Goal: Task Accomplishment & Management: Manage account settings

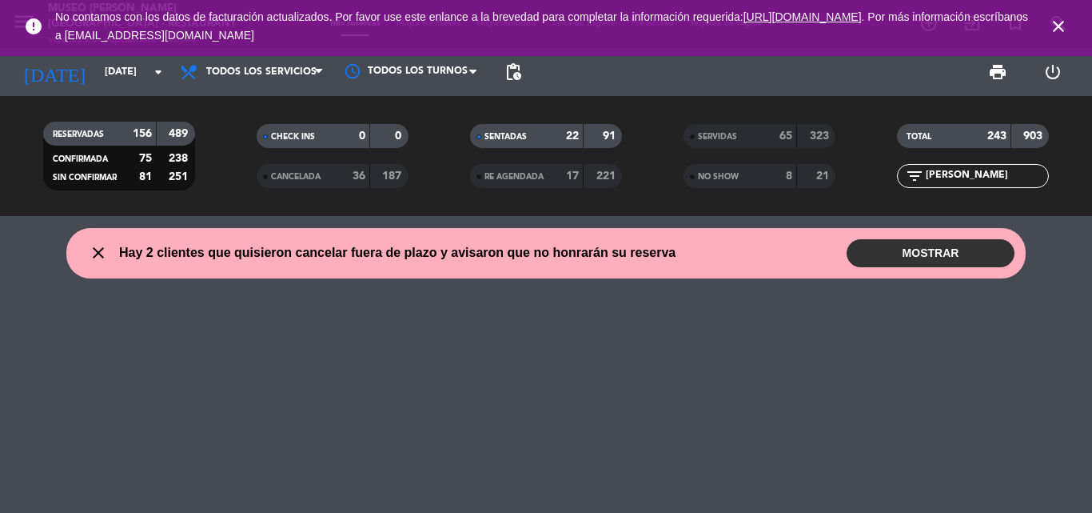
drag, startPoint x: 966, startPoint y: 176, endPoint x: 847, endPoint y: 174, distance: 119.2
click at [847, 174] on div "RESERVADAS 156 489 CONFIRMADA 75 238 SIN CONFIRMAR 81 251 CHECK INS 0 0 CANCELA…" at bounding box center [546, 156] width 1092 height 88
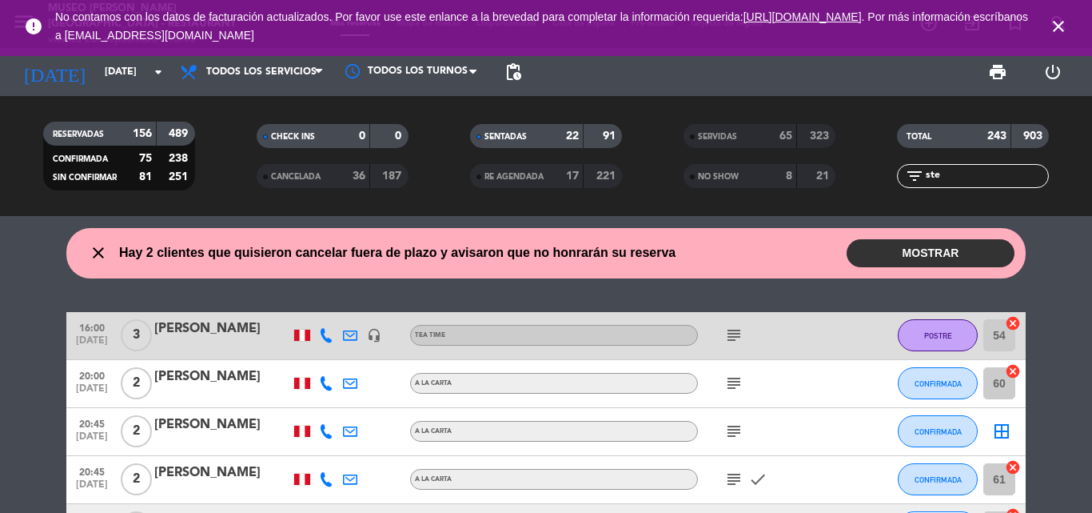
scroll to position [80, 0]
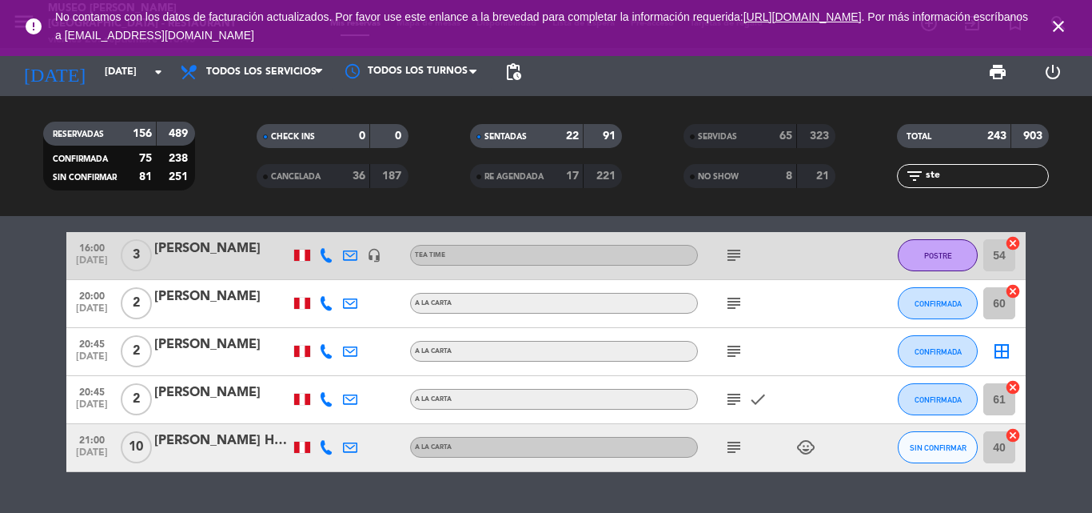
drag, startPoint x: 952, startPoint y: 173, endPoint x: 668, endPoint y: 130, distance: 287.8
click at [676, 134] on div "RESERVADAS 156 489 CONFIRMADA 75 238 SIN CONFIRMAR 81 251 CHECK INS 0 0 CANCELA…" at bounding box center [546, 156] width 1092 height 88
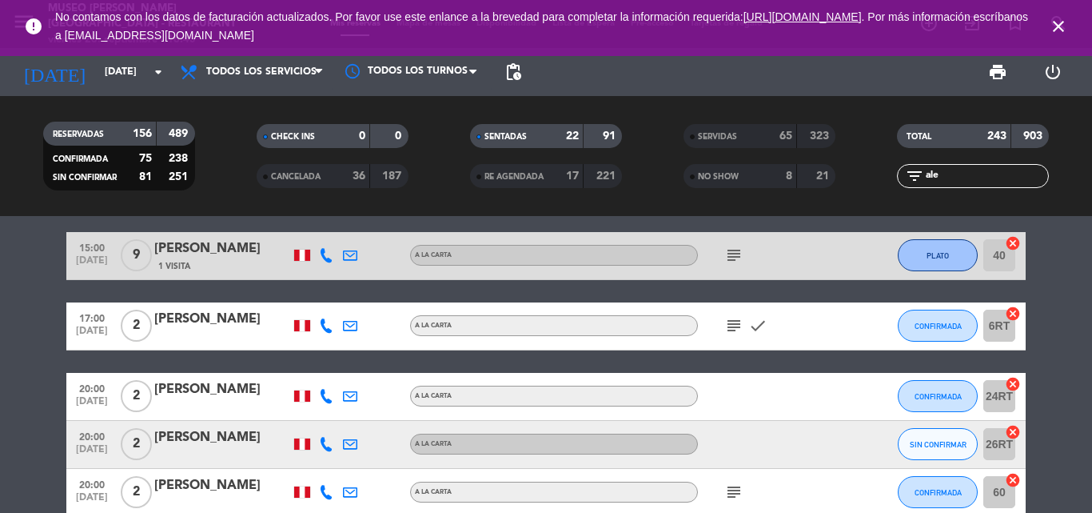
type input "ale"
click at [207, 317] on div "[PERSON_NAME]" at bounding box center [222, 319] width 136 height 21
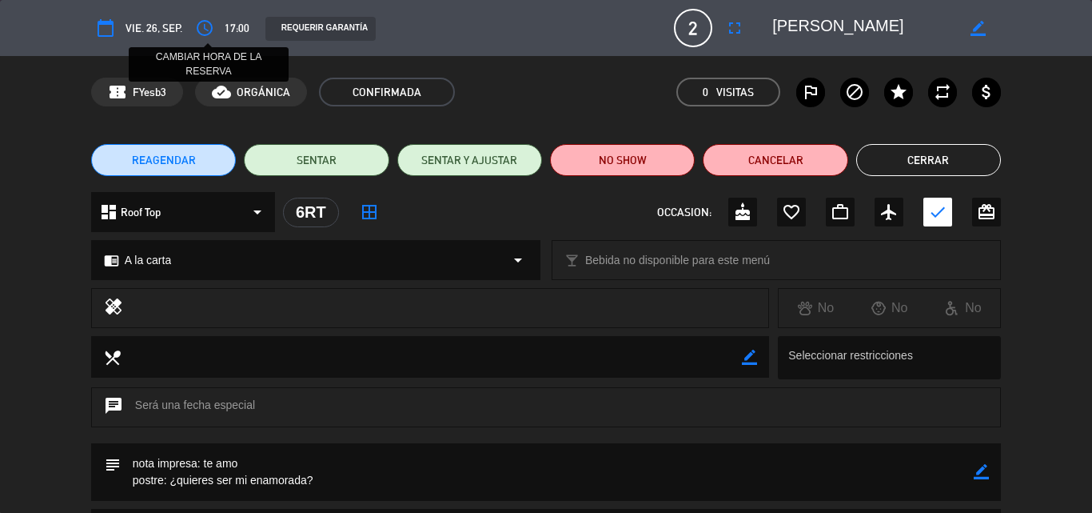
click at [206, 24] on icon "access_time" at bounding box center [204, 27] width 19 height 19
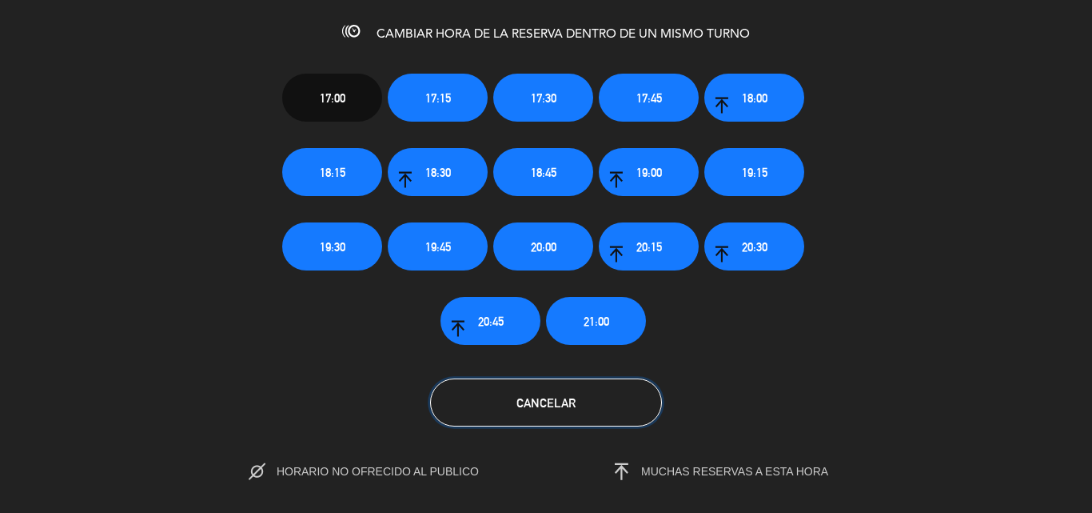
click at [561, 410] on button "Cancelar" at bounding box center [546, 402] width 232 height 48
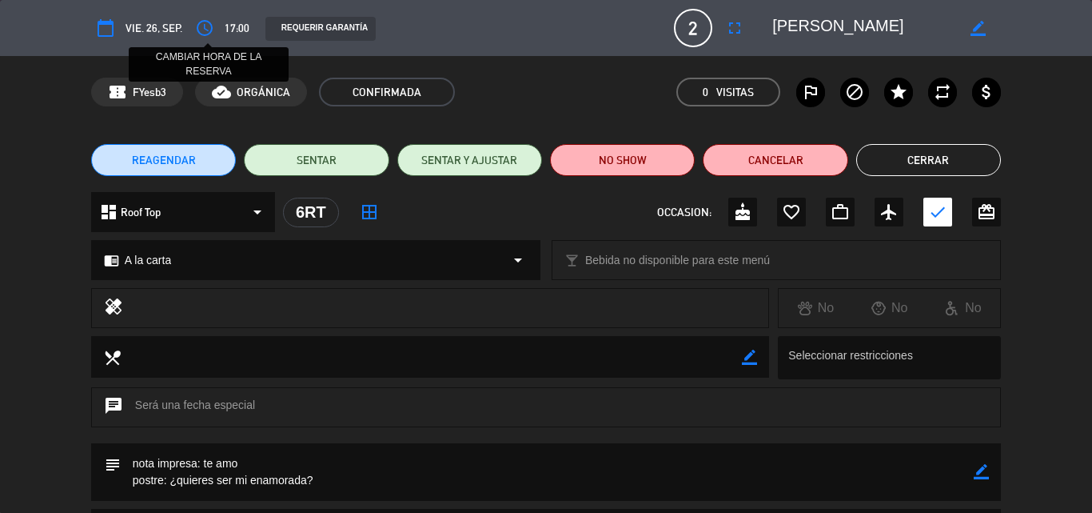
click at [211, 31] on icon "access_time" at bounding box center [204, 27] width 19 height 19
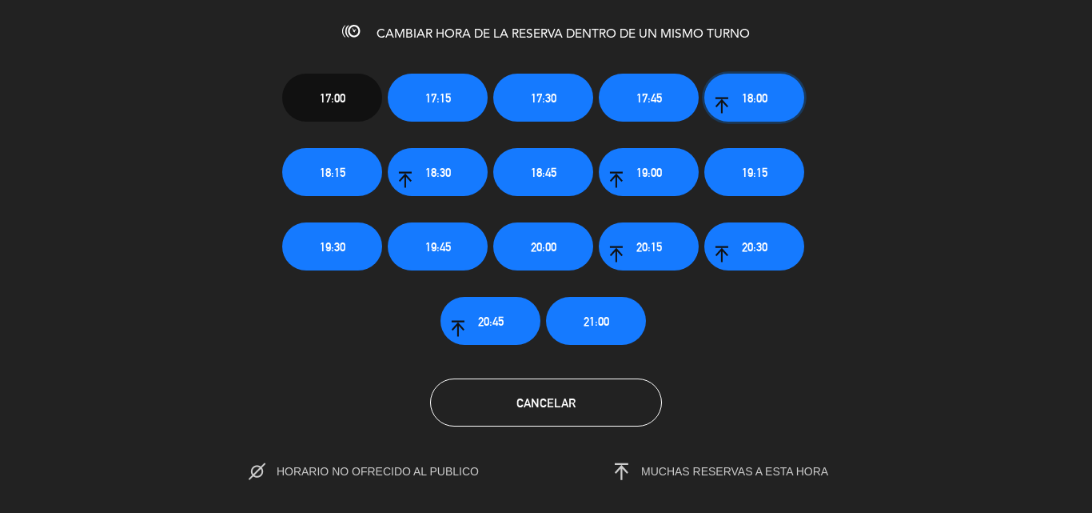
click at [747, 96] on span "18:00" at bounding box center [755, 98] width 26 height 18
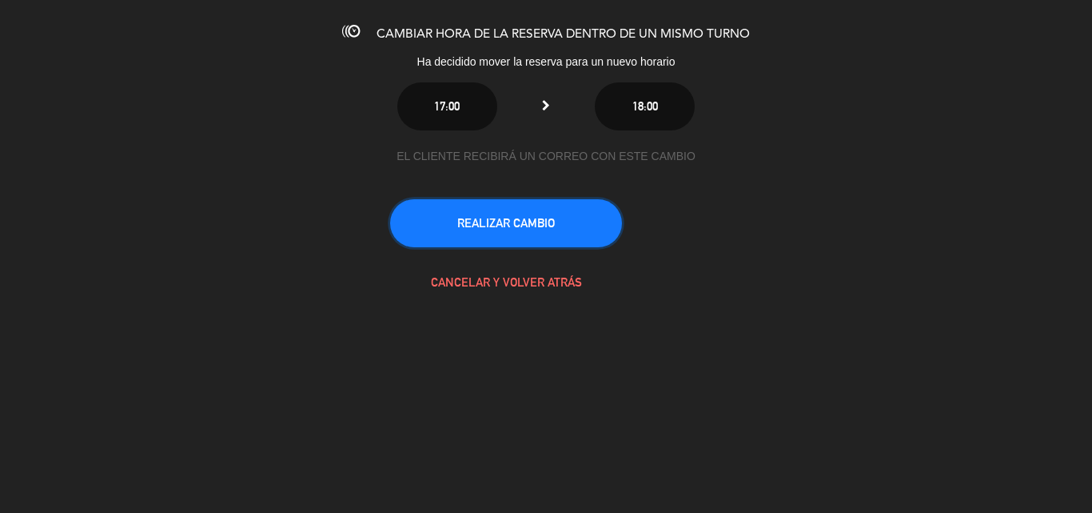
drag, startPoint x: 461, startPoint y: 220, endPoint x: 487, endPoint y: 150, distance: 74.9
click at [462, 219] on button "REALIZAR CAMBIO" at bounding box center [506, 223] width 232 height 48
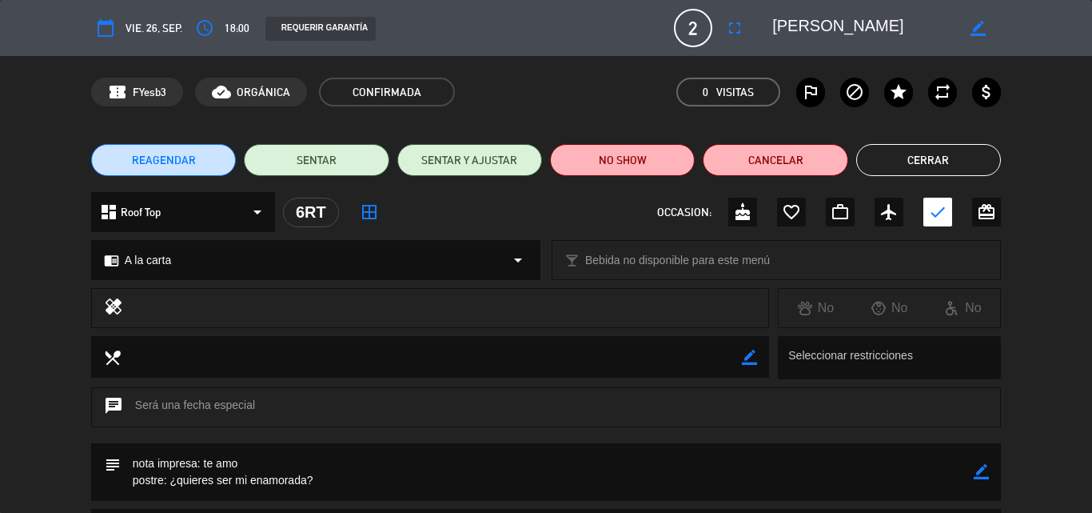
click at [875, 150] on button "Cerrar" at bounding box center [929, 160] width 145 height 32
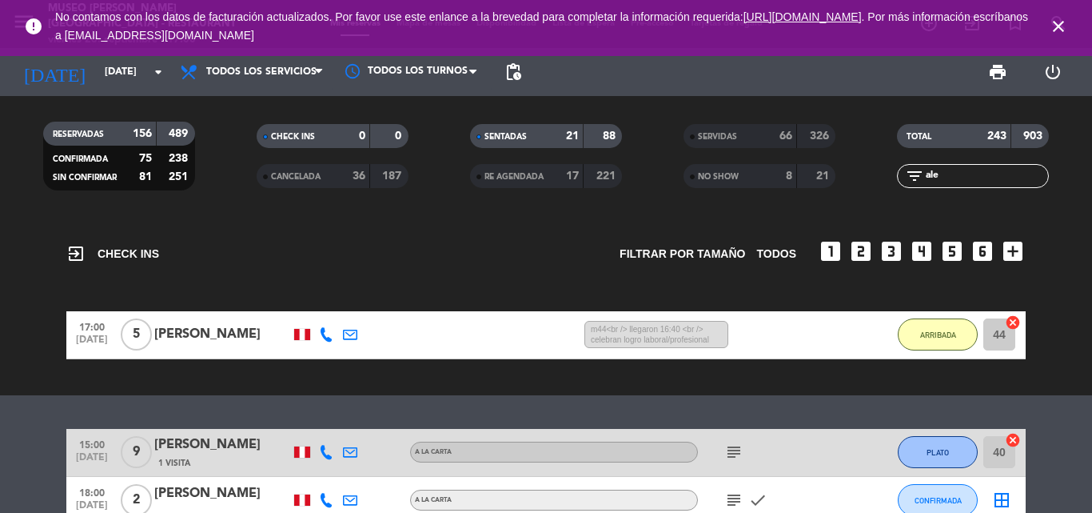
scroll to position [277, 0]
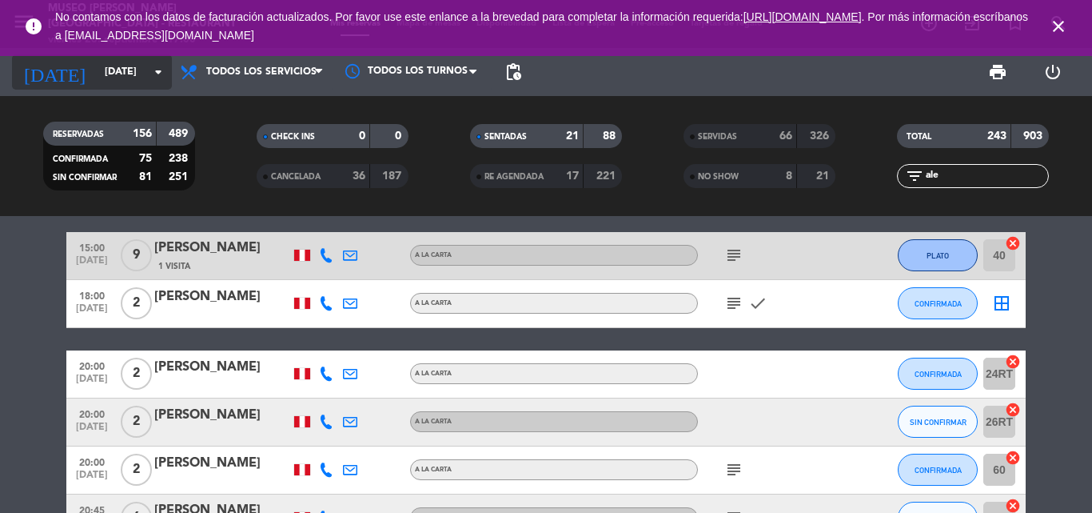
click at [106, 71] on input "[DATE]" at bounding box center [164, 71] width 135 height 27
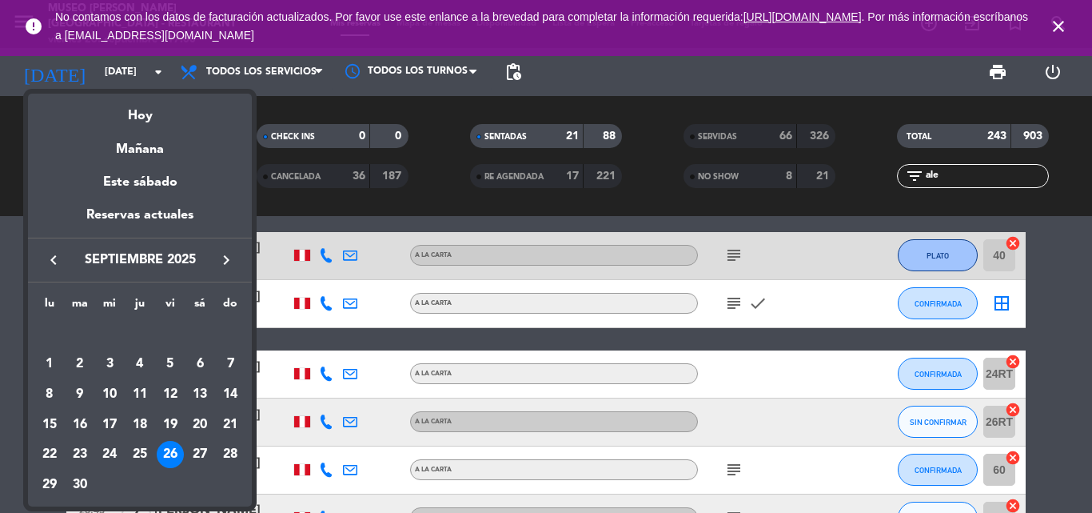
click at [82, 478] on div "30" at bounding box center [79, 484] width 27 height 27
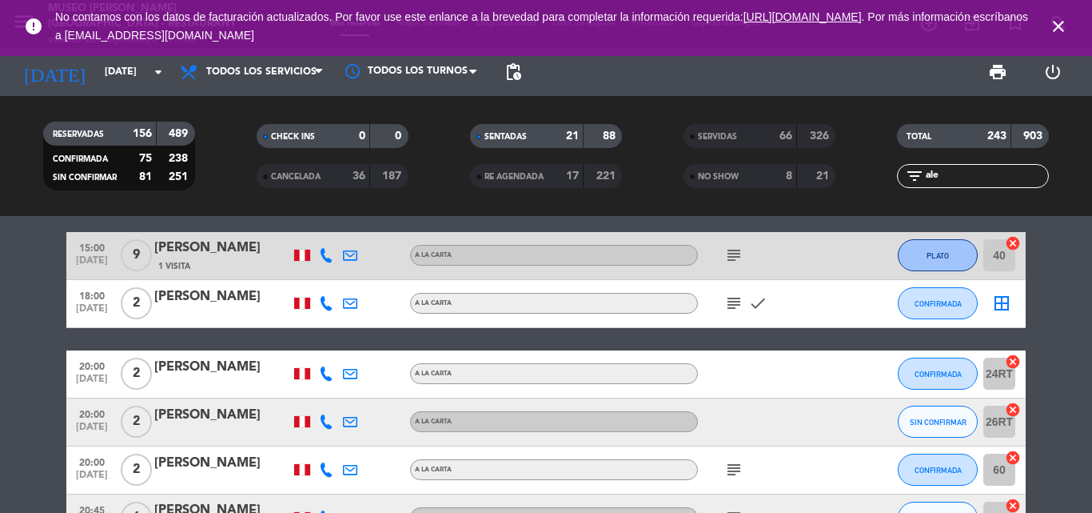
type input "[DATE]"
drag, startPoint x: 888, startPoint y: 184, endPoint x: 667, endPoint y: 184, distance: 220.7
click at [674, 184] on div "RESERVADAS 156 489 CONFIRMADA 75 238 SIN CONFIRMAR 81 251 CHECK INS 0 0 CANCELA…" at bounding box center [546, 156] width 1092 height 88
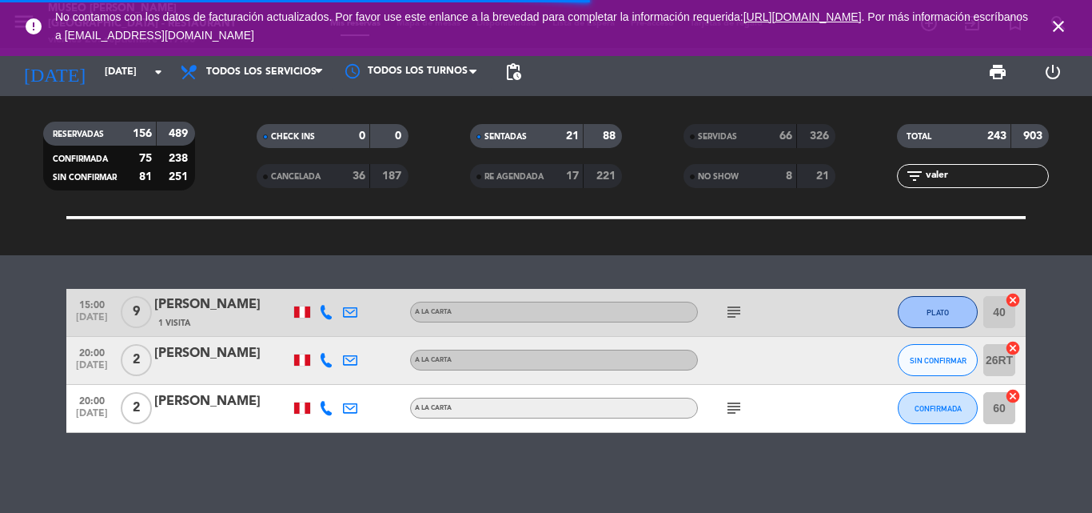
scroll to position [0, 0]
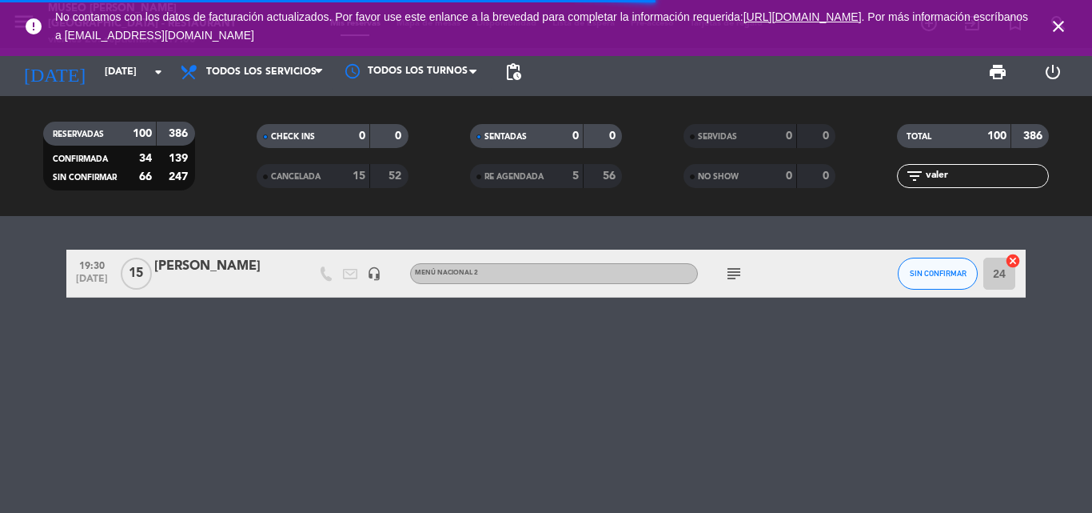
type input "valer"
click at [191, 269] on div "[PERSON_NAME]" at bounding box center [222, 266] width 136 height 21
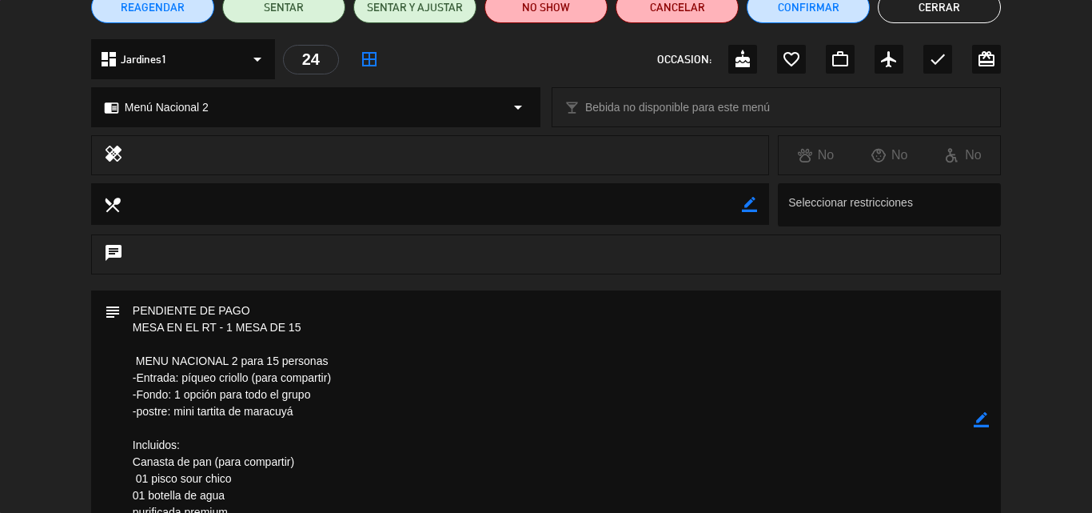
scroll to position [160, 0]
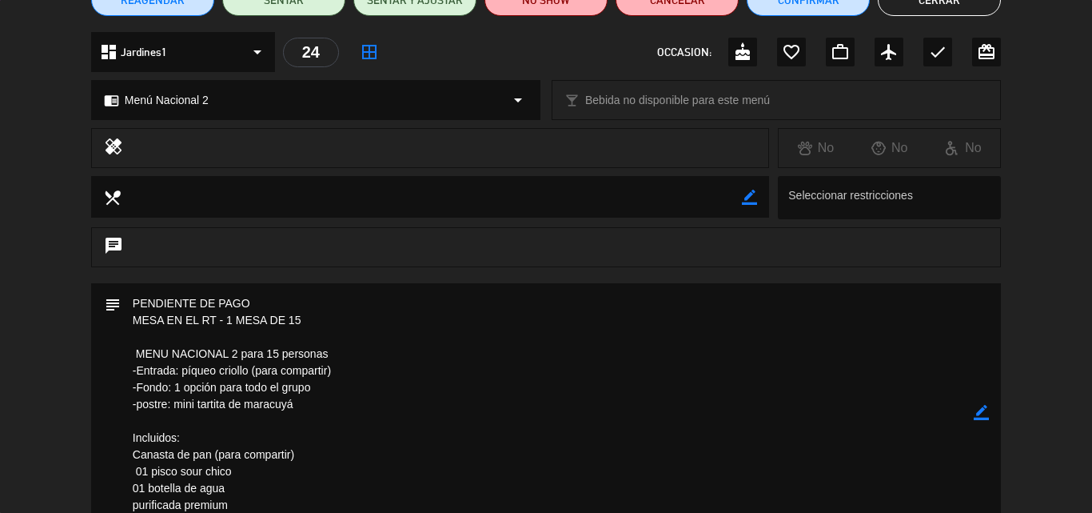
click at [982, 410] on icon "border_color" at bounding box center [981, 412] width 15 height 15
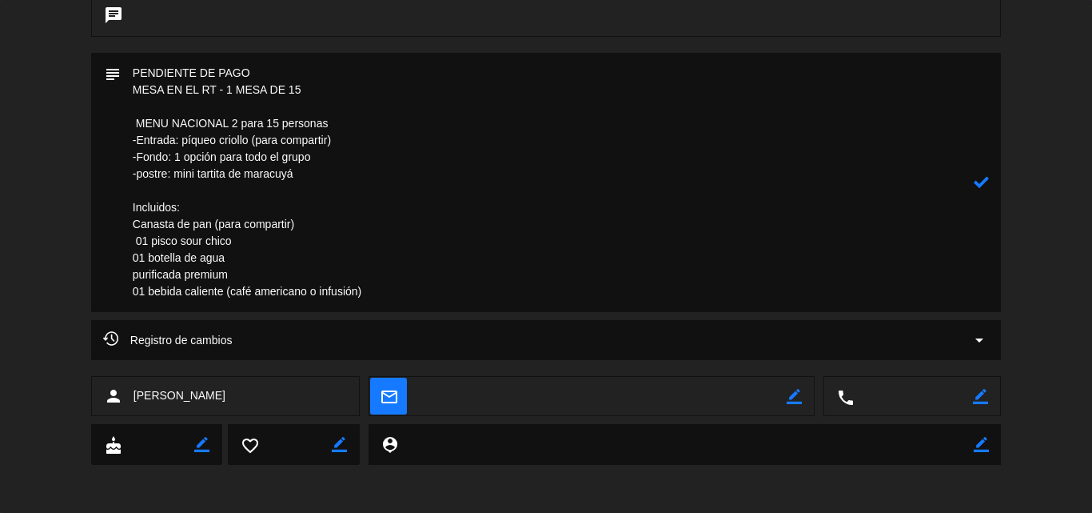
drag, startPoint x: 326, startPoint y: 162, endPoint x: 176, endPoint y: 150, distance: 150.8
click at [176, 150] on textarea at bounding box center [547, 182] width 853 height 259
type textarea "PENDIENTE DE PAGO MESA EN EL RT - 1 MESA DE 15 MENU NACIONAL 2 para 15 personas…"
click at [980, 181] on icon at bounding box center [981, 181] width 15 height 15
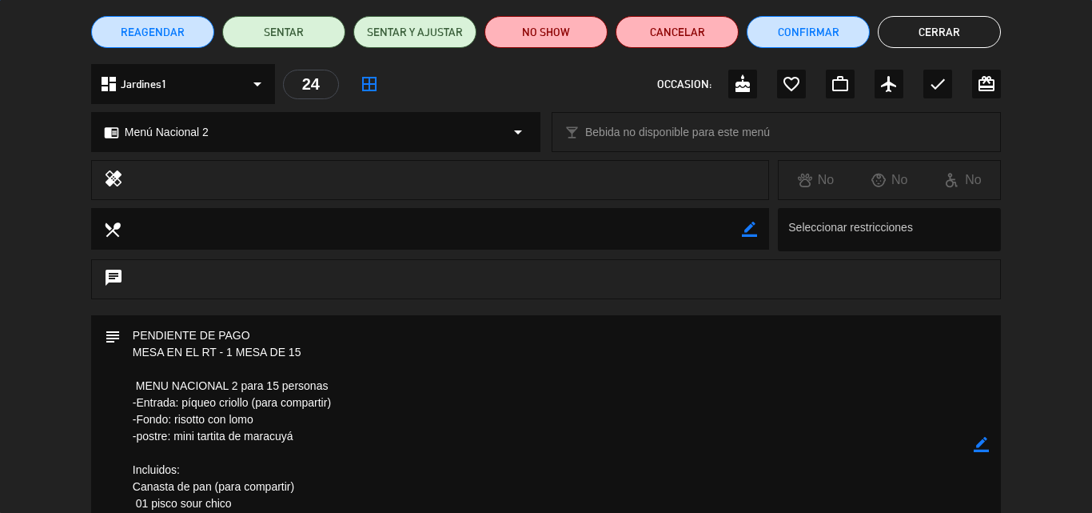
scroll to position [0, 0]
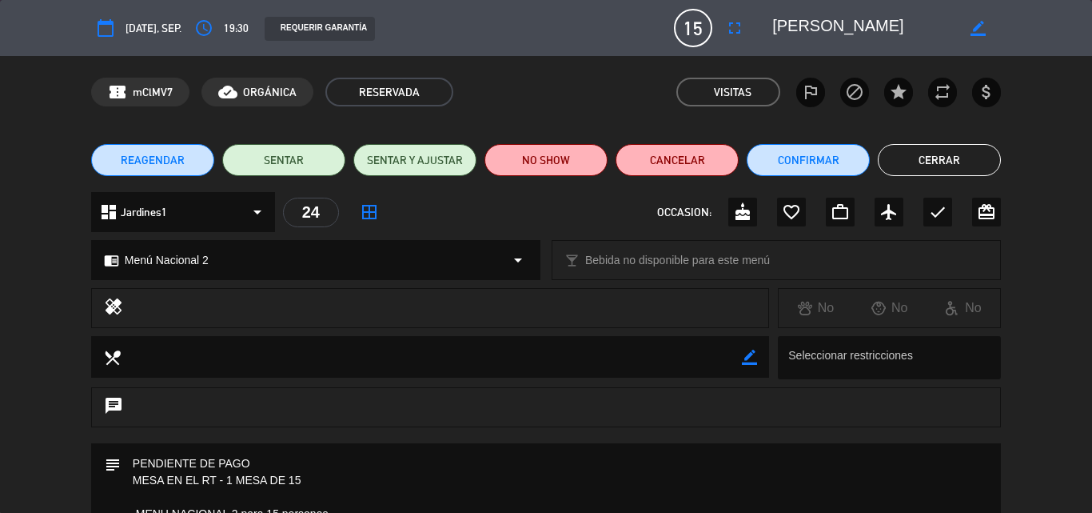
click at [958, 165] on button "Cerrar" at bounding box center [939, 160] width 123 height 32
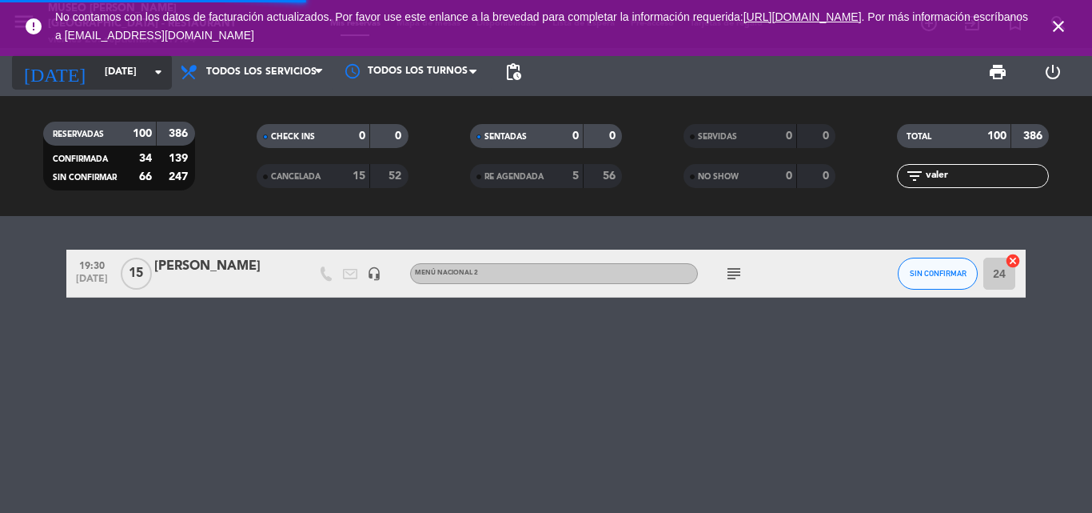
click at [97, 71] on input "[DATE]" at bounding box center [164, 71] width 135 height 27
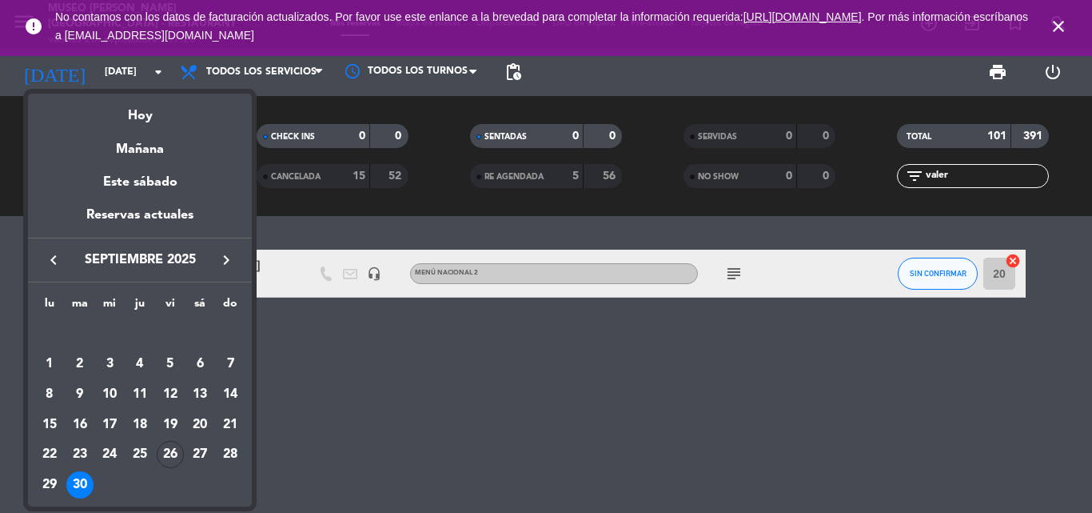
click at [1063, 27] on div at bounding box center [546, 256] width 1092 height 513
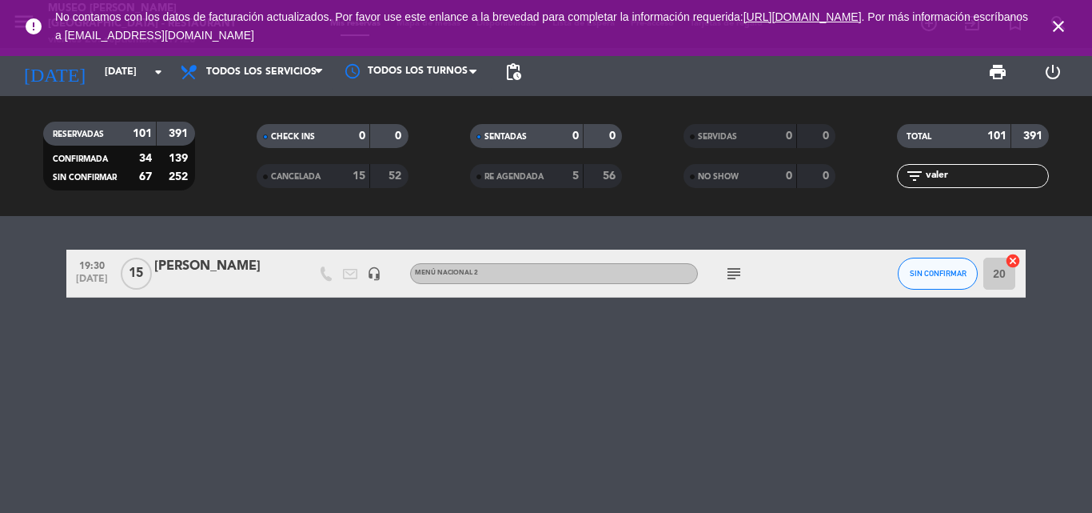
click at [1057, 22] on icon "close" at bounding box center [1058, 26] width 19 height 19
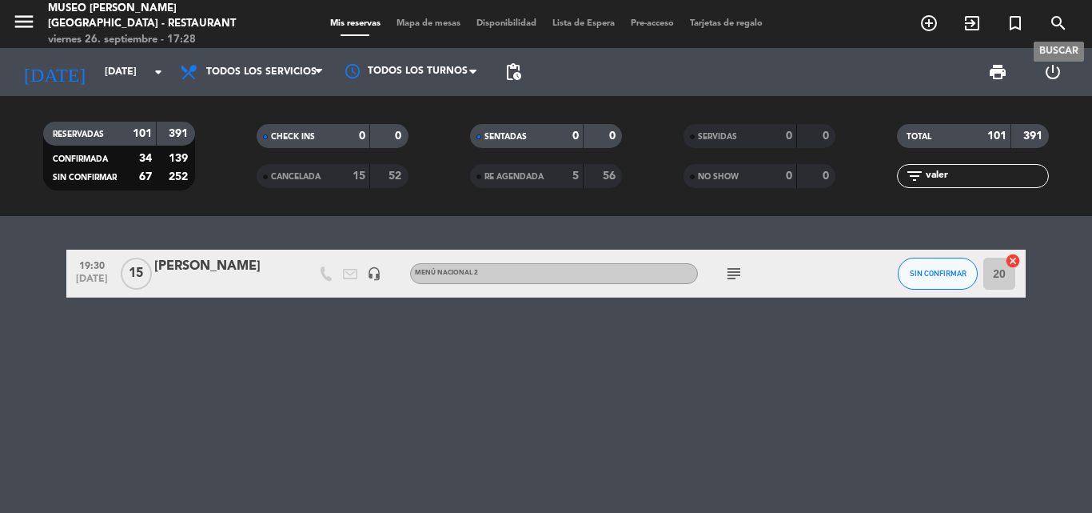
click at [1057, 22] on icon "search" at bounding box center [1058, 23] width 19 height 19
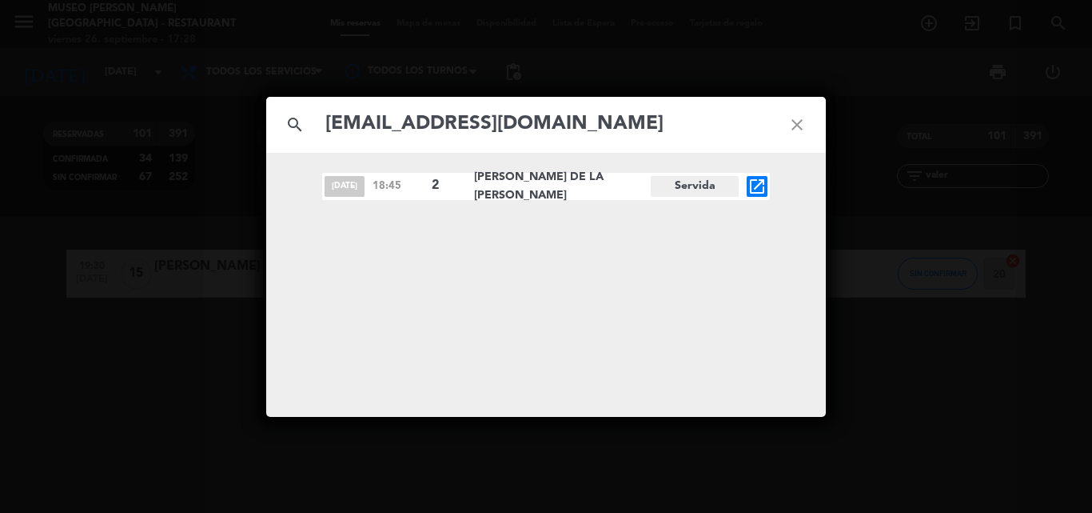
type input "[EMAIL_ADDRESS][DOMAIN_NAME]"
click at [767, 178] on span "open_in_new" at bounding box center [757, 186] width 21 height 21
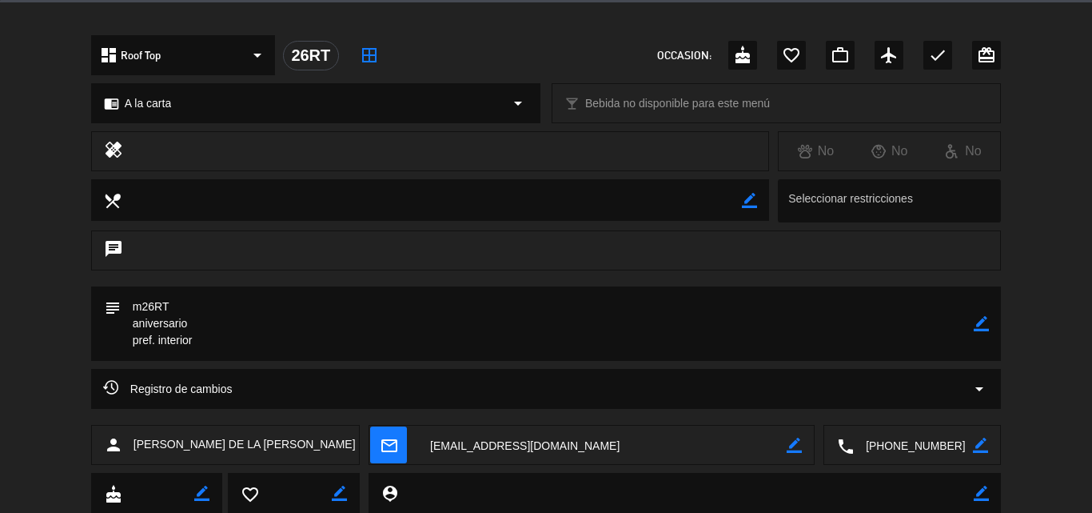
scroll to position [480, 0]
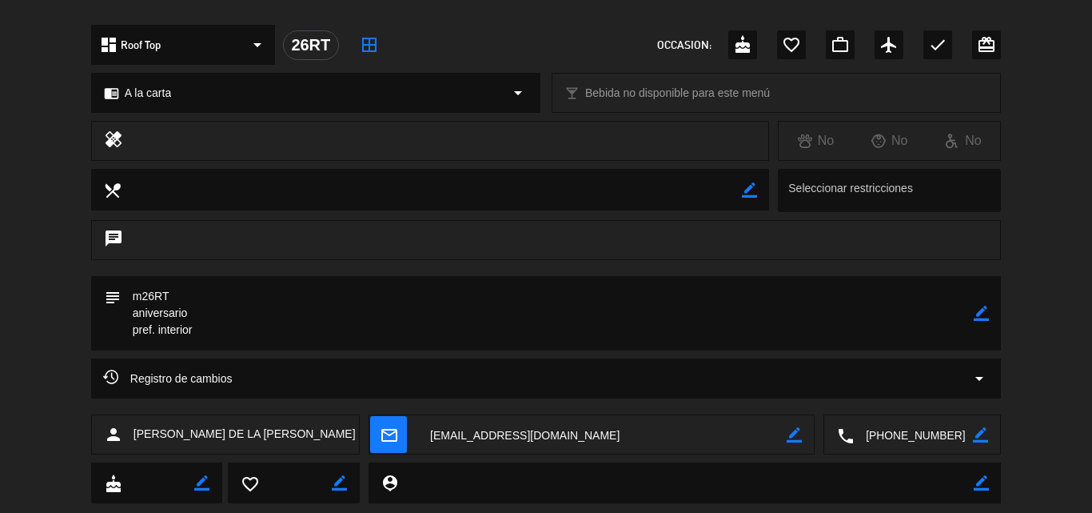
click at [927, 431] on textarea at bounding box center [913, 435] width 119 height 40
click at [981, 376] on icon "arrow_drop_down" at bounding box center [979, 378] width 19 height 19
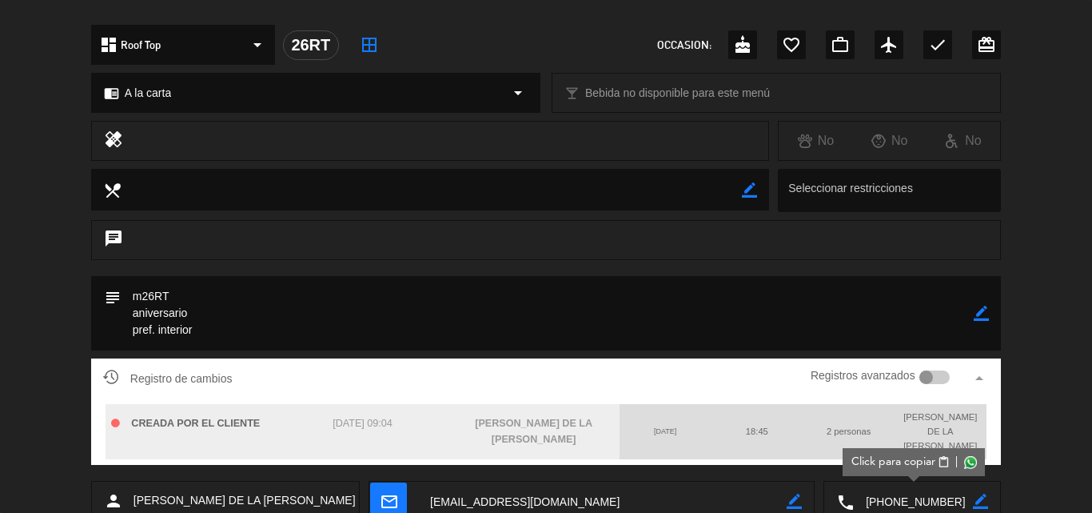
click at [929, 377] on div at bounding box center [927, 377] width 14 height 14
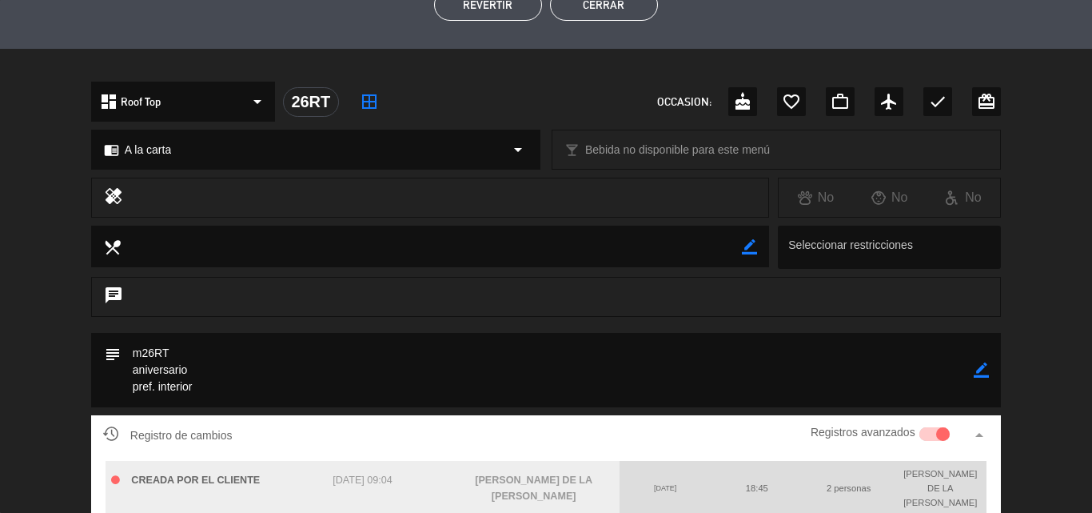
scroll to position [419, 0]
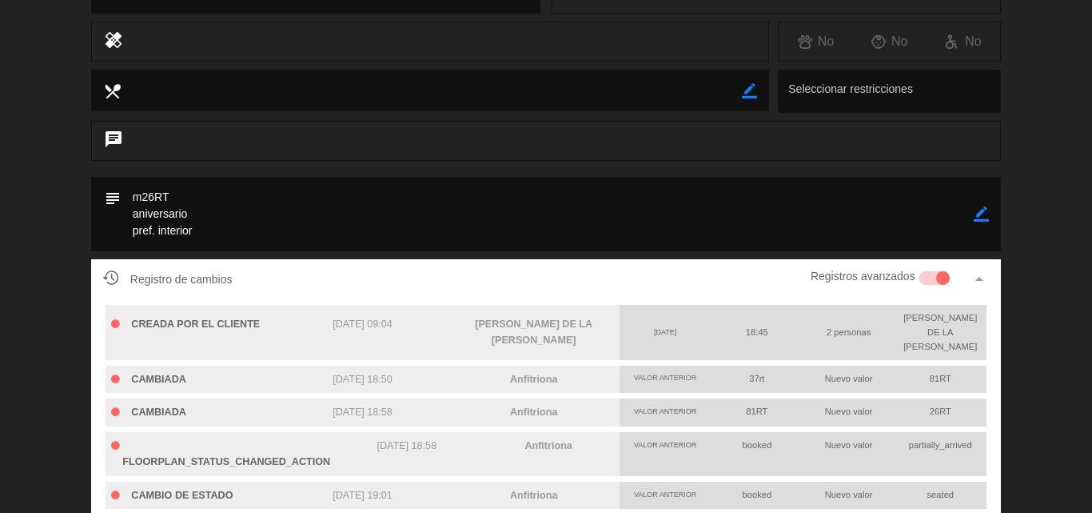
click at [312, 210] on textarea at bounding box center [547, 214] width 853 height 74
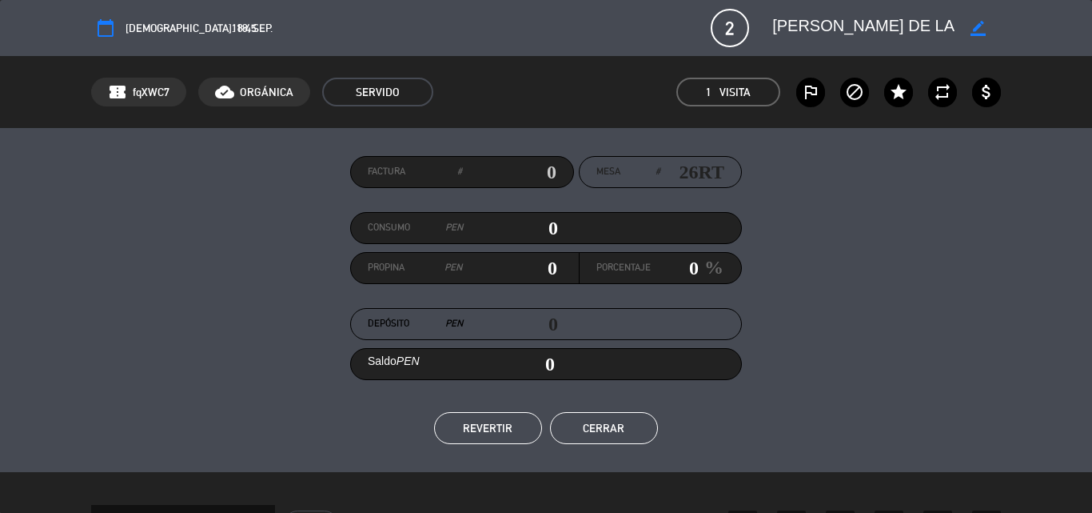
scroll to position [0, 36]
drag, startPoint x: 775, startPoint y: 26, endPoint x: 969, endPoint y: 34, distance: 194.5
click at [969, 34] on div "border_color" at bounding box center [881, 28] width 240 height 29
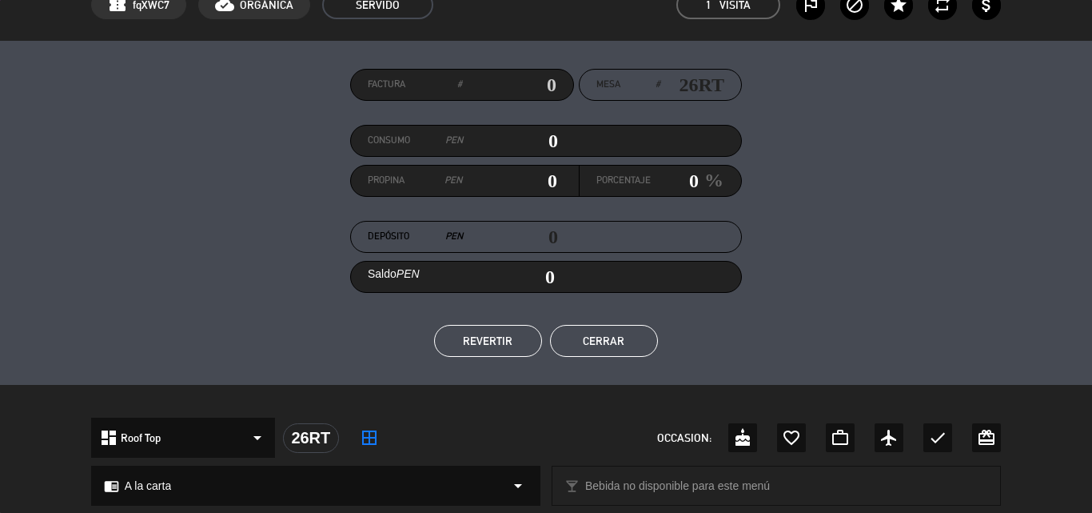
scroll to position [0, 0]
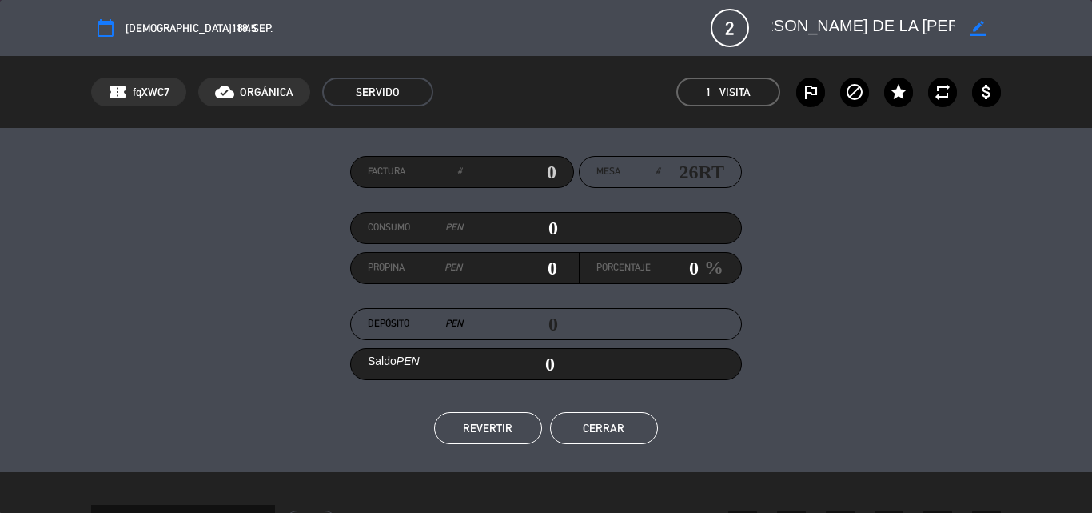
click at [598, 427] on button "Cerrar" at bounding box center [604, 428] width 108 height 32
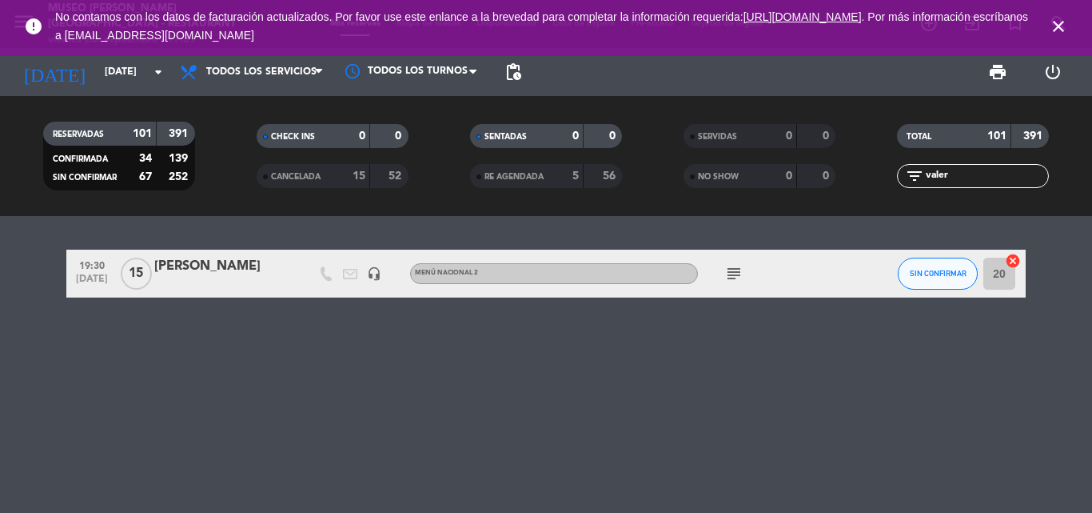
drag, startPoint x: 959, startPoint y: 174, endPoint x: 877, endPoint y: 184, distance: 82.2
click at [877, 184] on div "filter_list valer" at bounding box center [974, 176] width 214 height 24
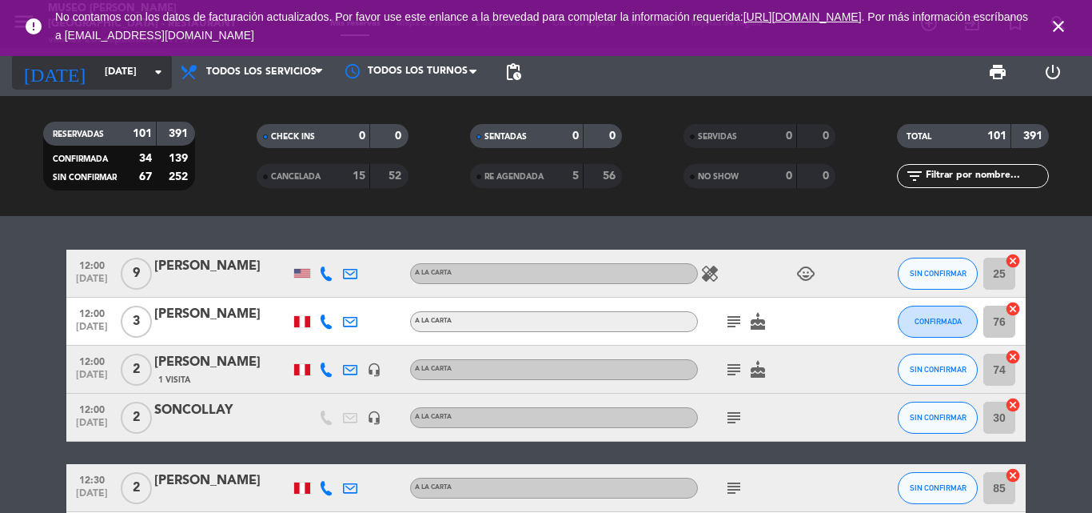
click at [110, 69] on input "[DATE]" at bounding box center [164, 71] width 135 height 27
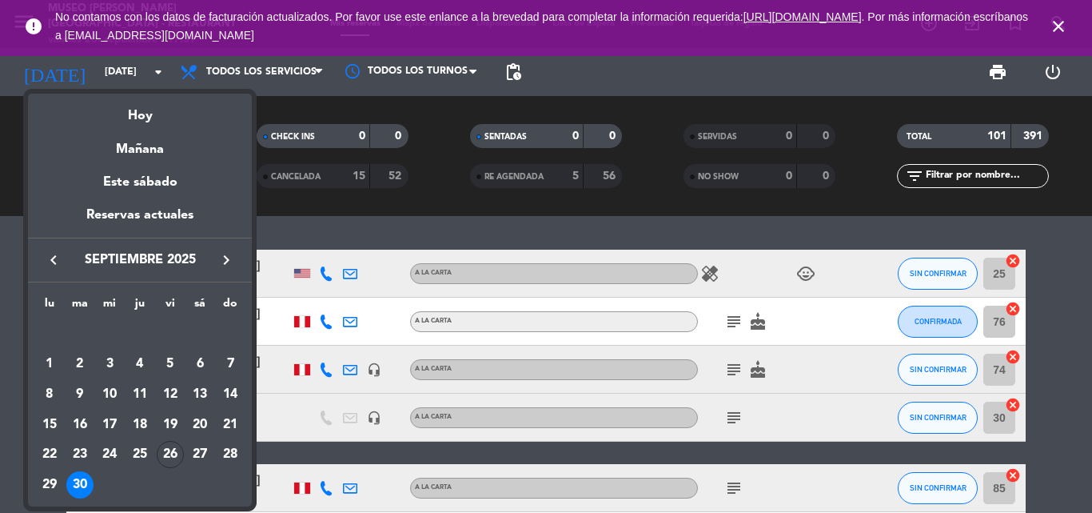
click at [226, 260] on icon "keyboard_arrow_right" at bounding box center [226, 259] width 19 height 19
click at [52, 264] on icon "keyboard_arrow_left" at bounding box center [53, 259] width 19 height 19
click at [54, 474] on div "29" at bounding box center [49, 484] width 27 height 27
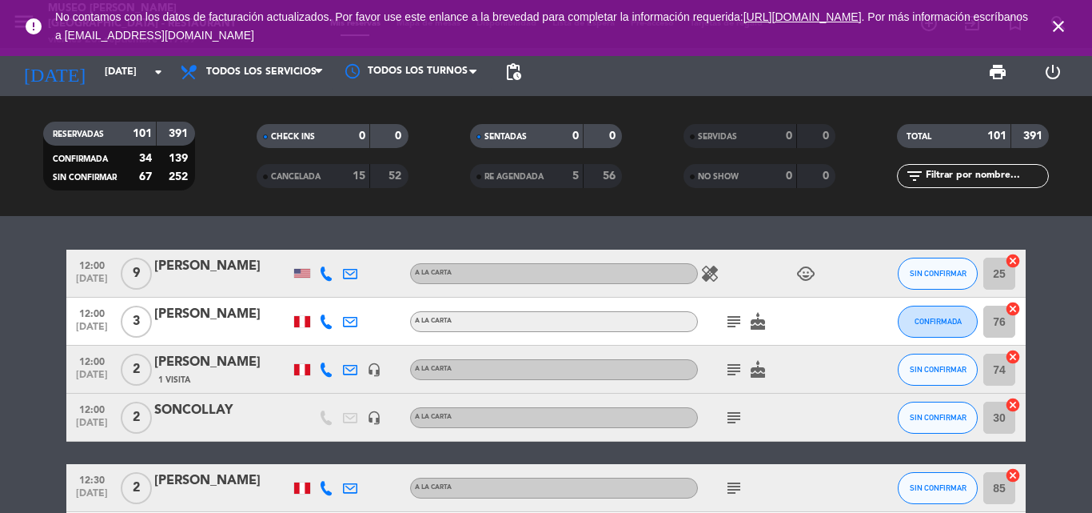
type input "[DATE]"
click at [313, 72] on span "Todos los servicios" at bounding box center [261, 71] width 110 height 11
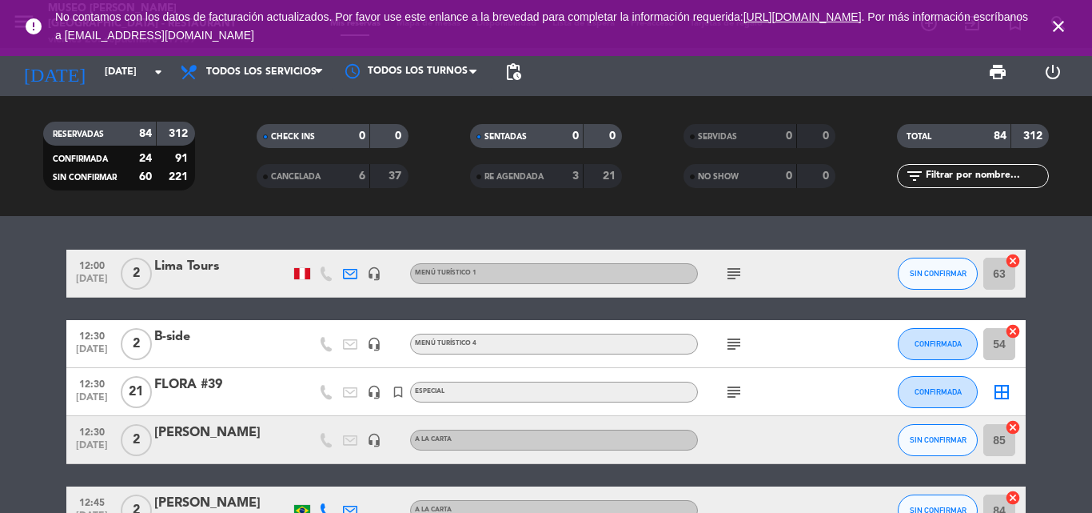
click at [270, 55] on div "error No contamos con los datos de facturación actualizados. Por favor use este…" at bounding box center [546, 28] width 1092 height 56
click at [246, 67] on span "Todos los servicios" at bounding box center [261, 71] width 110 height 11
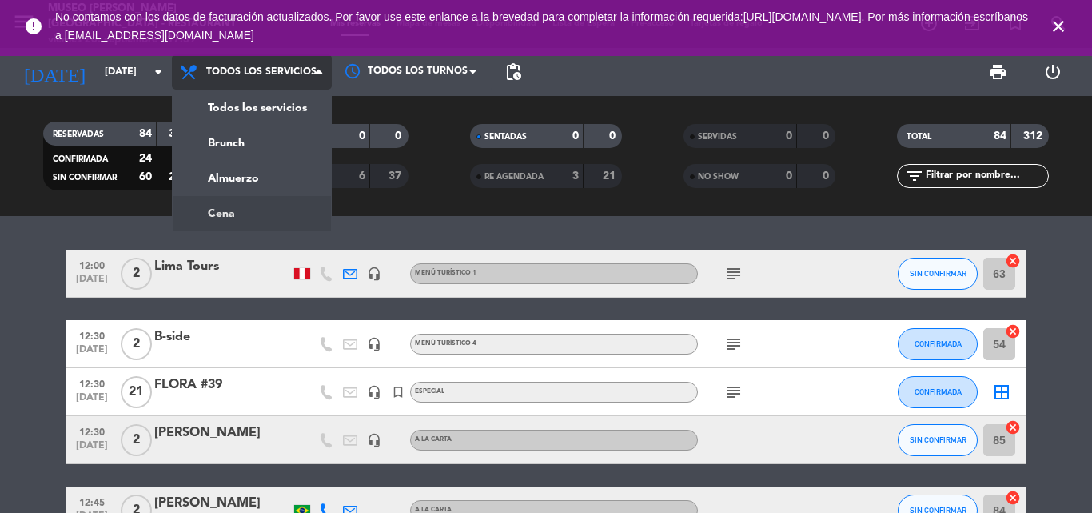
click at [234, 204] on div "menu [GEOGRAPHIC_DATA][PERSON_NAME] - Restaurant [DATE] 26. septiembre - 17:39 …" at bounding box center [546, 108] width 1092 height 216
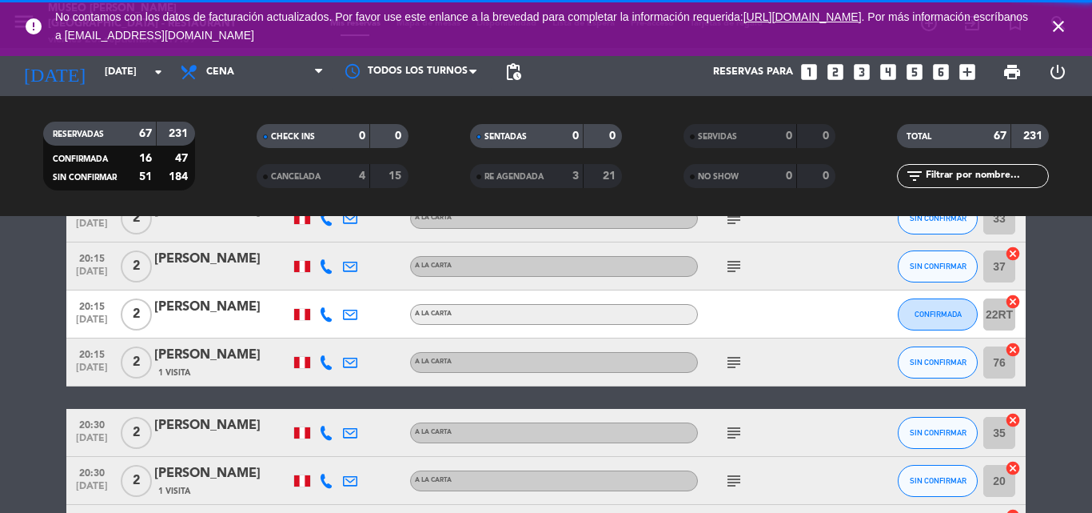
scroll to position [3363, 0]
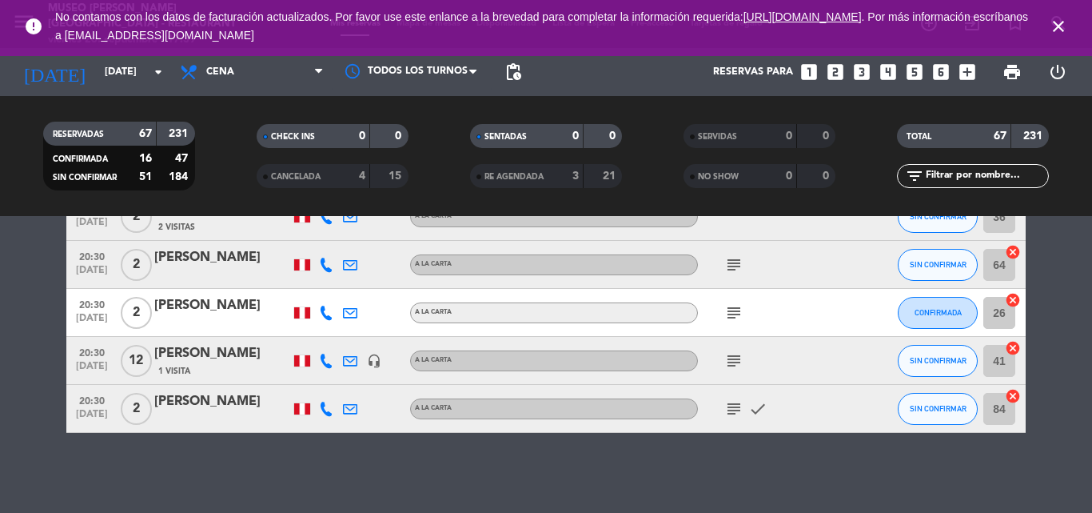
click at [731, 412] on icon "subject" at bounding box center [734, 408] width 19 height 19
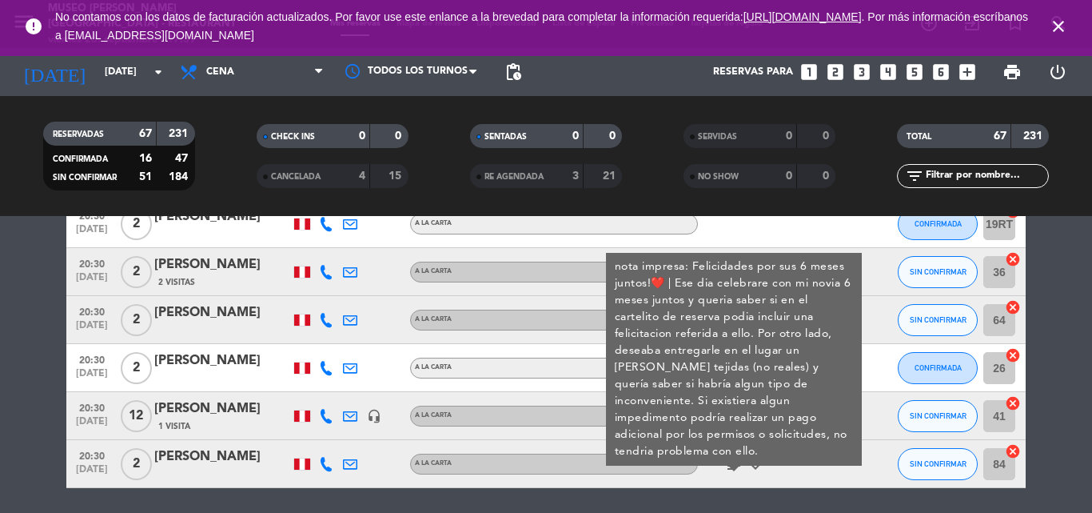
scroll to position [3283, 0]
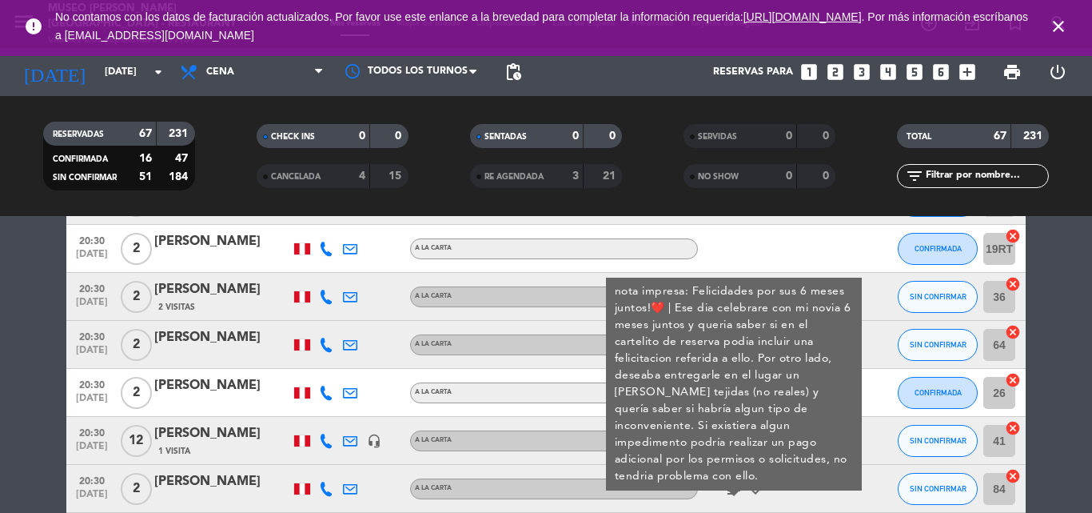
drag, startPoint x: 785, startPoint y: 501, endPoint x: 764, endPoint y: 489, distance: 24.0
click at [785, 501] on div "subject nota impresa: Felicidades por sus 6 meses juntos!❤️ | Ese dia celebrare…" at bounding box center [770, 488] width 144 height 47
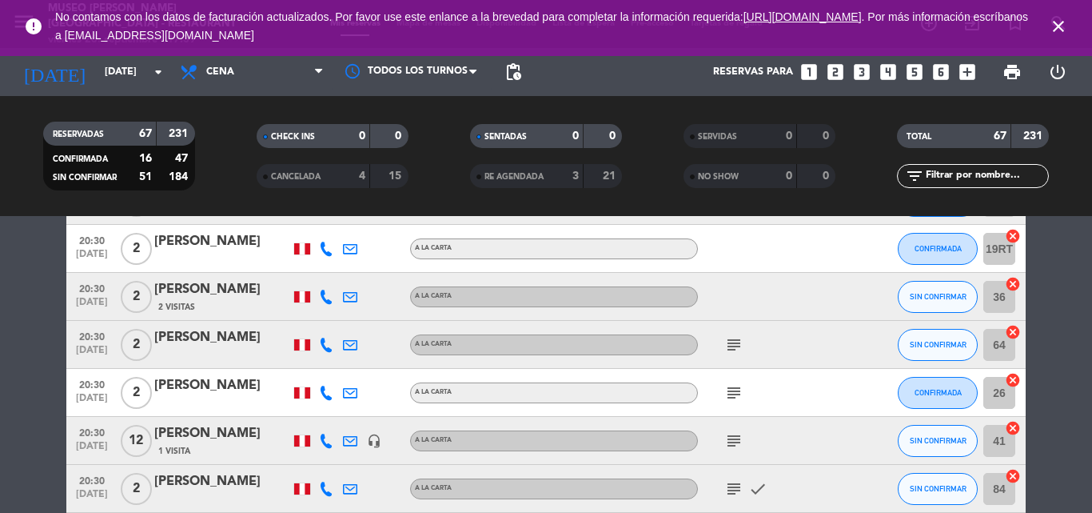
click at [729, 444] on icon "subject" at bounding box center [734, 440] width 19 height 19
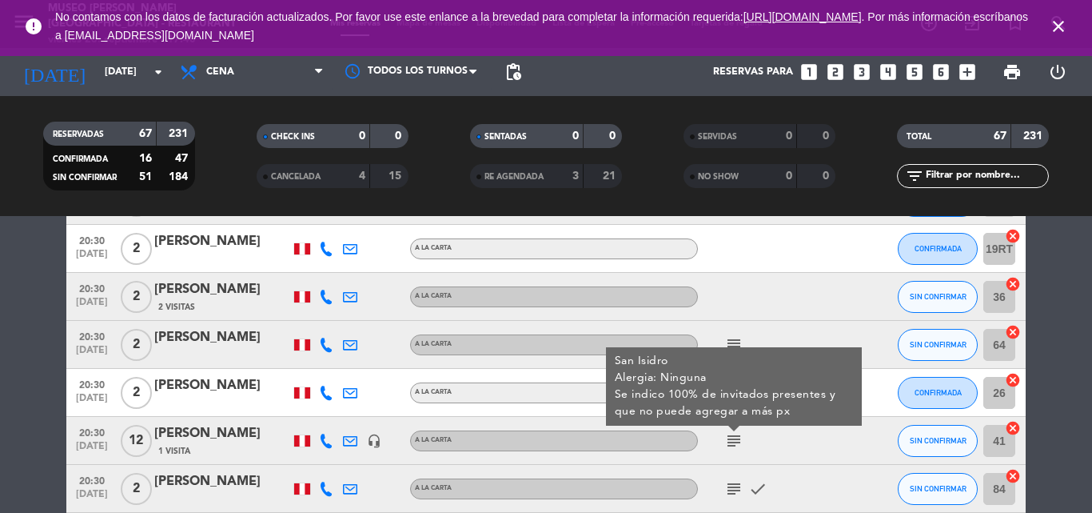
click at [729, 444] on icon "subject" at bounding box center [734, 440] width 19 height 19
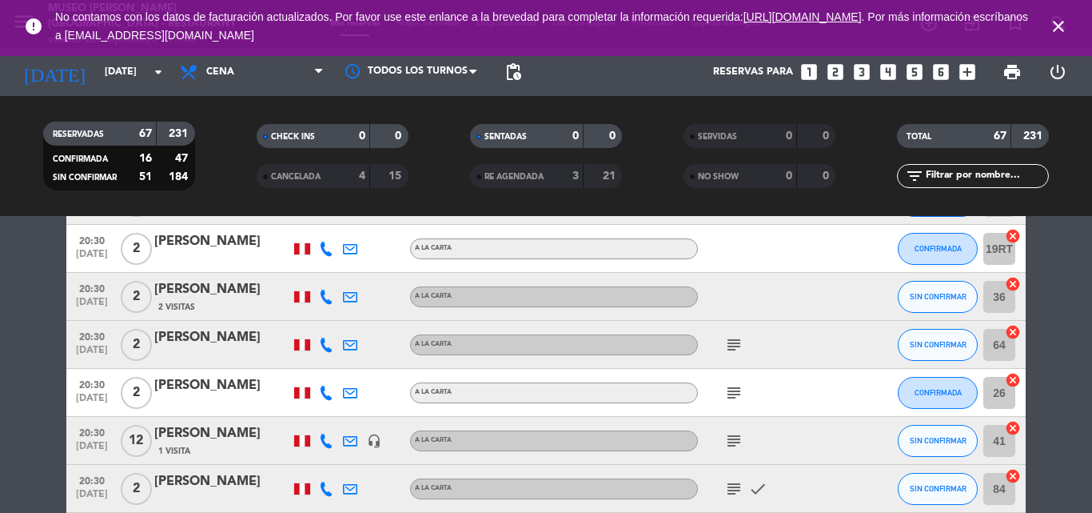
click at [729, 390] on icon "subject" at bounding box center [734, 392] width 19 height 19
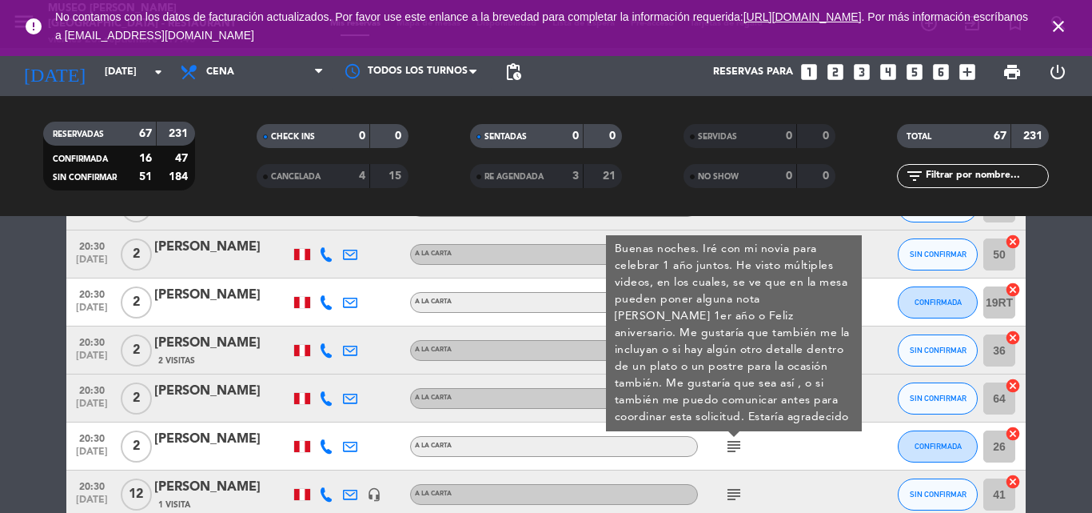
scroll to position [3203, 0]
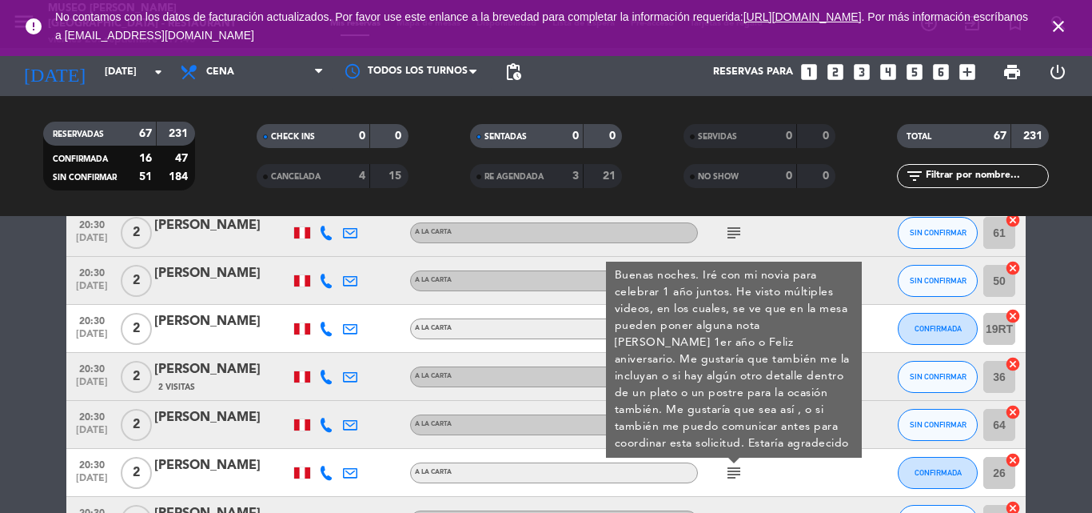
click at [183, 467] on div "[PERSON_NAME]" at bounding box center [222, 465] width 136 height 21
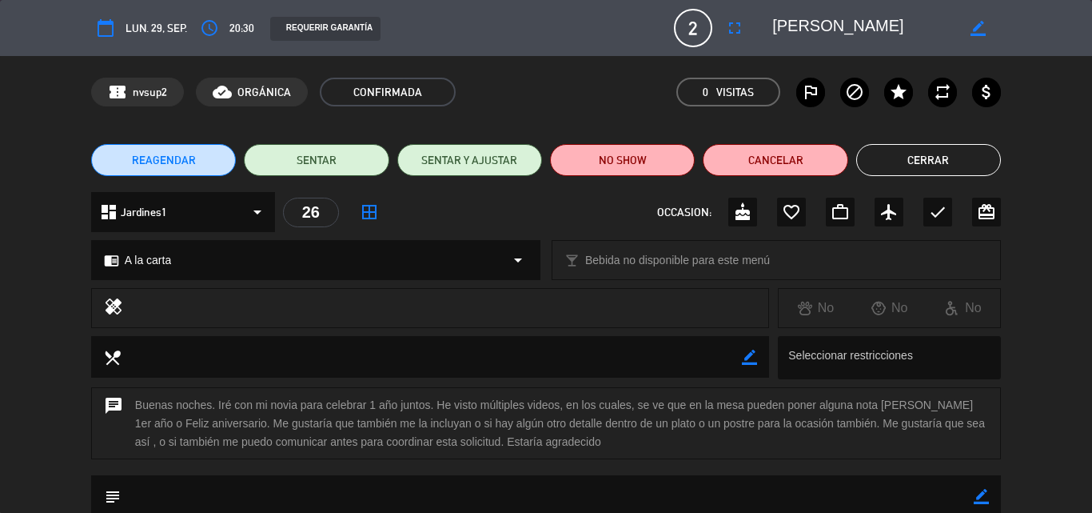
scroll to position [205, 0]
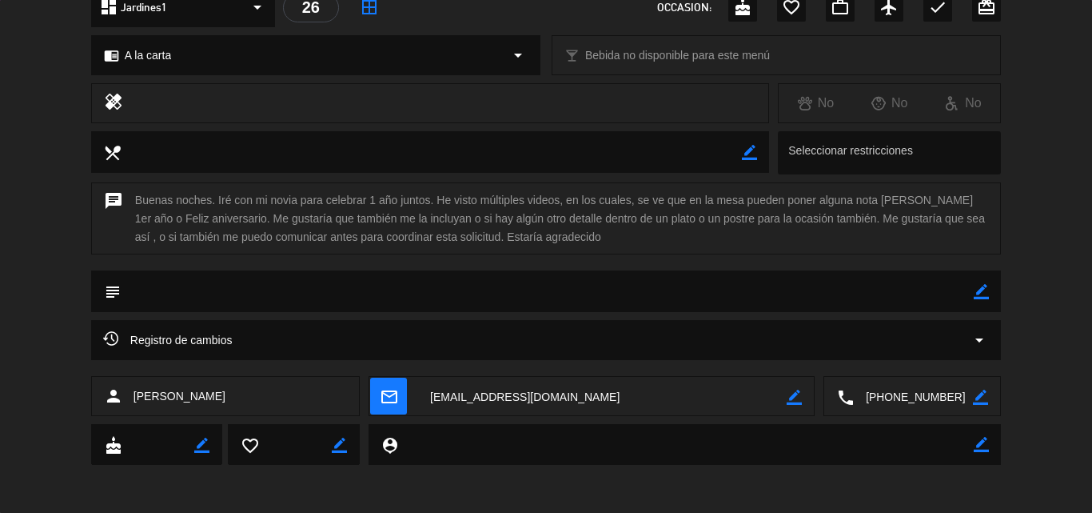
click at [909, 392] on textarea at bounding box center [913, 397] width 119 height 40
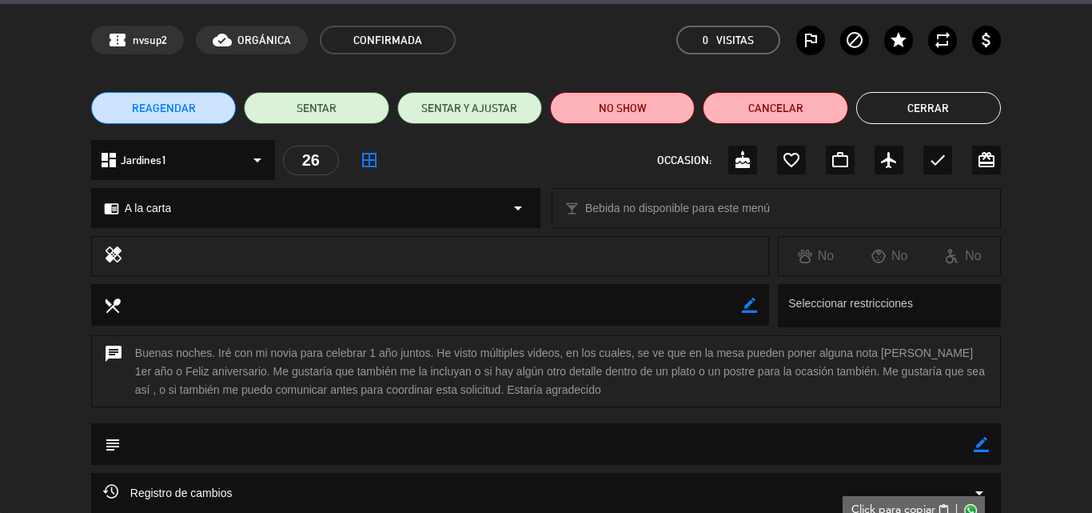
scroll to position [0, 0]
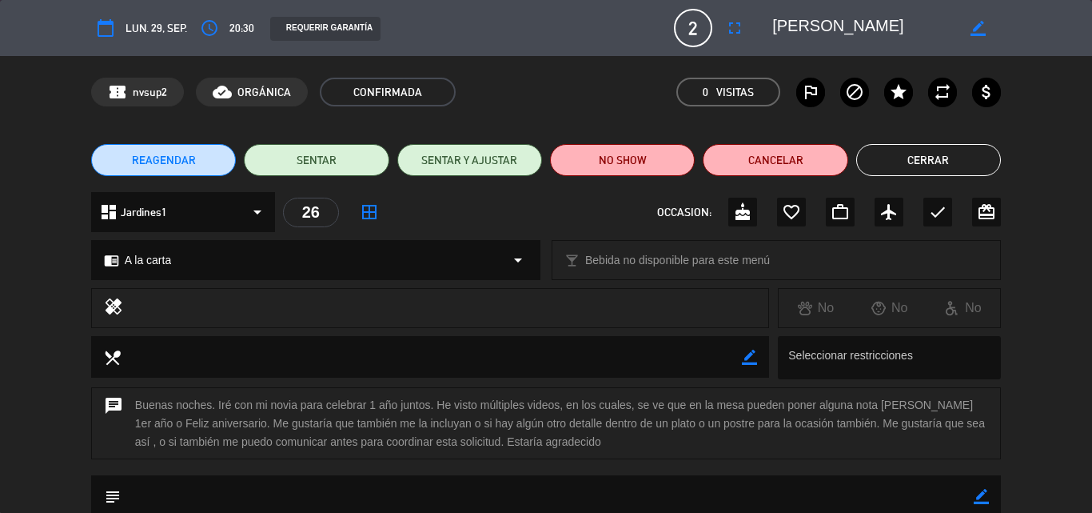
drag, startPoint x: 934, startPoint y: 28, endPoint x: 770, endPoint y: 28, distance: 163.9
click at [770, 28] on div "border_color" at bounding box center [881, 28] width 240 height 29
click at [981, 498] on icon "border_color" at bounding box center [981, 496] width 15 height 15
click at [886, 498] on textarea at bounding box center [547, 495] width 853 height 41
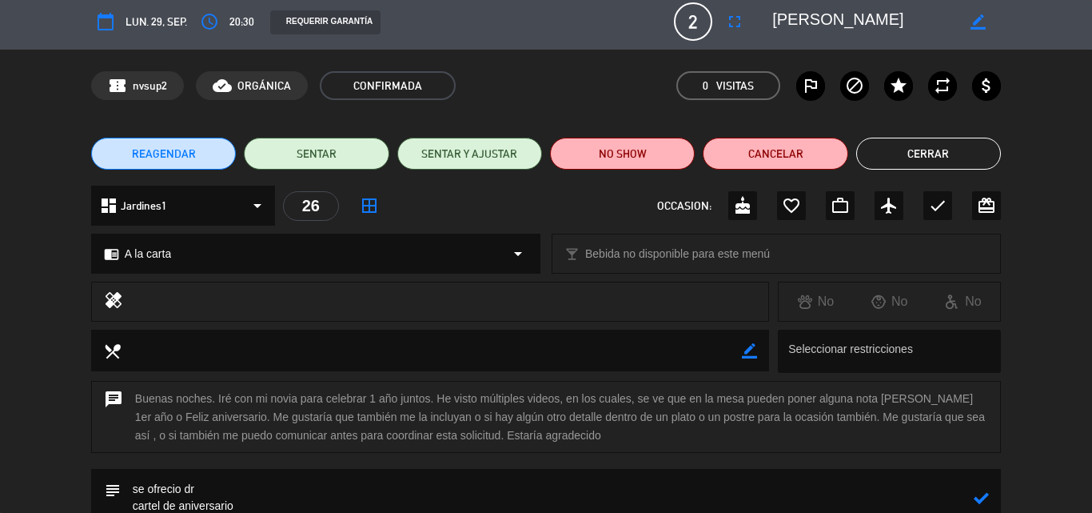
type textarea "se ofrecio dr cartel de aniversario"
click at [976, 501] on icon at bounding box center [981, 497] width 15 height 15
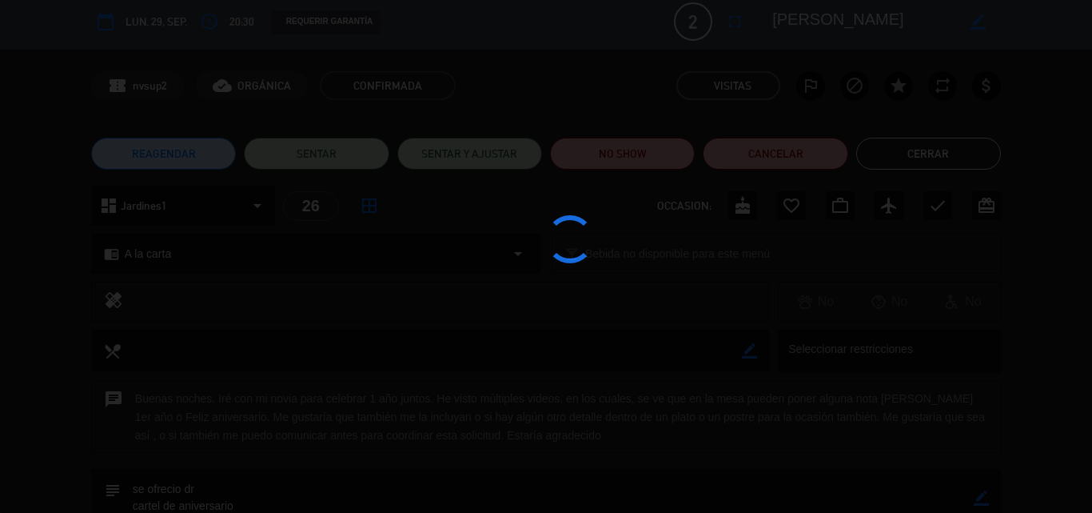
click at [799, 209] on div at bounding box center [546, 256] width 1092 height 513
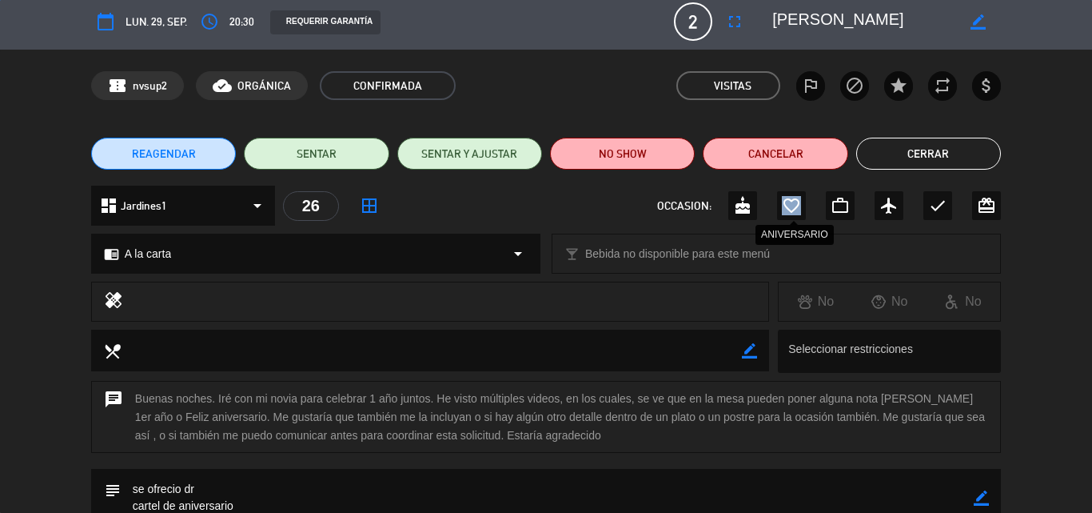
click at [799, 209] on icon "favorite_border" at bounding box center [791, 205] width 19 height 19
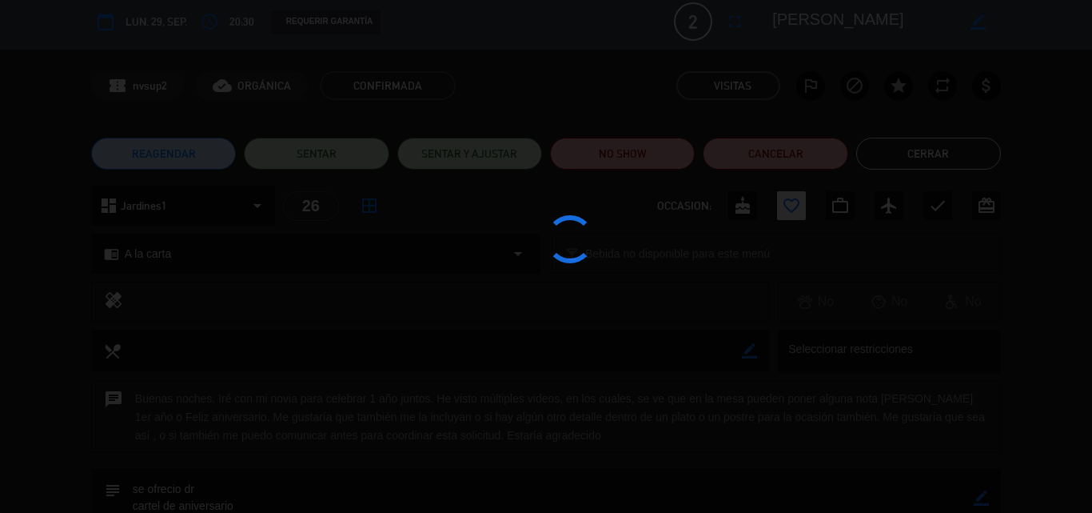
click at [924, 158] on div at bounding box center [546, 256] width 1092 height 513
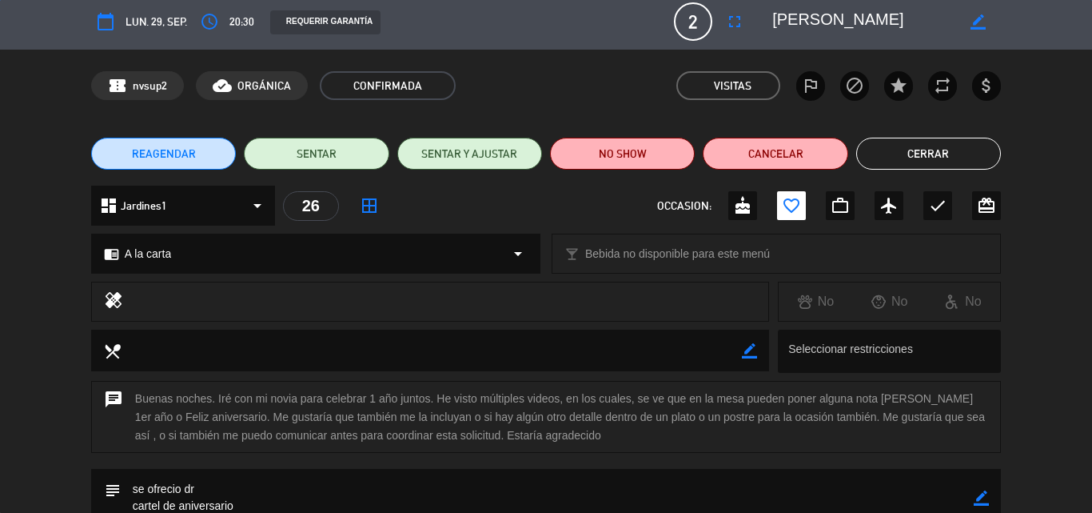
click at [924, 158] on button "Cerrar" at bounding box center [929, 154] width 145 height 32
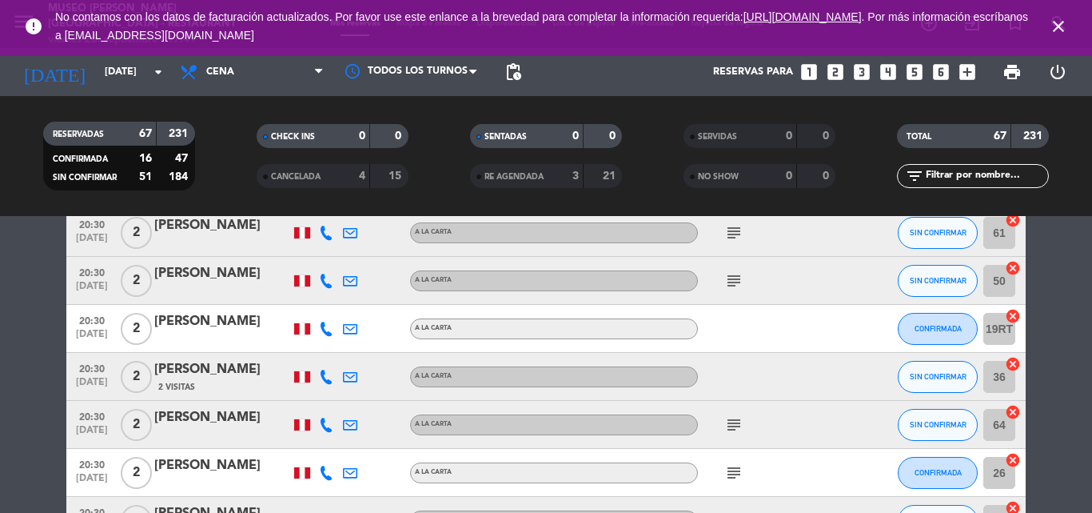
click at [732, 426] on icon "subject" at bounding box center [734, 424] width 19 height 19
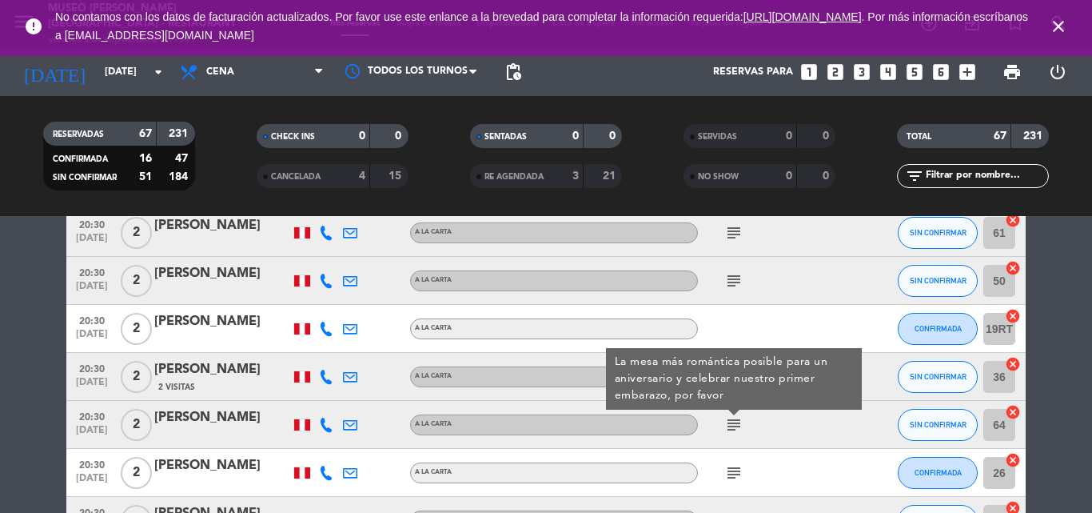
click at [240, 418] on div "[PERSON_NAME]" at bounding box center [222, 417] width 136 height 21
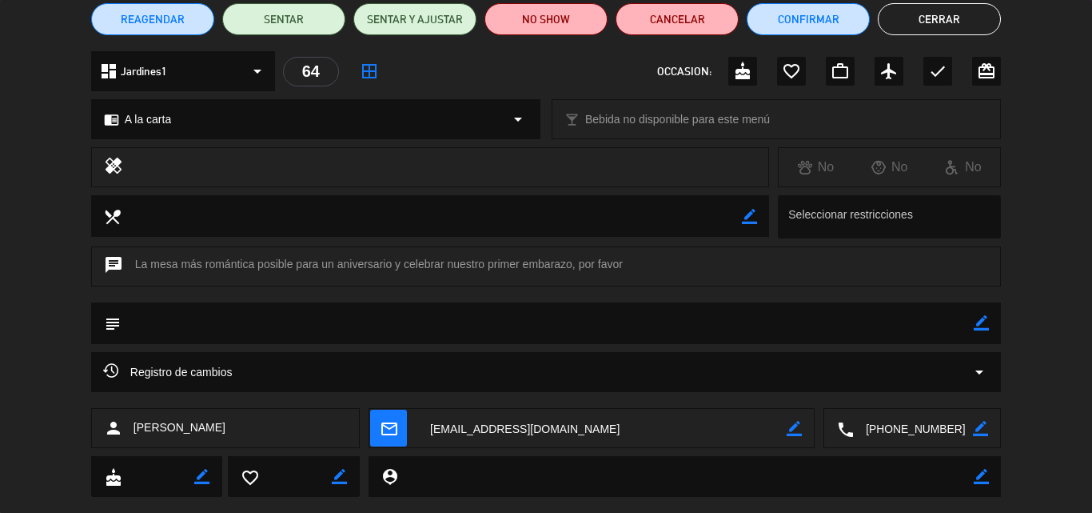
scroll to position [173, 0]
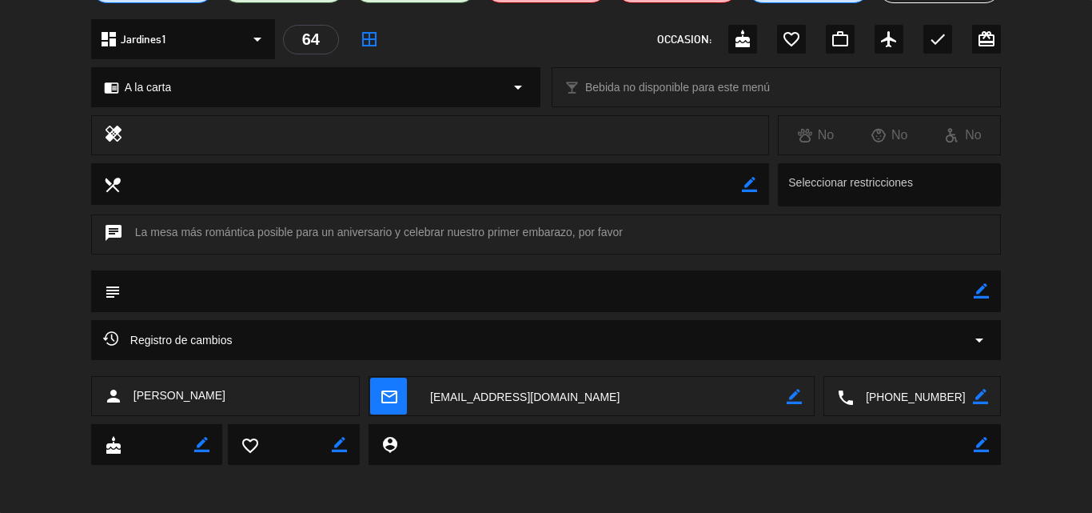
click at [927, 392] on textarea at bounding box center [913, 397] width 119 height 40
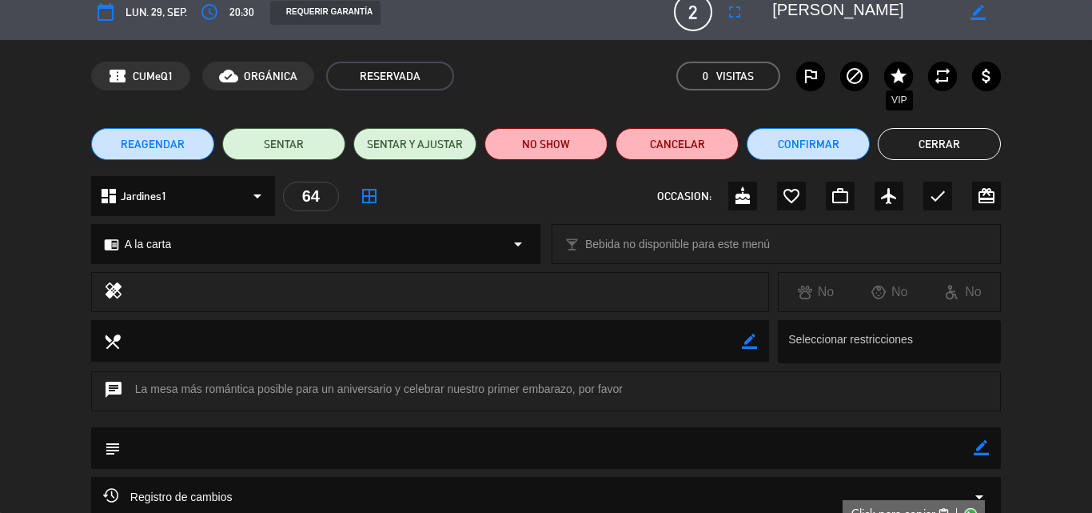
scroll to position [0, 0]
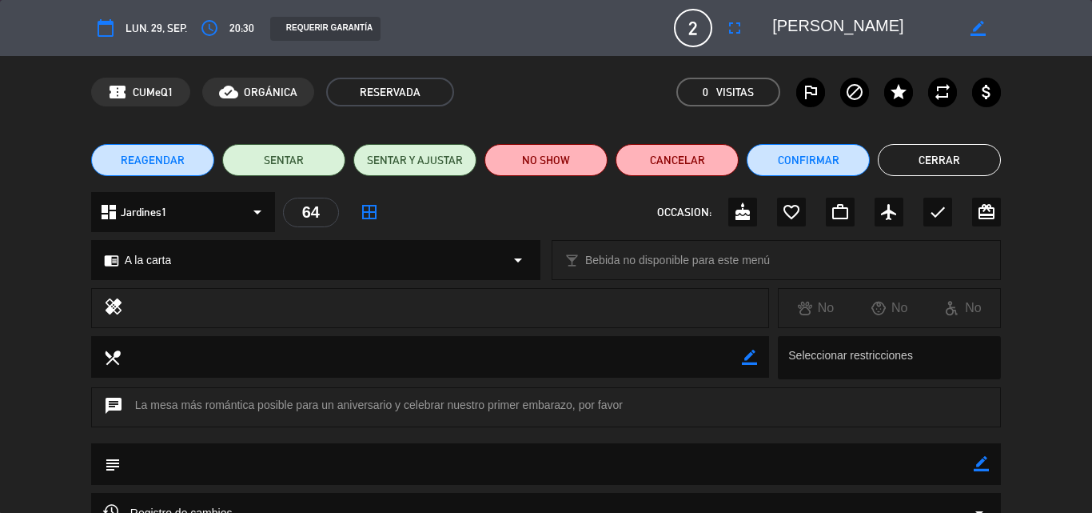
drag, startPoint x: 931, startPoint y: 27, endPoint x: 761, endPoint y: 32, distance: 170.4
click at [761, 32] on editable-input "border_color" at bounding box center [877, 28] width 248 height 29
click at [984, 465] on icon "border_color" at bounding box center [981, 463] width 15 height 15
click at [663, 465] on textarea at bounding box center [547, 463] width 853 height 41
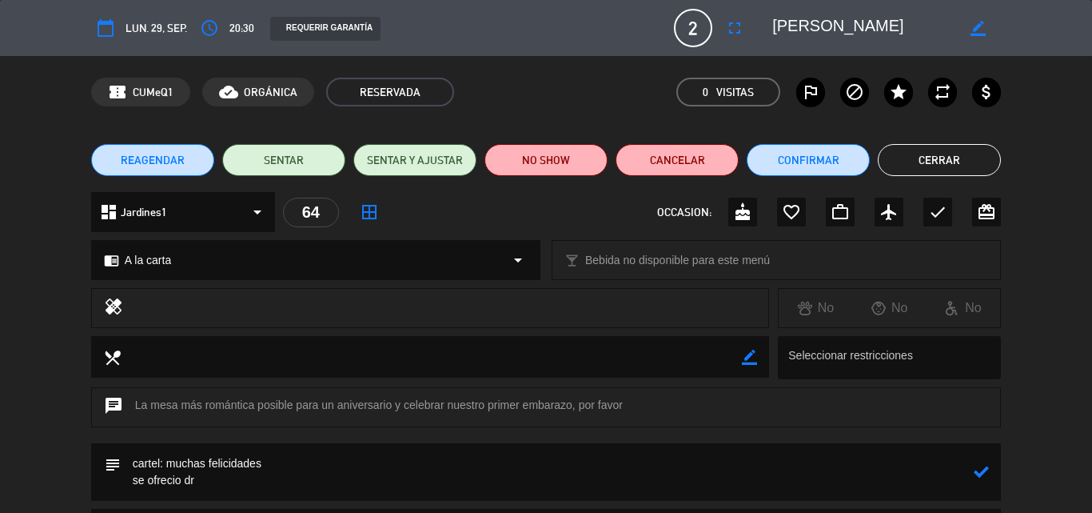
type textarea "cartel: muchas felicidades se ofrecio dr"
click at [981, 472] on icon at bounding box center [981, 471] width 15 height 15
click at [937, 212] on icon "check" at bounding box center [937, 211] width 19 height 19
click at [948, 163] on button "Cerrar" at bounding box center [939, 160] width 123 height 32
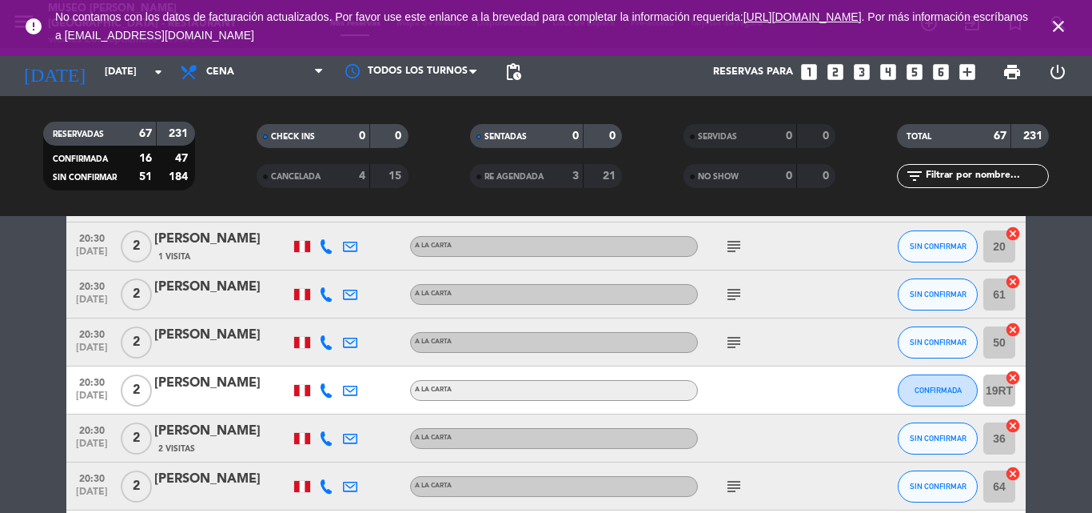
scroll to position [3123, 0]
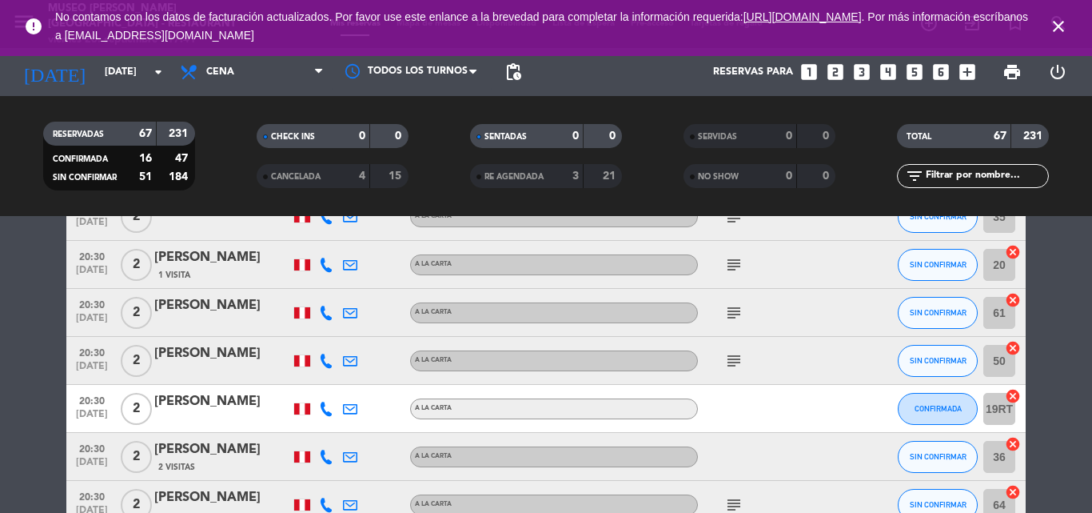
click at [740, 360] on icon "subject" at bounding box center [734, 360] width 19 height 19
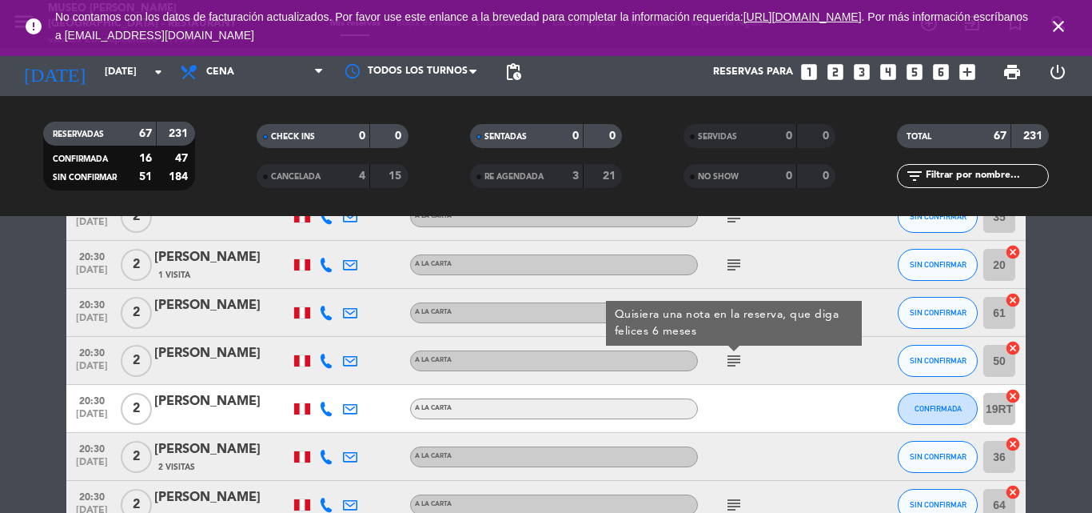
click at [740, 360] on icon "subject" at bounding box center [734, 360] width 19 height 19
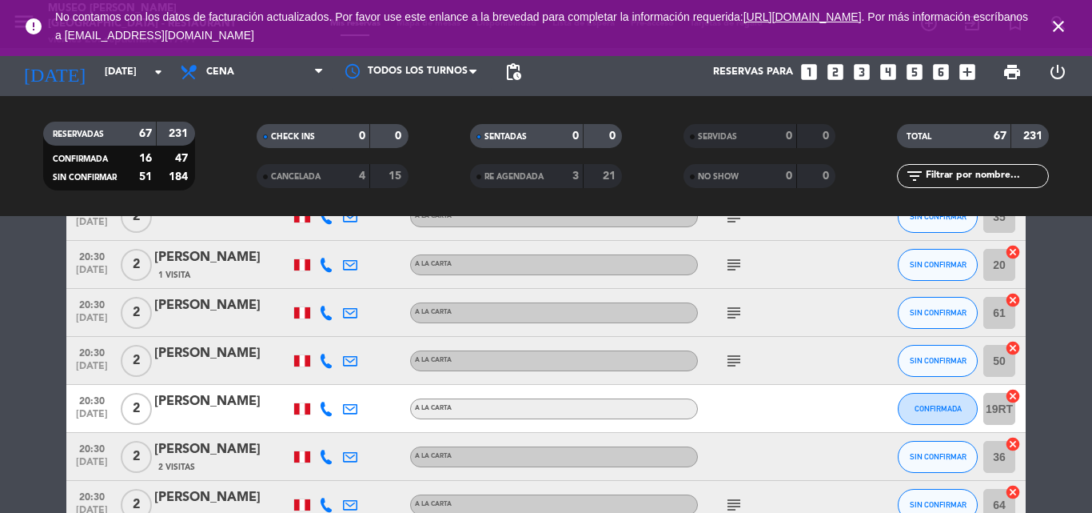
click at [209, 344] on div "[PERSON_NAME]" at bounding box center [222, 353] width 136 height 21
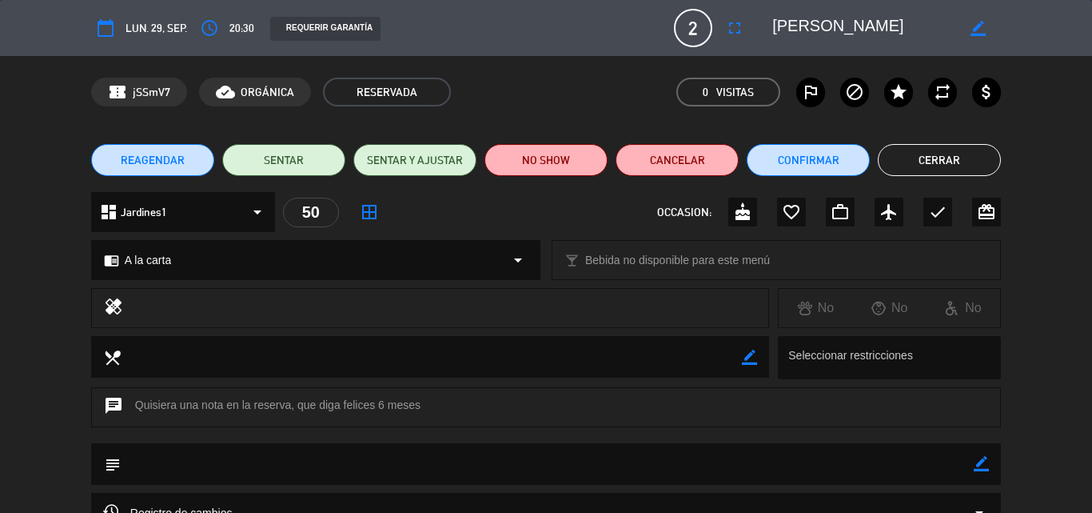
click at [983, 466] on icon "border_color" at bounding box center [981, 463] width 15 height 15
click at [505, 459] on textarea at bounding box center [547, 463] width 853 height 41
drag, startPoint x: 344, startPoint y: 401, endPoint x: 418, endPoint y: 406, distance: 74.5
click at [418, 406] on div "chat Quisiera una nota en la reserva, que diga felices 6 meses" at bounding box center [546, 407] width 910 height 40
copy div "felices 6 meses"
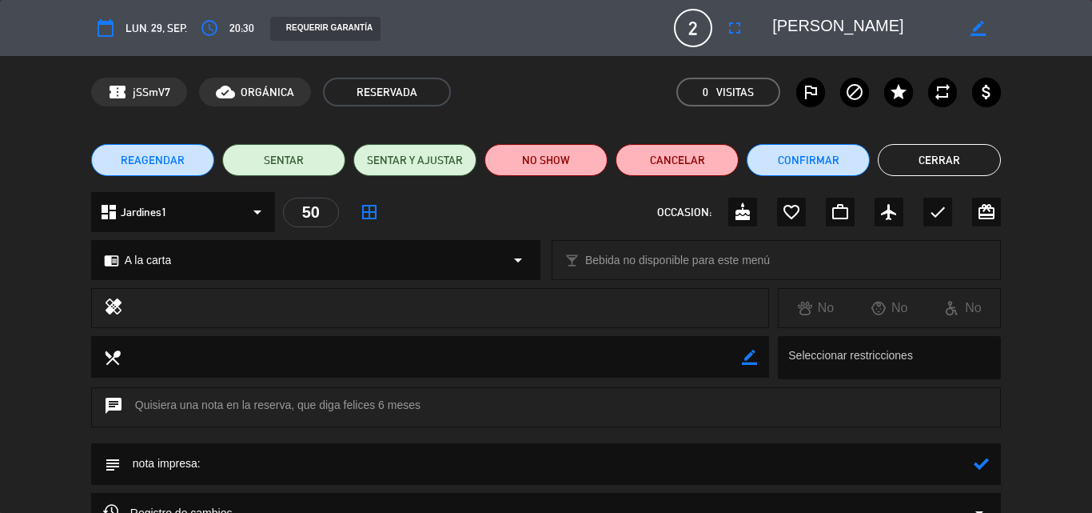
click at [254, 468] on textarea at bounding box center [547, 463] width 853 height 41
paste textarea "felices 6 meses"
type textarea "nota impresa: felices 6 meses"
click at [989, 465] on icon at bounding box center [981, 463] width 15 height 15
click at [782, 212] on icon "favorite_border" at bounding box center [791, 211] width 19 height 19
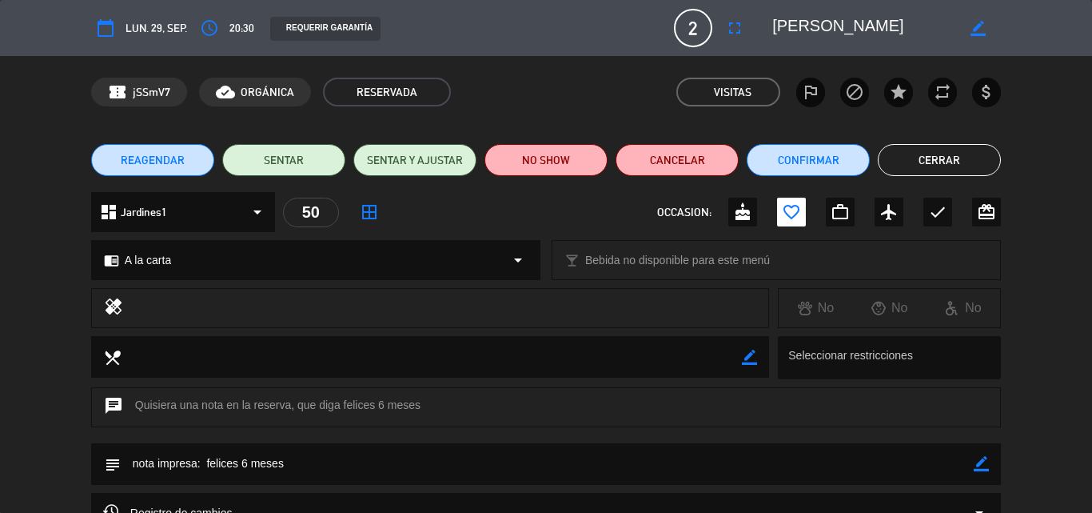
click at [936, 157] on button "Cerrar" at bounding box center [939, 160] width 123 height 32
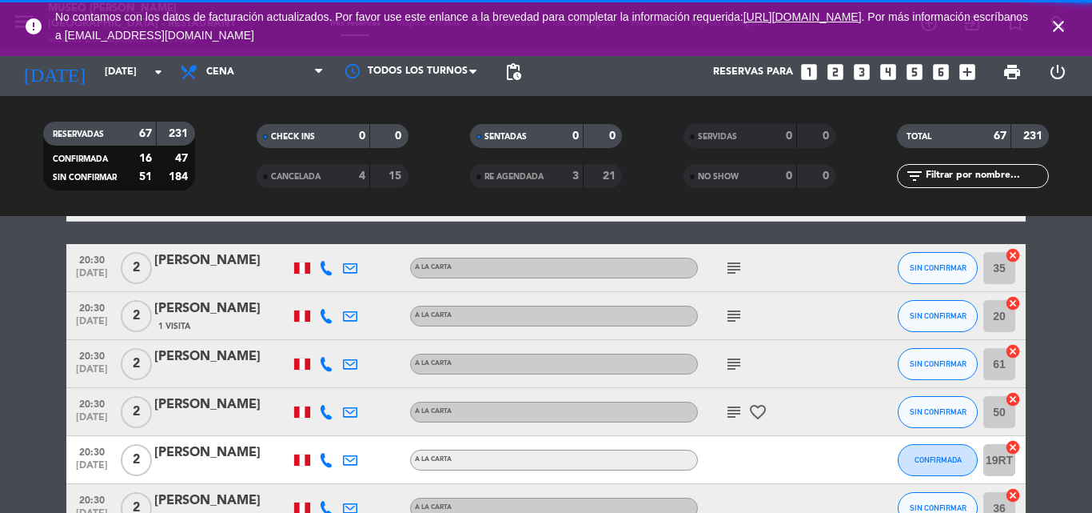
scroll to position [3043, 0]
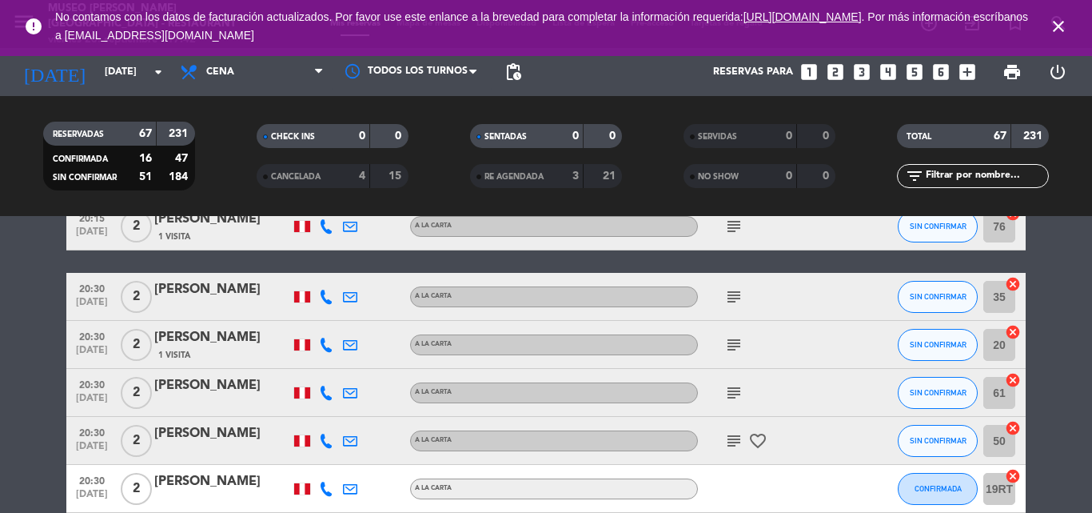
click at [739, 387] on icon "subject" at bounding box center [734, 392] width 19 height 19
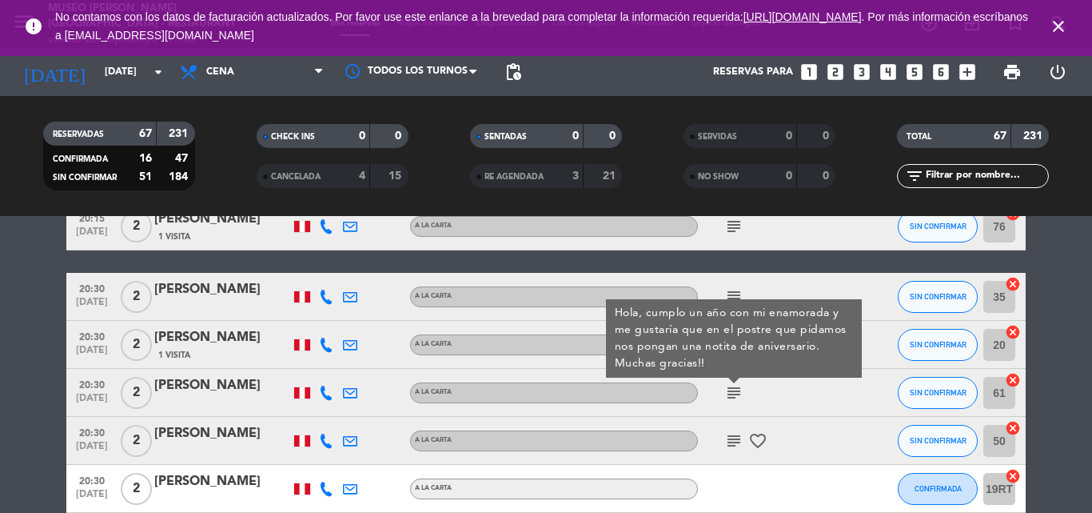
click at [234, 391] on div "[PERSON_NAME]" at bounding box center [222, 385] width 136 height 21
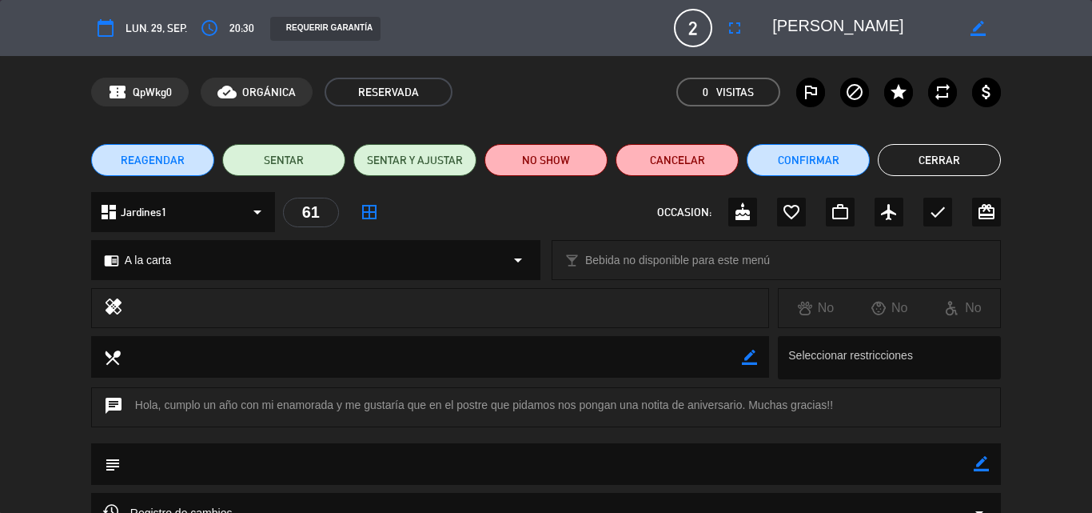
click at [982, 461] on icon "border_color" at bounding box center [981, 463] width 15 height 15
click at [898, 461] on textarea at bounding box center [547, 463] width 853 height 41
type textarea "postre: feliz aniversario"
click at [986, 461] on icon at bounding box center [981, 463] width 15 height 15
click at [803, 210] on div "favorite_border" at bounding box center [791, 212] width 29 height 29
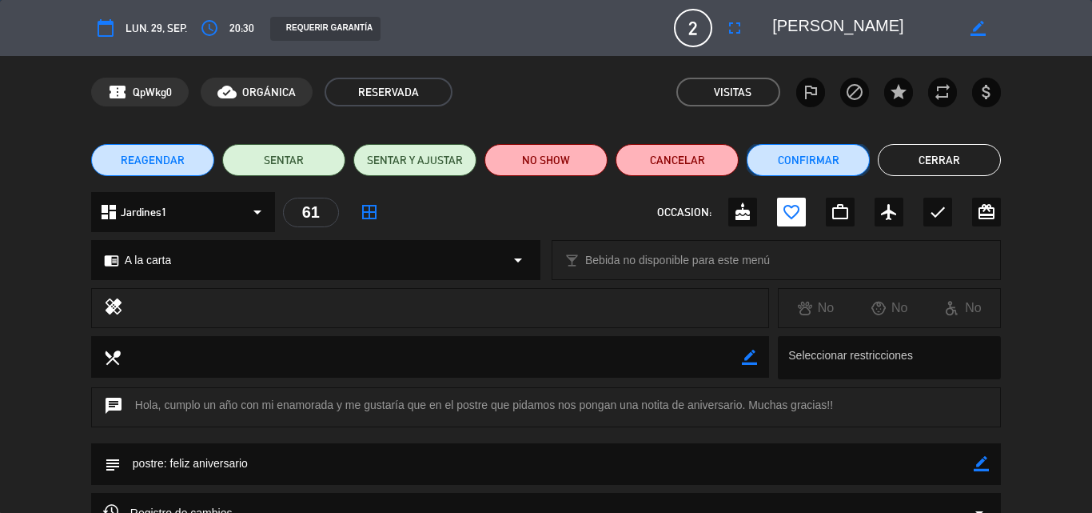
click at [793, 161] on button "Confirmar" at bounding box center [808, 160] width 123 height 32
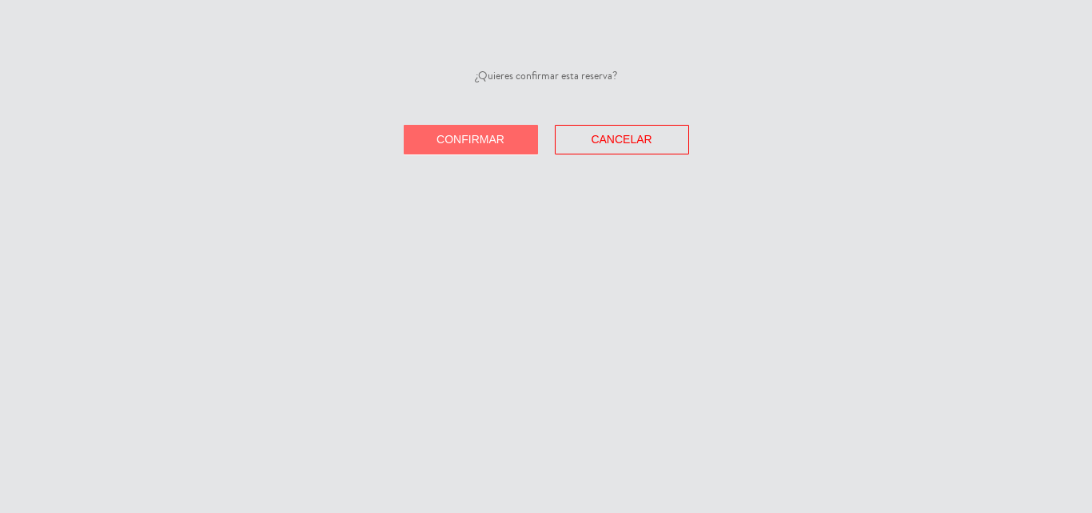
click at [495, 134] on span "Confirmar" at bounding box center [471, 139] width 68 height 13
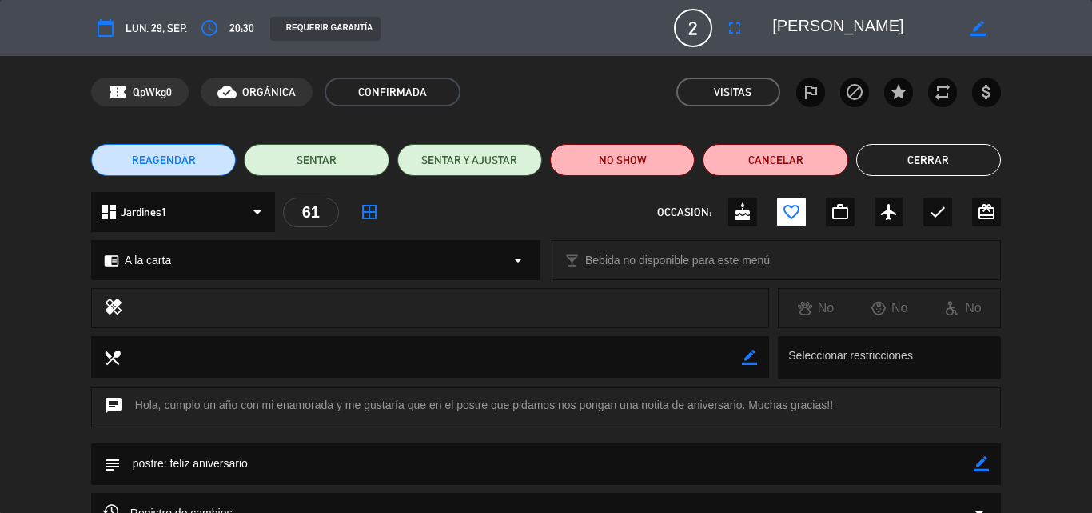
click at [936, 158] on button "Cerrar" at bounding box center [929, 160] width 145 height 32
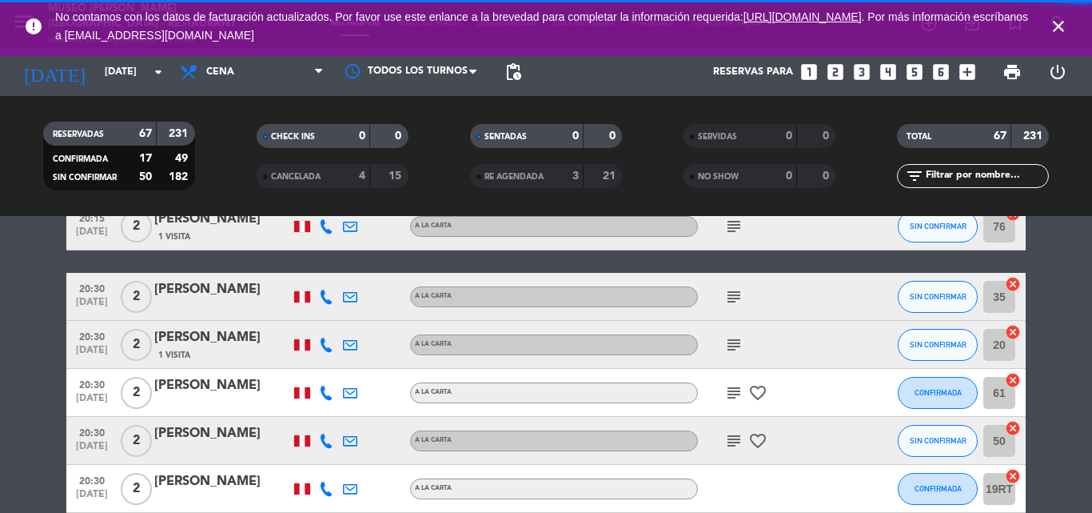
click at [731, 345] on icon "subject" at bounding box center [734, 344] width 19 height 19
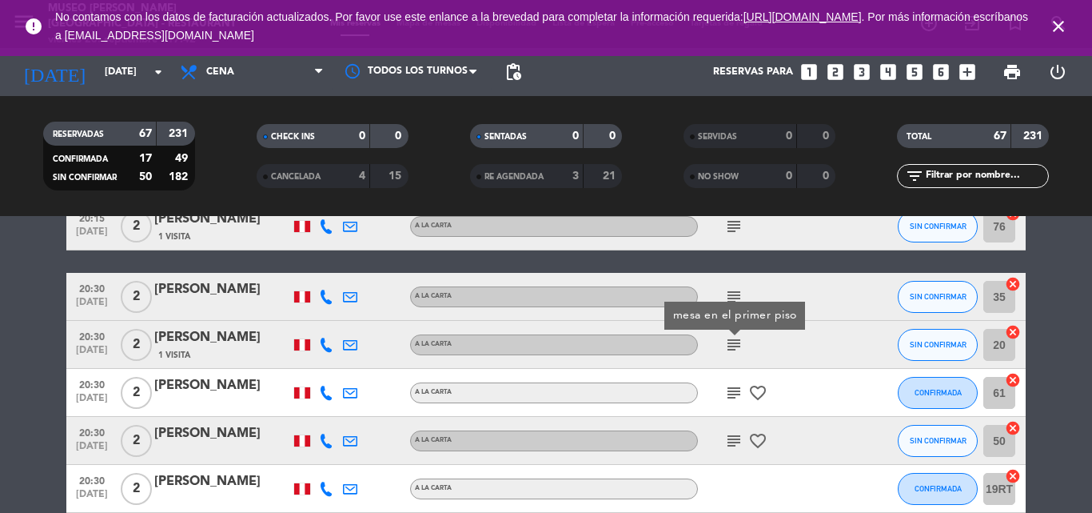
click at [733, 345] on icon "subject" at bounding box center [734, 344] width 19 height 19
click at [739, 292] on icon "subject" at bounding box center [734, 296] width 19 height 19
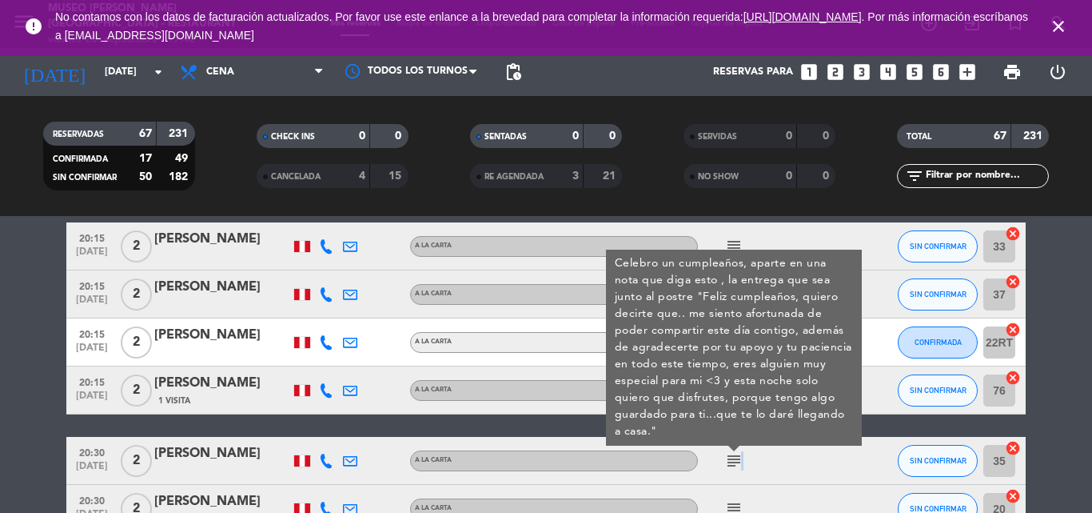
scroll to position [2883, 0]
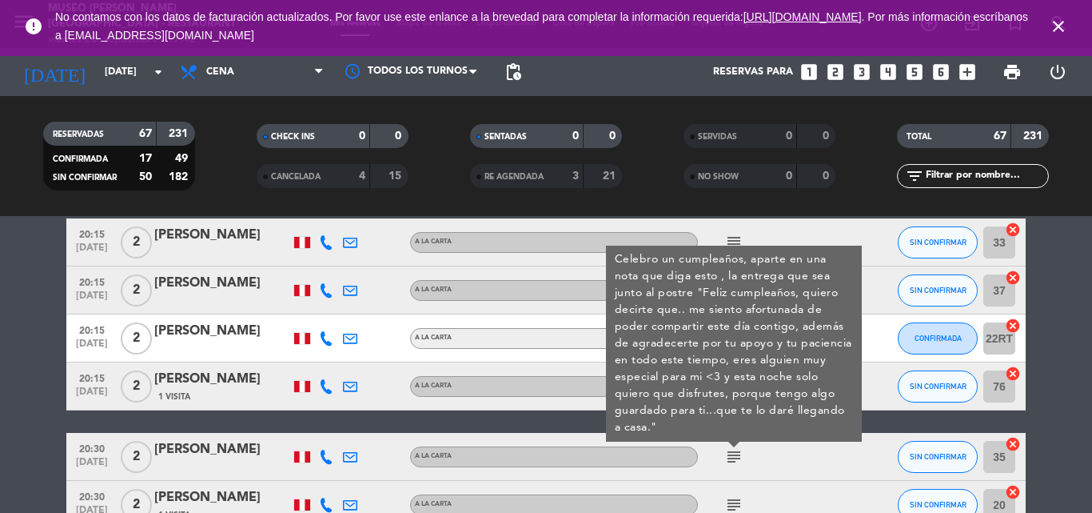
click at [214, 449] on div "[PERSON_NAME]" at bounding box center [222, 449] width 136 height 21
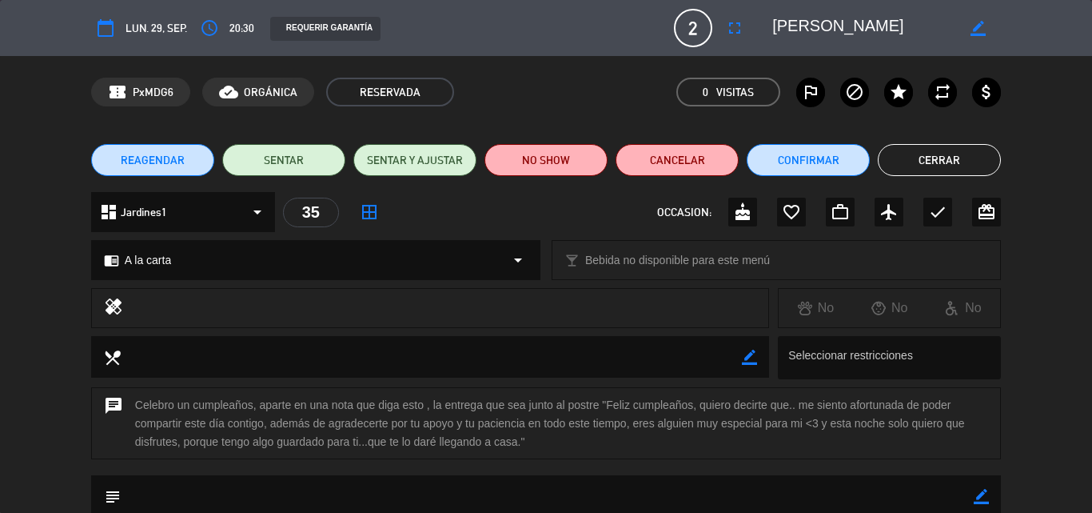
click at [987, 499] on icon "border_color" at bounding box center [981, 496] width 15 height 15
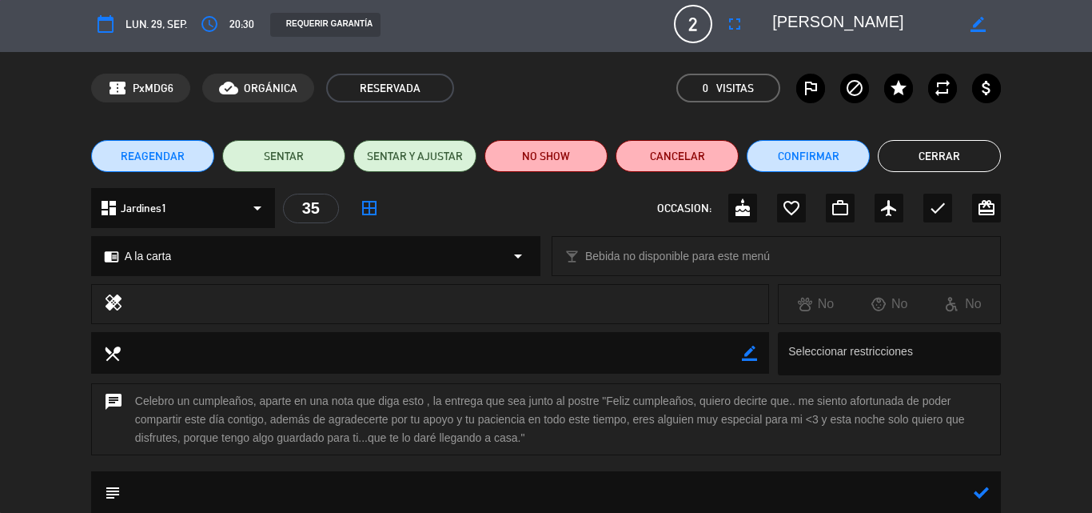
click at [816, 493] on textarea at bounding box center [547, 491] width 853 height 41
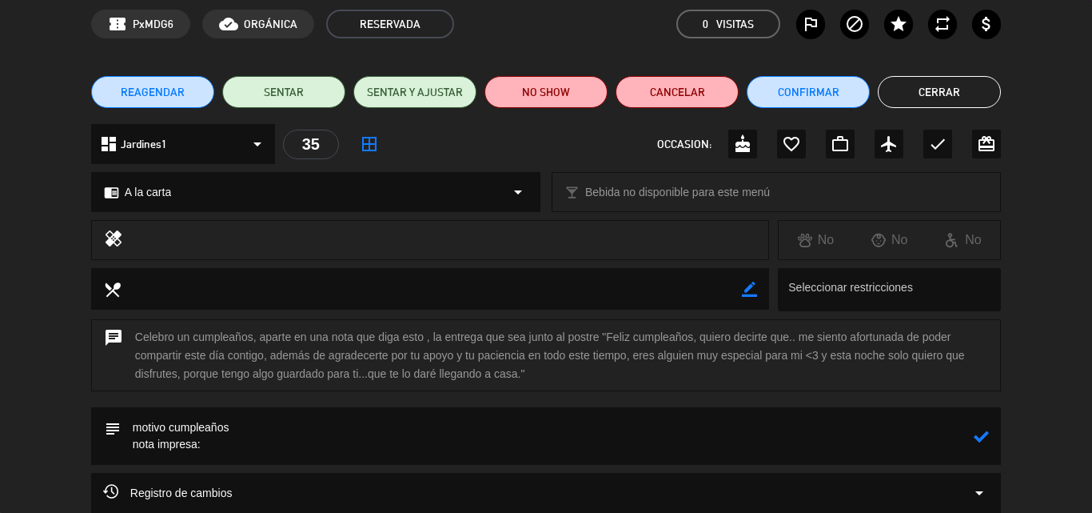
scroll to position [86, 0]
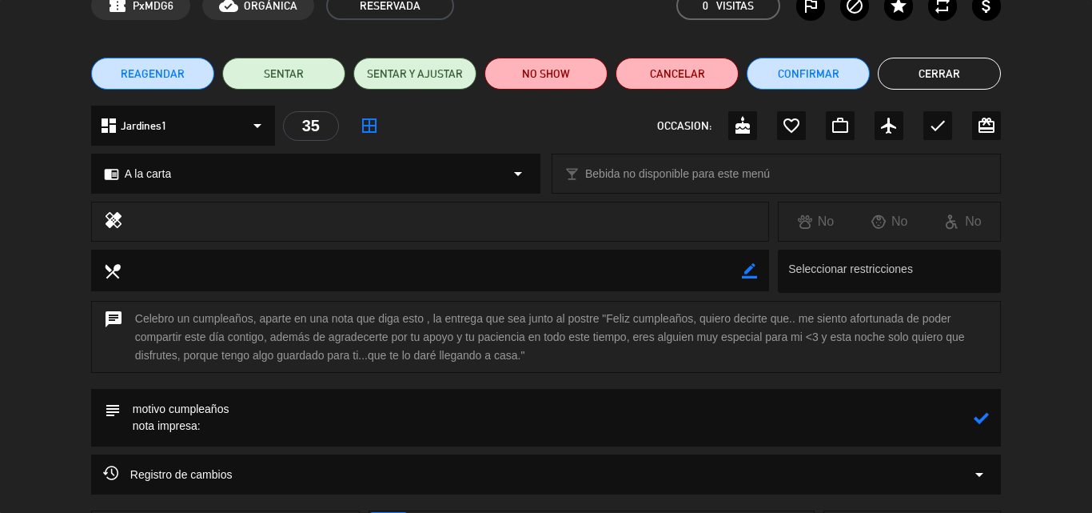
drag, startPoint x: 606, startPoint y: 315, endPoint x: 553, endPoint y: 377, distance: 81.6
click at [553, 377] on div "chat Celebro un cumpleaños, aparte en una nota que diga esto , la entrega que s…" at bounding box center [546, 345] width 1092 height 89
copy div "Feliz cumpleaños, quiero decirte que.. me siento afortunada de poder compartir …"
click at [243, 429] on textarea at bounding box center [547, 418] width 853 height 58
paste textarea "Feliz cumpleaños, quiero decirte que.. me siento afortunada de poder compartir …"
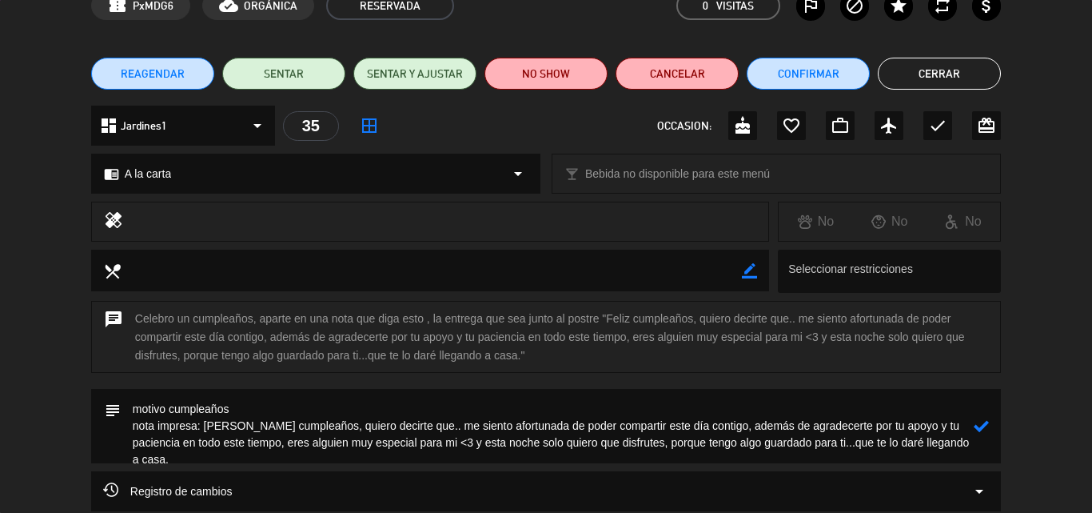
type textarea "motivo cumpleaños nota impresa: [PERSON_NAME] cumpleaños, quiero decirte que.. …"
click at [985, 424] on icon at bounding box center [981, 425] width 15 height 15
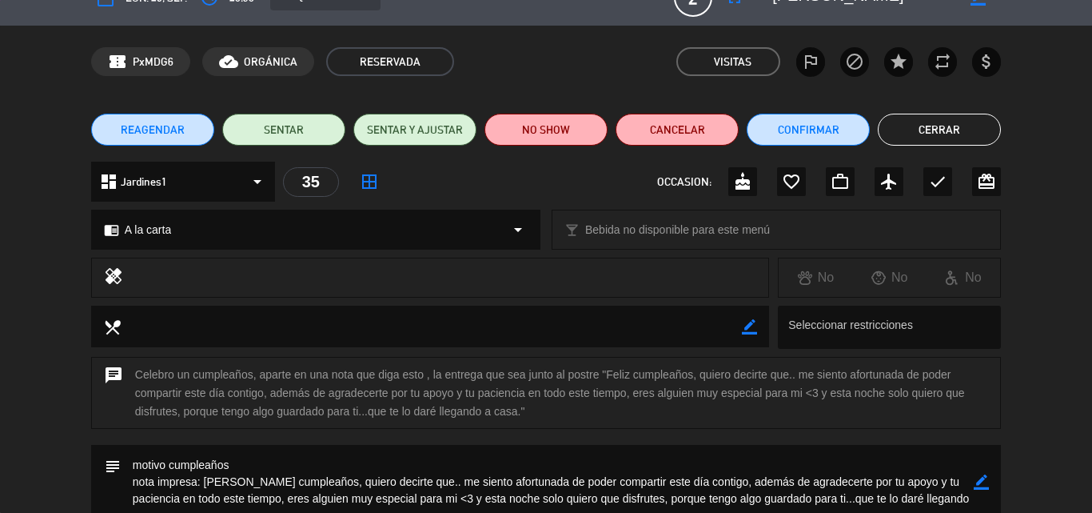
scroll to position [0, 0]
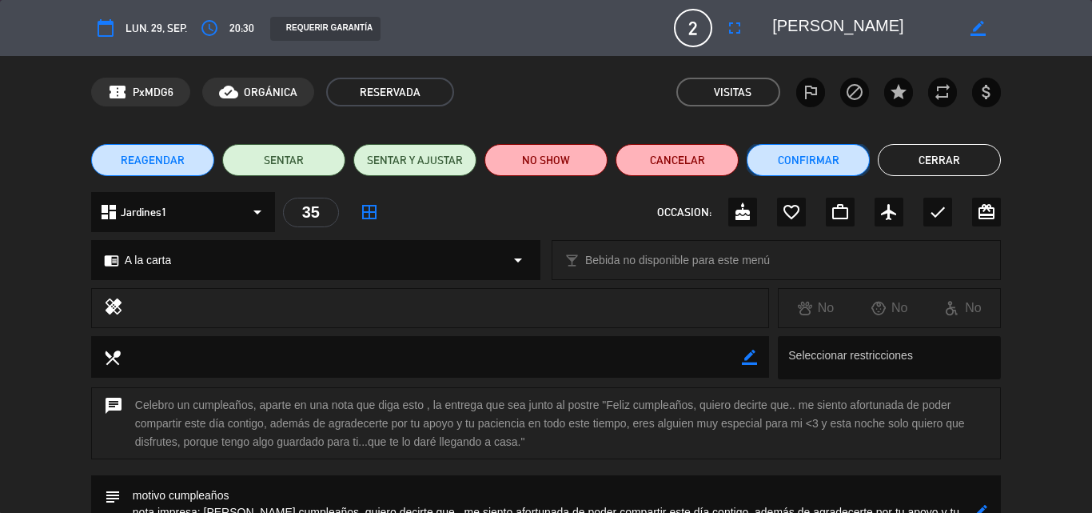
click at [797, 162] on button "Confirmar" at bounding box center [808, 160] width 123 height 32
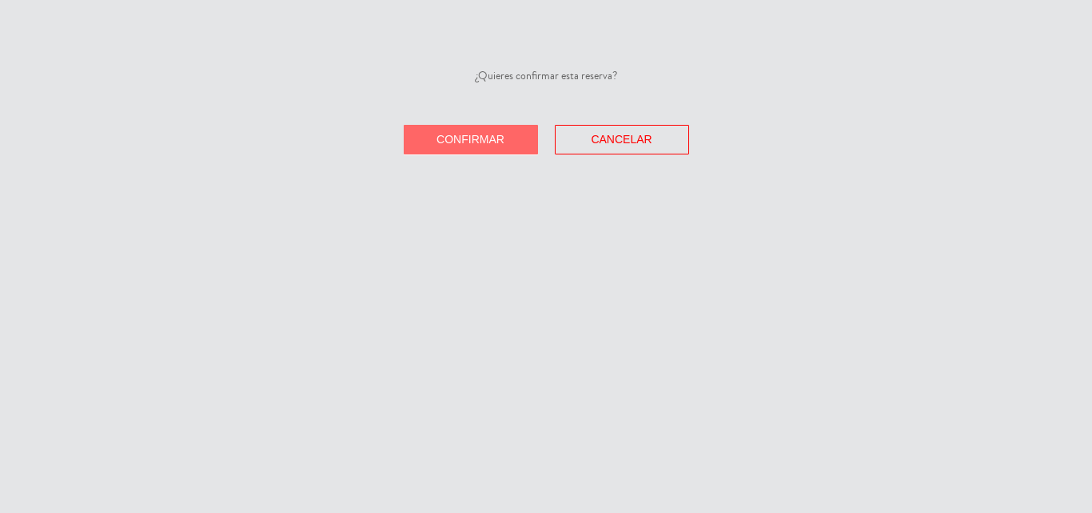
click at [485, 126] on button "Confirmar" at bounding box center [471, 140] width 134 height 30
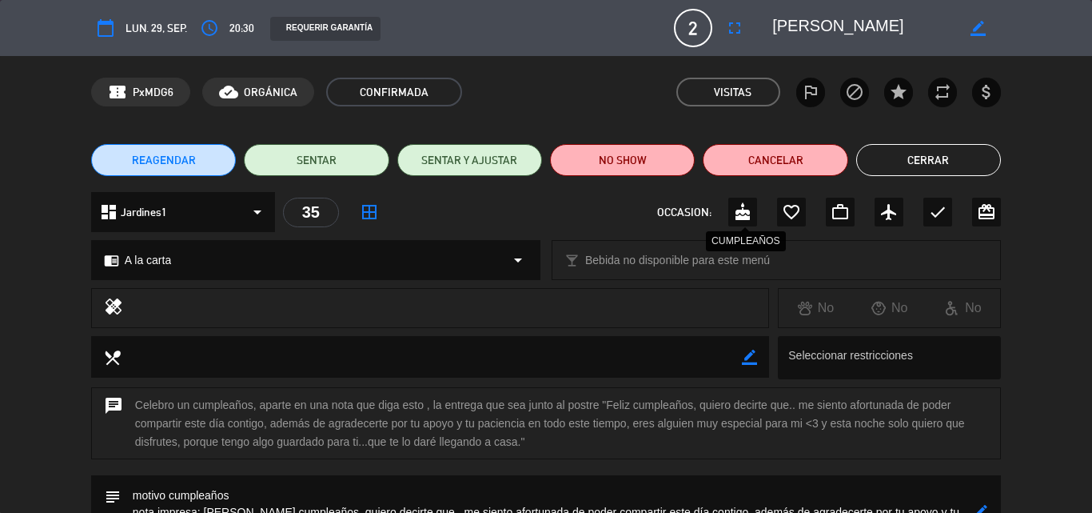
click at [745, 211] on icon "cake" at bounding box center [742, 211] width 19 height 19
click at [898, 154] on button "Cerrar" at bounding box center [929, 160] width 145 height 32
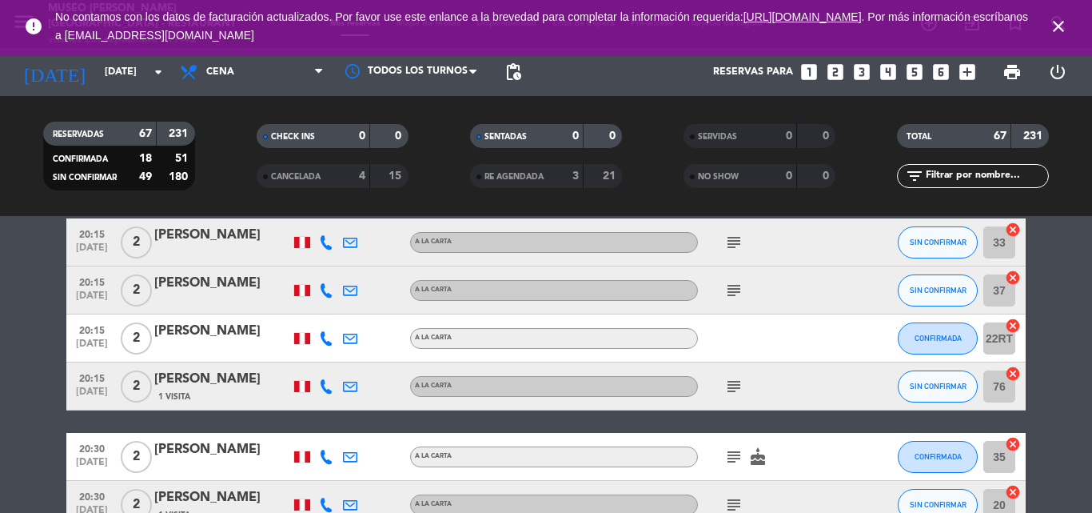
scroll to position [2803, 0]
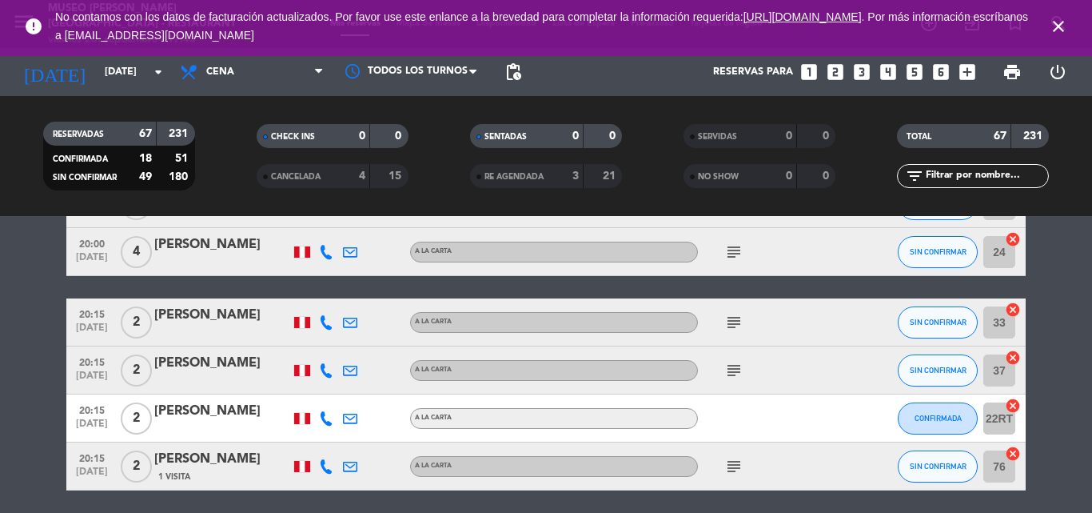
click at [741, 468] on icon "subject" at bounding box center [734, 466] width 19 height 19
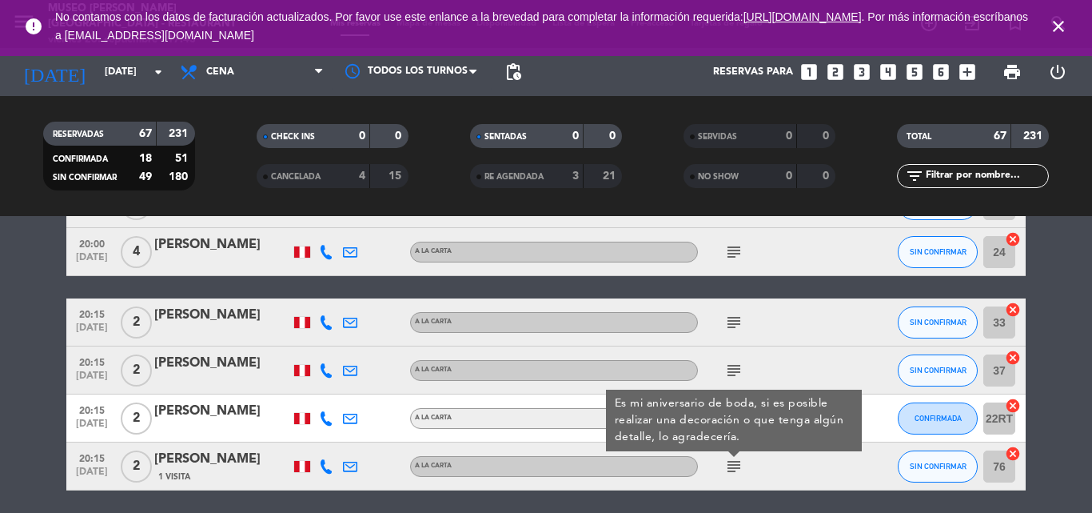
click at [188, 457] on div "[PERSON_NAME]" at bounding box center [222, 459] width 136 height 21
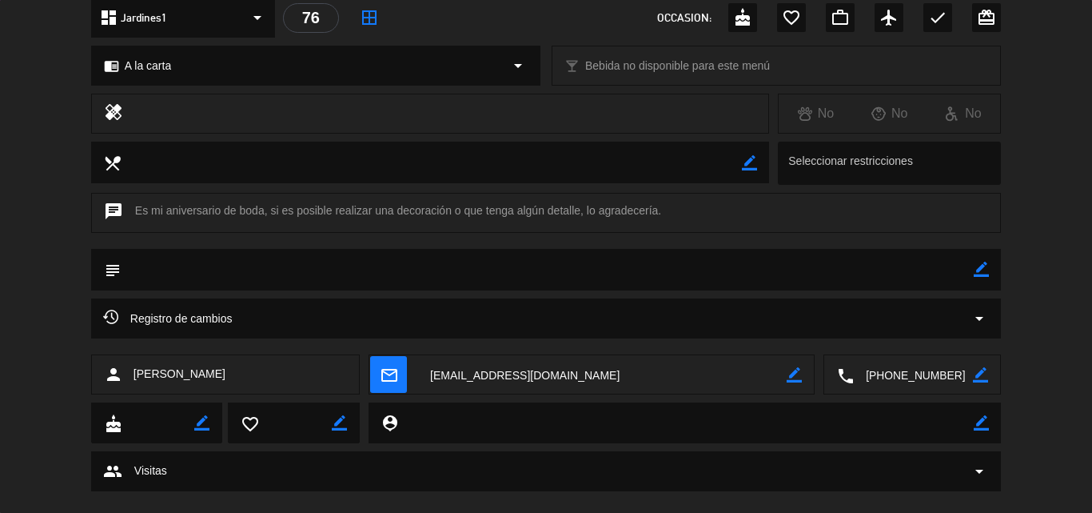
scroll to position [221, 0]
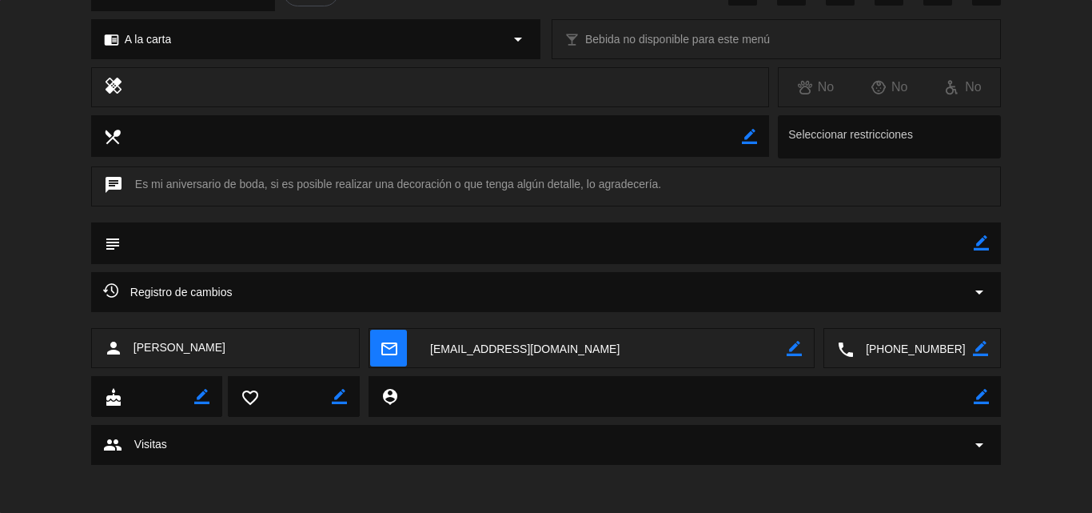
click at [912, 345] on textarea at bounding box center [913, 349] width 119 height 40
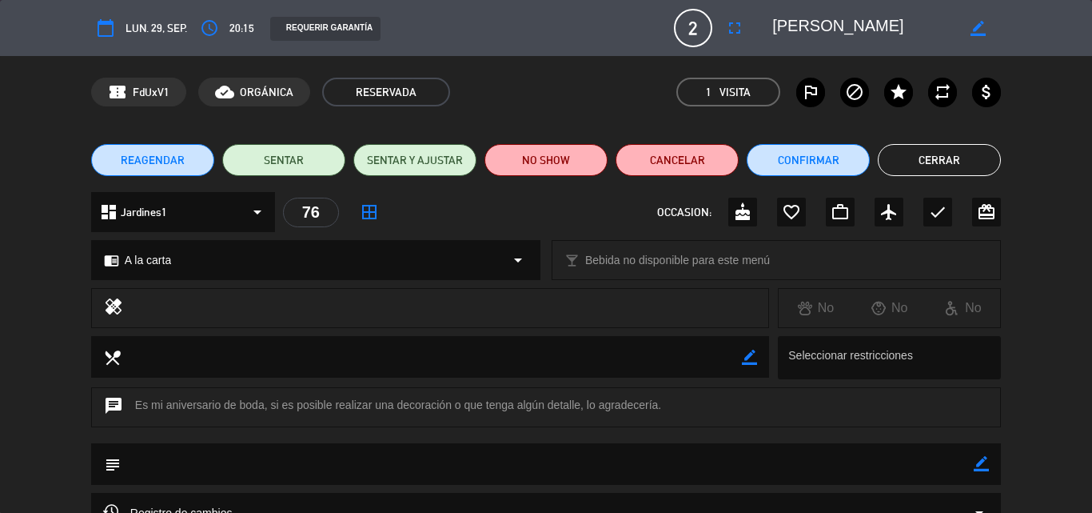
scroll to position [0, 3]
drag, startPoint x: 776, startPoint y: 26, endPoint x: 964, endPoint y: 35, distance: 188.1
click at [964, 35] on div "border_color" at bounding box center [881, 28] width 240 height 29
drag, startPoint x: 984, startPoint y: 463, endPoint x: 792, endPoint y: 467, distance: 192.0
click at [984, 462] on icon "border_color" at bounding box center [981, 463] width 15 height 15
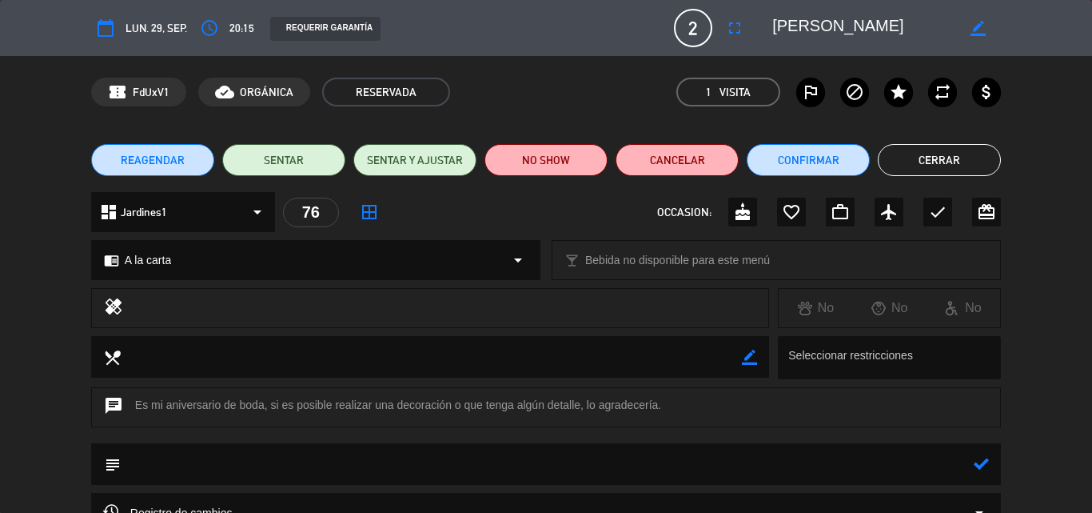
click at [789, 467] on textarea at bounding box center [547, 463] width 853 height 41
type textarea "se ofrecio dr"
click at [980, 464] on icon at bounding box center [981, 463] width 15 height 15
click at [795, 212] on icon "favorite_border" at bounding box center [791, 211] width 19 height 19
click at [809, 154] on button "Confirmar" at bounding box center [808, 160] width 123 height 32
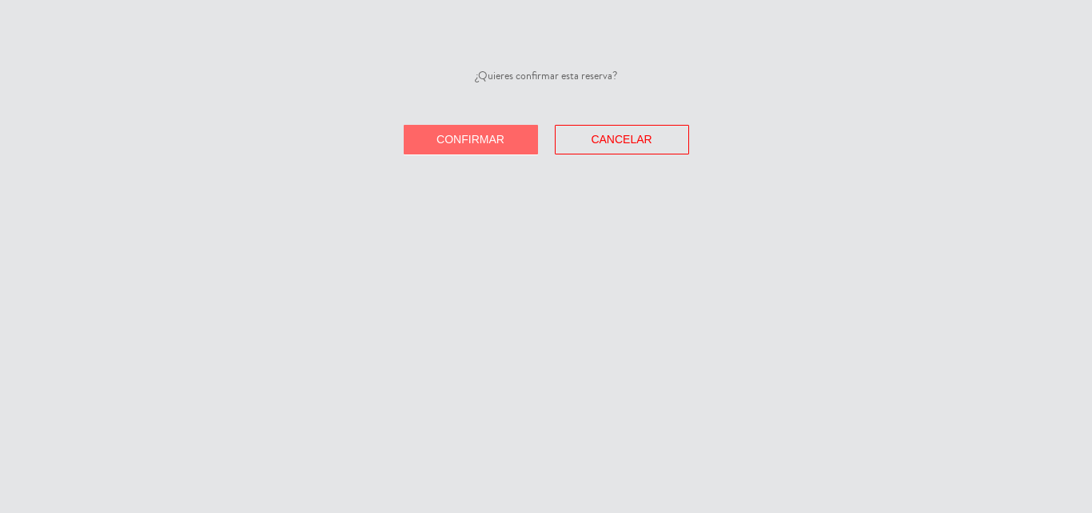
drag, startPoint x: 495, startPoint y: 141, endPoint x: 525, endPoint y: 137, distance: 30.7
click at [494, 141] on span "Confirmar" at bounding box center [471, 139] width 68 height 13
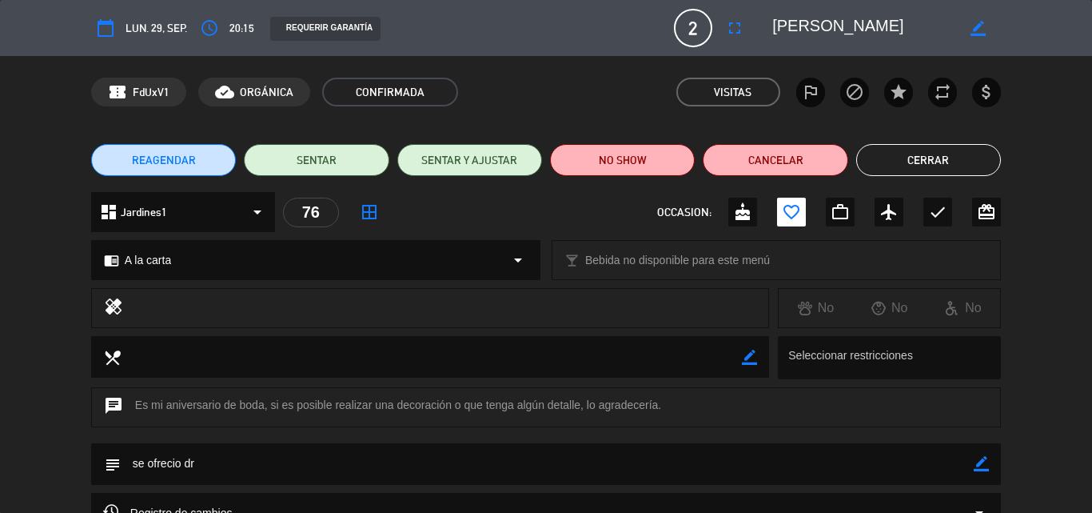
click at [951, 158] on button "Cerrar" at bounding box center [929, 160] width 145 height 32
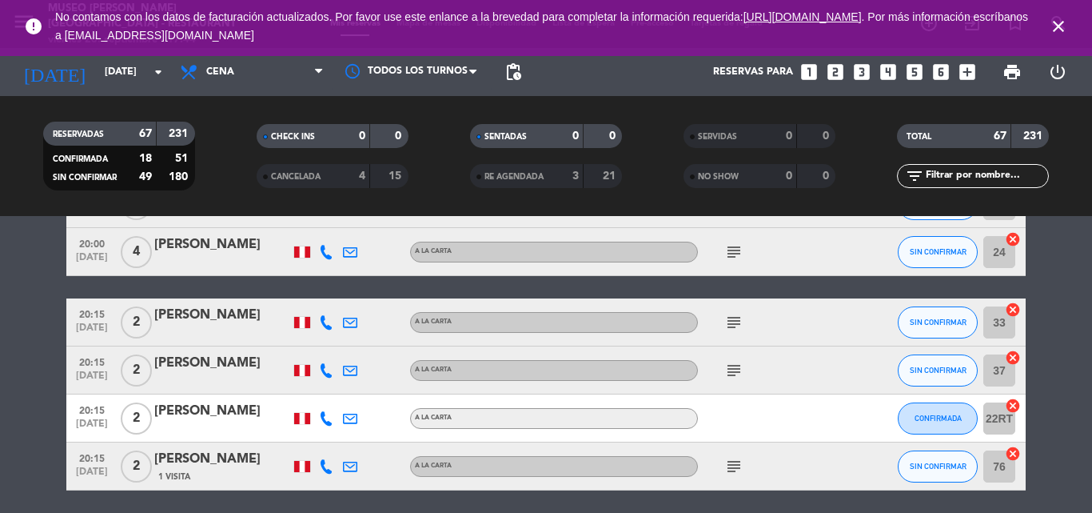
click at [733, 373] on icon "subject" at bounding box center [734, 370] width 19 height 19
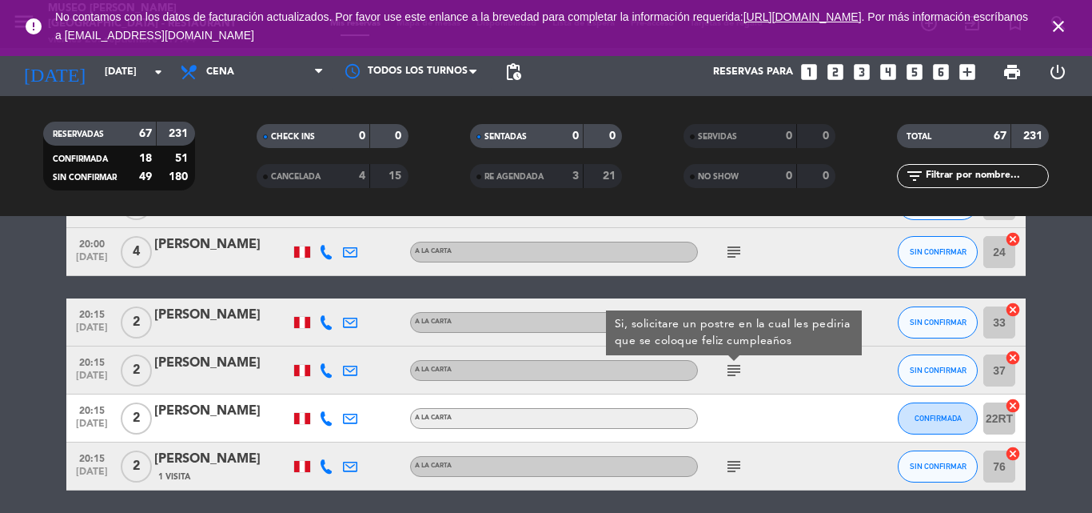
click at [249, 362] on div "[PERSON_NAME]" at bounding box center [222, 363] width 136 height 21
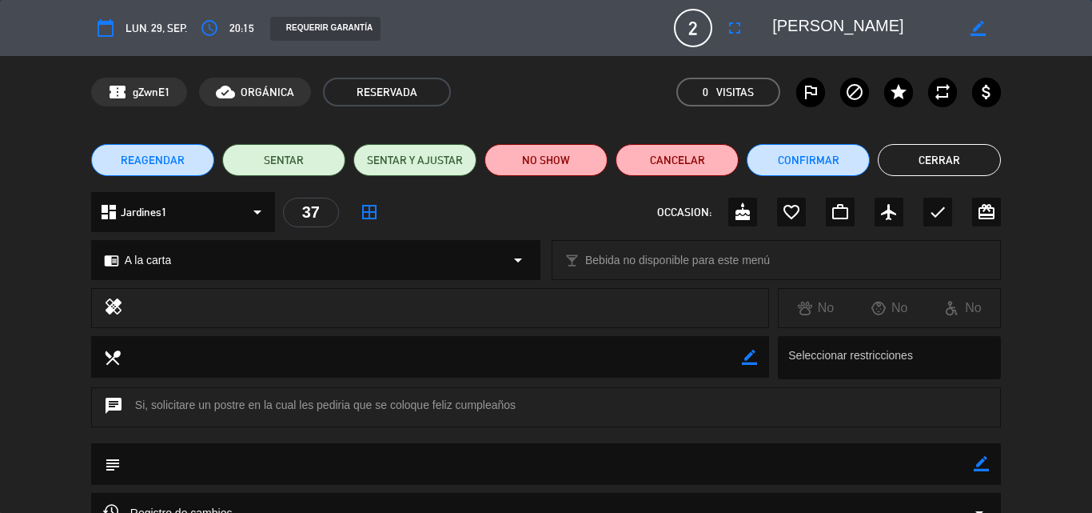
click at [985, 465] on icon "border_color" at bounding box center [981, 463] width 15 height 15
click at [888, 468] on textarea at bounding box center [547, 463] width 853 height 41
click at [972, 465] on textarea at bounding box center [547, 463] width 853 height 41
type textarea "postre: feliz cumpleaños"
click at [986, 461] on icon at bounding box center [981, 463] width 15 height 15
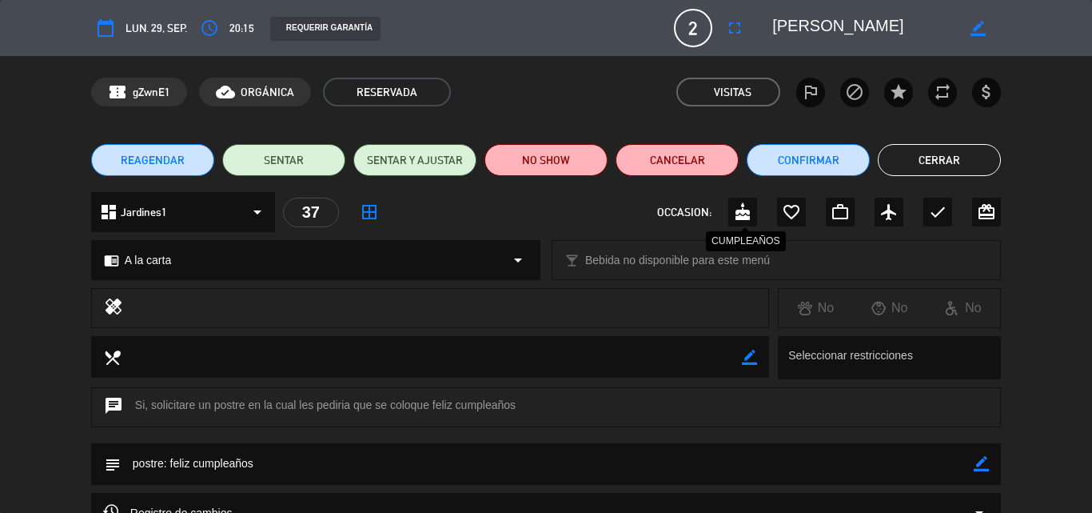
click at [741, 212] on icon "cake" at bounding box center [742, 211] width 19 height 19
click at [940, 157] on button "Cerrar" at bounding box center [939, 160] width 123 height 32
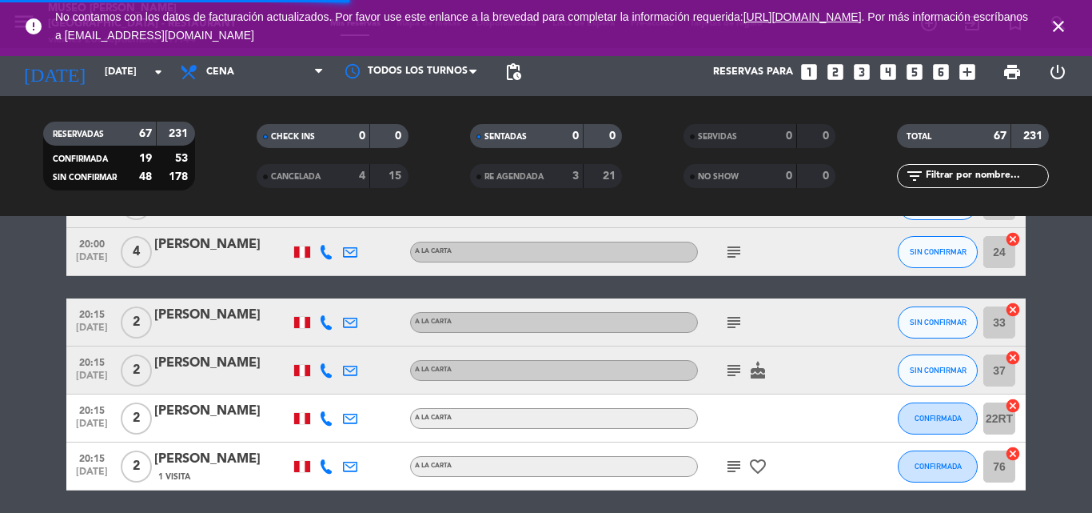
click at [744, 318] on span "subject" at bounding box center [734, 322] width 24 height 19
click at [733, 322] on icon "subject" at bounding box center [734, 322] width 19 height 19
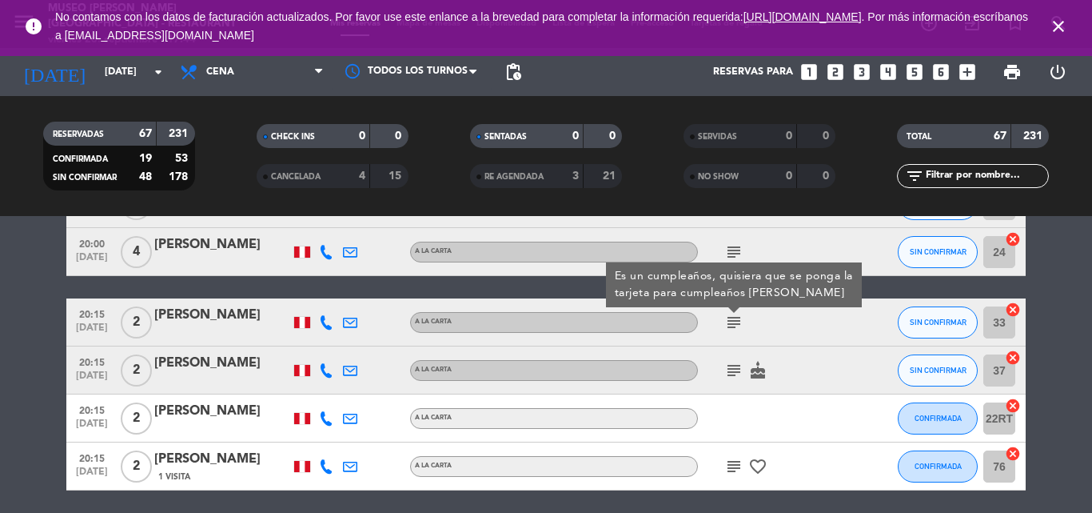
click at [201, 315] on div "[PERSON_NAME]" at bounding box center [222, 315] width 136 height 21
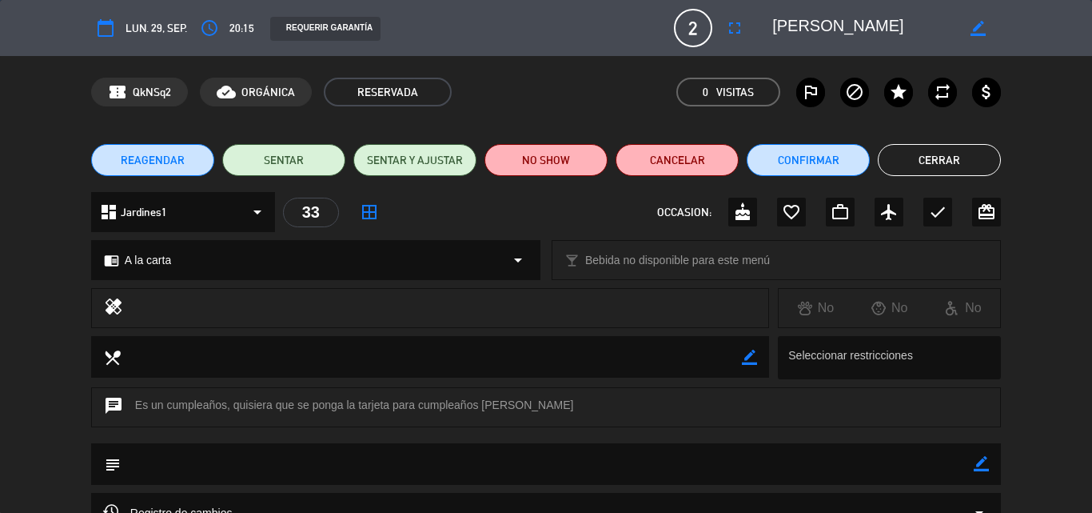
drag, startPoint x: 980, startPoint y: 470, endPoint x: 803, endPoint y: 477, distance: 177.7
click at [980, 470] on icon "border_color" at bounding box center [981, 463] width 15 height 15
click at [797, 475] on textarea at bounding box center [547, 463] width 853 height 41
type textarea "nota impresa: [PERSON_NAME] [PERSON_NAME]"
click at [975, 469] on icon at bounding box center [981, 463] width 15 height 15
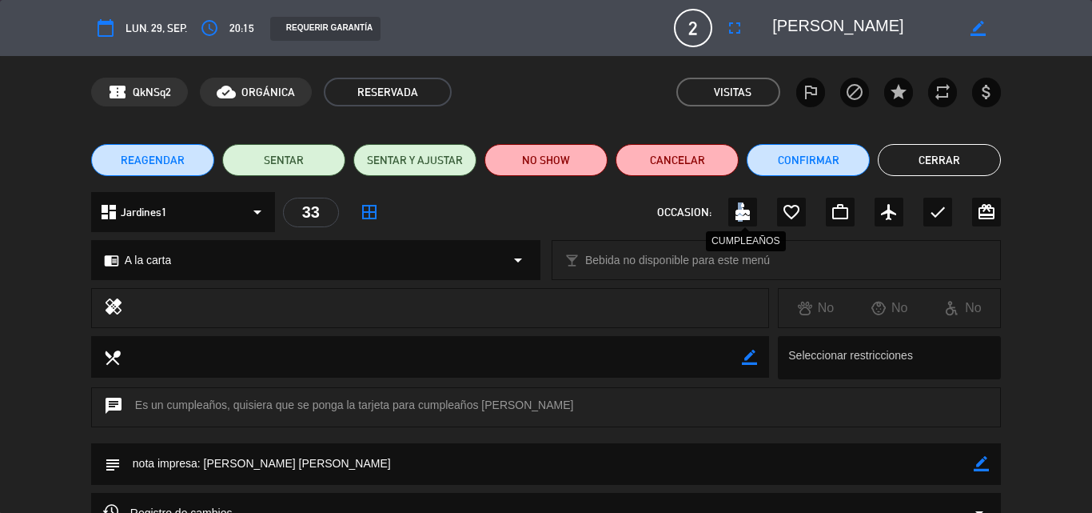
click at [740, 205] on icon "cake" at bounding box center [742, 211] width 19 height 19
click at [948, 164] on button "Cerrar" at bounding box center [939, 160] width 123 height 32
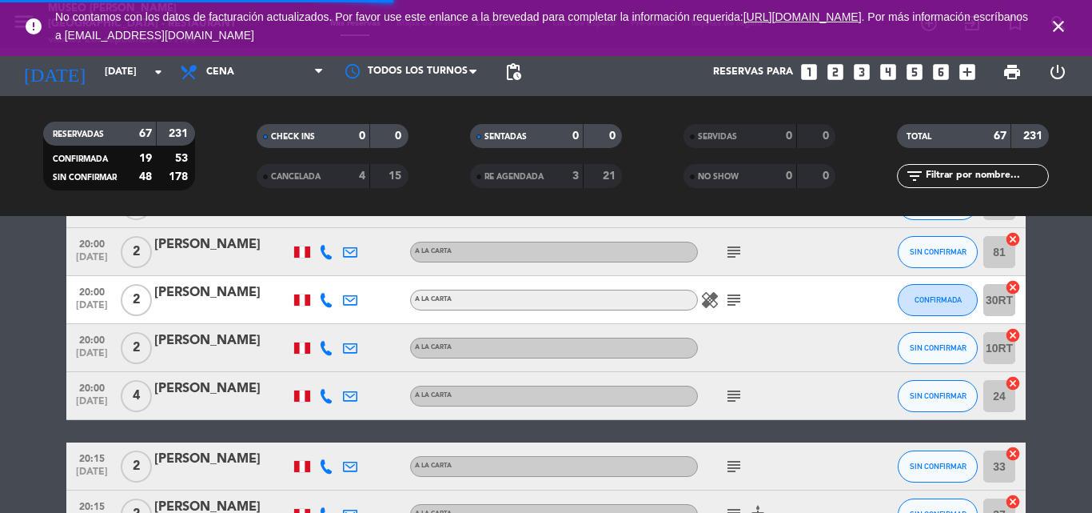
scroll to position [2643, 0]
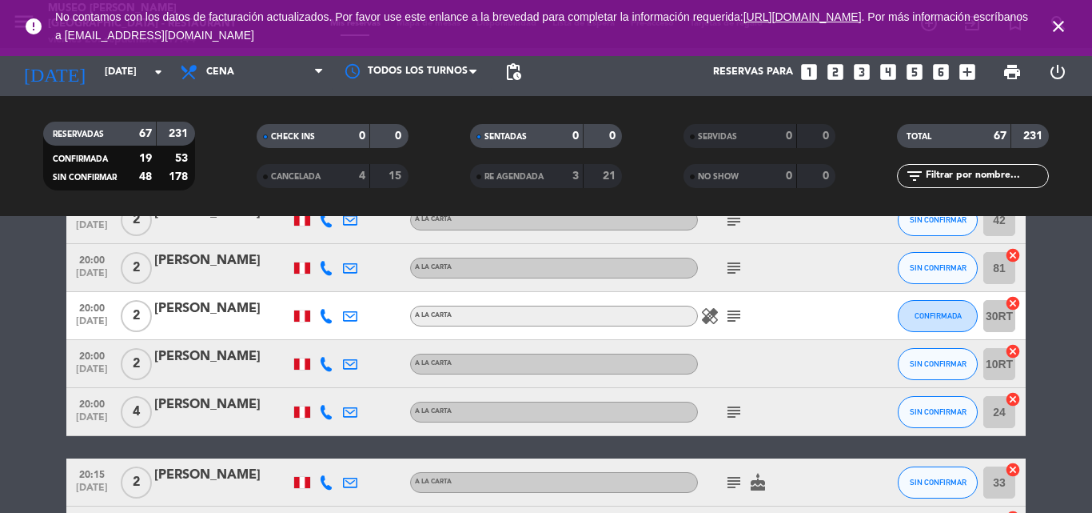
click at [733, 413] on icon "subject" at bounding box center [734, 411] width 19 height 19
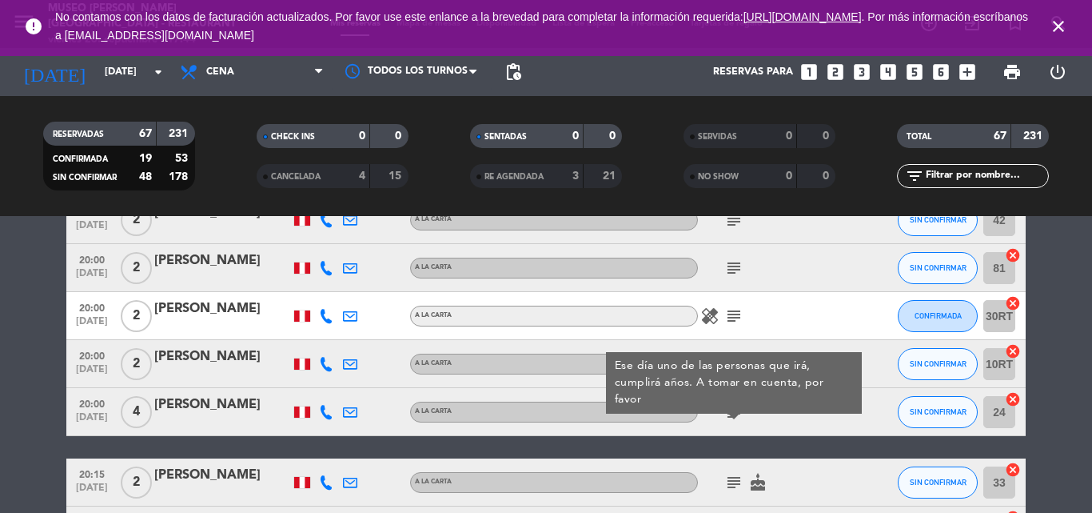
click at [733, 413] on icon "subject" at bounding box center [734, 411] width 19 height 19
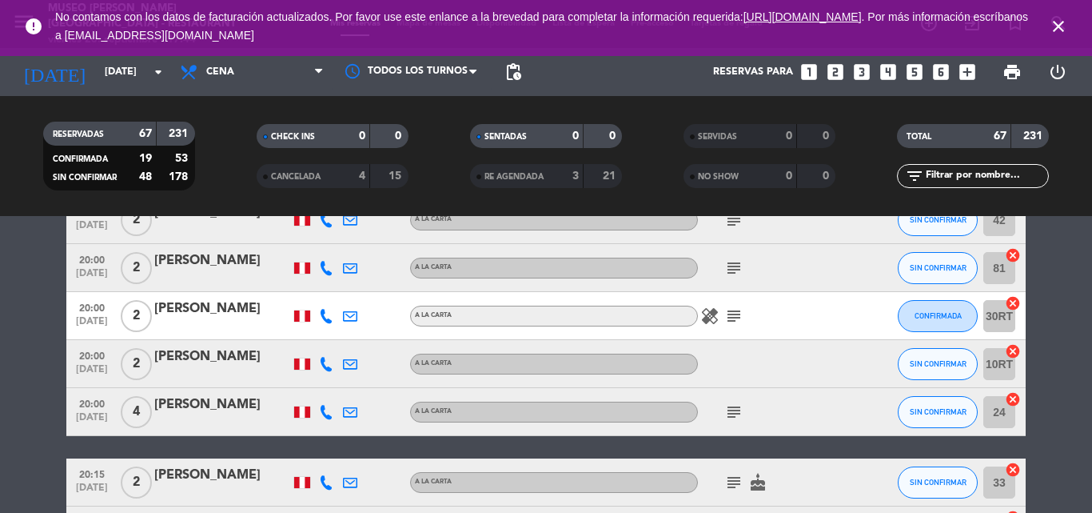
click at [733, 317] on icon "subject" at bounding box center [734, 315] width 19 height 19
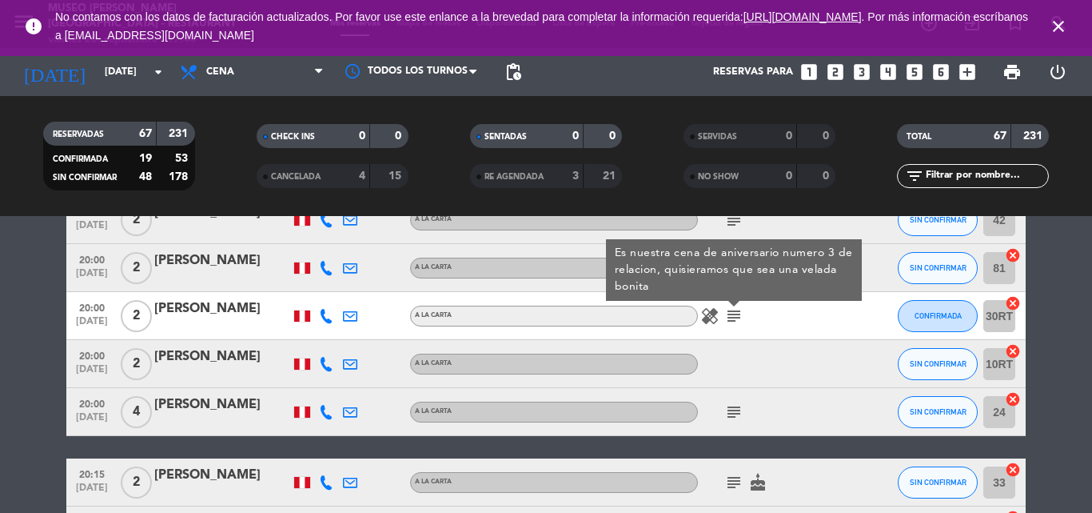
click at [221, 311] on div "[PERSON_NAME]" at bounding box center [222, 308] width 136 height 21
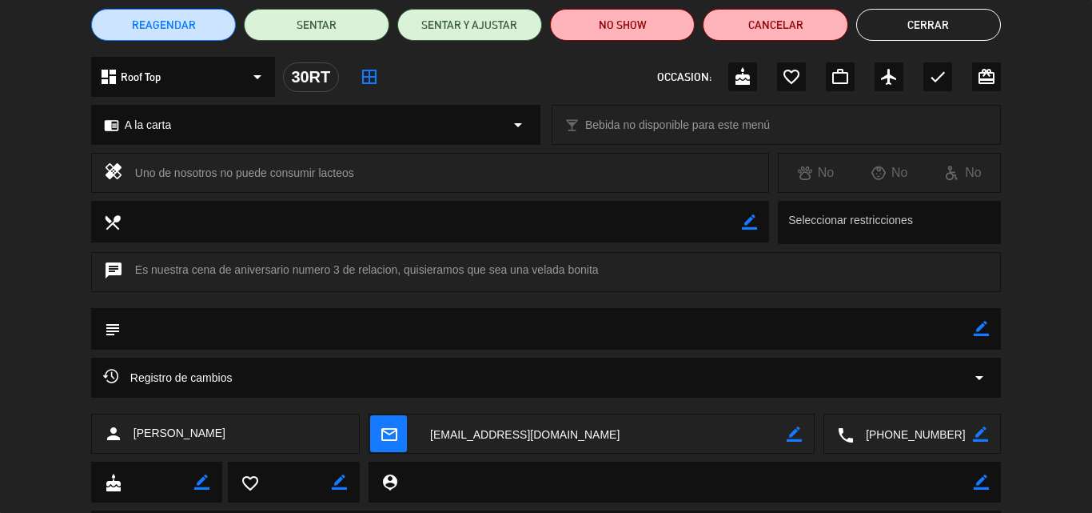
scroll to position [221, 0]
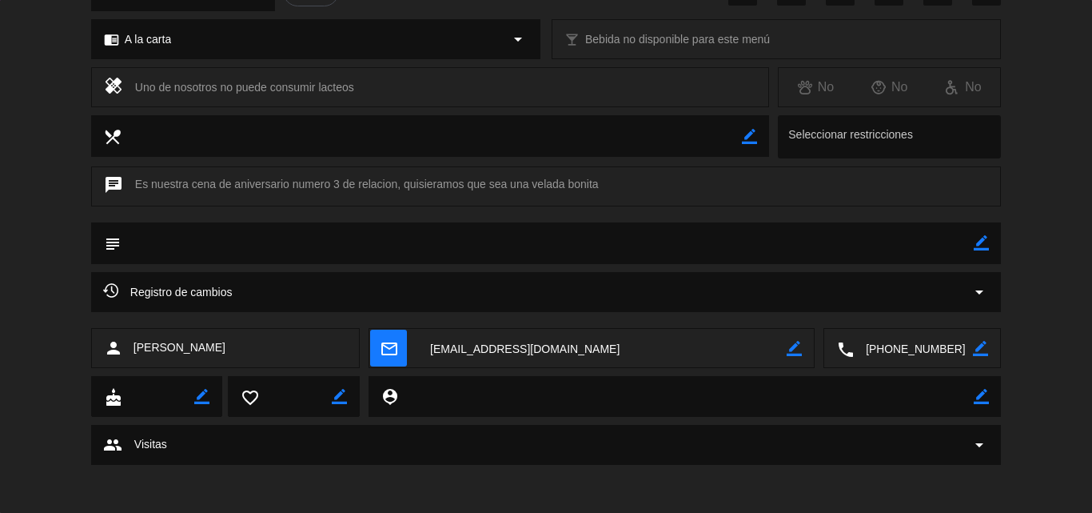
click at [897, 345] on textarea at bounding box center [913, 349] width 119 height 40
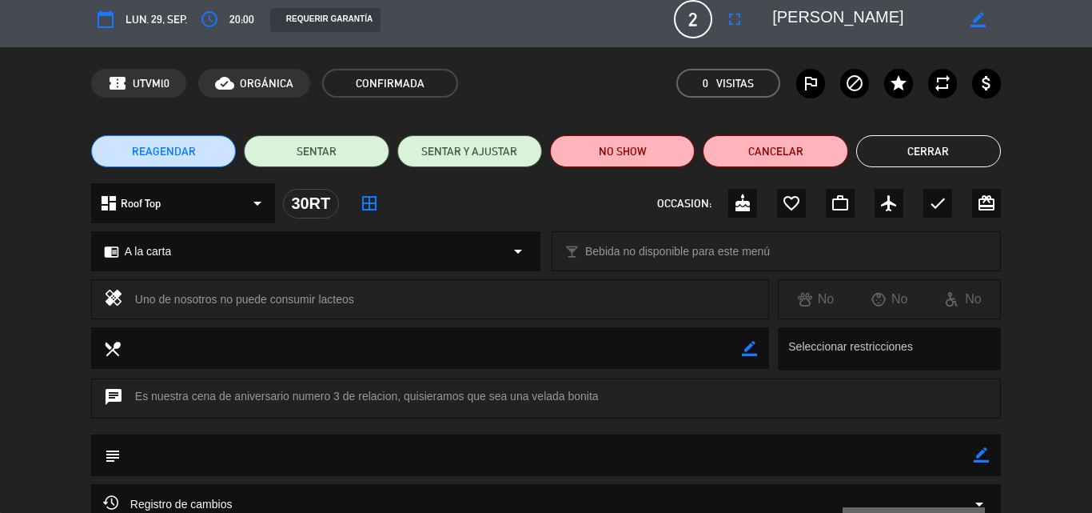
scroll to position [0, 0]
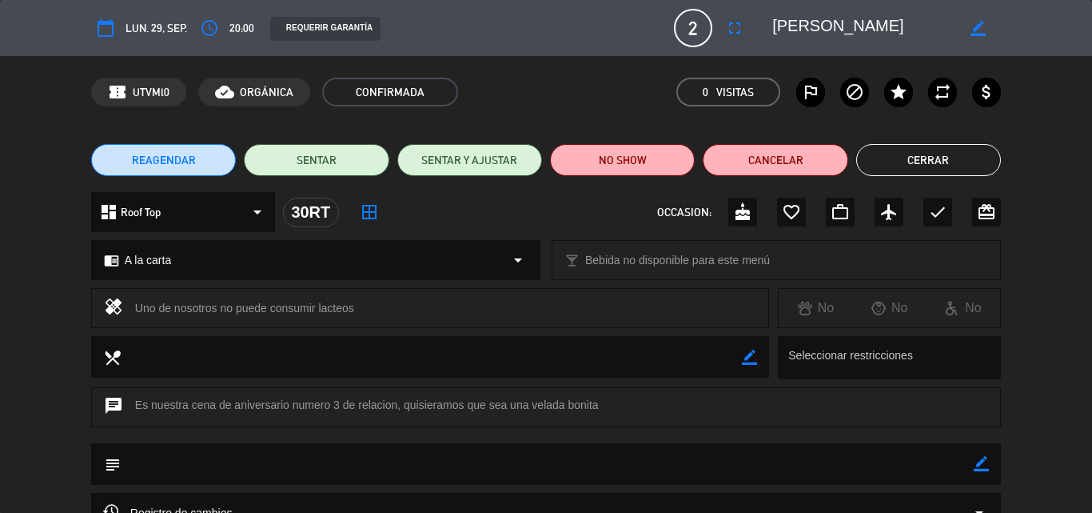
drag, startPoint x: 904, startPoint y: 28, endPoint x: 767, endPoint y: 23, distance: 136.8
click at [767, 23] on div "border_color" at bounding box center [881, 28] width 240 height 29
click at [983, 461] on icon "border_color" at bounding box center [981, 463] width 15 height 15
click at [809, 464] on textarea at bounding box center [547, 463] width 853 height 41
type textarea "se ofrecio dr"
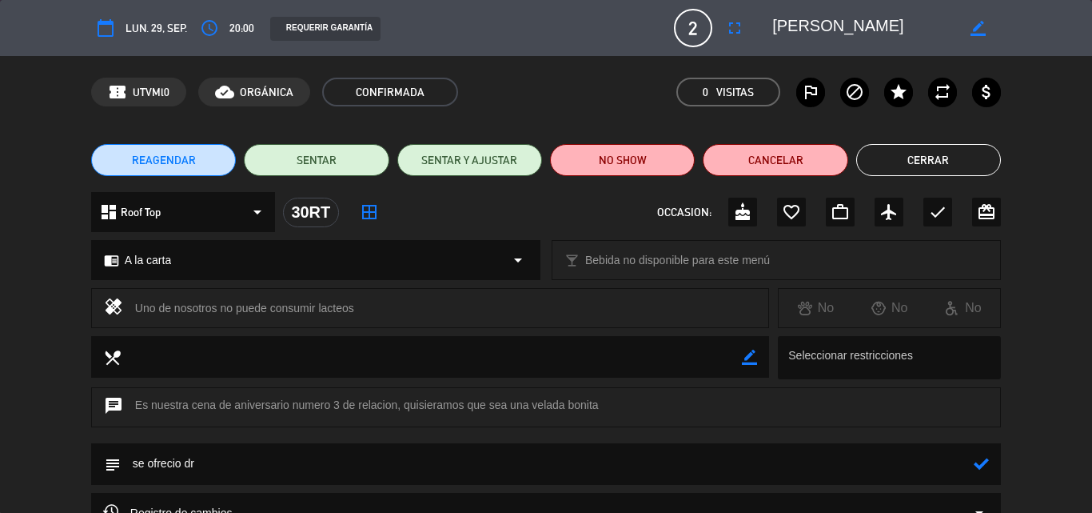
click at [980, 462] on icon at bounding box center [981, 463] width 15 height 15
click at [899, 168] on button "Cerrar" at bounding box center [929, 160] width 145 height 32
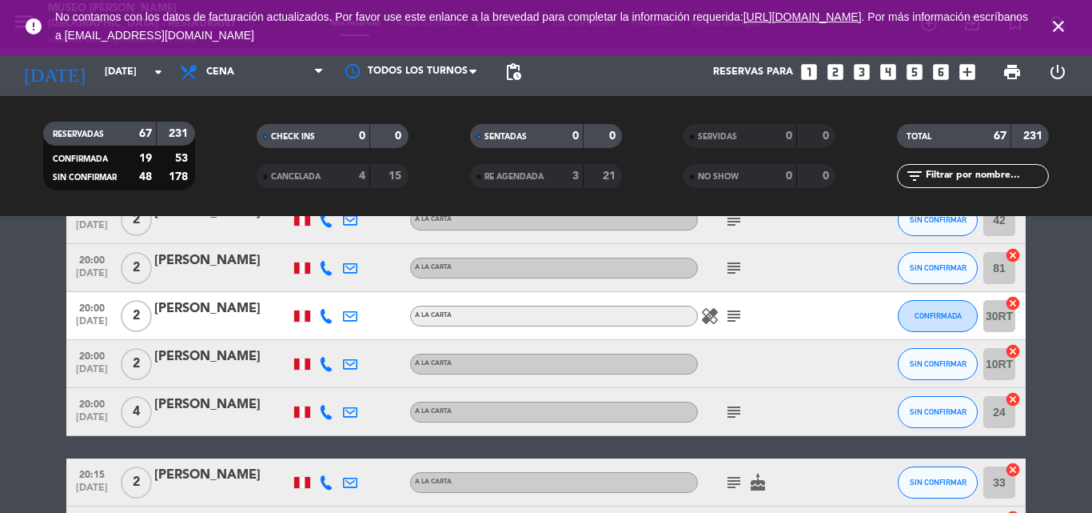
scroll to position [2563, 0]
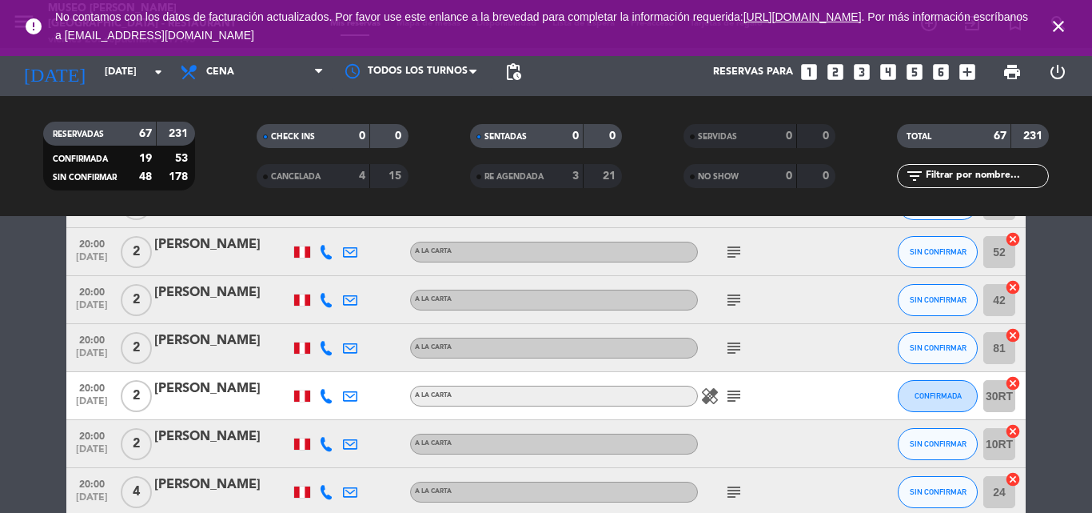
click at [735, 346] on icon "subject" at bounding box center [734, 347] width 19 height 19
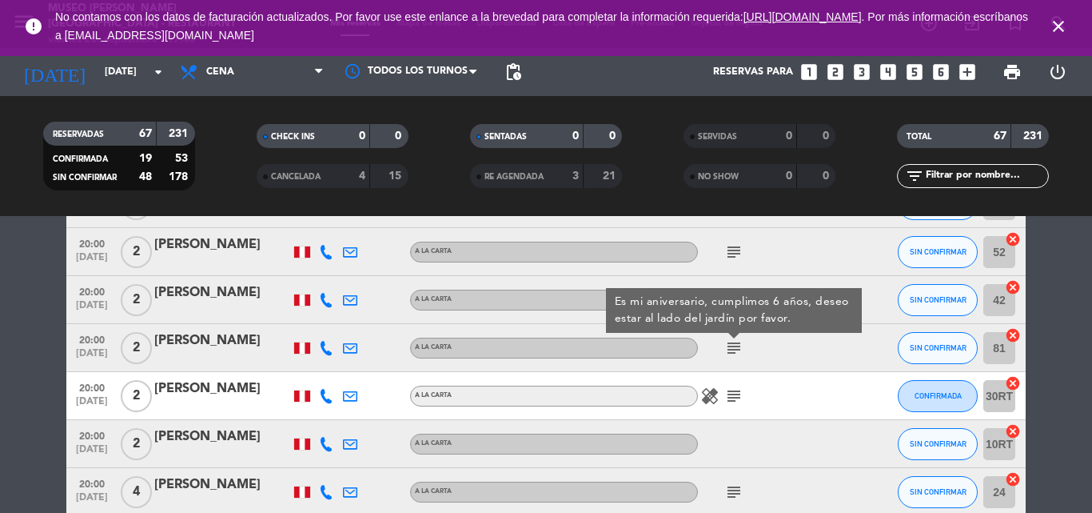
click at [735, 346] on icon "subject" at bounding box center [734, 347] width 19 height 19
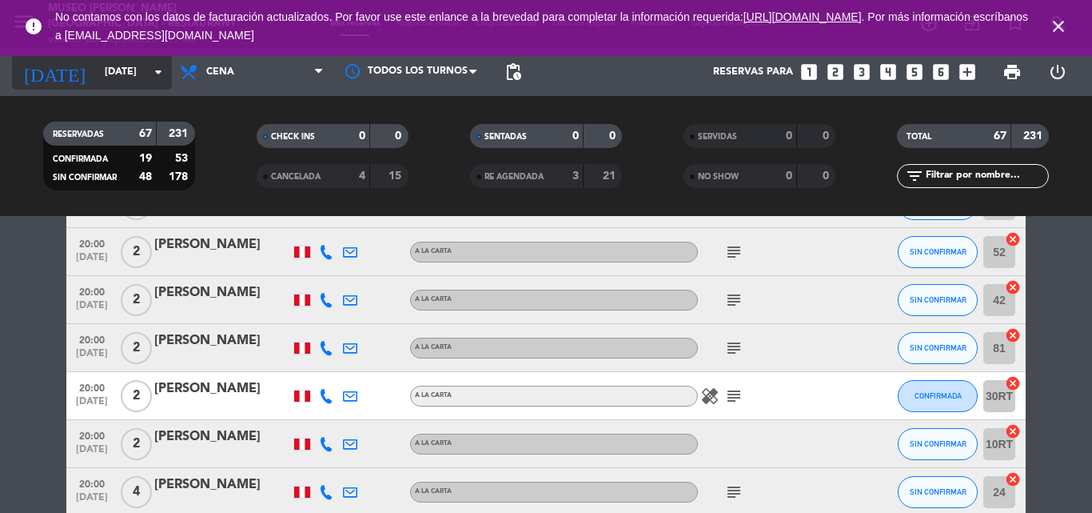
click at [109, 68] on input "[DATE]" at bounding box center [164, 71] width 135 height 27
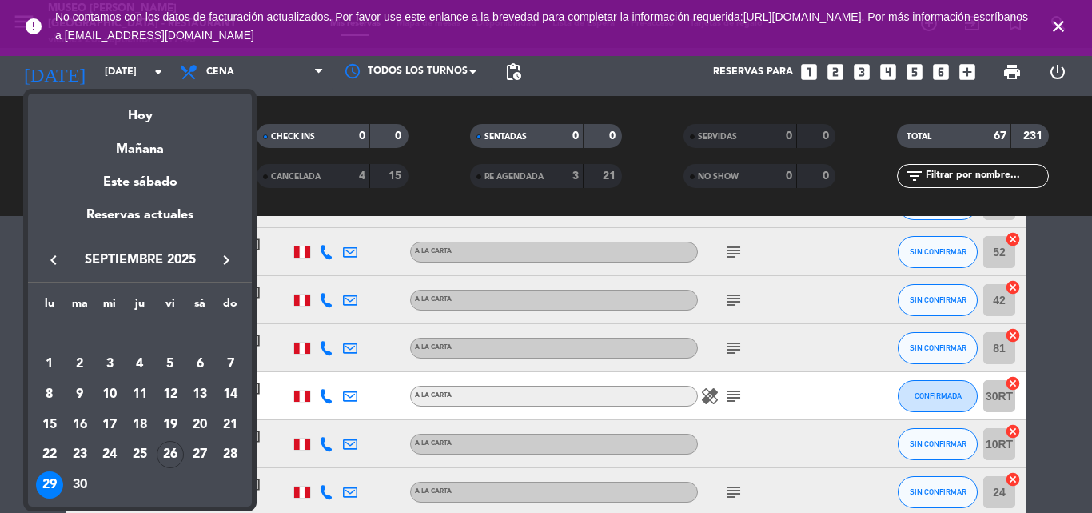
click at [52, 484] on div "29" at bounding box center [49, 484] width 27 height 27
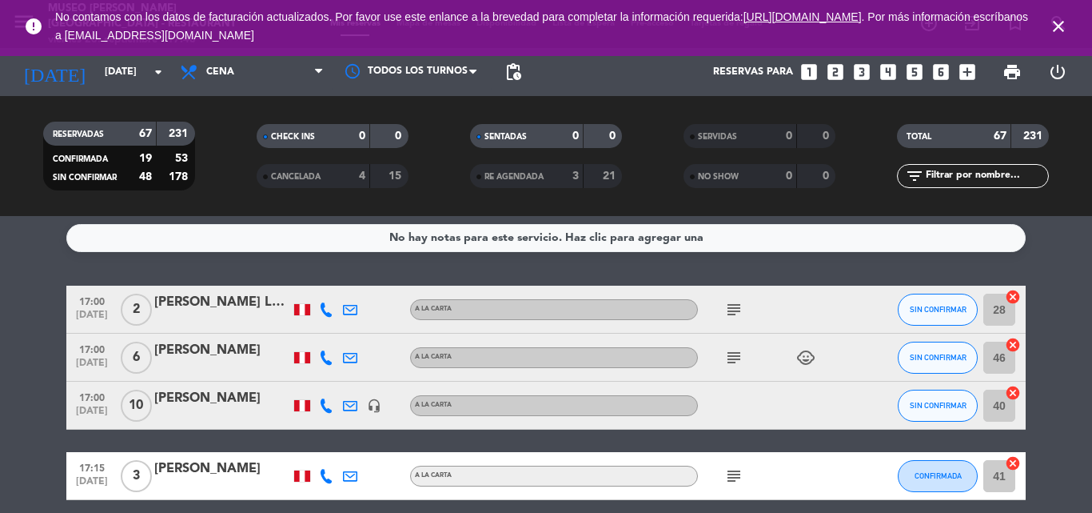
scroll to position [0, 0]
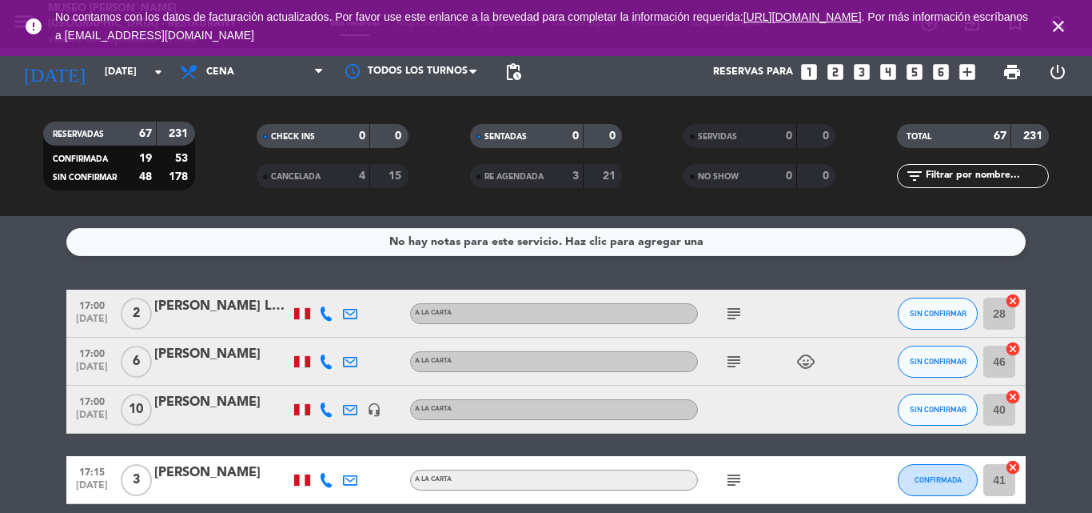
click at [728, 312] on icon "subject" at bounding box center [734, 313] width 19 height 19
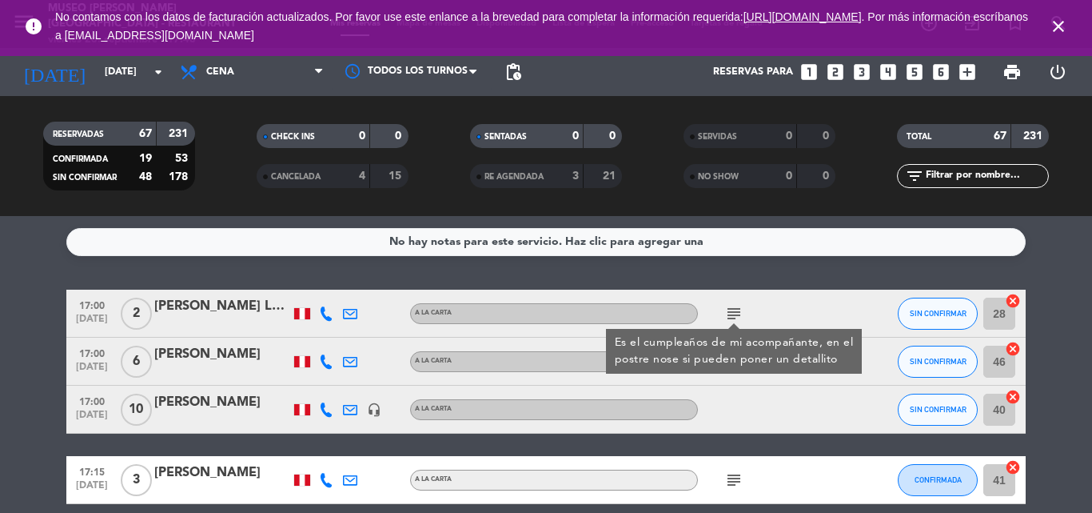
click at [188, 309] on div "[PERSON_NAME] La Madrid" at bounding box center [222, 306] width 136 height 21
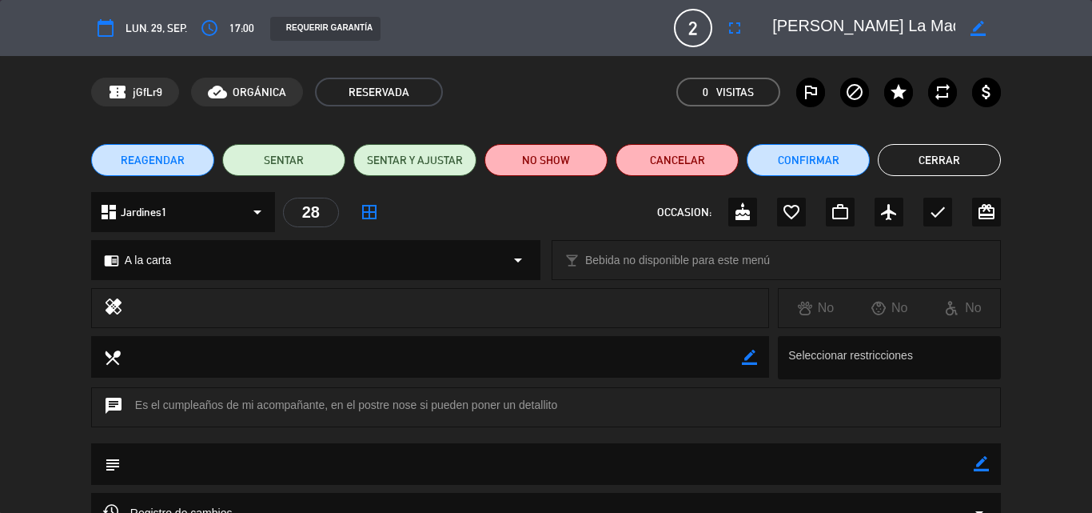
click at [983, 465] on icon "border_color" at bounding box center [981, 463] width 15 height 15
click at [813, 468] on textarea at bounding box center [547, 463] width 853 height 41
type textarea "postre: feliz cumpleaños"
click at [982, 466] on icon at bounding box center [981, 463] width 15 height 15
click at [749, 219] on icon "cake" at bounding box center [742, 211] width 19 height 19
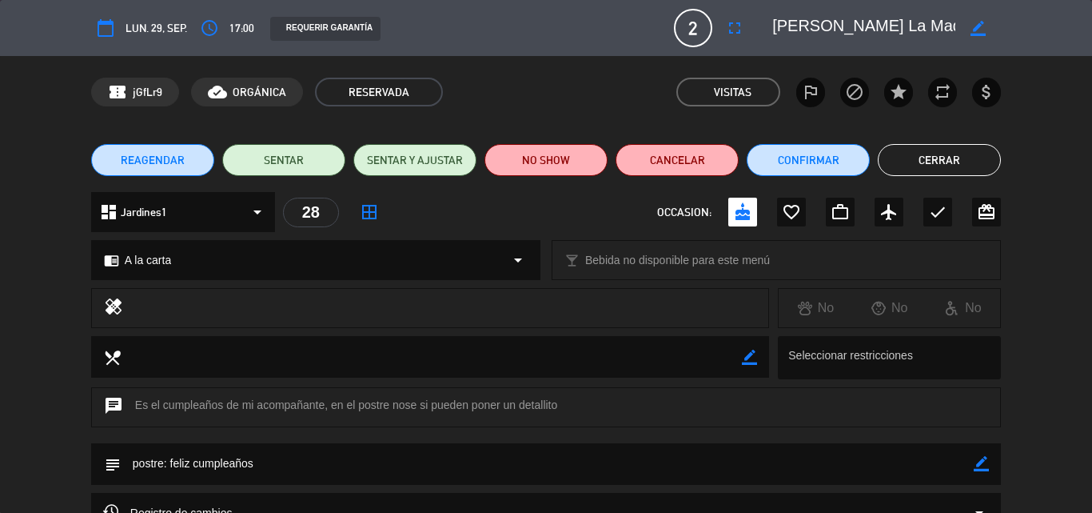
click at [910, 151] on button "Cerrar" at bounding box center [939, 160] width 123 height 32
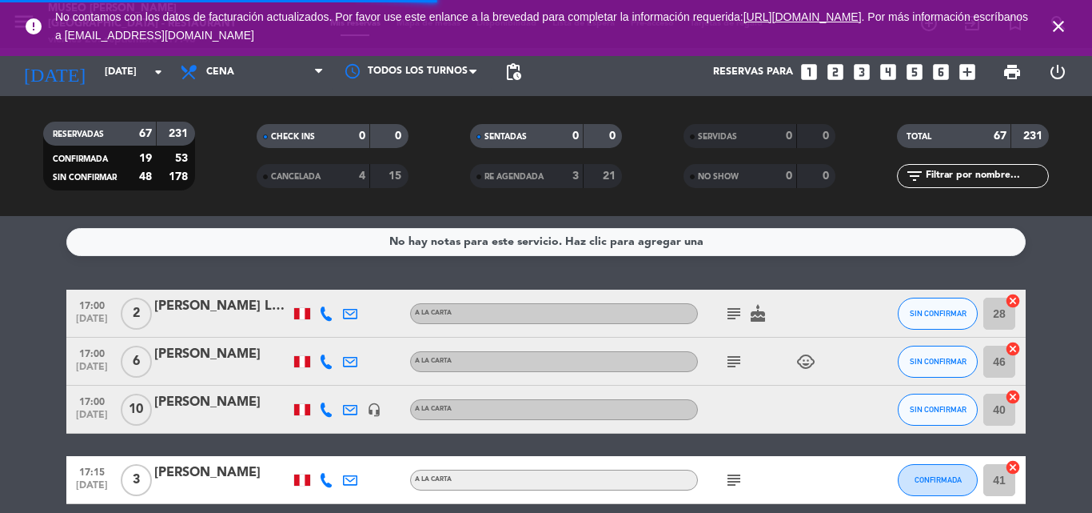
click at [732, 359] on icon "subject" at bounding box center [734, 361] width 19 height 19
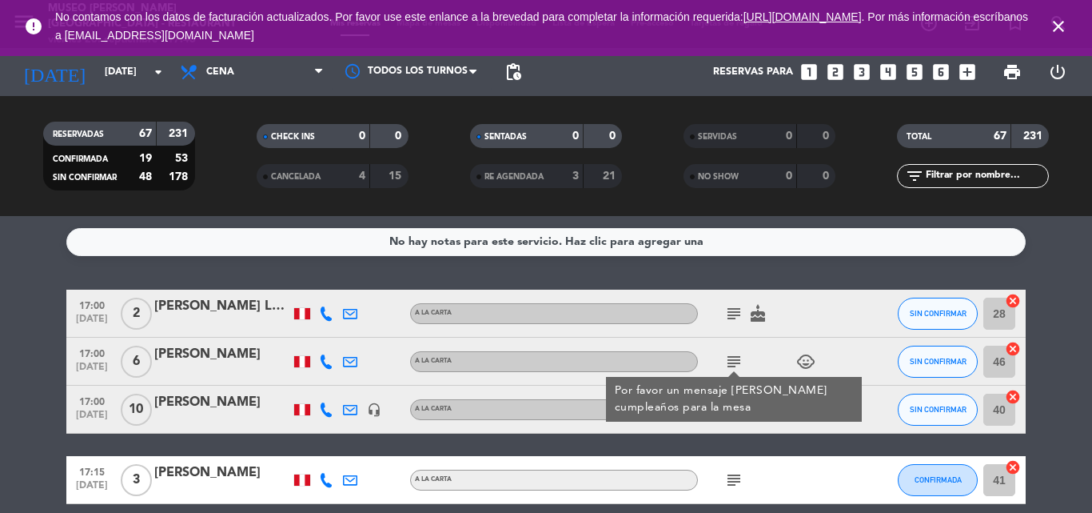
click at [732, 359] on icon "subject" at bounding box center [734, 361] width 19 height 19
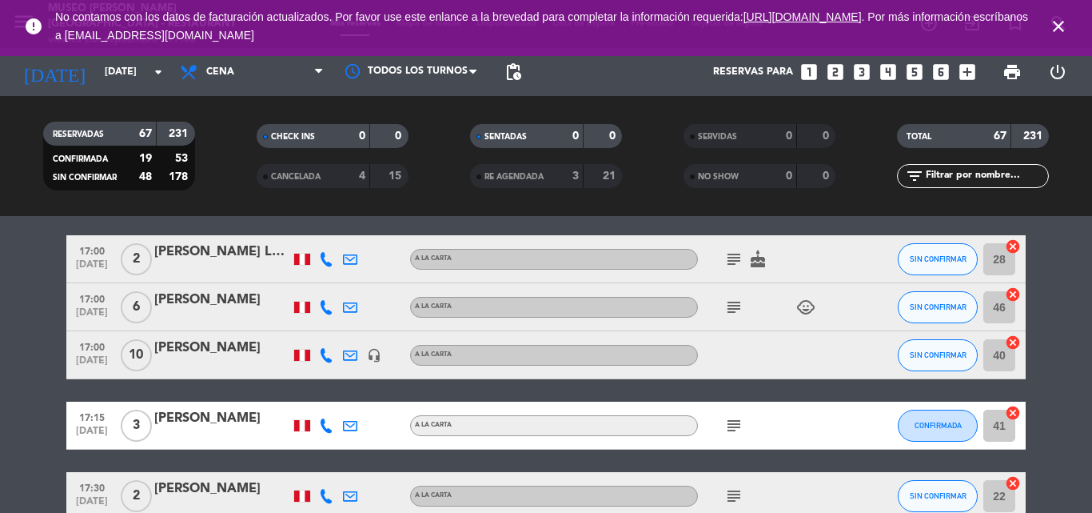
scroll to position [80, 0]
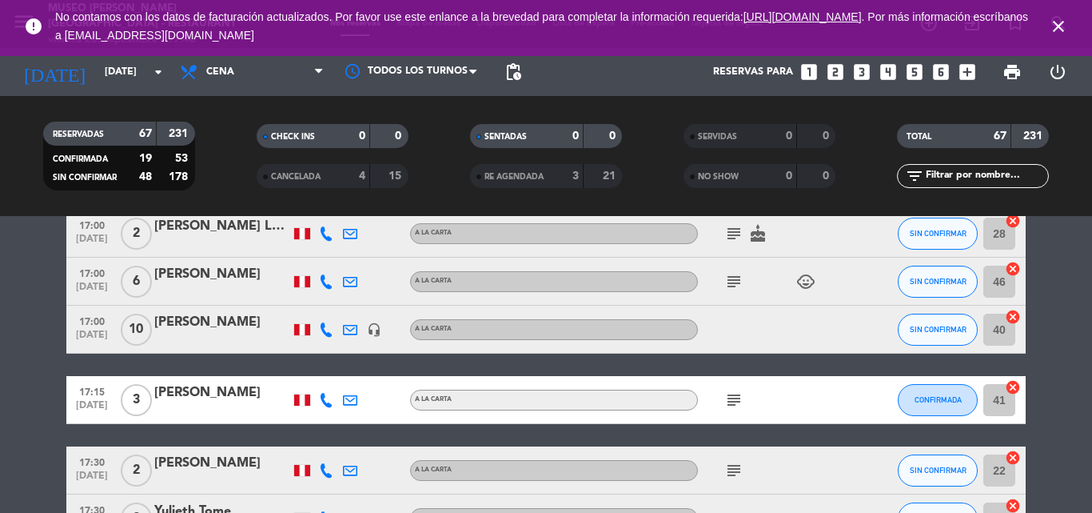
click at [732, 408] on icon "subject" at bounding box center [734, 399] width 19 height 19
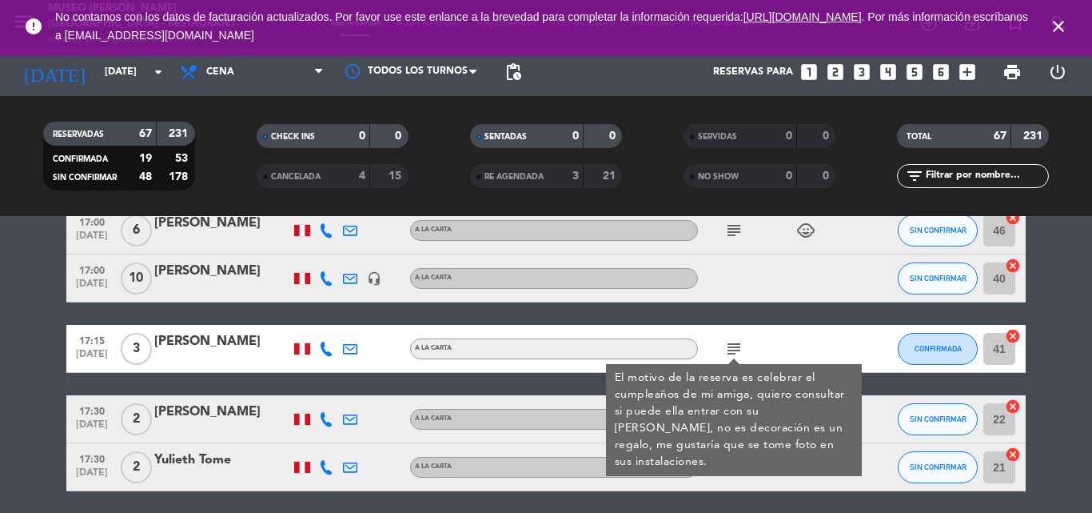
scroll to position [160, 0]
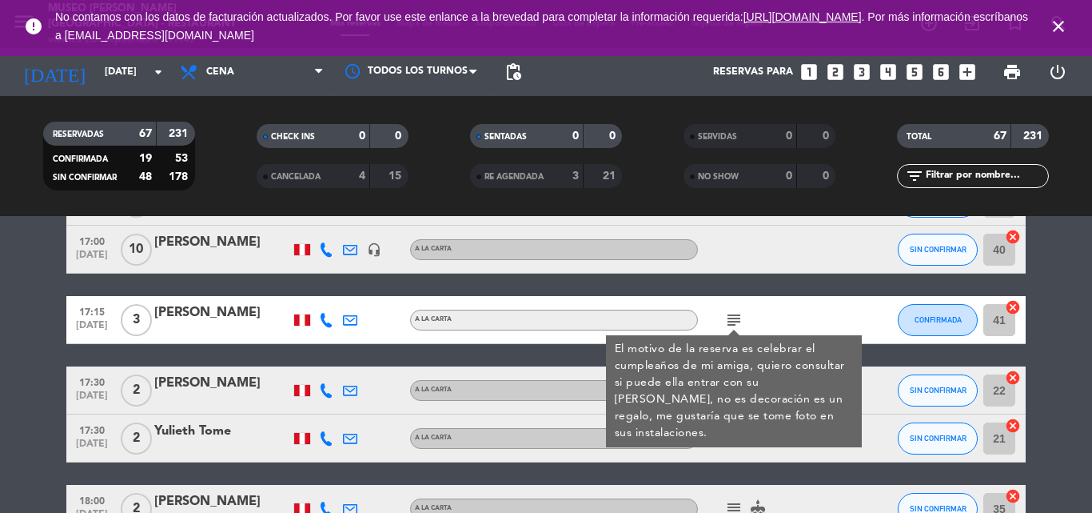
click at [182, 319] on div "[PERSON_NAME]" at bounding box center [222, 312] width 136 height 21
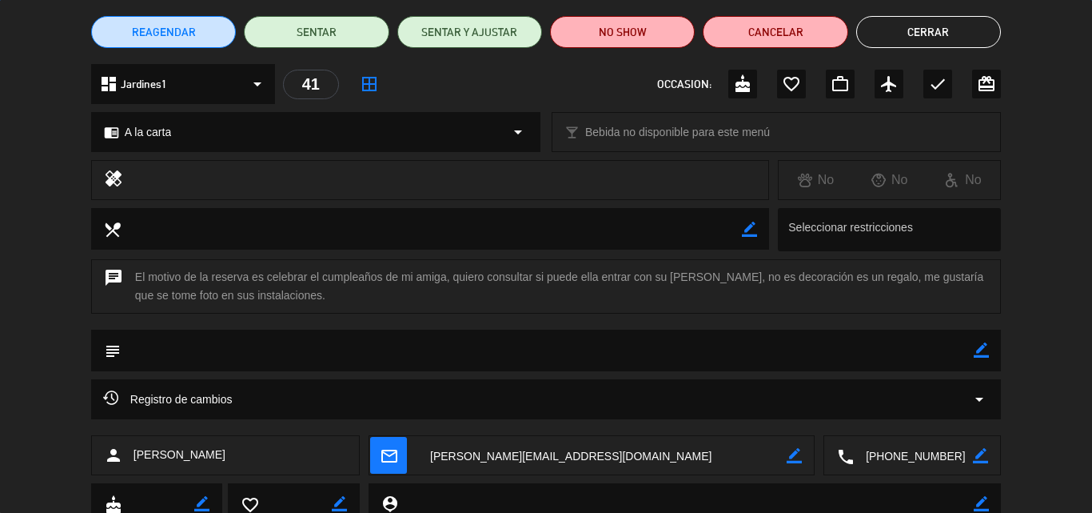
scroll to position [187, 0]
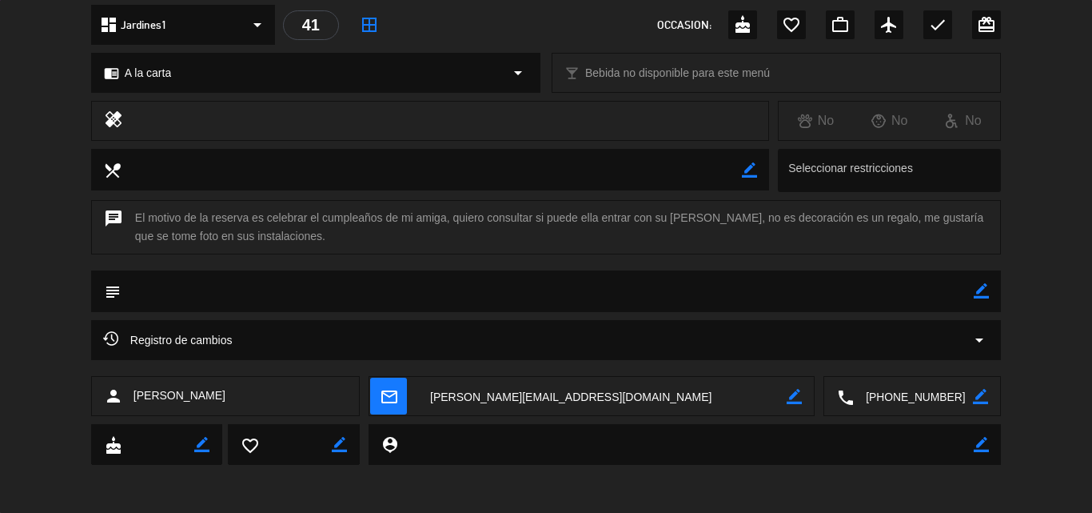
click at [897, 393] on textarea at bounding box center [913, 397] width 119 height 40
click at [980, 290] on icon "border_color" at bounding box center [981, 290] width 15 height 15
click at [746, 295] on textarea at bounding box center [547, 290] width 853 height 41
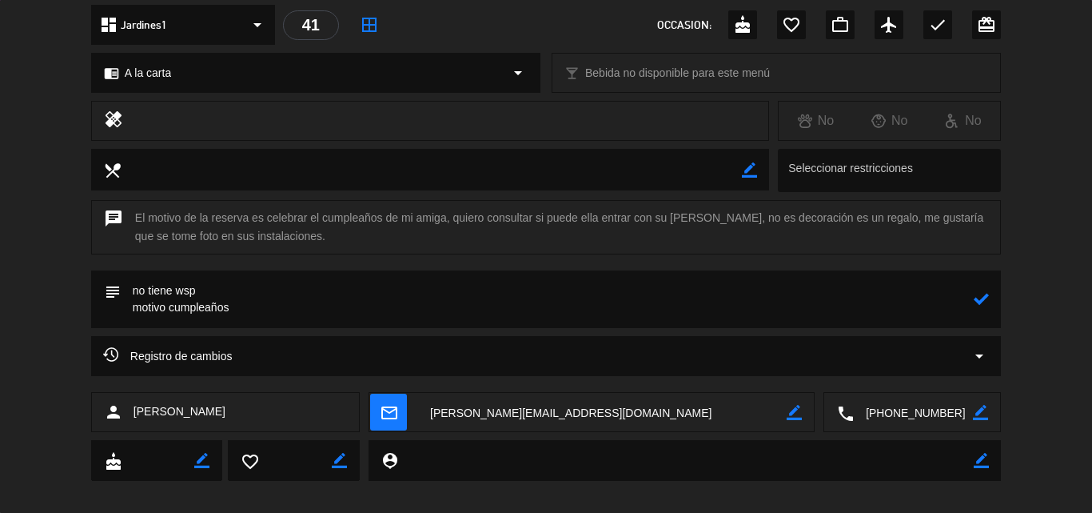
type textarea "no tiene wsp motivo cumpleaños"
click at [980, 299] on icon at bounding box center [981, 298] width 15 height 15
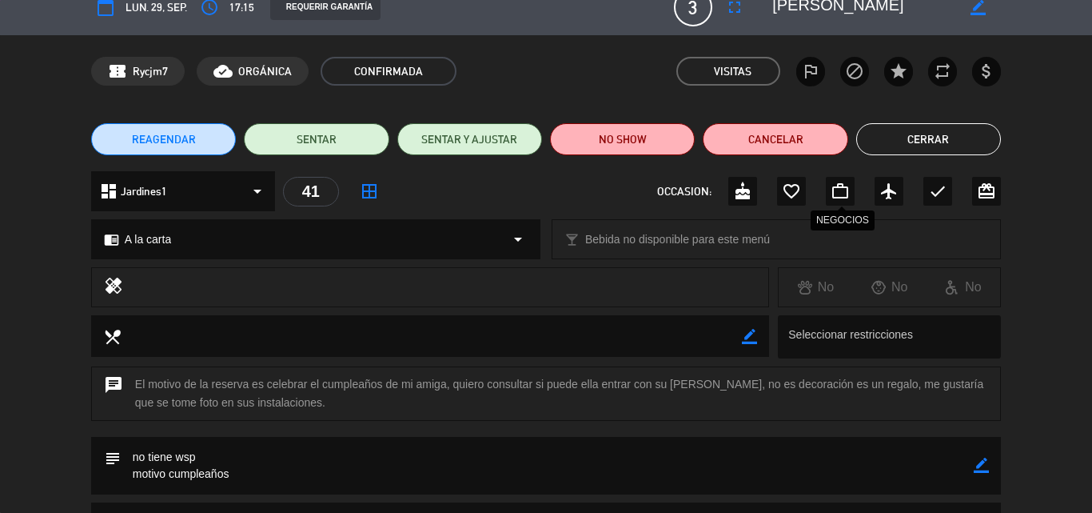
scroll to position [0, 0]
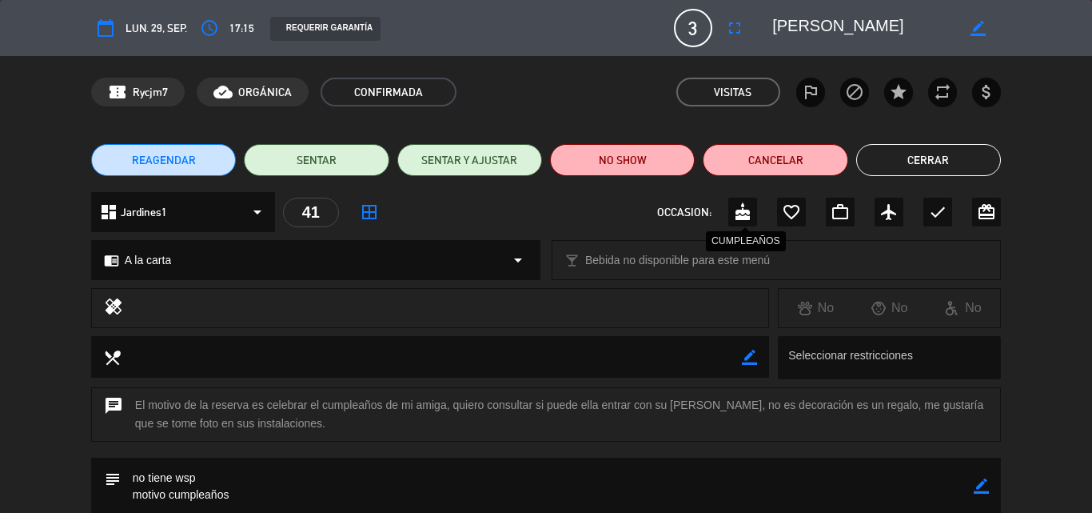
drag, startPoint x: 745, startPoint y: 218, endPoint x: 1020, endPoint y: 152, distance: 283.0
click at [745, 218] on icon "cake" at bounding box center [742, 211] width 19 height 19
click at [905, 160] on button "Cerrar" at bounding box center [929, 160] width 145 height 32
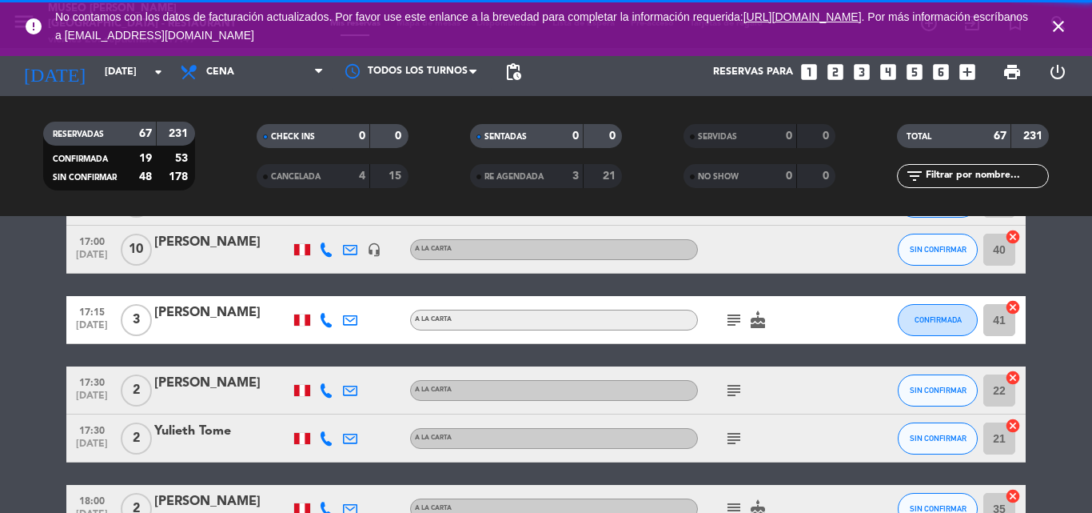
scroll to position [80, 0]
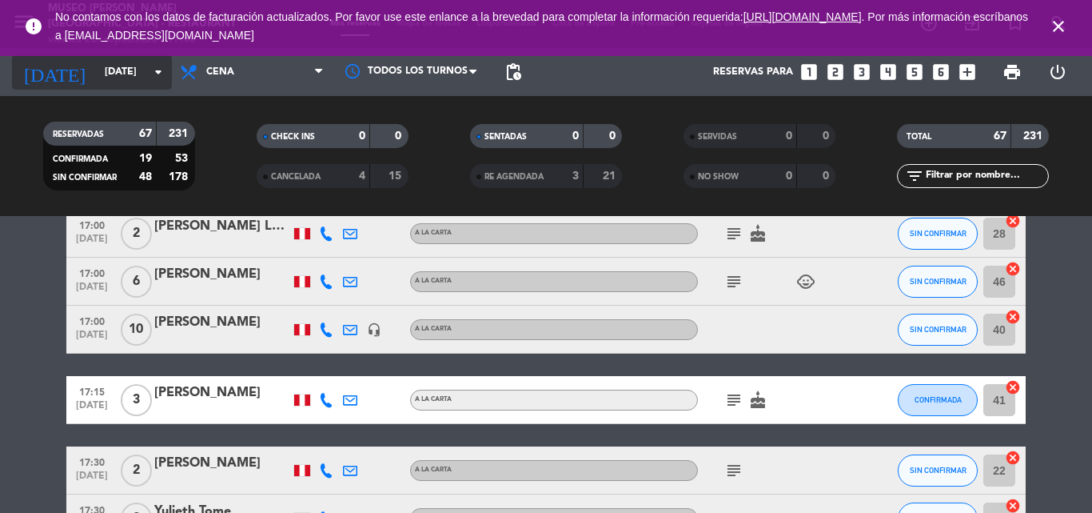
click at [97, 73] on input "[DATE]" at bounding box center [164, 71] width 135 height 27
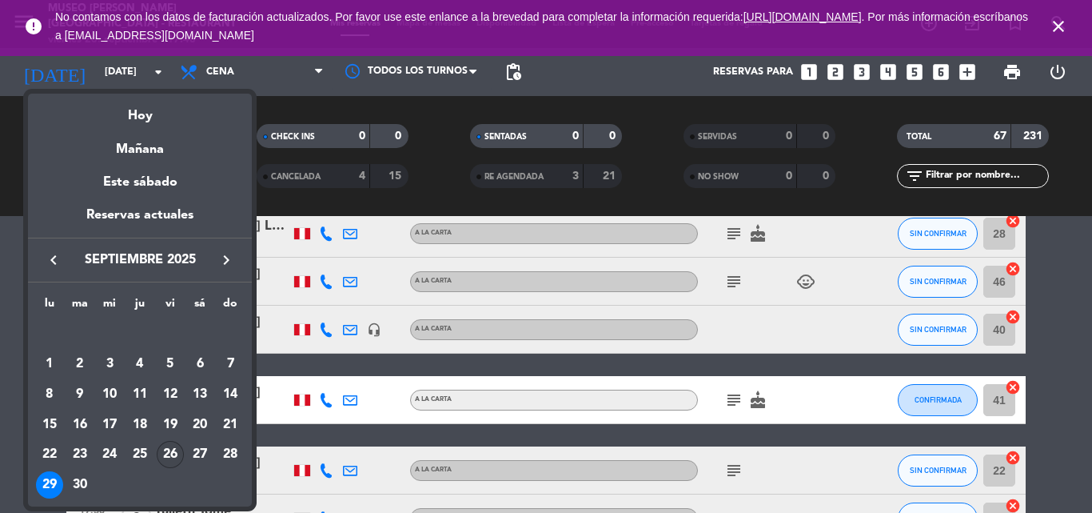
click at [167, 450] on div "26" at bounding box center [170, 454] width 27 height 27
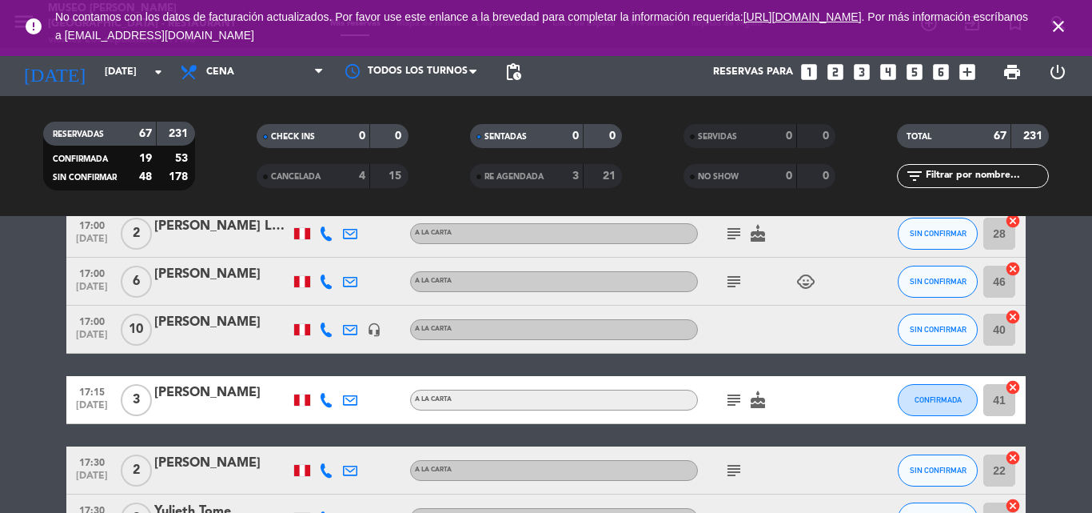
type input "[DATE]"
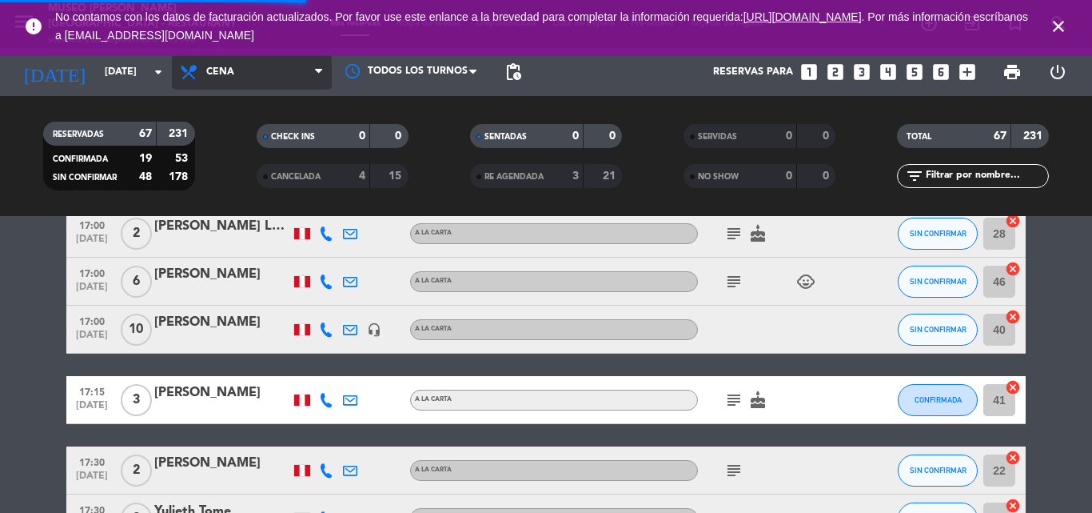
click at [245, 68] on span "Cena" at bounding box center [252, 71] width 160 height 35
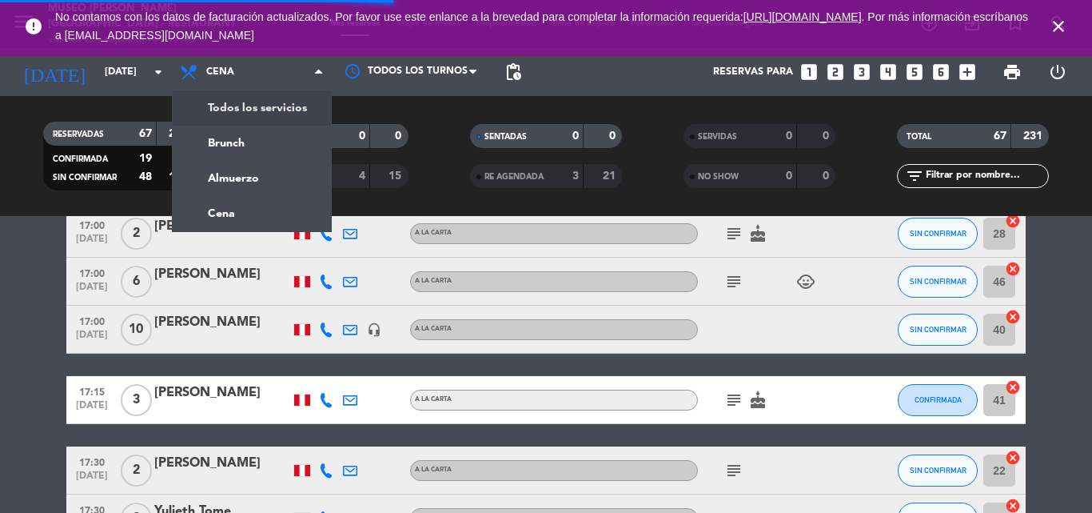
click at [231, 110] on div "menu [GEOGRAPHIC_DATA][PERSON_NAME] - Restaurant [DATE] 26. septiembre - 17:48 …" at bounding box center [546, 108] width 1092 height 216
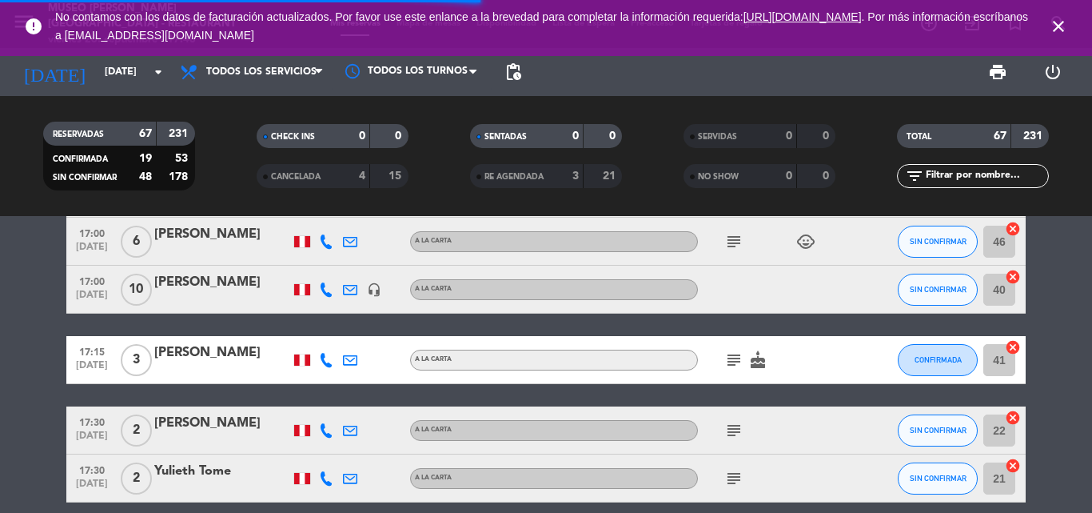
scroll to position [40, 0]
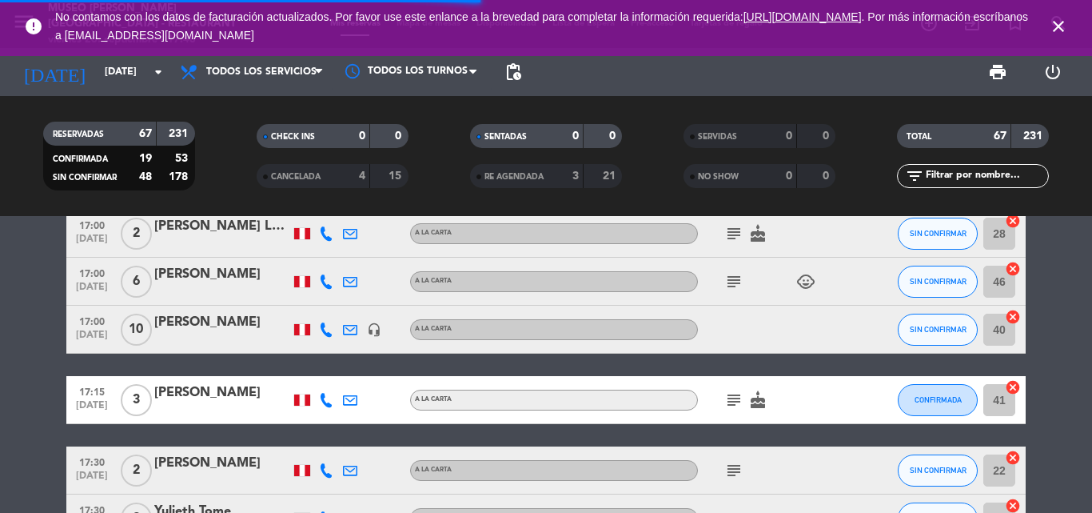
click at [982, 178] on input "text" at bounding box center [986, 176] width 124 height 18
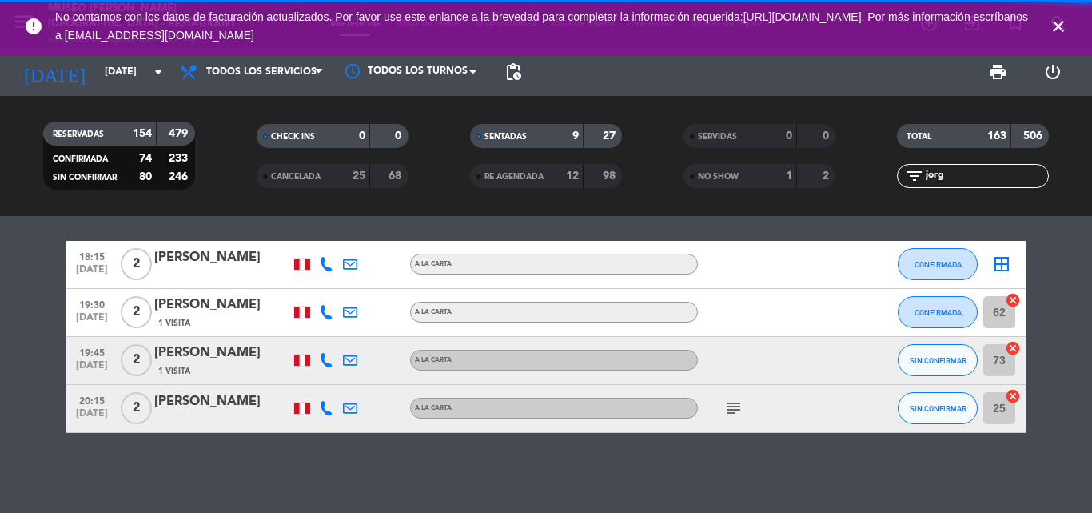
scroll to position [220, 0]
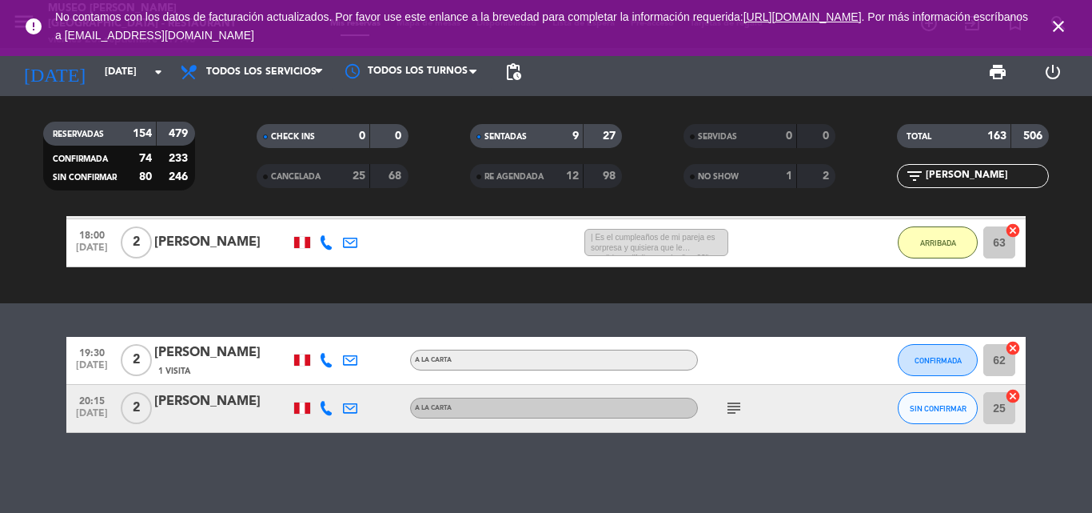
type input "[PERSON_NAME]"
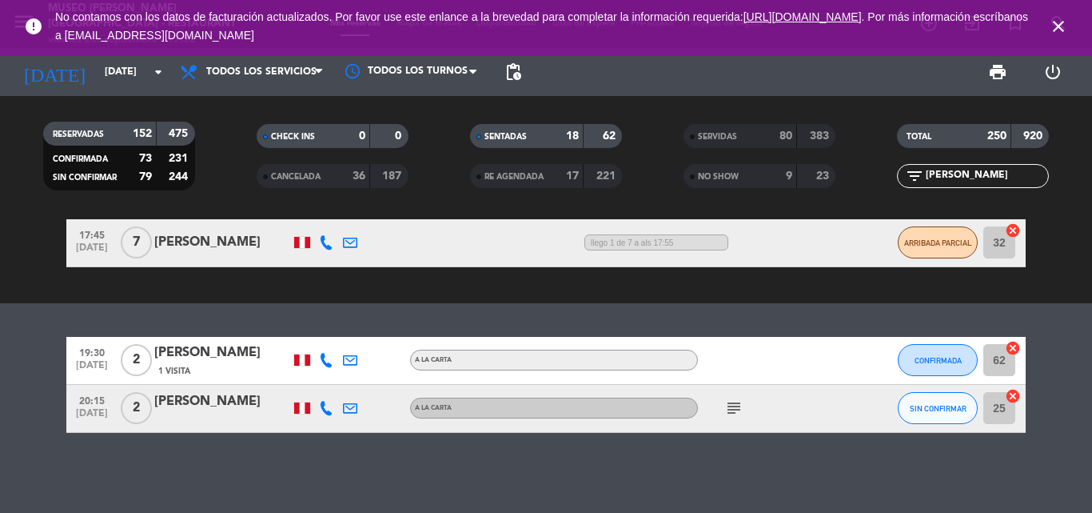
scroll to position [172, 0]
click at [110, 71] on input "[DATE]" at bounding box center [164, 71] width 135 height 27
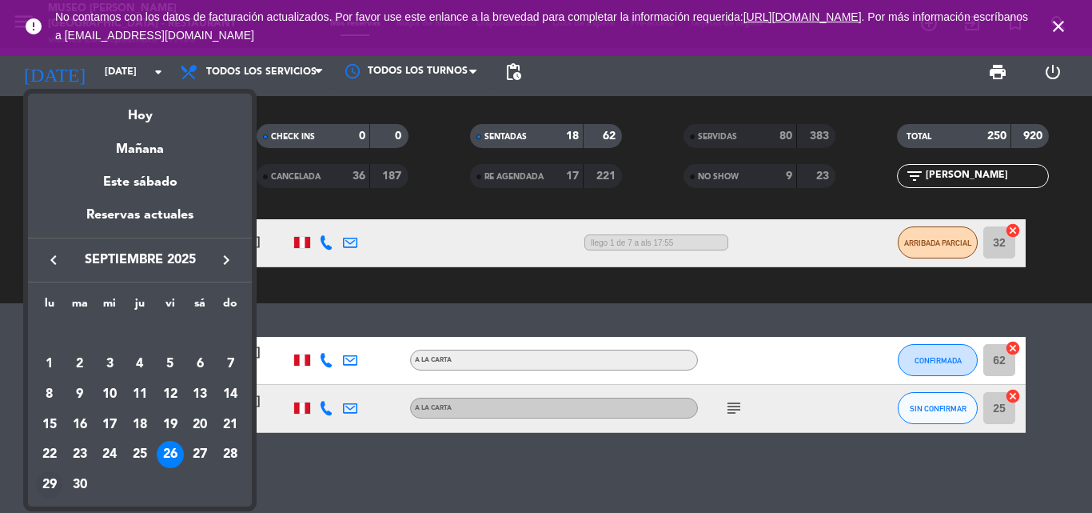
click at [52, 480] on div "29" at bounding box center [49, 484] width 27 height 27
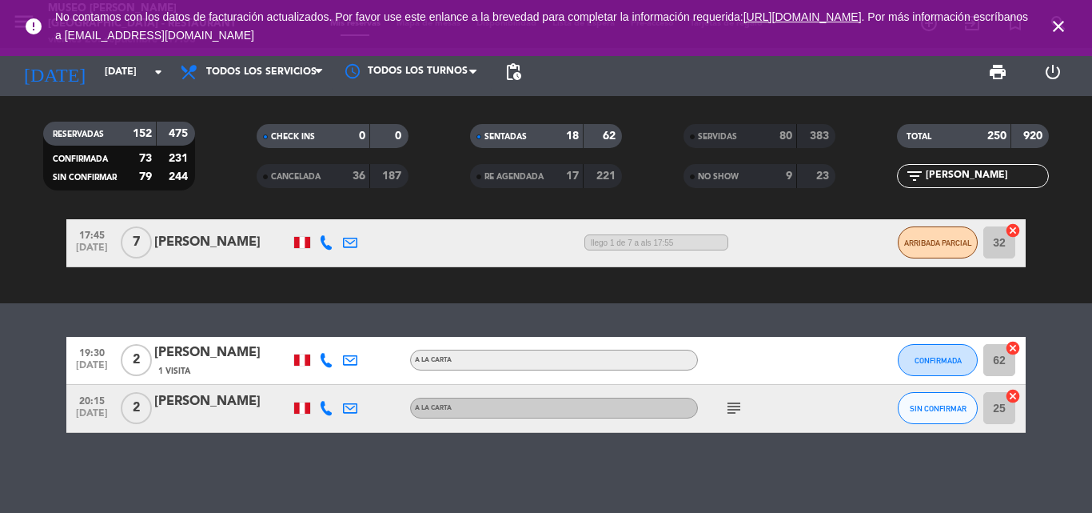
type input "[DATE]"
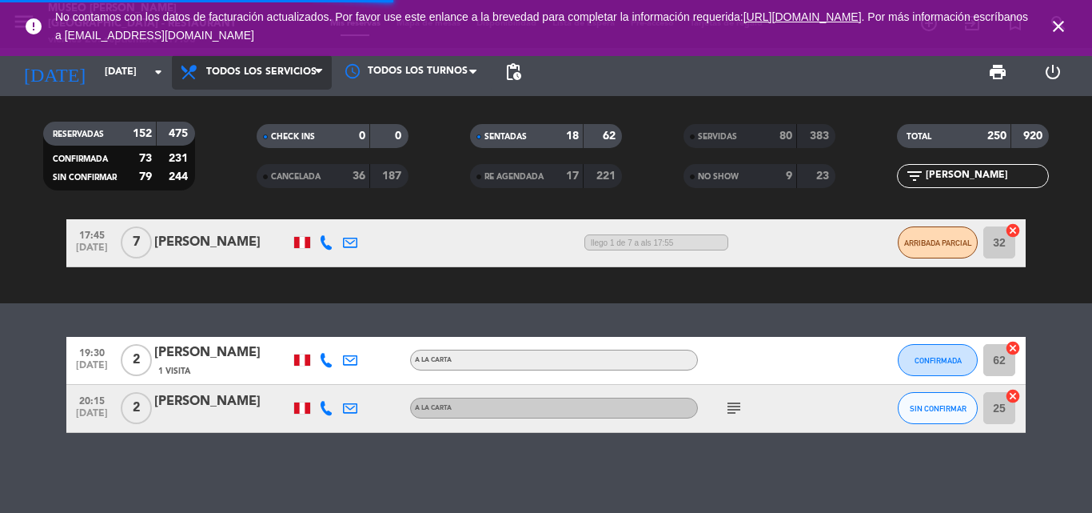
click at [270, 67] on span "Todos los servicios" at bounding box center [261, 71] width 110 height 11
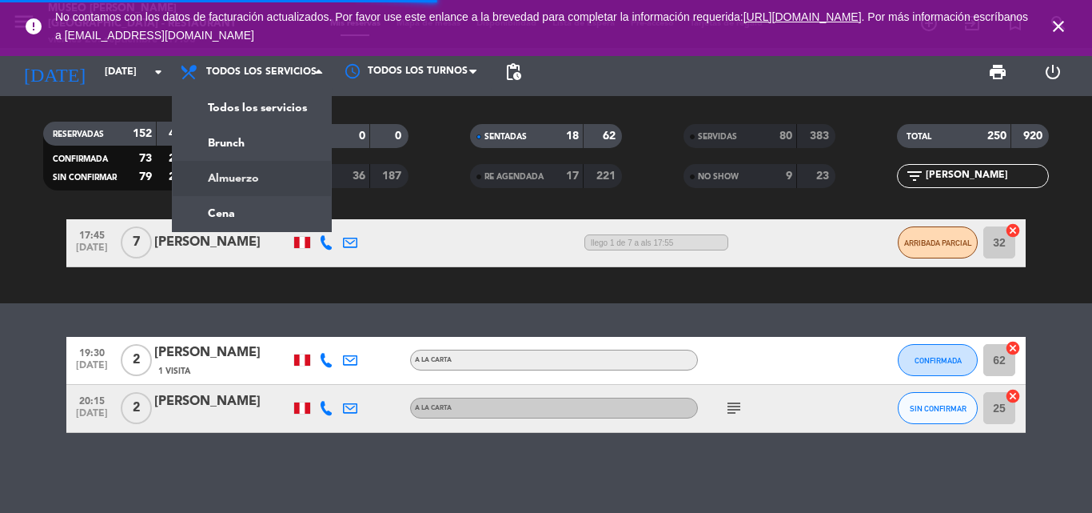
scroll to position [0, 0]
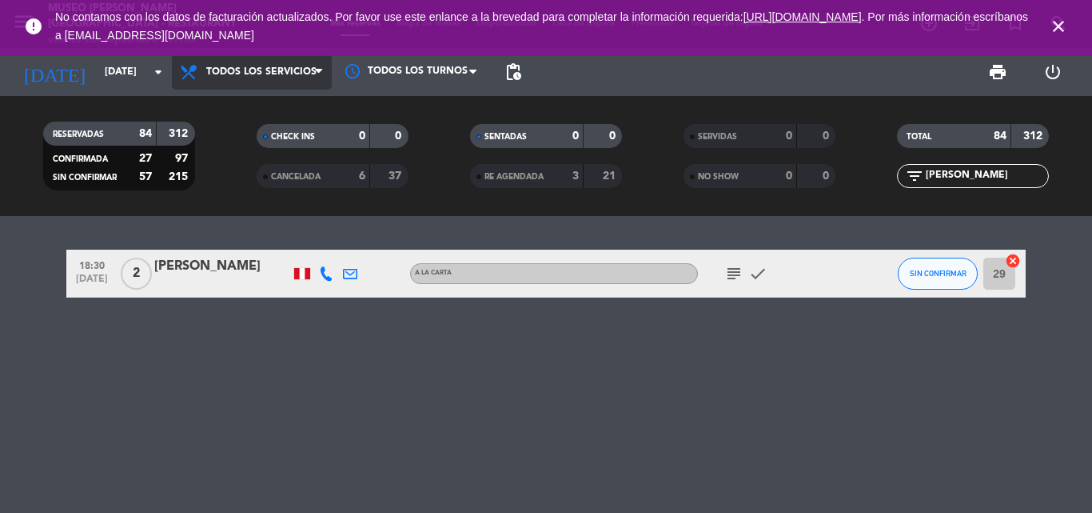
click at [242, 73] on span "Todos los servicios" at bounding box center [261, 71] width 110 height 11
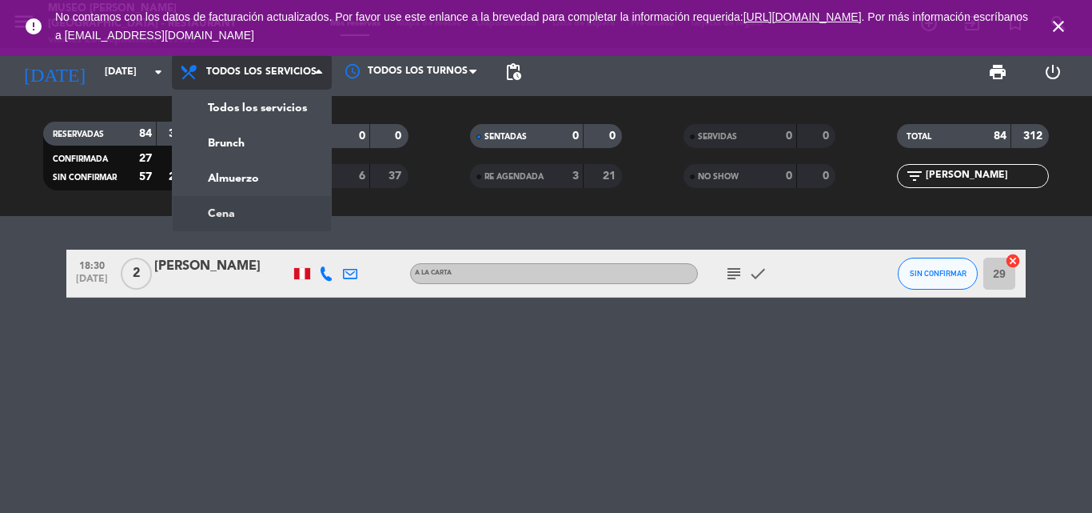
click at [225, 212] on div "menu [GEOGRAPHIC_DATA][PERSON_NAME] - Restaurant [DATE] 26. septiembre - 17:53 …" at bounding box center [546, 108] width 1092 height 216
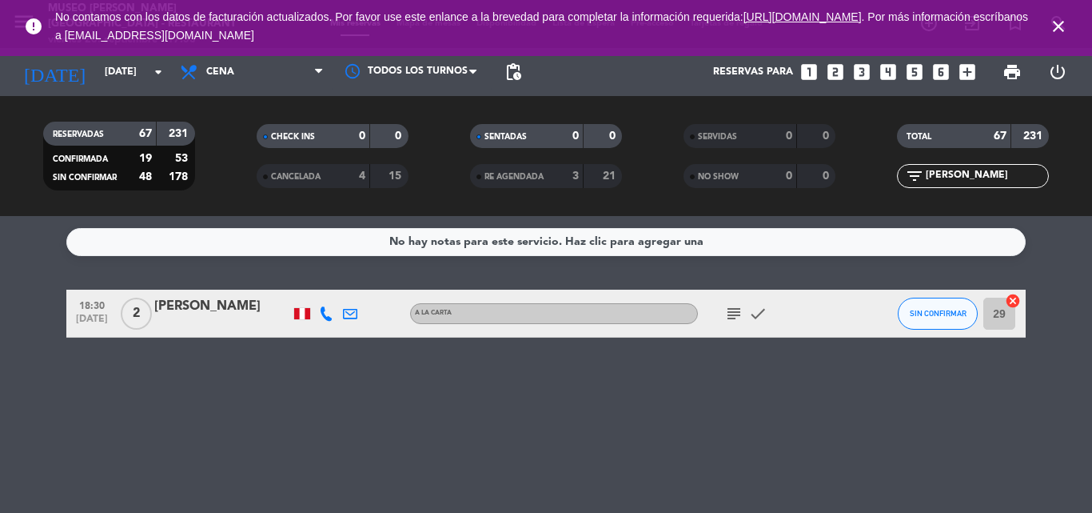
drag, startPoint x: 964, startPoint y: 175, endPoint x: 780, endPoint y: 180, distance: 184.0
click at [780, 180] on div "RESERVADAS 67 231 CONFIRMADA 19 53 SIN CONFIRMAR 48 178 CHECK INS 0 0 CANCELADA…" at bounding box center [546, 156] width 1092 height 88
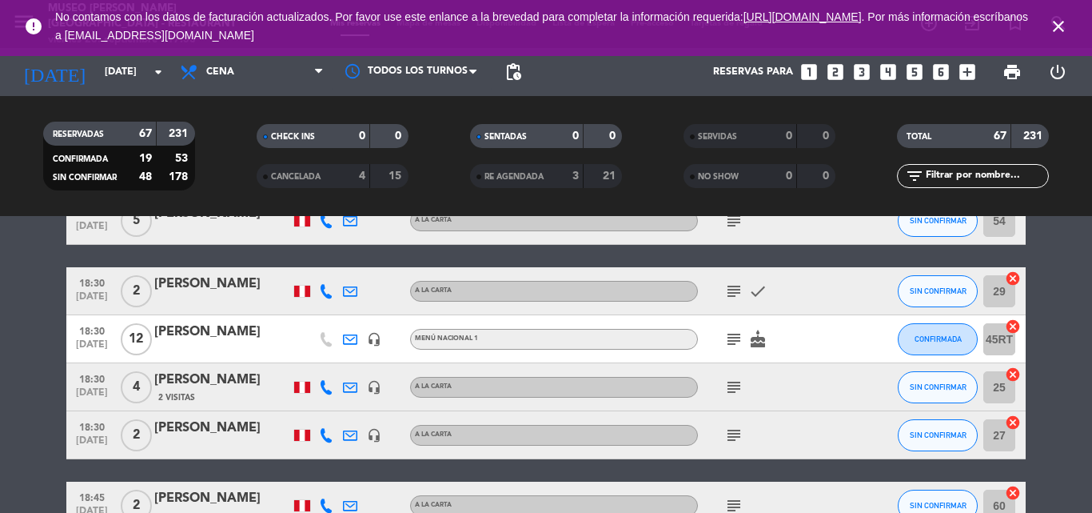
scroll to position [640, 0]
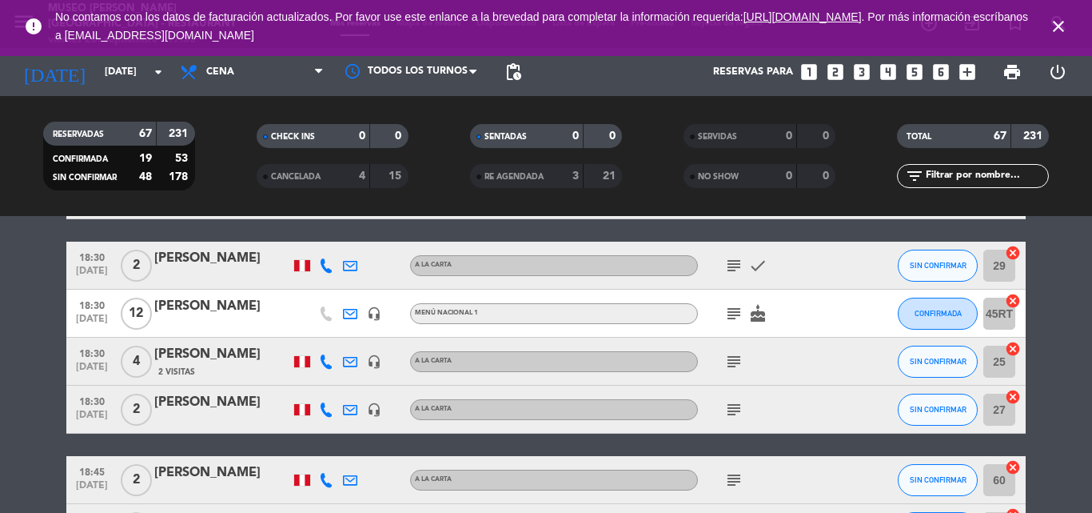
click at [738, 362] on icon "subject" at bounding box center [734, 361] width 19 height 19
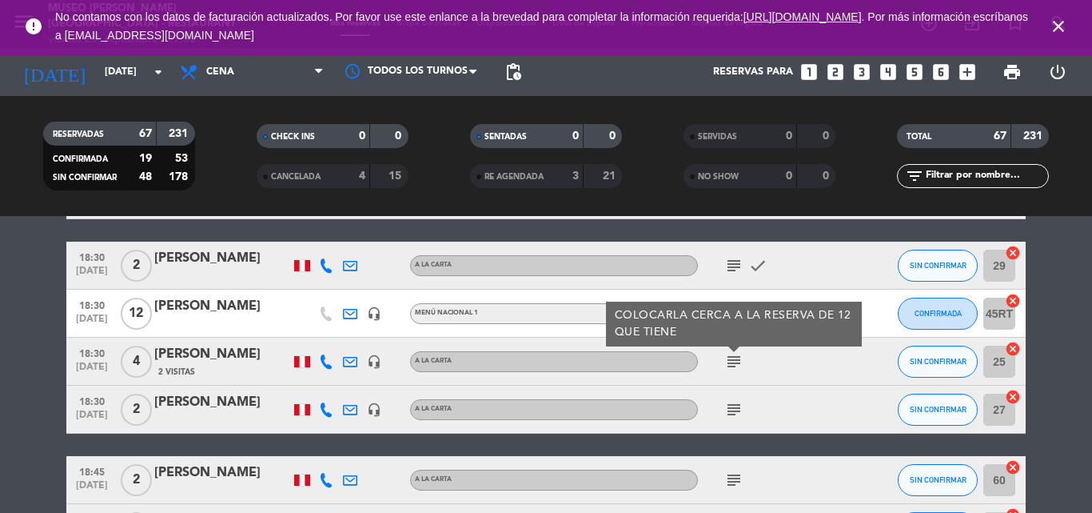
click at [738, 361] on icon "subject" at bounding box center [734, 361] width 19 height 19
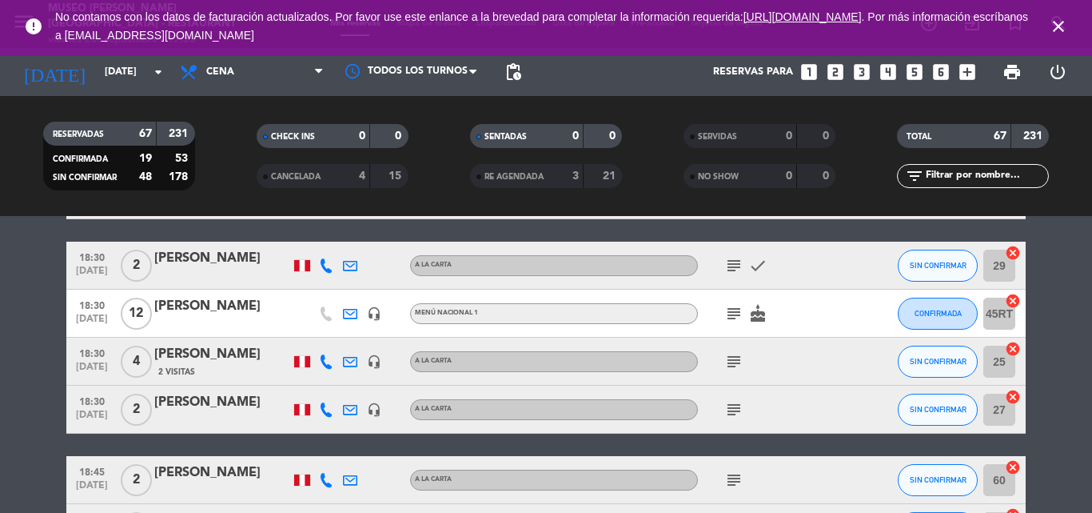
click at [735, 317] on icon "subject" at bounding box center [734, 313] width 19 height 19
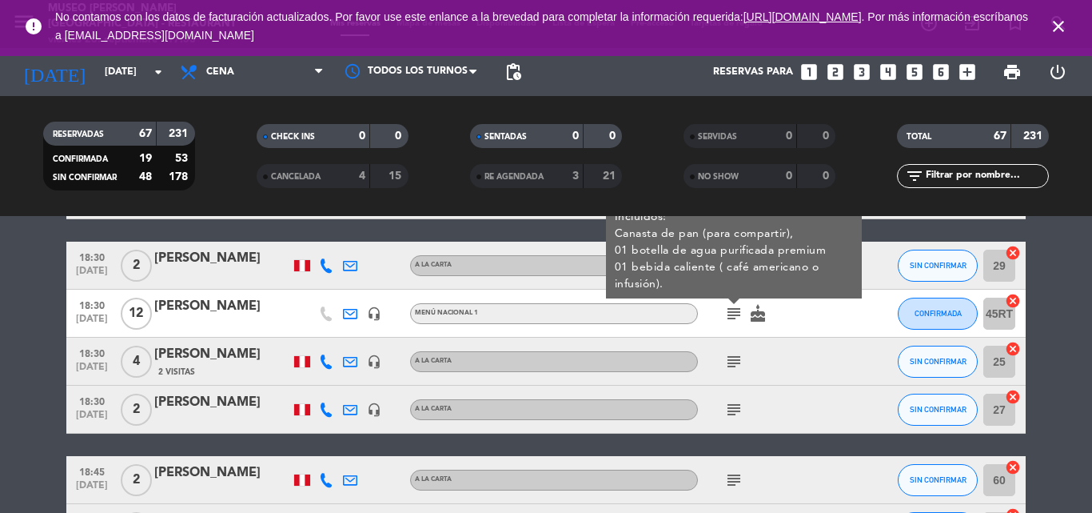
click at [735, 407] on icon "subject" at bounding box center [734, 409] width 19 height 19
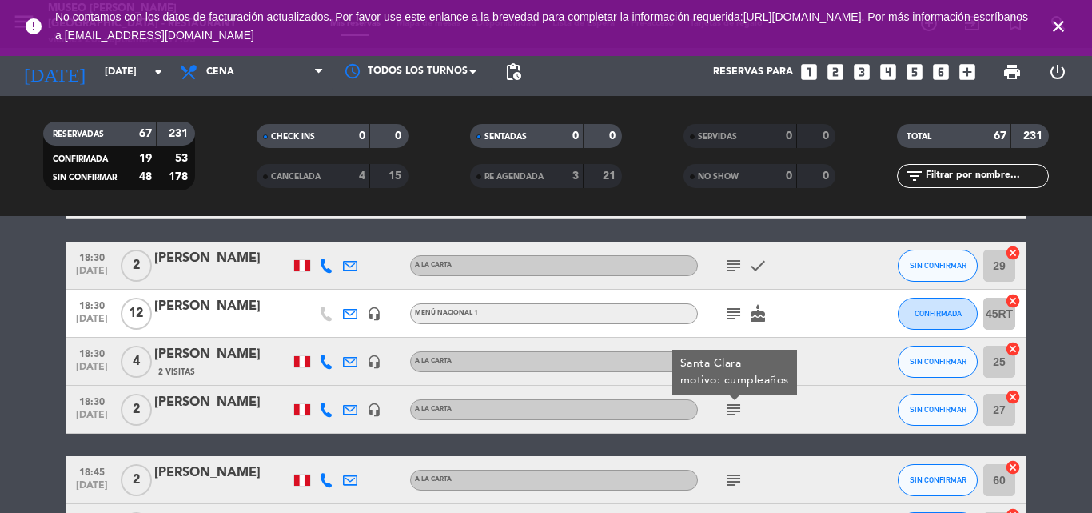
click at [735, 407] on icon "subject" at bounding box center [734, 409] width 19 height 19
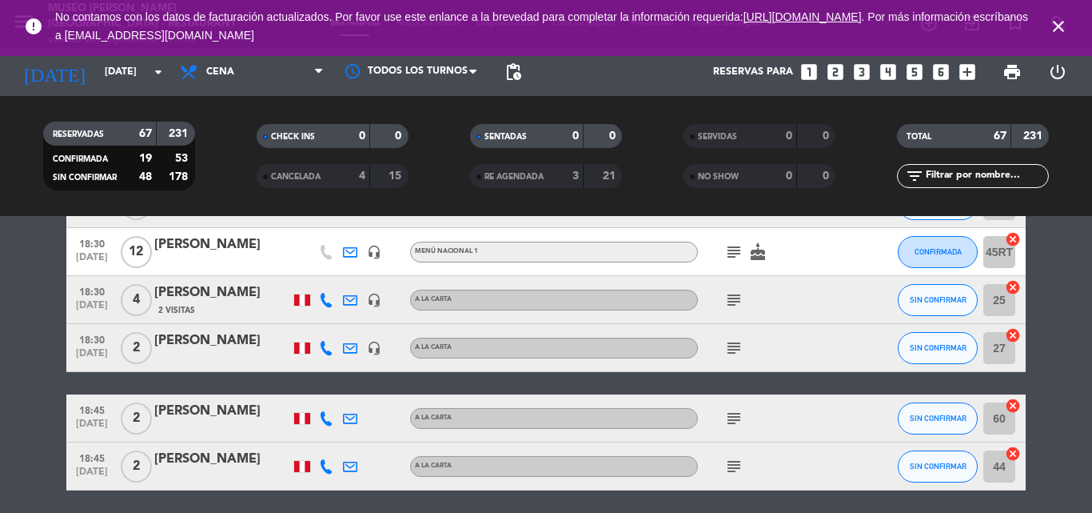
scroll to position [720, 0]
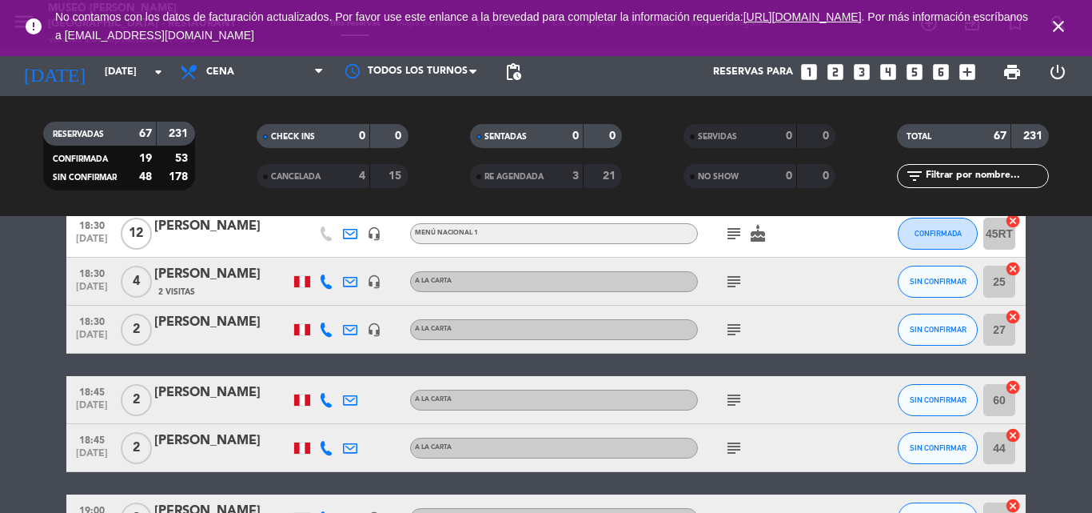
click at [733, 400] on icon "subject" at bounding box center [734, 399] width 19 height 19
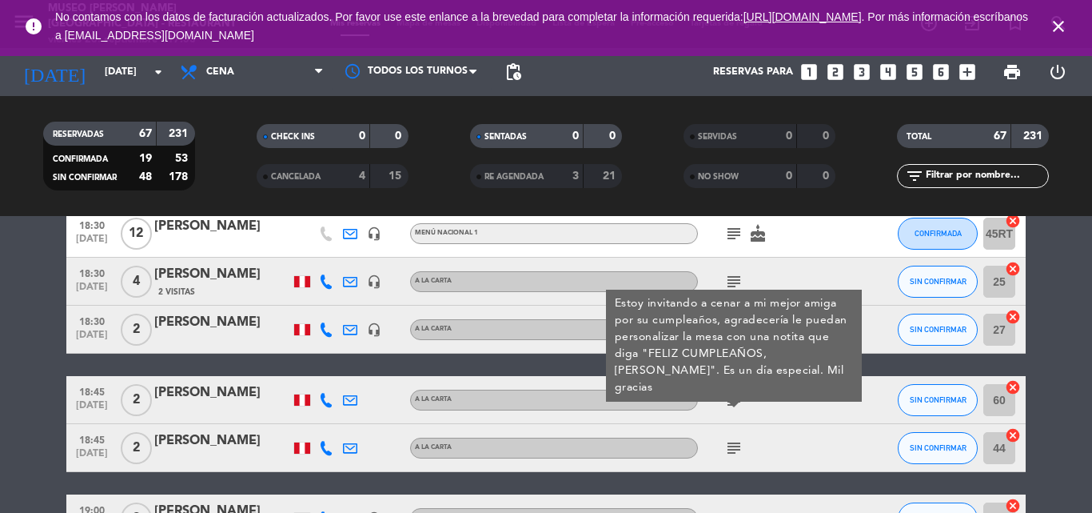
click at [199, 392] on div "[PERSON_NAME]" at bounding box center [222, 392] width 136 height 21
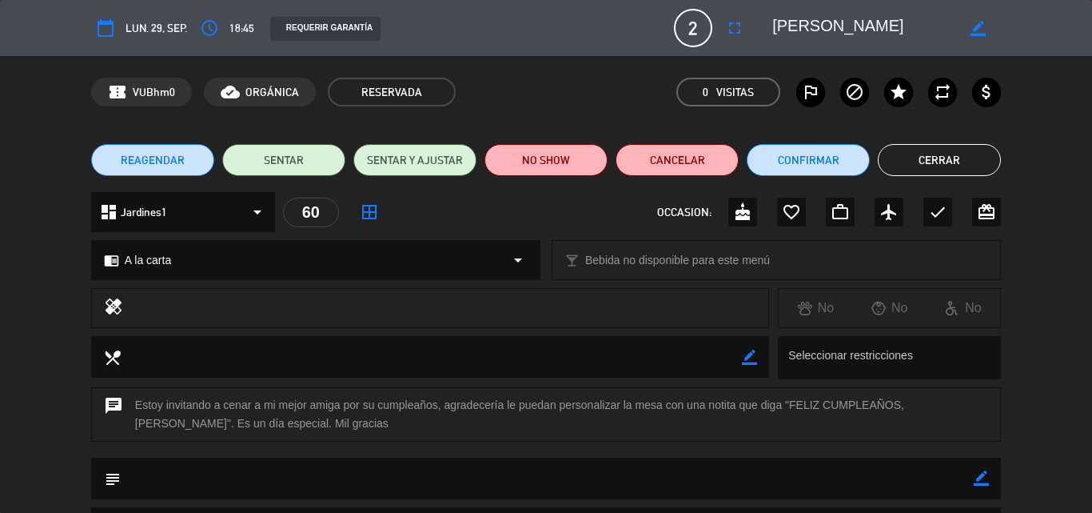
click at [984, 478] on icon "border_color" at bounding box center [981, 477] width 15 height 15
click at [901, 478] on textarea at bounding box center [547, 477] width 853 height 41
drag, startPoint x: 791, startPoint y: 402, endPoint x: 951, endPoint y: 402, distance: 159.9
click at [951, 402] on div "chat Estoy invitando a cenar a mi mejor amiga por su cumpleaños, agradecería le…" at bounding box center [546, 414] width 910 height 54
copy div "FELIZ CUMPLEAÑOS, [PERSON_NAME]"
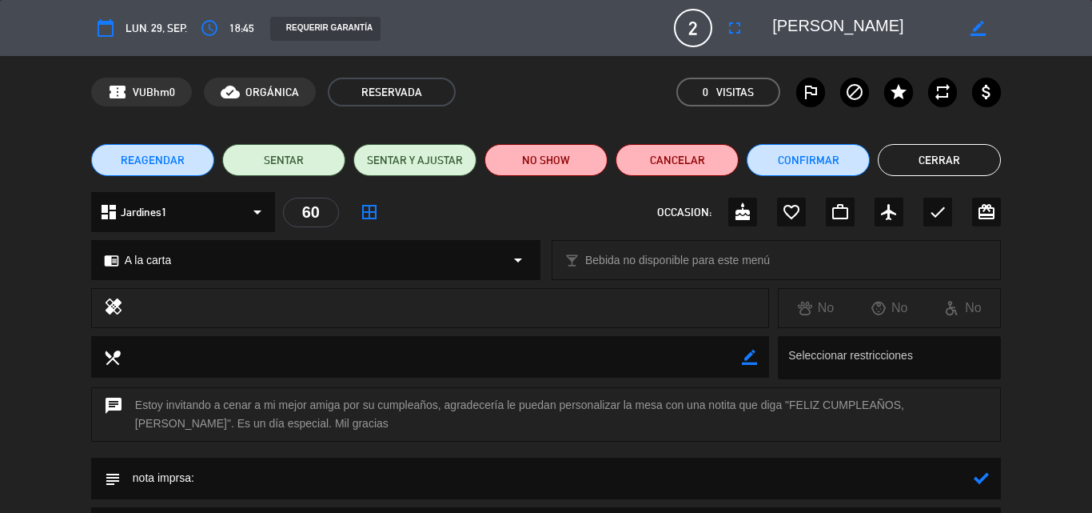
click at [217, 481] on textarea at bounding box center [547, 477] width 853 height 41
paste textarea "FELIZ CUMPLEAÑOS, [PERSON_NAME]"
type textarea "nota imprsa: FELIZ CUMPLEAÑOS, [PERSON_NAME]"
click at [983, 477] on icon at bounding box center [981, 477] width 15 height 15
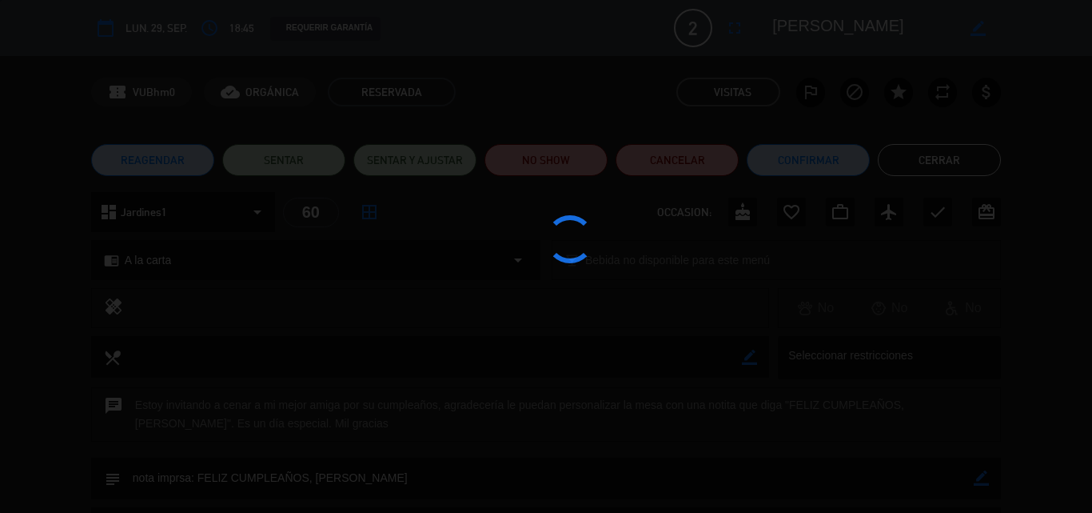
click at [745, 212] on edit-booking-info-modal "calendar_today lun. 29, sep. access_time 18:45 REQUERIR GARANTÍA 2 [PERSON_NAME…" at bounding box center [546, 256] width 1092 height 513
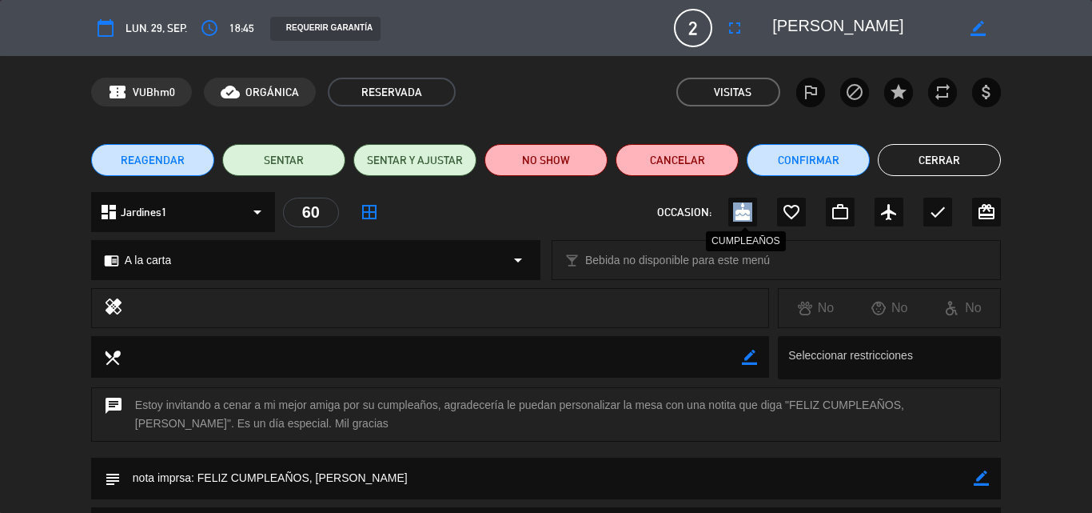
click at [745, 212] on icon "cake" at bounding box center [742, 211] width 19 height 19
click at [941, 163] on button "Cerrar" at bounding box center [939, 160] width 123 height 32
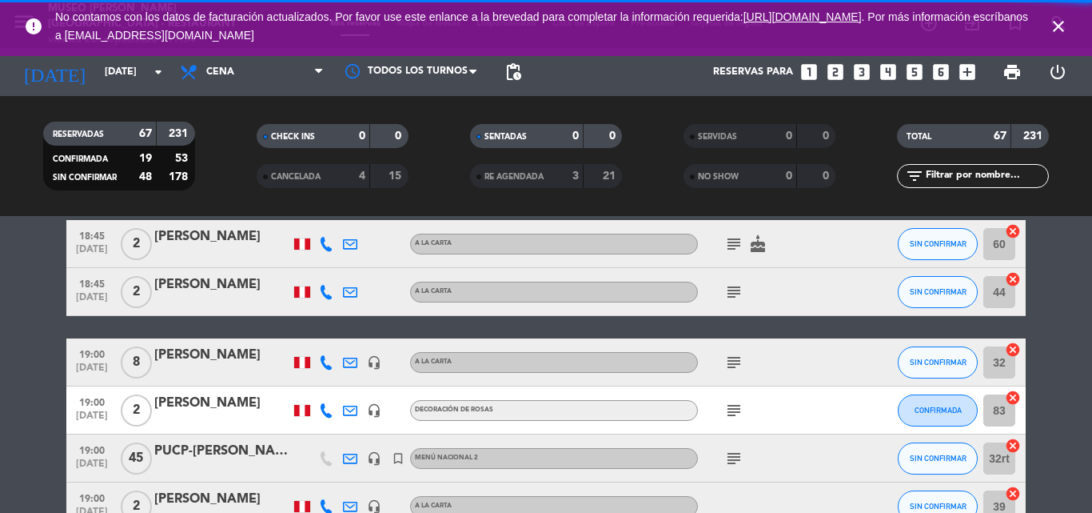
scroll to position [880, 0]
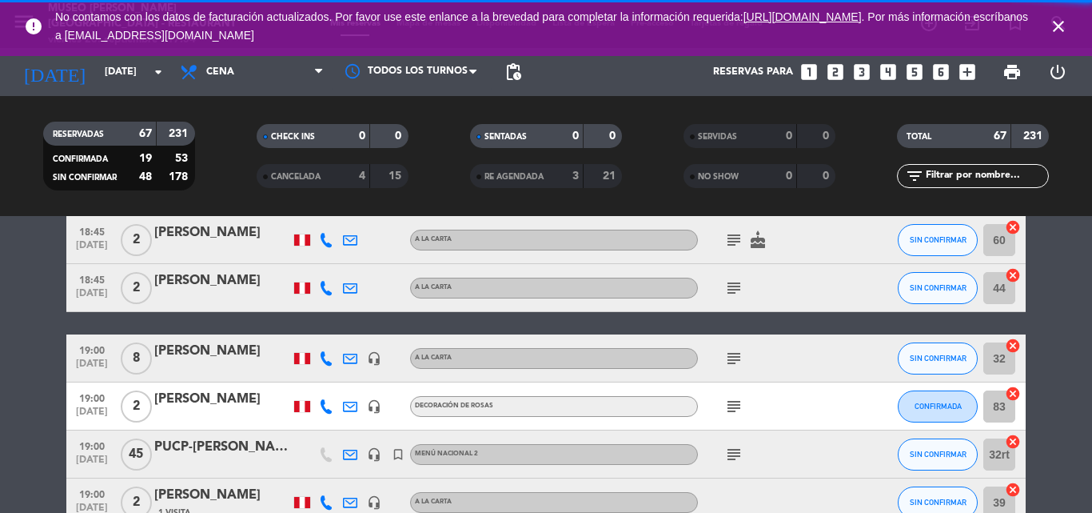
click at [738, 277] on div "subject" at bounding box center [770, 287] width 144 height 47
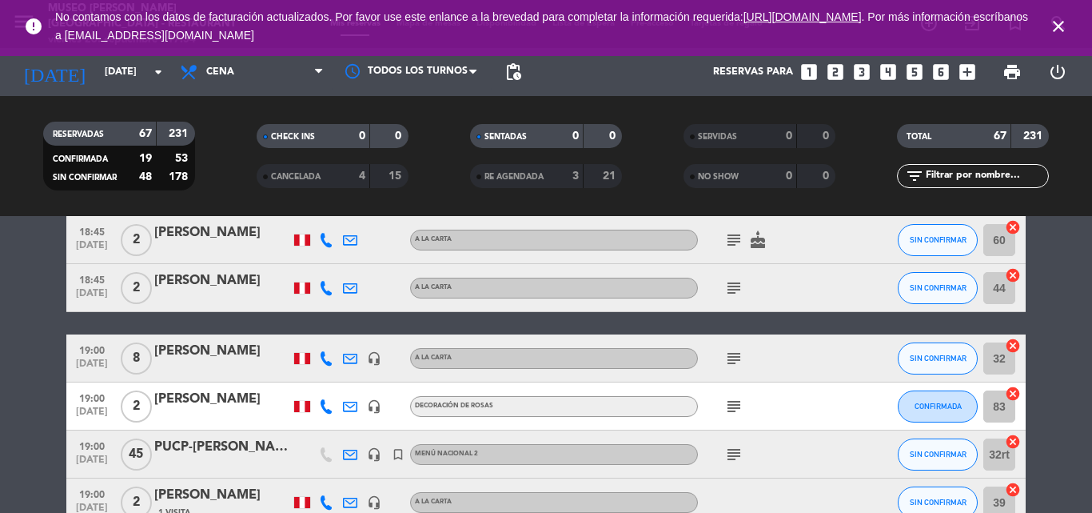
click at [734, 287] on icon "subject" at bounding box center [734, 287] width 19 height 19
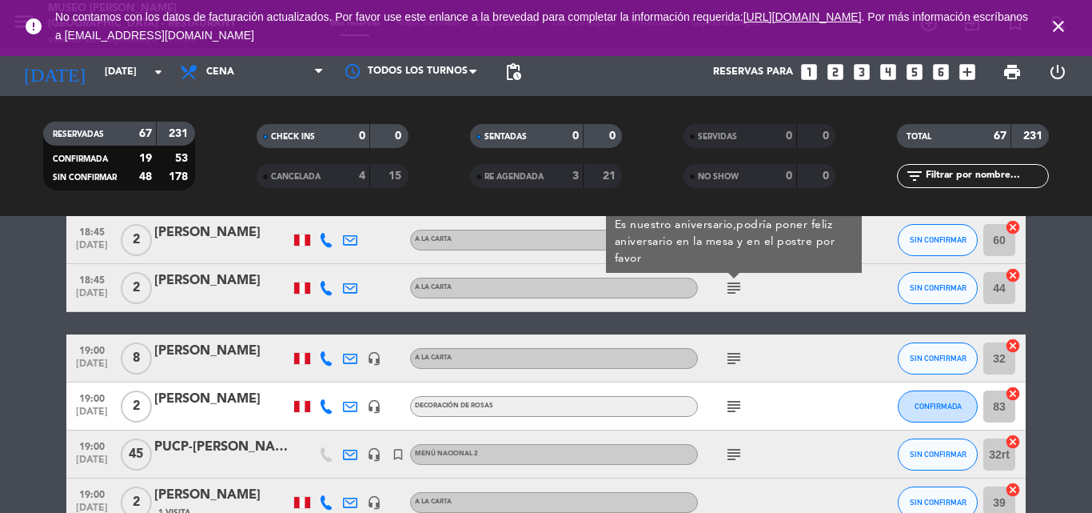
click at [182, 280] on div "[PERSON_NAME]" at bounding box center [222, 280] width 136 height 21
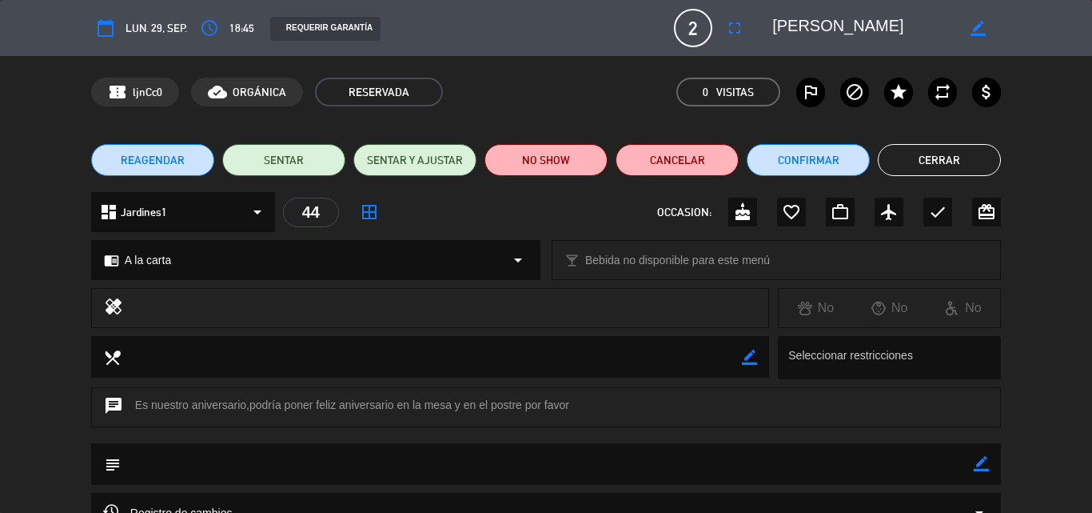
drag, startPoint x: 979, startPoint y: 462, endPoint x: 854, endPoint y: 466, distance: 124.8
click at [980, 461] on icon "border_color" at bounding box center [981, 463] width 15 height 15
click at [851, 466] on textarea at bounding box center [547, 463] width 853 height 41
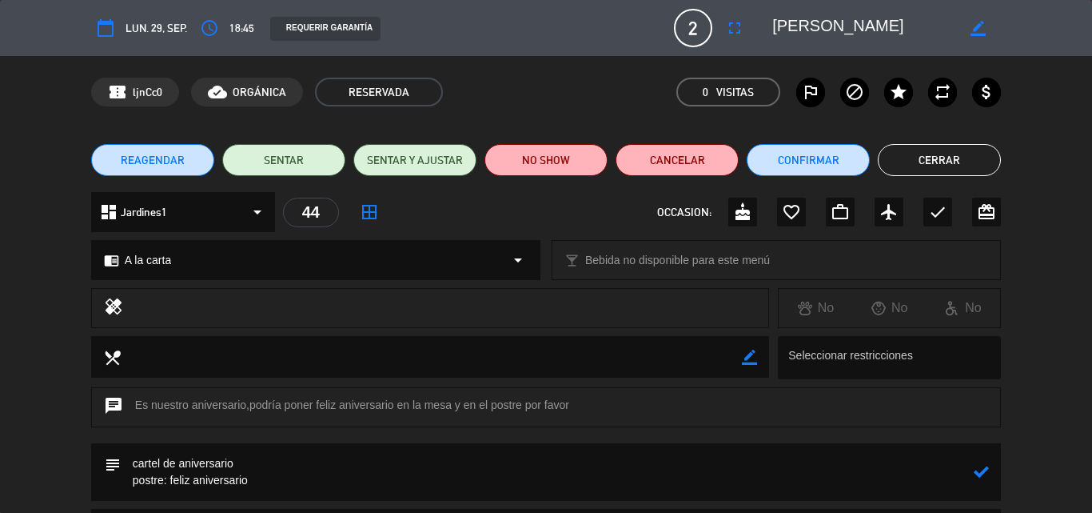
type textarea "cartel de aniversario postre: feliz aniversario"
click at [992, 473] on div "subject" at bounding box center [546, 472] width 910 height 58
click at [988, 473] on icon at bounding box center [981, 471] width 15 height 15
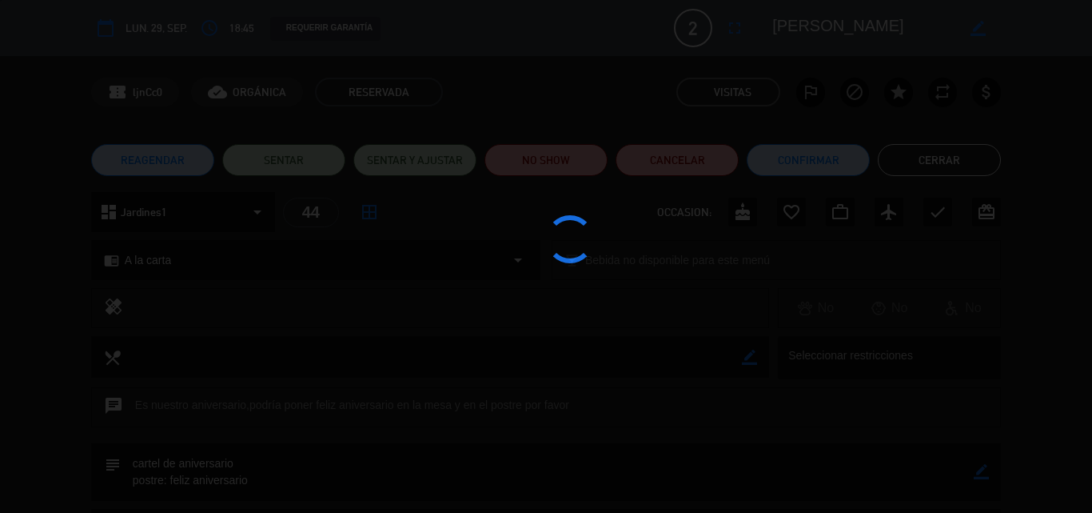
click at [789, 213] on div at bounding box center [546, 256] width 1092 height 513
click at [789, 213] on edit-booking-info-modal "calendar_today lun. 29, sep. access_time 18:45 REQUERIR GARANTÍA 2 [PERSON_NAME…" at bounding box center [546, 256] width 1092 height 513
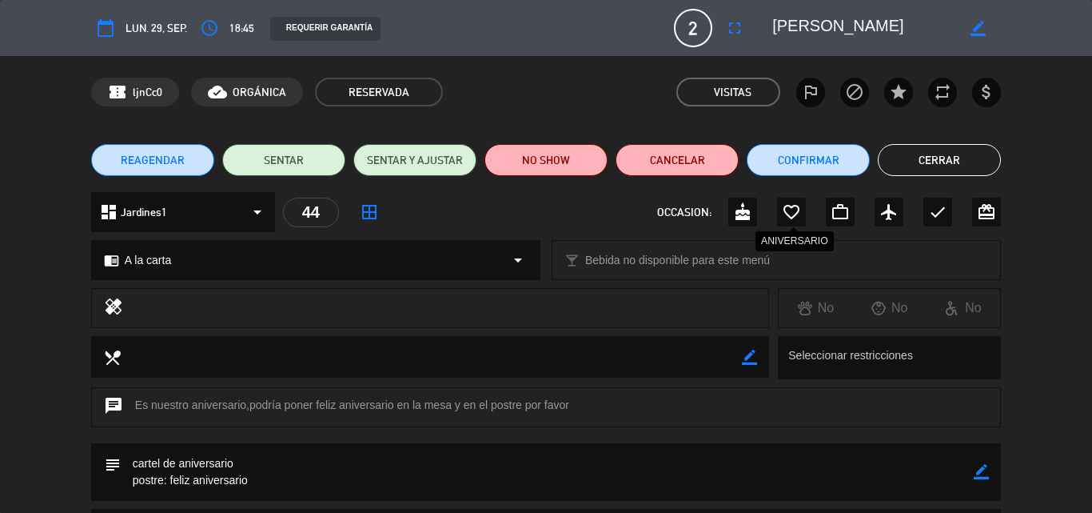
click at [789, 213] on icon "favorite_border" at bounding box center [791, 211] width 19 height 19
click at [932, 162] on button "Cerrar" at bounding box center [939, 160] width 123 height 32
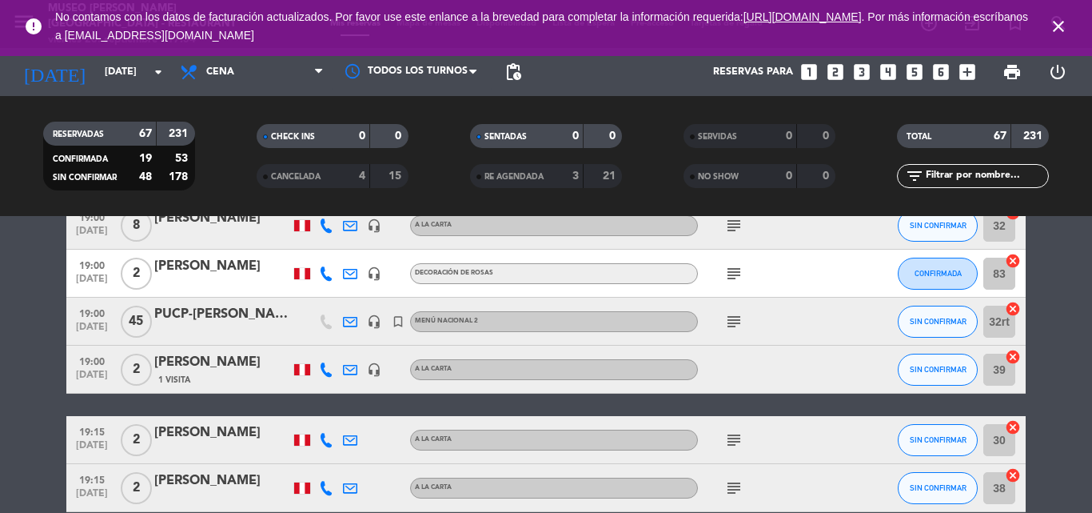
scroll to position [1040, 0]
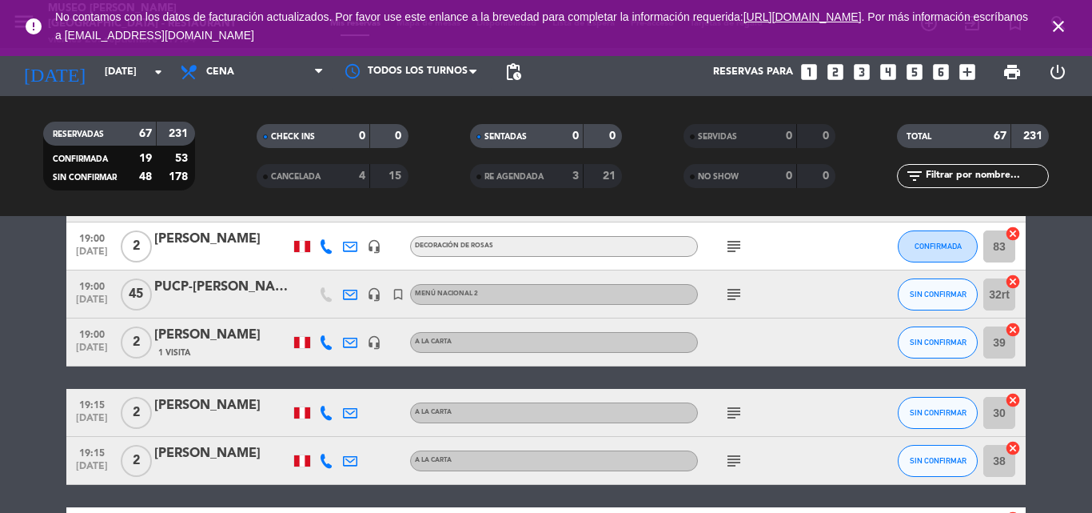
click at [728, 413] on icon "subject" at bounding box center [734, 412] width 19 height 19
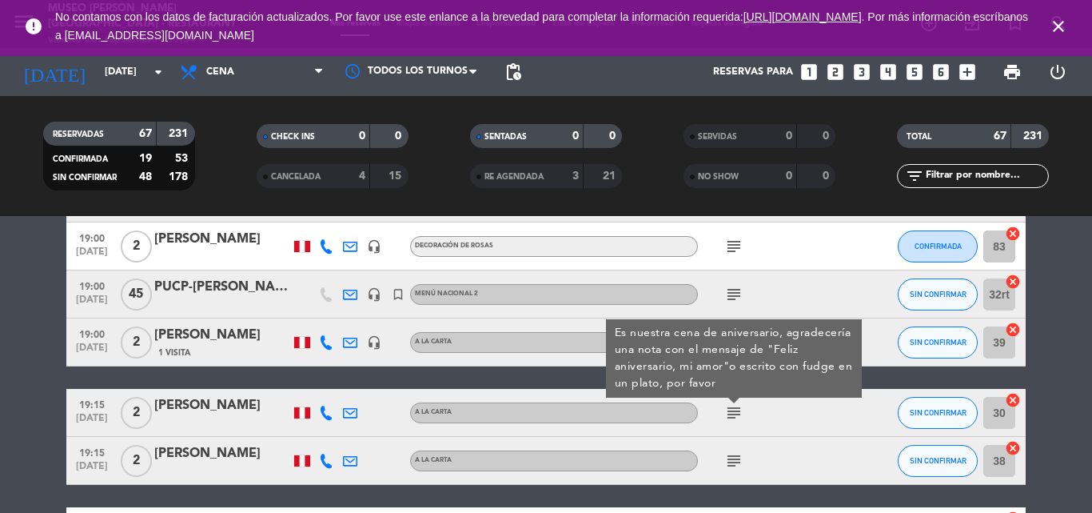
click at [233, 405] on div "[PERSON_NAME]" at bounding box center [222, 405] width 136 height 21
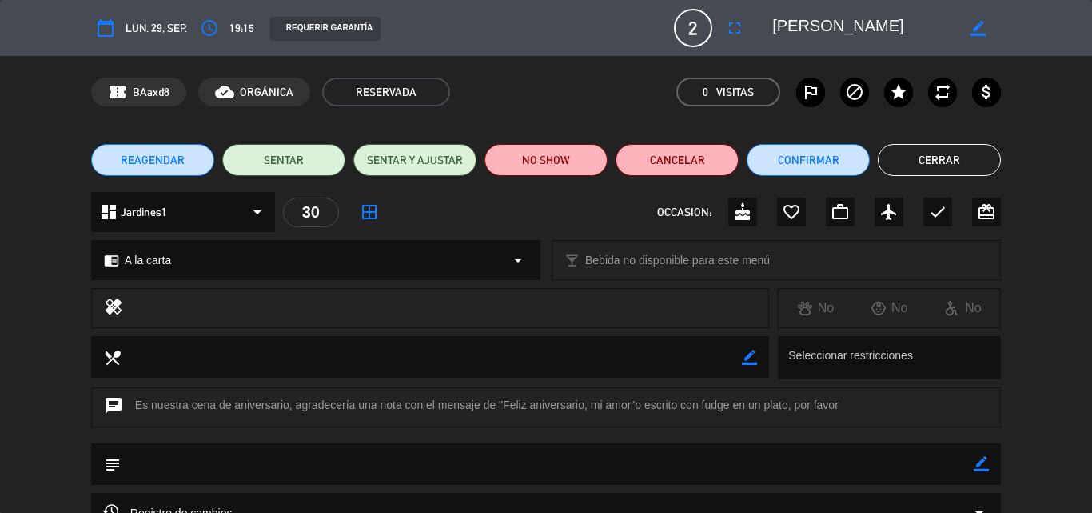
click at [981, 465] on icon "border_color" at bounding box center [981, 463] width 15 height 15
drag, startPoint x: 853, startPoint y: 466, endPoint x: 791, endPoint y: 436, distance: 69.4
click at [853, 466] on textarea at bounding box center [547, 463] width 853 height 41
drag, startPoint x: 505, startPoint y: 402, endPoint x: 632, endPoint y: 404, distance: 126.4
click at [632, 404] on div "chat Es nuestra cena de aniversario, agradecería una nota con el mensaje de "Fe…" at bounding box center [546, 407] width 910 height 40
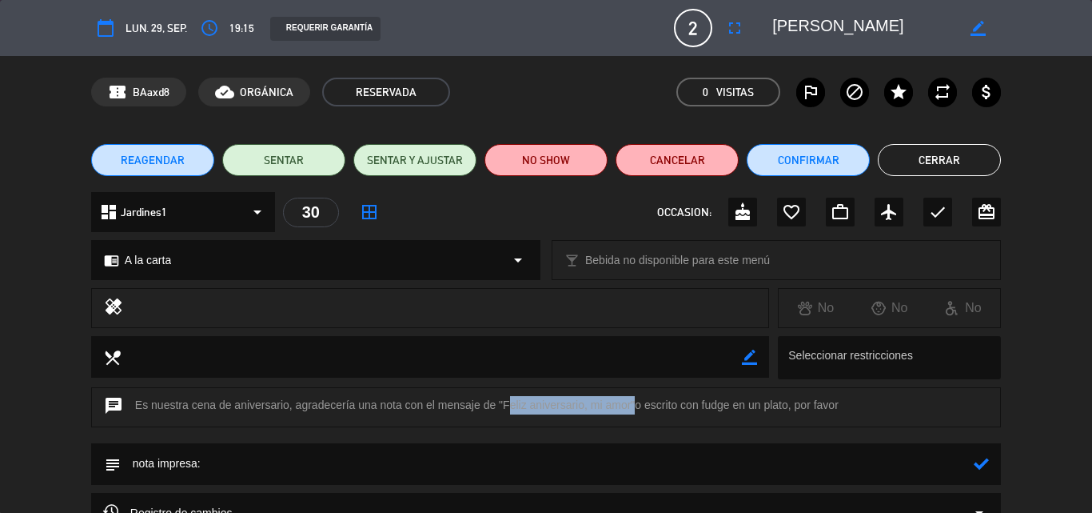
copy div "Feliz aniversario, mi amor"
click at [287, 473] on textarea at bounding box center [547, 463] width 853 height 41
paste textarea "Feliz aniversario, mi amor"
type textarea "nota impresa: Feliz aniversario, mi amor"
click at [986, 463] on icon at bounding box center [981, 463] width 15 height 15
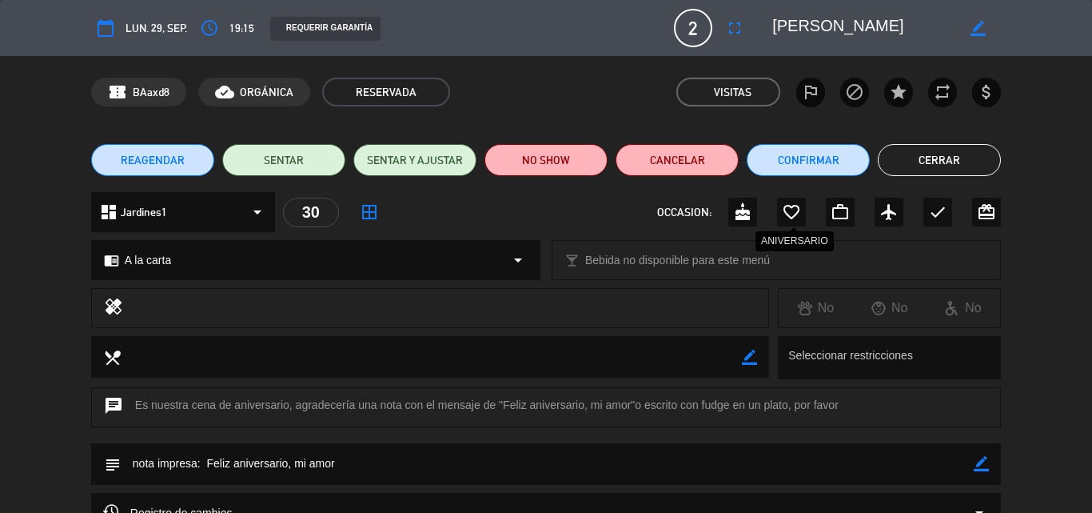
click at [785, 206] on icon "favorite_border" at bounding box center [791, 211] width 19 height 19
click at [921, 150] on button "Cerrar" at bounding box center [939, 160] width 123 height 32
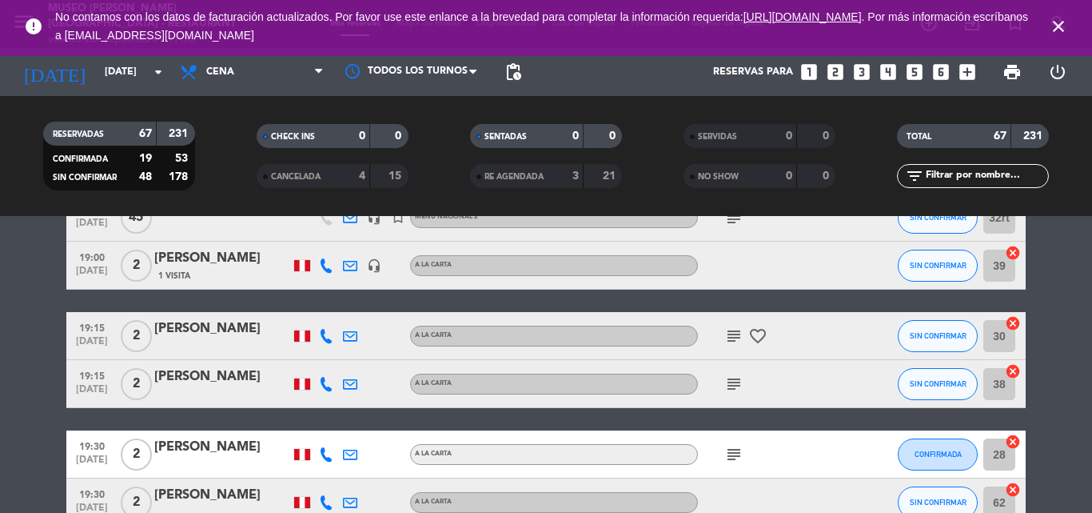
scroll to position [1200, 0]
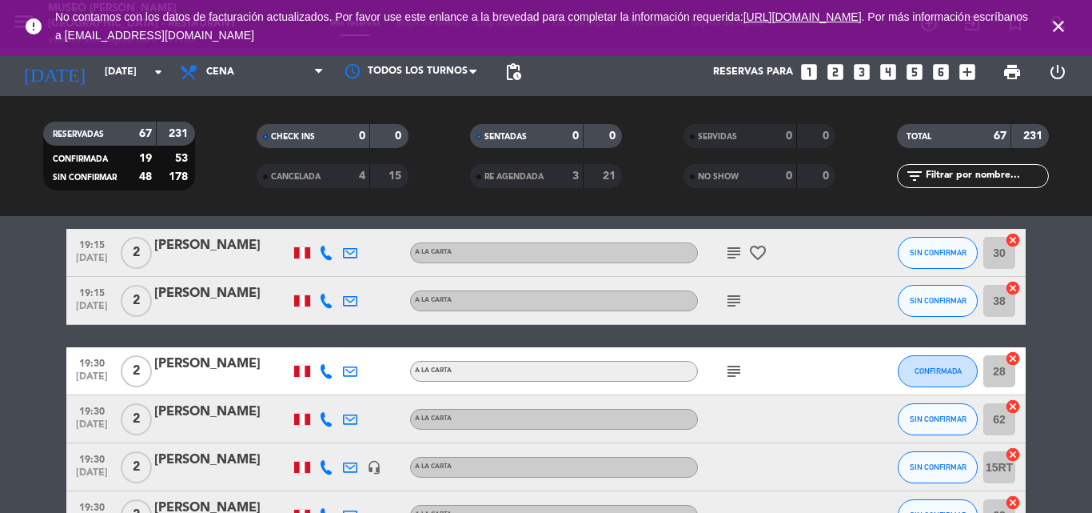
click at [733, 305] on icon "subject" at bounding box center [734, 300] width 19 height 19
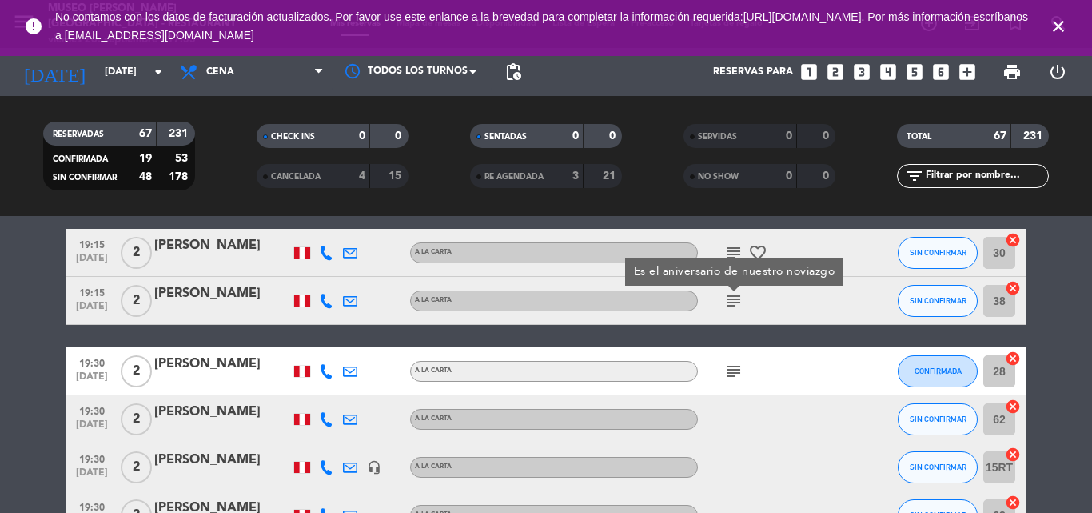
click at [734, 377] on icon "subject" at bounding box center [734, 370] width 19 height 19
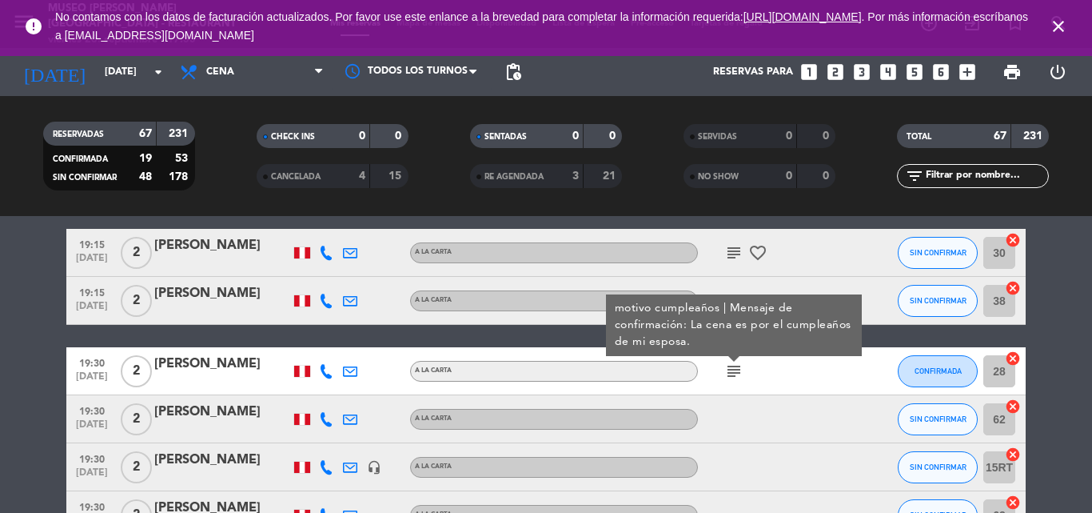
click at [734, 377] on icon "subject" at bounding box center [734, 370] width 19 height 19
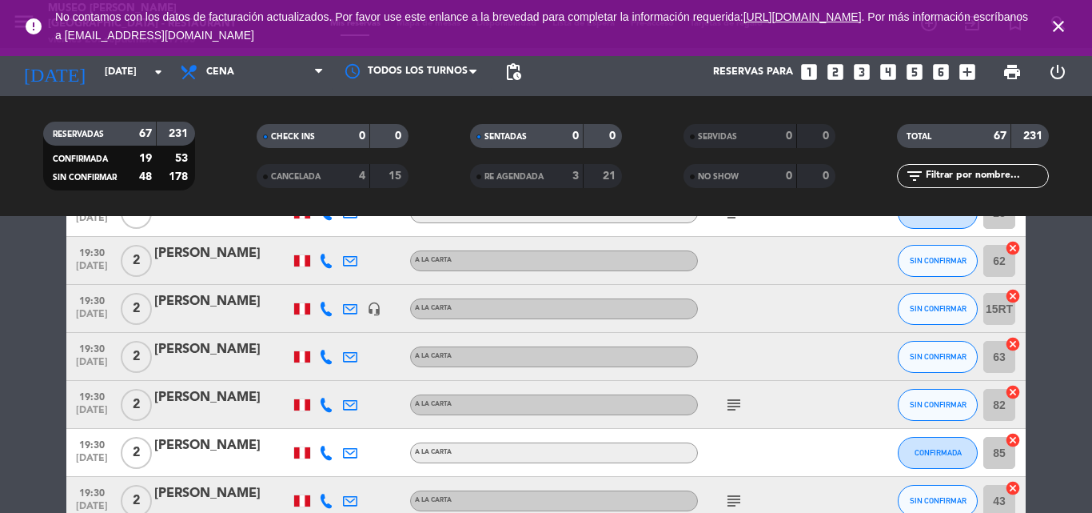
scroll to position [1360, 0]
click at [734, 402] on icon "subject" at bounding box center [734, 402] width 19 height 19
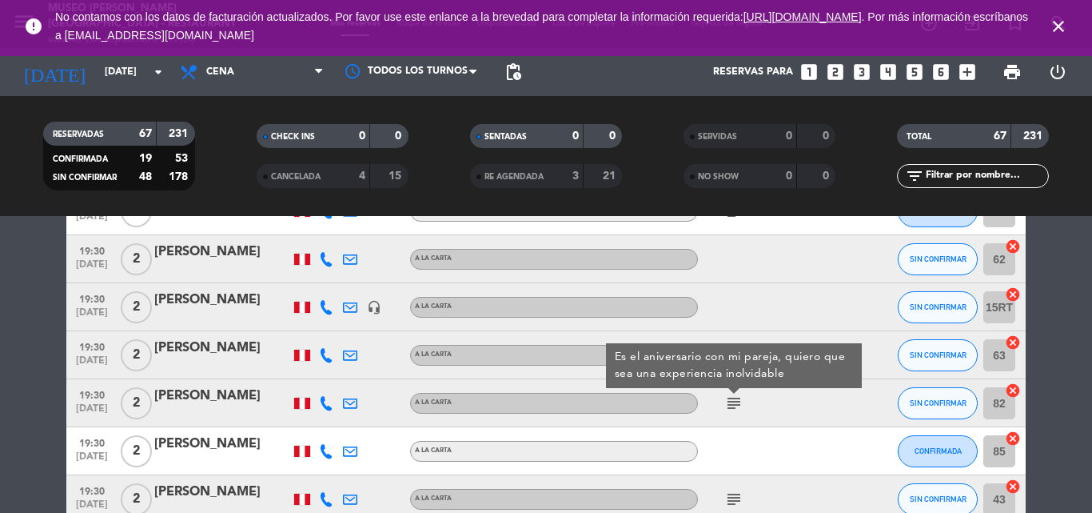
click at [200, 393] on div "[PERSON_NAME]" at bounding box center [222, 395] width 136 height 21
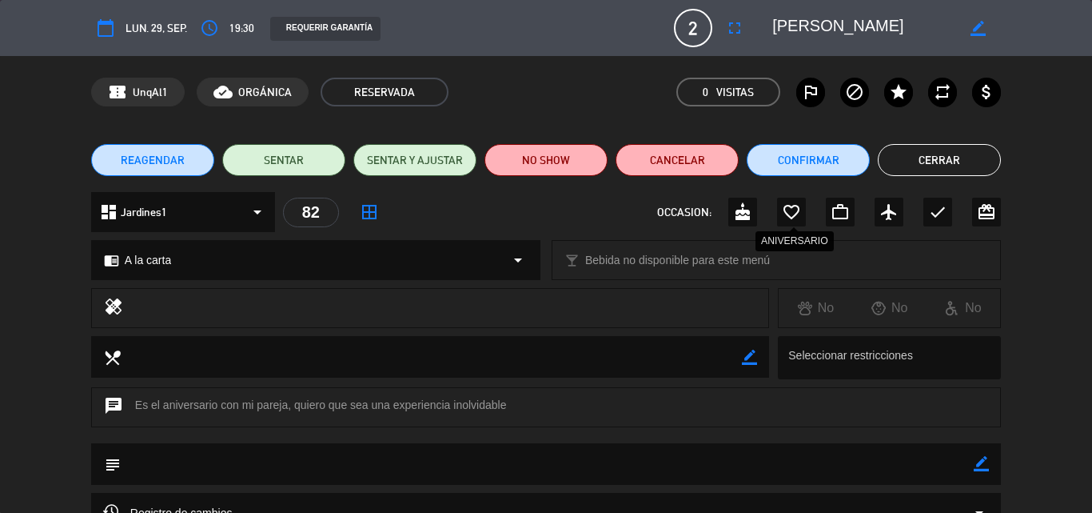
click at [785, 214] on icon "favorite_border" at bounding box center [791, 211] width 19 height 19
click at [943, 162] on button "Cerrar" at bounding box center [939, 160] width 123 height 32
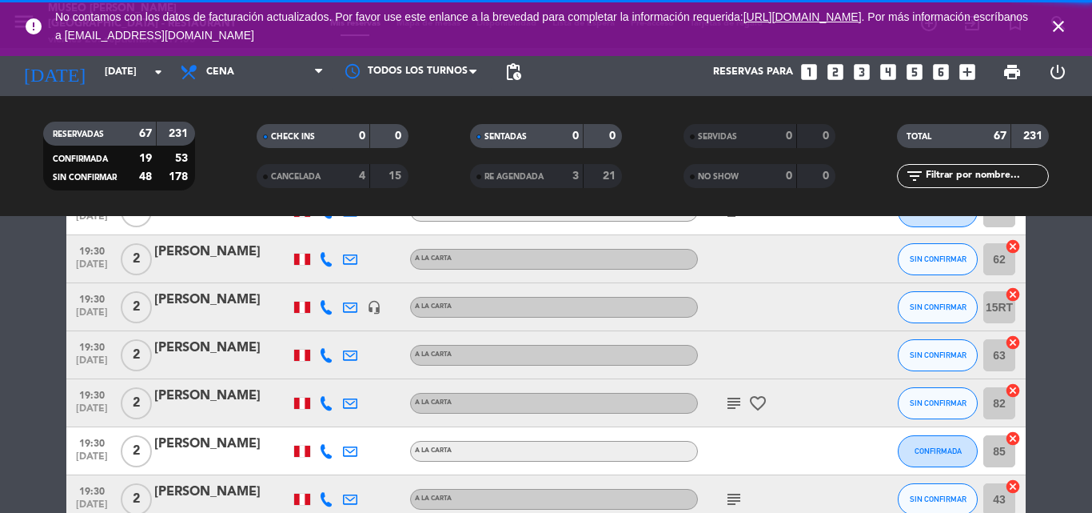
click at [732, 494] on icon "subject" at bounding box center [734, 498] width 19 height 19
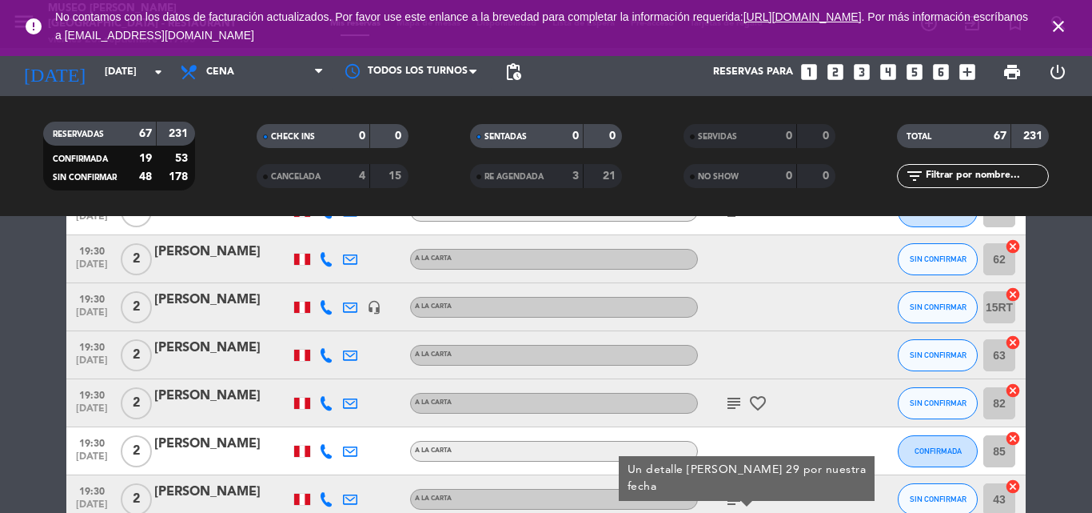
scroll to position [1440, 0]
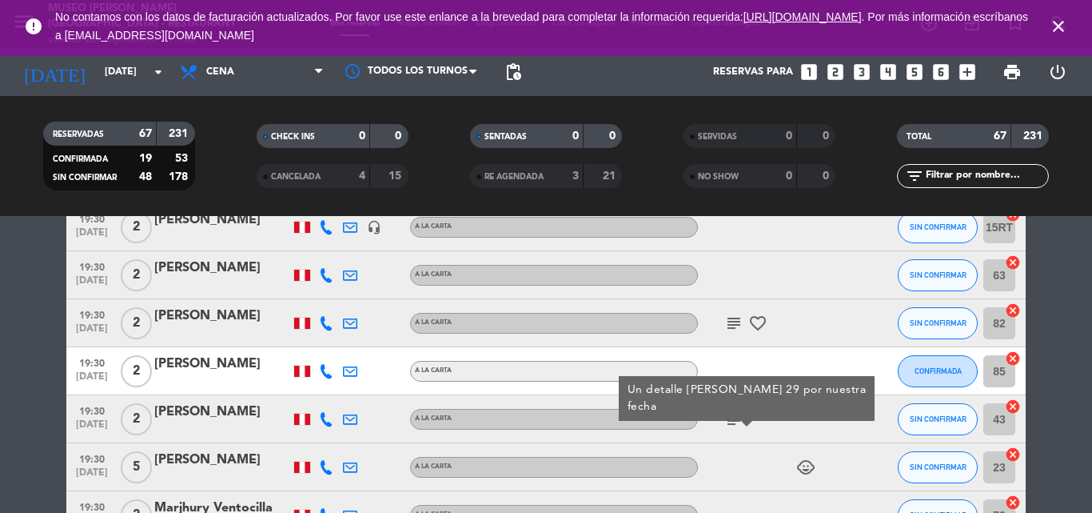
click at [198, 407] on div "[PERSON_NAME]" at bounding box center [222, 411] width 136 height 21
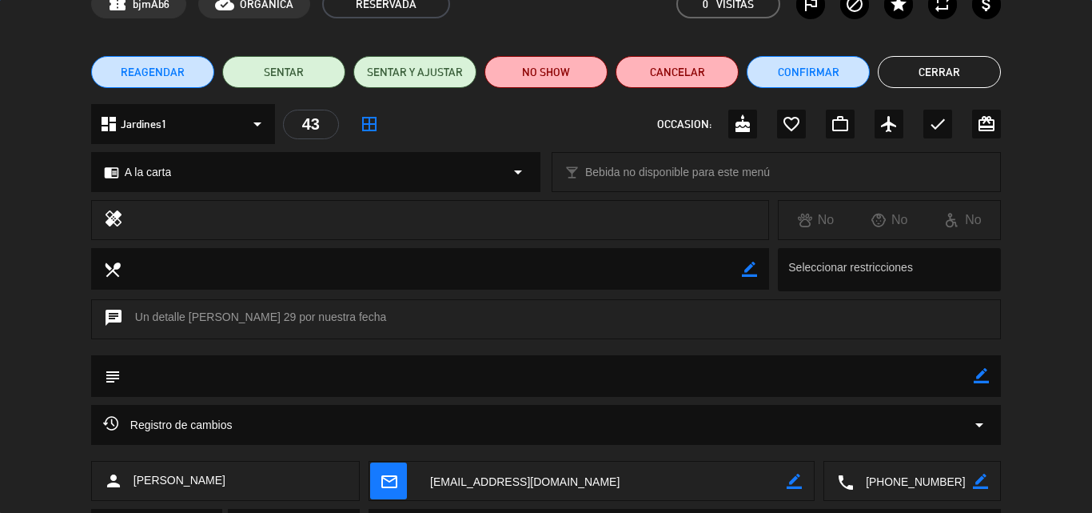
scroll to position [173, 0]
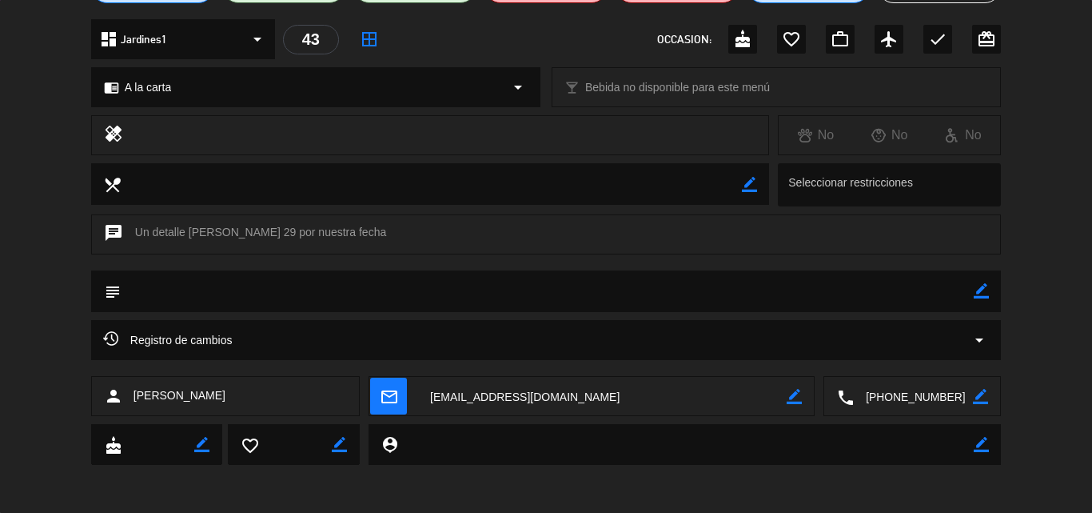
click at [908, 390] on textarea at bounding box center [913, 397] width 119 height 40
click at [900, 400] on textarea at bounding box center [913, 397] width 119 height 40
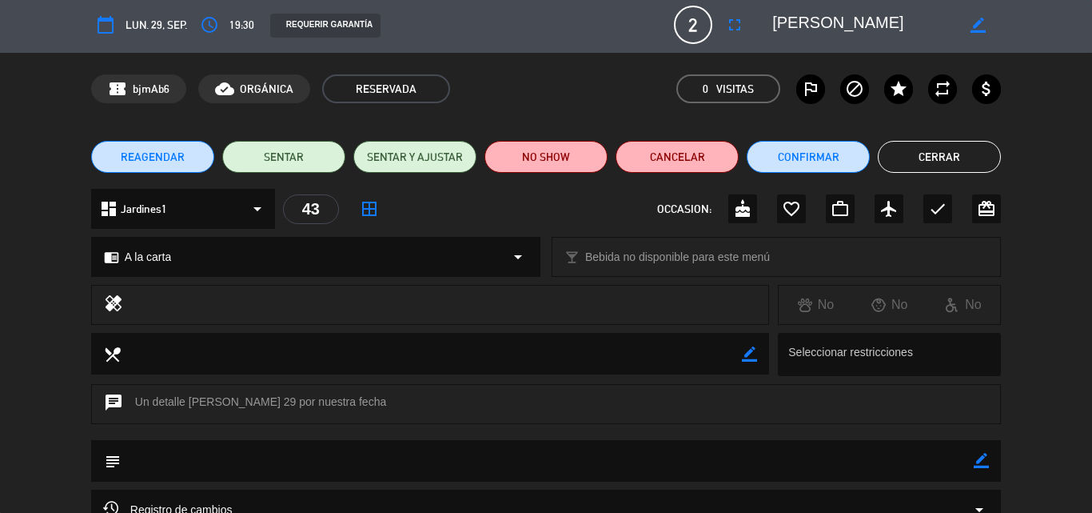
scroll to position [0, 0]
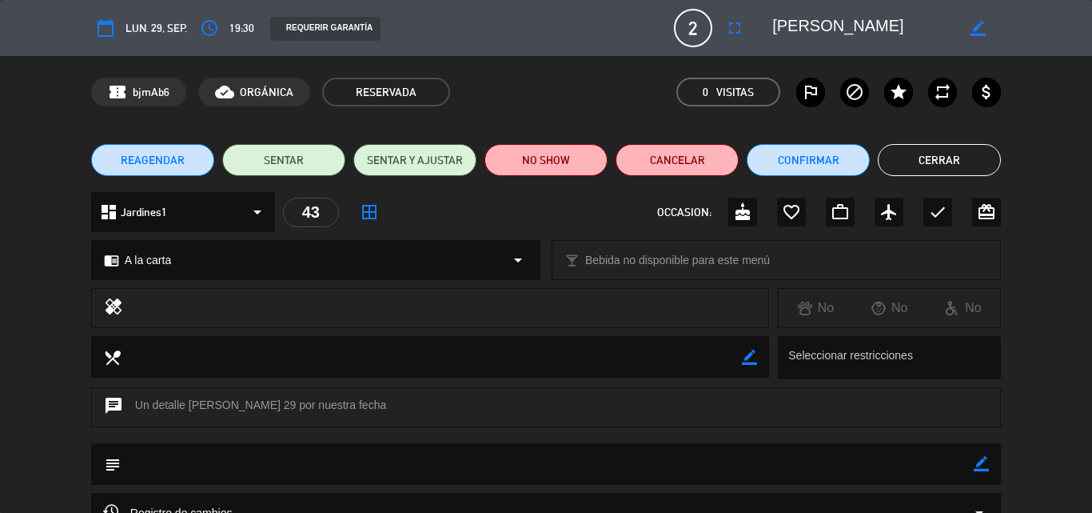
drag, startPoint x: 865, startPoint y: 26, endPoint x: 764, endPoint y: 26, distance: 100.8
click at [764, 26] on div "border_color" at bounding box center [881, 28] width 240 height 29
drag, startPoint x: 985, startPoint y: 462, endPoint x: 879, endPoint y: 461, distance: 106.4
click at [984, 462] on icon "border_color" at bounding box center [981, 463] width 15 height 15
click at [874, 461] on textarea at bounding box center [547, 463] width 853 height 41
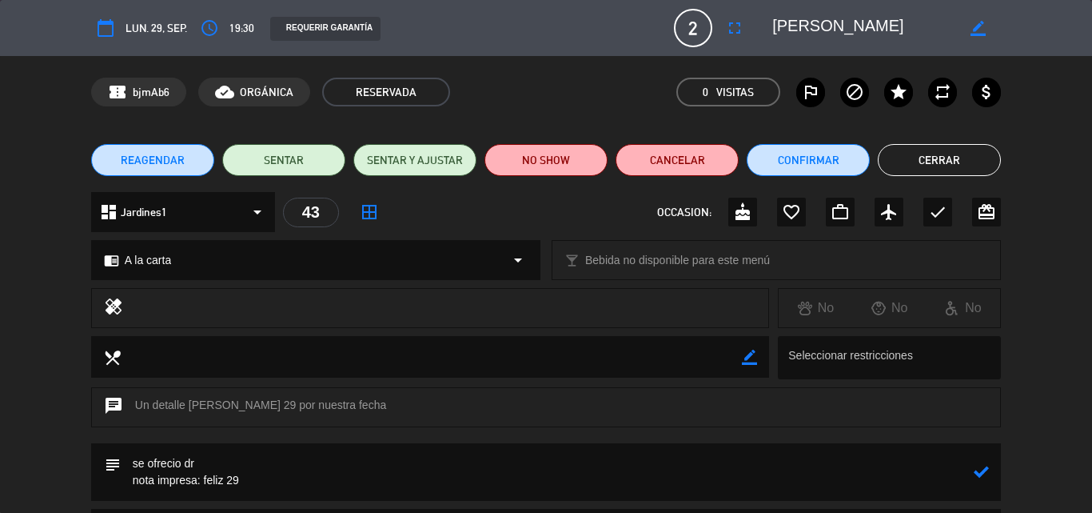
type textarea "se ofrecio dr nota impresa: feliz 29"
click at [980, 473] on icon at bounding box center [981, 471] width 15 height 15
click at [923, 164] on button "Cerrar" at bounding box center [939, 160] width 123 height 32
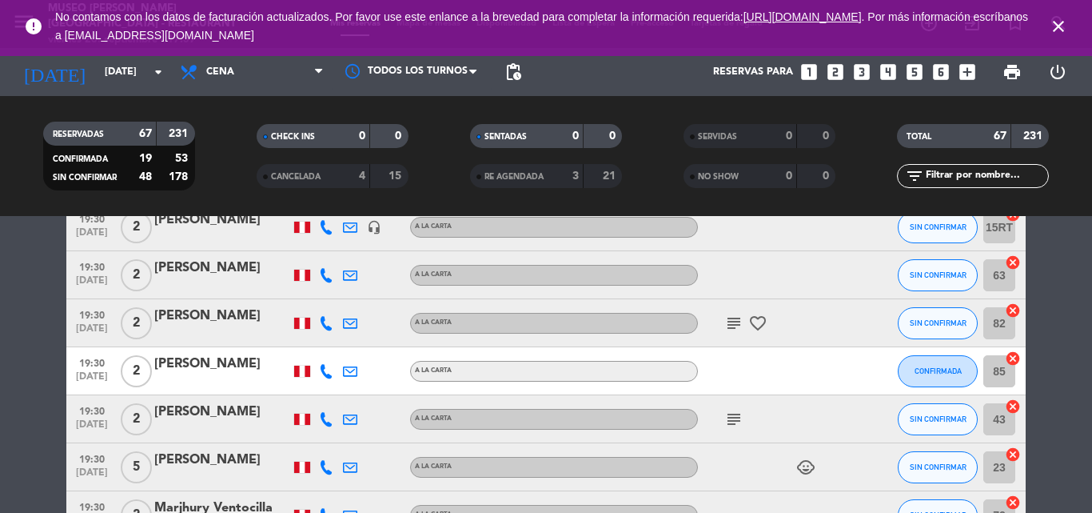
scroll to position [1519, 0]
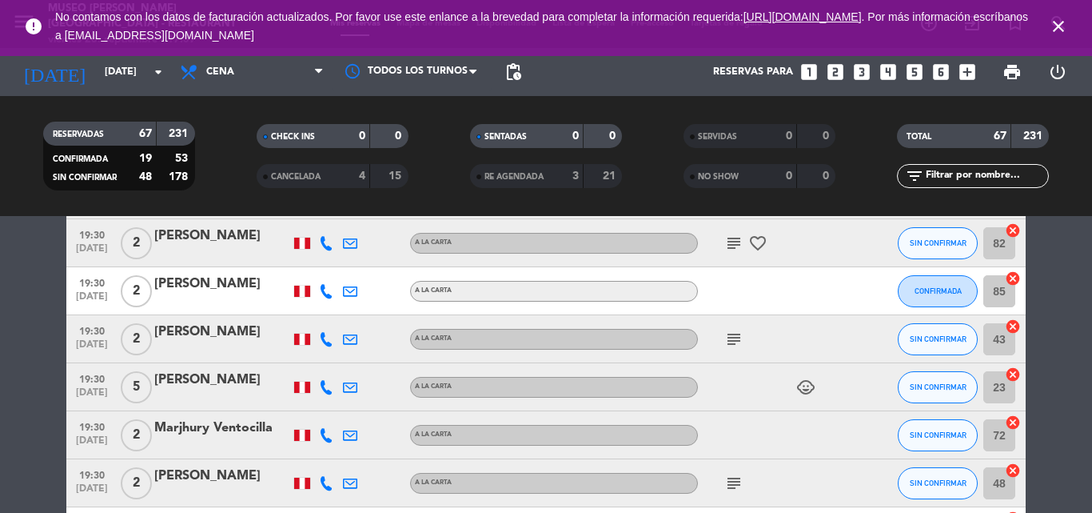
click at [737, 482] on icon "subject" at bounding box center [734, 482] width 19 height 19
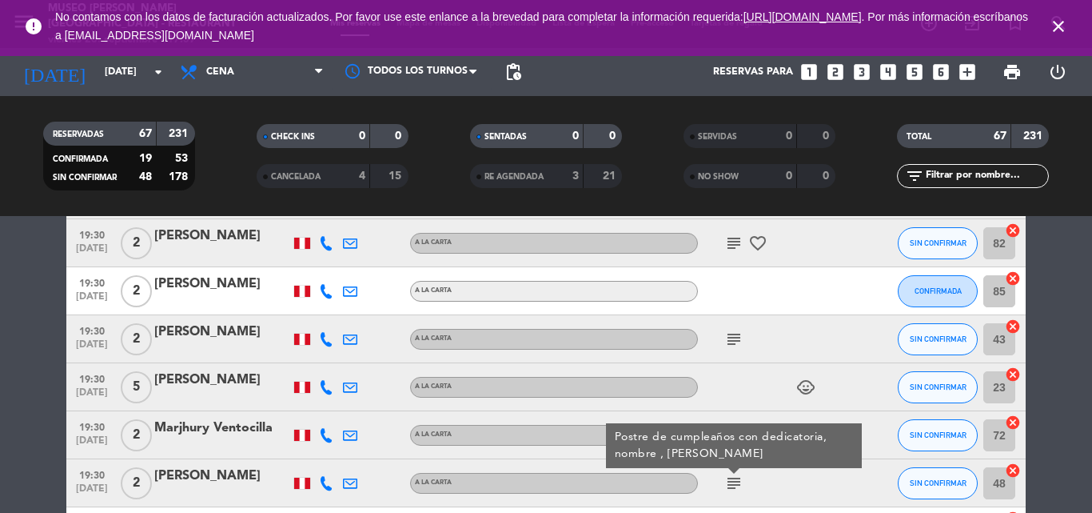
click at [737, 482] on icon "subject" at bounding box center [734, 482] width 19 height 19
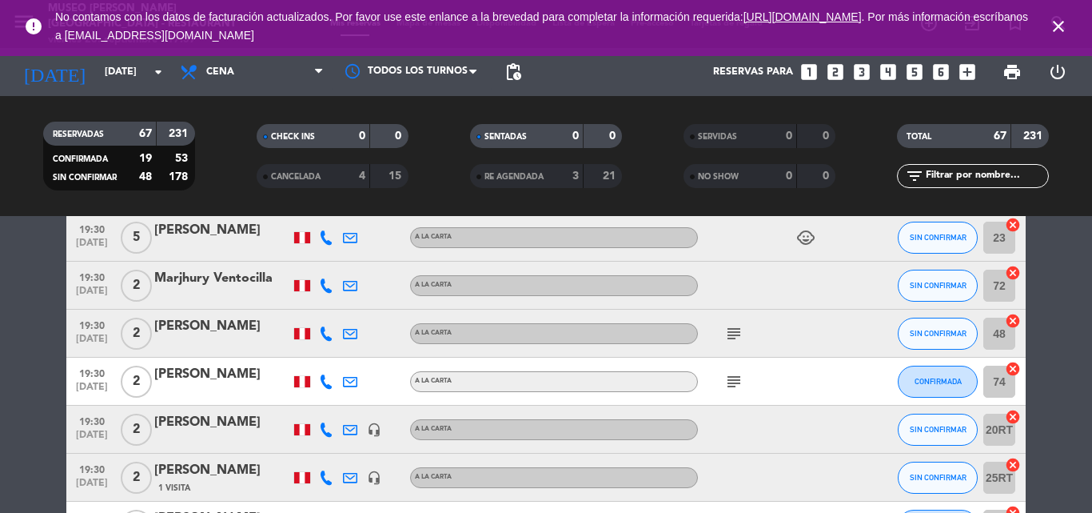
scroll to position [1679, 0]
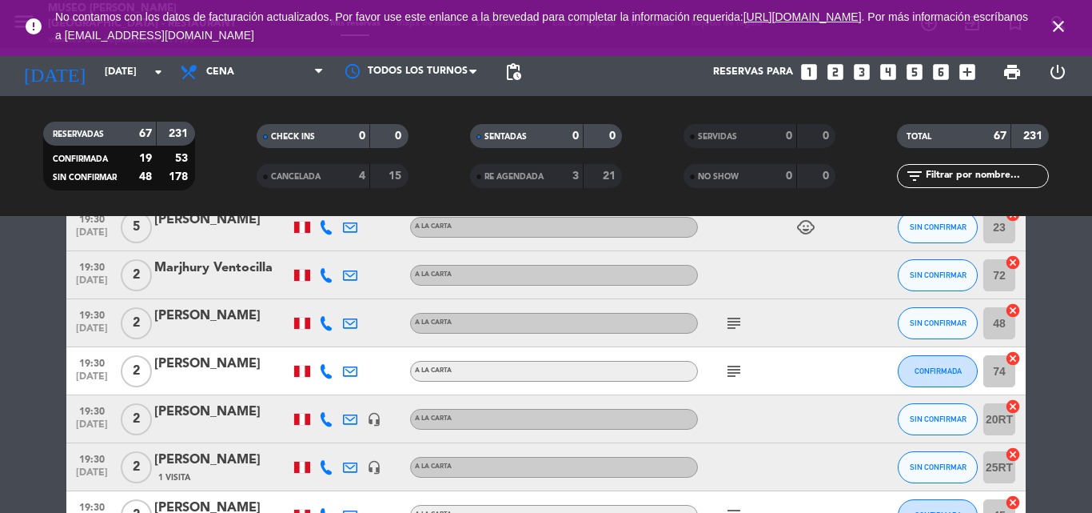
click at [734, 369] on icon "subject" at bounding box center [734, 370] width 19 height 19
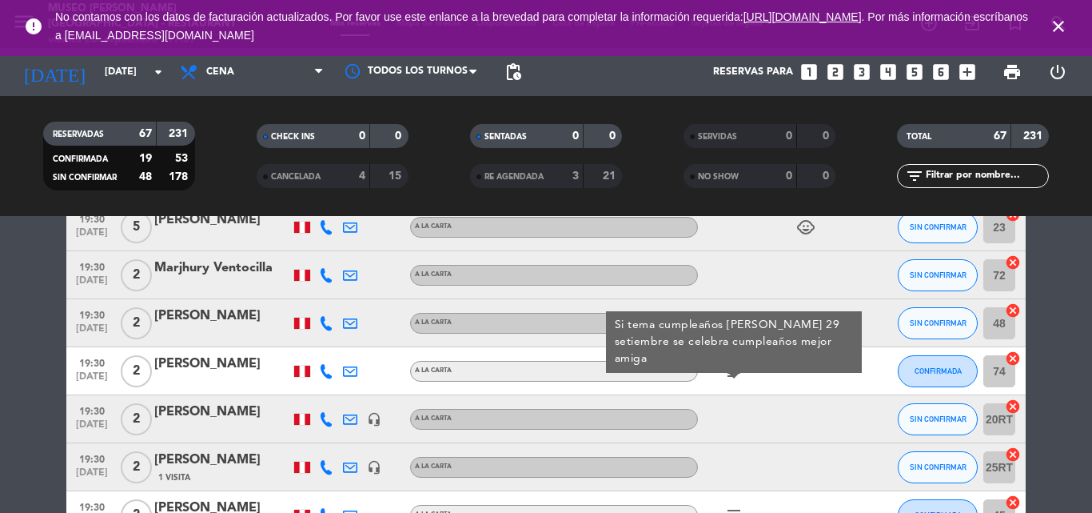
click at [736, 370] on icon "subject" at bounding box center [734, 370] width 19 height 19
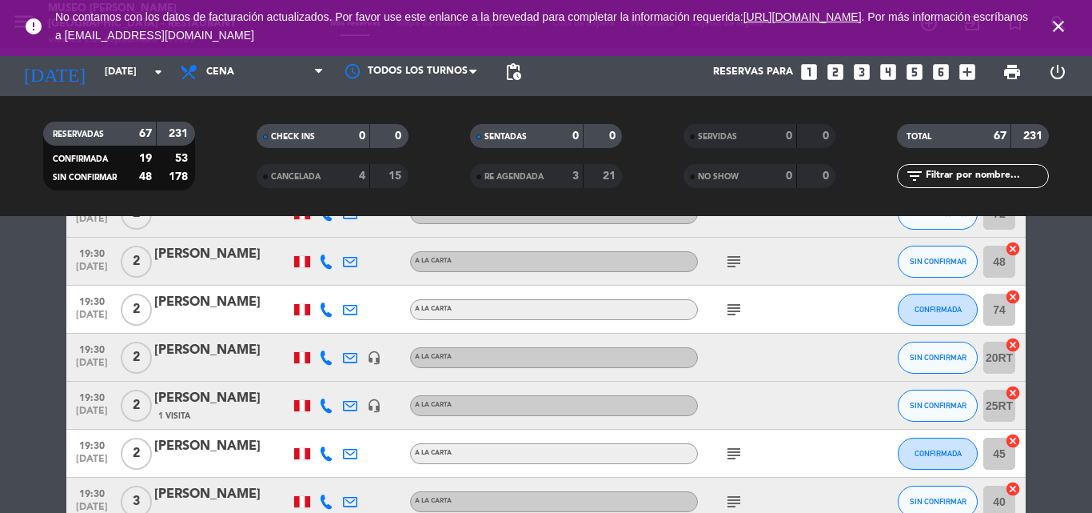
scroll to position [1759, 0]
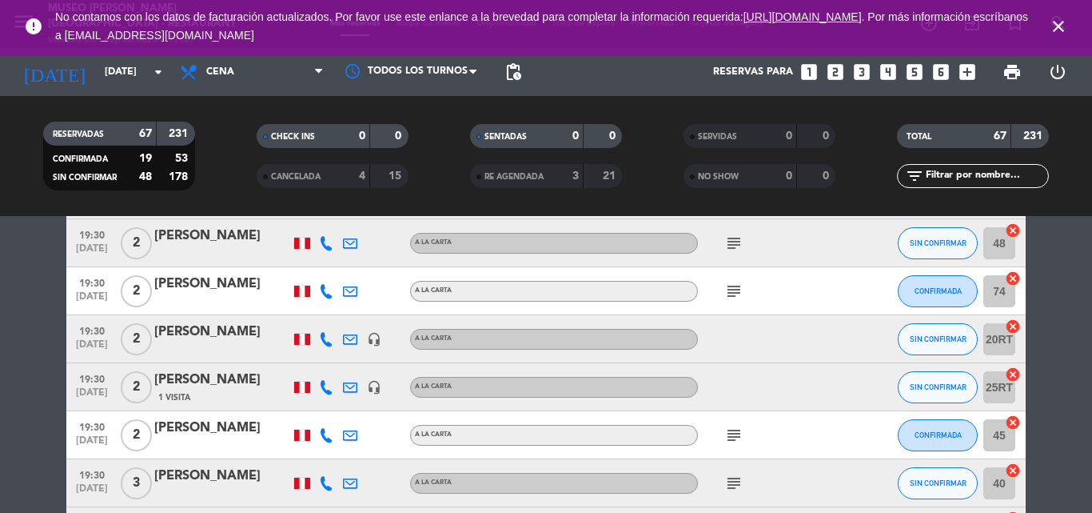
click at [734, 434] on icon "subject" at bounding box center [734, 434] width 19 height 19
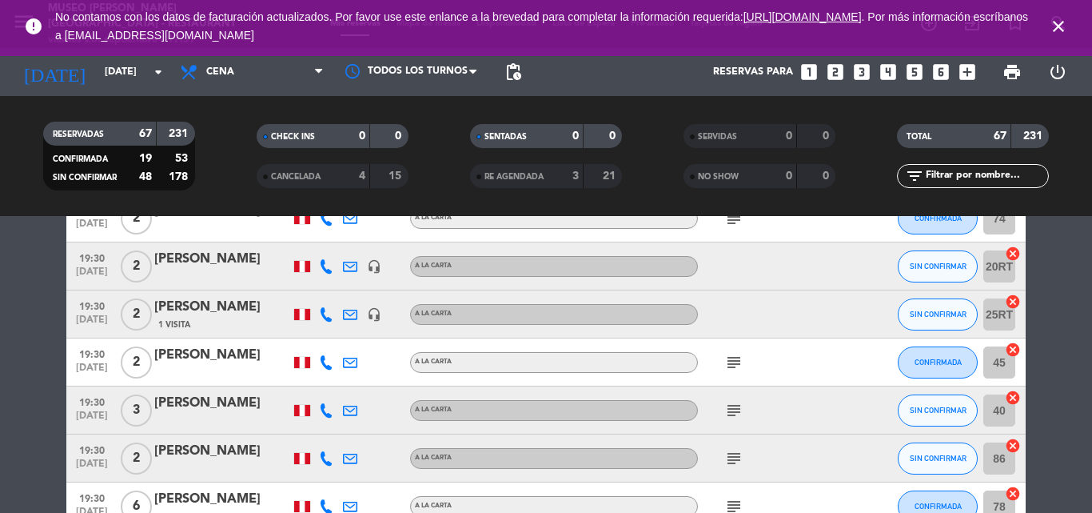
scroll to position [1839, 0]
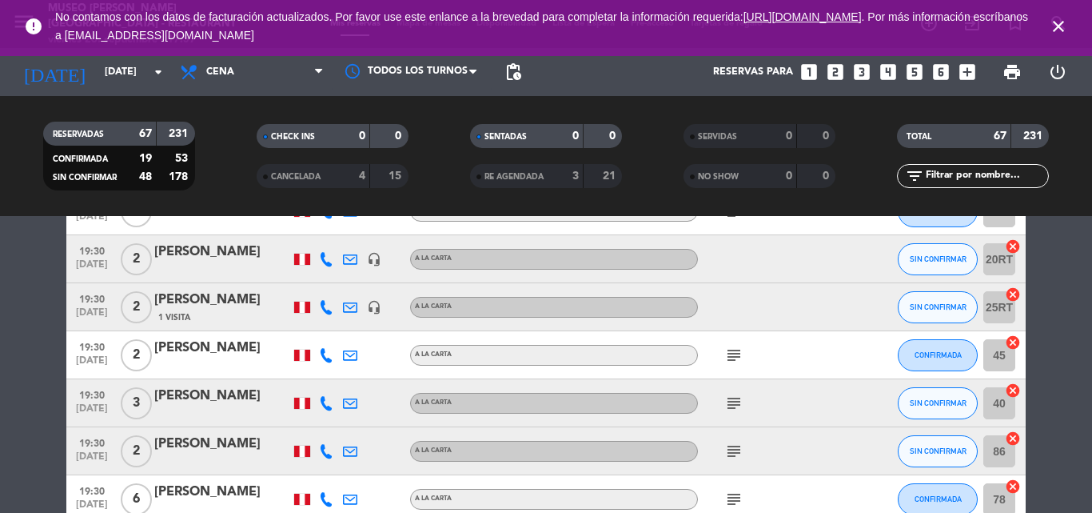
click at [733, 405] on icon "subject" at bounding box center [734, 402] width 19 height 19
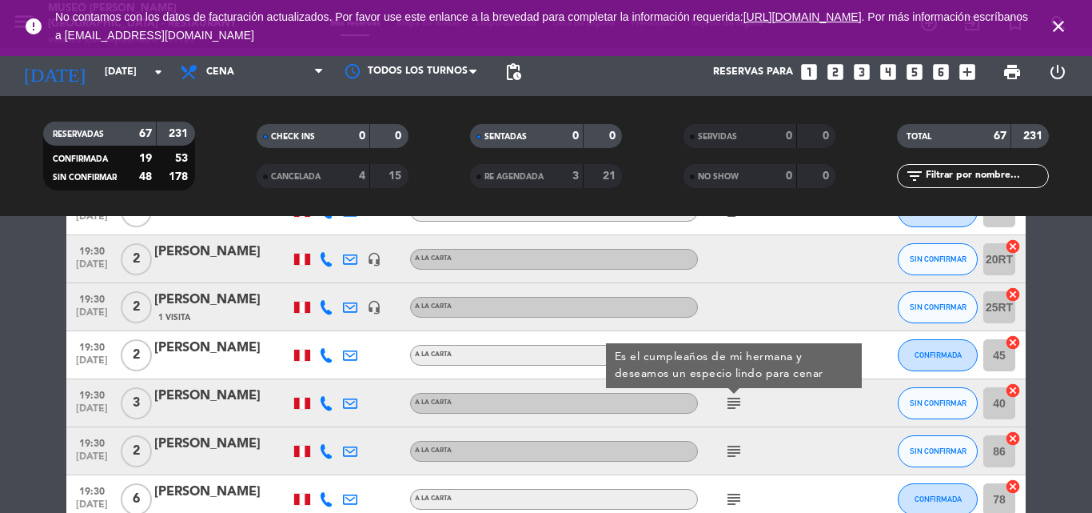
click at [740, 409] on icon "subject" at bounding box center [734, 402] width 19 height 19
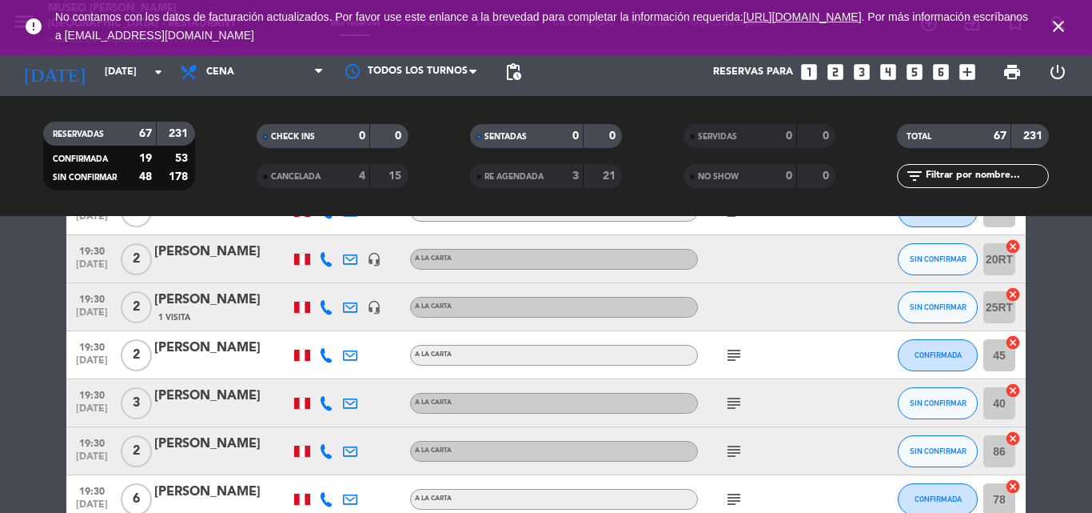
click at [731, 447] on icon "subject" at bounding box center [734, 450] width 19 height 19
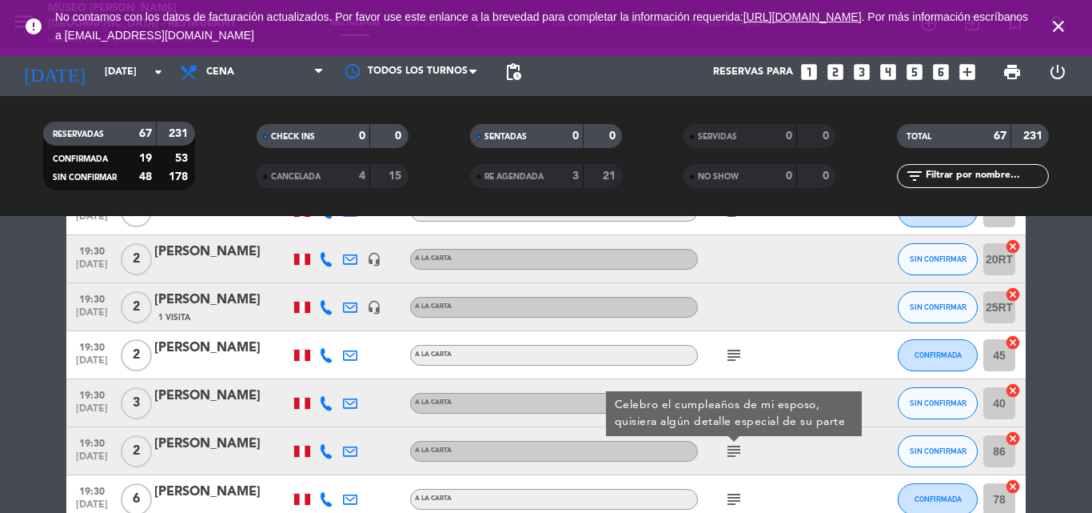
click at [732, 446] on icon "subject" at bounding box center [734, 450] width 19 height 19
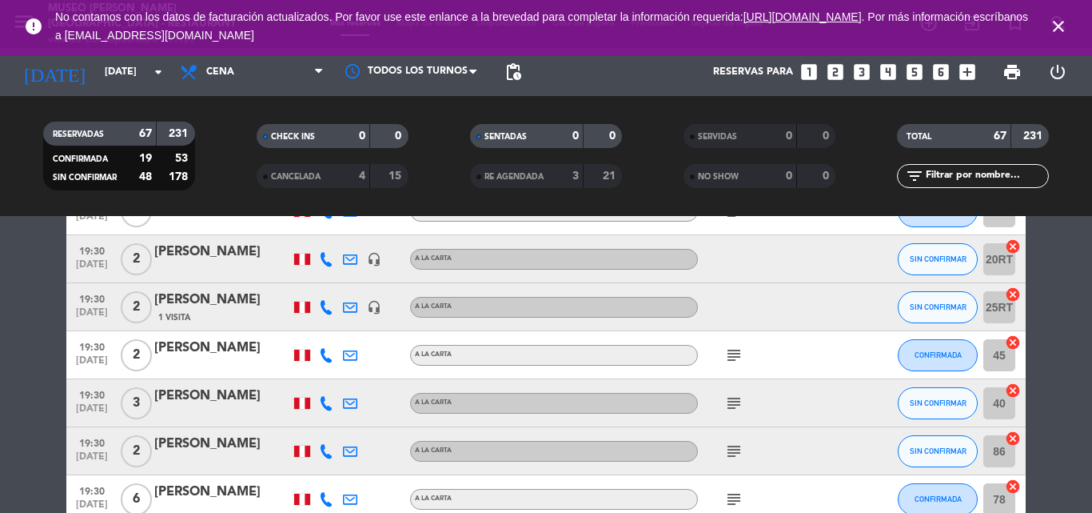
scroll to position [1919, 0]
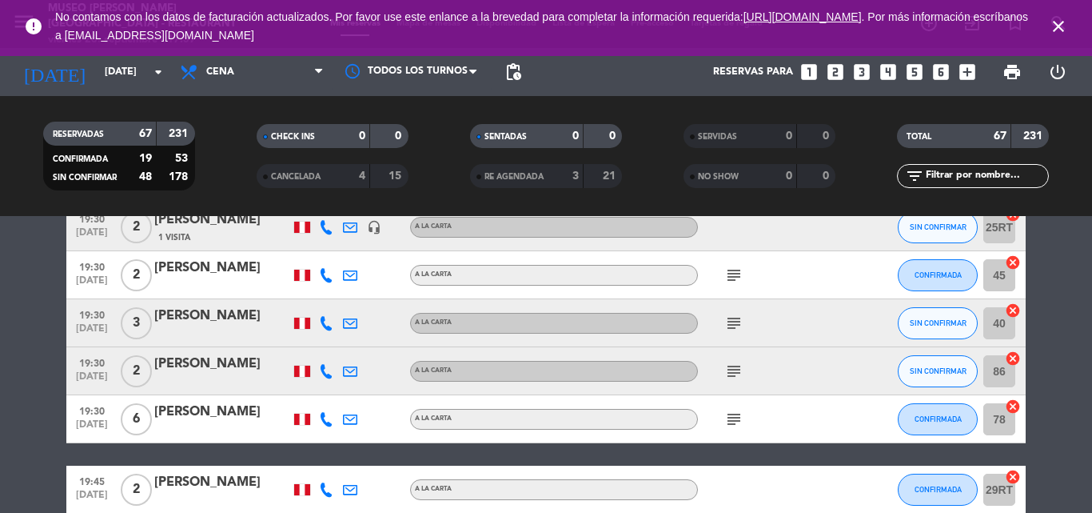
click at [737, 423] on icon "subject" at bounding box center [734, 418] width 19 height 19
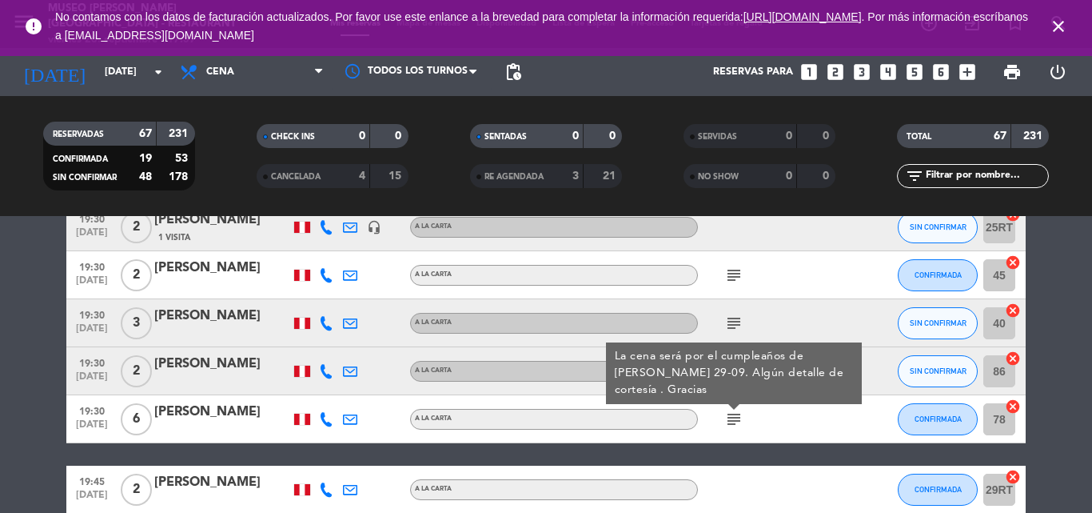
click at [737, 423] on icon "subject" at bounding box center [734, 418] width 19 height 19
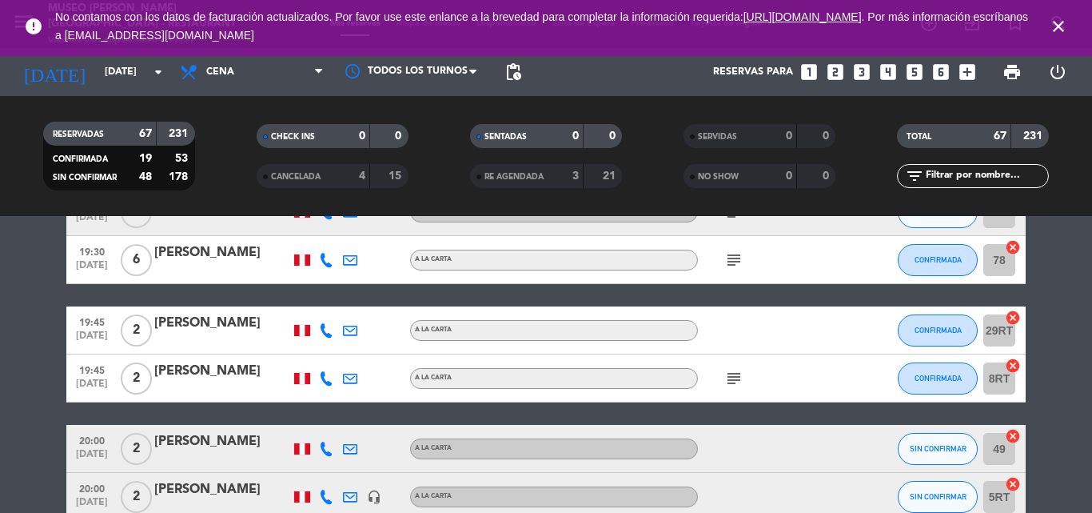
scroll to position [2079, 0]
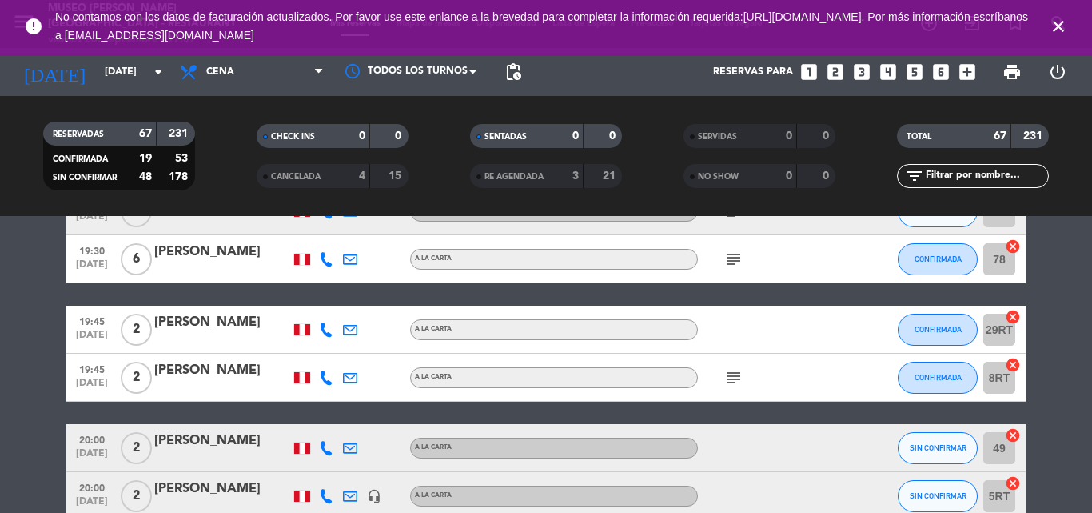
click at [734, 377] on icon "subject" at bounding box center [734, 377] width 19 height 19
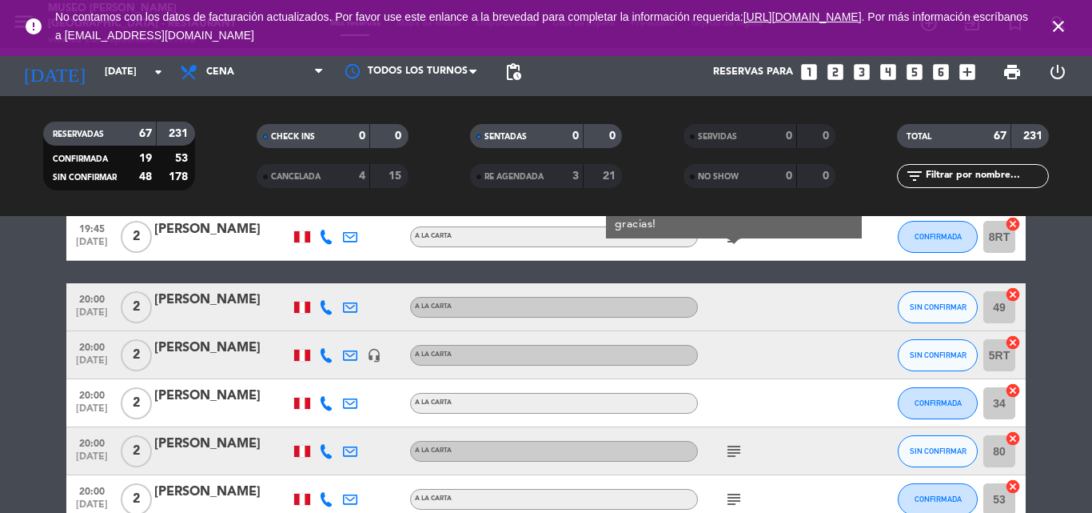
scroll to position [2239, 0]
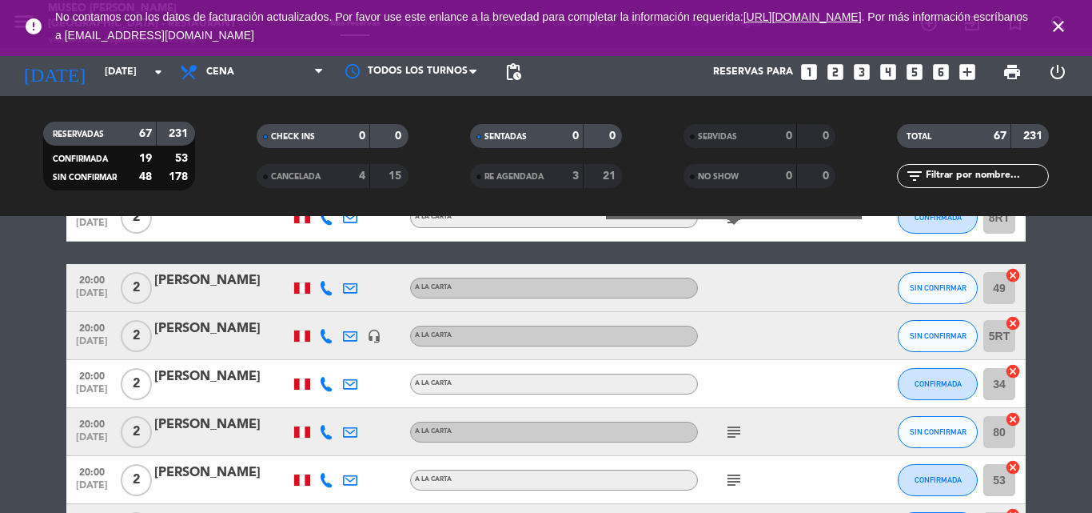
click at [733, 428] on icon "subject" at bounding box center [734, 431] width 19 height 19
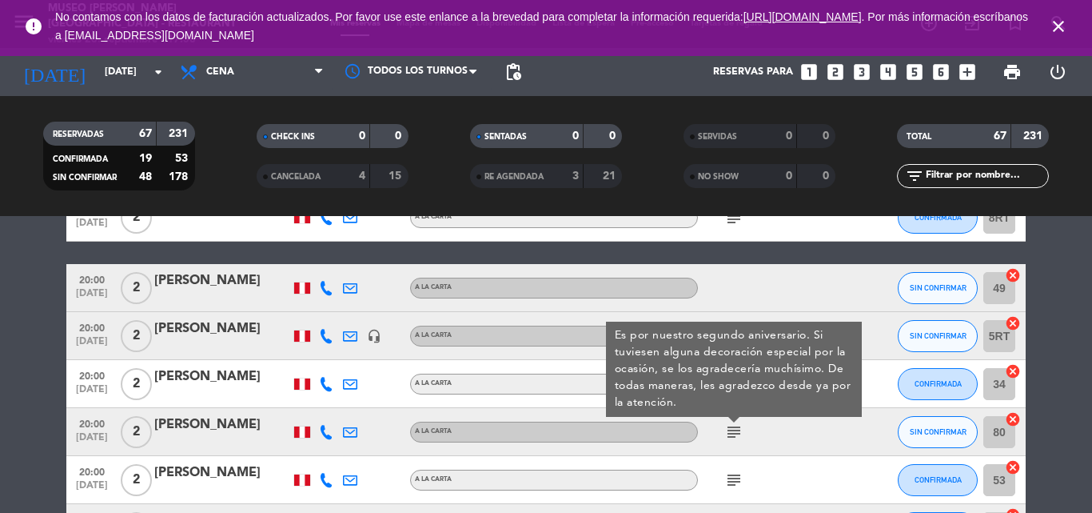
click at [190, 428] on div "[PERSON_NAME]" at bounding box center [222, 424] width 136 height 21
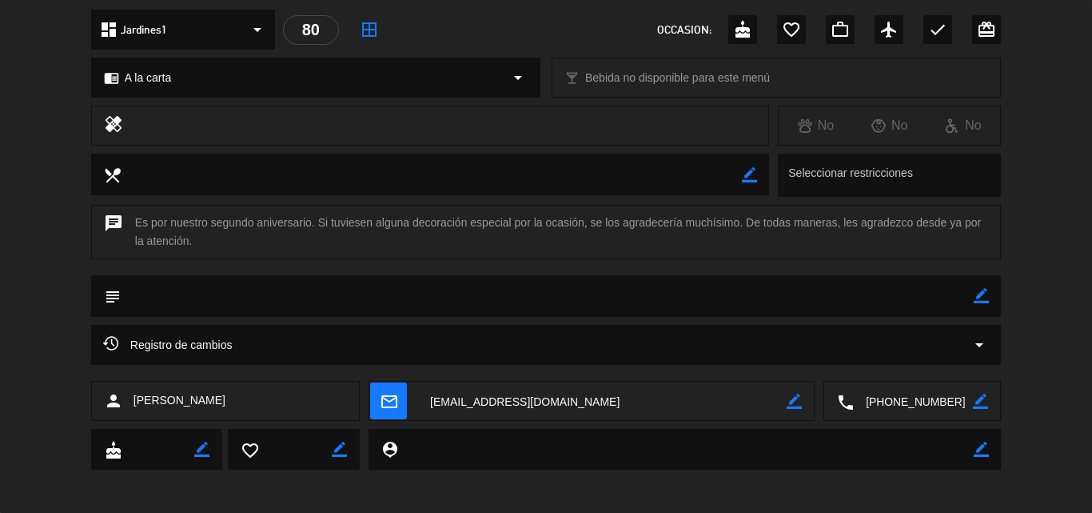
scroll to position [187, 0]
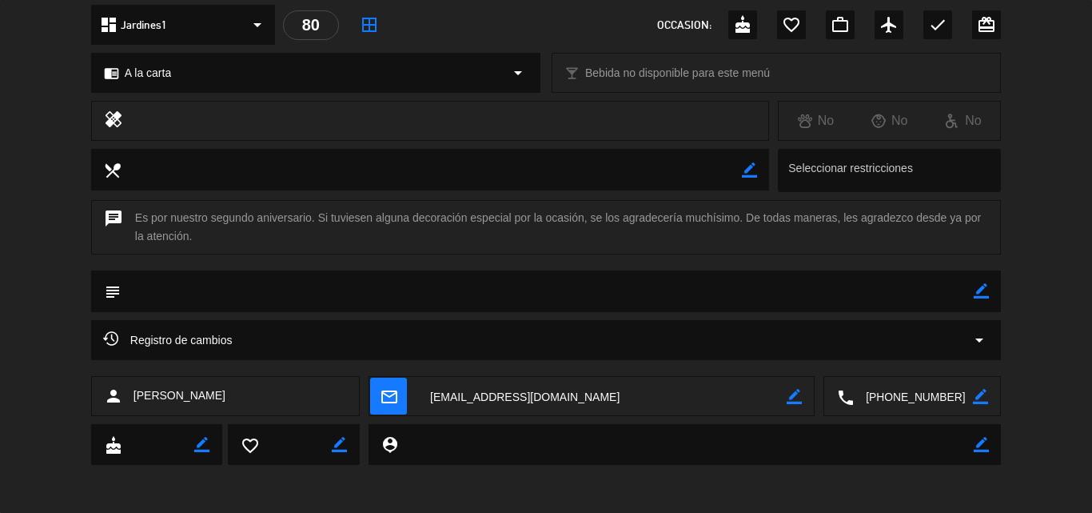
click at [916, 389] on textarea at bounding box center [913, 397] width 119 height 40
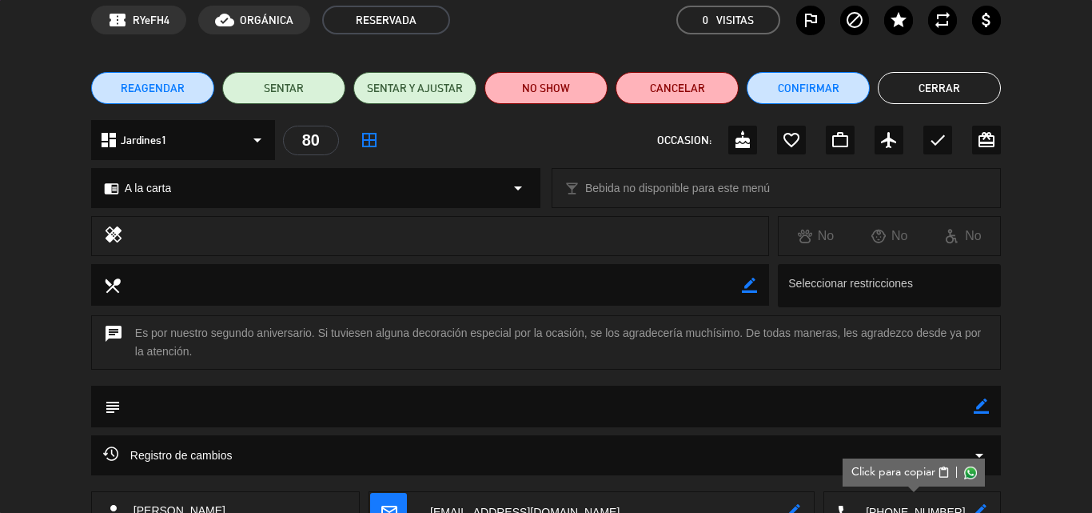
scroll to position [0, 0]
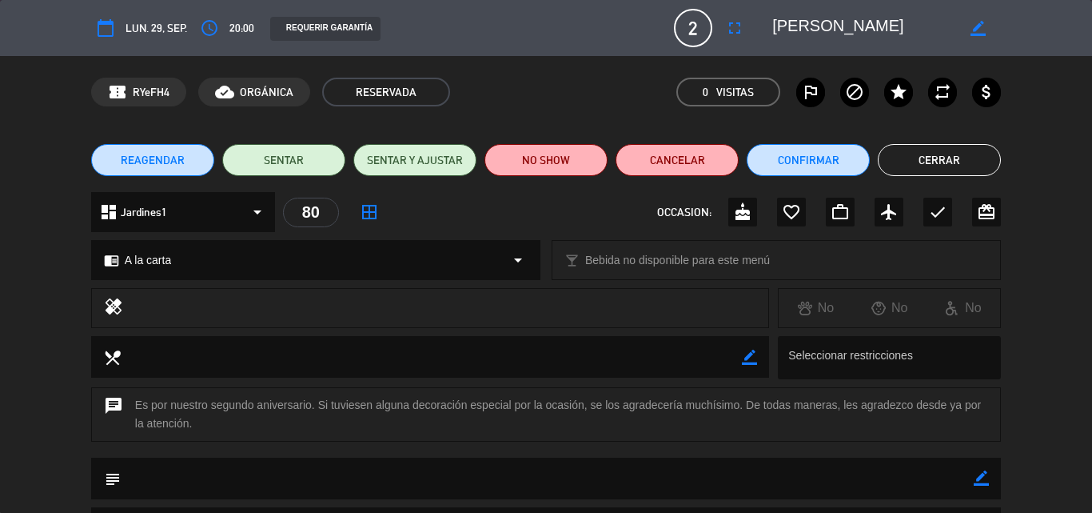
drag, startPoint x: 872, startPoint y: 26, endPoint x: 763, endPoint y: 26, distance: 108.8
click at [763, 26] on div "border_color" at bounding box center [881, 28] width 240 height 29
drag, startPoint x: 987, startPoint y: 479, endPoint x: 958, endPoint y: 482, distance: 29.0
click at [985, 478] on icon "border_color" at bounding box center [981, 477] width 15 height 15
click at [931, 489] on textarea at bounding box center [547, 477] width 853 height 41
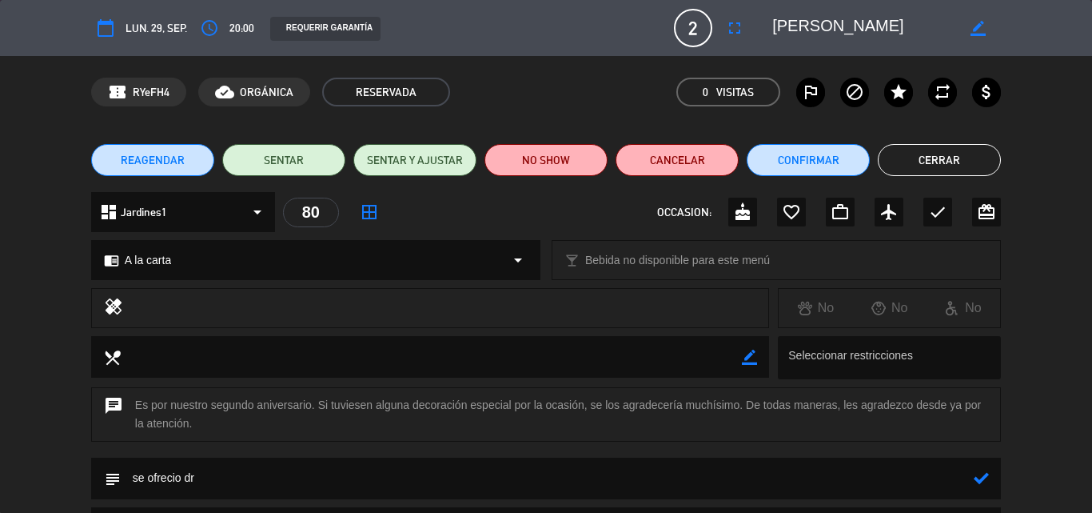
type textarea "se ofrecio dr"
click at [990, 476] on div "subject" at bounding box center [546, 478] width 910 height 42
click at [964, 471] on textarea at bounding box center [547, 477] width 853 height 41
click at [980, 481] on icon at bounding box center [981, 477] width 15 height 15
click at [944, 211] on icon "check" at bounding box center [937, 211] width 19 height 19
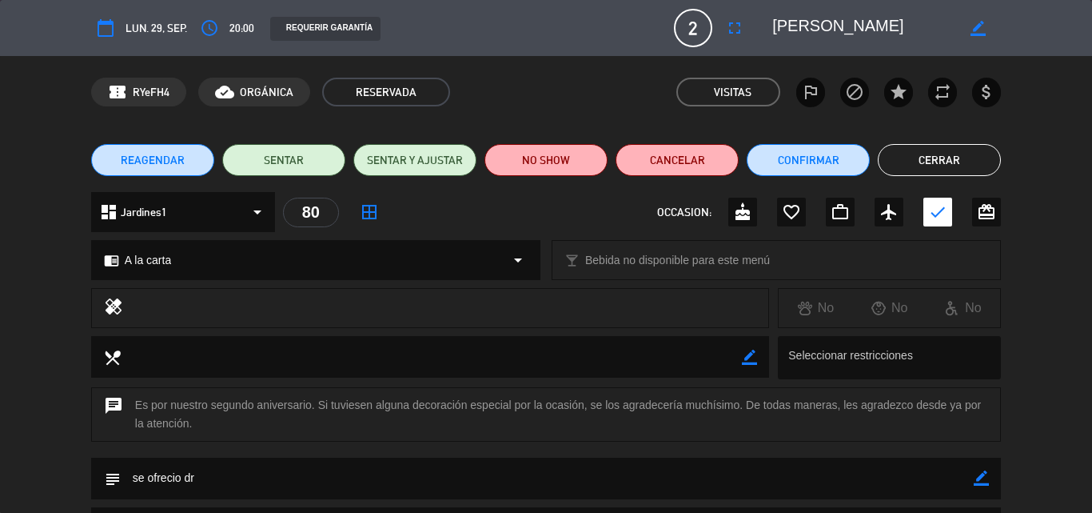
click at [951, 154] on button "Cerrar" at bounding box center [939, 160] width 123 height 32
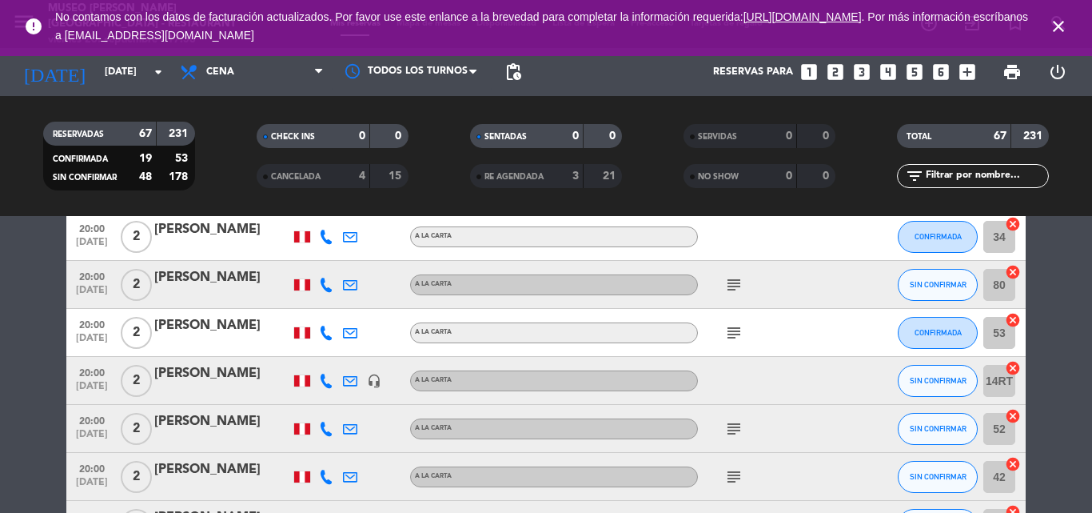
scroll to position [2399, 0]
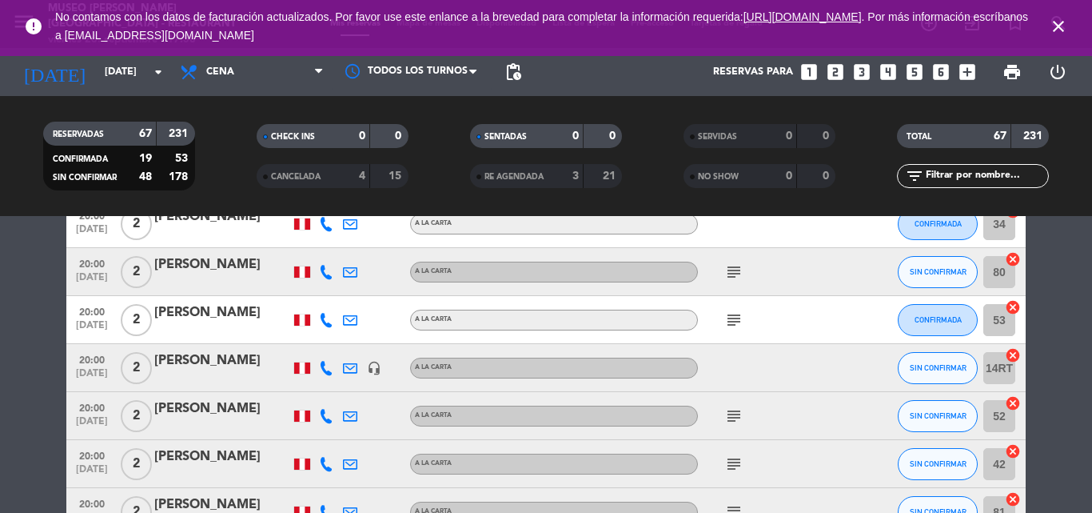
click at [737, 314] on icon "subject" at bounding box center [734, 319] width 19 height 19
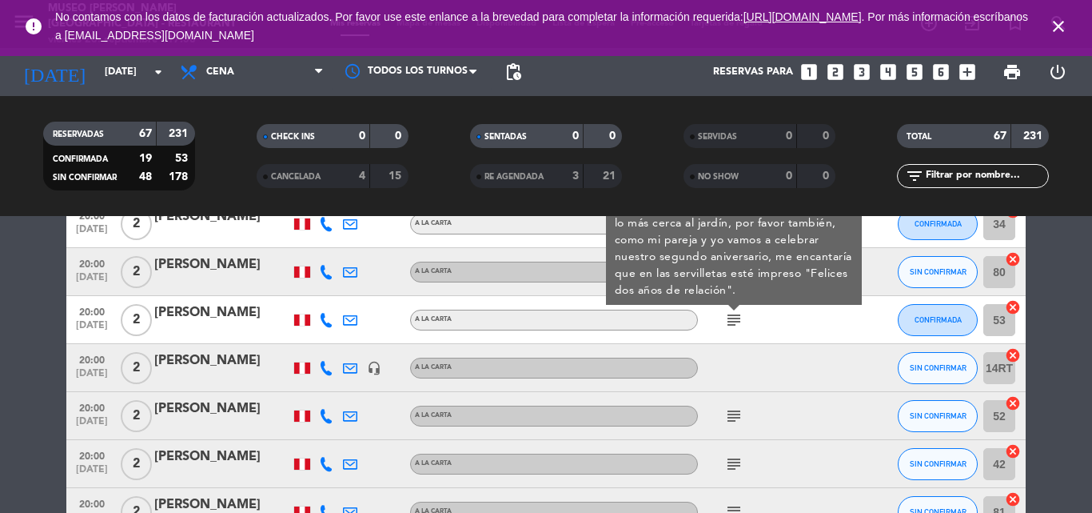
scroll to position [2319, 0]
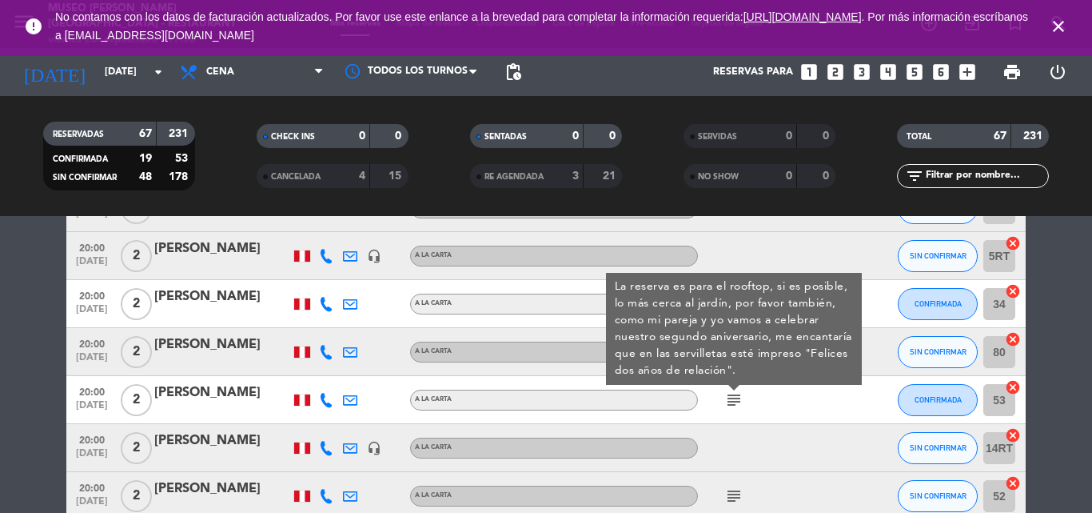
click at [732, 493] on icon "subject" at bounding box center [734, 495] width 19 height 19
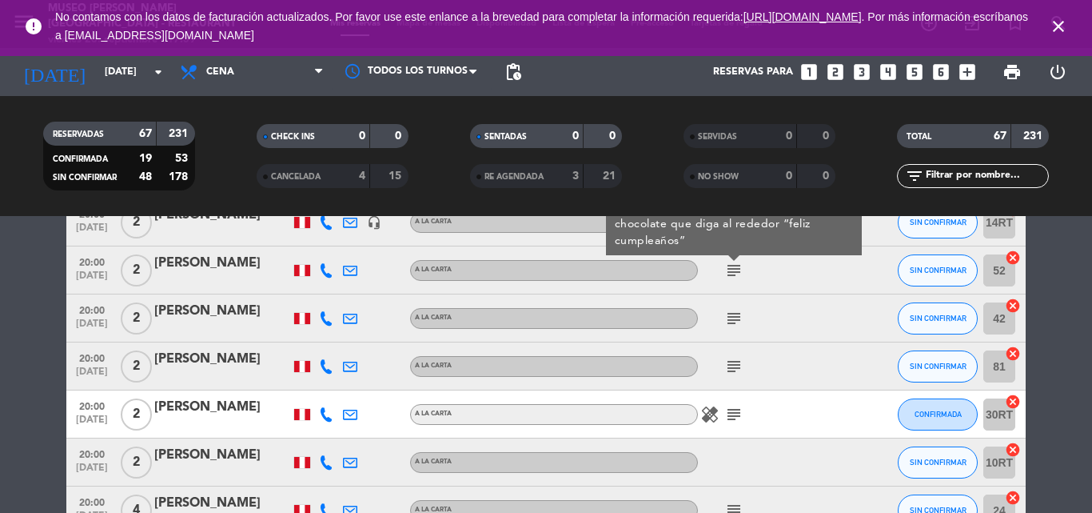
scroll to position [2559, 0]
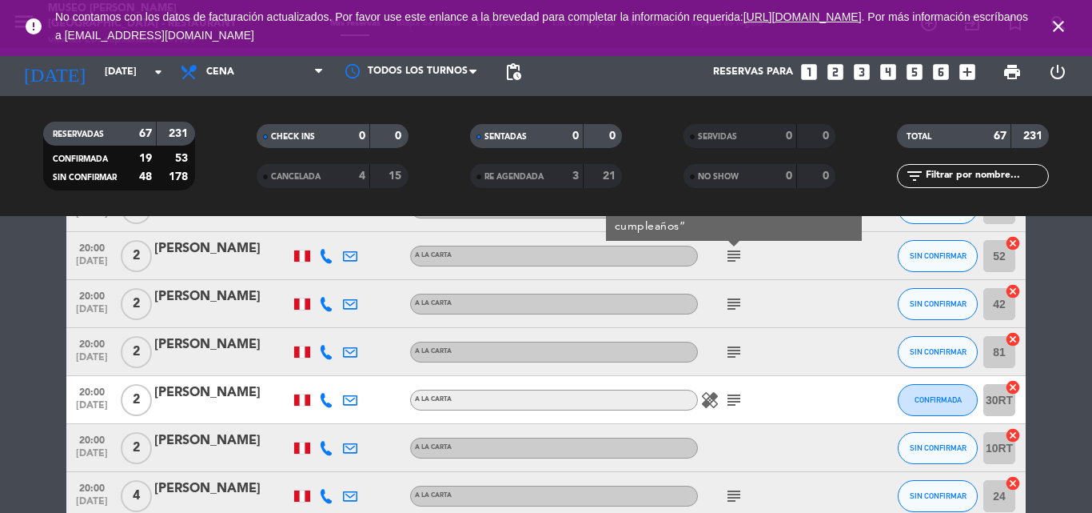
click at [736, 304] on icon "subject" at bounding box center [734, 303] width 19 height 19
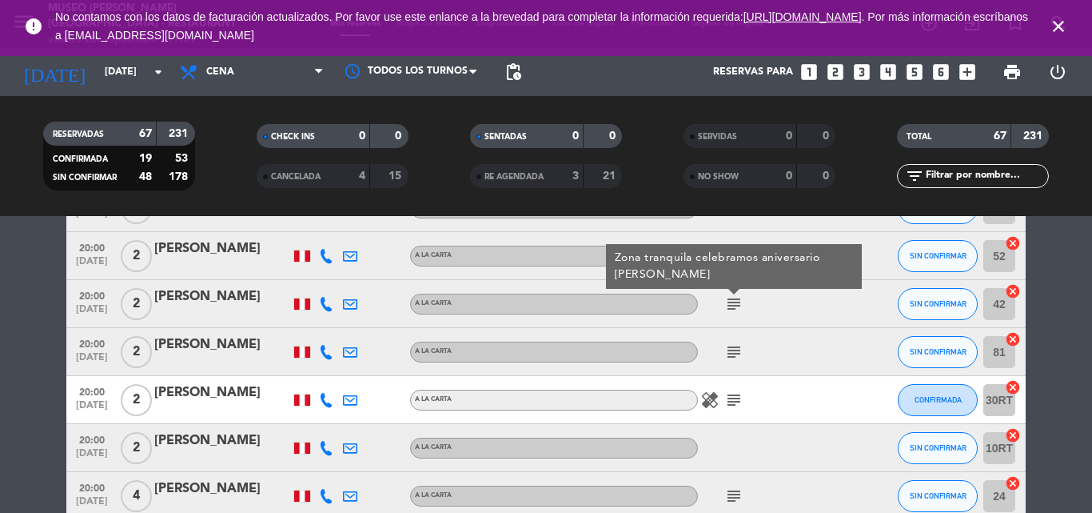
click at [735, 355] on icon "subject" at bounding box center [734, 351] width 19 height 19
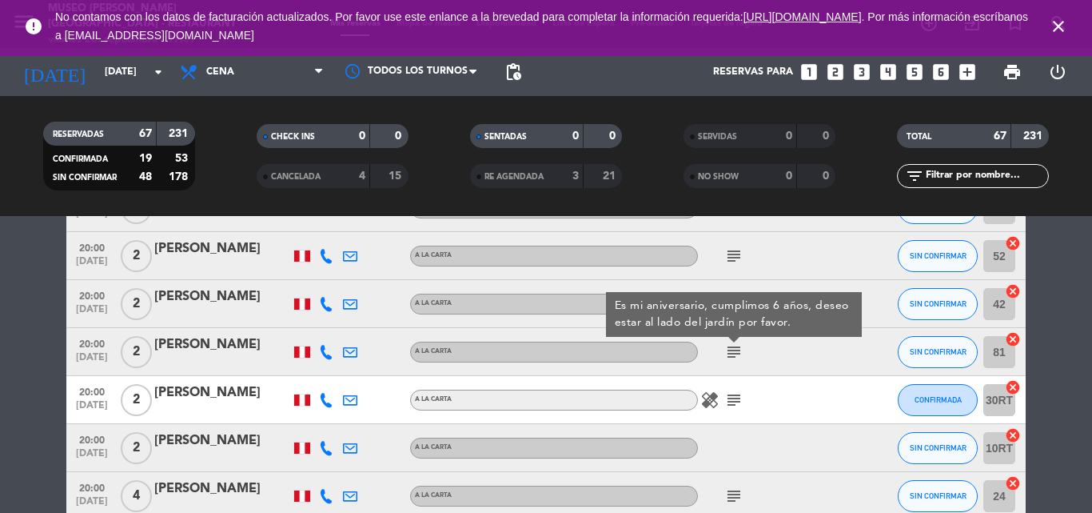
click at [738, 393] on icon "subject" at bounding box center [734, 399] width 19 height 19
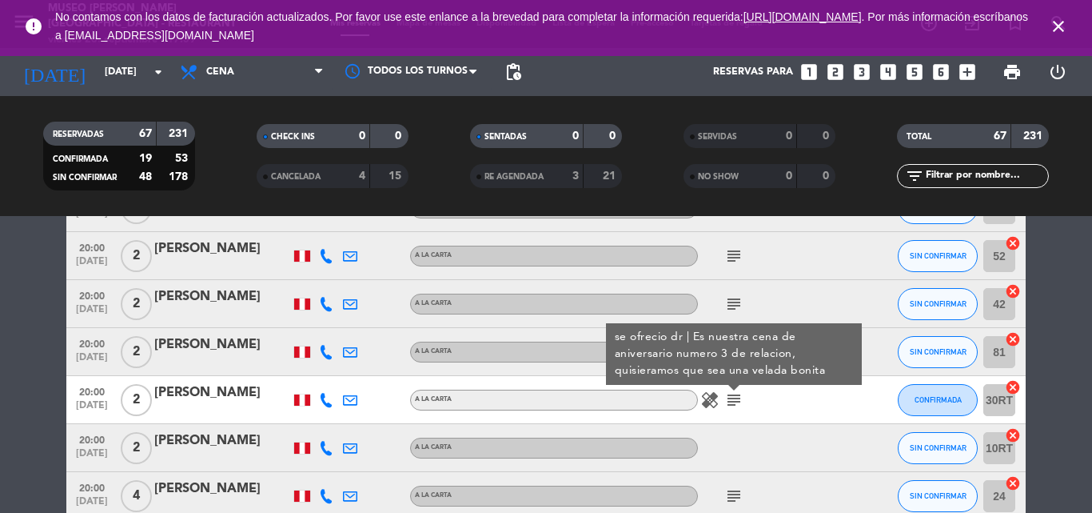
click at [738, 393] on icon "subject" at bounding box center [734, 399] width 19 height 19
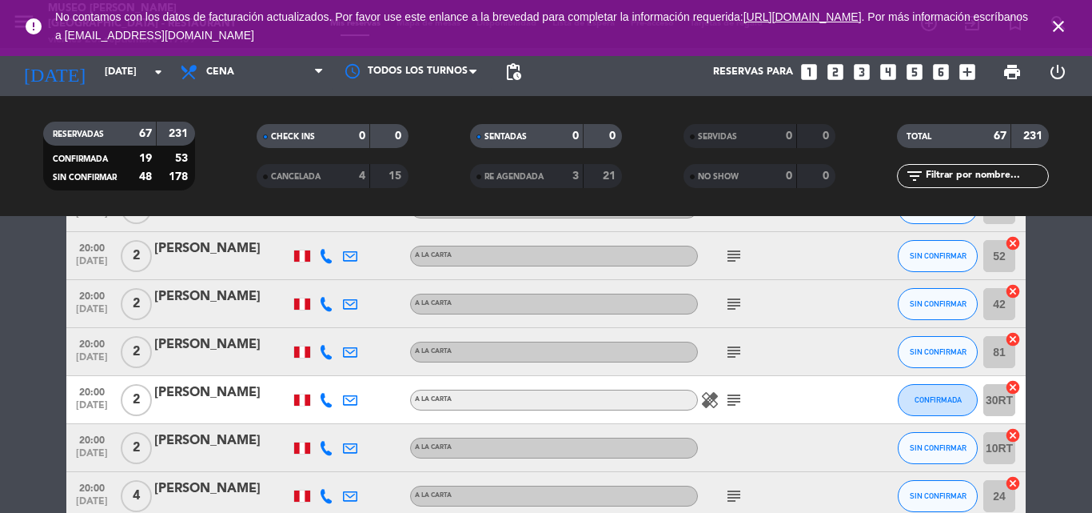
scroll to position [2719, 0]
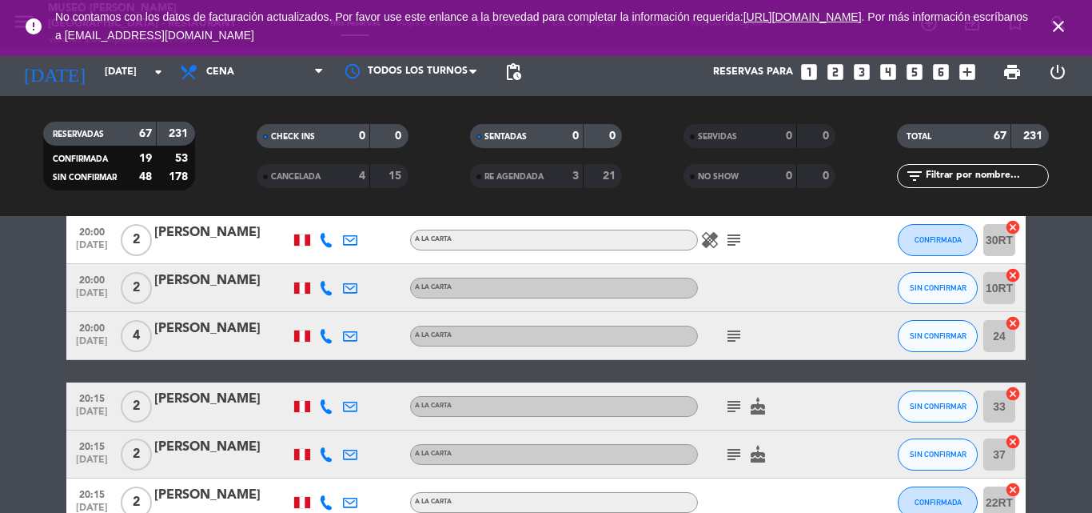
click at [735, 324] on div "subject" at bounding box center [770, 335] width 144 height 47
click at [733, 345] on div "subject" at bounding box center [770, 335] width 144 height 47
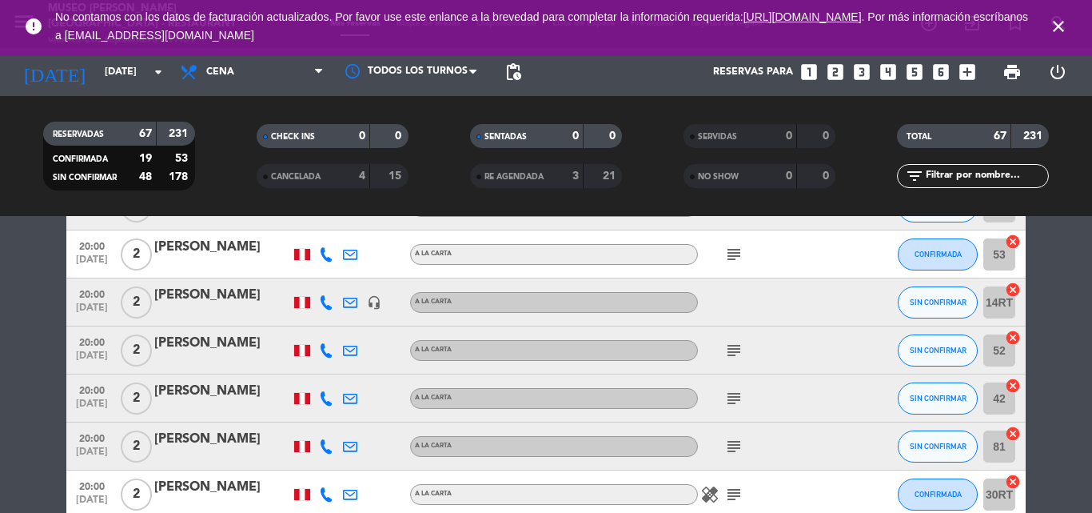
scroll to position [2399, 0]
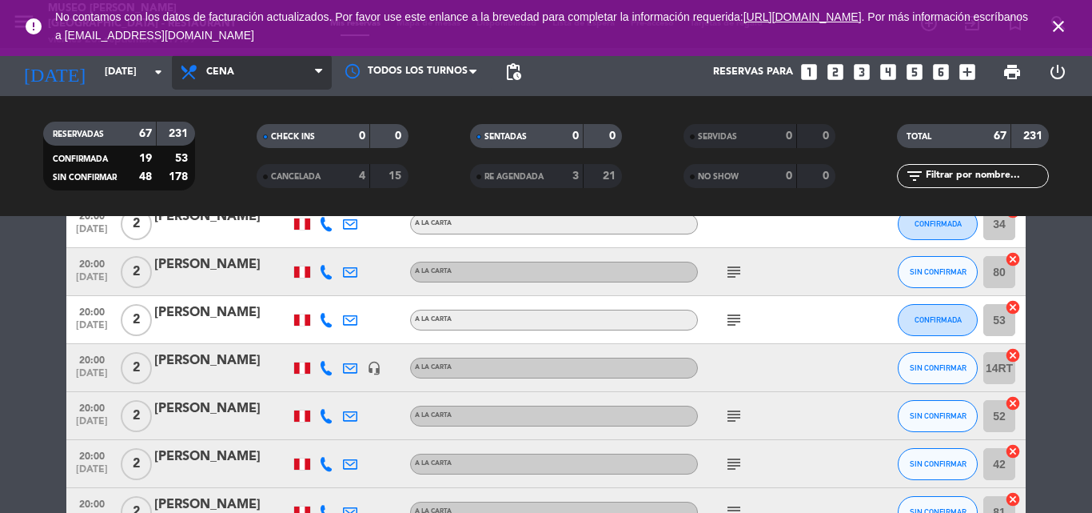
click at [241, 76] on span "Cena" at bounding box center [252, 71] width 160 height 35
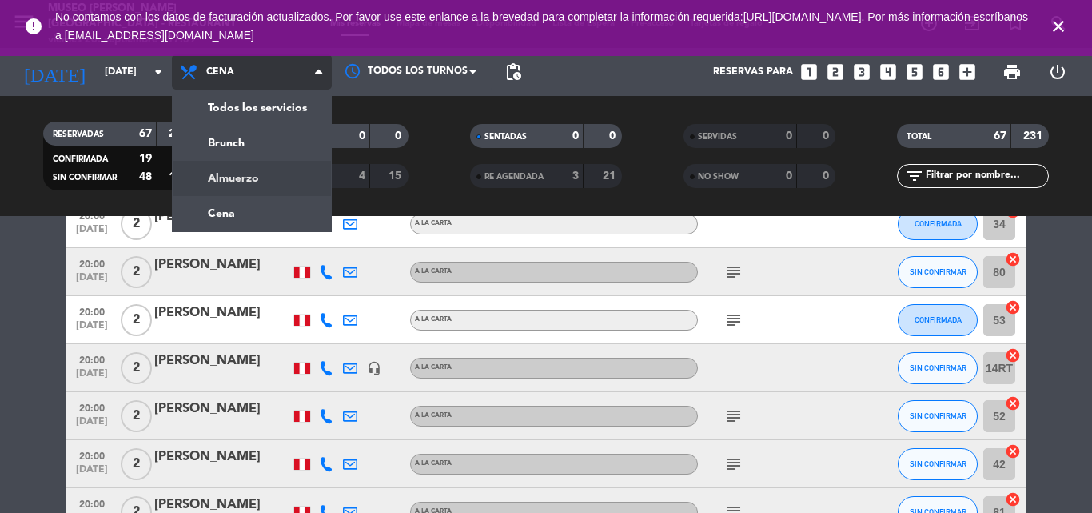
click at [235, 177] on div "menu [GEOGRAPHIC_DATA][PERSON_NAME] - Restaurant [DATE] 26. septiembre - 17:59 …" at bounding box center [546, 108] width 1092 height 216
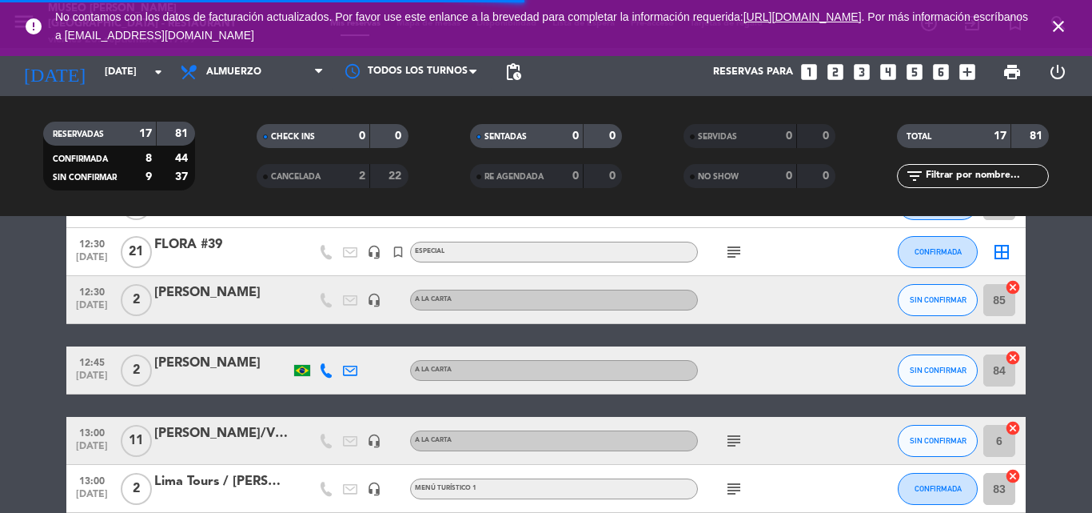
scroll to position [0, 0]
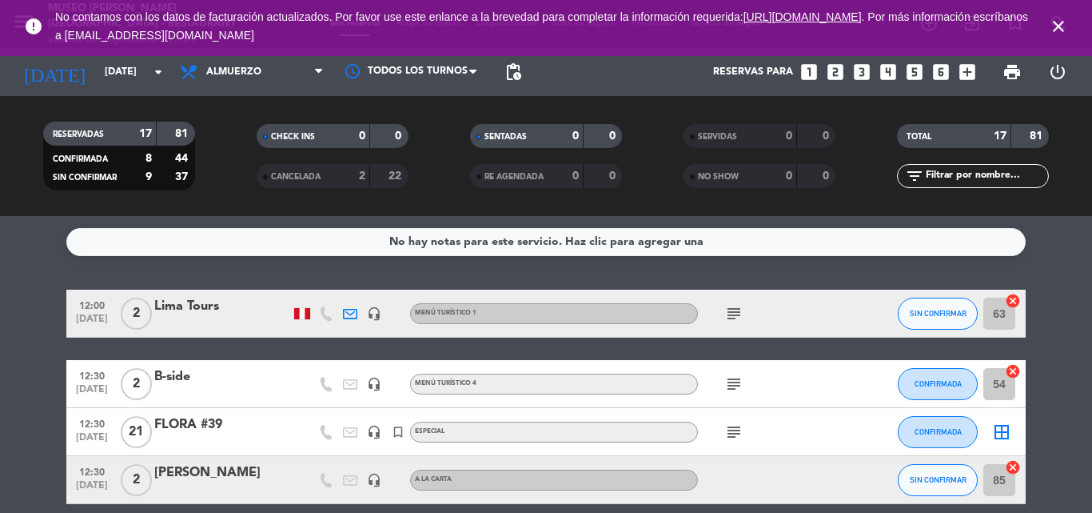
click at [737, 305] on icon "subject" at bounding box center [734, 313] width 19 height 19
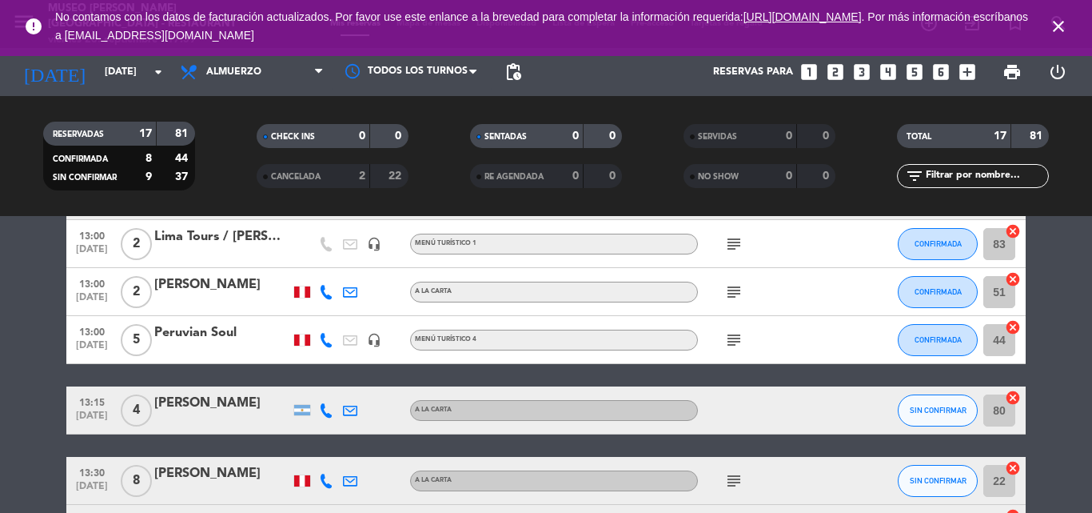
scroll to position [320, 0]
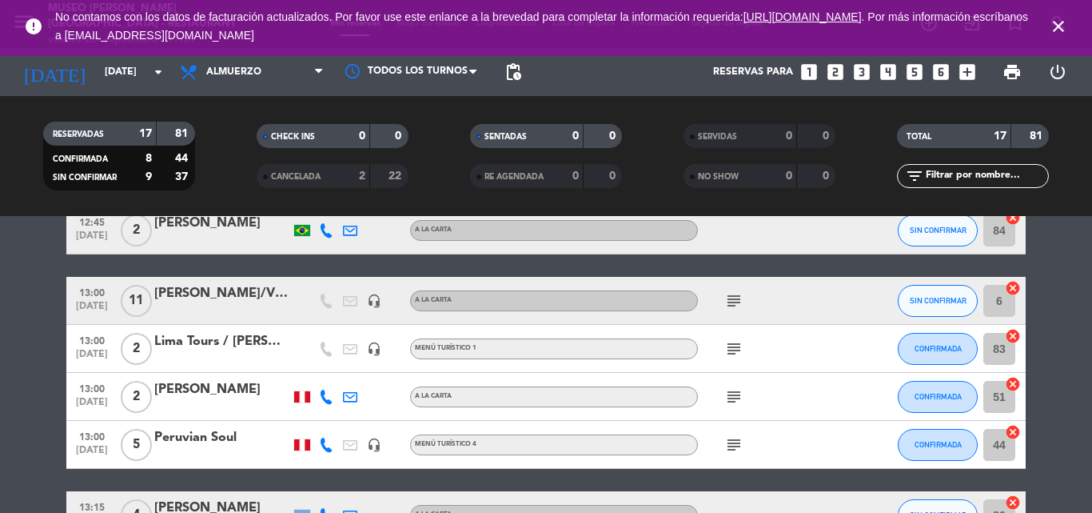
click at [733, 401] on icon "subject" at bounding box center [734, 396] width 19 height 19
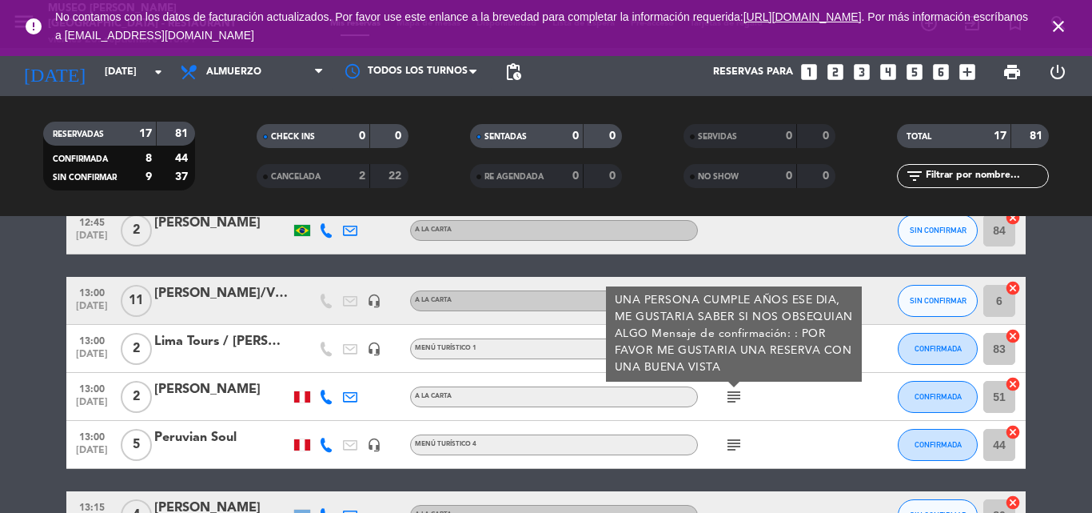
scroll to position [400, 0]
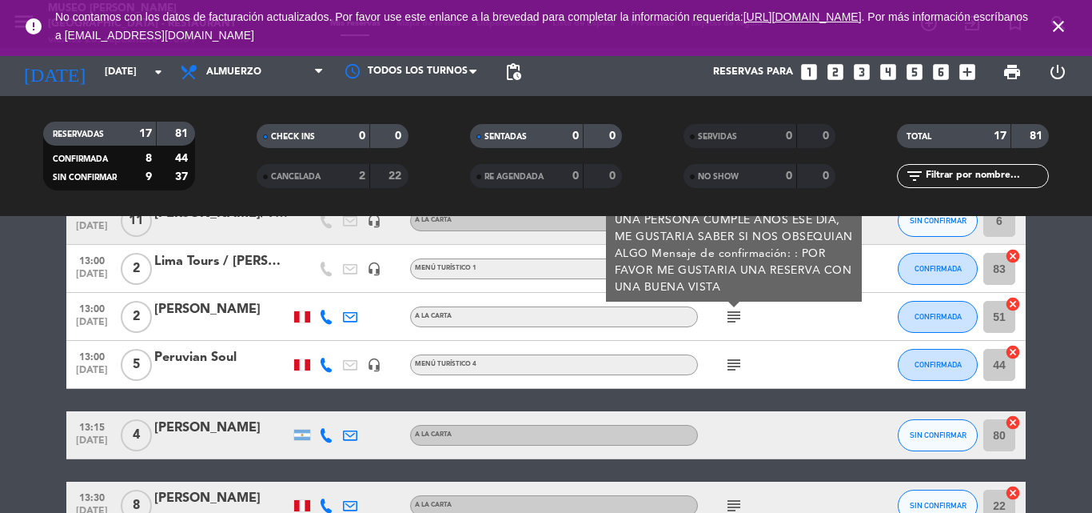
click at [731, 361] on icon "subject" at bounding box center [734, 364] width 19 height 19
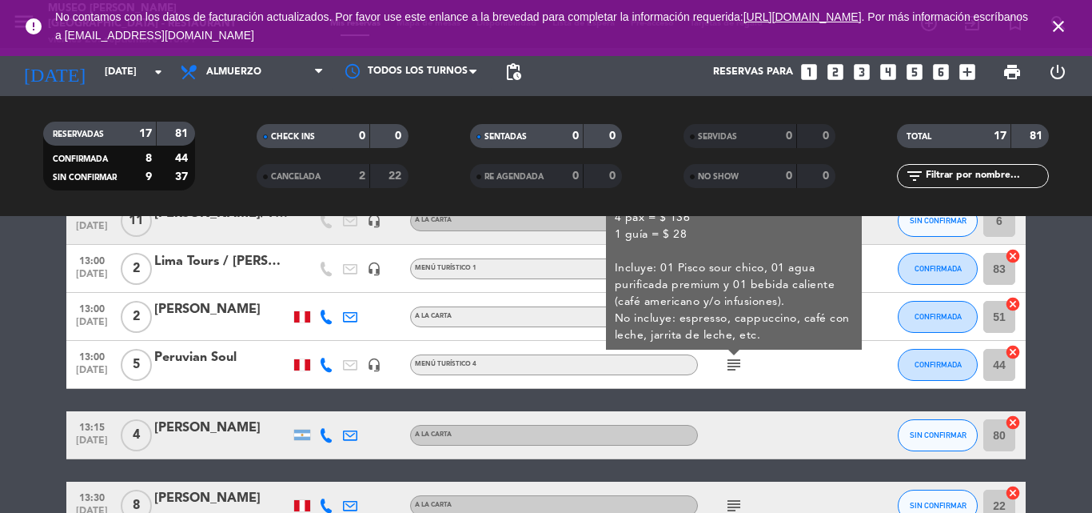
click at [731, 361] on icon "subject" at bounding box center [734, 364] width 19 height 19
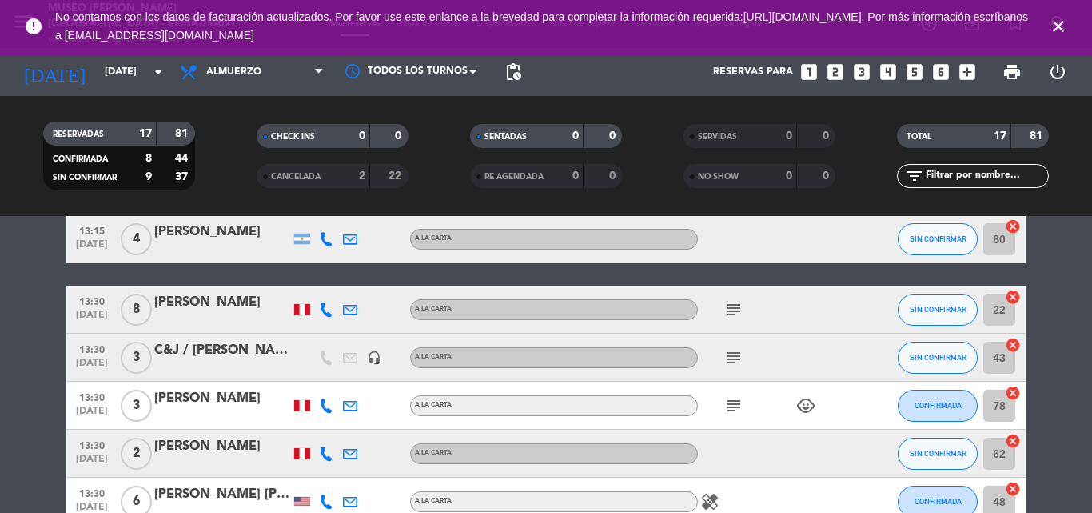
scroll to position [640, 0]
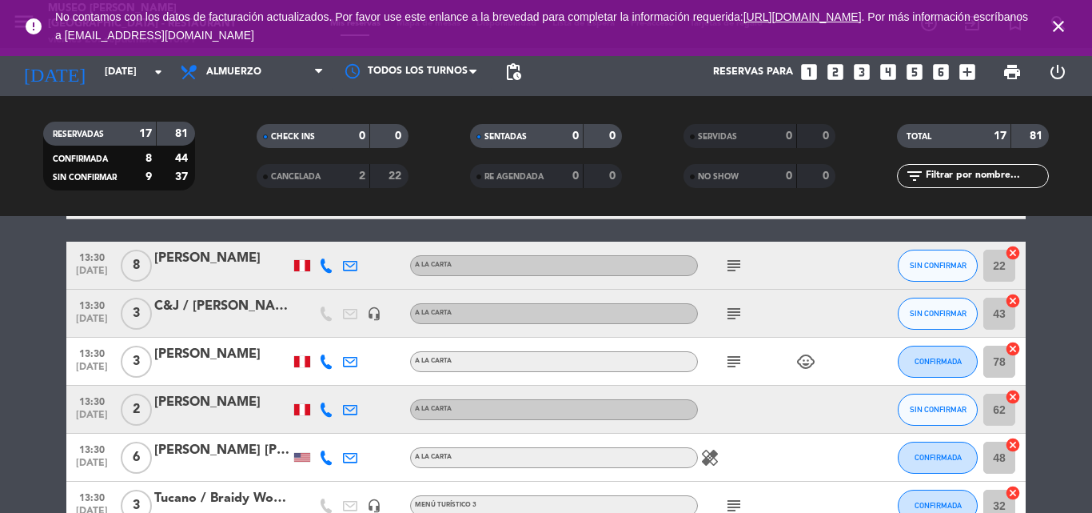
click at [735, 363] on icon "subject" at bounding box center [734, 361] width 19 height 19
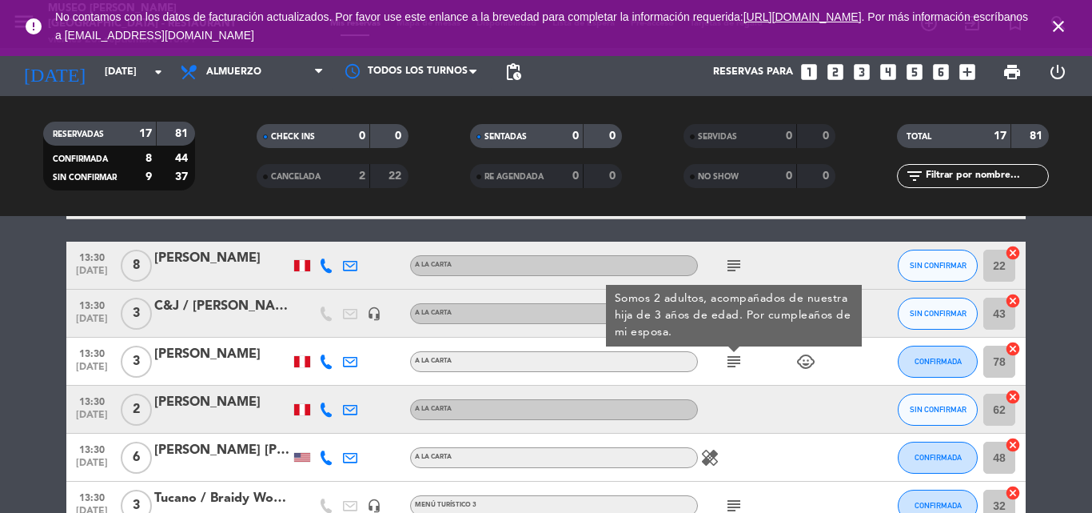
scroll to position [720, 0]
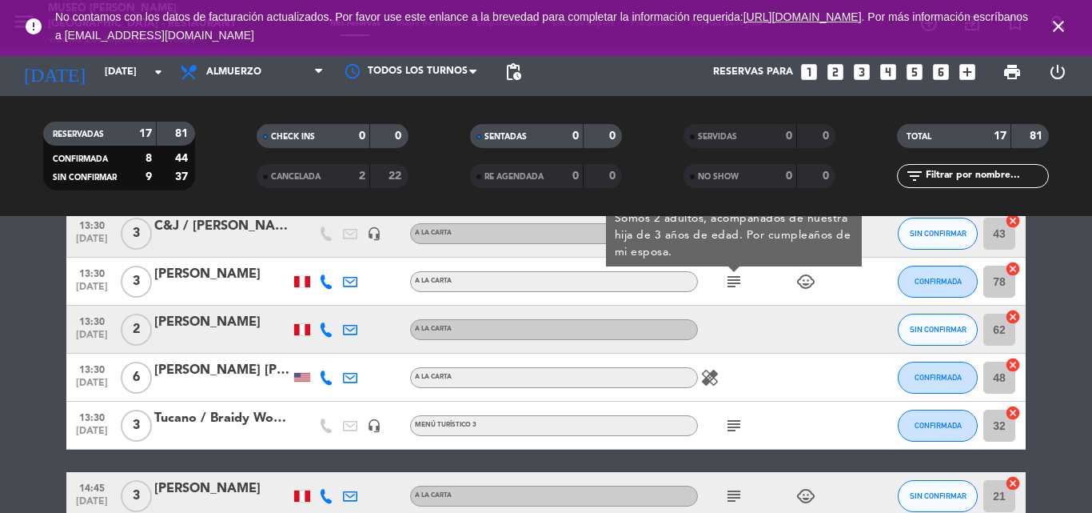
click at [186, 274] on div "[PERSON_NAME]" at bounding box center [222, 274] width 136 height 21
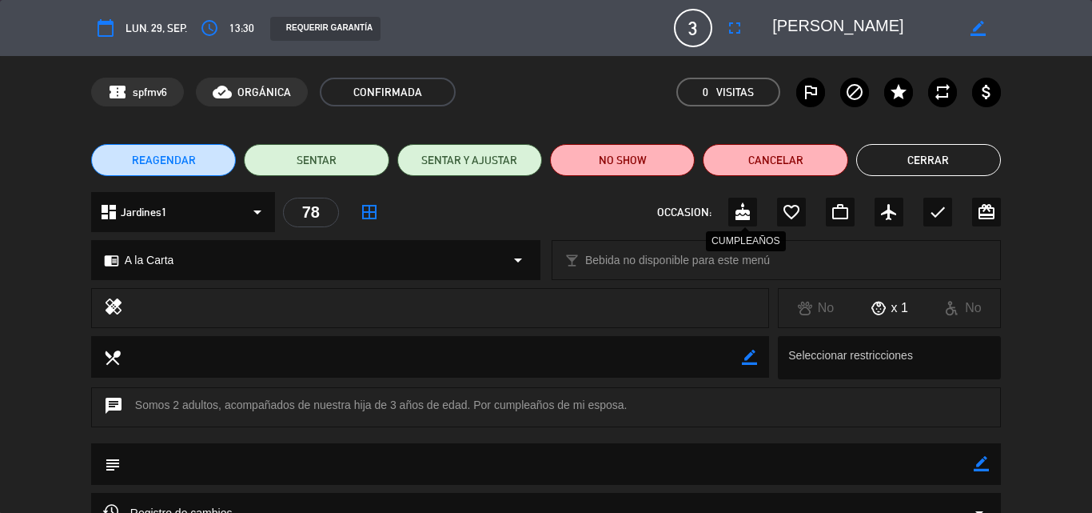
click at [745, 214] on icon "cake" at bounding box center [742, 211] width 19 height 19
click at [924, 162] on button "Cerrar" at bounding box center [929, 160] width 145 height 32
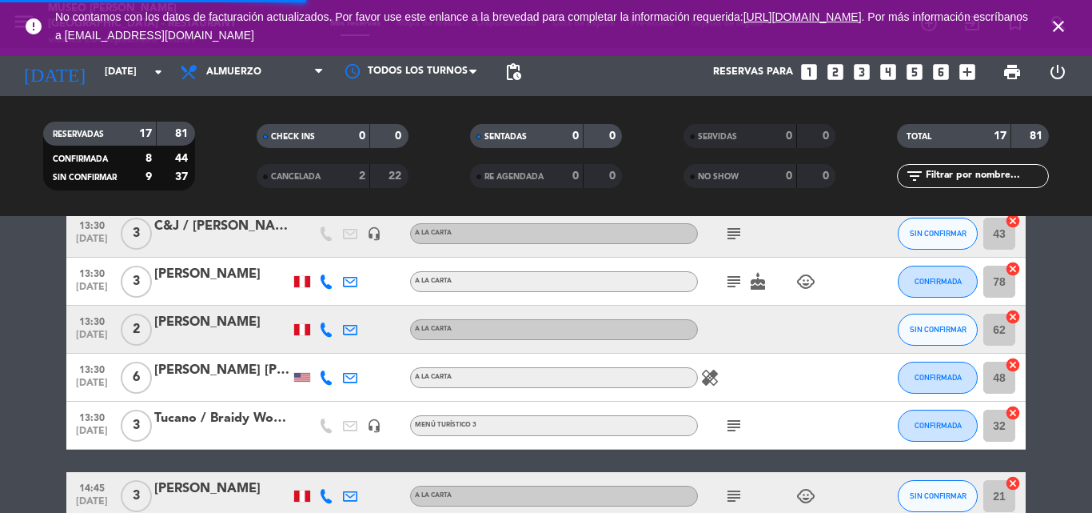
scroll to position [800, 0]
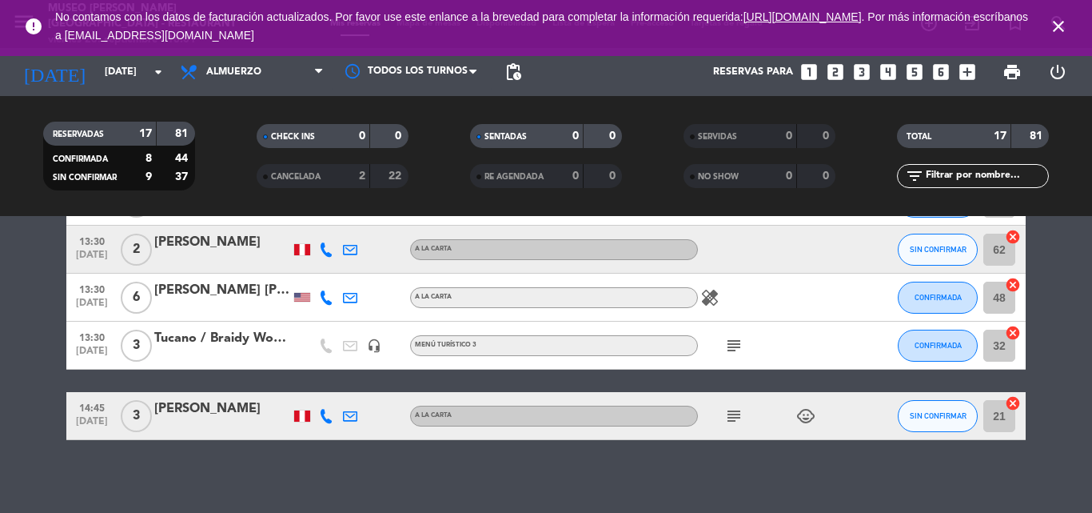
click at [737, 341] on icon "subject" at bounding box center [734, 345] width 19 height 19
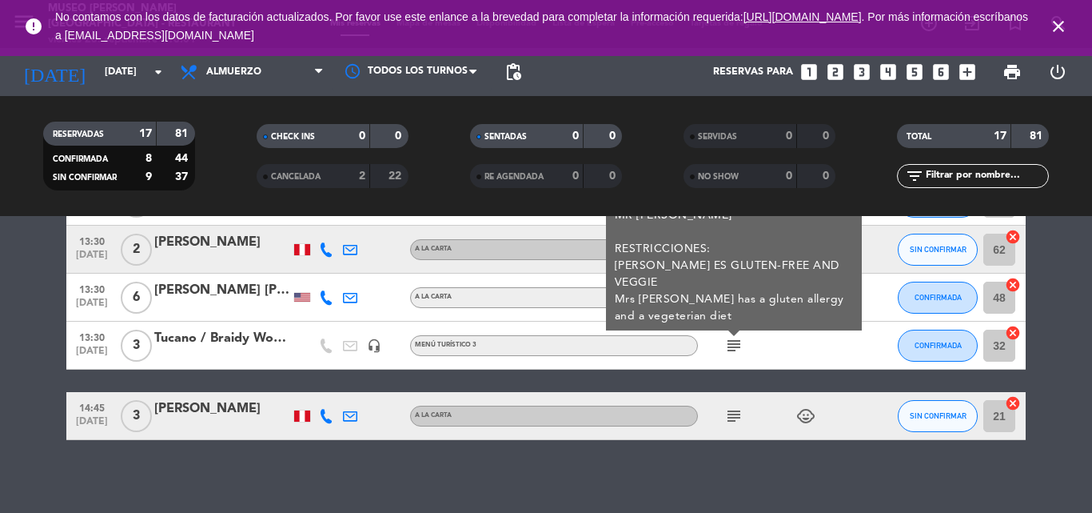
click at [731, 417] on icon "subject" at bounding box center [734, 415] width 19 height 19
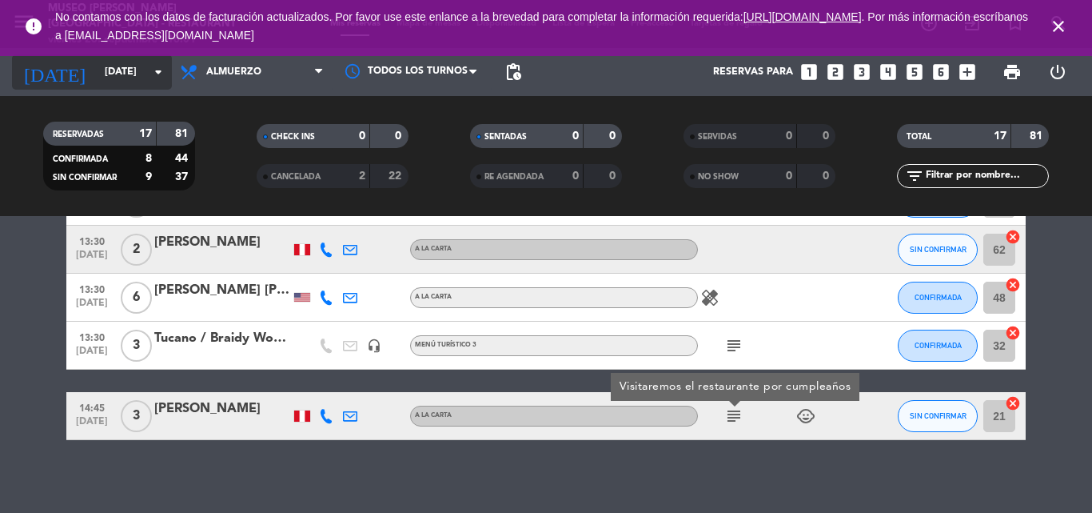
click at [97, 70] on input "[DATE]" at bounding box center [164, 71] width 135 height 27
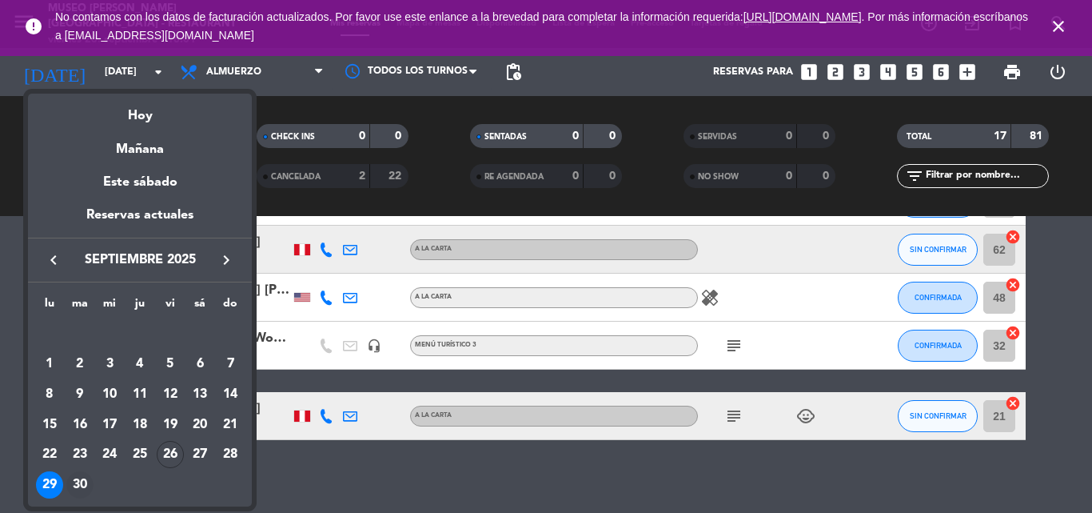
click at [80, 481] on div "30" at bounding box center [79, 484] width 27 height 27
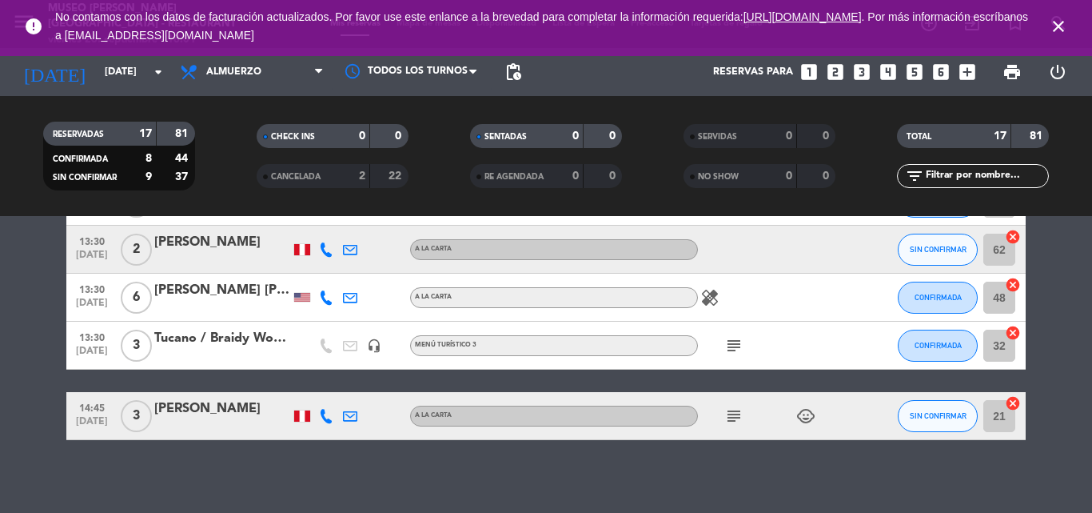
type input "[DATE]"
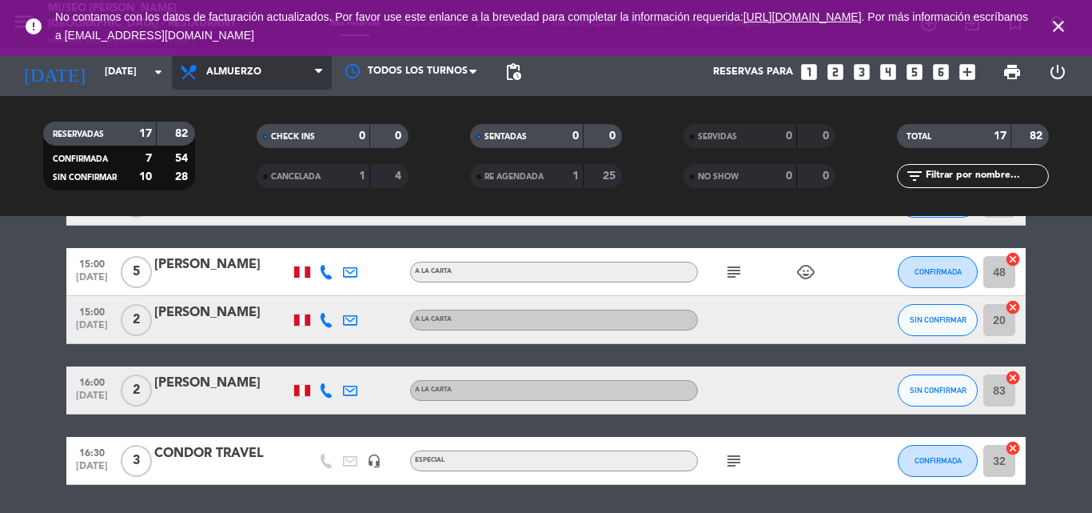
click at [284, 62] on span "Almuerzo" at bounding box center [252, 71] width 160 height 35
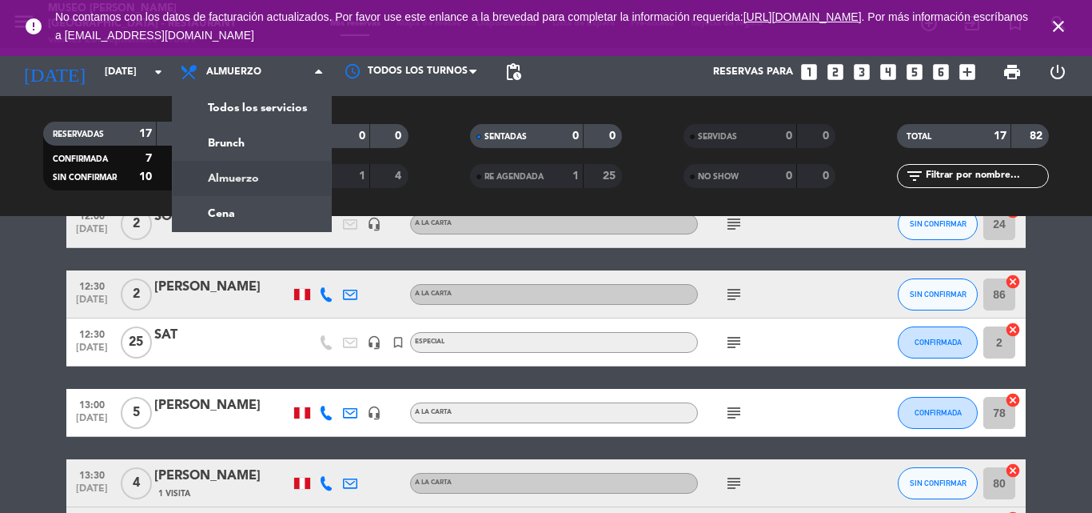
scroll to position [240, 0]
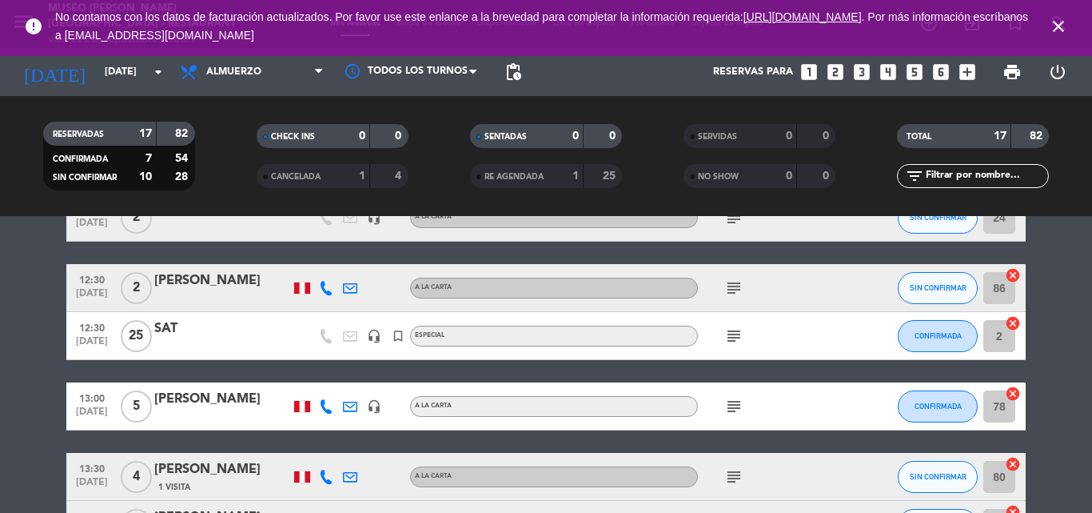
click at [733, 292] on icon "subject" at bounding box center [734, 287] width 19 height 19
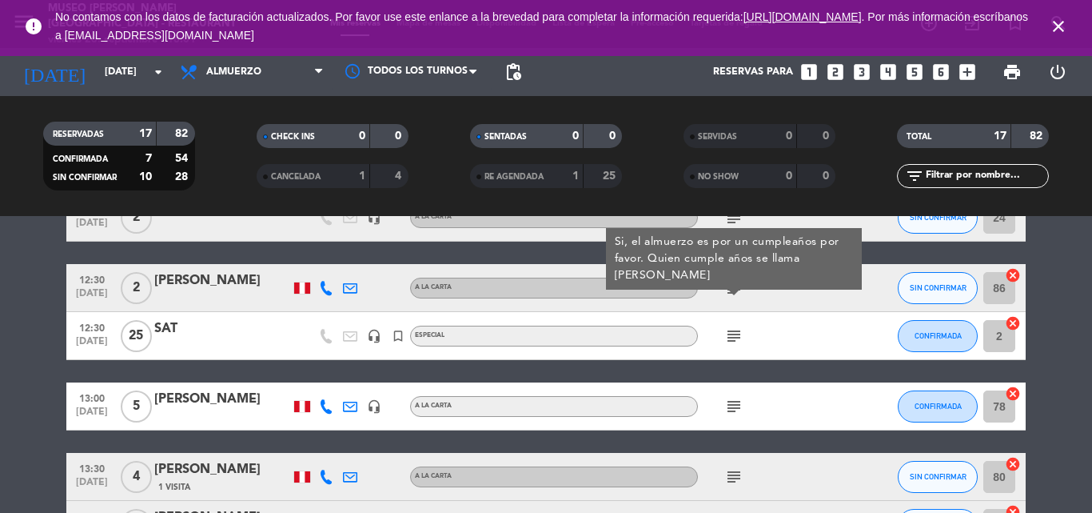
click at [211, 282] on div "[PERSON_NAME]" at bounding box center [222, 280] width 136 height 21
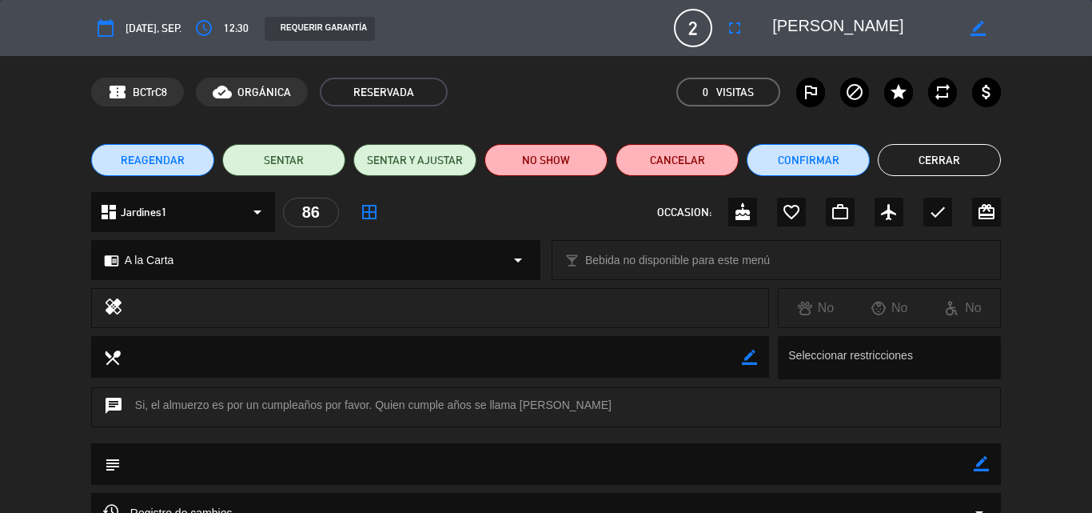
click at [982, 462] on icon "border_color" at bounding box center [981, 463] width 15 height 15
click at [845, 469] on textarea at bounding box center [547, 463] width 853 height 41
type textarea "NOTA IMPRESA: FELIZ CUMPLEAÑOS [PERSON_NAME]"
click at [985, 453] on div at bounding box center [981, 464] width 15 height 42
click at [984, 461] on icon at bounding box center [981, 463] width 15 height 15
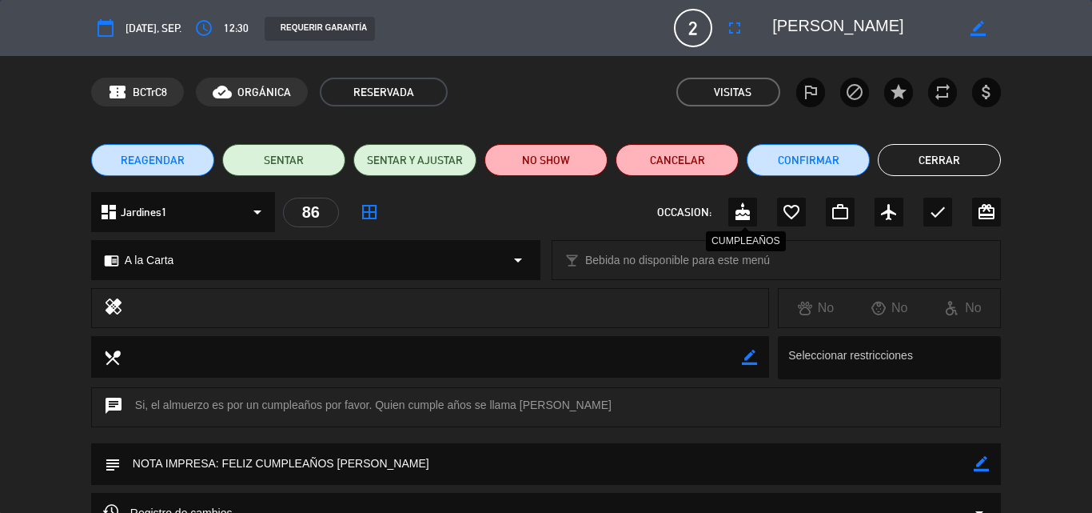
click at [741, 214] on icon "cake" at bounding box center [742, 211] width 19 height 19
click at [938, 167] on button "Cerrar" at bounding box center [939, 160] width 123 height 32
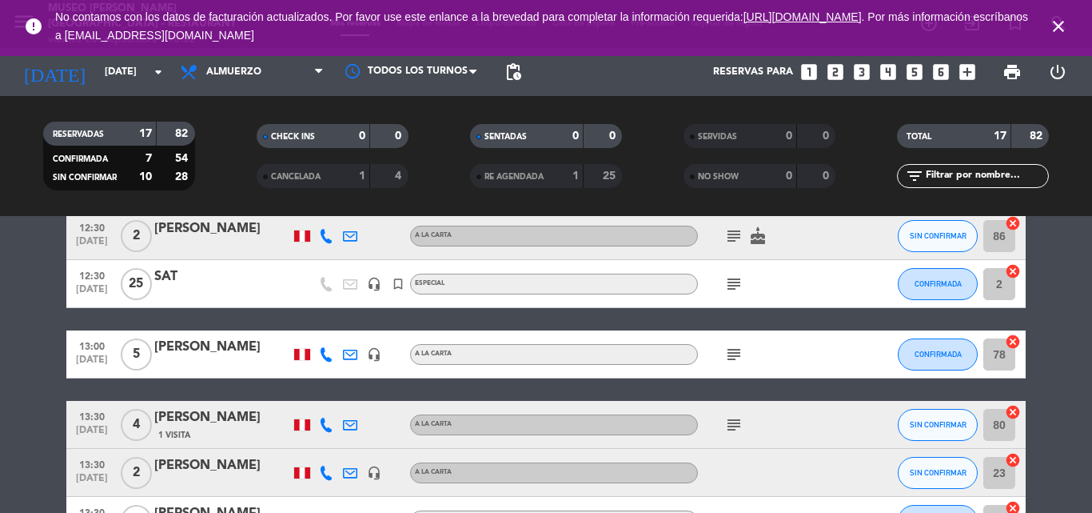
scroll to position [400, 0]
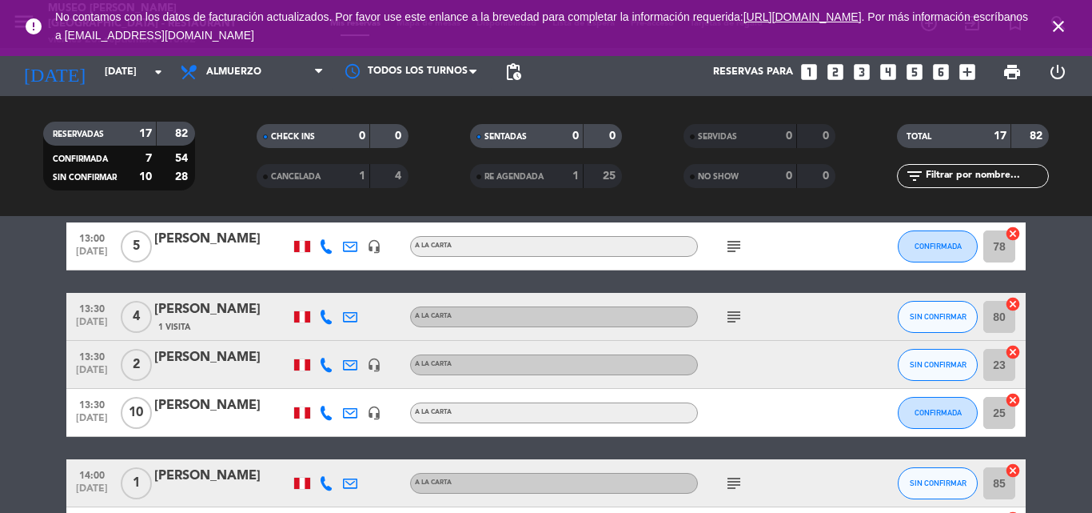
click at [732, 313] on icon "subject" at bounding box center [734, 316] width 19 height 19
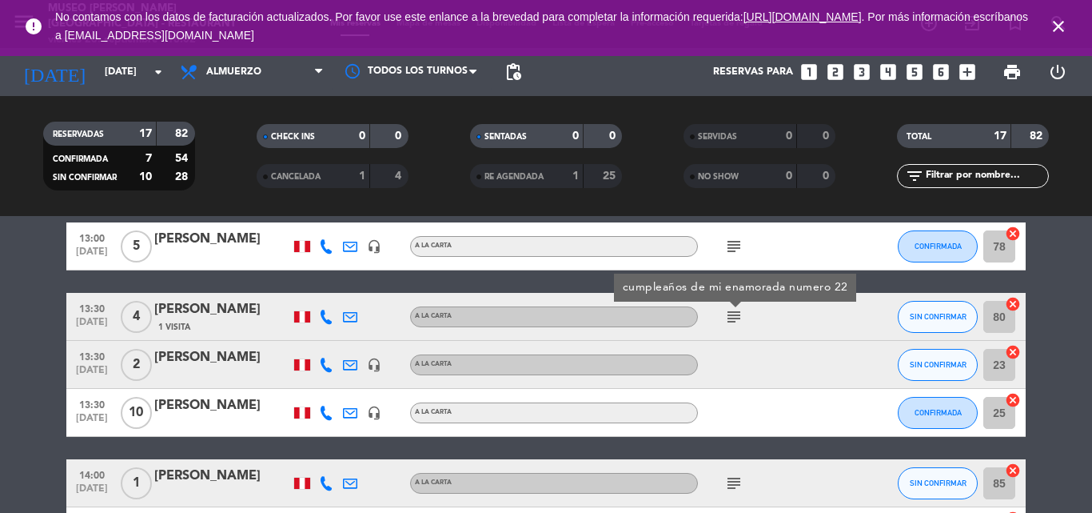
click at [732, 313] on icon "subject" at bounding box center [734, 316] width 19 height 19
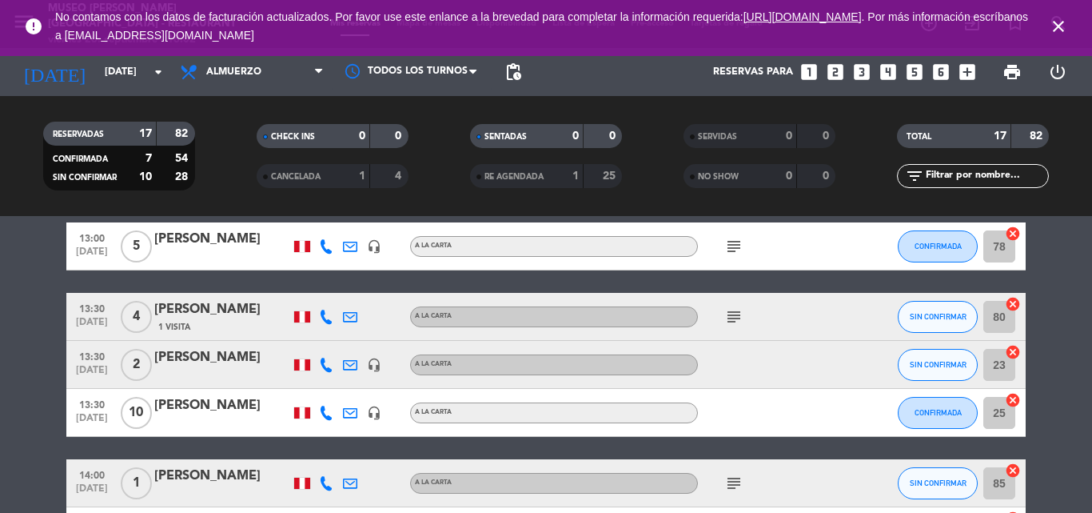
click at [732, 313] on icon "subject" at bounding box center [734, 316] width 19 height 19
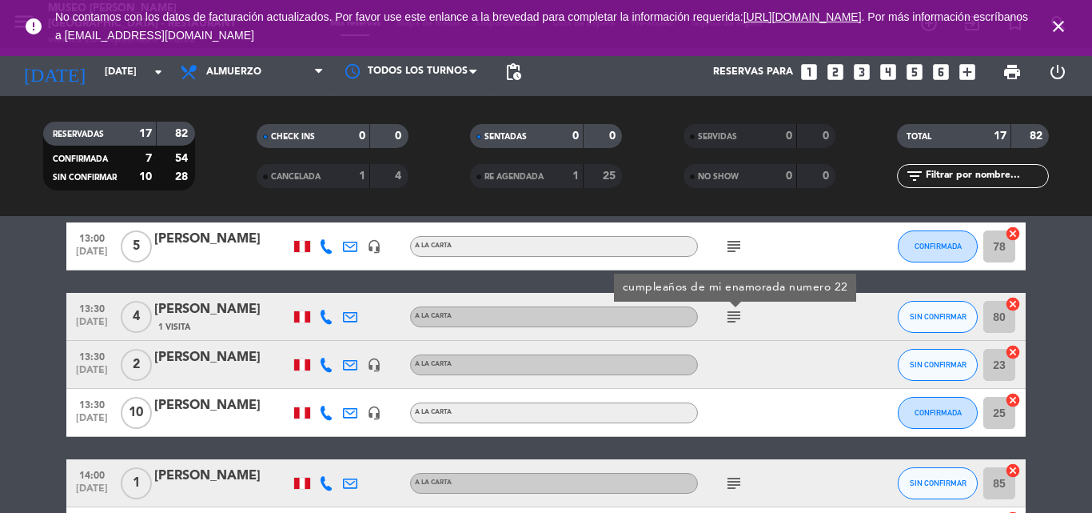
click at [198, 306] on div "[PERSON_NAME]" at bounding box center [222, 309] width 136 height 21
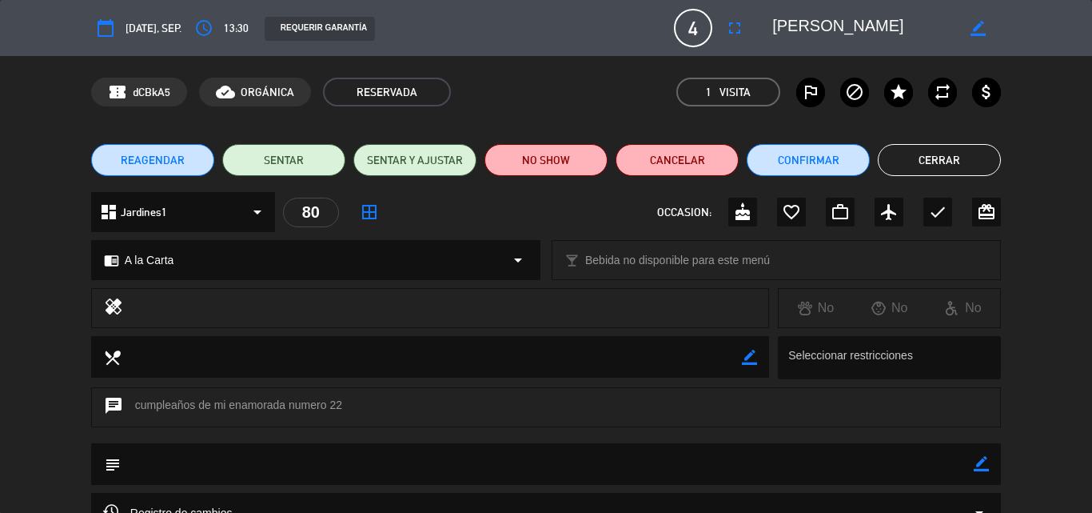
drag, startPoint x: 983, startPoint y: 464, endPoint x: 851, endPoint y: 468, distance: 132.0
click at [983, 463] on icon "border_color" at bounding box center [981, 463] width 15 height 15
click at [785, 468] on textarea at bounding box center [547, 463] width 853 height 41
type textarea "NOTA IMPRESA: [PERSON_NAME] cumpleaños #22"
click at [983, 466] on icon at bounding box center [981, 463] width 15 height 15
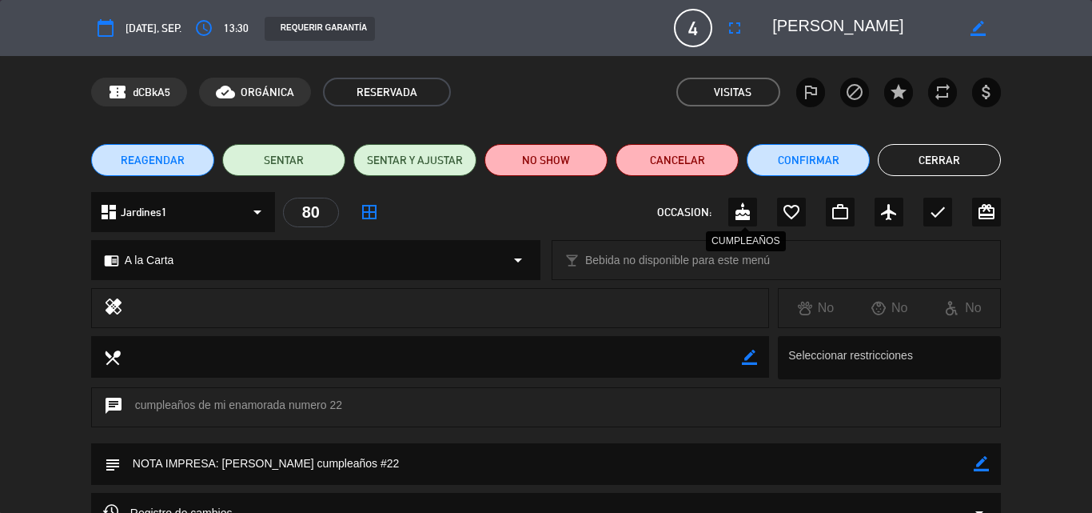
click at [739, 207] on icon "cake" at bounding box center [742, 211] width 19 height 19
click at [917, 159] on button "Cerrar" at bounding box center [939, 160] width 123 height 32
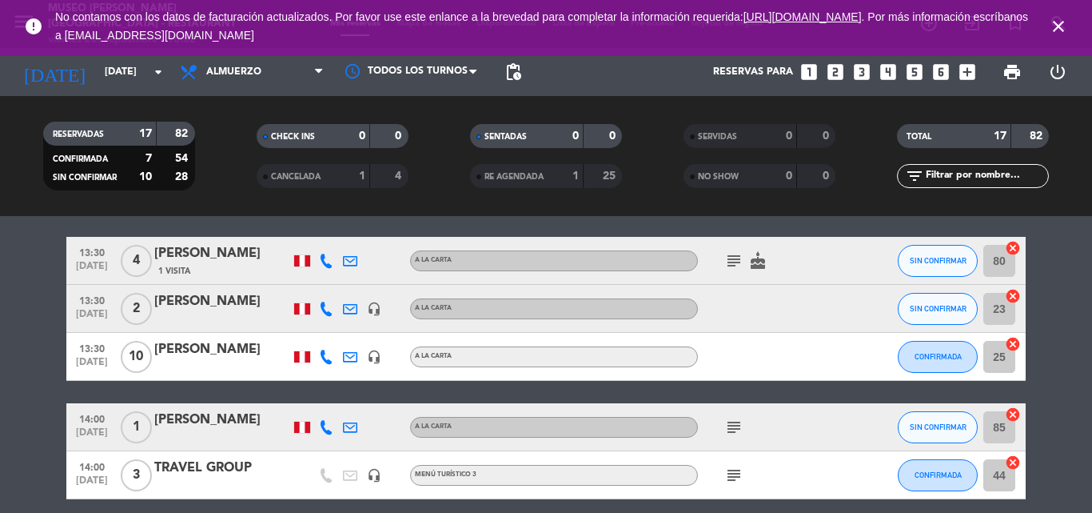
scroll to position [480, 0]
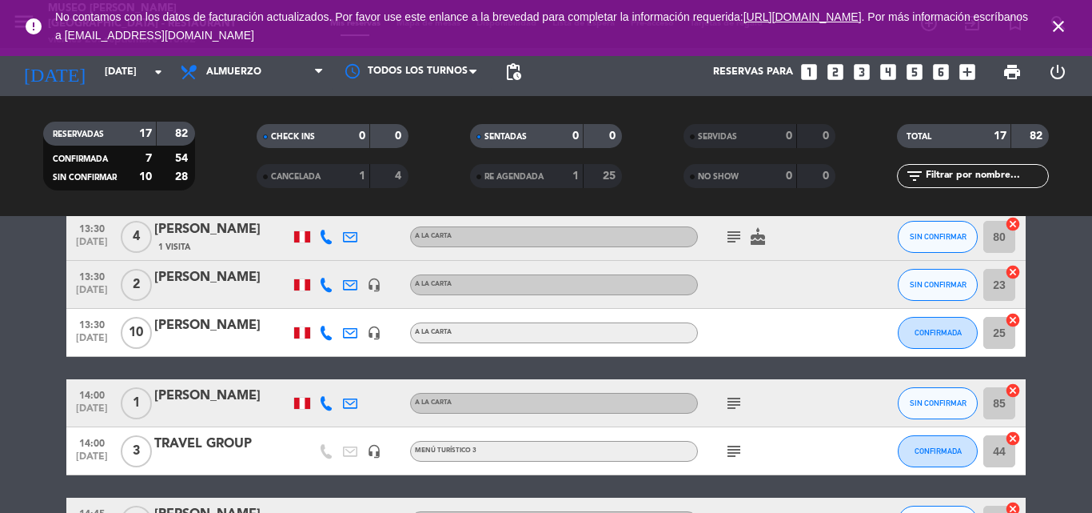
click at [741, 410] on icon "subject" at bounding box center [734, 402] width 19 height 19
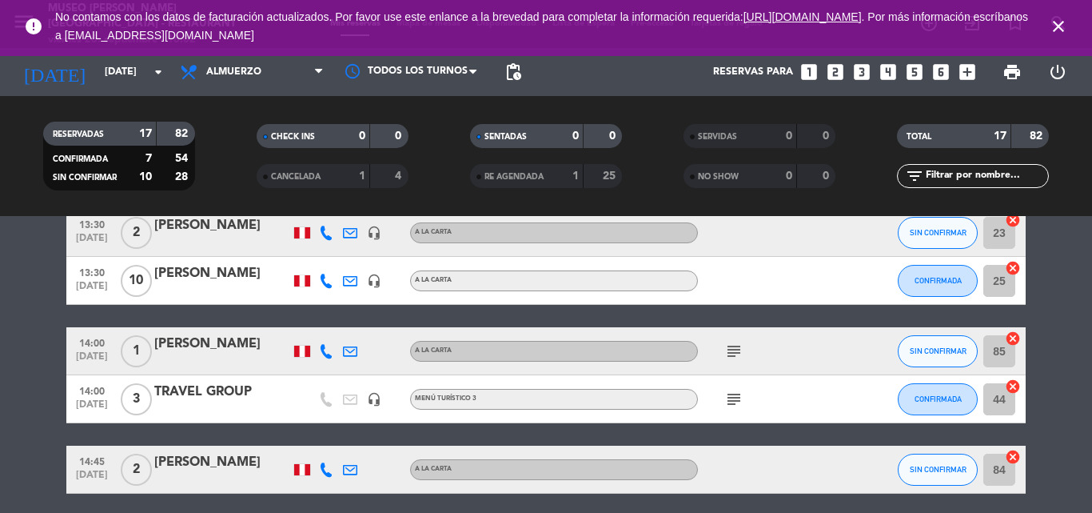
scroll to position [560, 0]
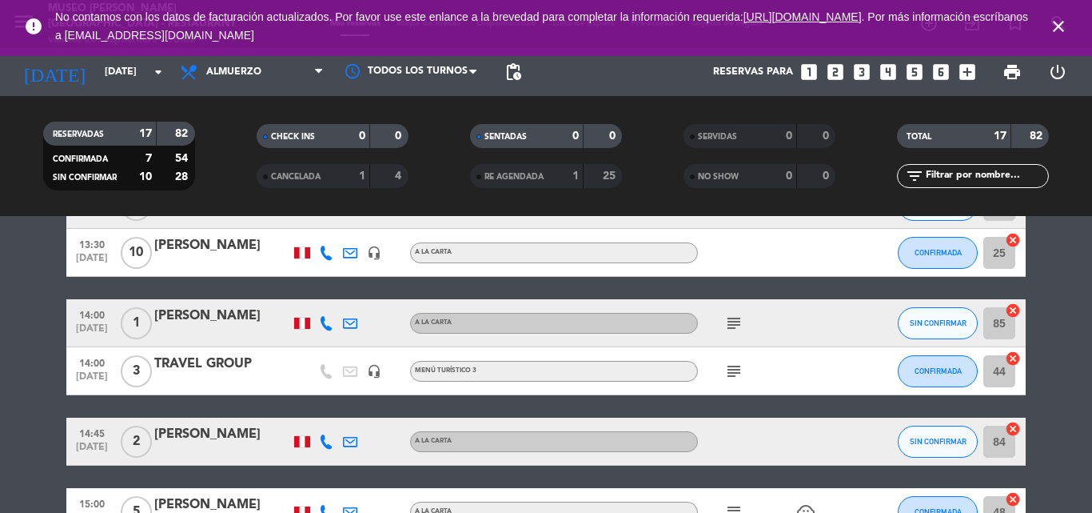
click at [202, 315] on div "[PERSON_NAME]" at bounding box center [222, 315] width 136 height 21
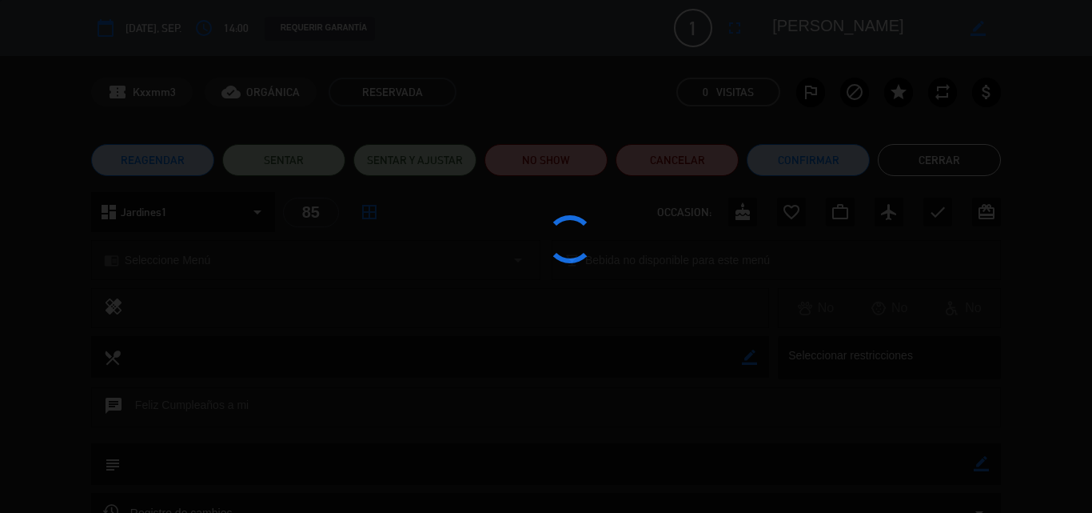
click at [740, 215] on div at bounding box center [546, 256] width 1092 height 513
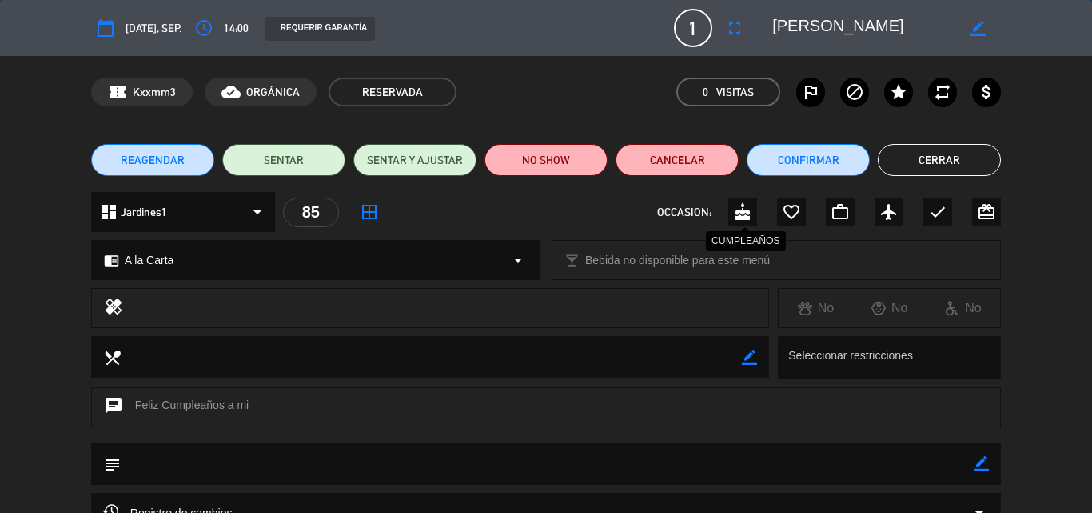
click at [742, 216] on icon "cake" at bounding box center [742, 211] width 19 height 19
click at [936, 164] on button "Cerrar" at bounding box center [939, 160] width 123 height 32
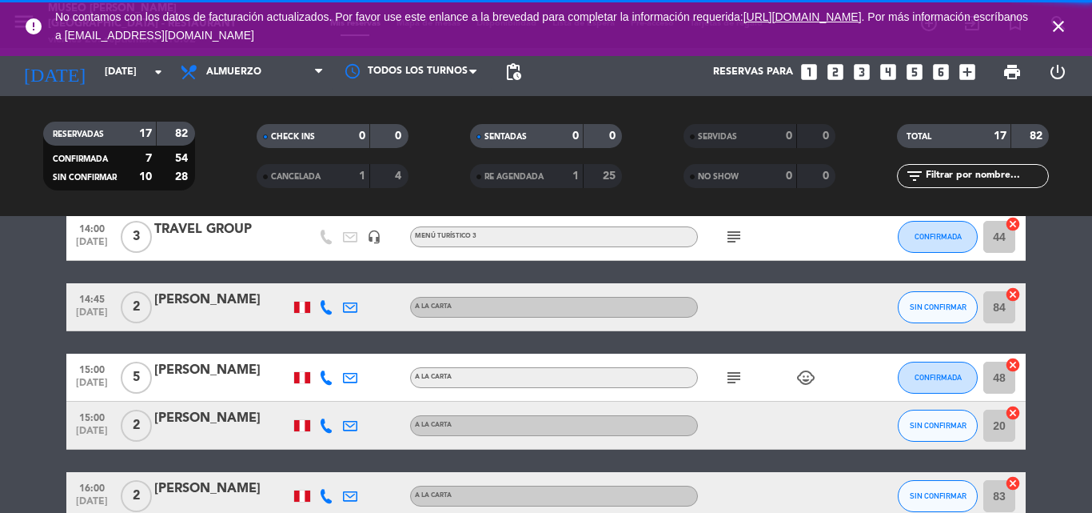
scroll to position [720, 0]
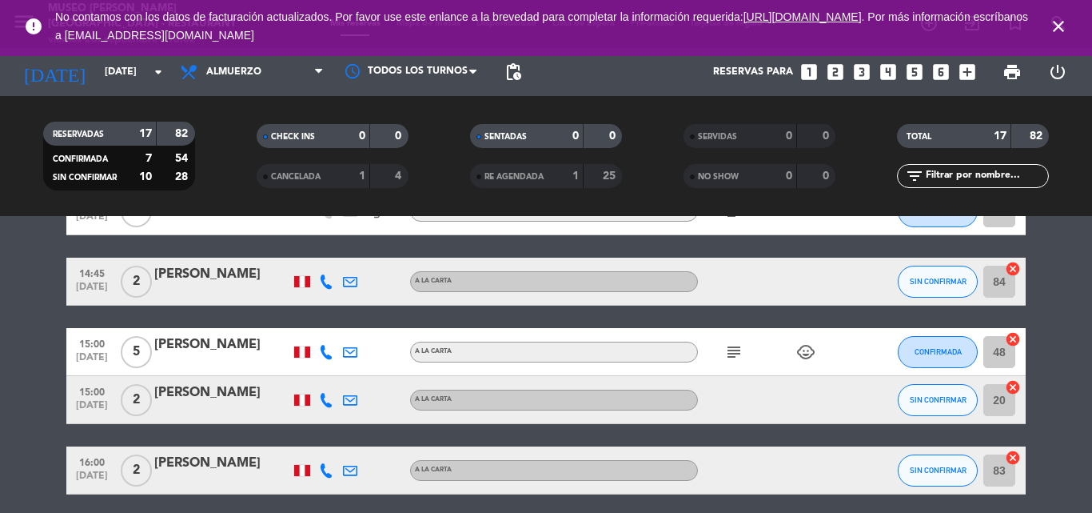
click at [727, 358] on icon "subject" at bounding box center [734, 351] width 19 height 19
click at [225, 350] on div "[PERSON_NAME]" at bounding box center [222, 344] width 136 height 21
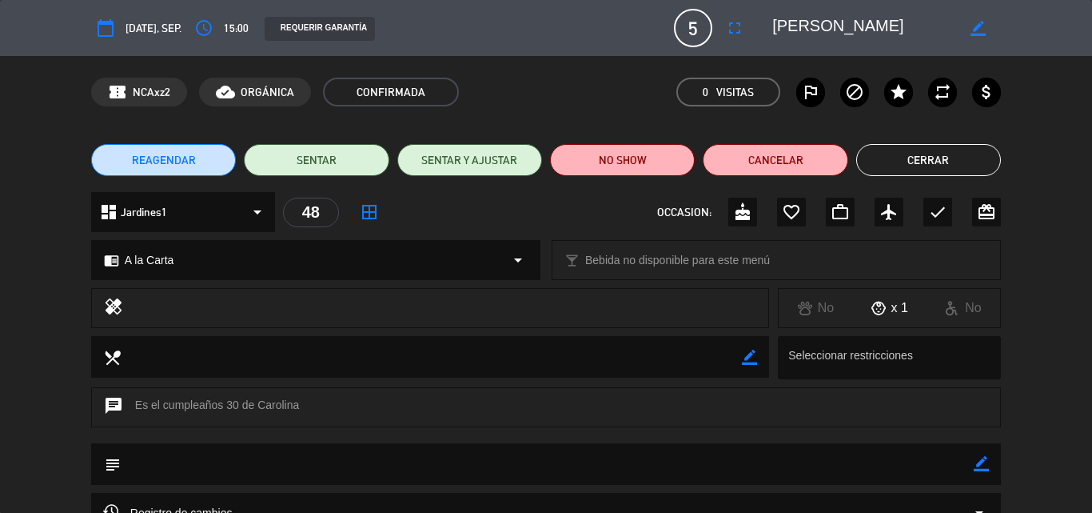
click at [980, 469] on icon "border_color" at bounding box center [981, 463] width 15 height 15
click at [845, 461] on textarea at bounding box center [547, 463] width 853 height 41
type textarea "NOTA IMPRESA: [PERSON_NAME] cumpleaños [PERSON_NAME]"
click at [985, 466] on icon at bounding box center [981, 463] width 15 height 15
click at [739, 213] on icon "cake" at bounding box center [742, 211] width 19 height 19
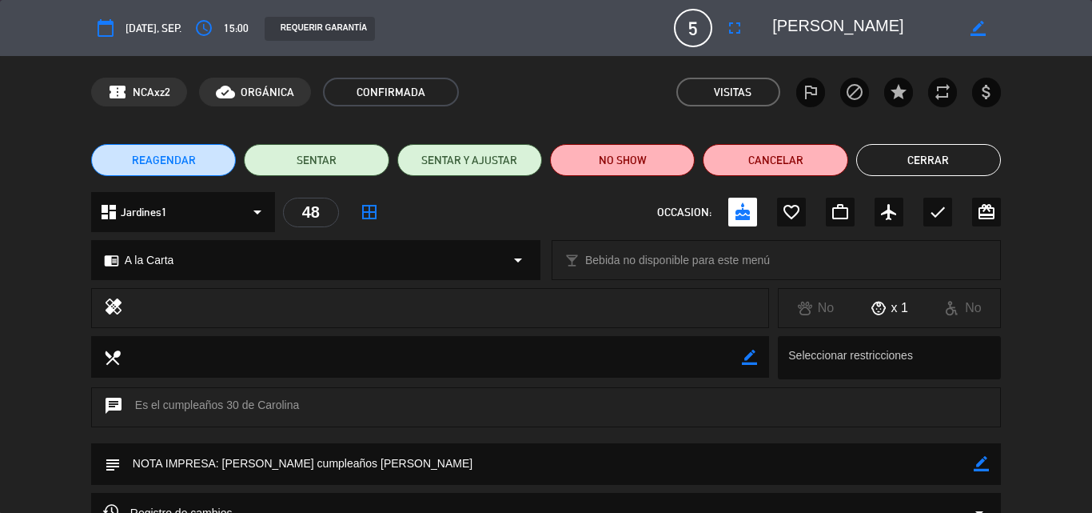
click at [935, 162] on button "Cerrar" at bounding box center [929, 160] width 145 height 32
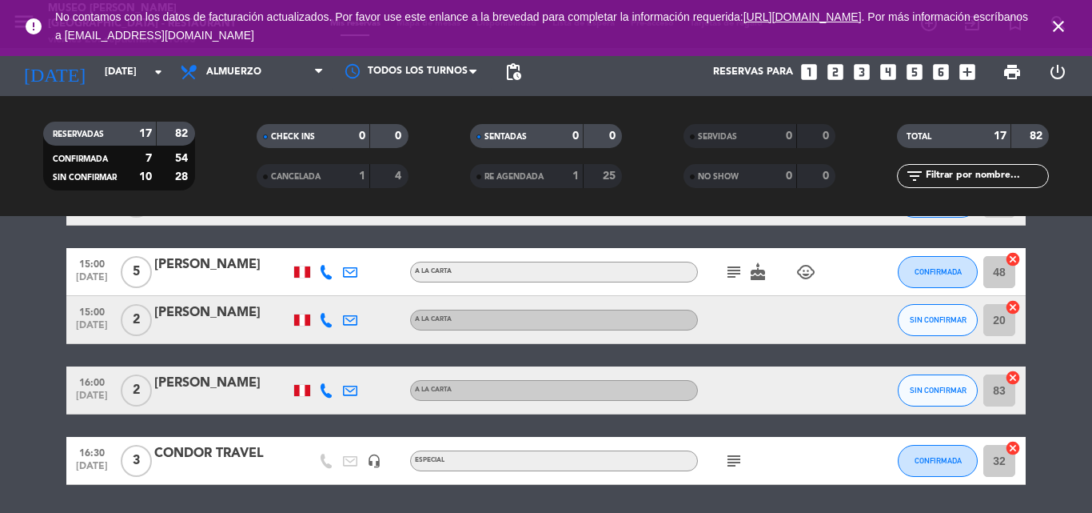
scroll to position [852, 0]
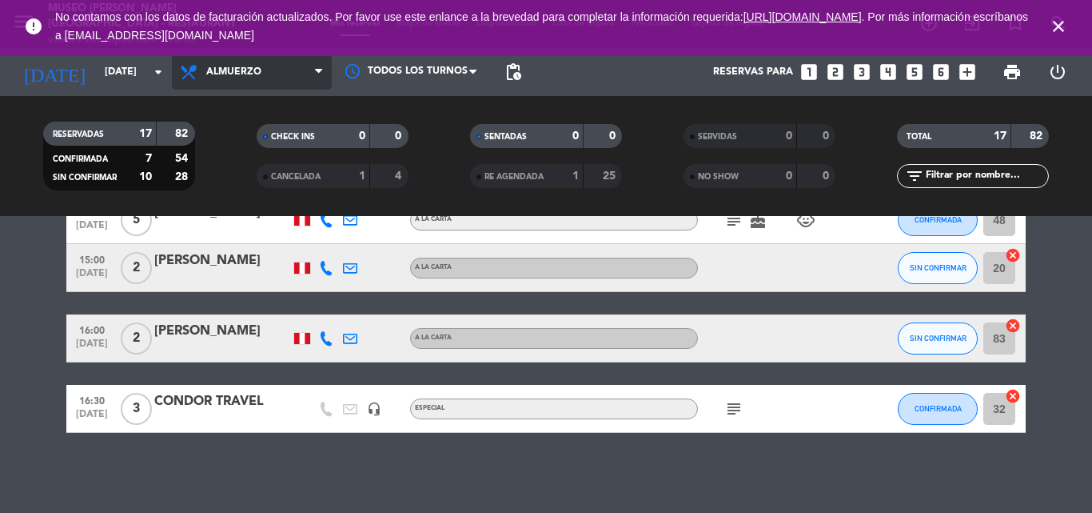
click at [259, 71] on span "Almuerzo" at bounding box center [233, 71] width 55 height 11
click at [219, 214] on div "menu [GEOGRAPHIC_DATA][PERSON_NAME] - Restaurant [DATE] 26. septiembre - 18:03 …" at bounding box center [546, 108] width 1092 height 216
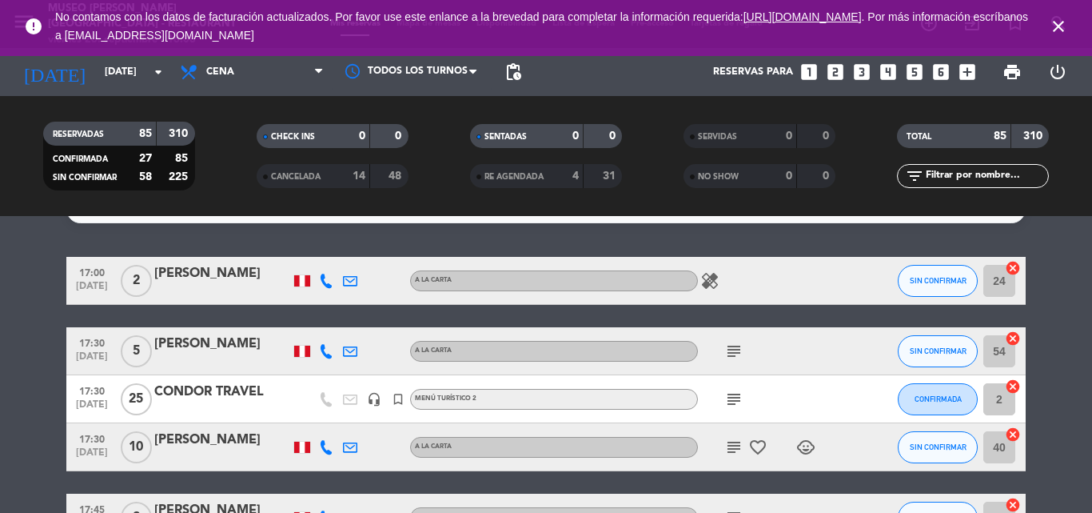
scroll to position [0, 0]
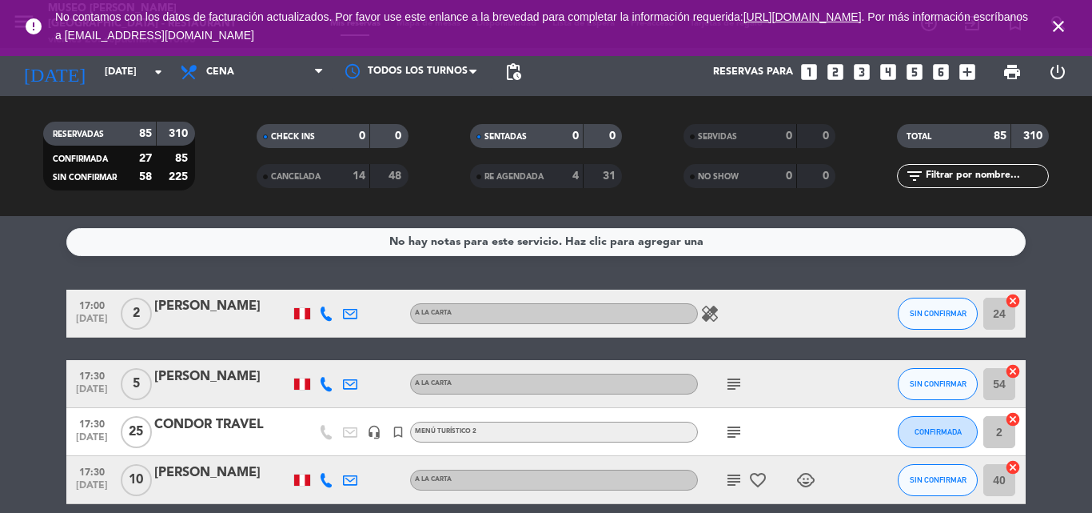
click at [734, 379] on icon "subject" at bounding box center [734, 383] width 19 height 19
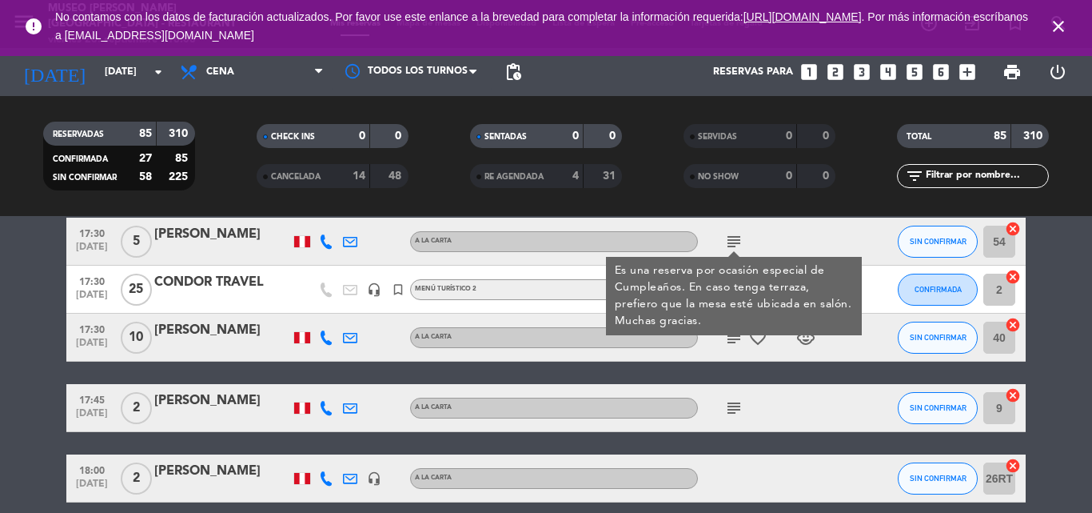
scroll to position [160, 0]
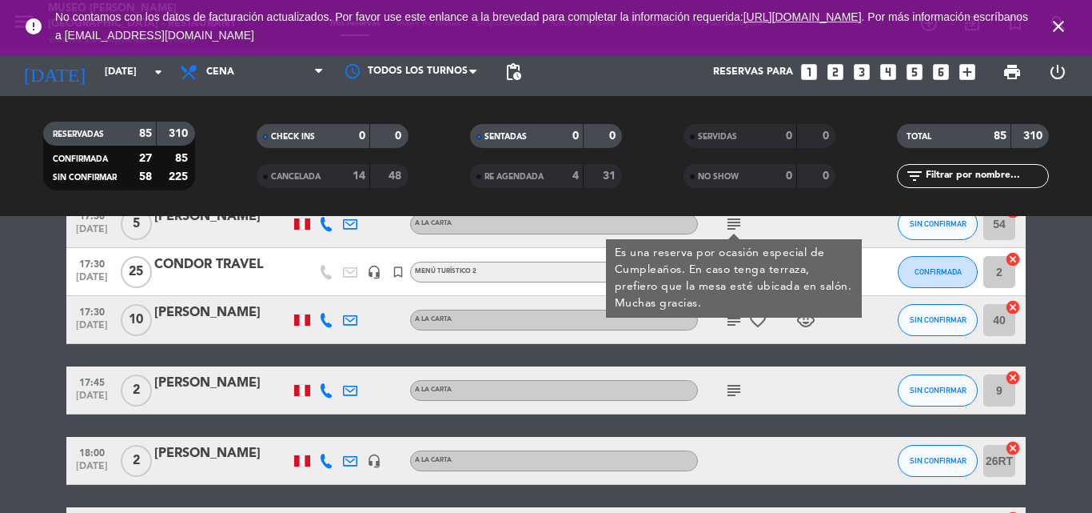
click at [735, 386] on icon "subject" at bounding box center [734, 390] width 19 height 19
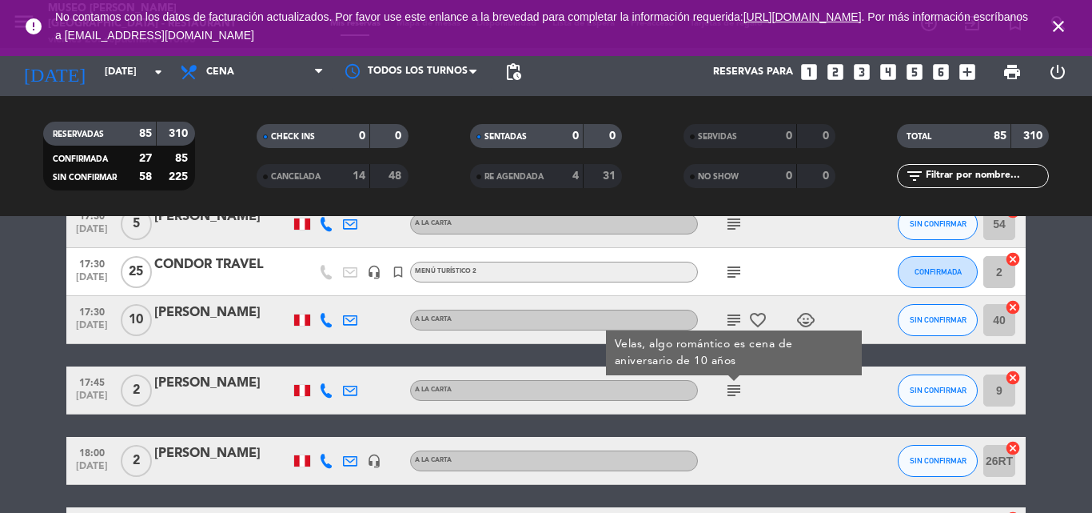
click at [170, 376] on div "[PERSON_NAME]" at bounding box center [222, 383] width 136 height 21
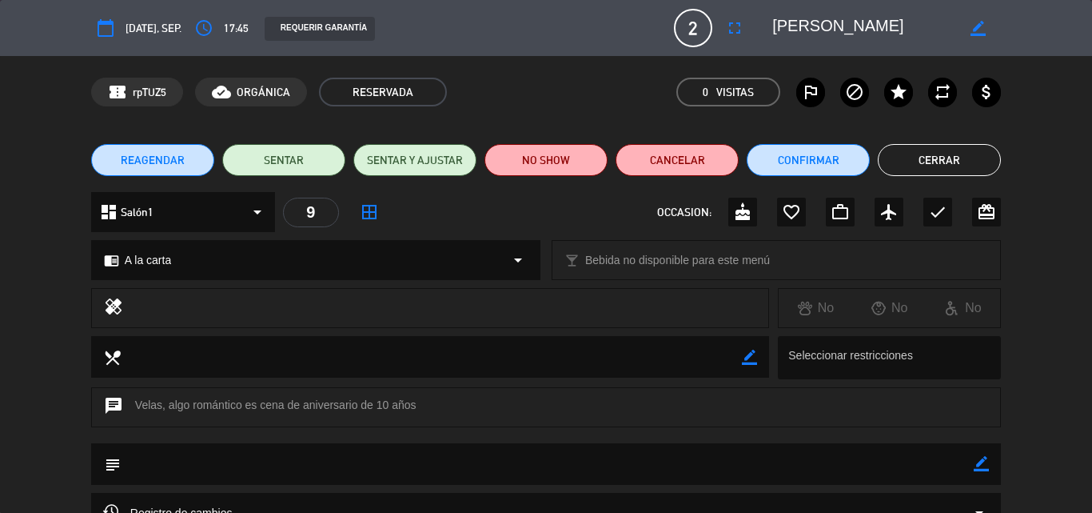
scroll to position [173, 0]
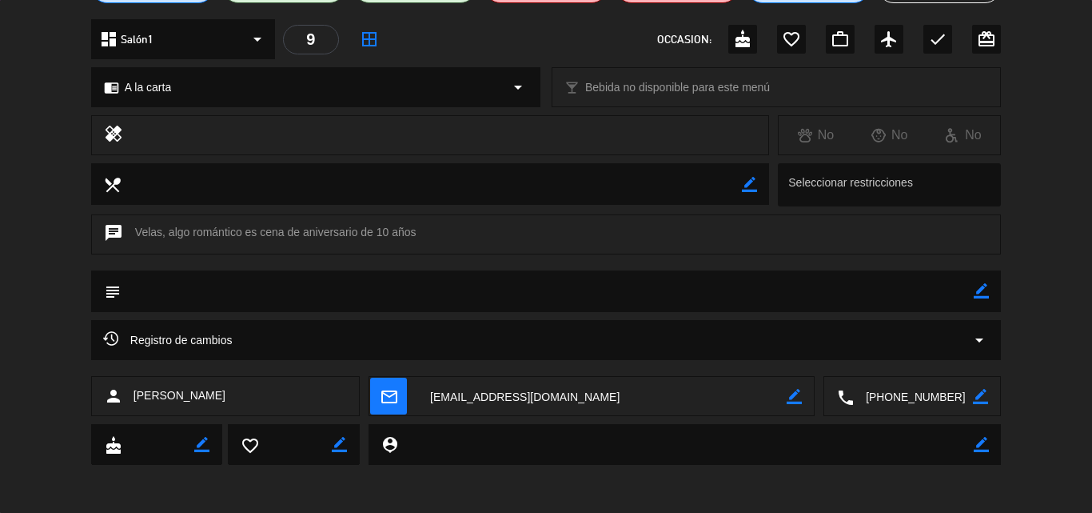
drag, startPoint x: 928, startPoint y: 393, endPoint x: 626, endPoint y: 24, distance: 477.4
click at [928, 393] on textarea at bounding box center [913, 397] width 119 height 40
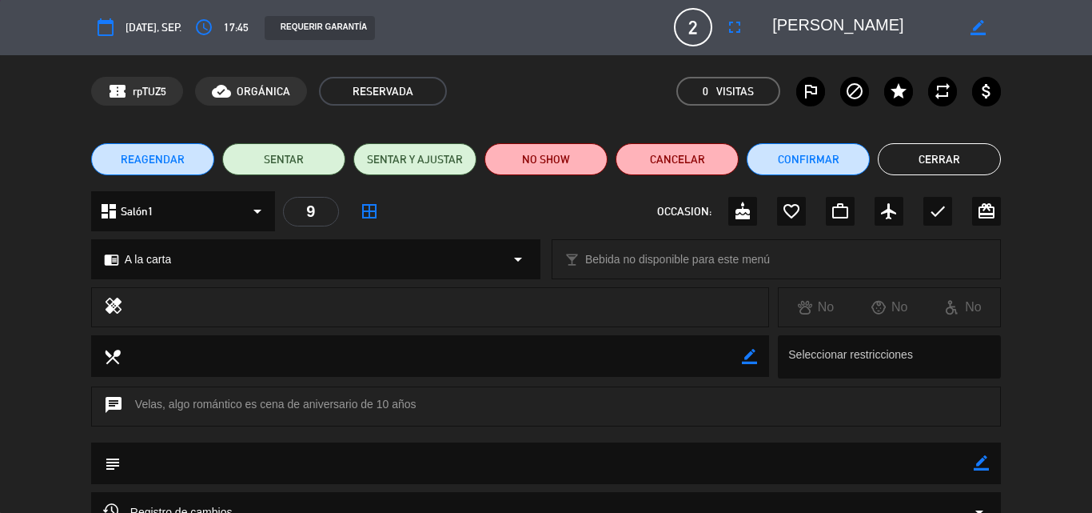
scroll to position [0, 0]
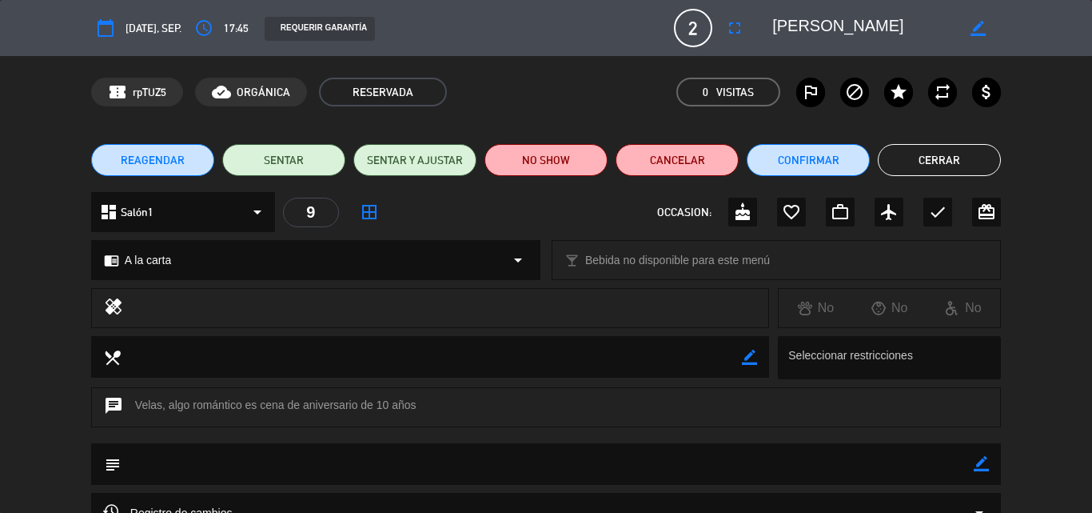
drag, startPoint x: 887, startPoint y: 21, endPoint x: 770, endPoint y: 25, distance: 116.8
click at [770, 25] on div "border_color" at bounding box center [881, 28] width 240 height 29
click at [985, 461] on icon "border_color" at bounding box center [981, 463] width 15 height 15
click at [797, 467] on textarea at bounding box center [547, 463] width 853 height 41
type textarea "se ofrecio cr"
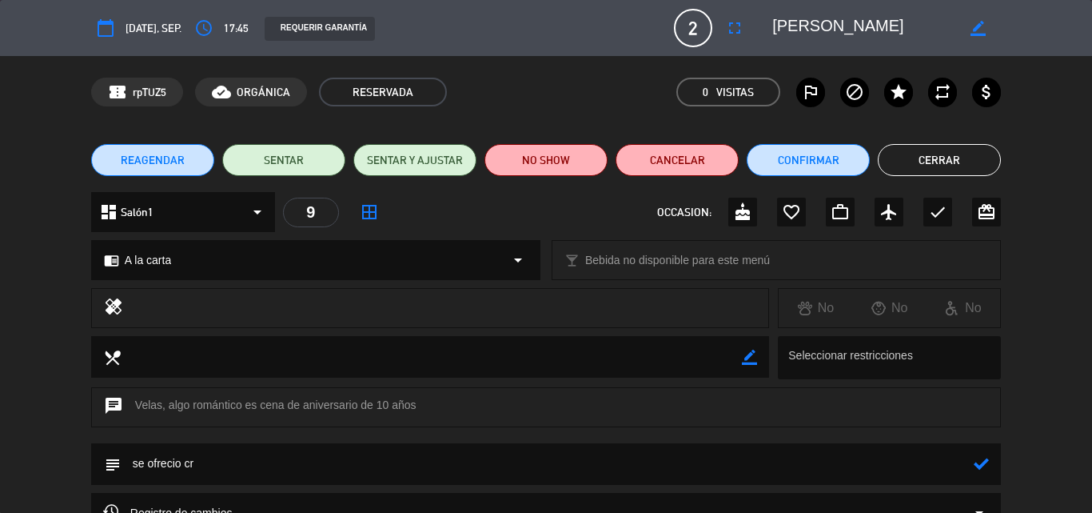
click at [982, 467] on icon at bounding box center [981, 463] width 15 height 15
click at [927, 217] on div "check" at bounding box center [938, 212] width 29 height 29
click at [936, 159] on button "Cerrar" at bounding box center [939, 160] width 123 height 32
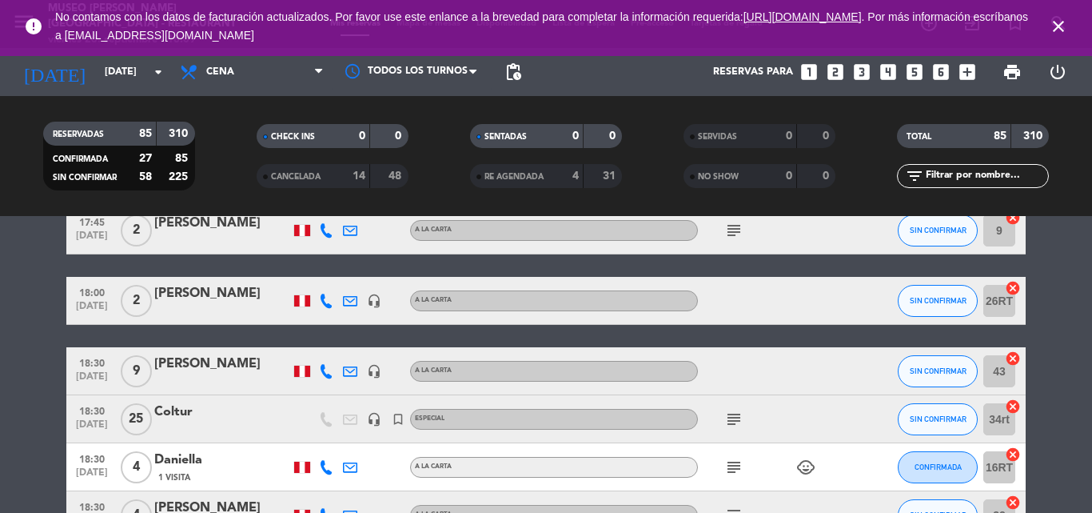
scroll to position [400, 0]
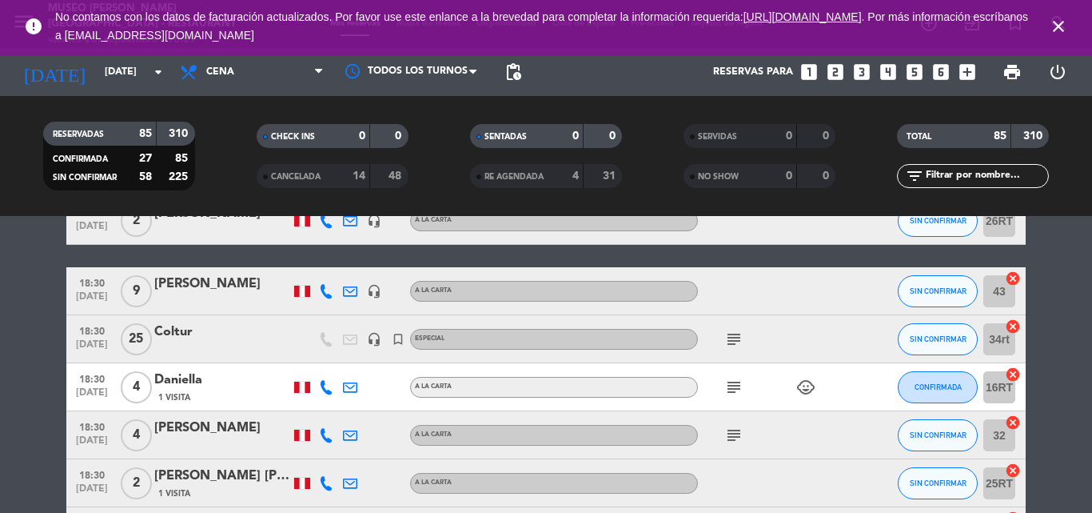
click at [737, 386] on icon "subject" at bounding box center [734, 386] width 19 height 19
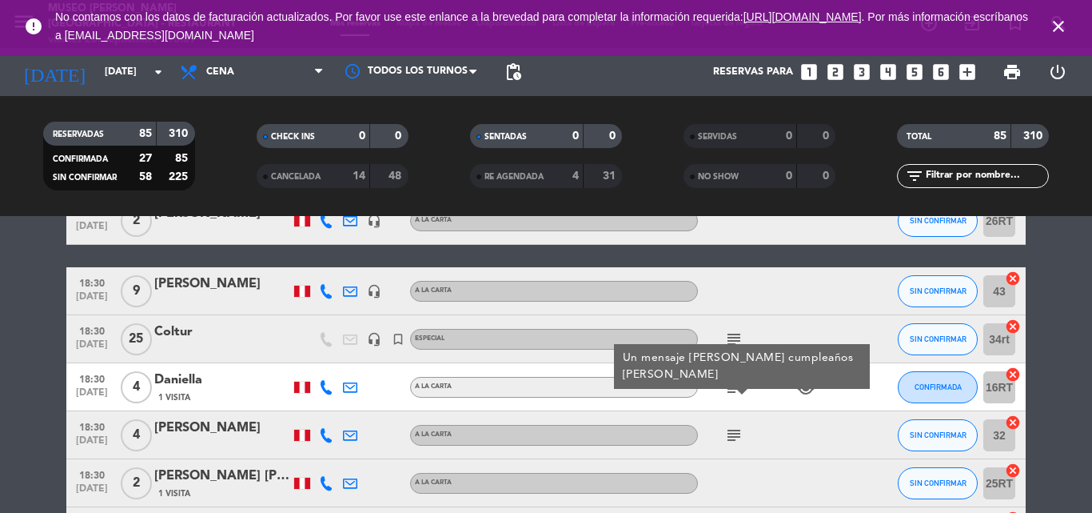
click at [176, 377] on div "Daniella" at bounding box center [222, 379] width 136 height 21
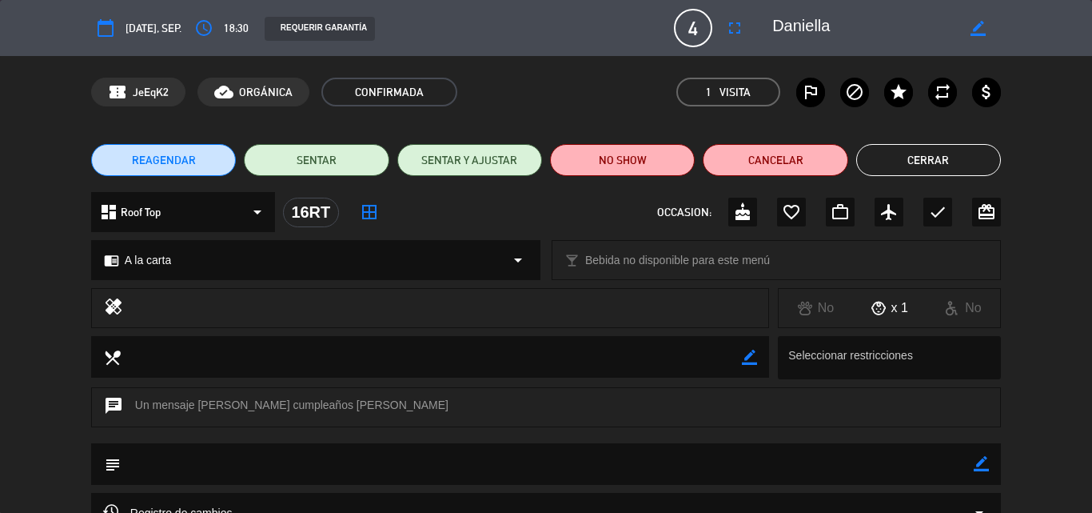
drag, startPoint x: 980, startPoint y: 462, endPoint x: 770, endPoint y: 461, distance: 210.3
click at [980, 462] on icon "border_color" at bounding box center [981, 463] width 15 height 15
click at [770, 461] on textarea at bounding box center [547, 463] width 853 height 41
drag, startPoint x: 230, startPoint y: 405, endPoint x: 342, endPoint y: 405, distance: 112.0
click at [342, 405] on div "chat Un mensaje [PERSON_NAME] cumpleaños [PERSON_NAME]" at bounding box center [546, 407] width 910 height 40
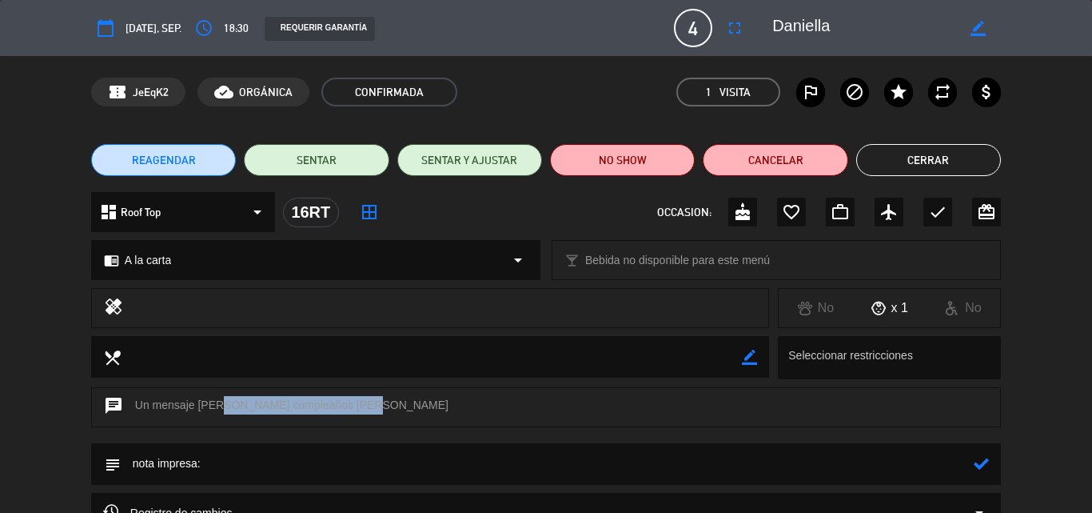
copy div "Feliz cumpleaños [PERSON_NAME]"
click at [239, 465] on textarea at bounding box center [547, 463] width 853 height 41
paste textarea "Feliz cumpleaños [PERSON_NAME]"
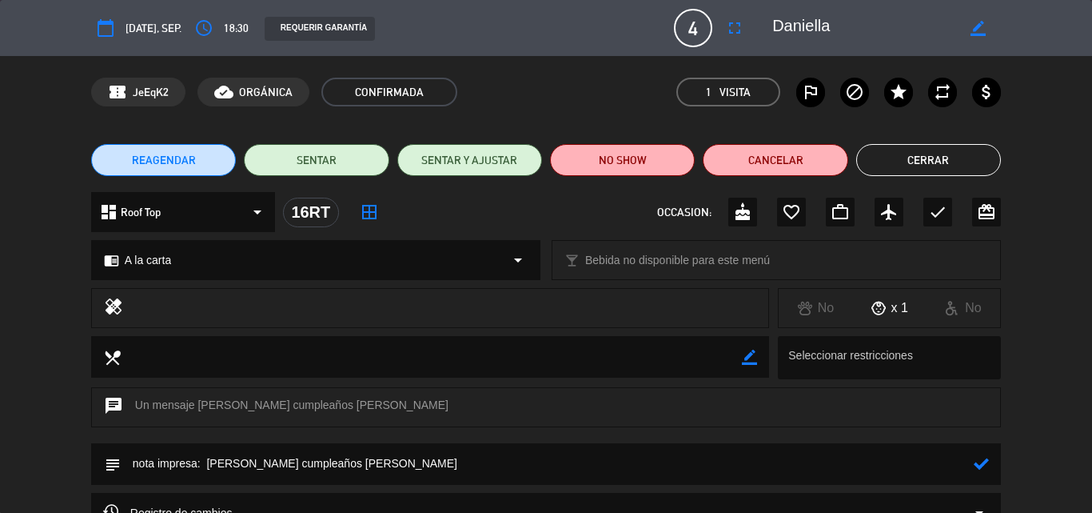
type textarea "nota impresa: [PERSON_NAME] cumpleaños [PERSON_NAME]"
click at [984, 461] on icon at bounding box center [981, 463] width 15 height 15
click at [735, 215] on icon "cake" at bounding box center [742, 211] width 19 height 19
drag, startPoint x: 918, startPoint y: 161, endPoint x: 697, endPoint y: 18, distance: 263.8
click at [916, 161] on button "Cerrar" at bounding box center [929, 160] width 145 height 32
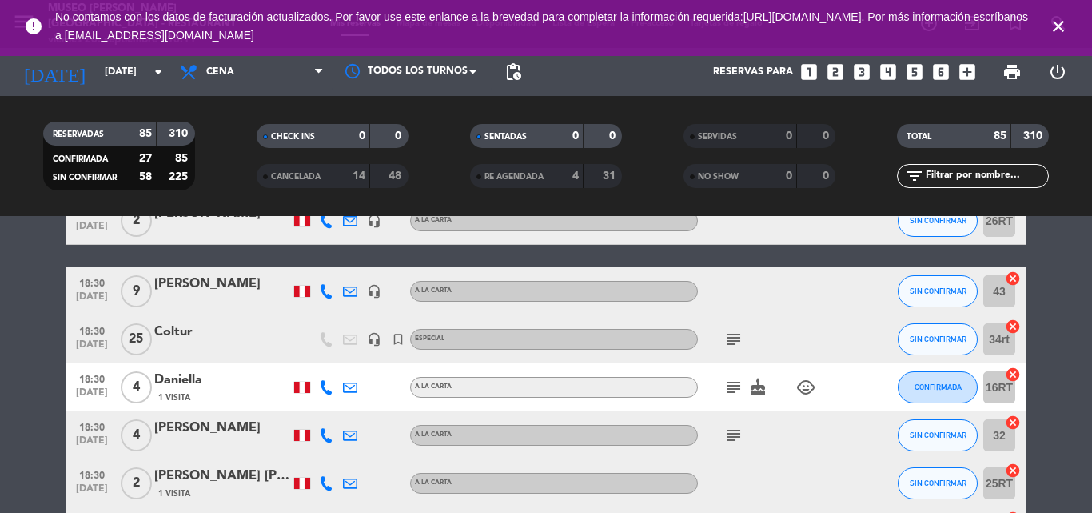
click at [737, 437] on icon "subject" at bounding box center [734, 434] width 19 height 19
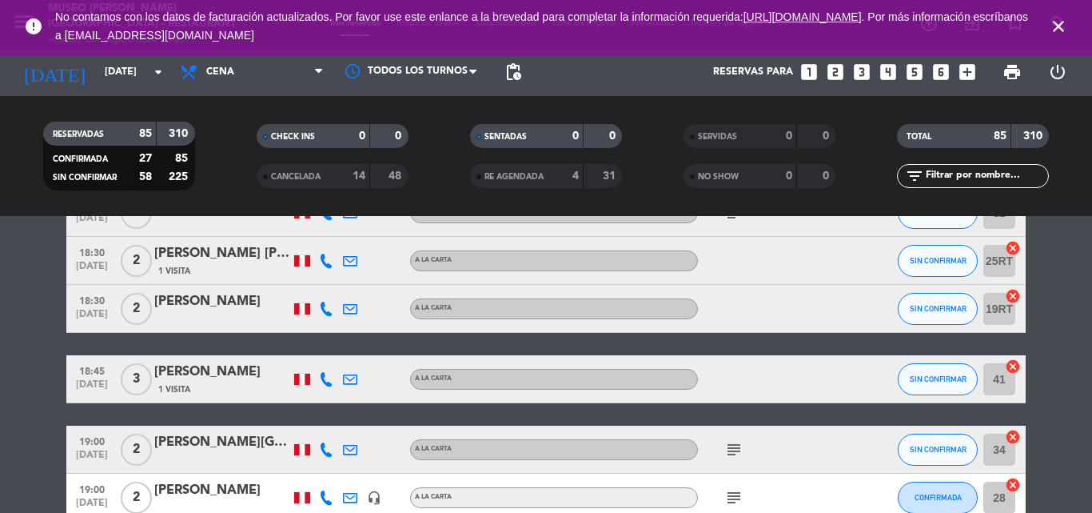
scroll to position [640, 0]
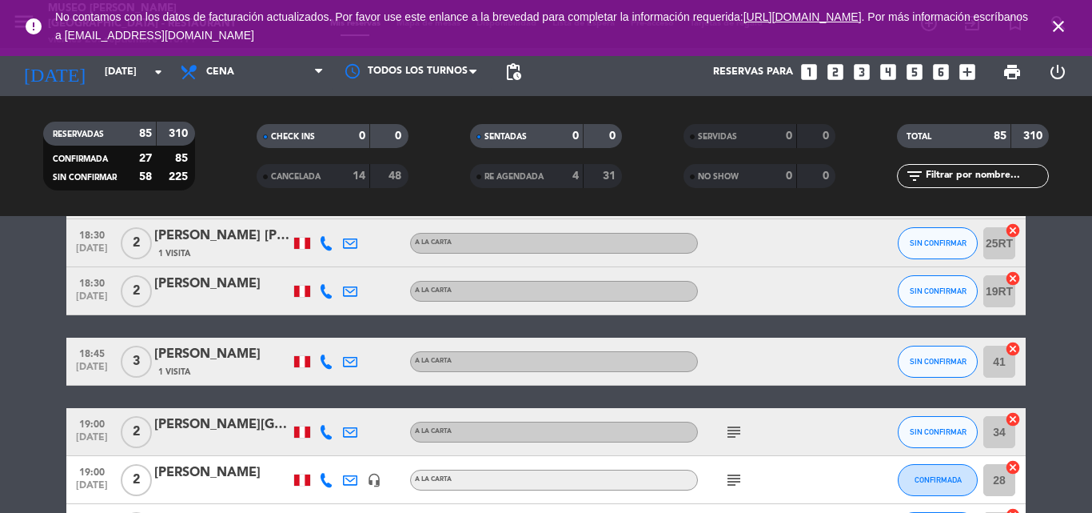
click at [733, 431] on icon "subject" at bounding box center [734, 431] width 19 height 19
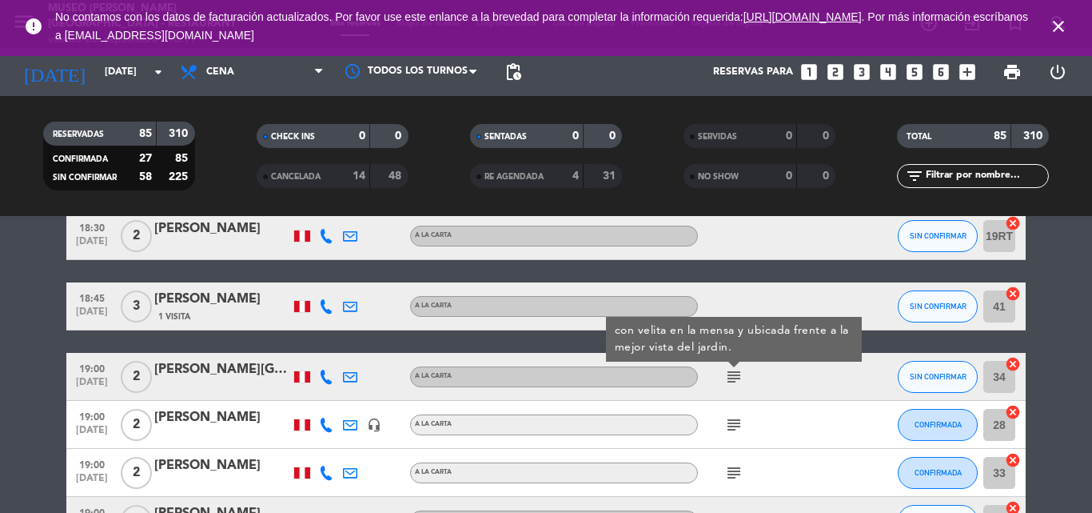
scroll to position [720, 0]
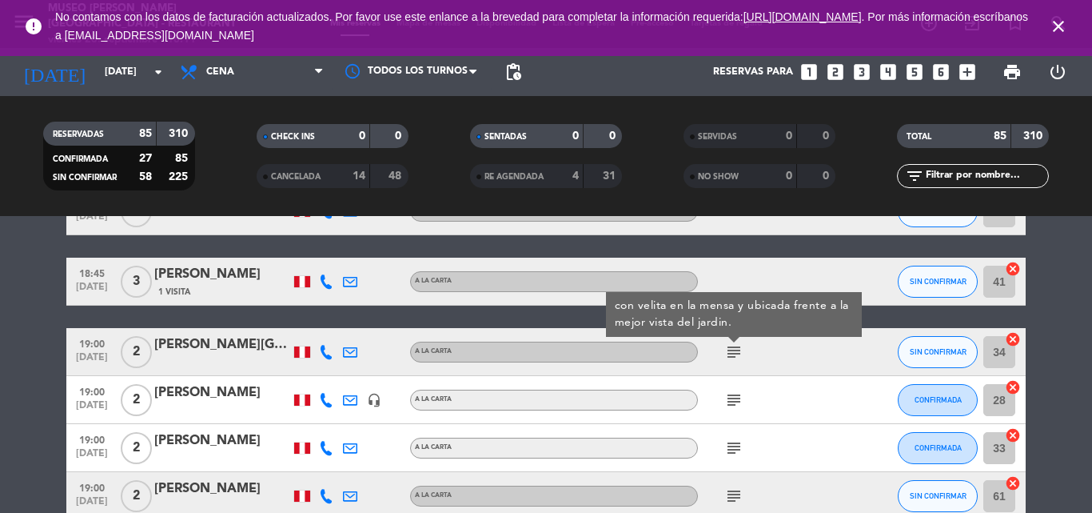
click at [729, 390] on icon "subject" at bounding box center [734, 399] width 19 height 19
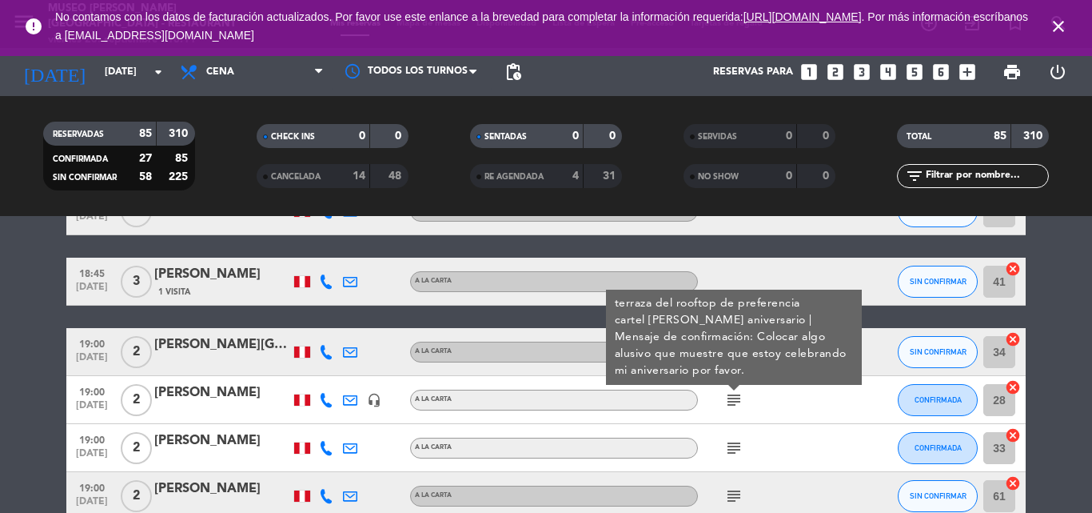
scroll to position [800, 0]
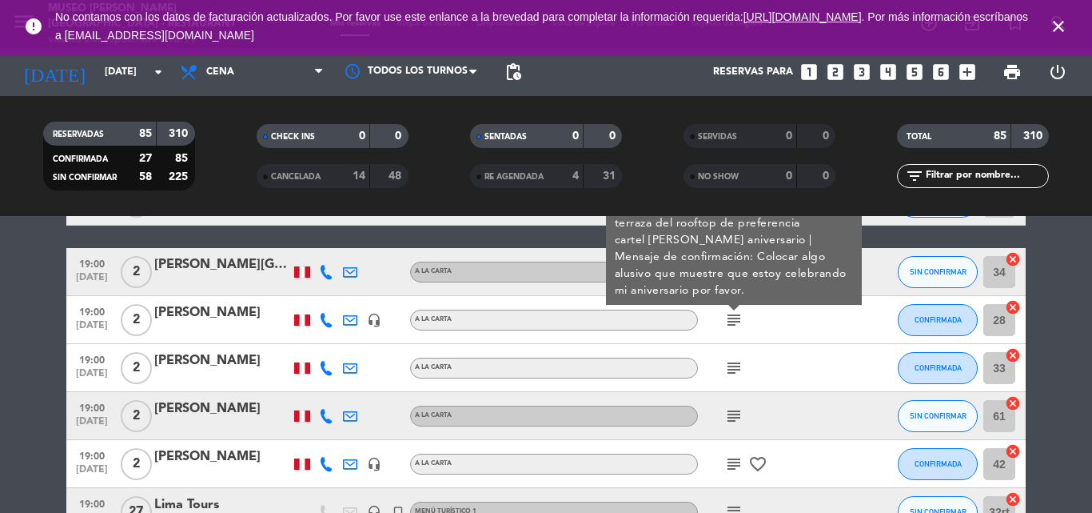
click at [735, 372] on icon "subject" at bounding box center [734, 367] width 19 height 19
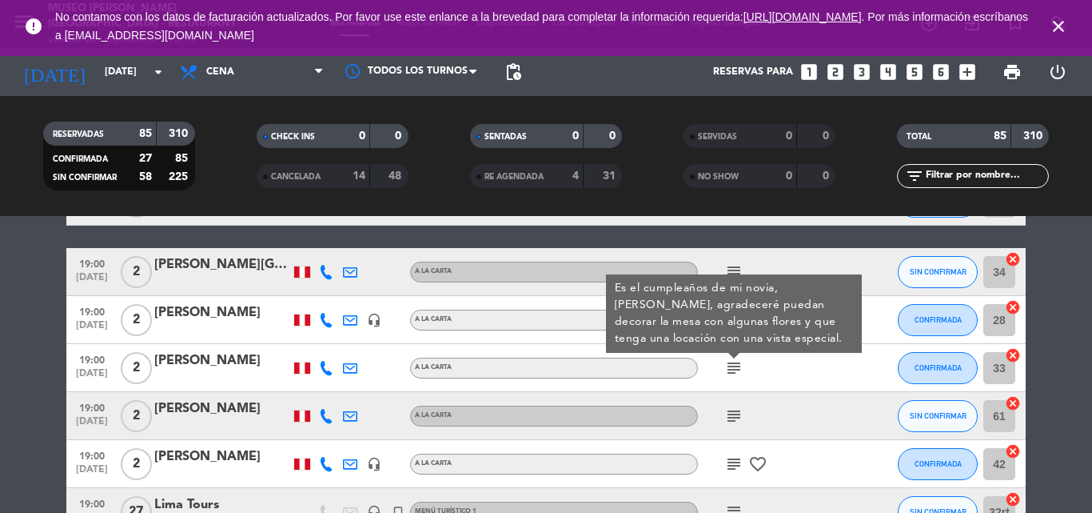
click at [198, 362] on div "[PERSON_NAME]" at bounding box center [222, 360] width 136 height 21
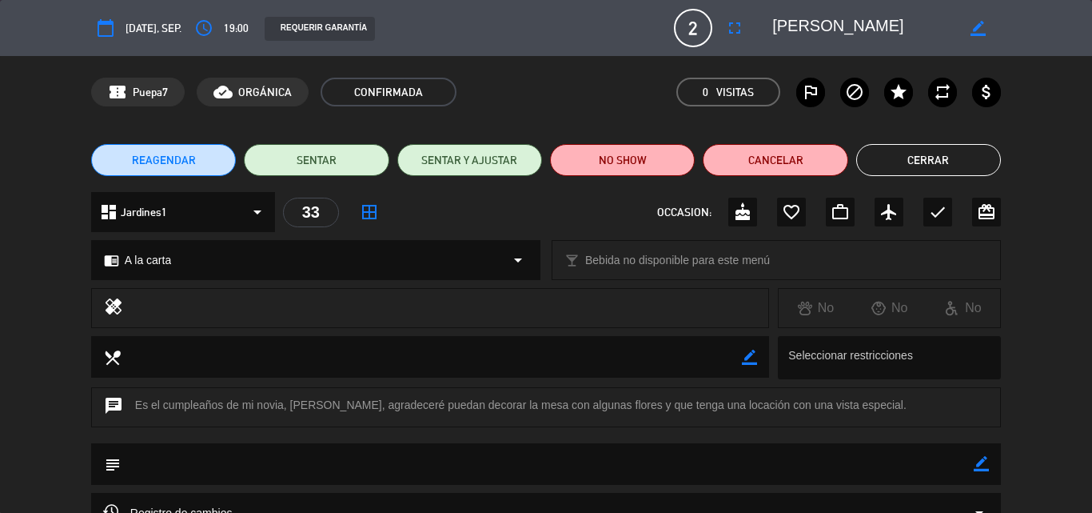
scroll to position [173, 0]
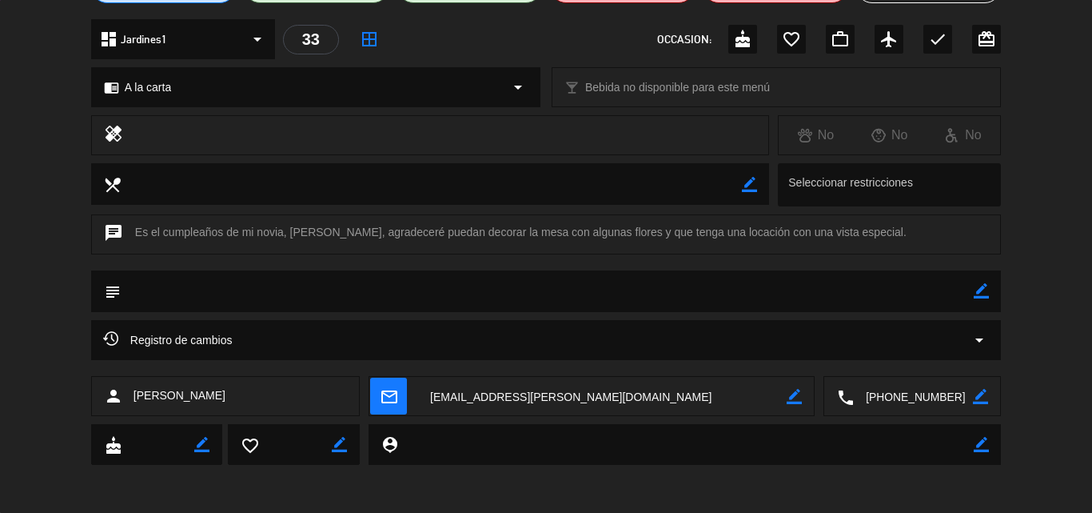
click at [916, 389] on textarea at bounding box center [913, 397] width 119 height 40
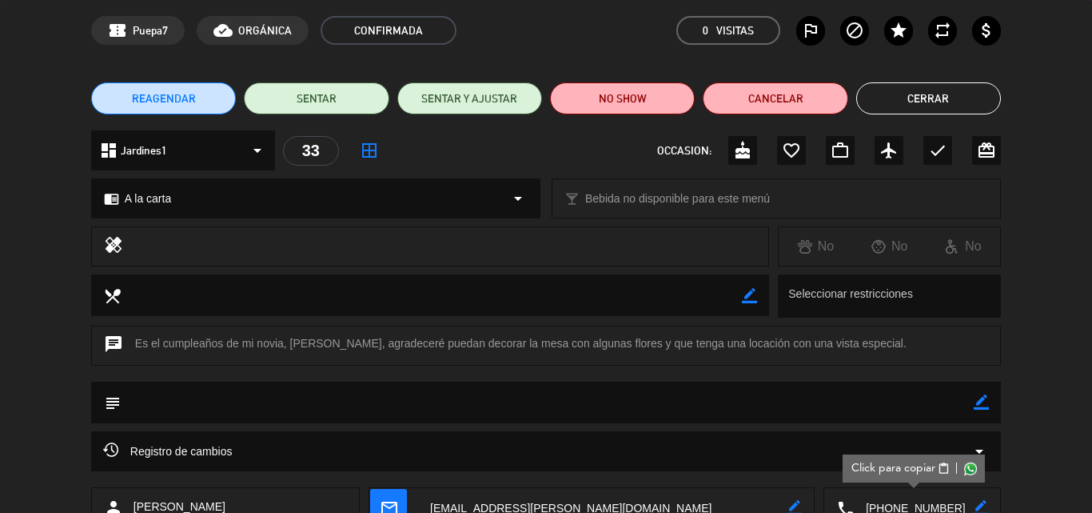
scroll to position [0, 0]
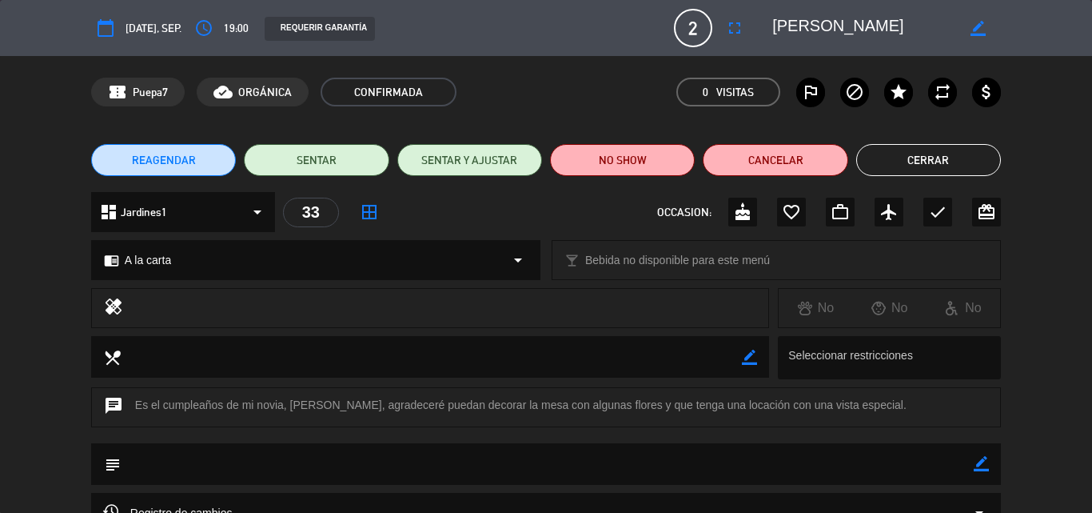
click at [980, 463] on icon "border_color" at bounding box center [981, 463] width 15 height 15
click at [862, 473] on textarea at bounding box center [547, 463] width 853 height 41
type textarea "cartel de cumpleaños"
click at [984, 466] on icon at bounding box center [981, 463] width 15 height 15
click at [921, 158] on button "Cerrar" at bounding box center [929, 160] width 145 height 32
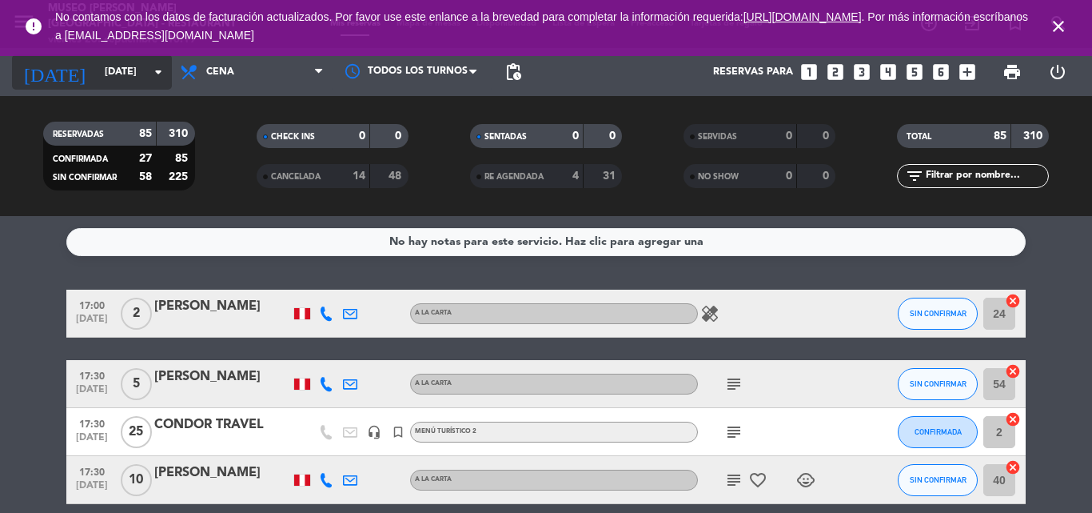
click at [126, 78] on input "[DATE]" at bounding box center [164, 71] width 135 height 27
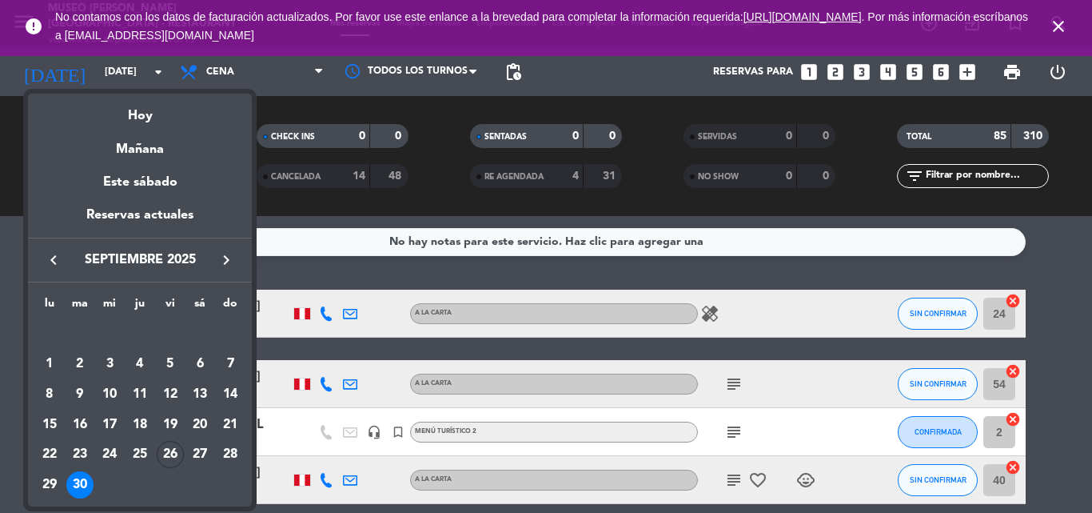
click at [228, 262] on icon "keyboard_arrow_right" at bounding box center [226, 259] width 19 height 19
click at [139, 356] on div "2" at bounding box center [139, 363] width 27 height 27
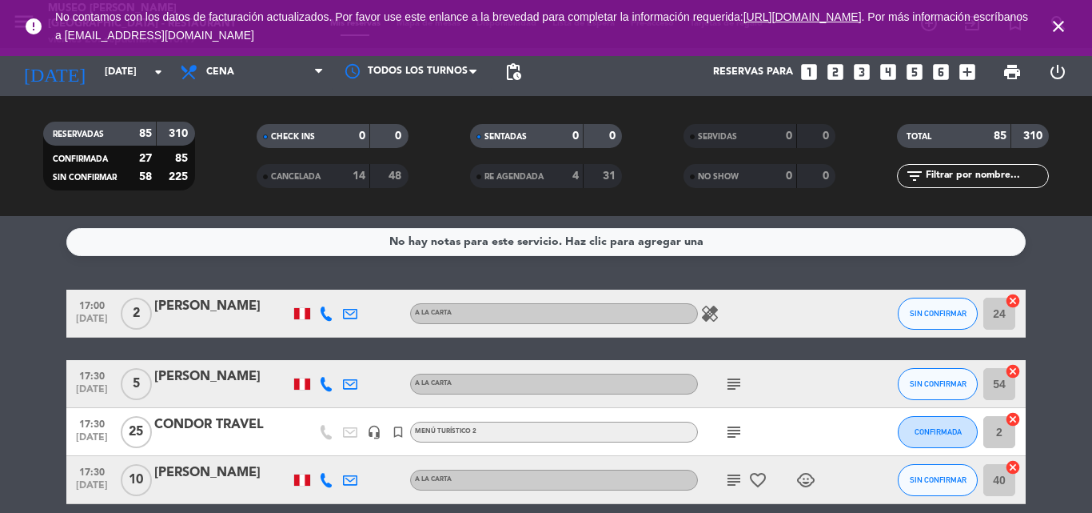
type input "[DEMOGRAPHIC_DATA][DATE]"
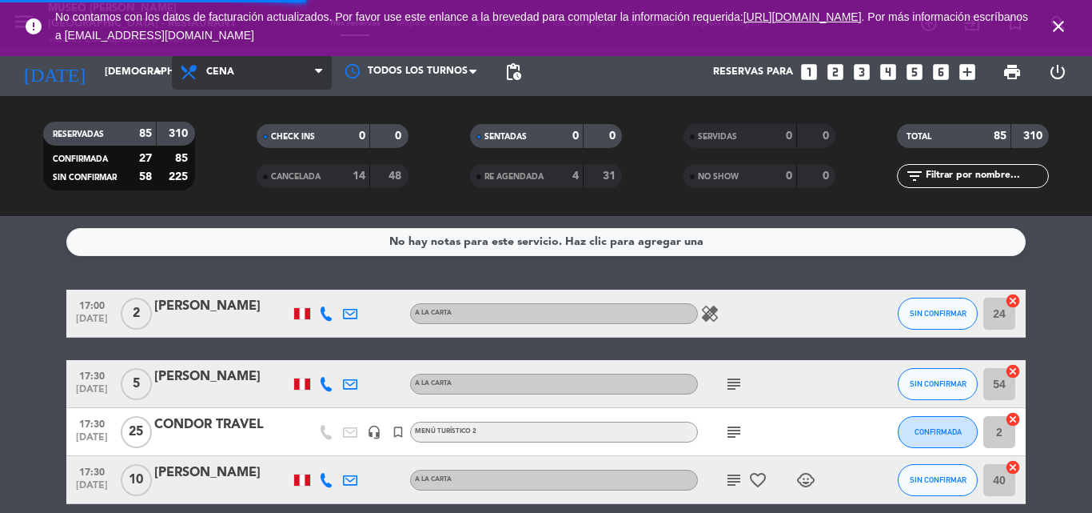
click at [222, 65] on span "Cena" at bounding box center [252, 71] width 160 height 35
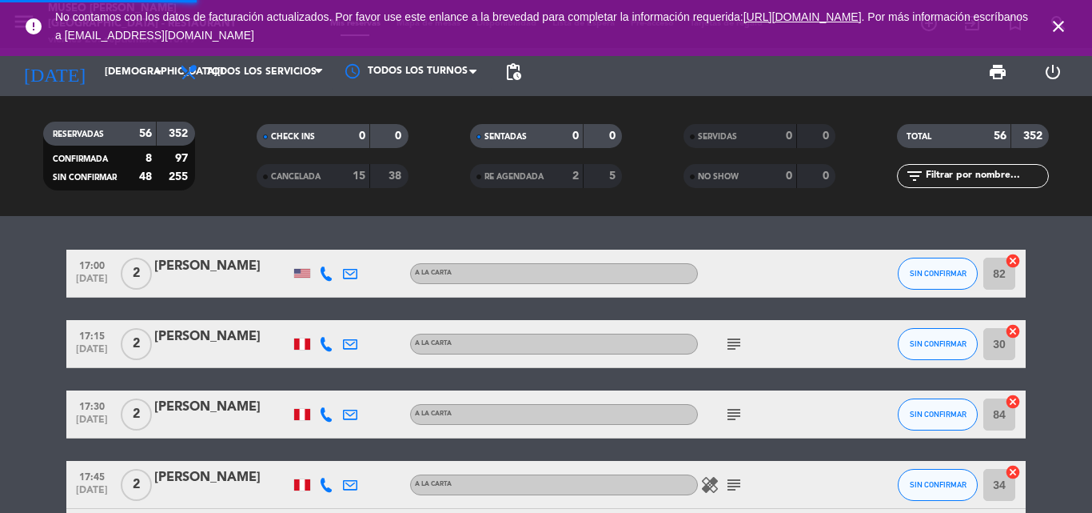
click at [992, 179] on input "text" at bounding box center [986, 176] width 124 height 18
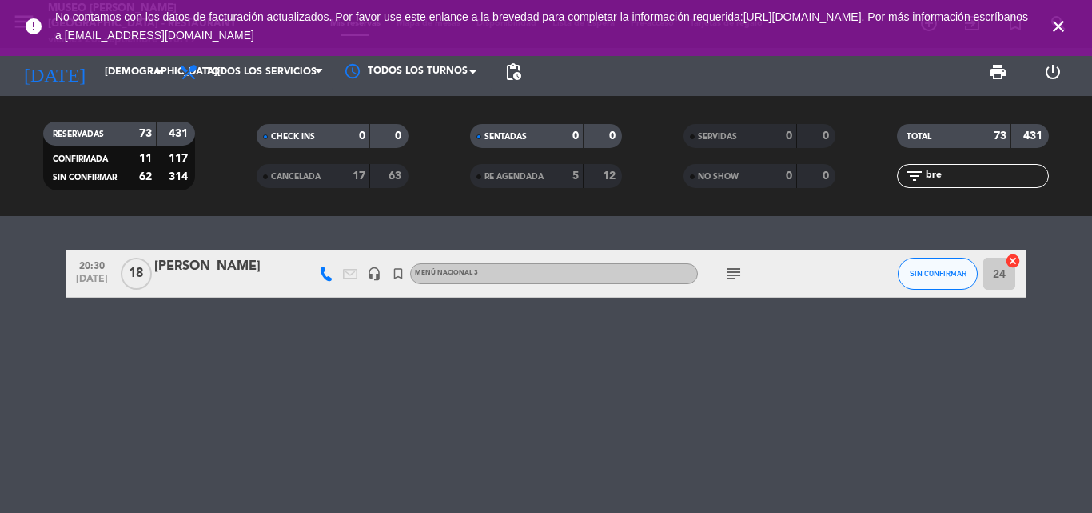
type input "bre"
click at [222, 267] on div "[PERSON_NAME]" at bounding box center [222, 266] width 136 height 21
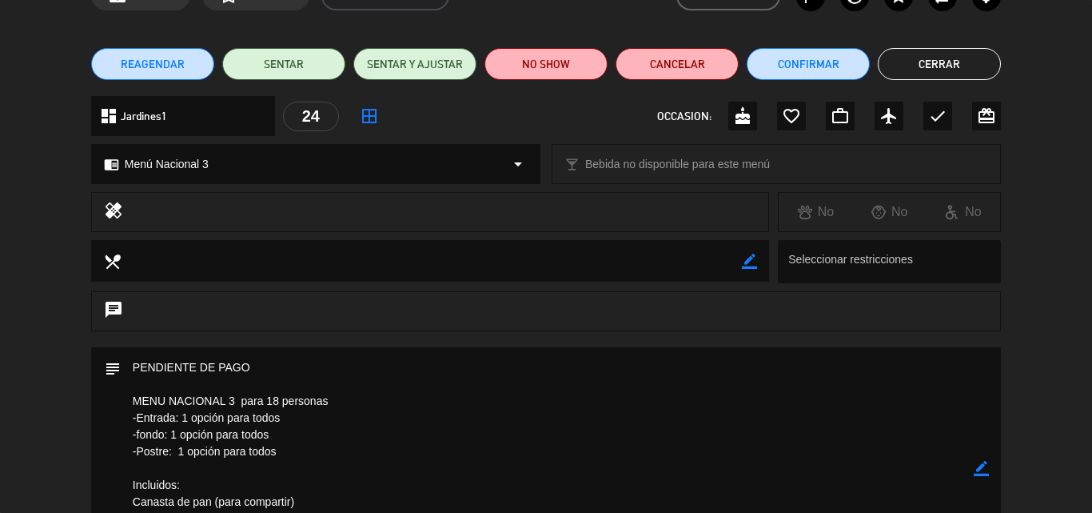
scroll to position [240, 0]
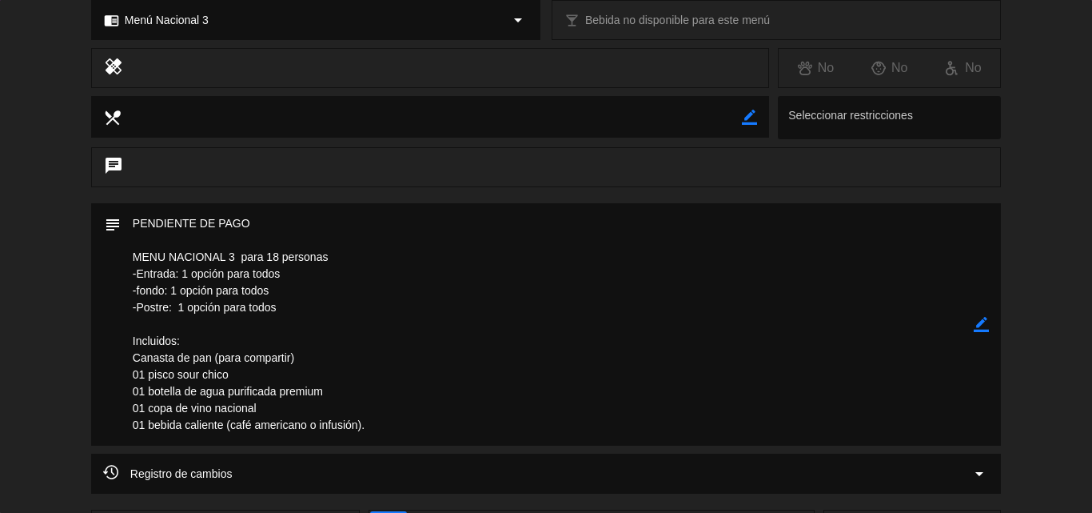
click at [984, 325] on icon "border_color" at bounding box center [981, 324] width 15 height 15
drag, startPoint x: 264, startPoint y: 223, endPoint x: 29, endPoint y: 206, distance: 235.8
click at [42, 213] on div "subject" at bounding box center [546, 328] width 1092 height 250
click at [981, 323] on icon at bounding box center [981, 324] width 15 height 15
click at [985, 324] on icon "border_color" at bounding box center [981, 324] width 15 height 15
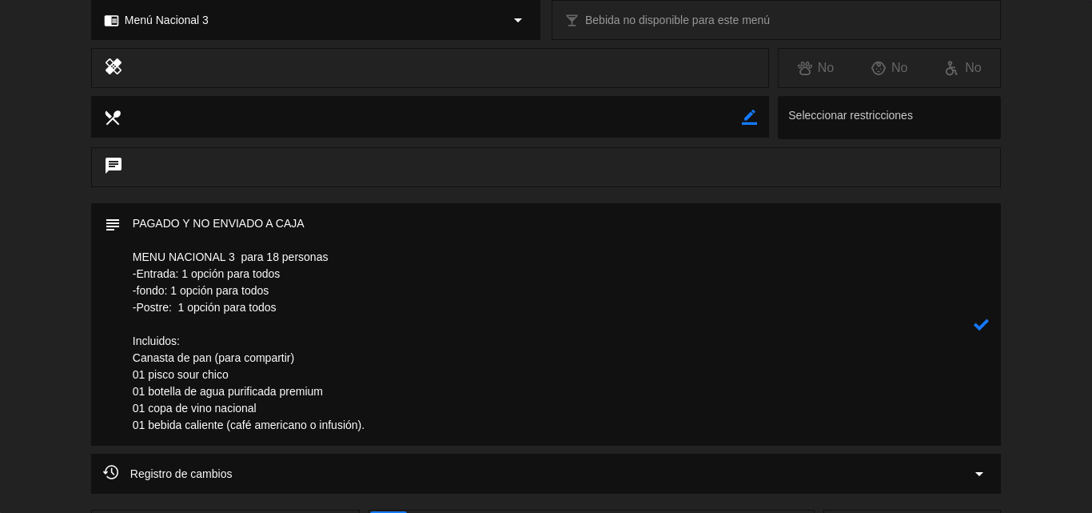
drag, startPoint x: 212, startPoint y: 222, endPoint x: 193, endPoint y: 222, distance: 19.2
click at [193, 222] on textarea at bounding box center [547, 324] width 853 height 242
click at [324, 226] on textarea at bounding box center [547, 324] width 853 height 242
click at [984, 322] on icon at bounding box center [981, 324] width 15 height 15
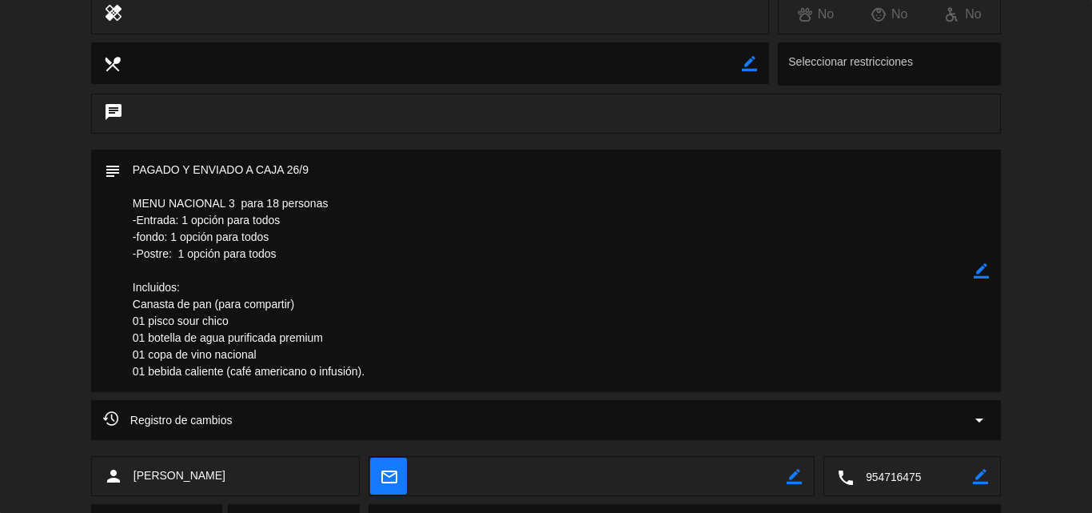
scroll to position [0, 0]
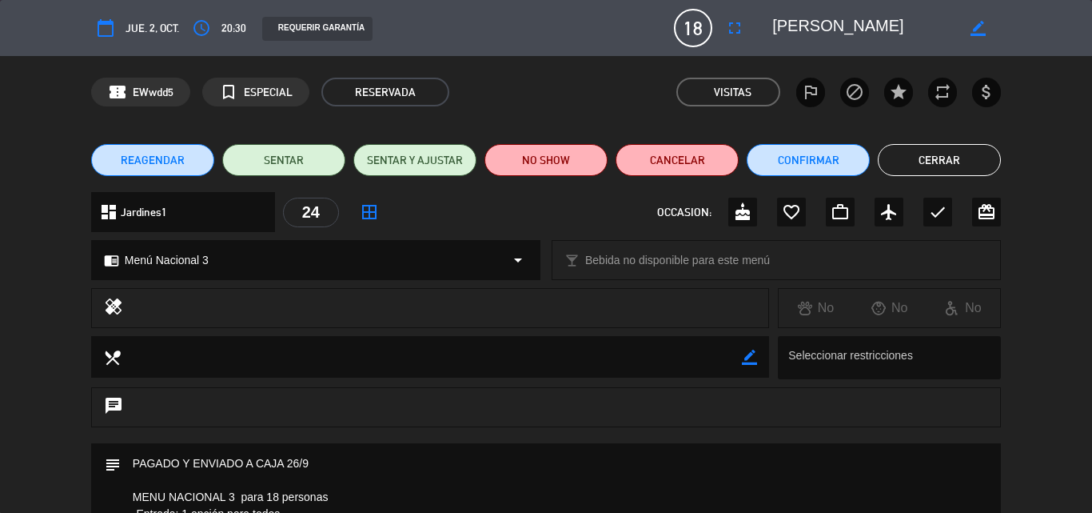
click at [979, 24] on icon "border_color" at bounding box center [978, 28] width 15 height 15
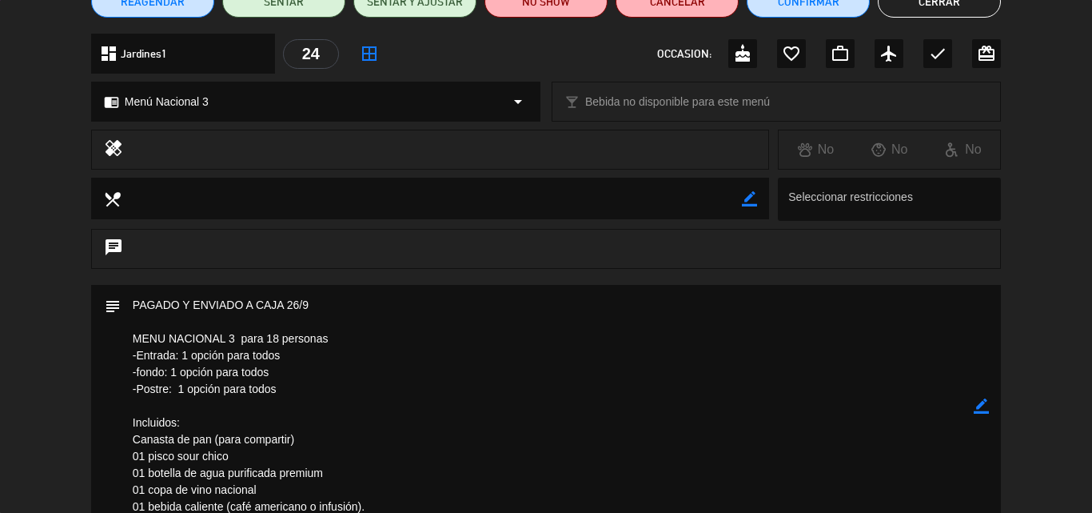
scroll to position [160, 0]
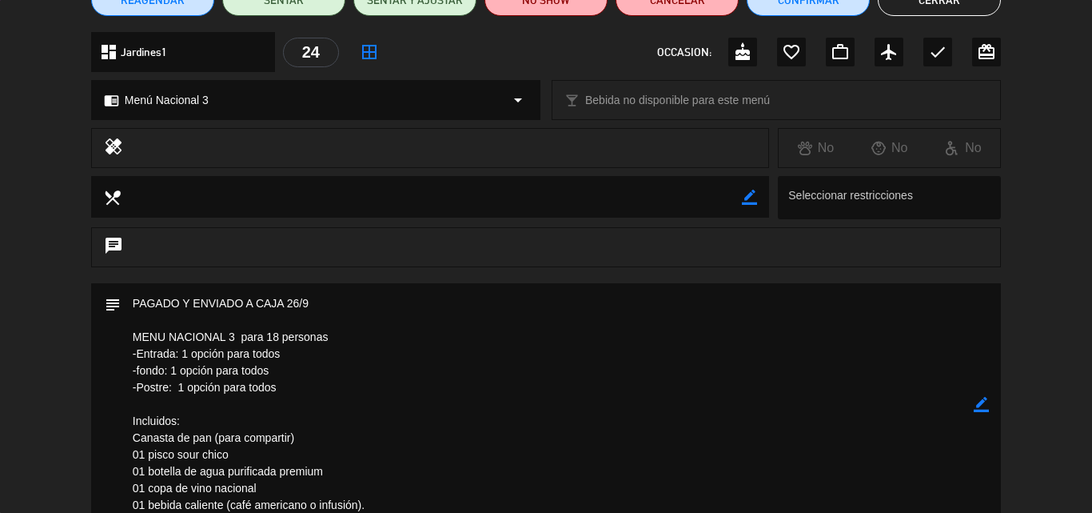
click at [981, 405] on icon "border_color" at bounding box center [981, 404] width 15 height 15
click at [349, 302] on textarea at bounding box center [547, 404] width 853 height 242
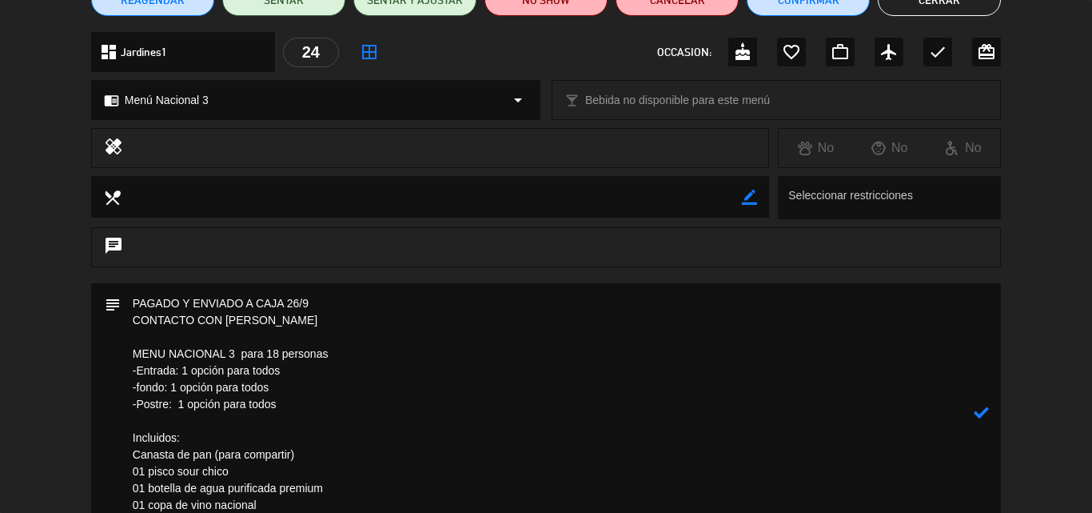
type textarea "PAGADO Y ENVIADO A CAJA 26/9 CONTACTO CON [PERSON_NAME] MENU NACIONAL 3 para 18…"
click at [978, 413] on icon at bounding box center [981, 412] width 15 height 15
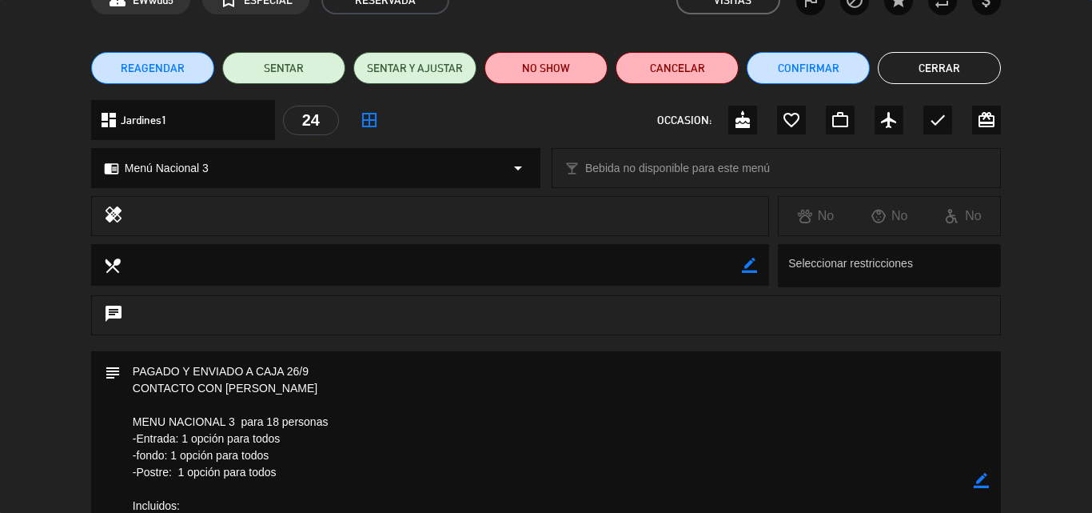
scroll to position [0, 0]
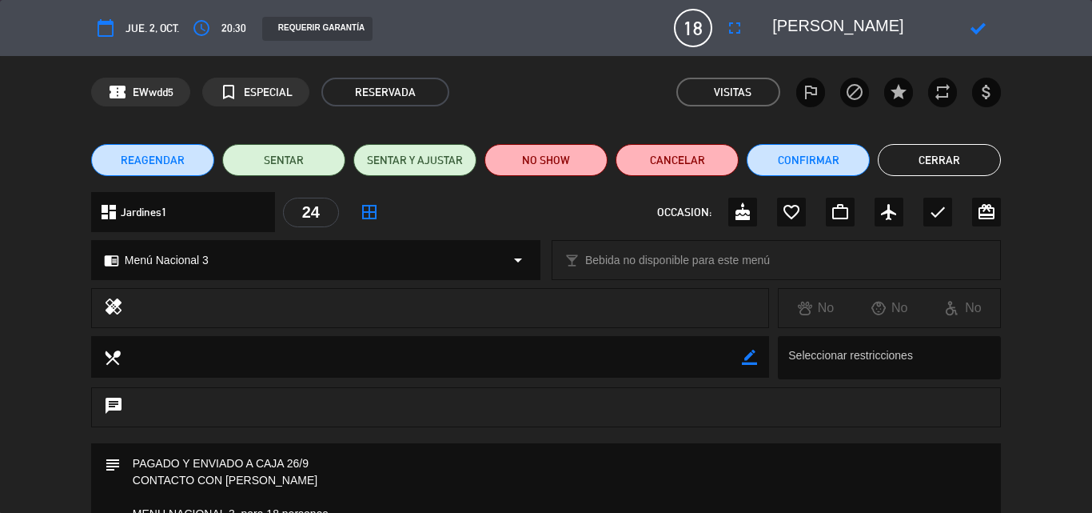
click at [958, 22] on div at bounding box center [979, 28] width 46 height 29
drag, startPoint x: 951, startPoint y: 23, endPoint x: 710, endPoint y: 23, distance: 240.7
click at [710, 23] on div "calendar_today [DEMOGRAPHIC_DATA]. 2, oct. access_time 20:30 REQUERIR GARANTÍA …" at bounding box center [546, 28] width 910 height 38
type textarea "[GEOGRAPHIC_DATA][PERSON_NAME]"
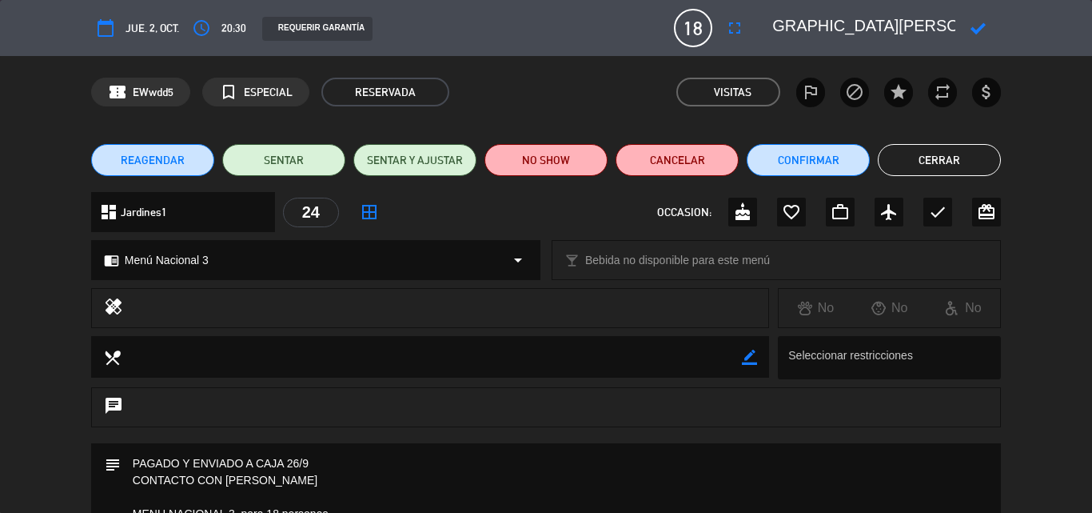
click at [977, 25] on icon at bounding box center [978, 28] width 15 height 15
click at [813, 162] on button "Confirmar" at bounding box center [808, 160] width 123 height 32
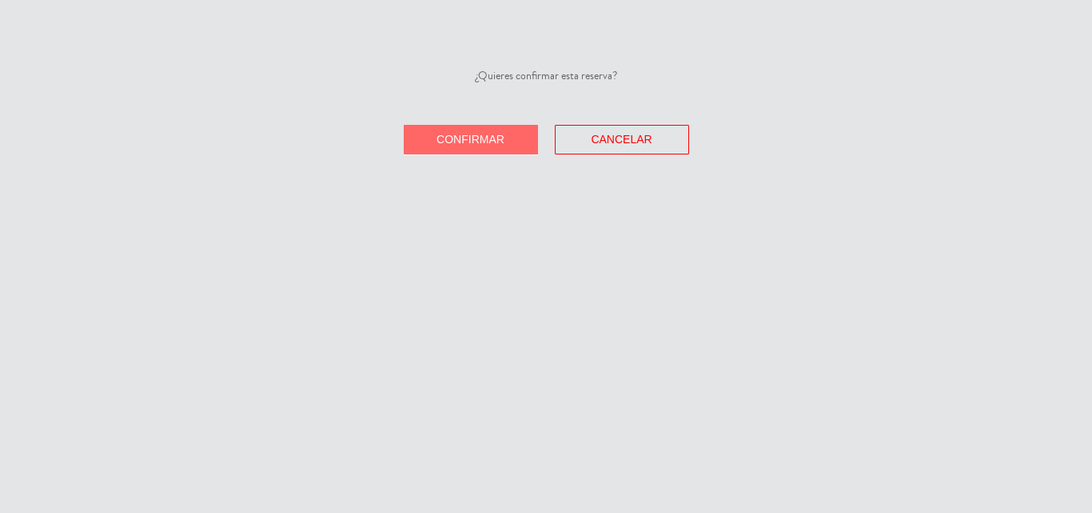
click at [491, 134] on span "Confirmar" at bounding box center [471, 139] width 68 height 13
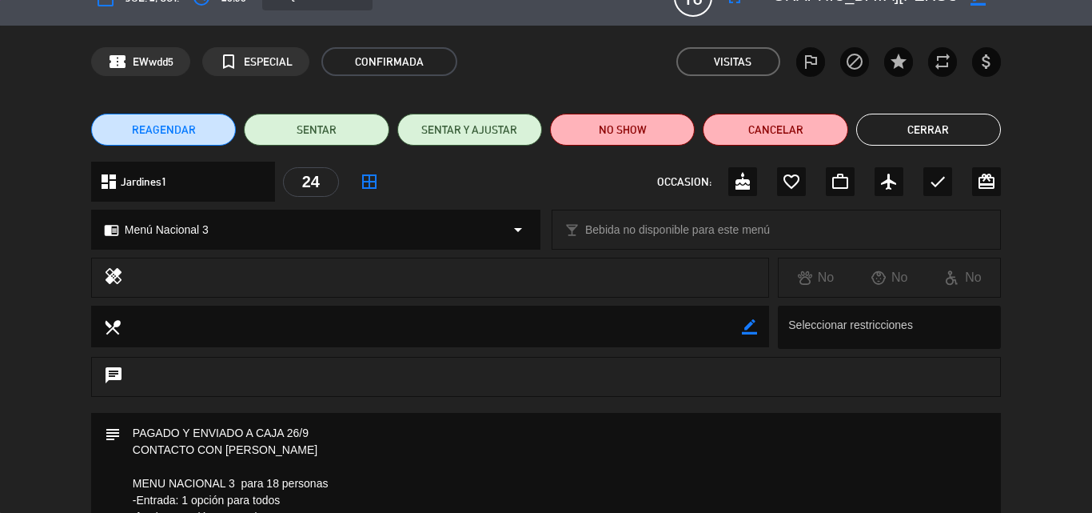
scroll to position [0, 0]
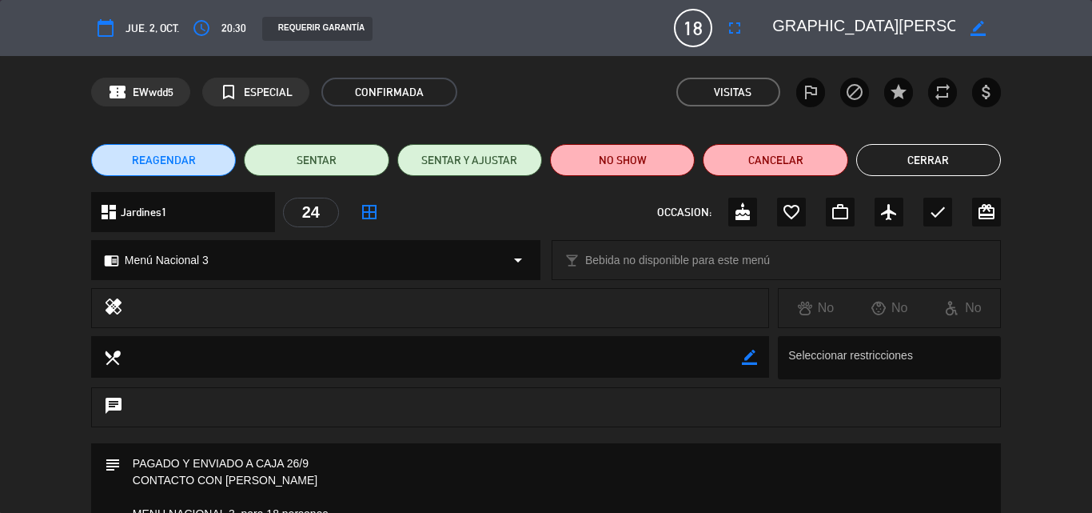
click at [907, 162] on button "Cerrar" at bounding box center [929, 160] width 145 height 32
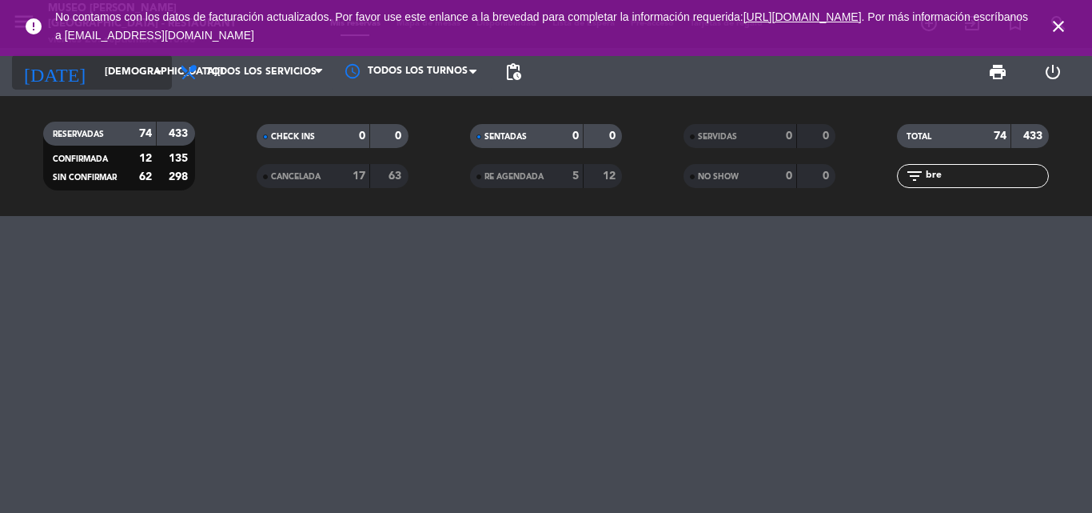
click at [114, 66] on input "[DEMOGRAPHIC_DATA][DATE]" at bounding box center [164, 71] width 135 height 27
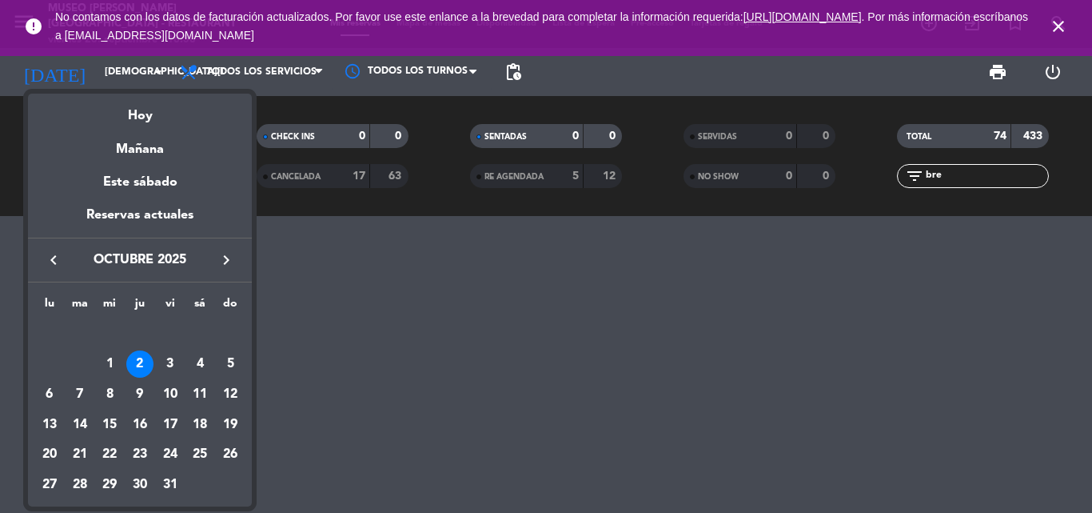
click at [57, 260] on icon "keyboard_arrow_left" at bounding box center [53, 259] width 19 height 19
drag, startPoint x: 200, startPoint y: 453, endPoint x: 805, endPoint y: 220, distance: 648.6
click at [201, 453] on div "27" at bounding box center [199, 454] width 27 height 27
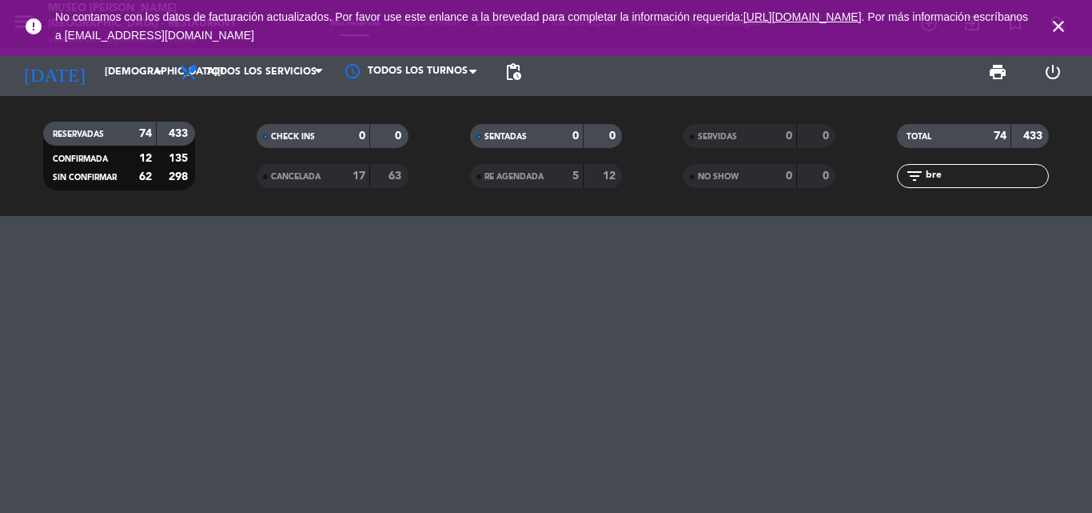
type input "[DATE]"
drag, startPoint x: 885, startPoint y: 174, endPoint x: 718, endPoint y: 177, distance: 166.4
click at [718, 177] on div "RESERVADAS 74 433 CONFIRMADA 12 135 SIN CONFIRMAR 62 298 CHECK INS 0 0 CANCELAD…" at bounding box center [546, 156] width 1092 height 88
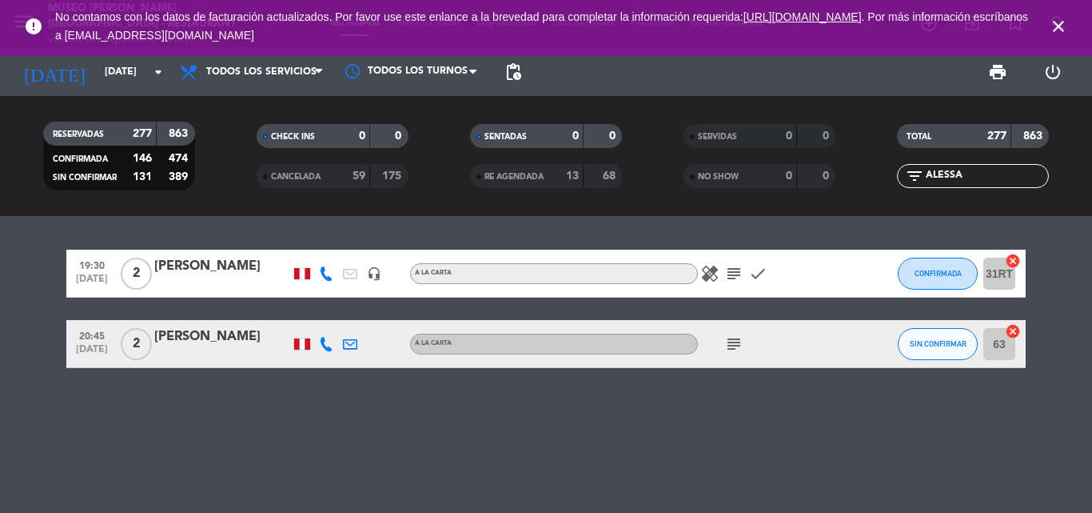
type input "ALESSA"
click at [233, 265] on div "[PERSON_NAME]" at bounding box center [222, 266] width 136 height 21
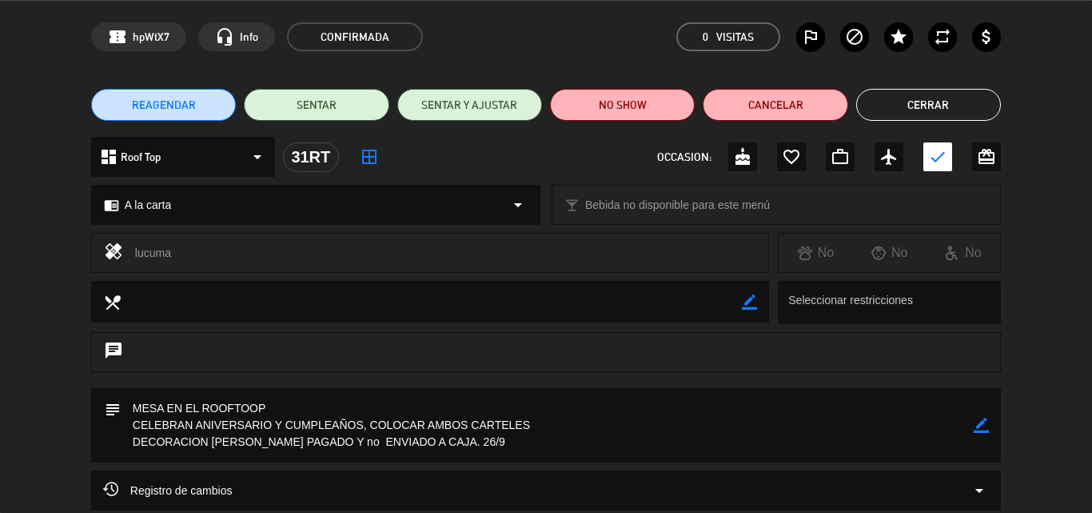
scroll to position [80, 0]
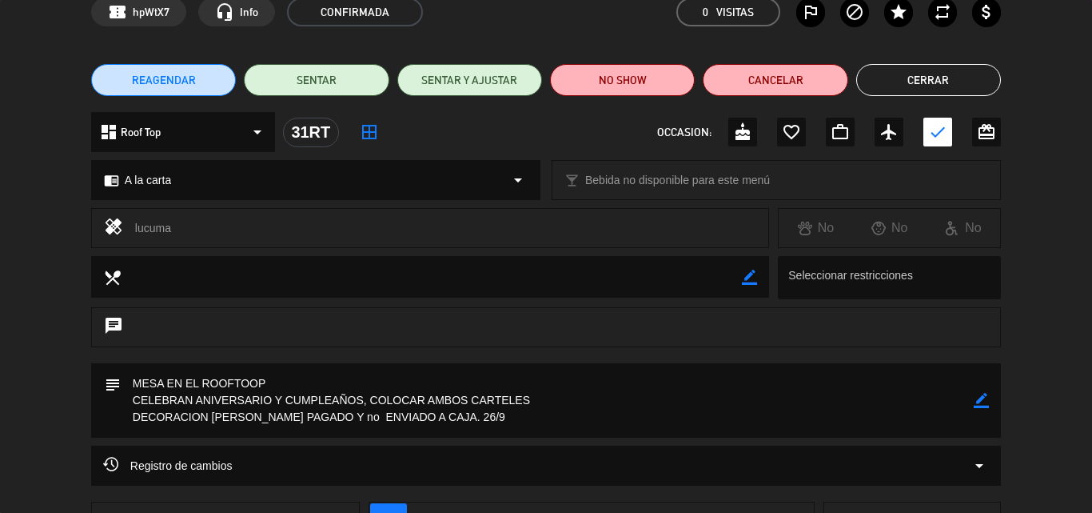
click at [983, 398] on icon "border_color" at bounding box center [981, 400] width 15 height 15
drag, startPoint x: 348, startPoint y: 418, endPoint x: 333, endPoint y: 418, distance: 15.2
click at [333, 418] on textarea at bounding box center [547, 400] width 853 height 74
type textarea "MESA EN EL ROOFTOOP CELEBRAN ANIVERSARIO Y CUMPLEAÑOS, COLOCAR AMBOS CARTELES D…"
click at [987, 405] on icon at bounding box center [981, 400] width 15 height 15
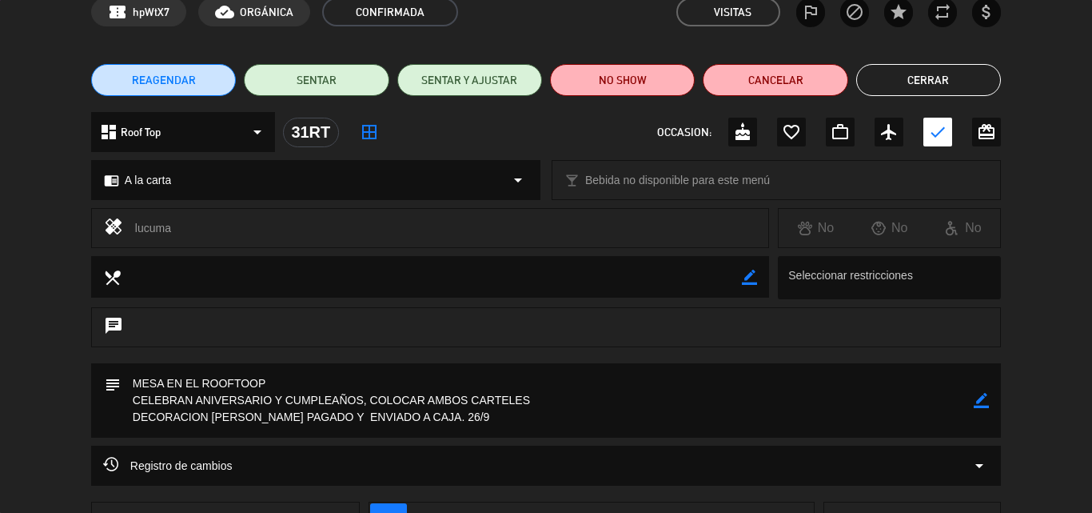
click at [930, 84] on button "Cerrar" at bounding box center [929, 80] width 145 height 32
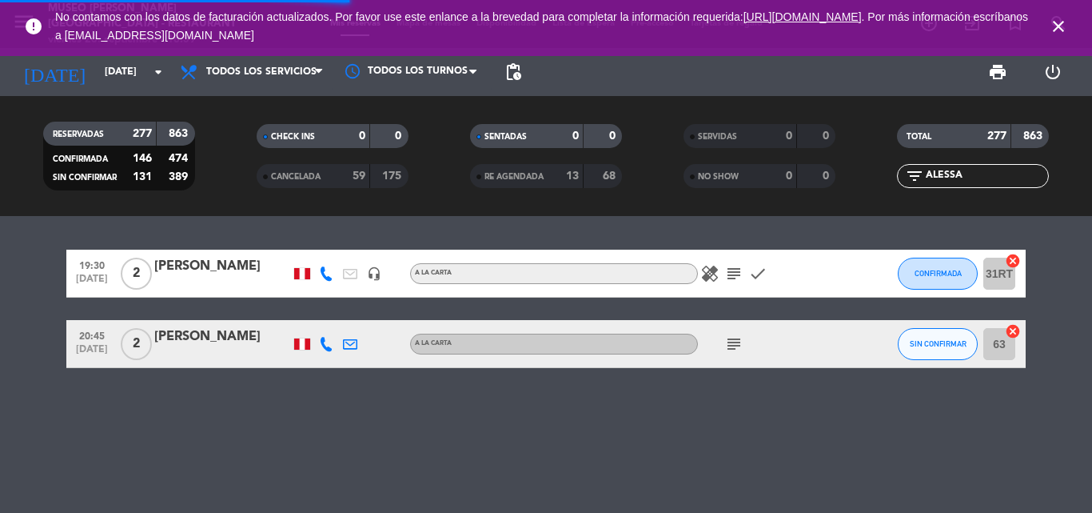
drag, startPoint x: 1067, startPoint y: 22, endPoint x: 1060, endPoint y: 28, distance: 9.1
click at [1065, 22] on icon "close" at bounding box center [1058, 26] width 19 height 19
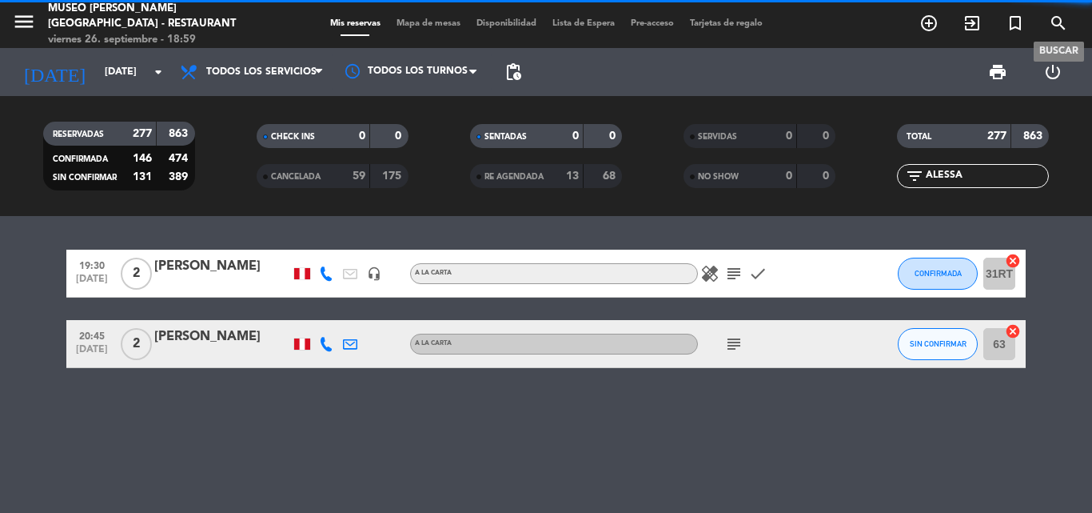
click at [1059, 18] on icon "search" at bounding box center [1058, 23] width 19 height 19
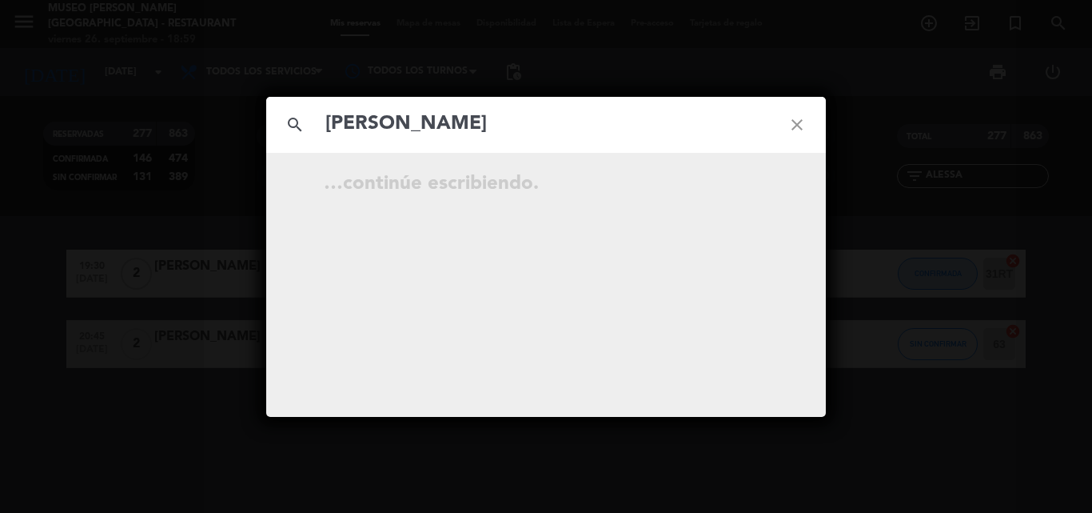
type input "[PERSON_NAME]"
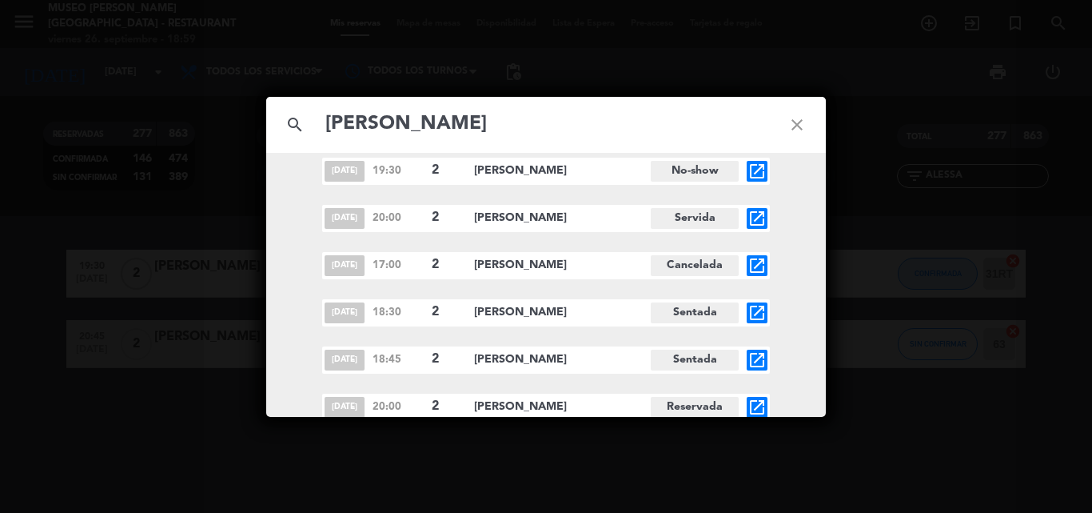
scroll to position [19, 0]
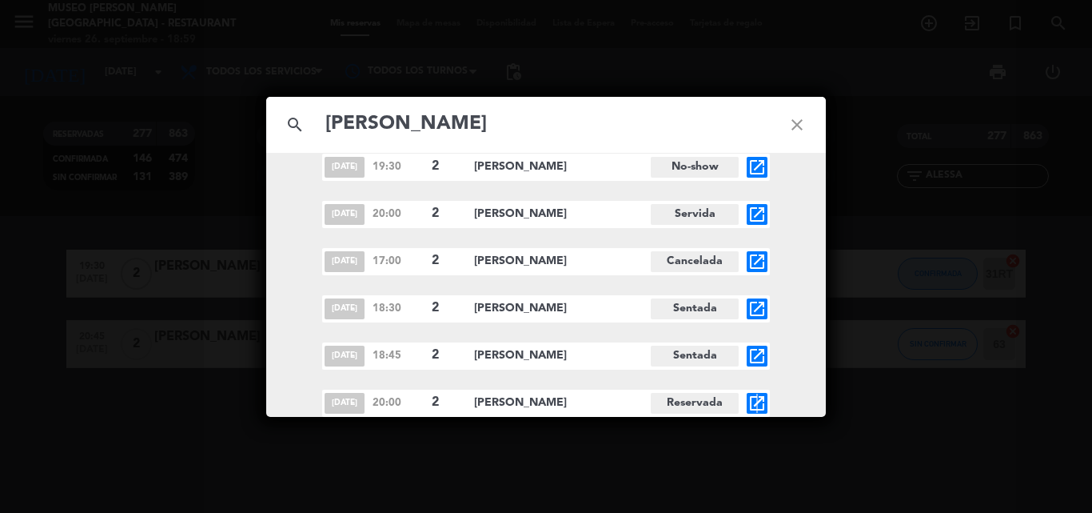
click at [758, 403] on icon "open_in_new" at bounding box center [757, 402] width 19 height 19
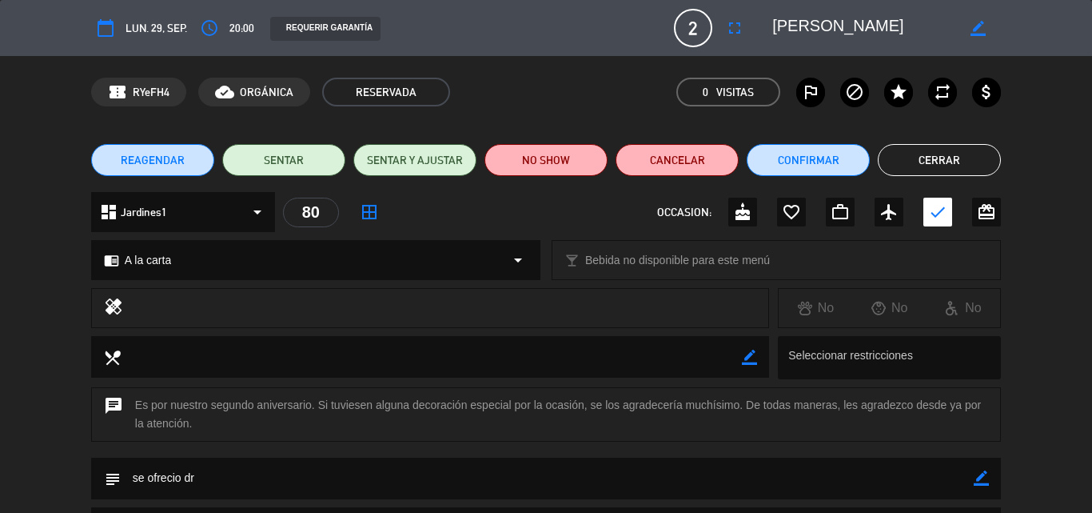
click at [170, 256] on span "A la carta" at bounding box center [148, 260] width 46 height 18
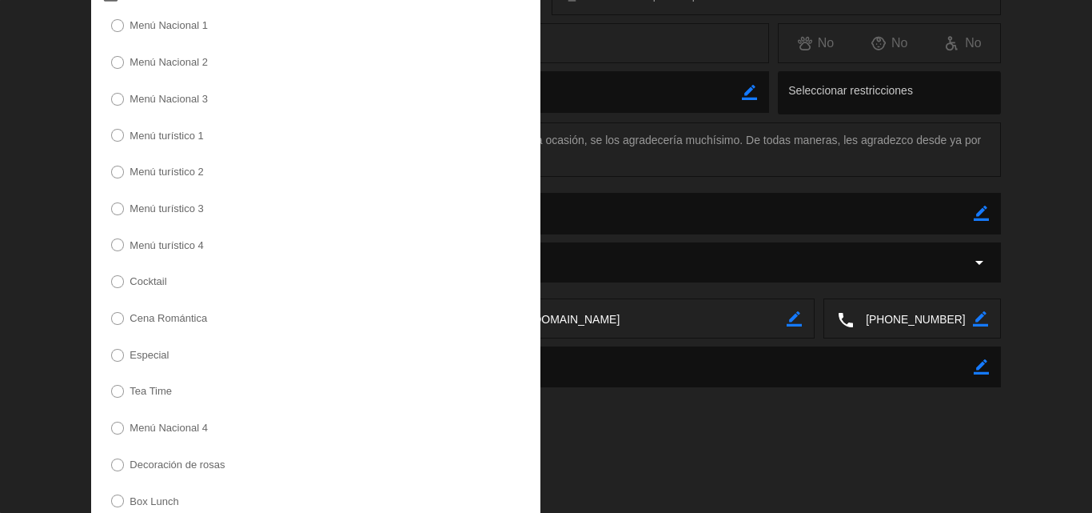
scroll to position [487, 0]
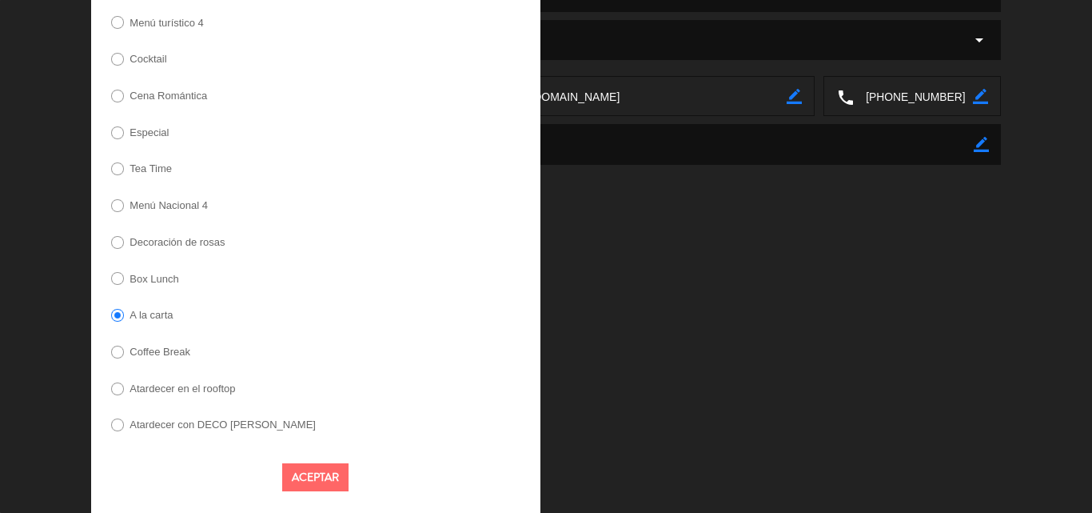
click at [183, 245] on label "Decoración de rosas" at bounding box center [177, 242] width 95 height 10
click at [312, 472] on button "Aceptar" at bounding box center [315, 477] width 66 height 28
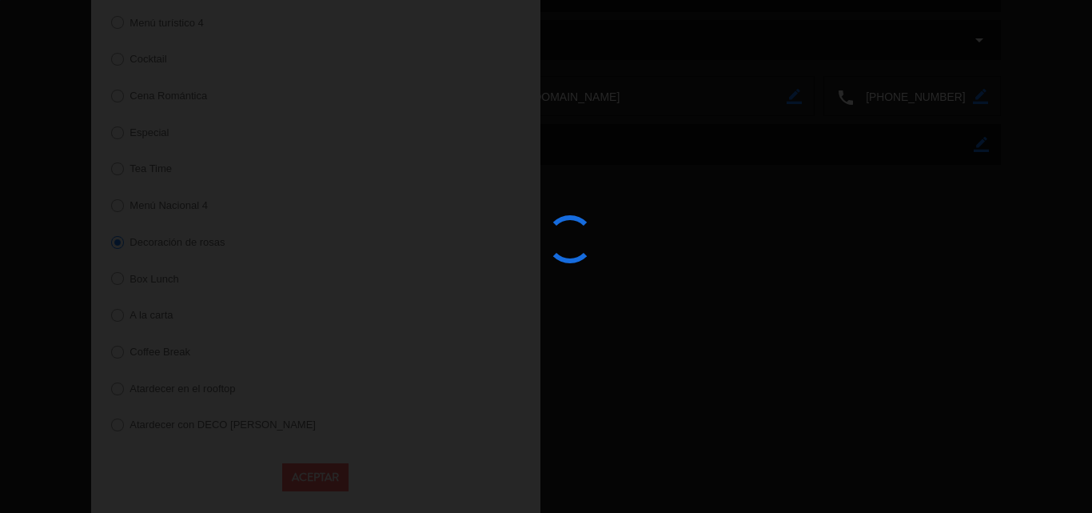
scroll to position [187, 0]
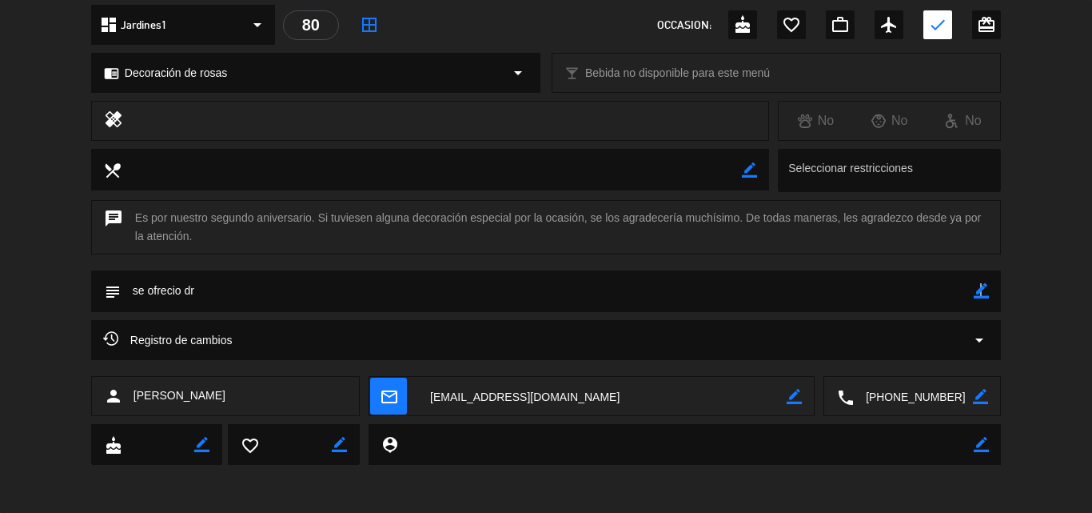
click at [980, 290] on icon "border_color" at bounding box center [981, 290] width 15 height 15
click at [713, 303] on textarea at bounding box center [547, 290] width 853 height 41
drag, startPoint x: 215, startPoint y: 298, endPoint x: 0, endPoint y: 292, distance: 215.2
click at [0, 292] on div "subject" at bounding box center [546, 295] width 1092 height 50
type textarea "DECORACION [PERSON_NAME] PAGADO Y NO ENVIADO A CAJA"
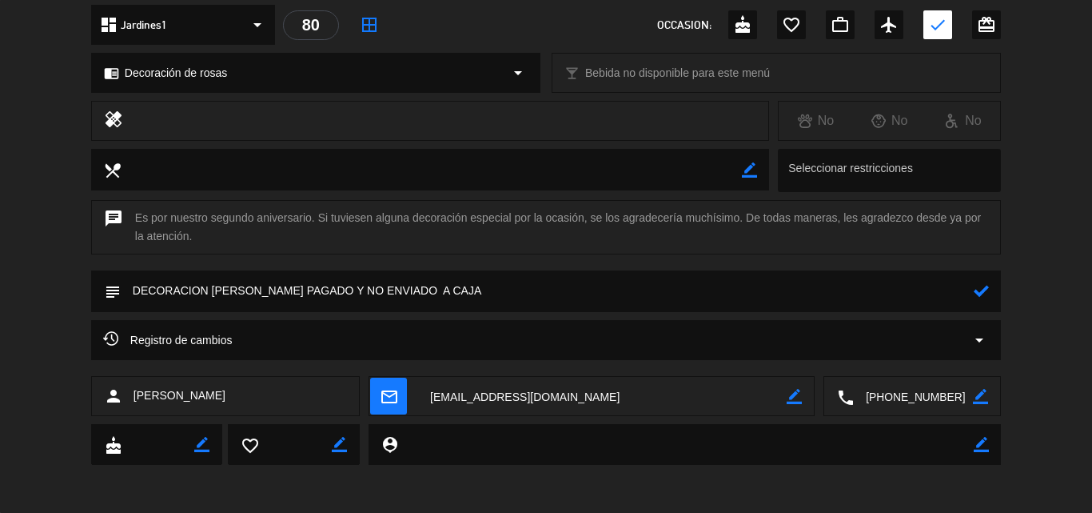
click at [984, 290] on icon at bounding box center [981, 290] width 15 height 15
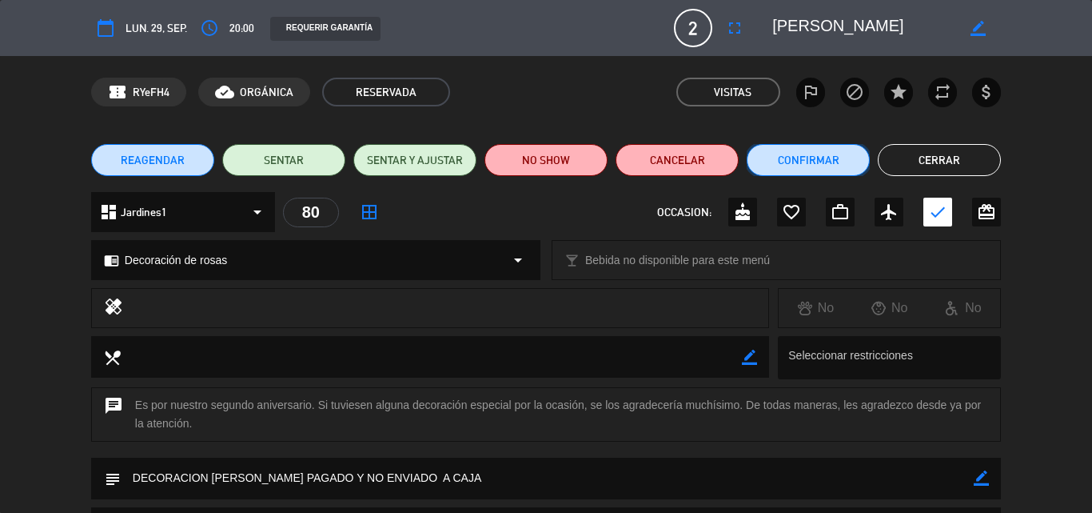
click at [771, 150] on button "Confirmar" at bounding box center [808, 160] width 123 height 32
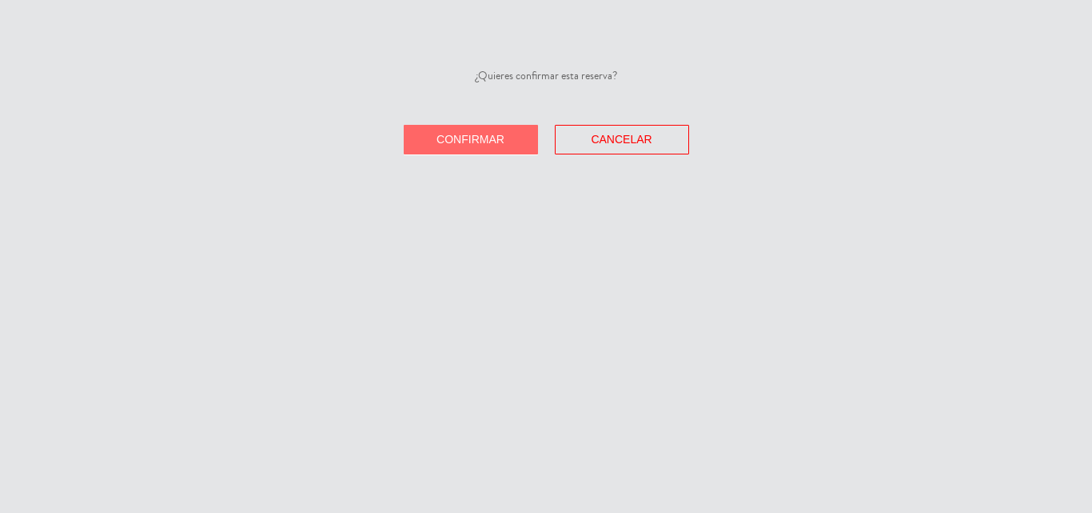
click at [487, 128] on button "Confirmar" at bounding box center [471, 140] width 134 height 30
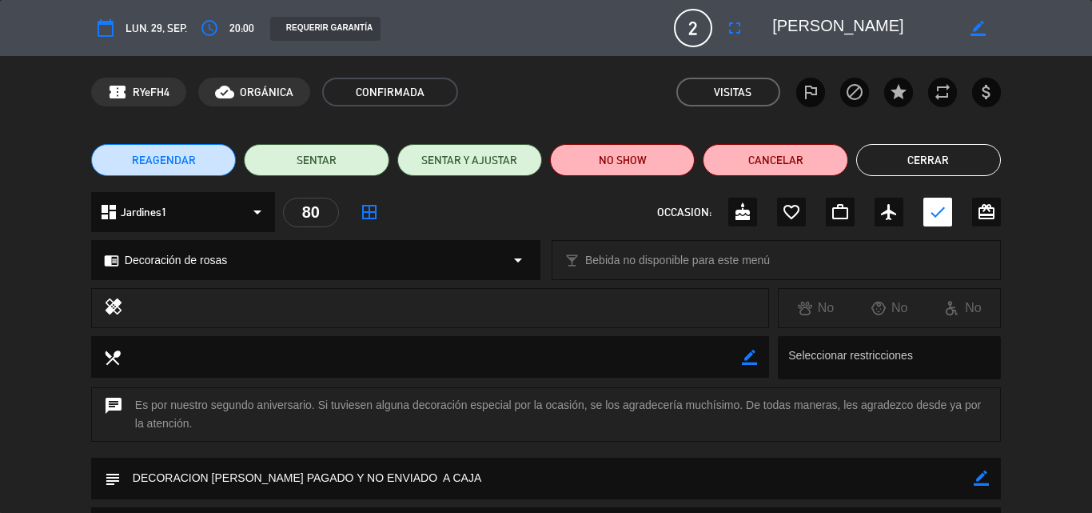
click at [919, 152] on button "Cerrar" at bounding box center [929, 160] width 145 height 32
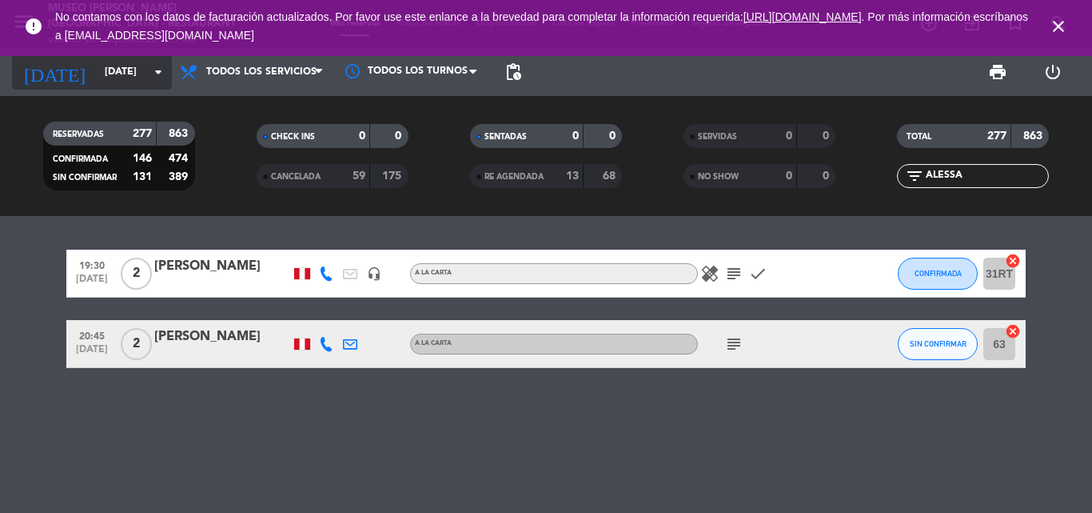
click at [97, 74] on input "[DATE]" at bounding box center [164, 71] width 135 height 27
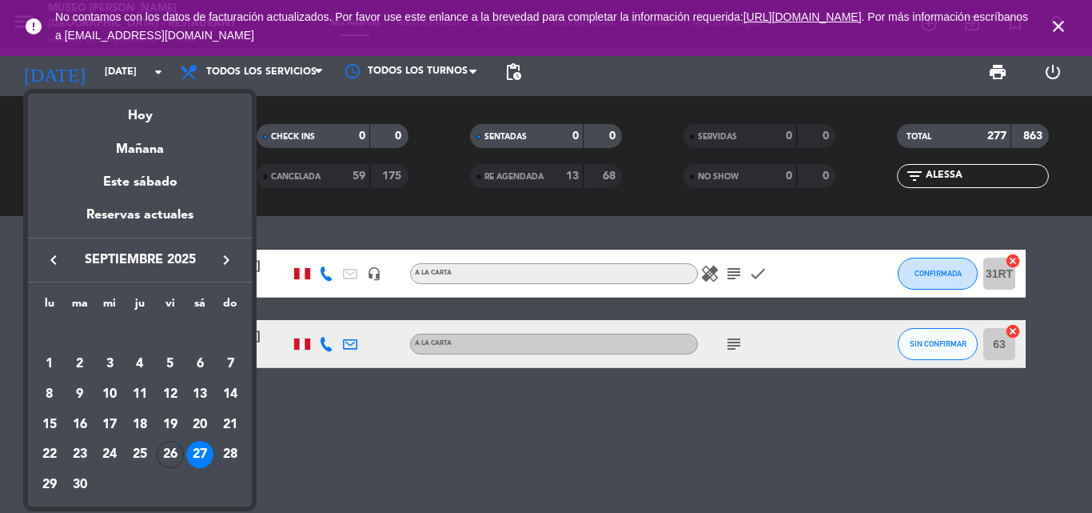
drag, startPoint x: 46, startPoint y: 480, endPoint x: 437, endPoint y: 249, distance: 454.9
click at [46, 481] on div "29" at bounding box center [49, 484] width 27 height 27
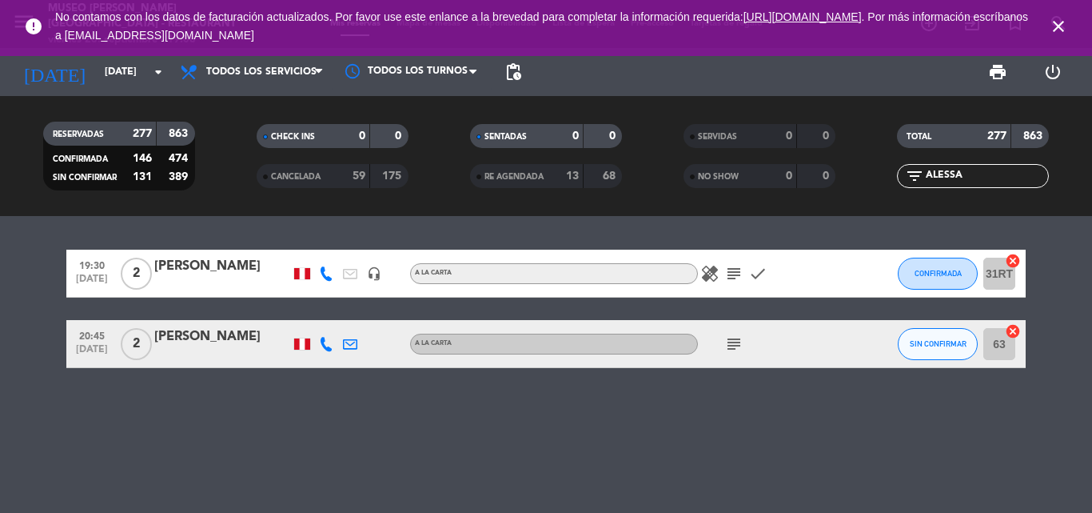
type input "[DATE]"
drag, startPoint x: 996, startPoint y: 178, endPoint x: 524, endPoint y: 184, distance: 471.9
click at [525, 184] on div "RESERVADAS 277 863 CONFIRMADA 146 474 SIN CONFIRMAR 131 389 CHECK INS 0 0 CANCE…" at bounding box center [546, 156] width 1092 height 88
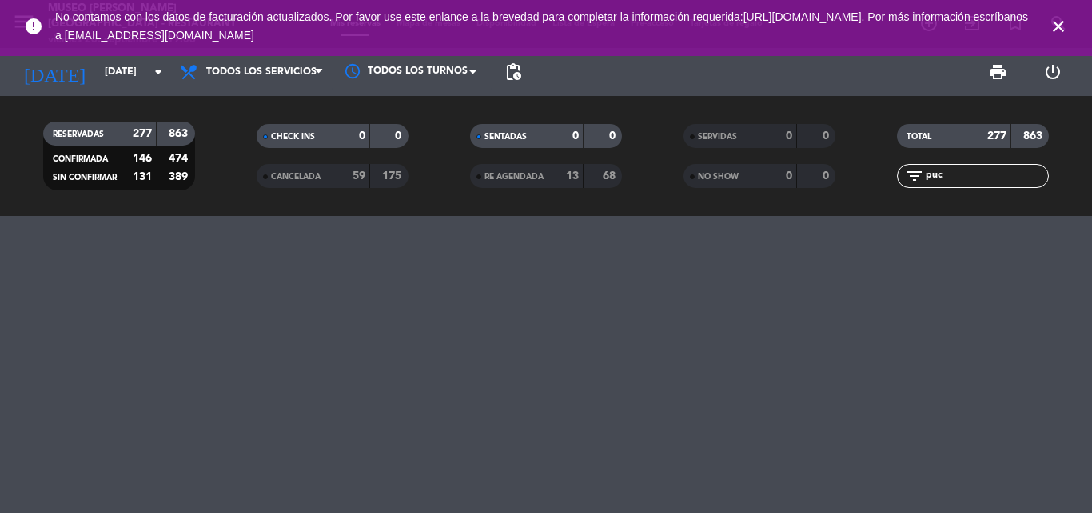
type input "pucp"
drag, startPoint x: 957, startPoint y: 171, endPoint x: 846, endPoint y: 174, distance: 111.2
click at [853, 179] on div "RESERVADAS 277 863 CONFIRMADA 146 474 SIN CONFIRMAR 131 389 CHECK INS 0 0 CANCE…" at bounding box center [546, 156] width 1092 height 88
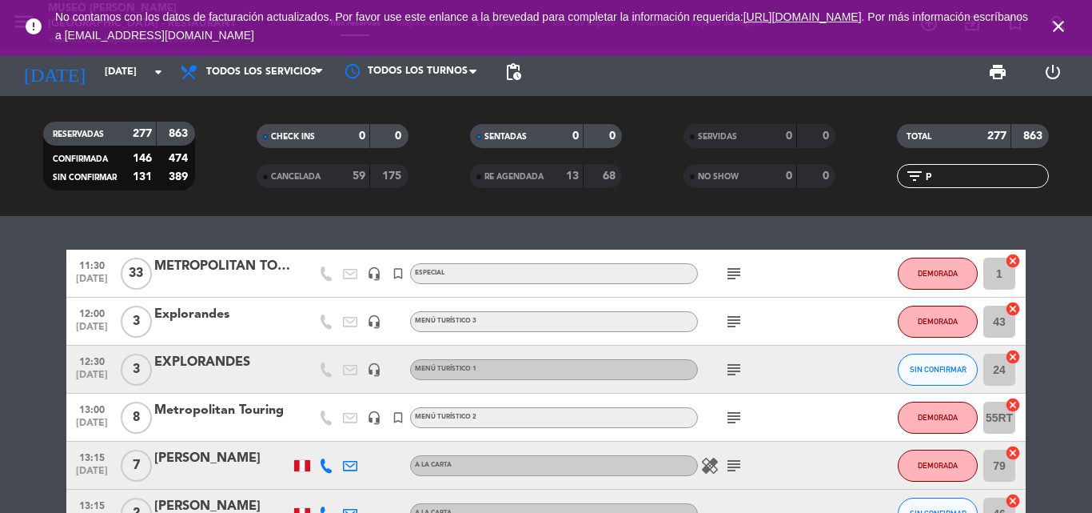
type input "pu"
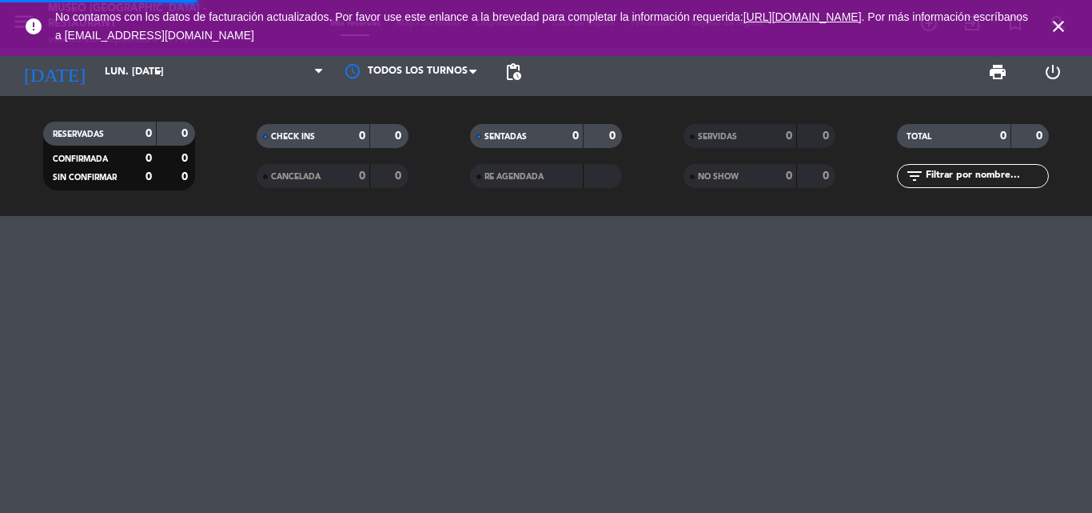
click at [957, 179] on input "text" at bounding box center [986, 176] width 124 height 18
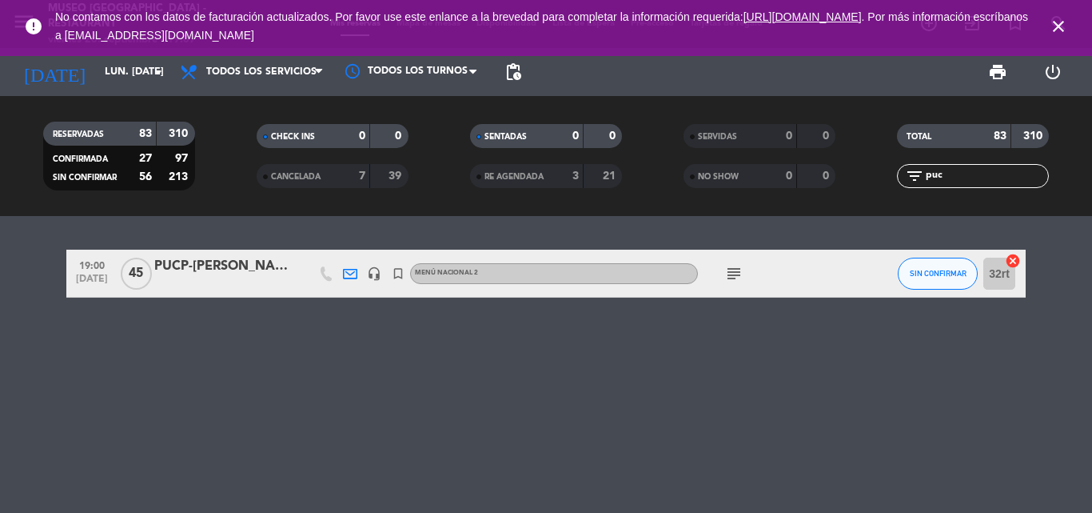
type input "puc"
click at [170, 265] on div "PUCP-[PERSON_NAME]" at bounding box center [222, 266] width 136 height 21
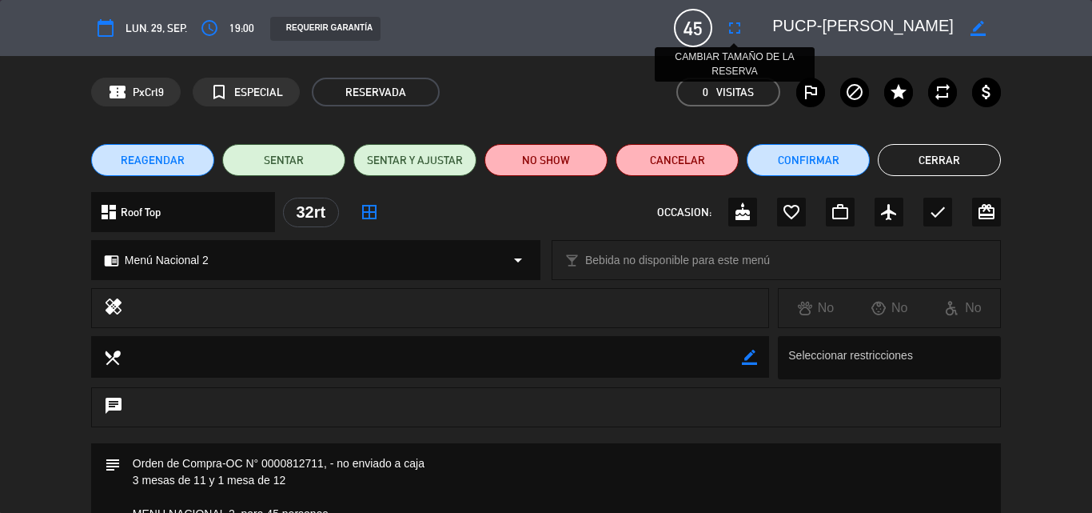
click at [737, 29] on icon "fullscreen" at bounding box center [734, 27] width 19 height 19
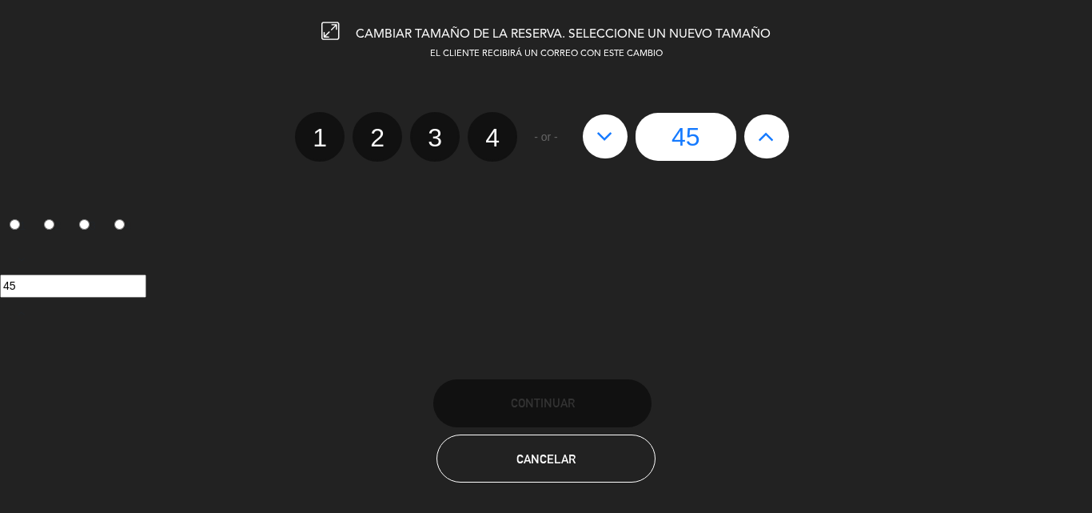
click at [775, 133] on icon at bounding box center [766, 136] width 17 height 26
type input "46"
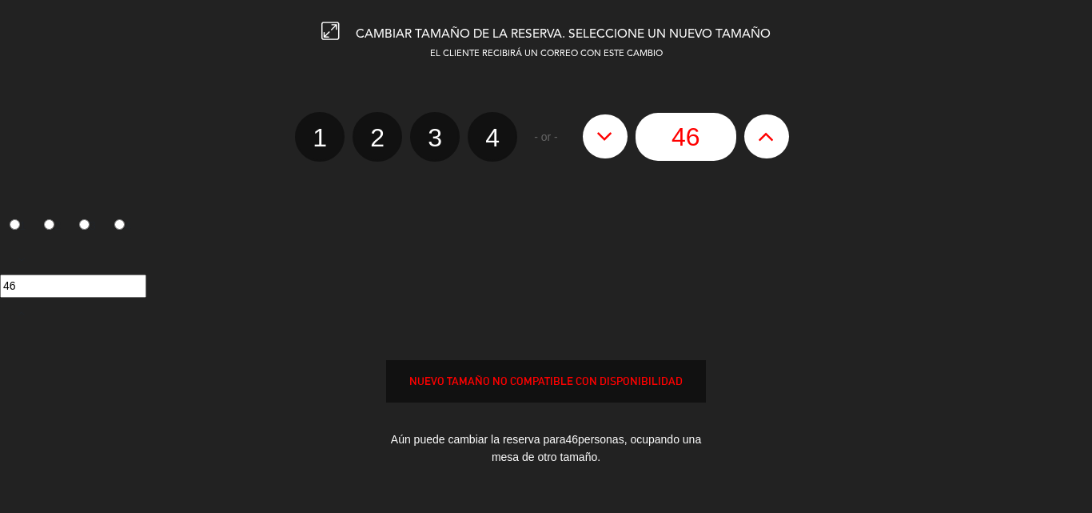
click at [775, 133] on icon at bounding box center [766, 136] width 17 height 26
type input "47"
click at [775, 133] on icon at bounding box center [766, 136] width 17 height 26
type input "48"
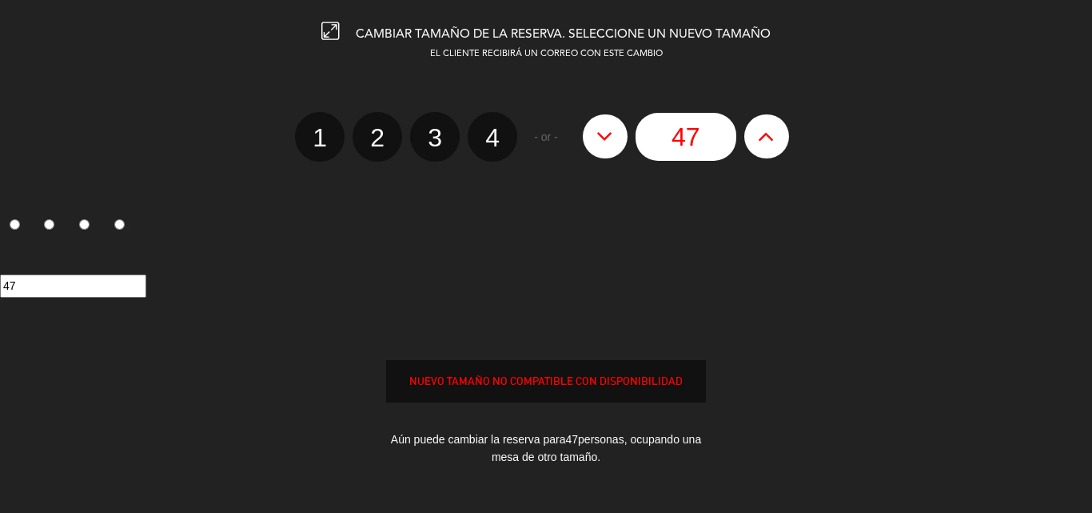
type input "48"
click at [775, 133] on icon at bounding box center [766, 136] width 17 height 26
type input "49"
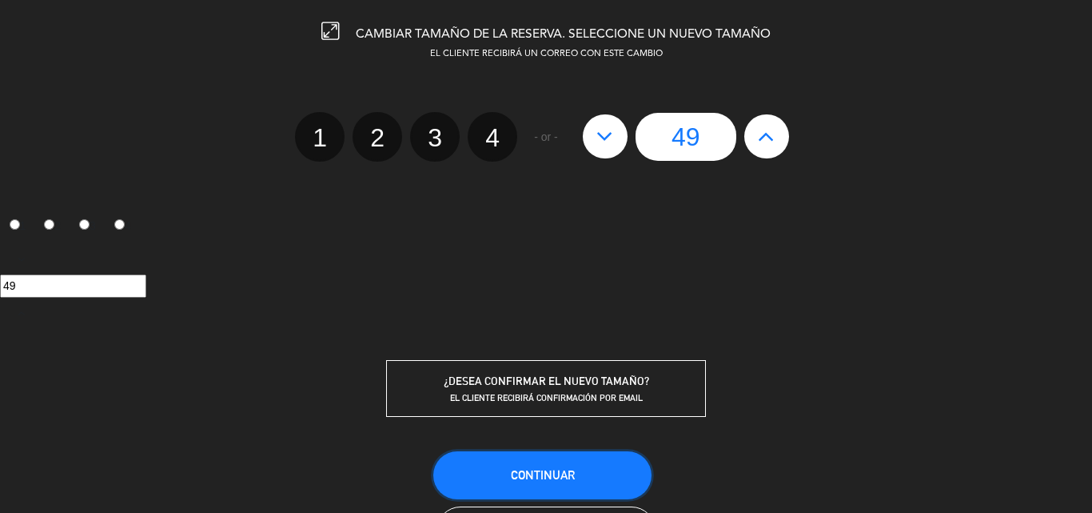
click at [529, 473] on span "Continuar" at bounding box center [543, 475] width 64 height 14
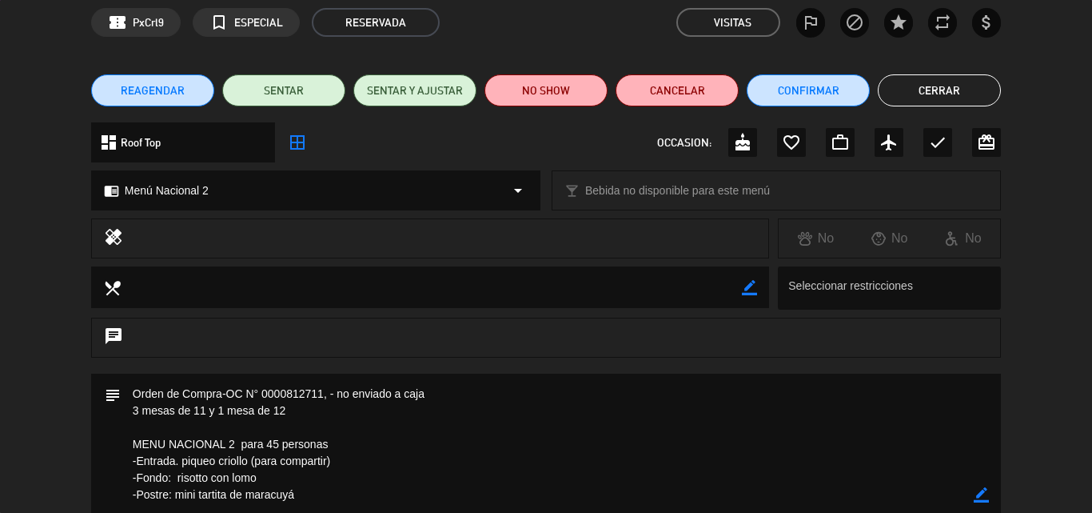
scroll to position [160, 0]
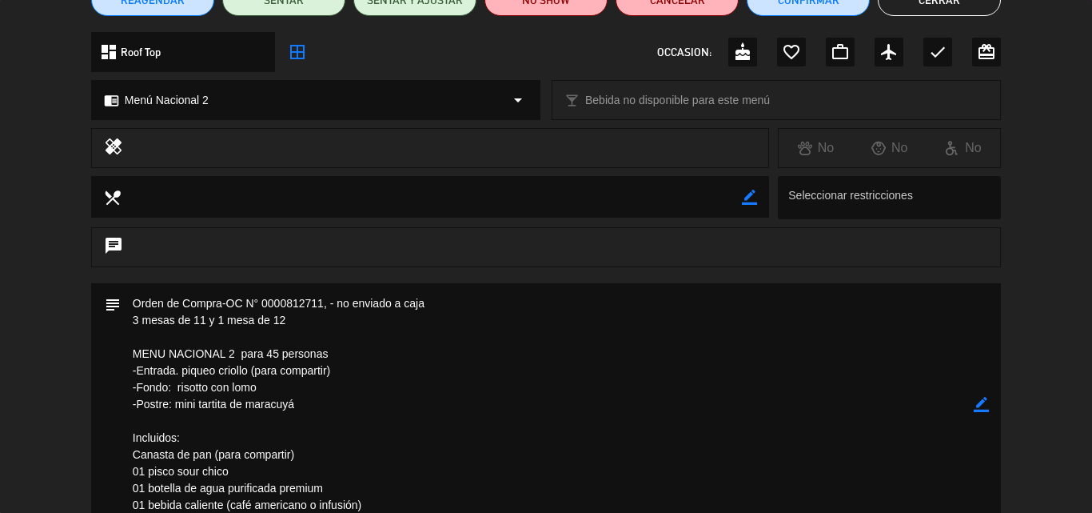
click at [983, 403] on icon "border_color" at bounding box center [981, 404] width 15 height 15
click at [274, 349] on textarea at bounding box center [547, 404] width 853 height 242
drag, startPoint x: 292, startPoint y: 321, endPoint x: 90, endPoint y: 318, distance: 202.3
click at [90, 318] on div "subject" at bounding box center [546, 408] width 1092 height 250
click at [277, 350] on textarea at bounding box center [547, 404] width 853 height 242
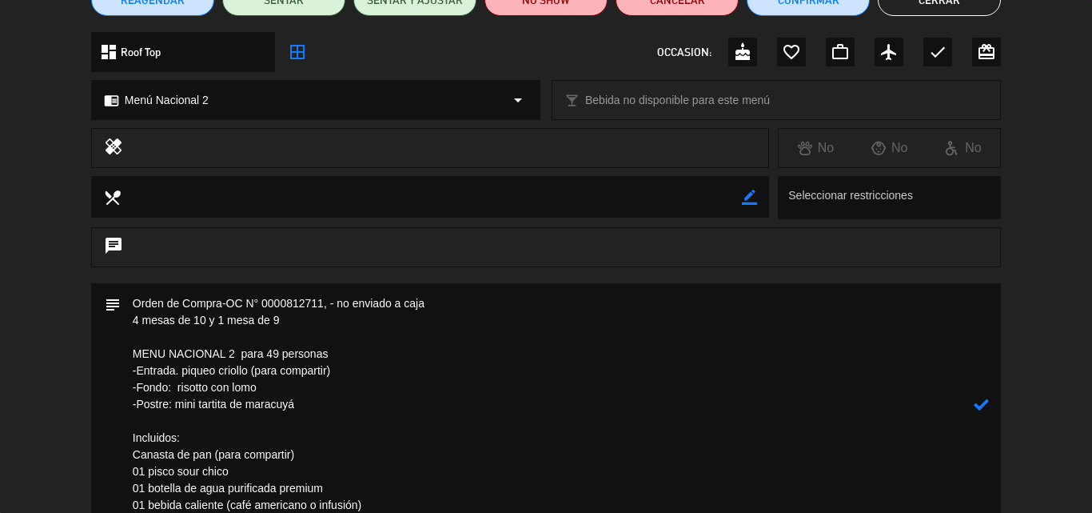
type textarea "Orden de Compra-OC N° 0000812711, - no enviado a caja 4 mesas de 10 y 1 mesa de…"
click at [981, 397] on icon at bounding box center [981, 404] width 15 height 15
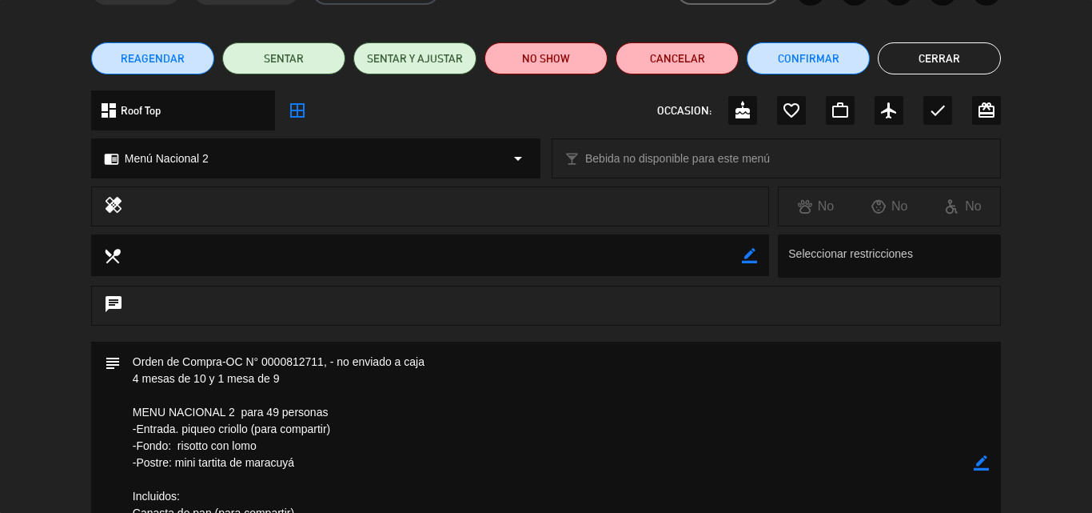
scroll to position [0, 0]
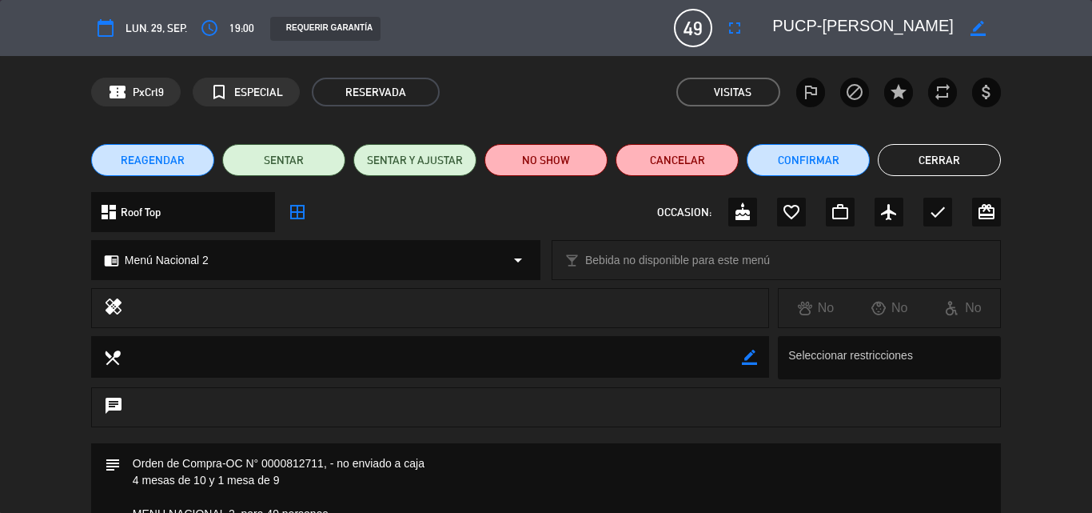
click at [944, 159] on button "Cerrar" at bounding box center [939, 160] width 123 height 32
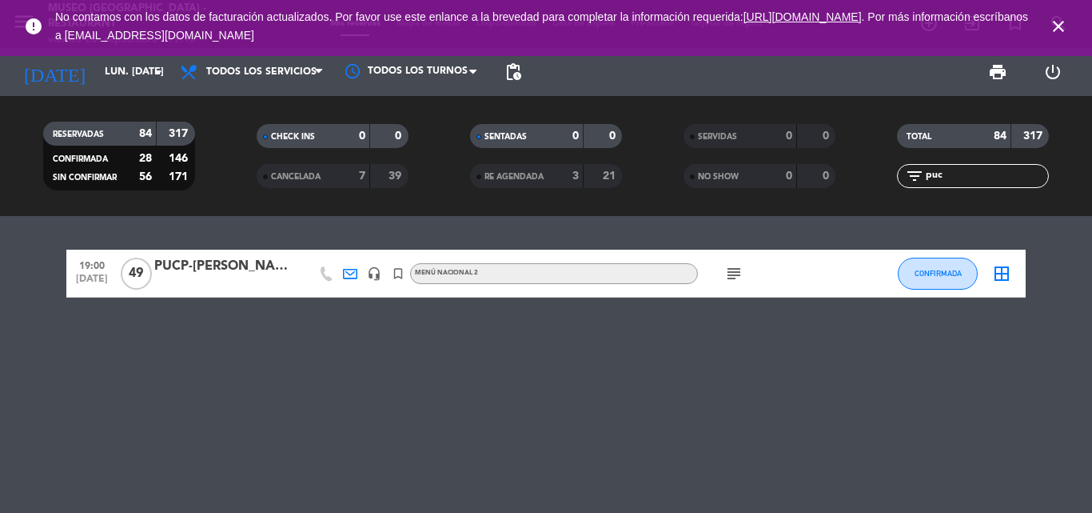
drag, startPoint x: 943, startPoint y: 174, endPoint x: 805, endPoint y: 176, distance: 137.6
click at [805, 176] on div "RESERVADAS 84 317 CONFIRMADA 28 146 SIN CONFIRMAR 56 171 CHECK INS 0 0 CANCELAD…" at bounding box center [546, 156] width 1092 height 88
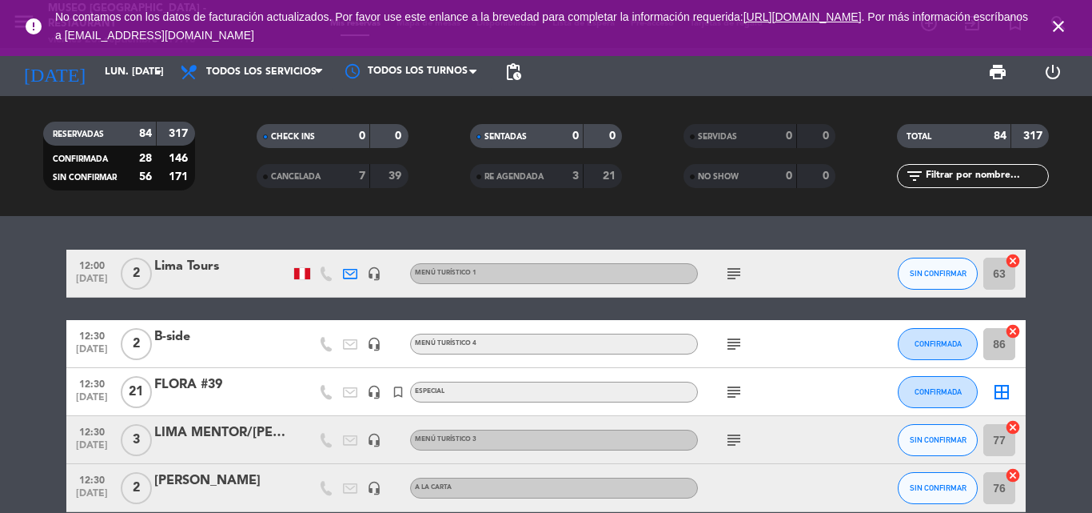
click at [967, 174] on input "text" at bounding box center [986, 176] width 124 height 18
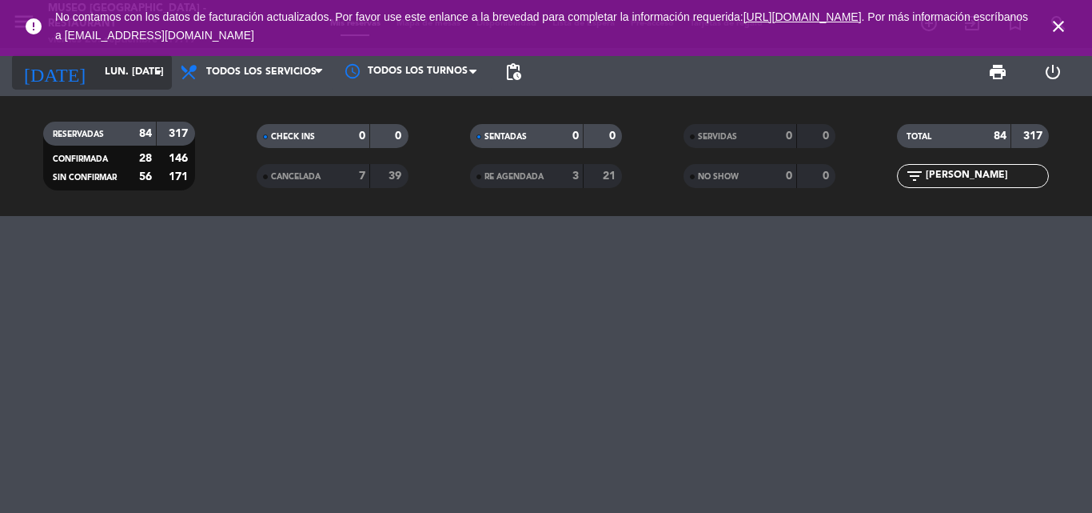
type input "jose"
click at [104, 73] on input "[DATE]" at bounding box center [164, 71] width 135 height 27
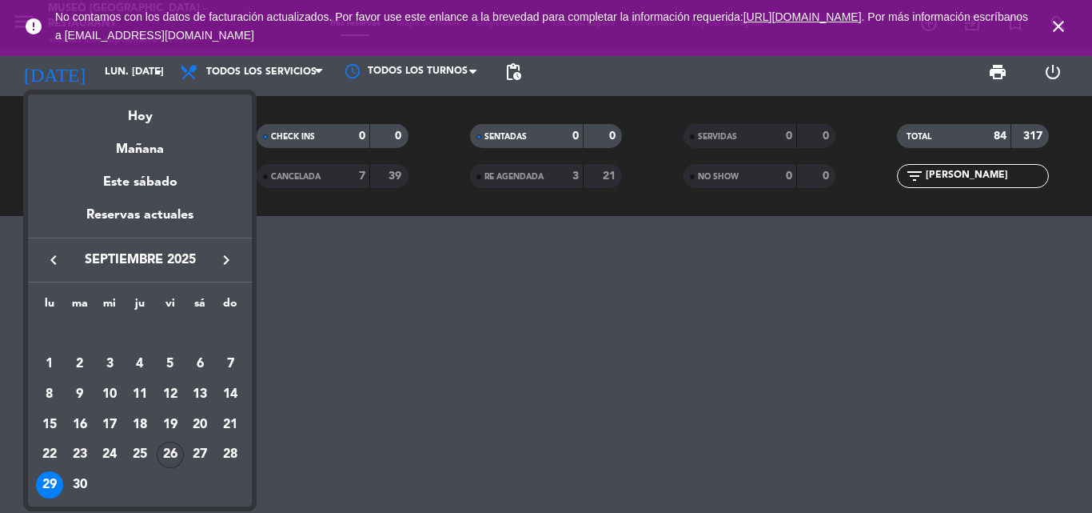
click at [174, 450] on div "26" at bounding box center [170, 454] width 27 height 27
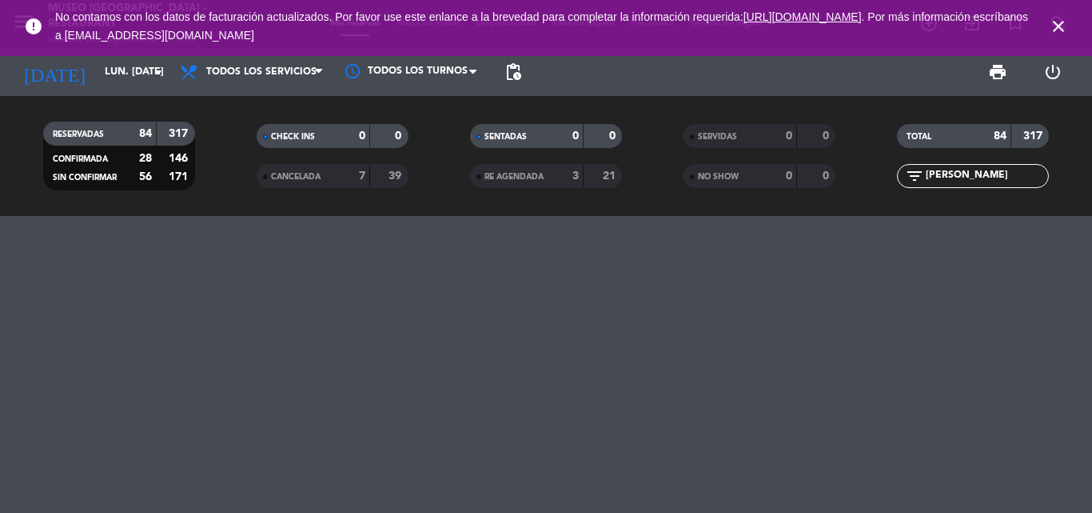
type input "[DATE]"
drag, startPoint x: 957, startPoint y: 182, endPoint x: 865, endPoint y: 180, distance: 92.0
click at [868, 180] on div "filter_list jose" at bounding box center [974, 176] width 214 height 24
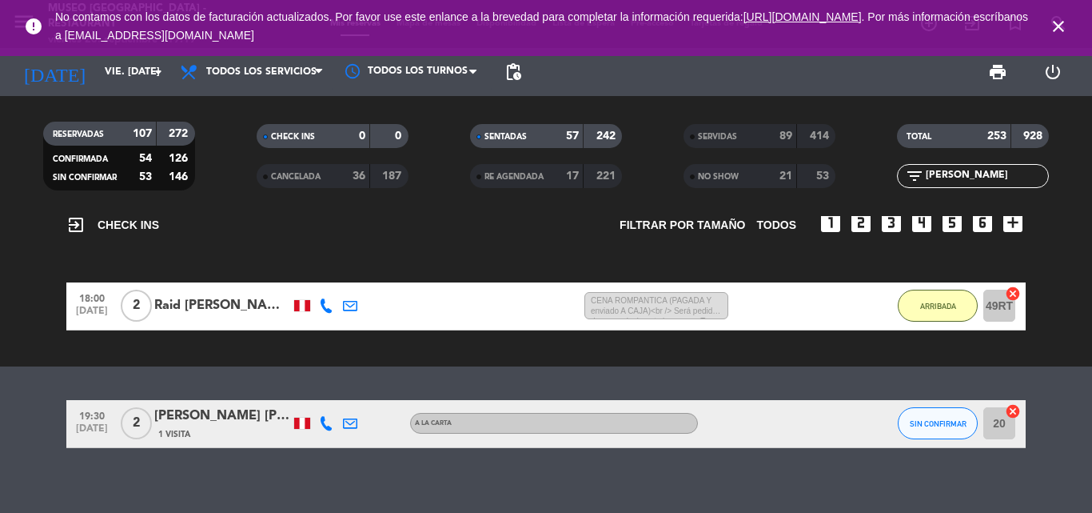
scroll to position [124, 0]
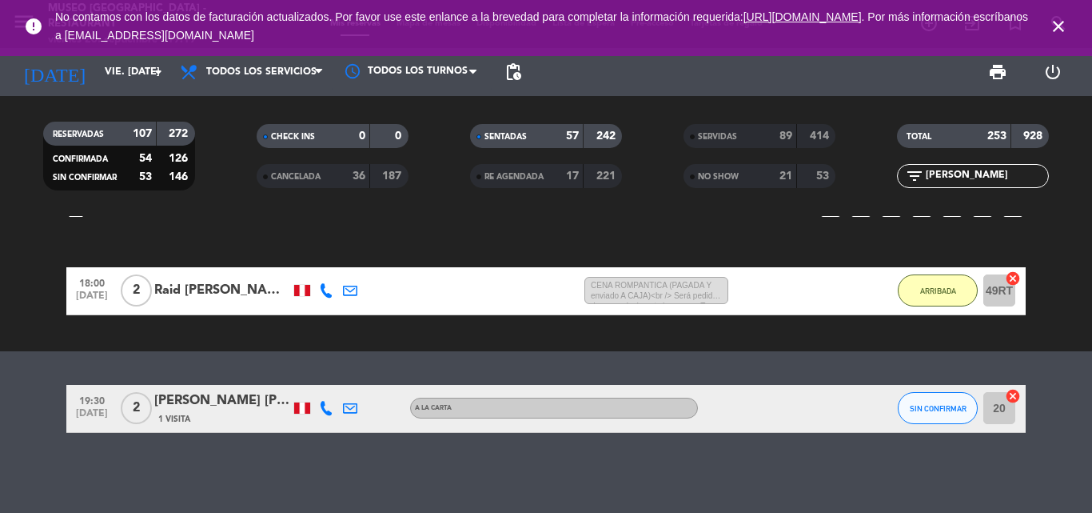
type input "jose lui"
click at [246, 402] on div "[PERSON_NAME]" at bounding box center [222, 400] width 136 height 21
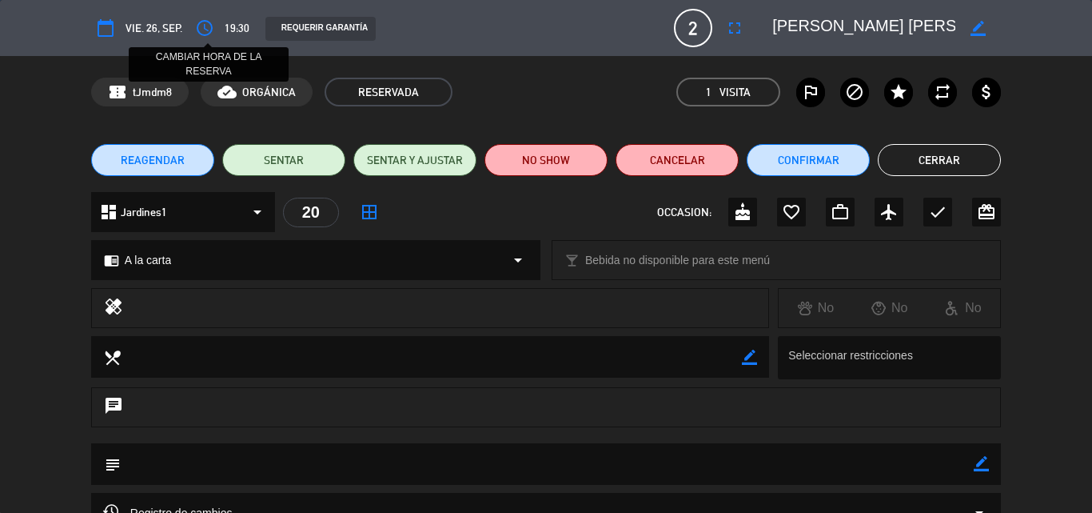
click at [208, 27] on icon "access_time" at bounding box center [204, 27] width 19 height 19
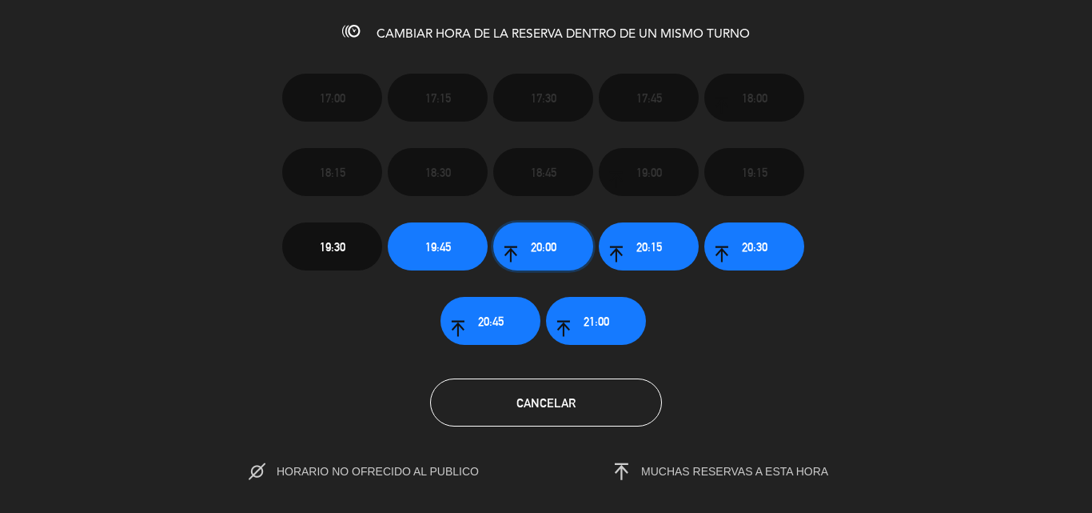
click at [538, 241] on span "20:00" at bounding box center [544, 247] width 26 height 18
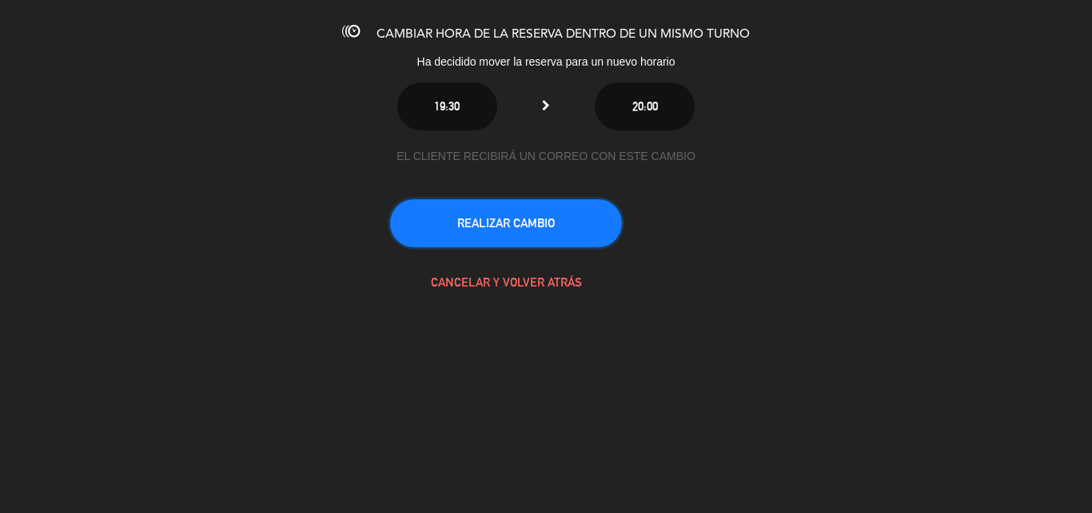
click at [544, 223] on button "REALIZAR CAMBIO" at bounding box center [506, 223] width 232 height 48
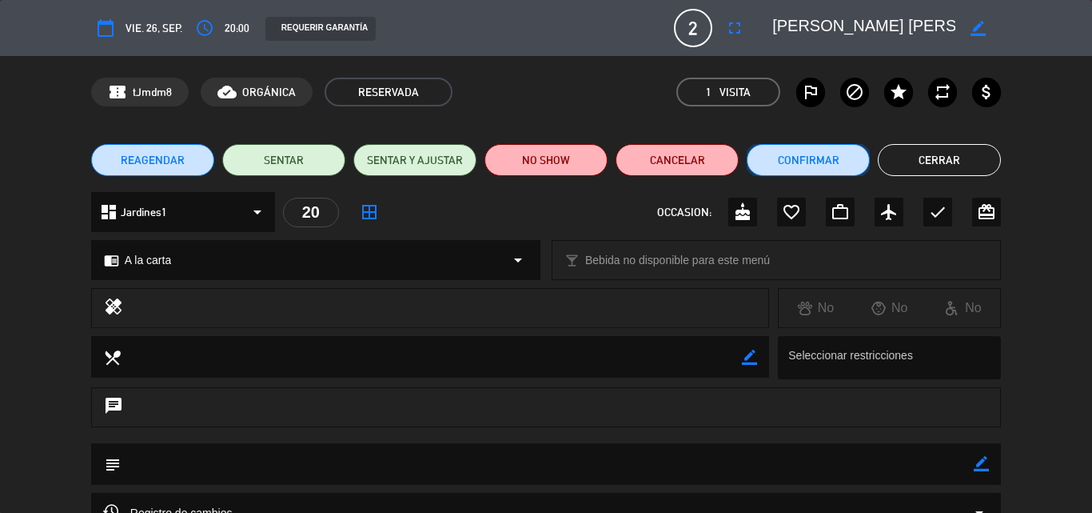
click at [792, 161] on button "Confirmar" at bounding box center [808, 160] width 123 height 32
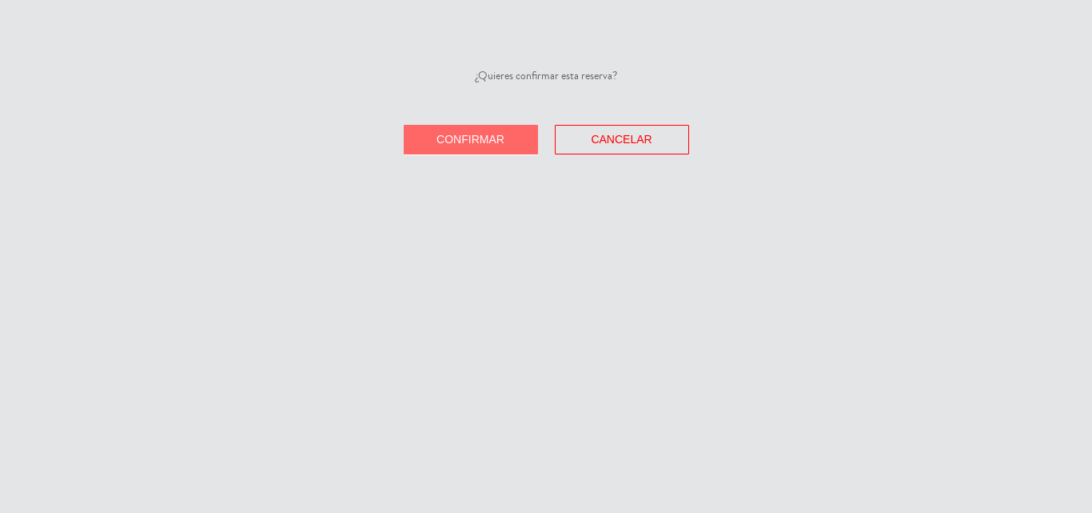
click at [510, 133] on button "Confirmar" at bounding box center [471, 140] width 134 height 30
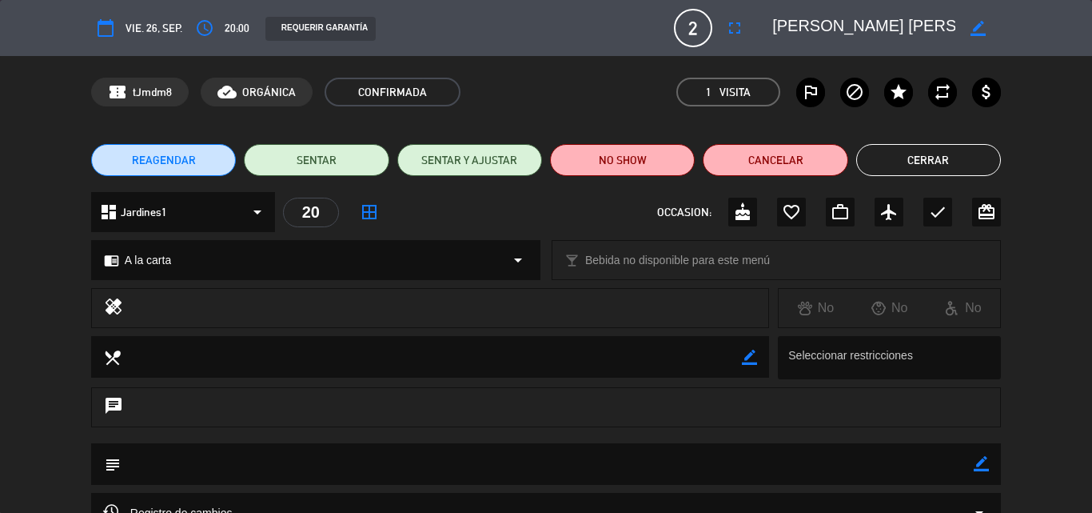
click at [931, 158] on button "Cerrar" at bounding box center [929, 160] width 145 height 32
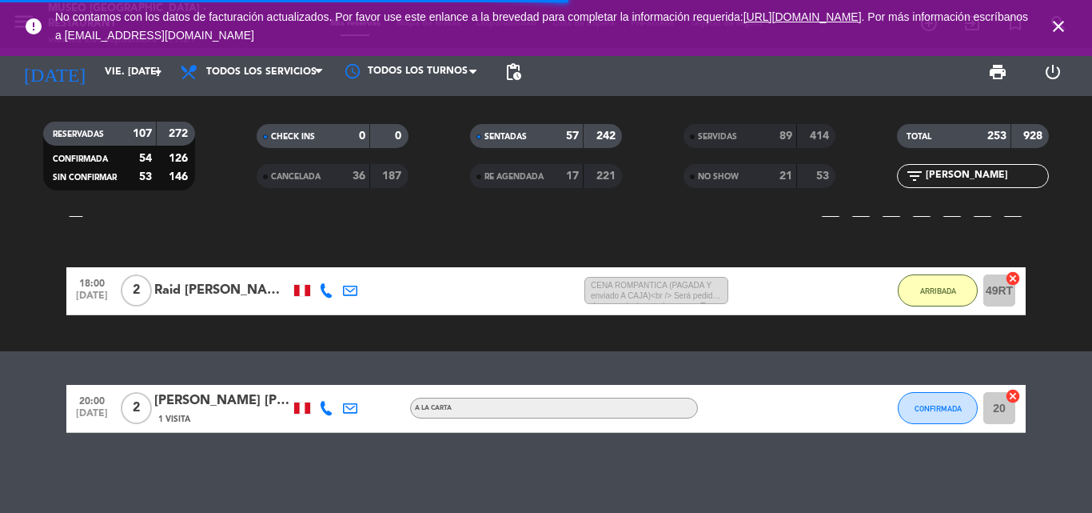
drag, startPoint x: 972, startPoint y: 174, endPoint x: 758, endPoint y: 156, distance: 215.0
click at [758, 157] on div "RESERVADAS 107 272 CONFIRMADA 54 126 SIN CONFIRMAR 53 146 CHECK INS 0 0 CANCELA…" at bounding box center [546, 156] width 1092 height 88
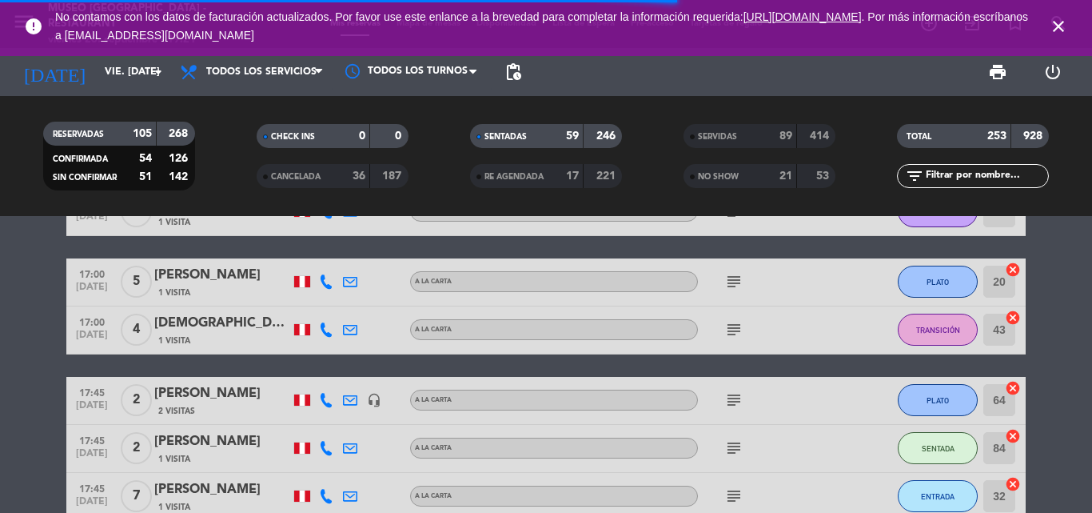
scroll to position [1367, 0]
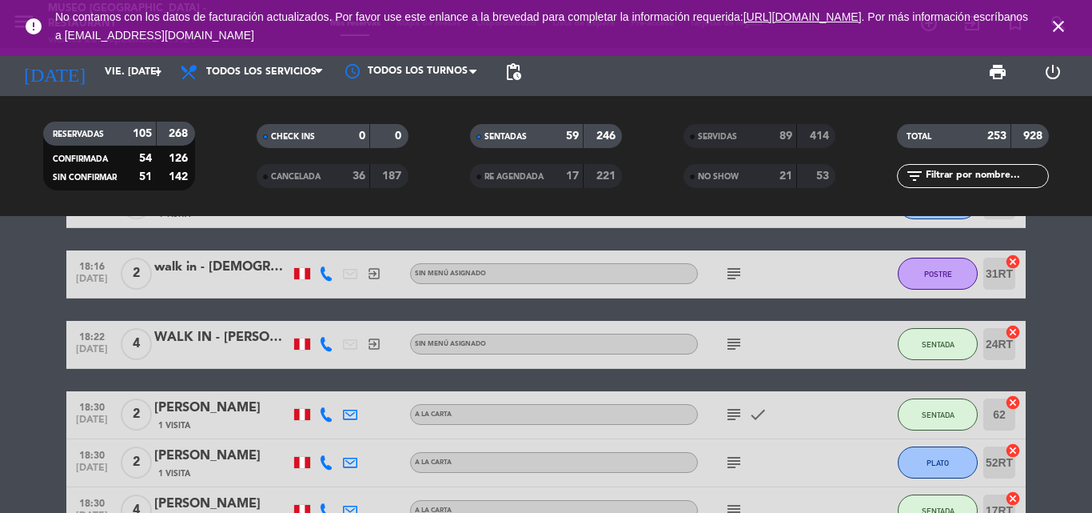
click at [968, 172] on input "text" at bounding box center [986, 176] width 124 height 18
type input "ald"
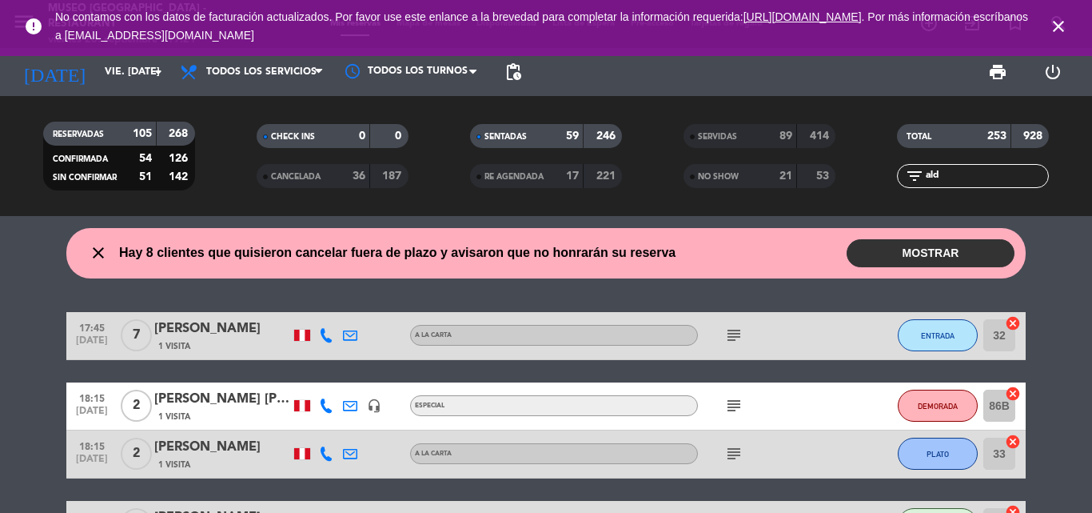
scroll to position [212, 0]
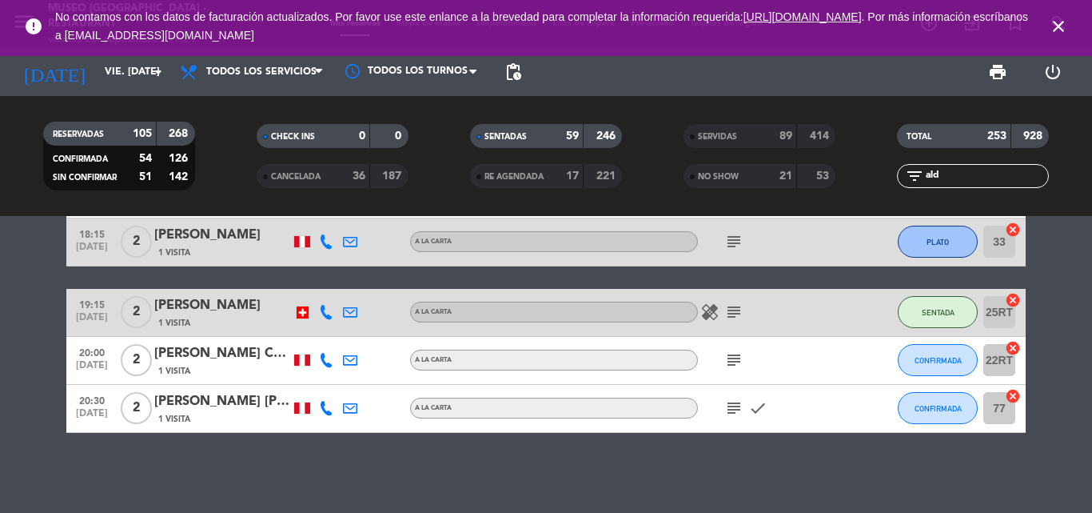
drag, startPoint x: 954, startPoint y: 174, endPoint x: 713, endPoint y: 130, distance: 245.5
click at [713, 130] on div "RESERVADAS 105 268 CONFIRMADA 54 126 SIN CONFIRMAR 51 142 CHECK INS 0 0 CANCELA…" at bounding box center [546, 156] width 1092 height 88
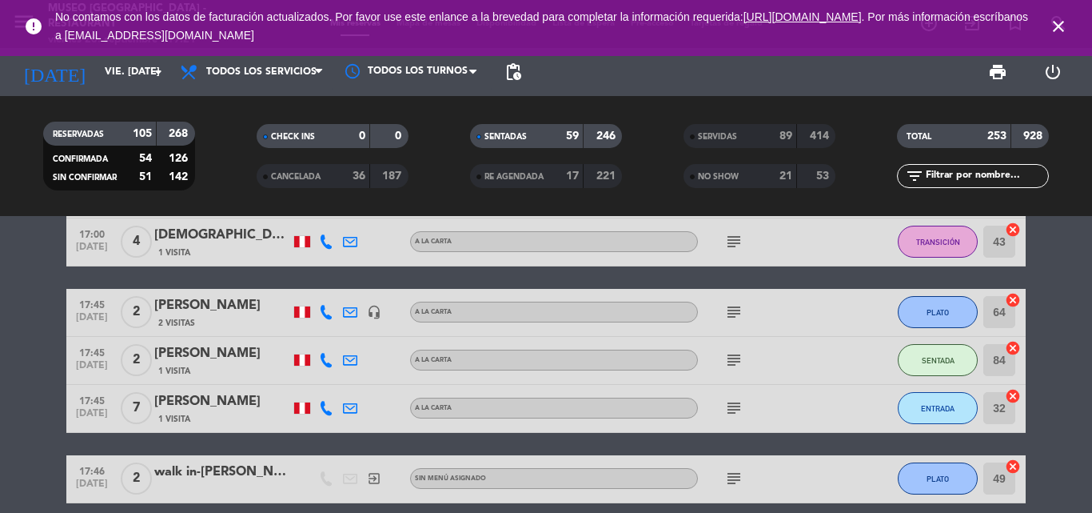
scroll to position [992, 0]
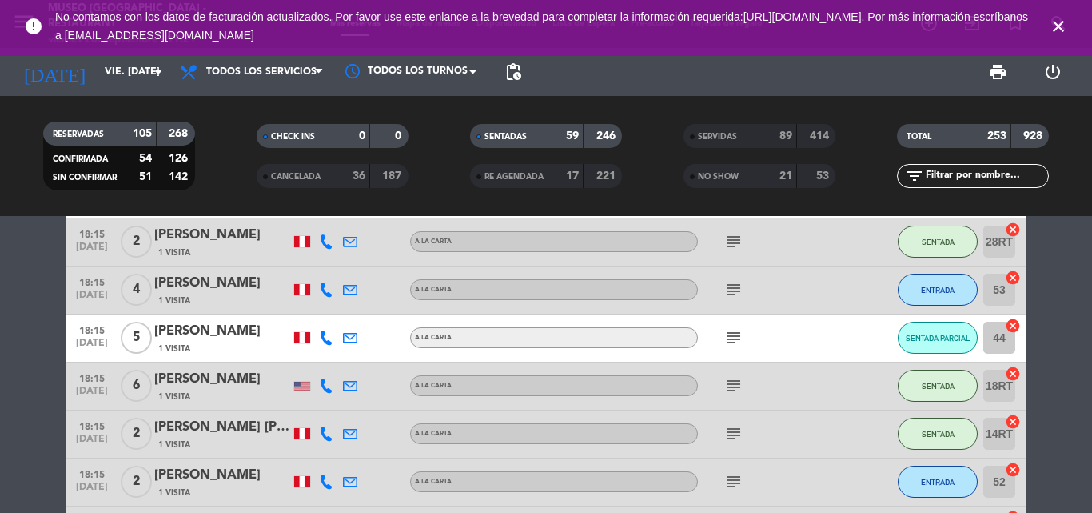
click at [722, 136] on span "SERVIDAS" at bounding box center [717, 137] width 39 height 8
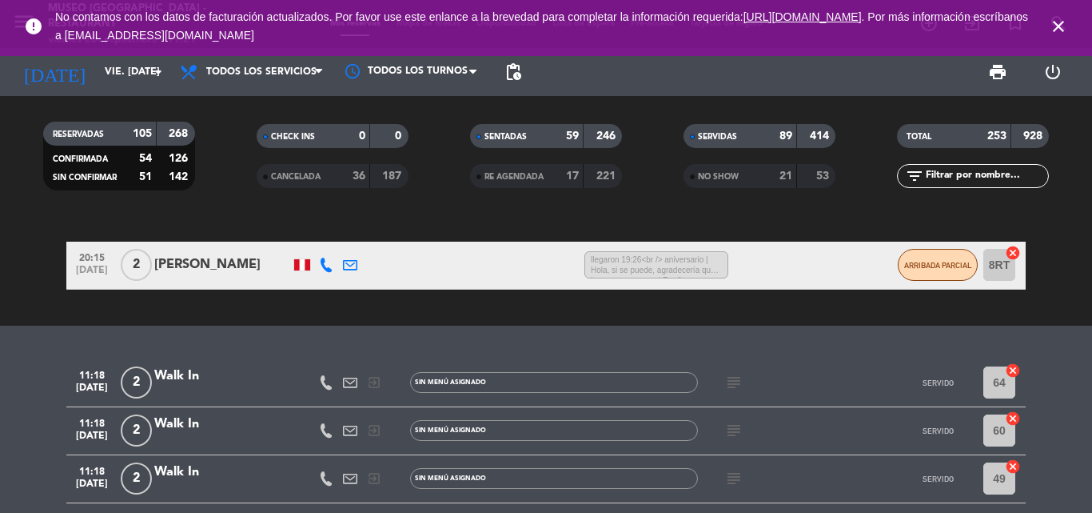
scroll to position [789, 0]
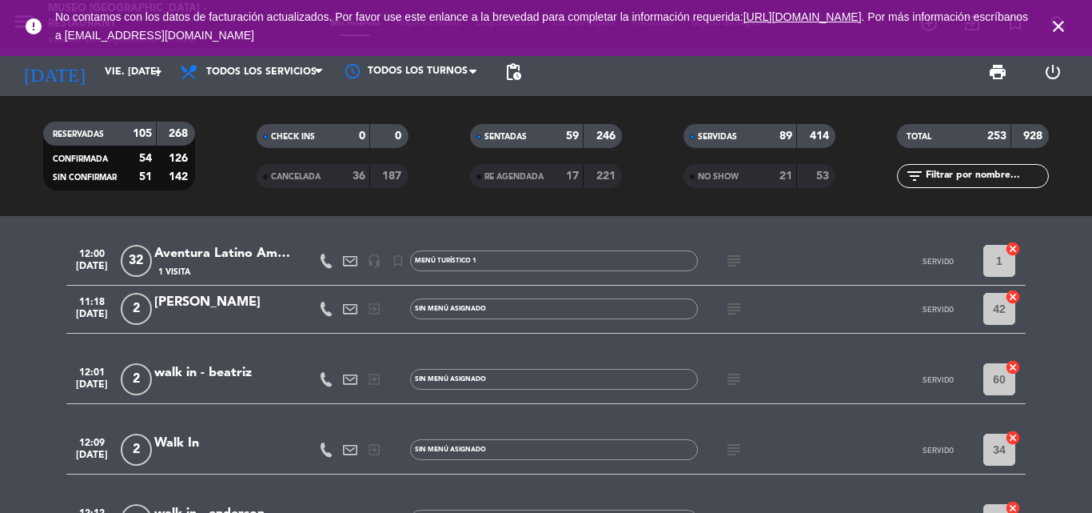
click at [962, 175] on input "text" at bounding box center [986, 176] width 124 height 18
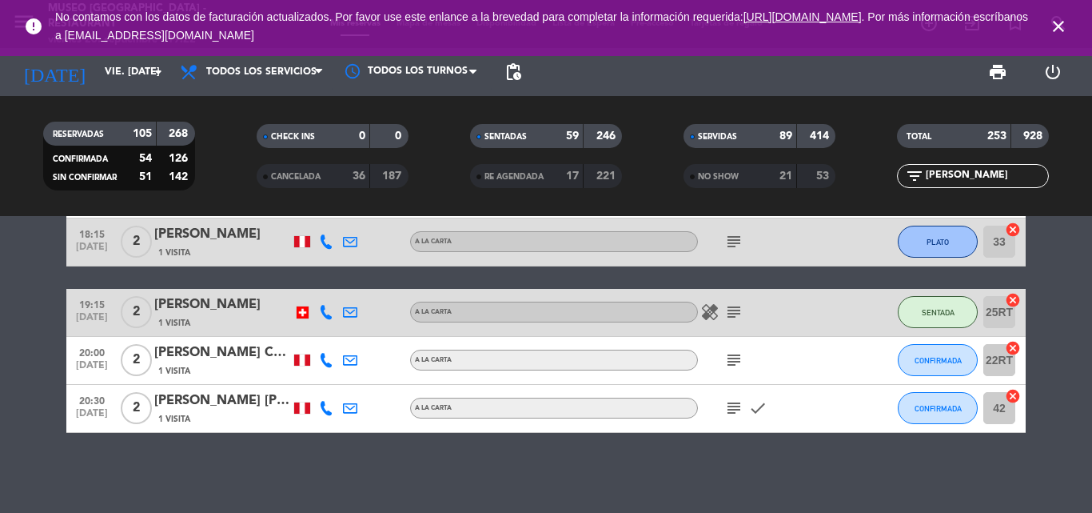
scroll to position [242, 0]
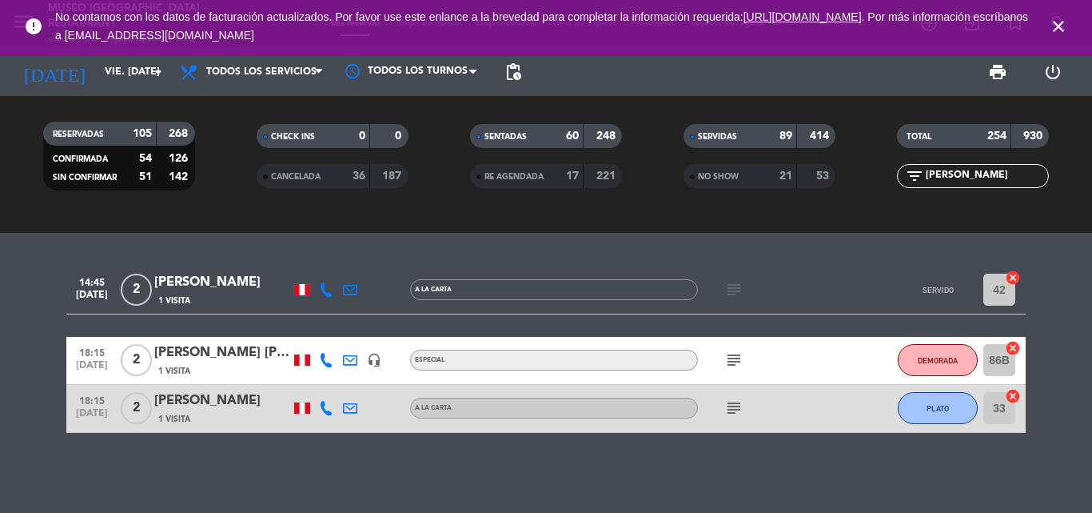
type input "aldo"
click at [190, 357] on div "[PERSON_NAME]" at bounding box center [222, 352] width 136 height 21
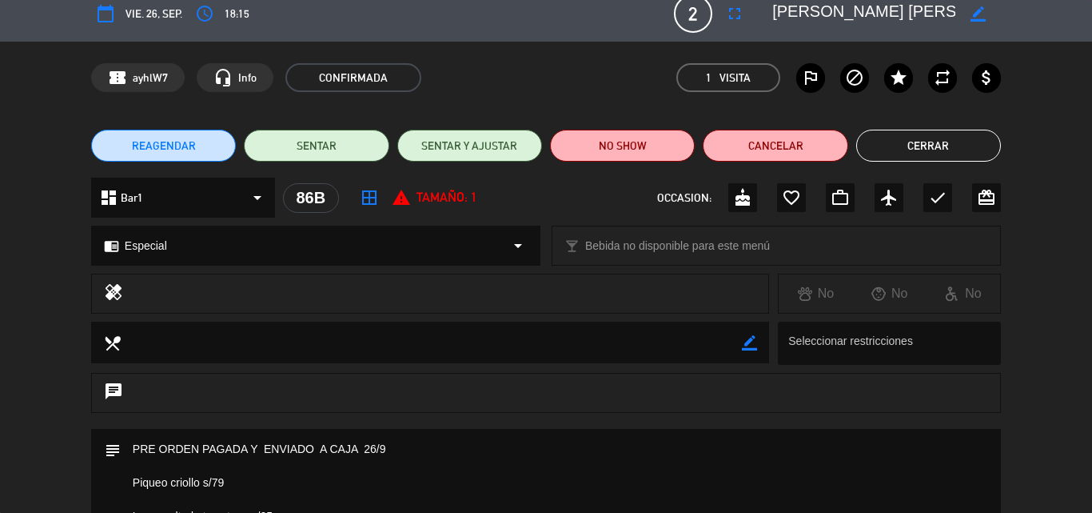
scroll to position [0, 0]
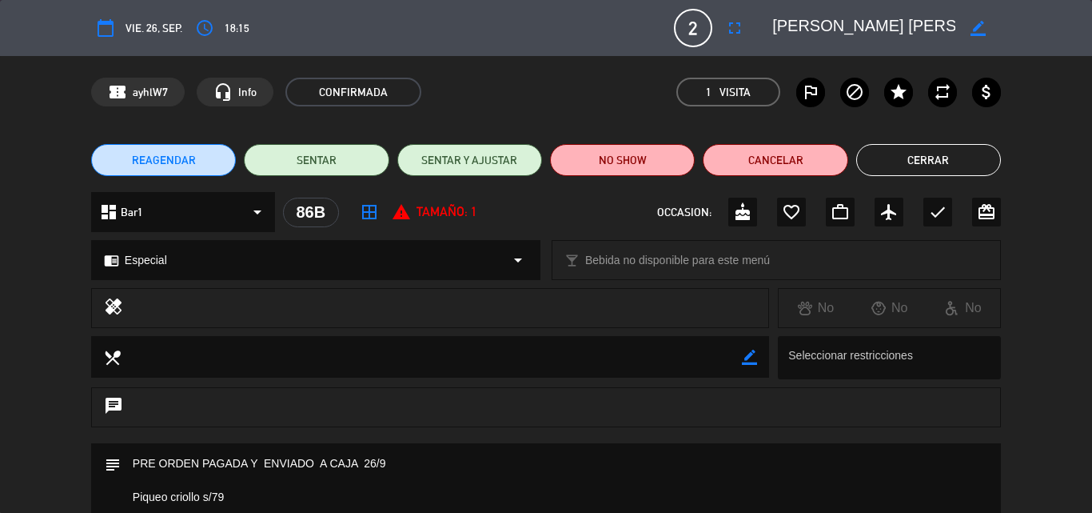
click at [936, 170] on button "Cerrar" at bounding box center [929, 160] width 145 height 32
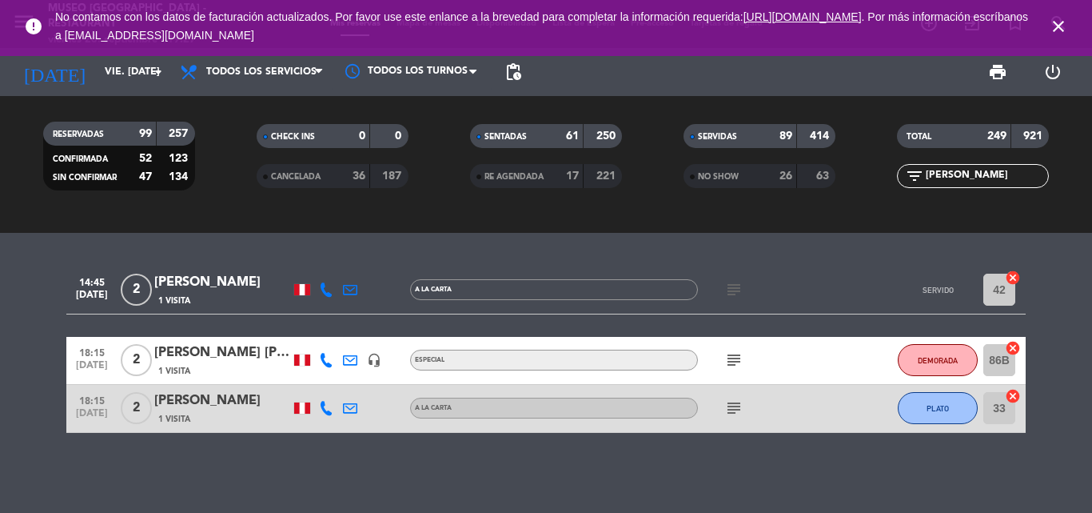
click at [242, 349] on div "[PERSON_NAME]" at bounding box center [222, 352] width 136 height 21
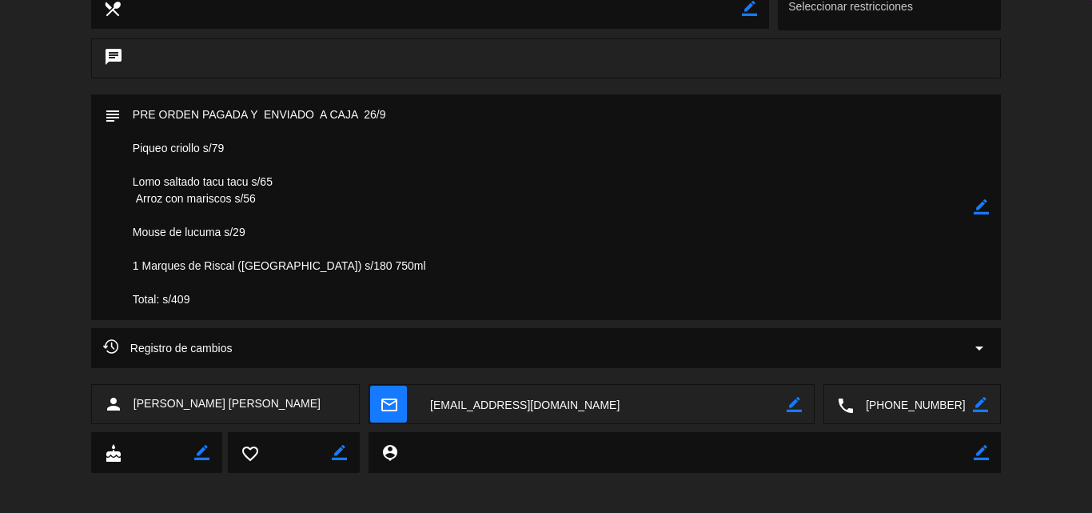
scroll to position [357, 0]
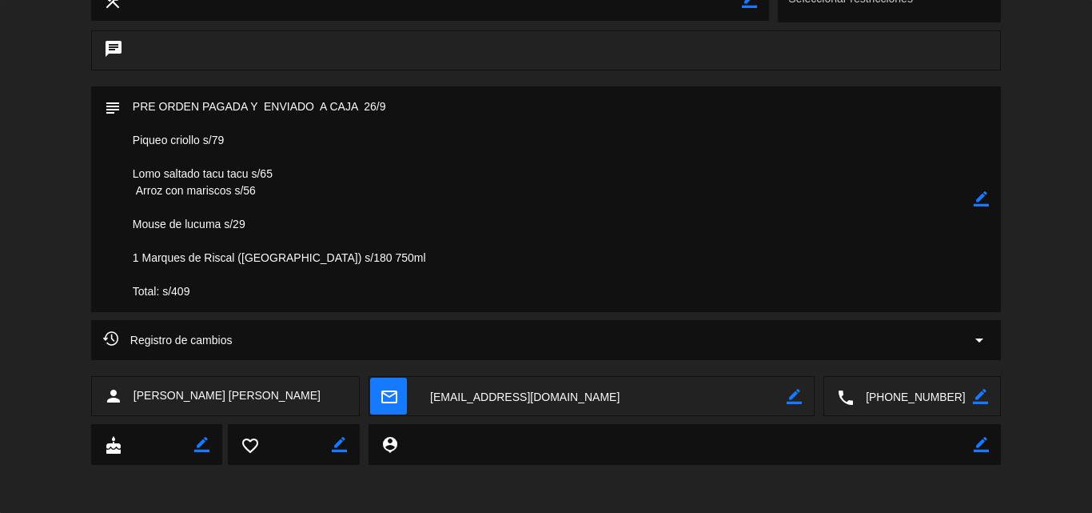
click at [557, 397] on textarea at bounding box center [602, 397] width 369 height 40
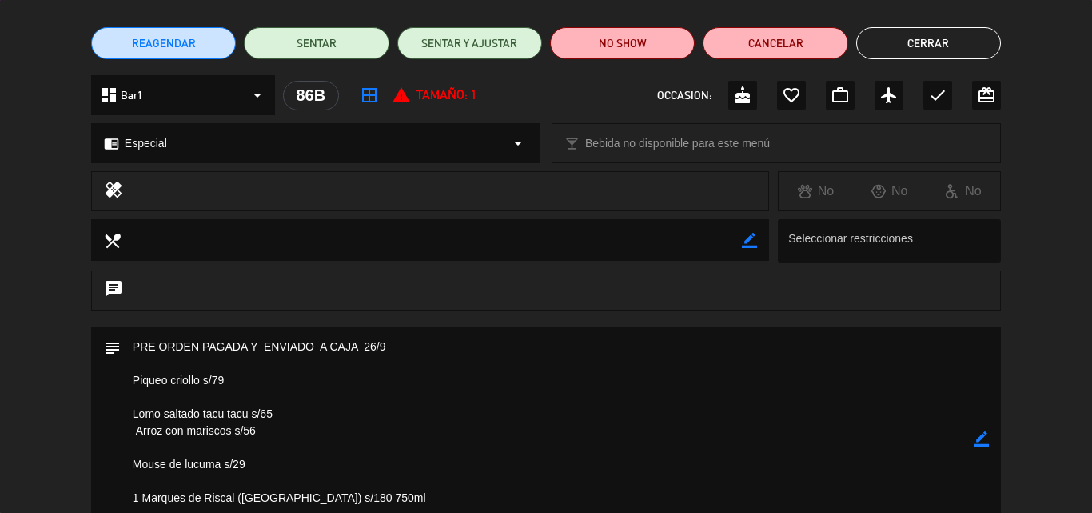
scroll to position [0, 0]
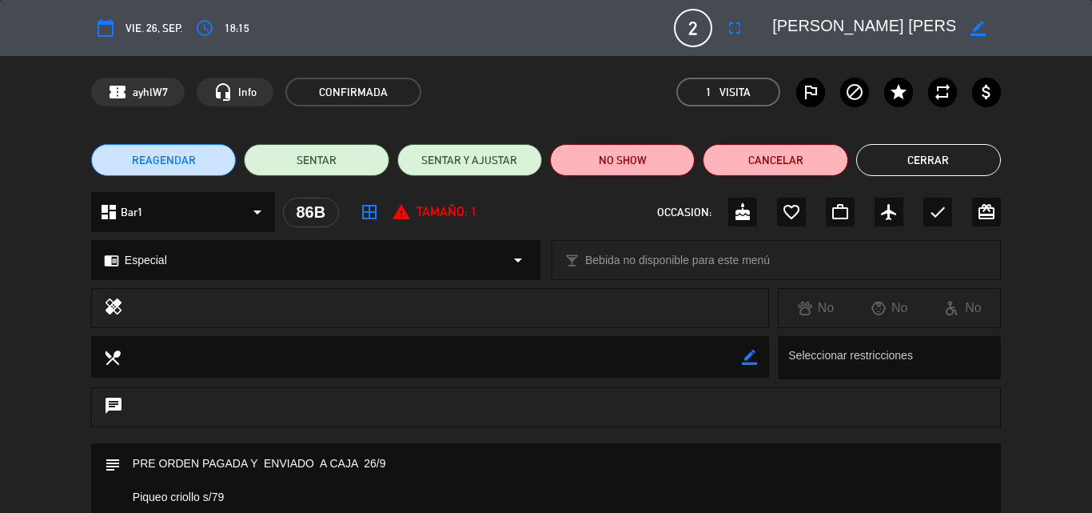
click at [173, 158] on span "REAGENDAR" at bounding box center [164, 160] width 64 height 17
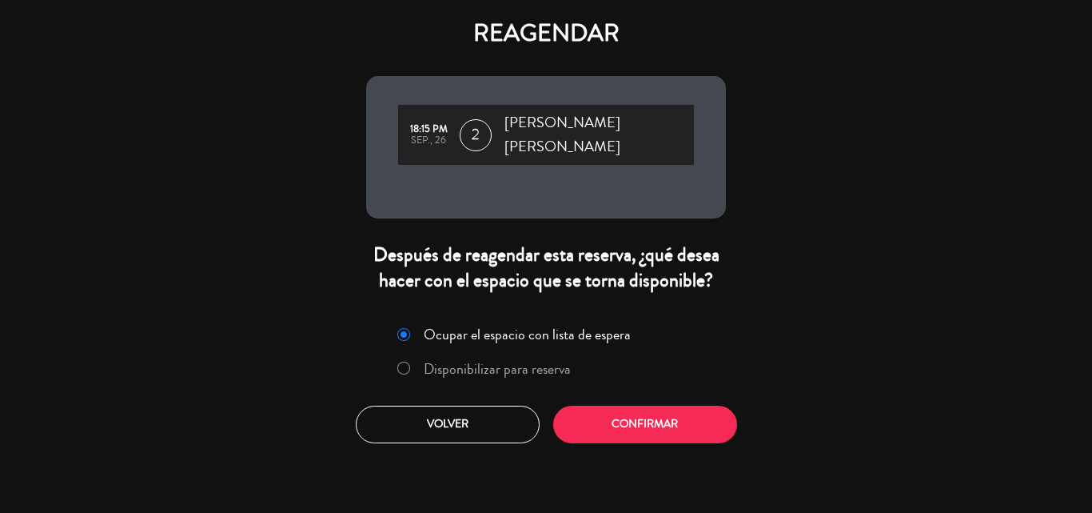
click at [477, 361] on label "Disponibilizar para reserva" at bounding box center [497, 368] width 147 height 14
click at [608, 407] on button "Confirmar" at bounding box center [645, 424] width 184 height 38
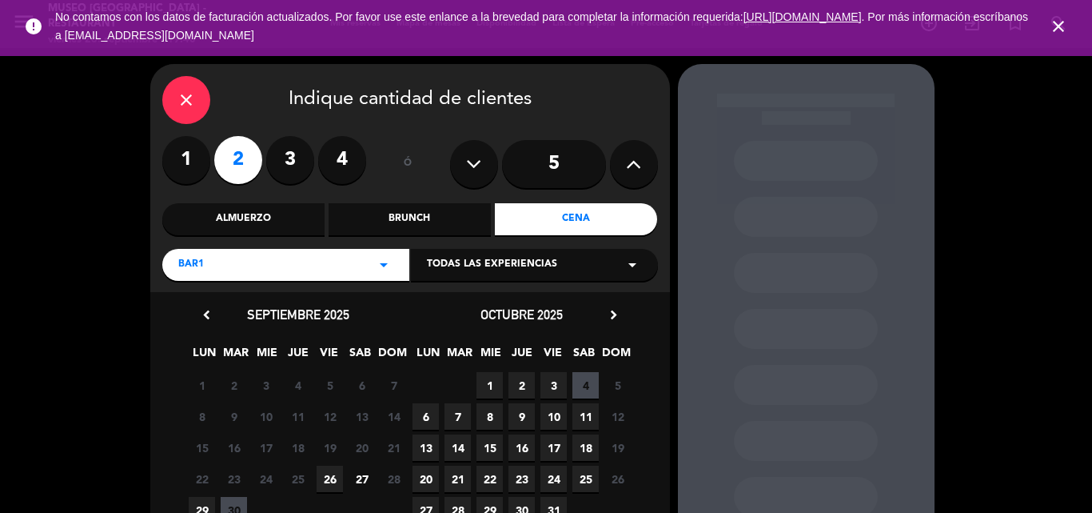
scroll to position [80, 0]
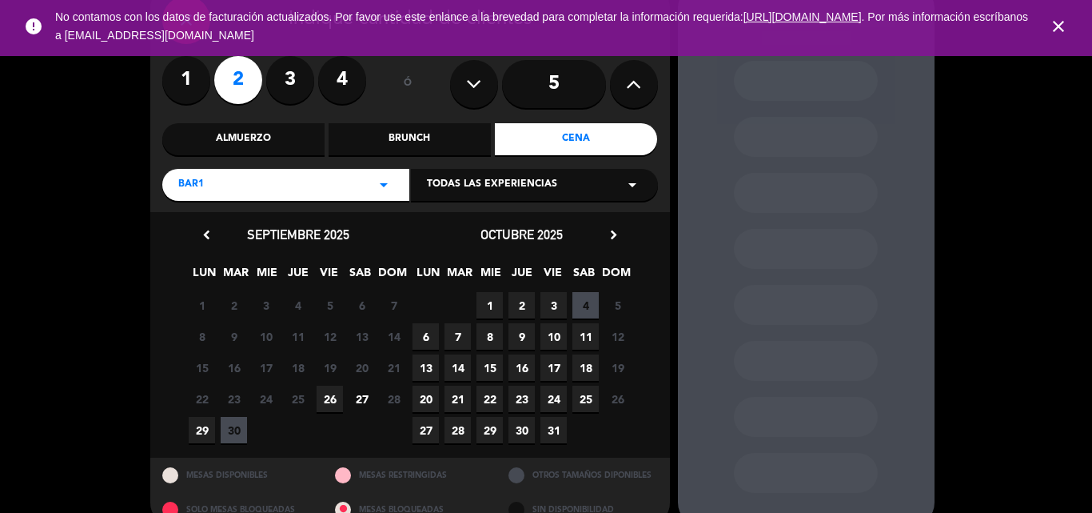
click at [365, 399] on span "27" at bounding box center [362, 398] width 26 height 26
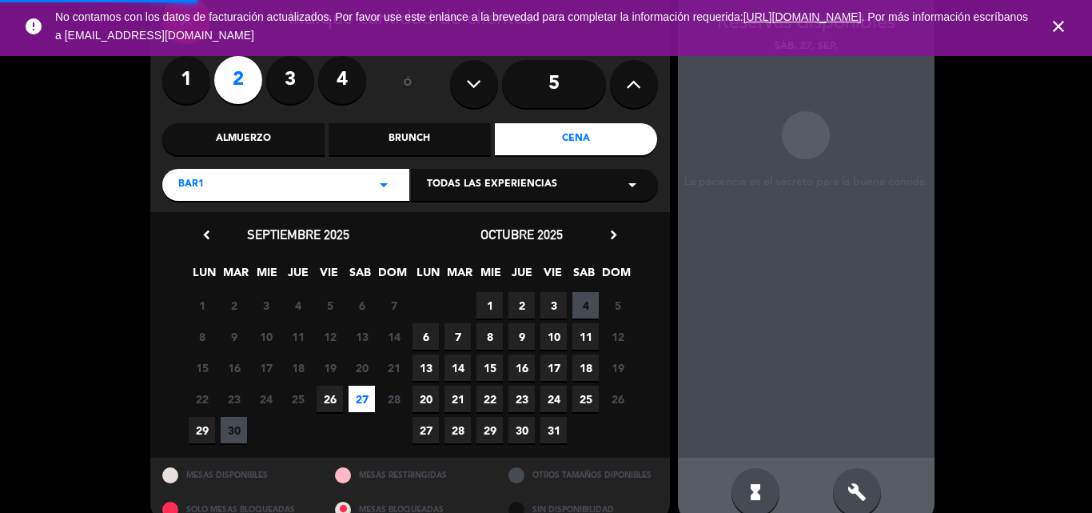
scroll to position [64, 0]
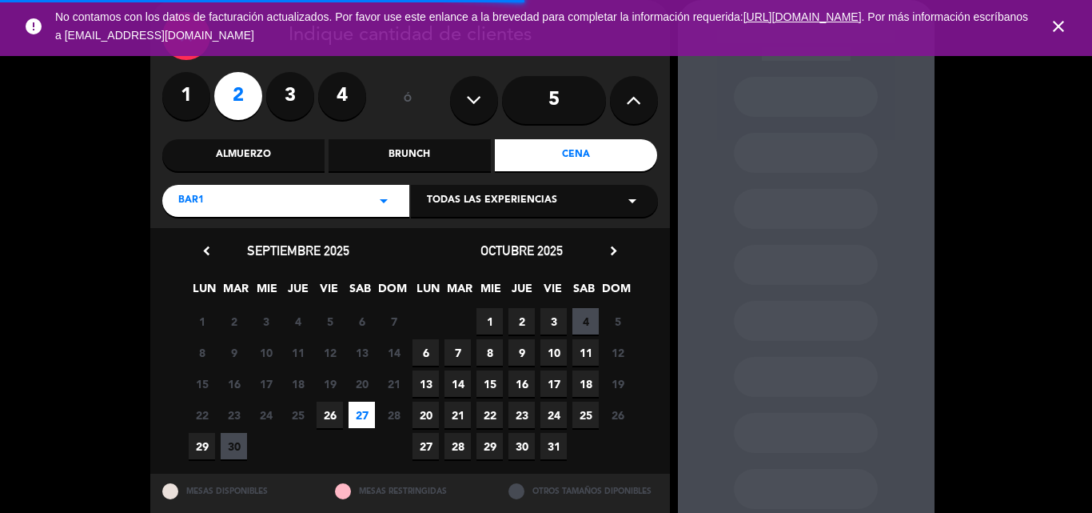
click at [218, 200] on div "Bar1 arrow_drop_down" at bounding box center [285, 201] width 247 height 32
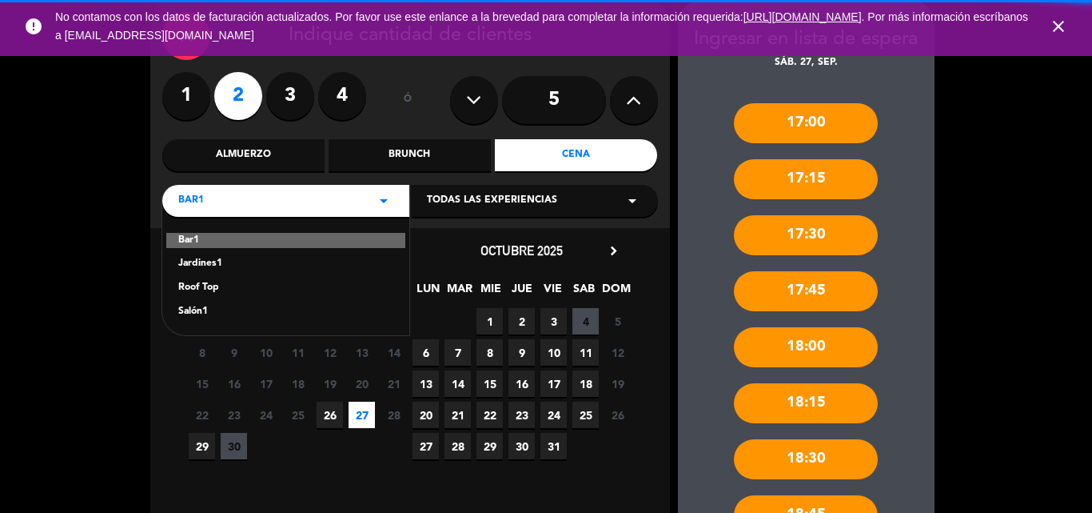
click at [202, 262] on div "Jardines1" at bounding box center [285, 264] width 215 height 16
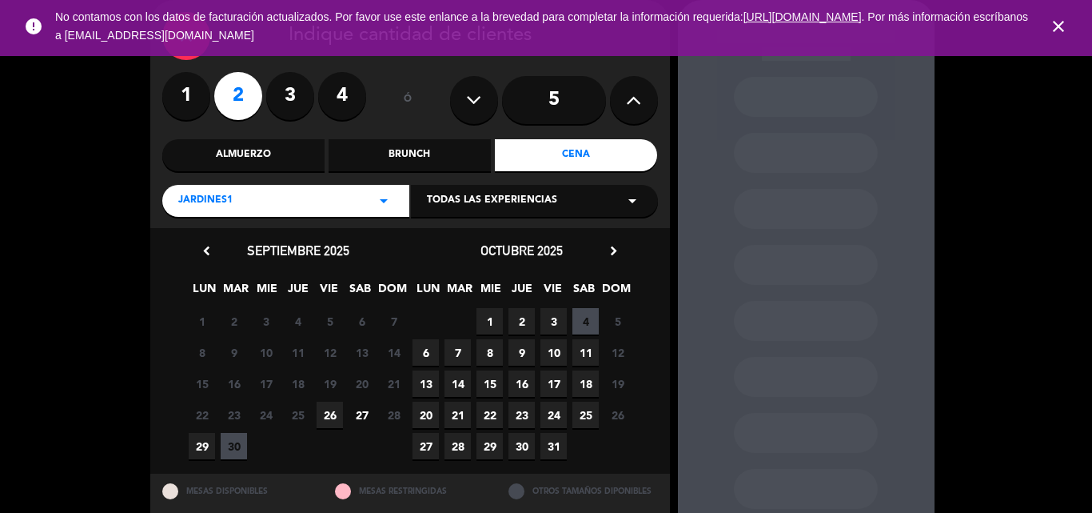
click at [365, 413] on span "27" at bounding box center [362, 414] width 26 height 26
click at [259, 147] on div "Almuerzo" at bounding box center [243, 155] width 162 height 32
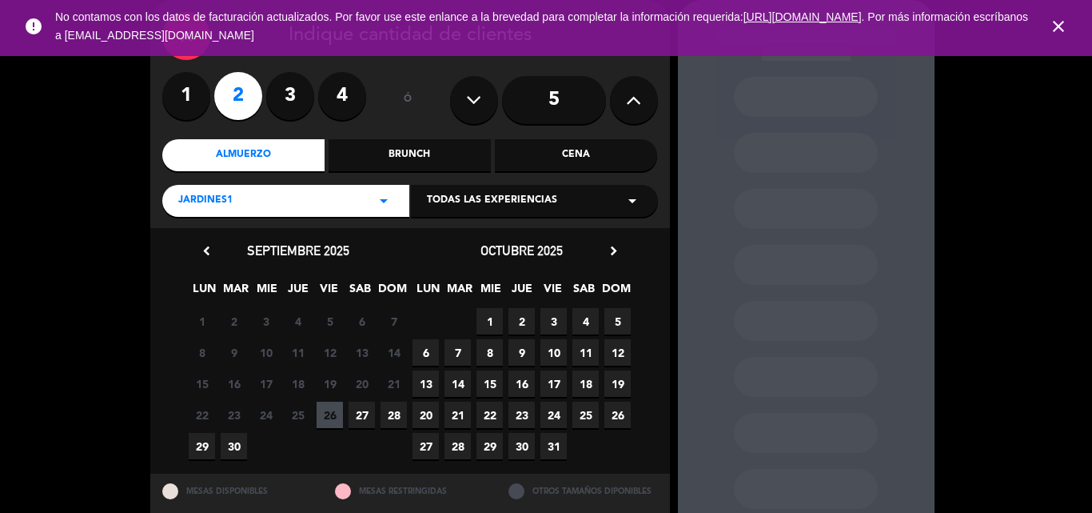
click at [363, 415] on span "27" at bounding box center [362, 414] width 26 height 26
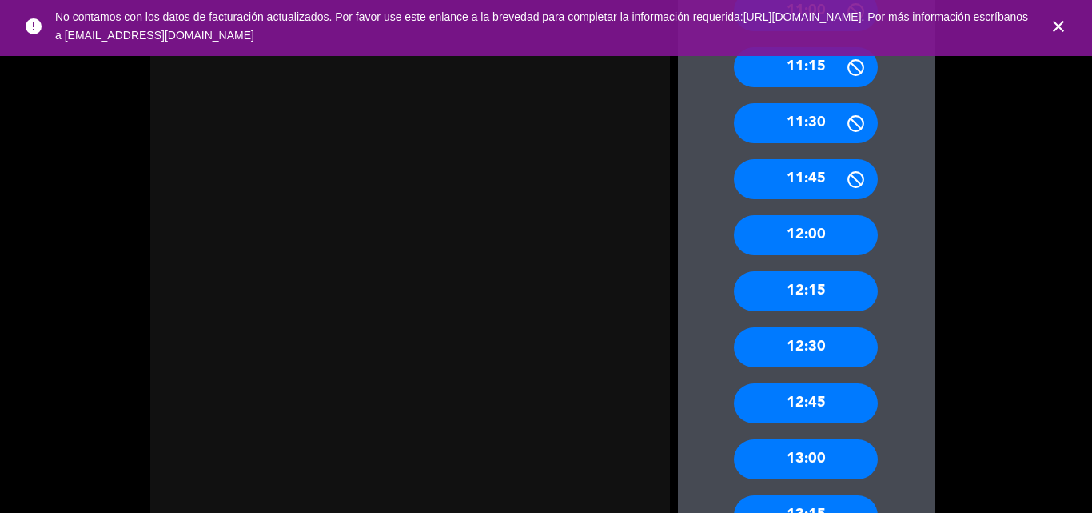
scroll to position [864, 0]
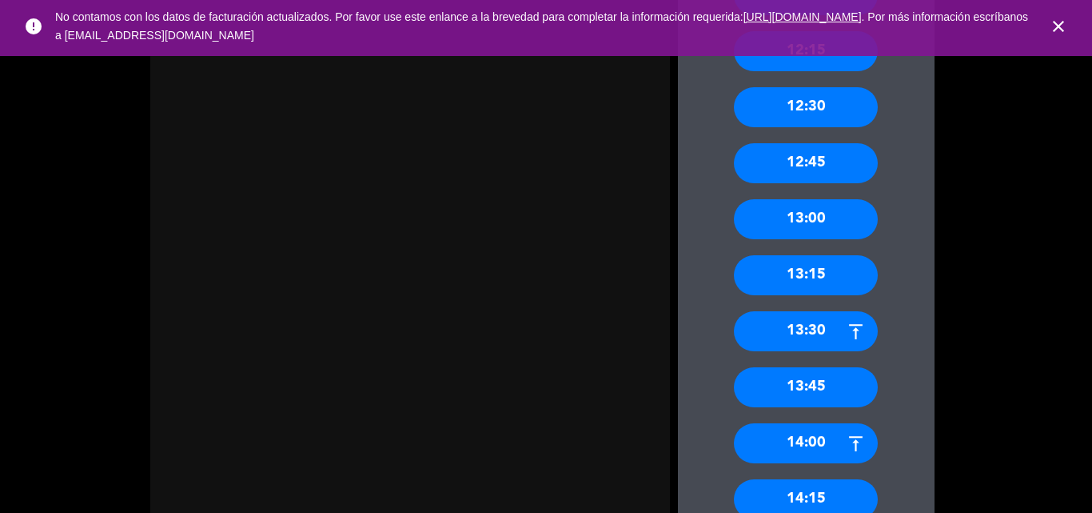
click at [819, 436] on div "14:00" at bounding box center [806, 443] width 144 height 40
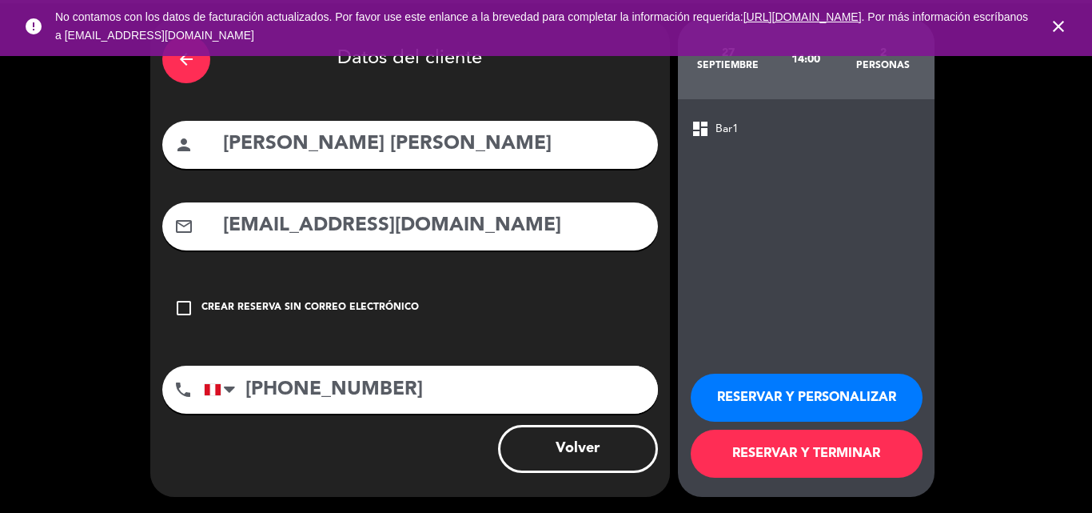
scroll to position [45, 0]
click at [799, 388] on button "RESERVAR Y PERSONALIZAR" at bounding box center [807, 397] width 232 height 48
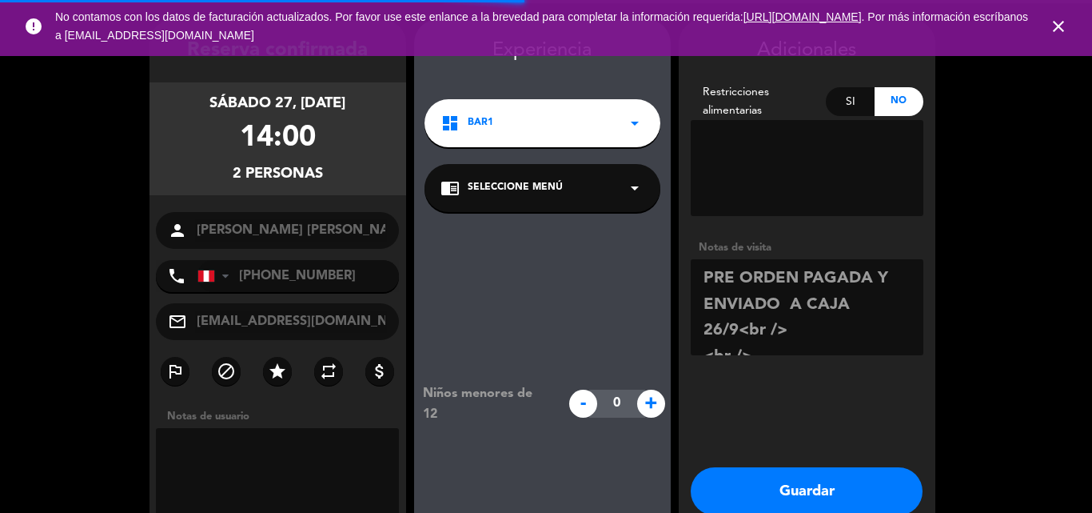
scroll to position [64, 0]
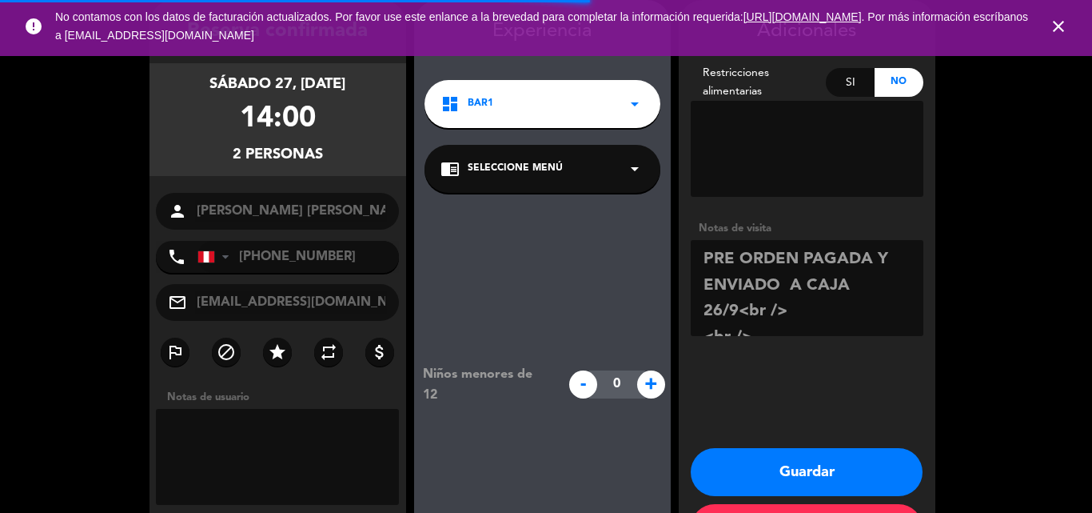
click at [541, 175] on span "Seleccione Menú" at bounding box center [515, 169] width 95 height 16
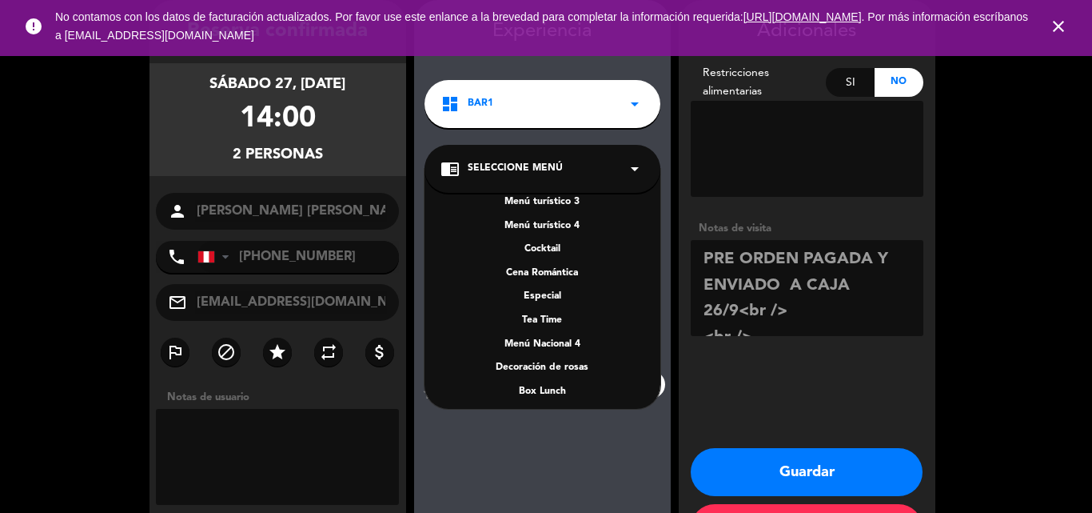
scroll to position [230, 0]
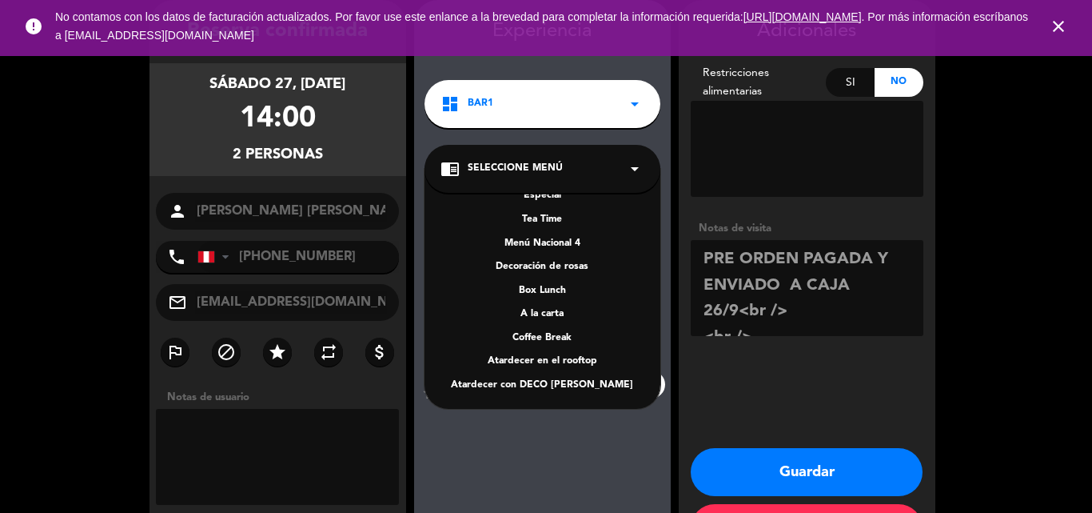
click at [549, 314] on div "A la carta" at bounding box center [543, 314] width 204 height 16
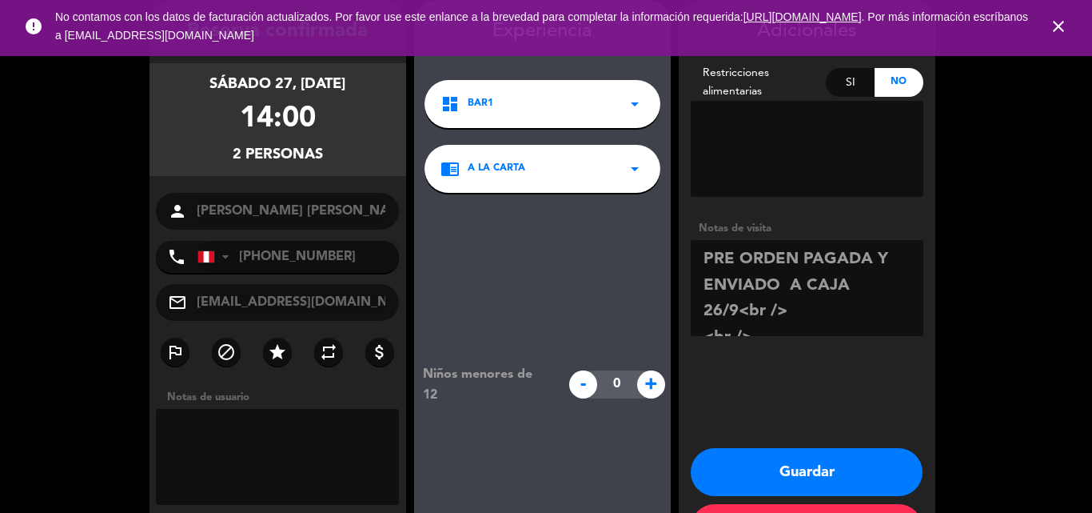
scroll to position [386, 0]
click at [787, 463] on button "Guardar" at bounding box center [807, 472] width 232 height 48
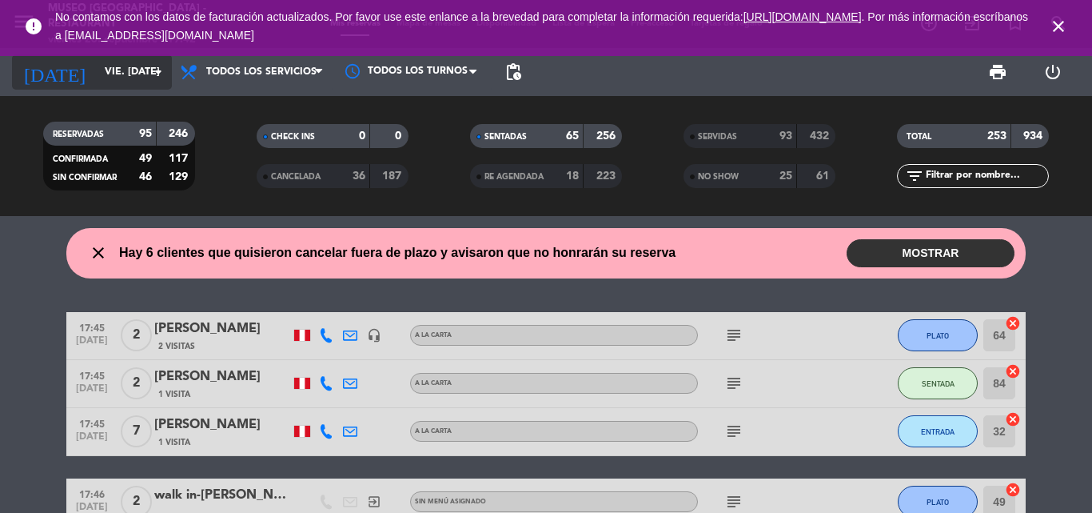
click at [119, 74] on input "[DATE]" at bounding box center [164, 71] width 135 height 27
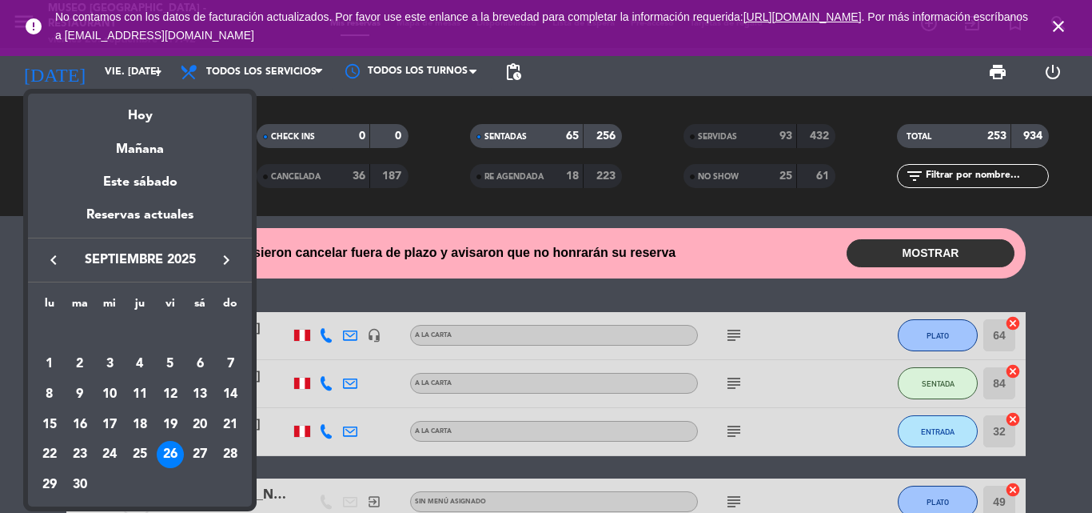
click at [206, 452] on div "27" at bounding box center [199, 454] width 27 height 27
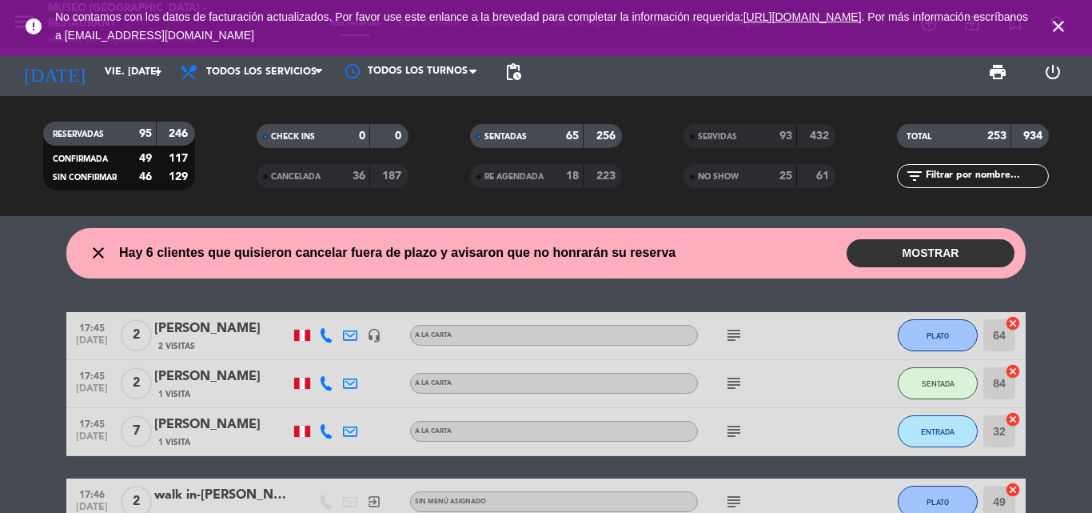
type input "[DATE]"
click at [1009, 177] on input "text" at bounding box center [986, 176] width 124 height 18
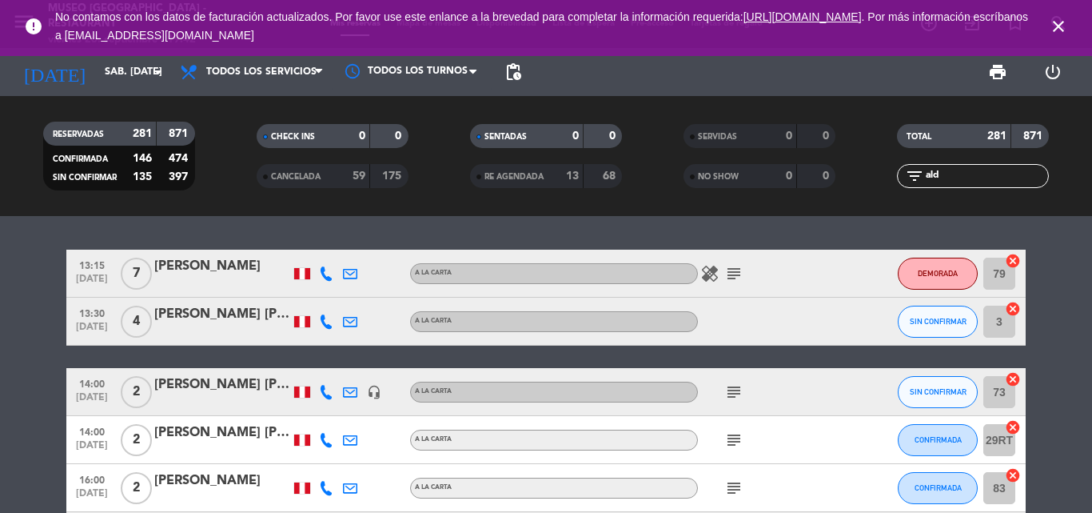
type input "ald"
click at [733, 389] on icon "subject" at bounding box center [734, 391] width 19 height 19
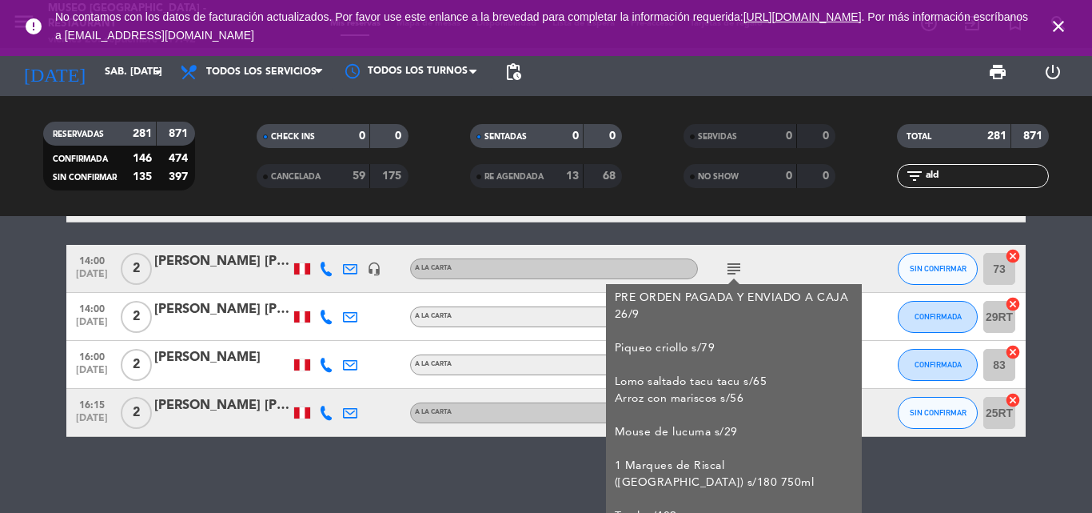
scroll to position [127, 0]
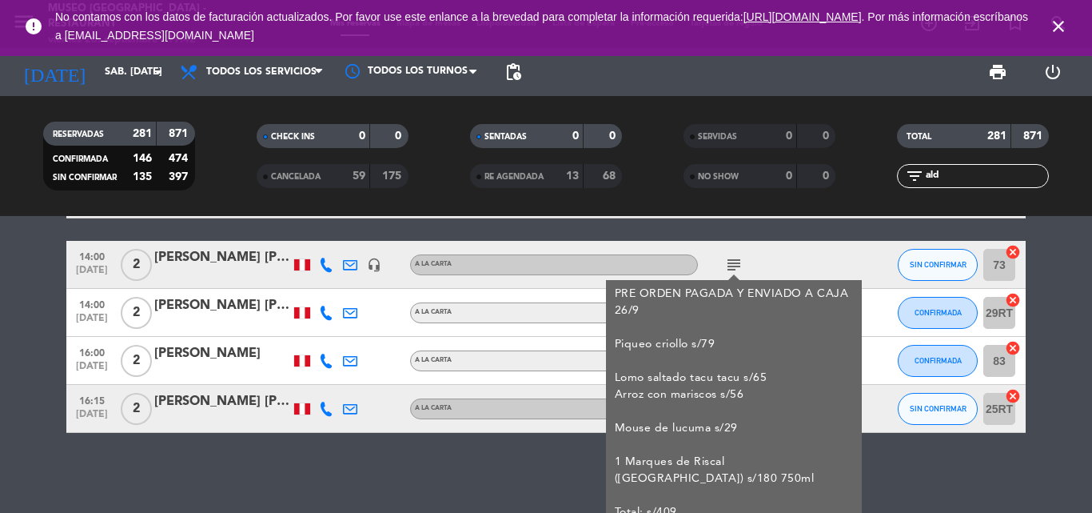
click at [208, 254] on div "[PERSON_NAME]" at bounding box center [222, 257] width 136 height 21
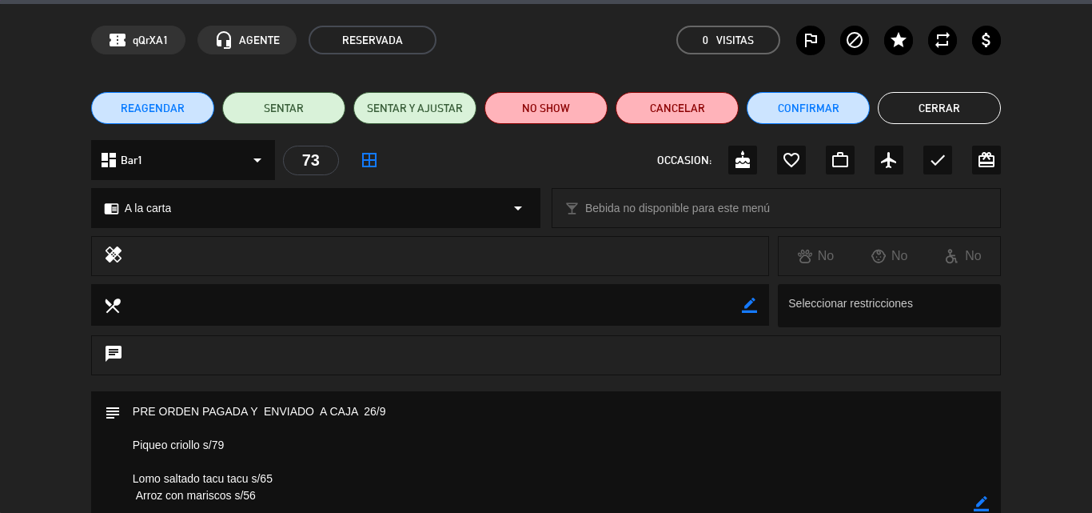
scroll to position [0, 0]
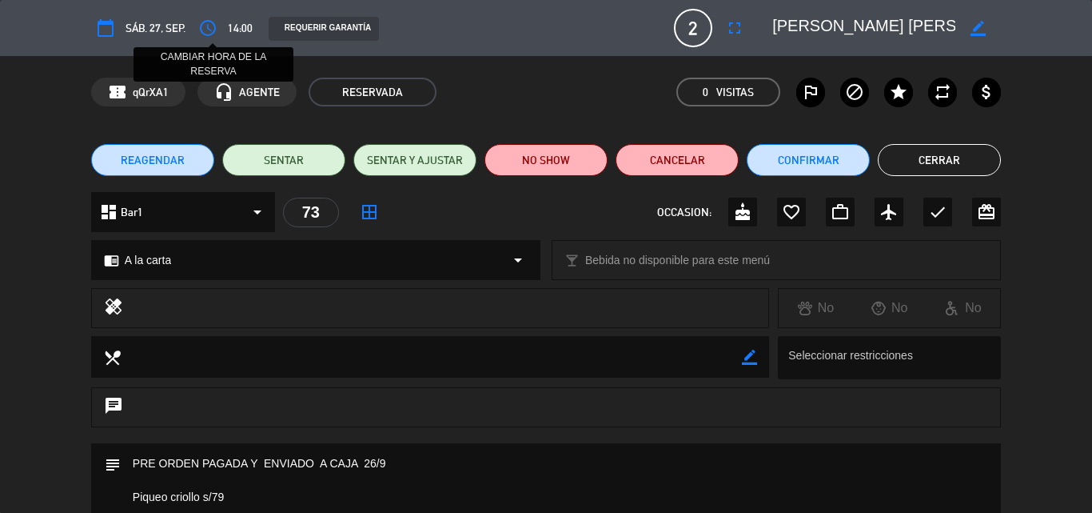
click at [215, 27] on icon "access_time" at bounding box center [207, 27] width 19 height 19
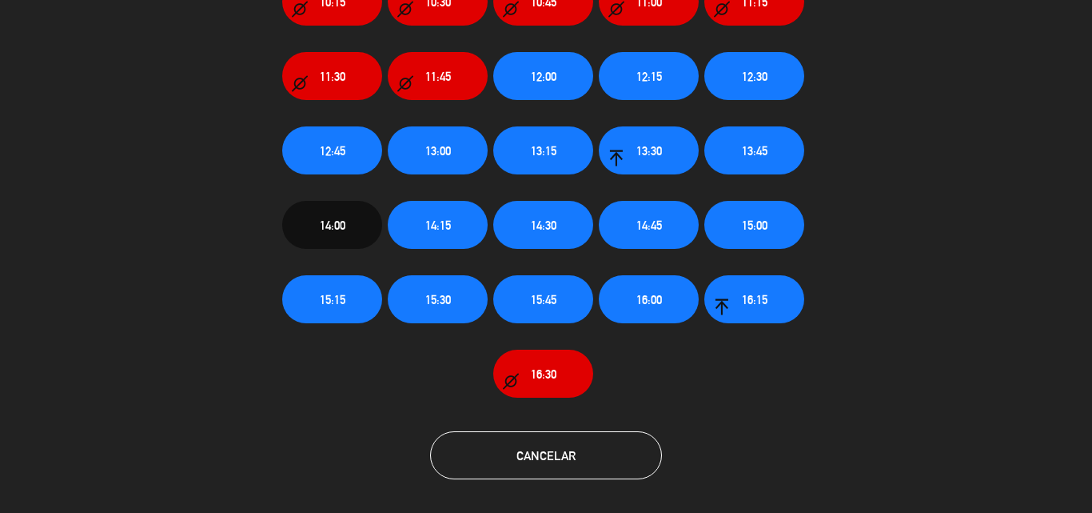
scroll to position [194, 0]
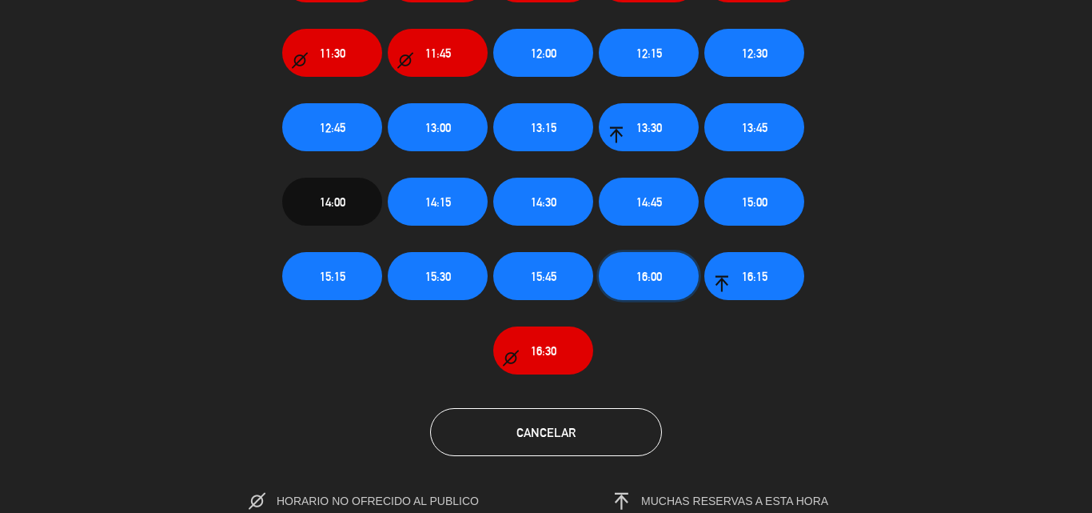
click at [662, 270] on span "16:00" at bounding box center [650, 276] width 26 height 18
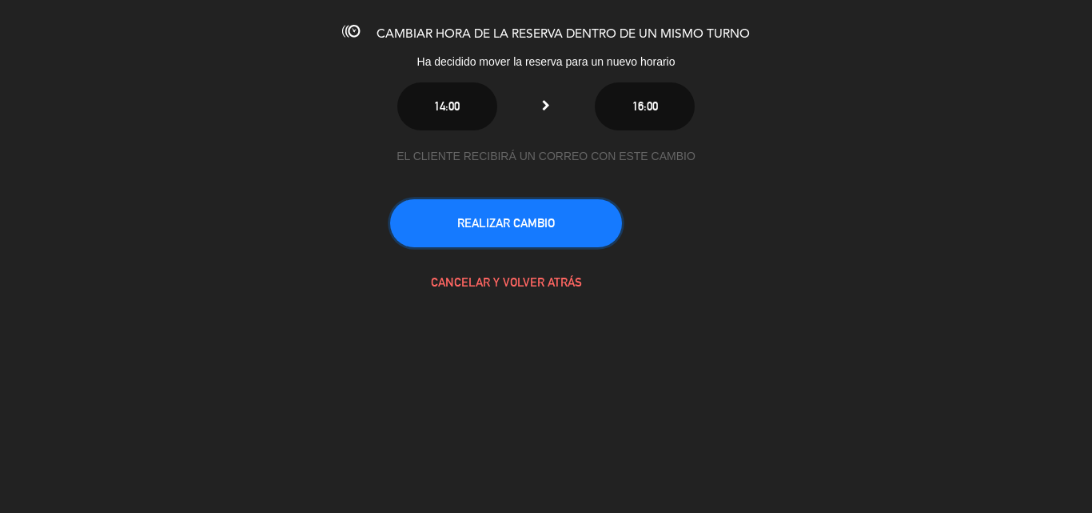
click at [533, 218] on button "REALIZAR CAMBIO" at bounding box center [506, 223] width 232 height 48
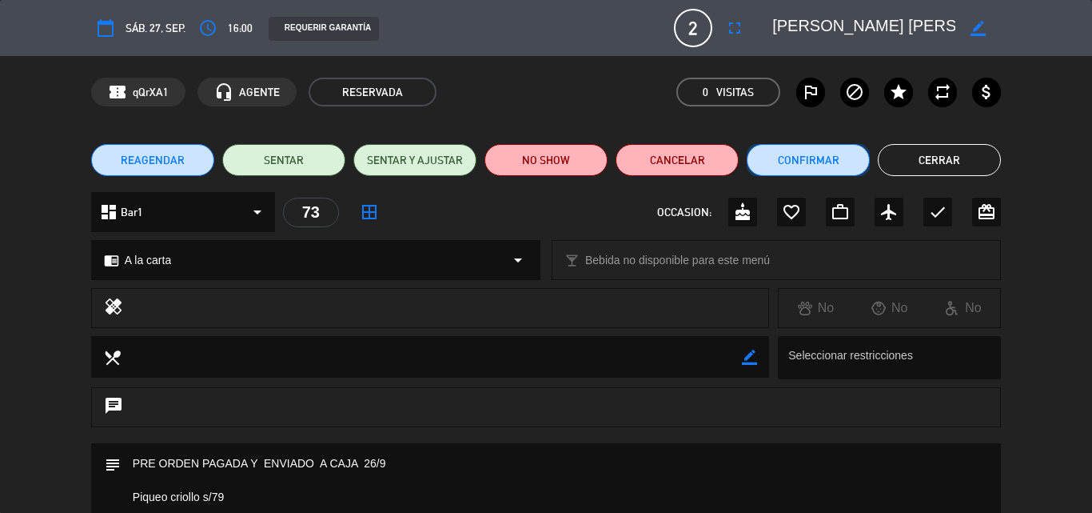
click at [802, 156] on button "Confirmar" at bounding box center [808, 160] width 123 height 32
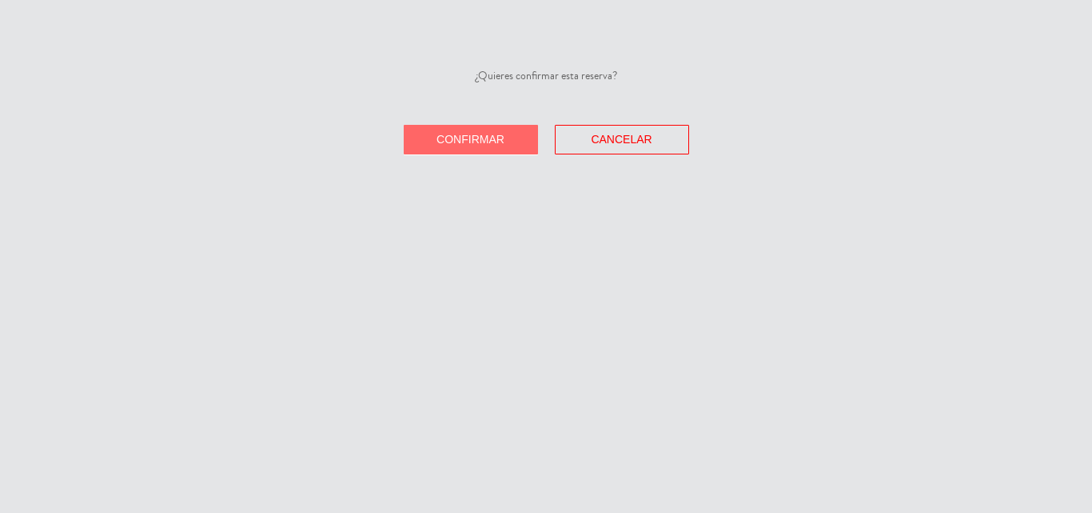
click at [433, 134] on button "Confirmar" at bounding box center [471, 140] width 134 height 30
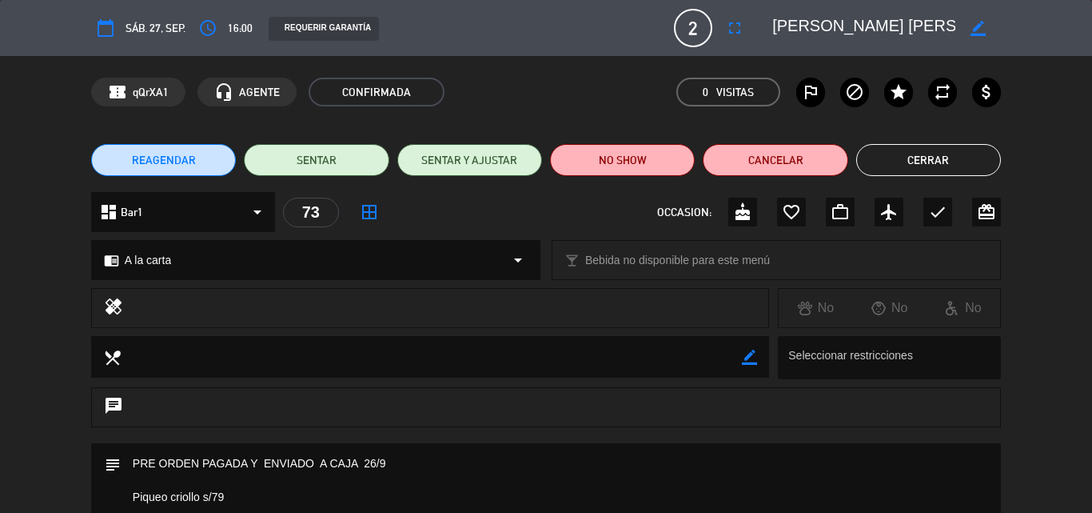
click at [902, 158] on button "Cerrar" at bounding box center [929, 160] width 145 height 32
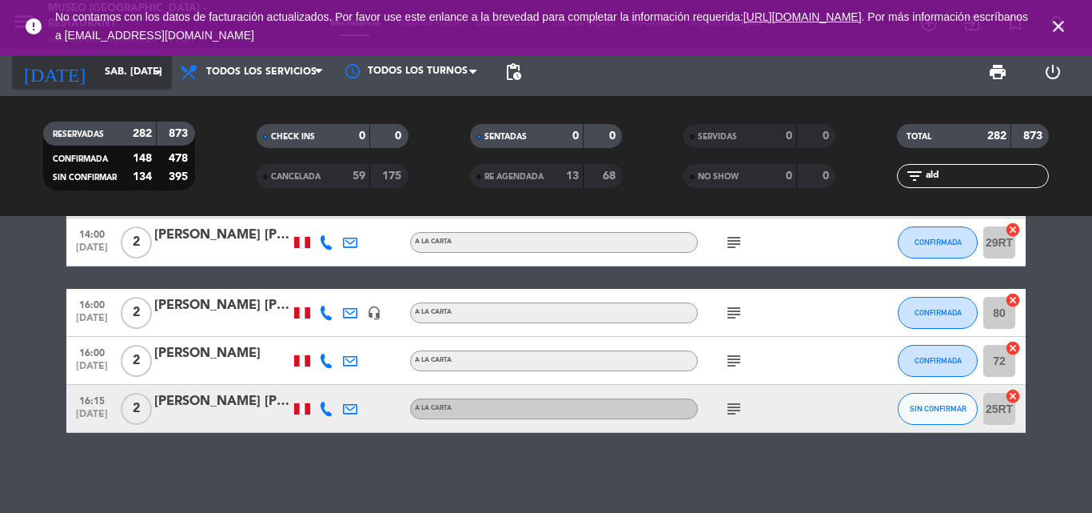
click at [119, 66] on input "[DATE]" at bounding box center [164, 71] width 135 height 27
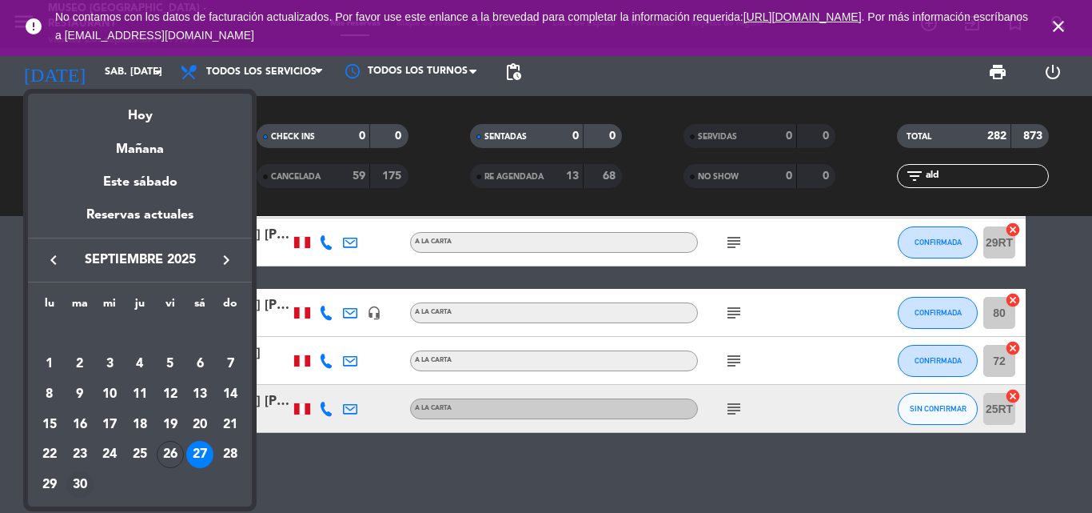
click at [77, 482] on div "30" at bounding box center [79, 484] width 27 height 27
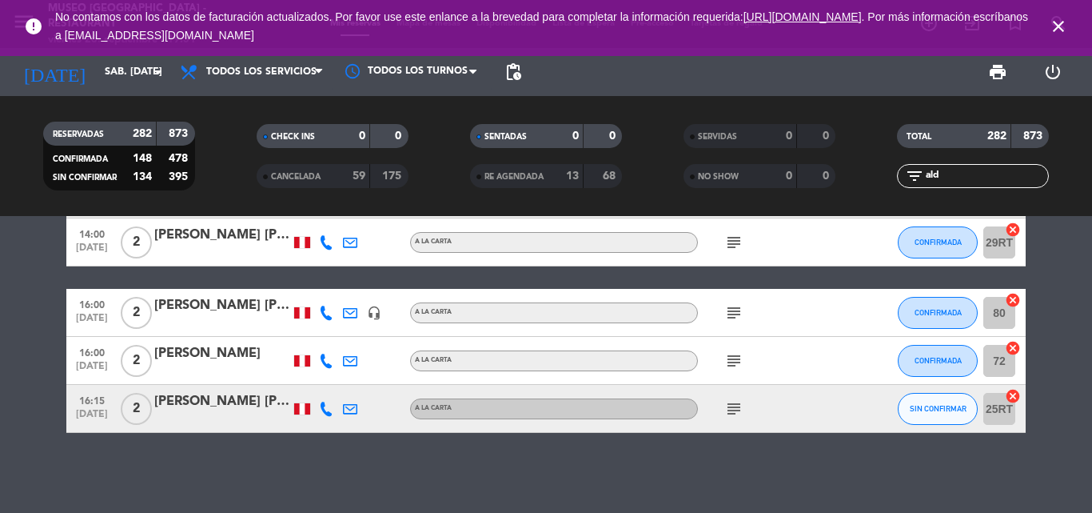
type input "[DATE]"
drag, startPoint x: 958, startPoint y: 171, endPoint x: 698, endPoint y: 174, distance: 259.9
click at [698, 174] on div "RESERVADAS 282 873 CONFIRMADA 148 478 SIN CONFIRMAR 134 395 CHECK INS 0 0 CANCE…" at bounding box center [546, 156] width 1092 height 88
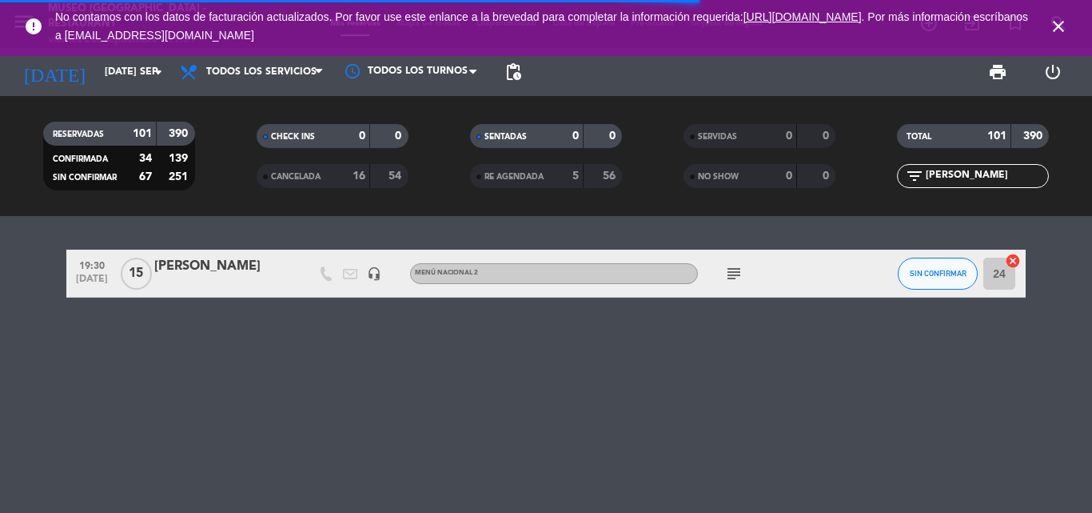
type input "valeria"
click at [174, 268] on div "[PERSON_NAME]" at bounding box center [222, 266] width 136 height 21
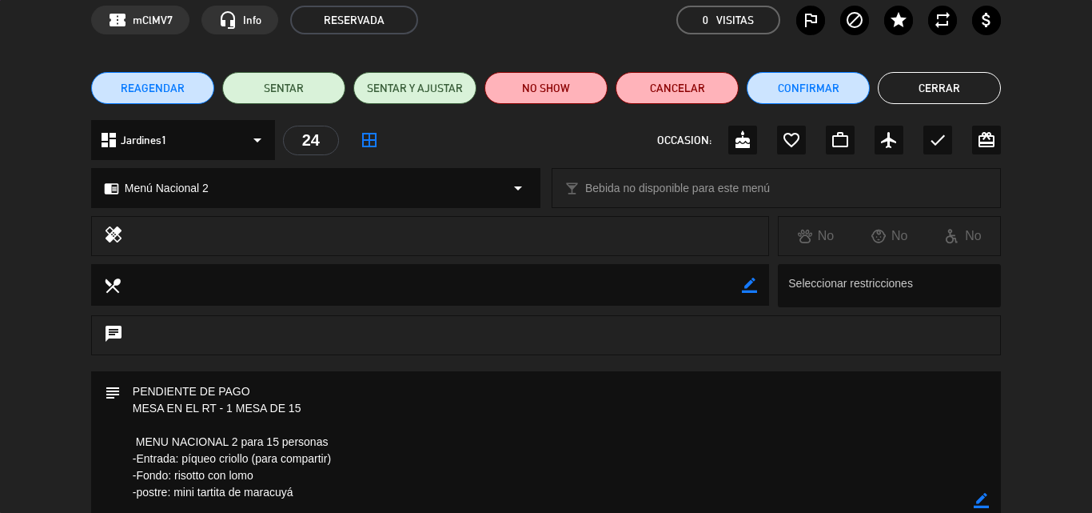
scroll to position [240, 0]
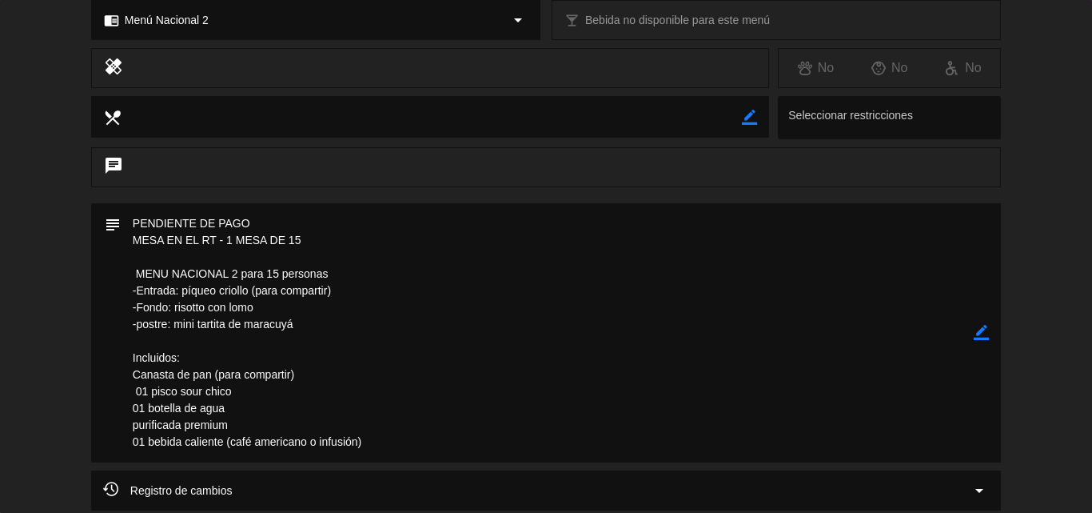
click at [983, 329] on icon "border_color" at bounding box center [981, 332] width 15 height 15
drag, startPoint x: 202, startPoint y: 218, endPoint x: 39, endPoint y: 218, distance: 163.1
click at [39, 218] on div "subject" at bounding box center [546, 336] width 1092 height 267
type textarea "PAGADO Y NO ENVIADO A CAJA MESA EN EL RT - 1 MESA DE 15 MENU NACIONAL 2 para 15…"
click at [982, 331] on icon at bounding box center [981, 332] width 15 height 15
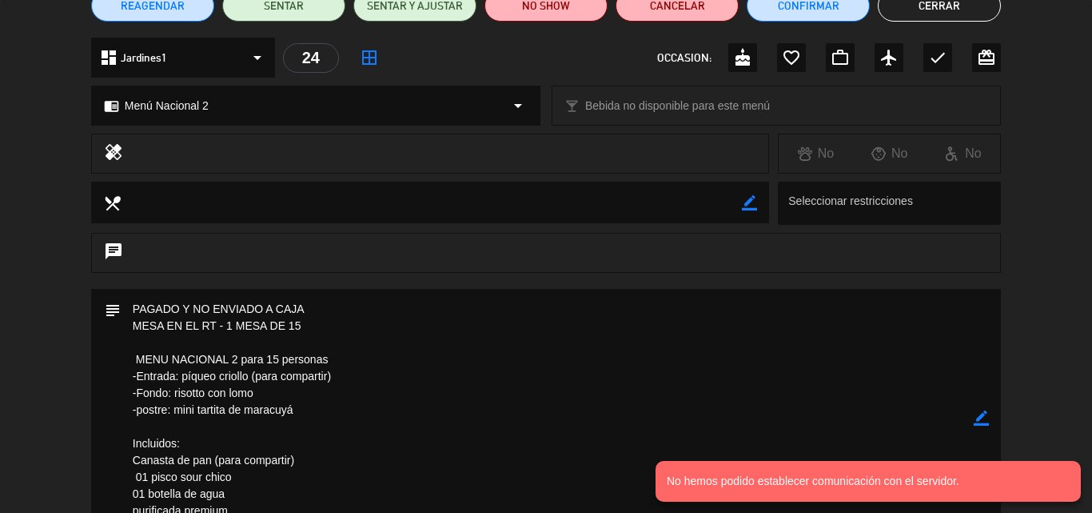
scroll to position [0, 0]
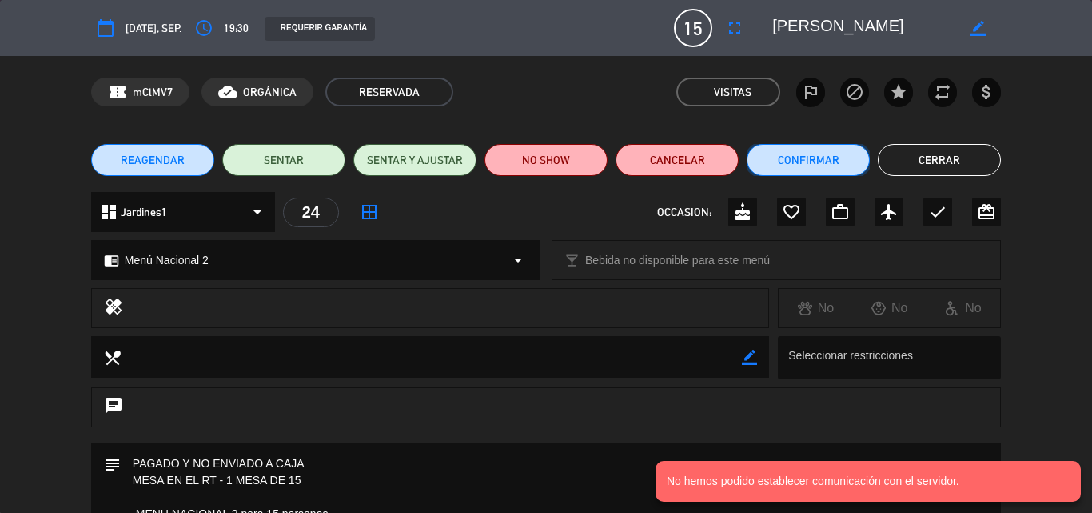
click at [805, 155] on button "Confirmar" at bounding box center [808, 160] width 123 height 32
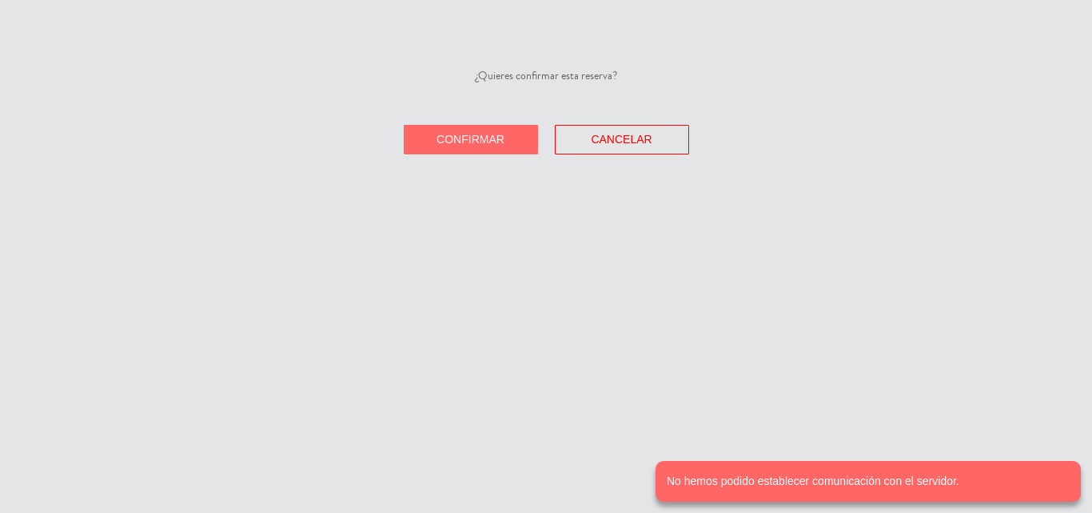
click at [441, 144] on span "Confirmar" at bounding box center [471, 139] width 68 height 13
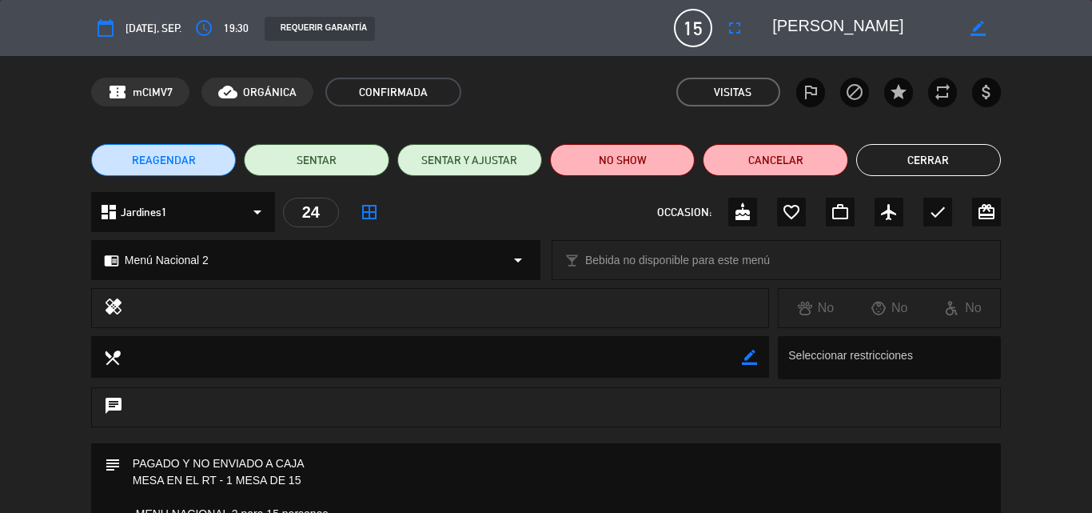
scroll to position [240, 0]
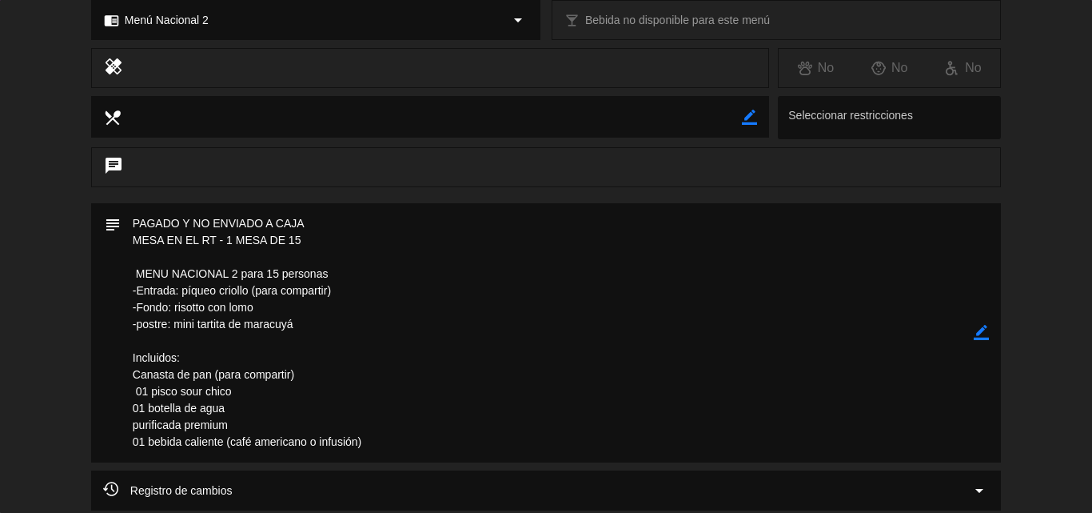
drag, startPoint x: 178, startPoint y: 301, endPoint x: 103, endPoint y: 274, distance: 79.5
click at [103, 274] on div "subject border_color" at bounding box center [546, 332] width 910 height 259
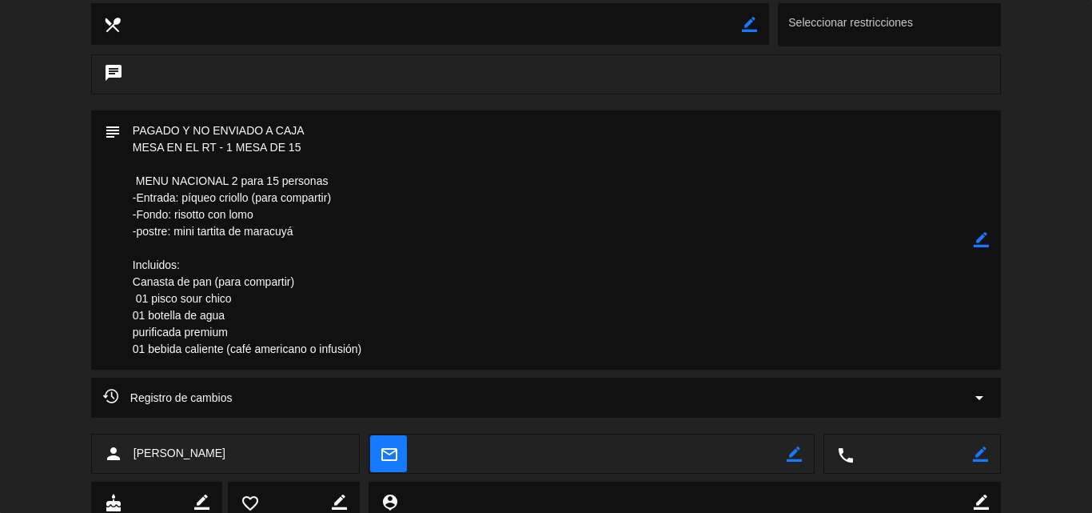
scroll to position [390, 0]
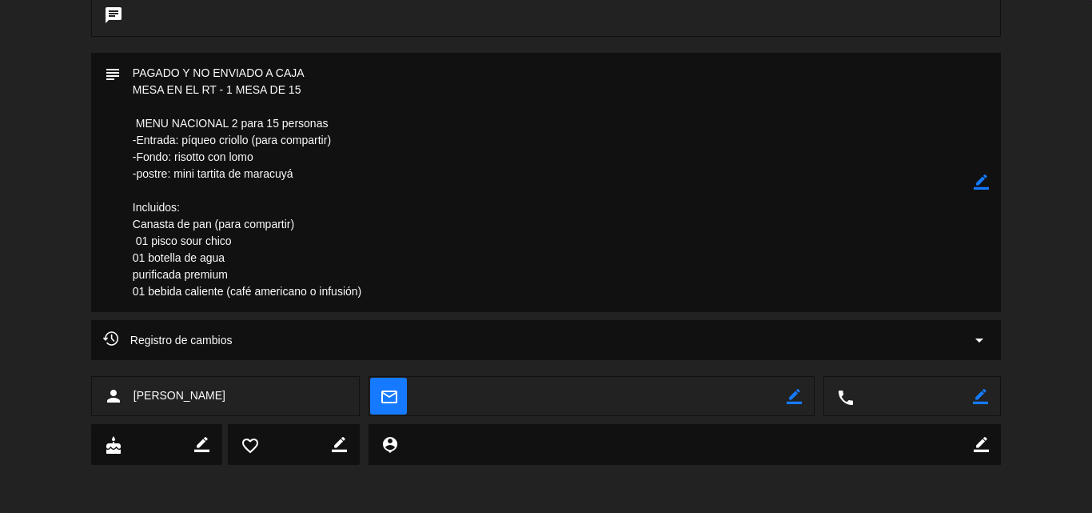
click at [981, 395] on icon "border_color" at bounding box center [980, 396] width 15 height 15
click at [918, 399] on textarea at bounding box center [913, 397] width 119 height 40
paste textarea "942681768"
type textarea "942681768"
click at [981, 394] on icon at bounding box center [980, 396] width 15 height 15
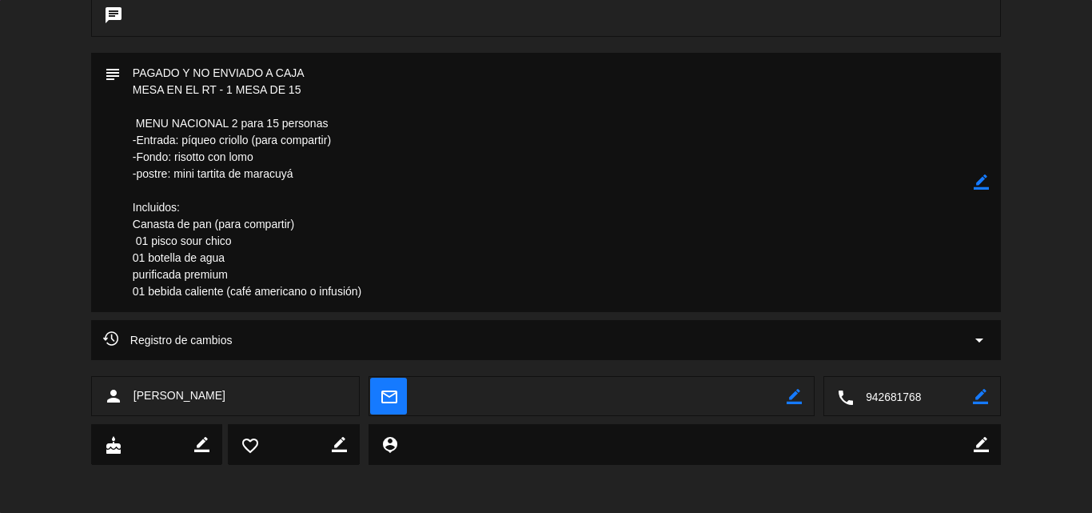
click at [793, 392] on icon "border_color" at bounding box center [794, 396] width 15 height 15
click at [692, 394] on textarea at bounding box center [602, 397] width 369 height 40
paste textarea "vtorres@spda.org.pe"
type textarea "vtorres@spda.org.pe"
click at [793, 395] on icon at bounding box center [794, 396] width 15 height 15
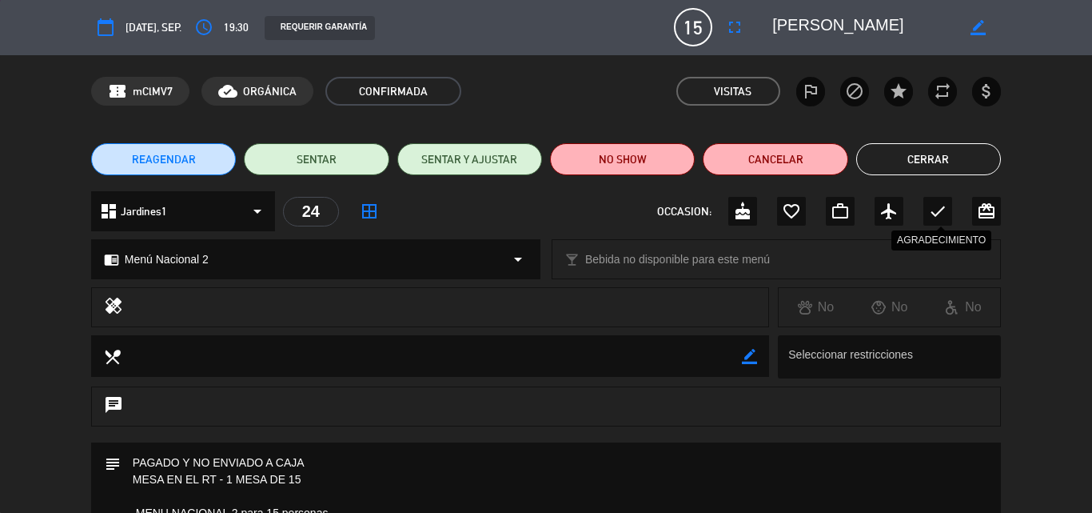
scroll to position [0, 0]
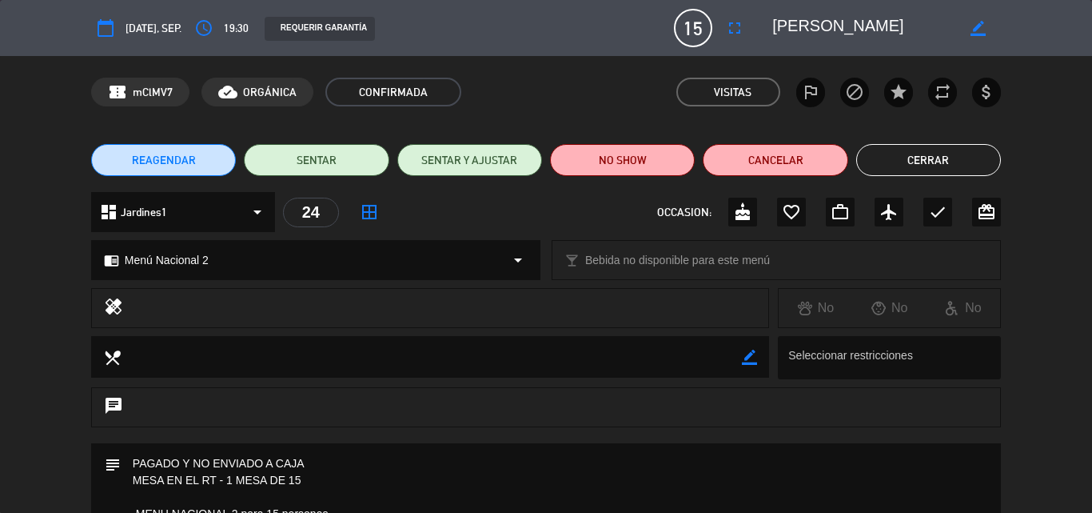
click at [954, 162] on button "Cerrar" at bounding box center [929, 160] width 145 height 32
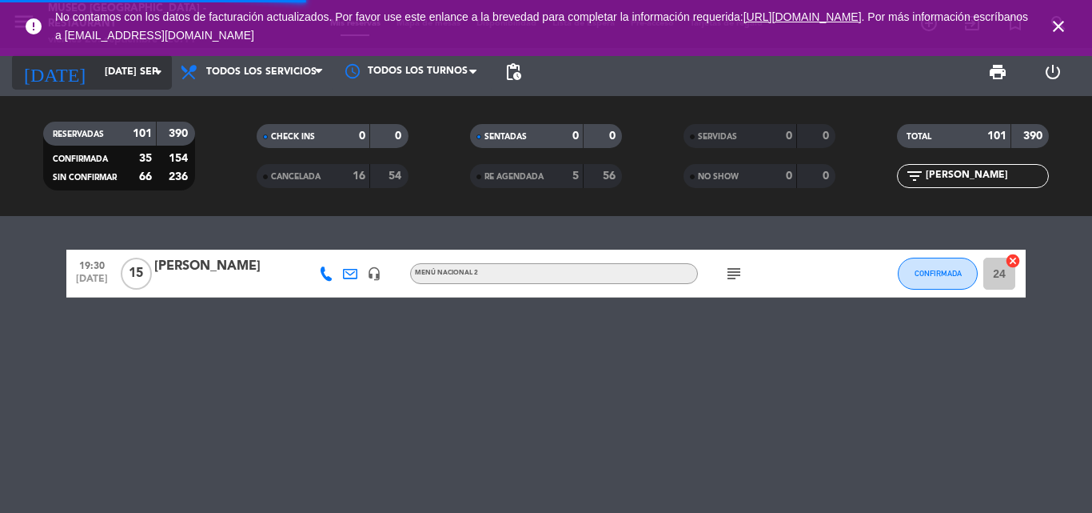
click at [123, 69] on input "[DATE]" at bounding box center [164, 71] width 135 height 27
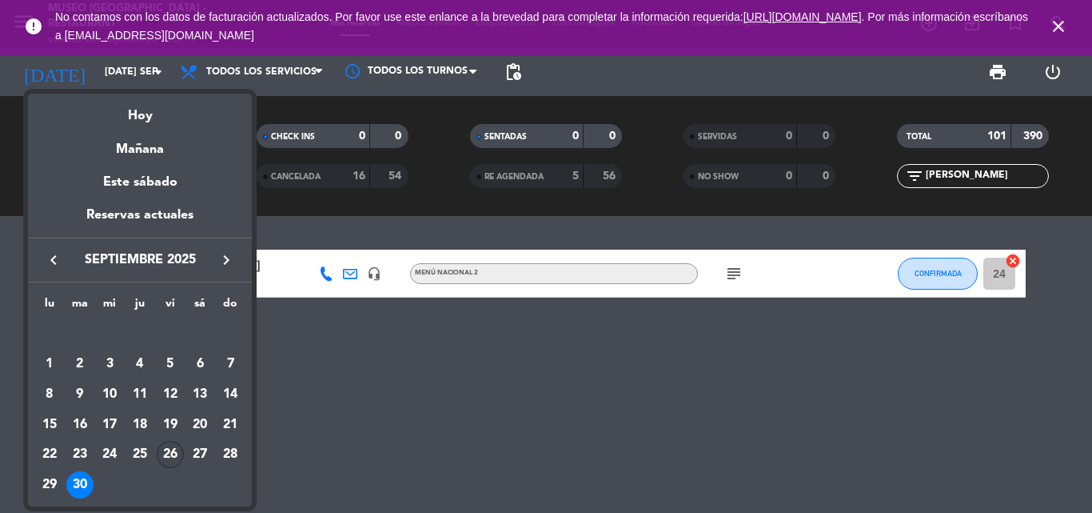
click at [165, 454] on div "26" at bounding box center [170, 454] width 27 height 27
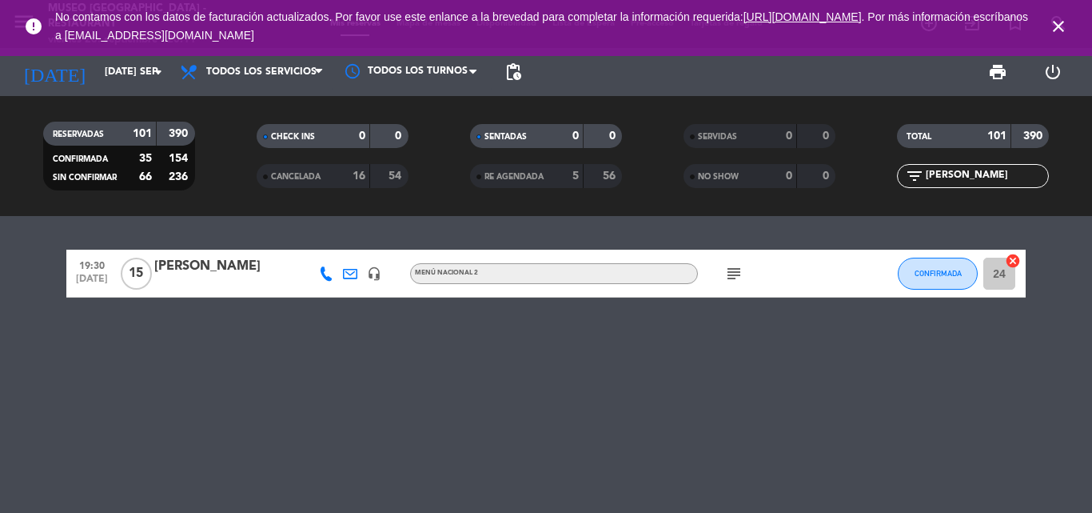
type input "[DATE]"
drag, startPoint x: 969, startPoint y: 170, endPoint x: 833, endPoint y: 183, distance: 136.6
click at [833, 183] on div "RESERVADAS 101 390 CONFIRMADA 35 154 SIN CONFIRMAR 66 236 CHECK INS 0 0 CANCELA…" at bounding box center [546, 156] width 1092 height 88
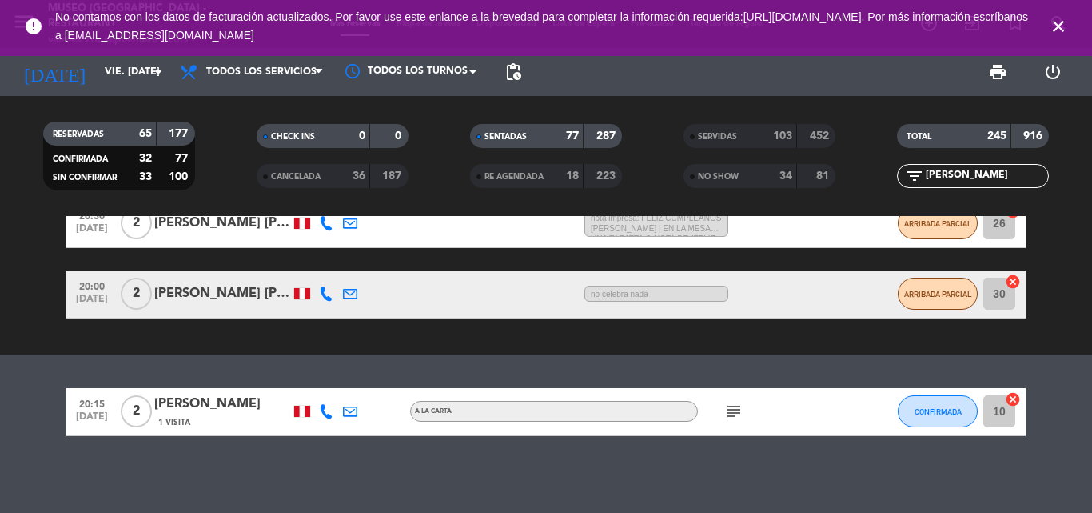
scroll to position [194, 0]
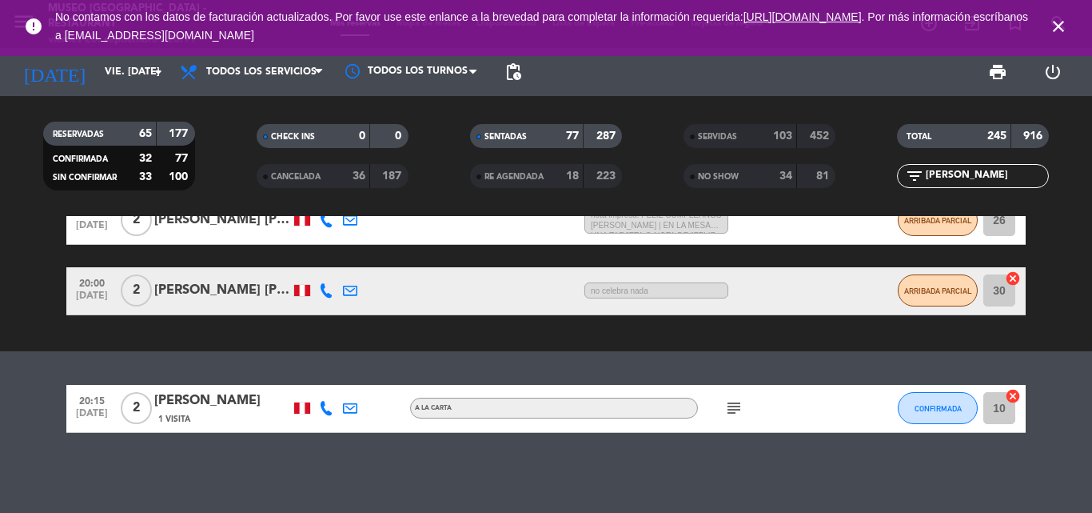
click at [217, 402] on div "[PERSON_NAME]" at bounding box center [222, 400] width 136 height 21
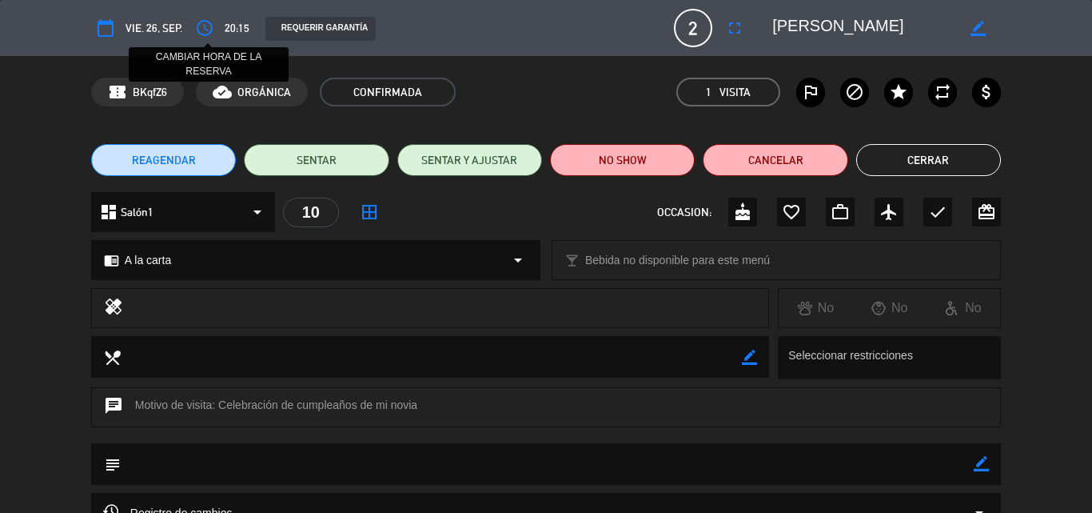
click at [212, 31] on icon "access_time" at bounding box center [204, 27] width 19 height 19
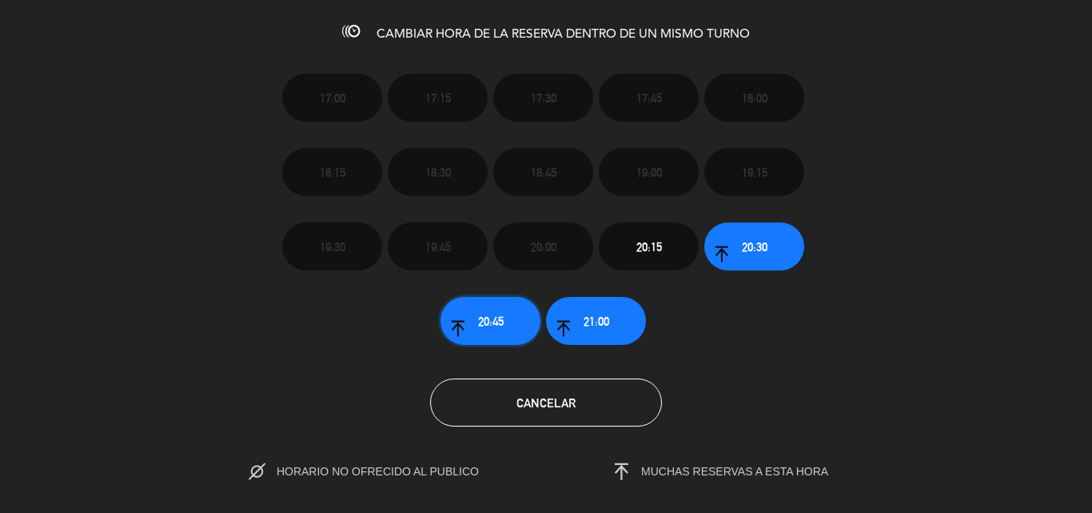
drag, startPoint x: 483, startPoint y: 317, endPoint x: 488, endPoint y: 333, distance: 15.9
click at [485, 318] on span "20:45" at bounding box center [491, 321] width 26 height 18
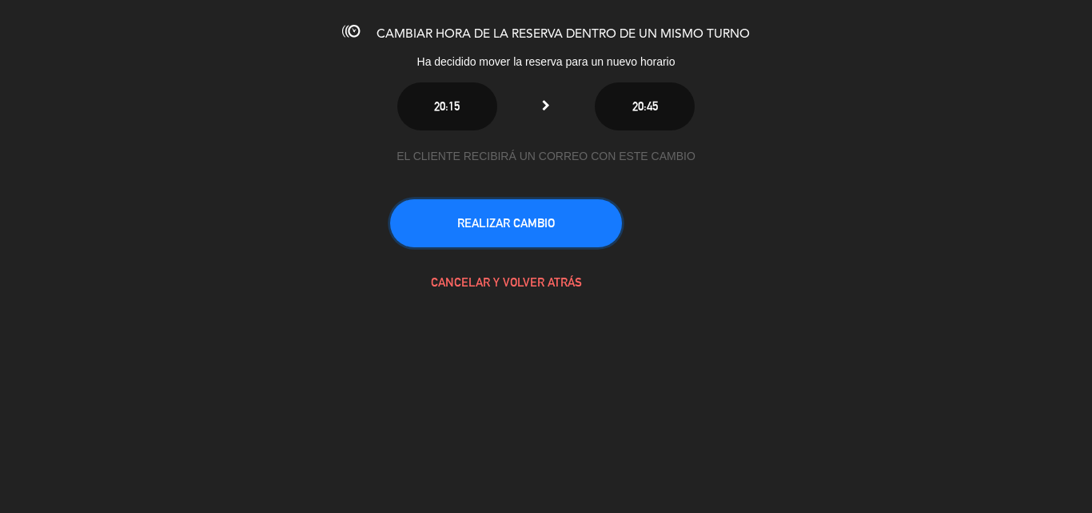
click at [558, 214] on button "REALIZAR CAMBIO" at bounding box center [506, 223] width 232 height 48
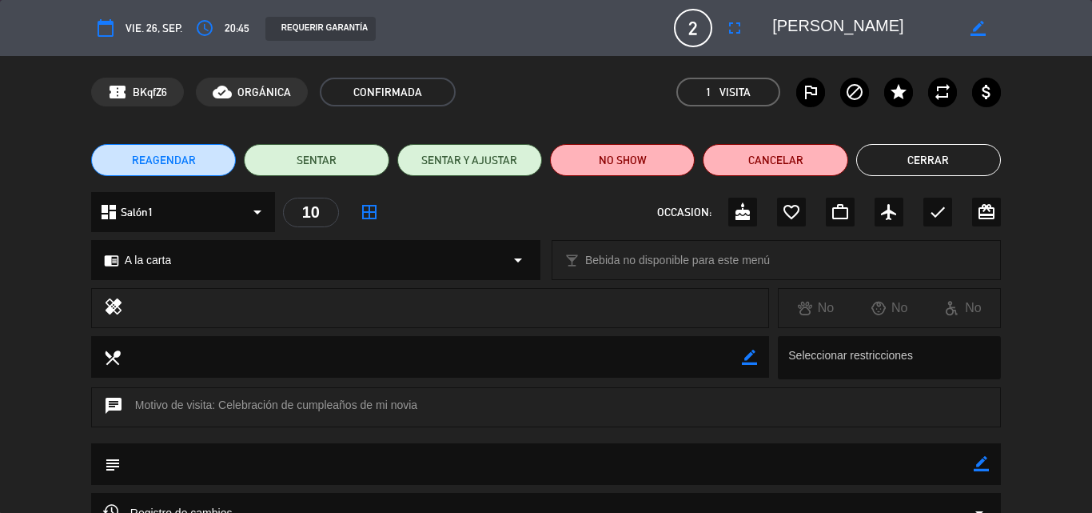
scroll to position [0, 0]
click at [918, 147] on button "Cerrar" at bounding box center [929, 160] width 145 height 32
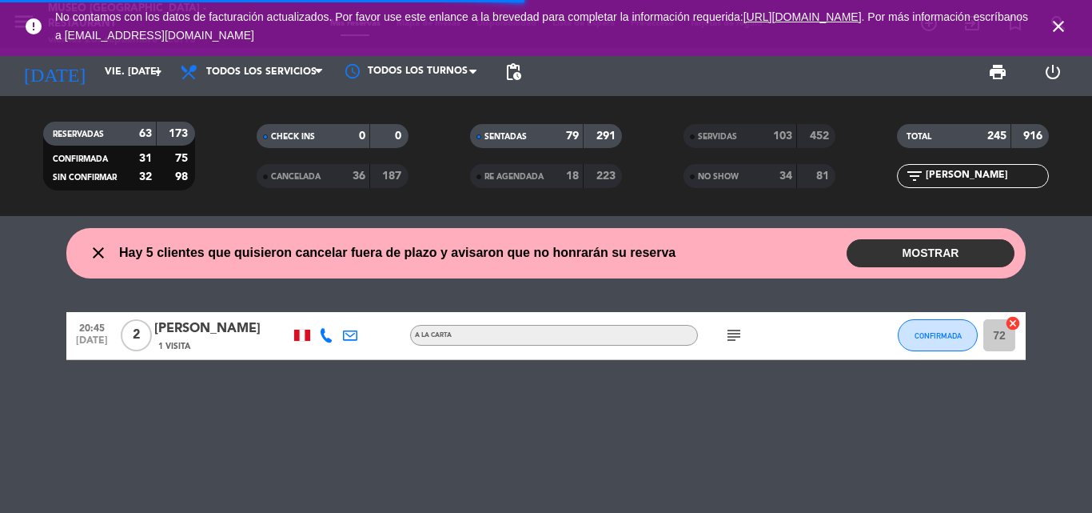
drag, startPoint x: 856, startPoint y: 167, endPoint x: 672, endPoint y: 165, distance: 184.0
click at [672, 165] on div "RESERVADAS 63 173 CONFIRMADA 31 75 SIN CONFIRMAR 32 98 CHECK INS 0 0 CANCELADA …" at bounding box center [546, 156] width 1092 height 88
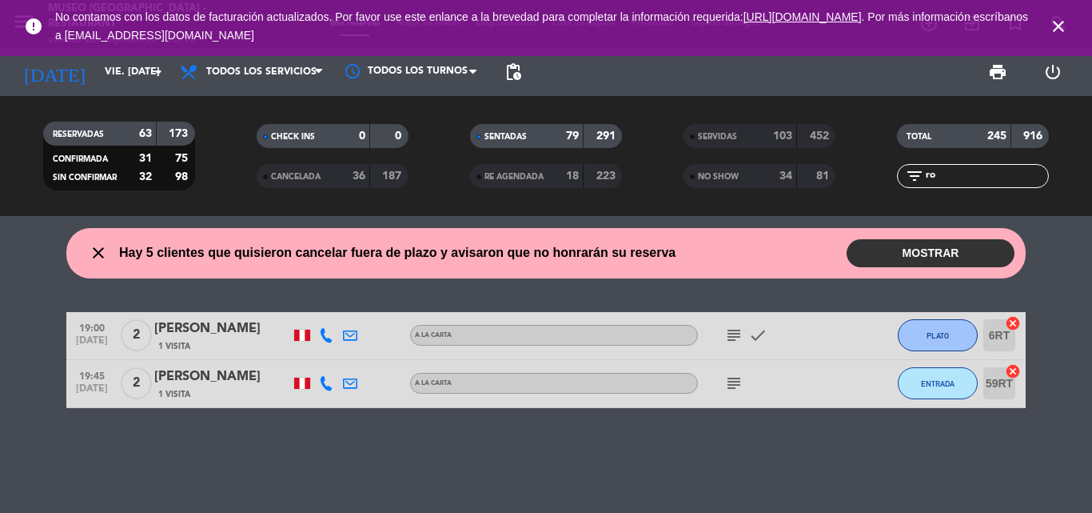
type input "r"
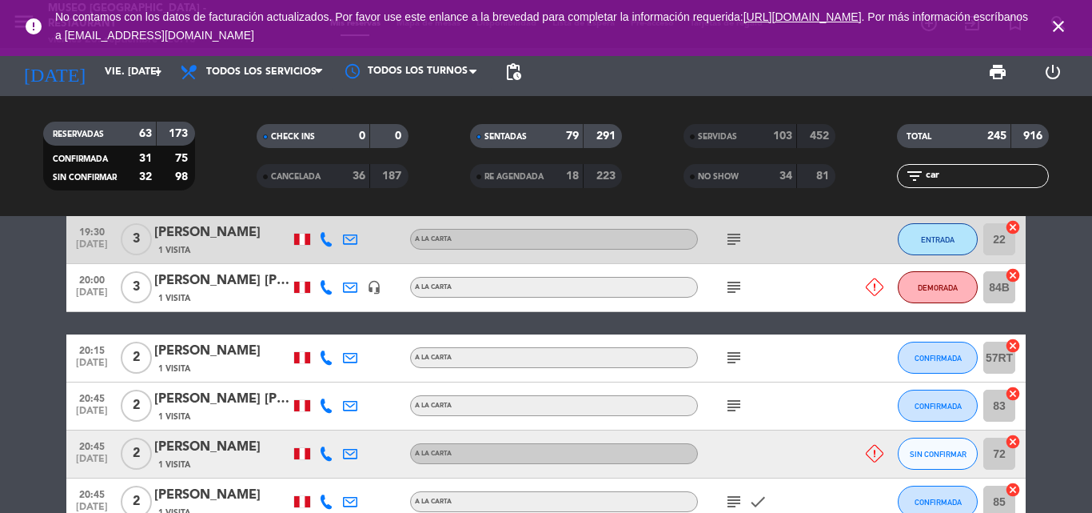
scroll to position [320, 0]
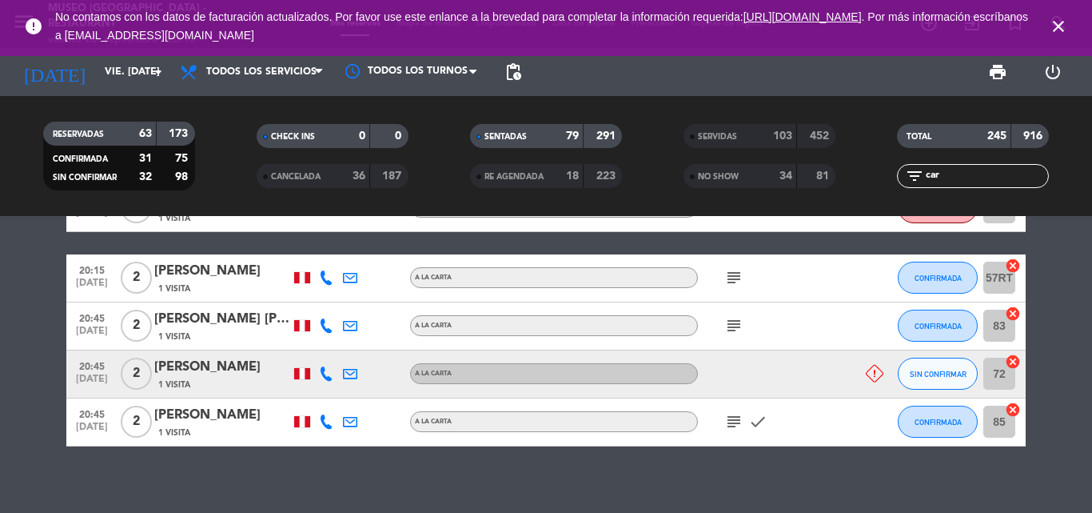
drag, startPoint x: 953, startPoint y: 174, endPoint x: 757, endPoint y: 174, distance: 195.9
click at [757, 174] on div "RESERVADAS 63 173 CONFIRMADA 31 75 SIN CONFIRMAR 32 98 CHECK INS 0 0 CANCELADA …" at bounding box center [546, 156] width 1092 height 88
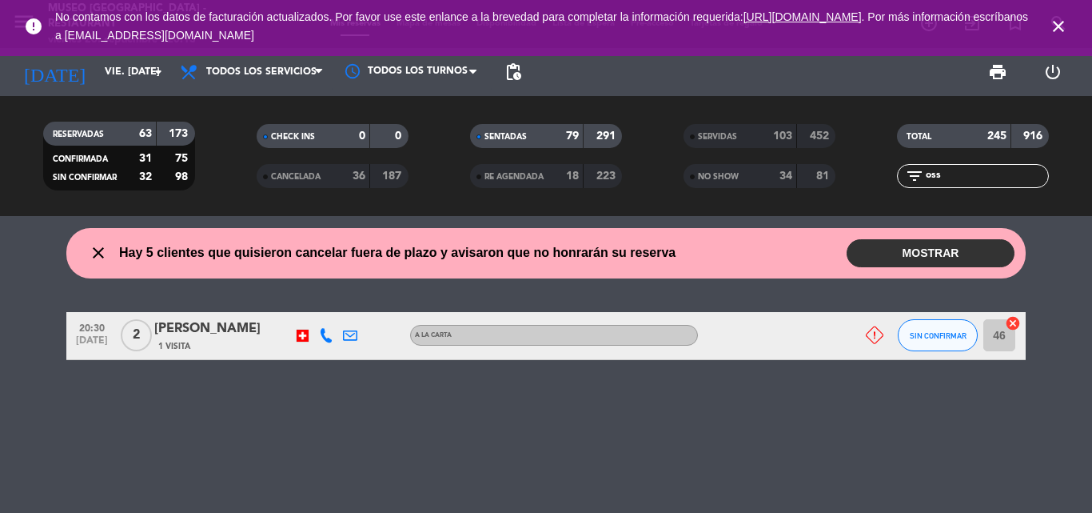
scroll to position [0, 0]
type input "o"
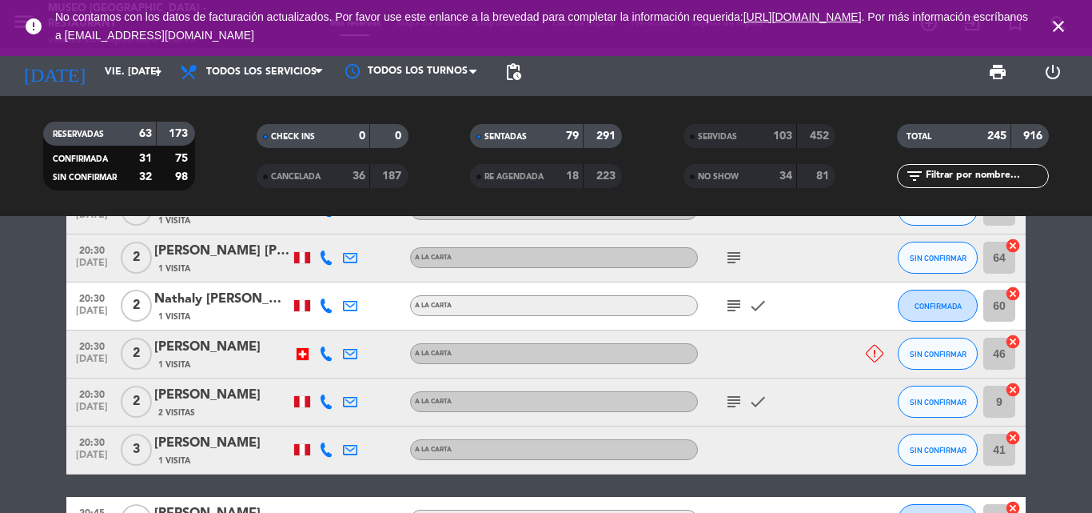
scroll to position [5838, 0]
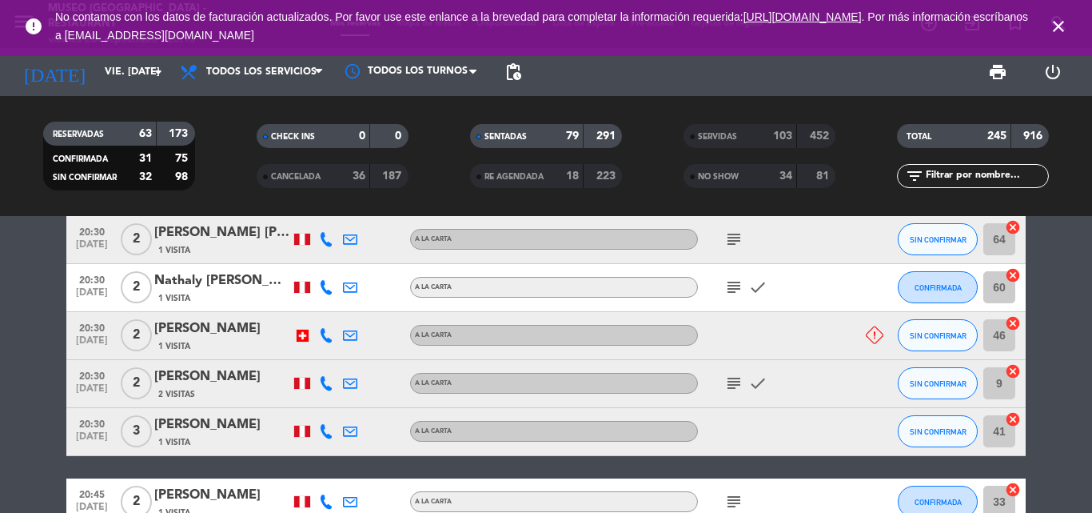
click at [242, 377] on div "[PERSON_NAME]" at bounding box center [222, 376] width 136 height 21
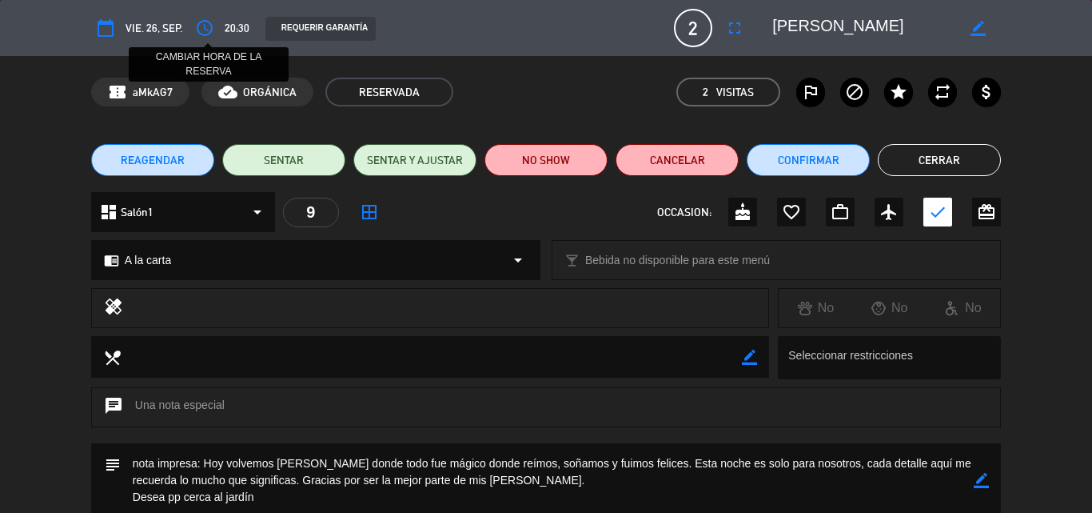
click at [203, 31] on icon "access_time" at bounding box center [204, 27] width 19 height 19
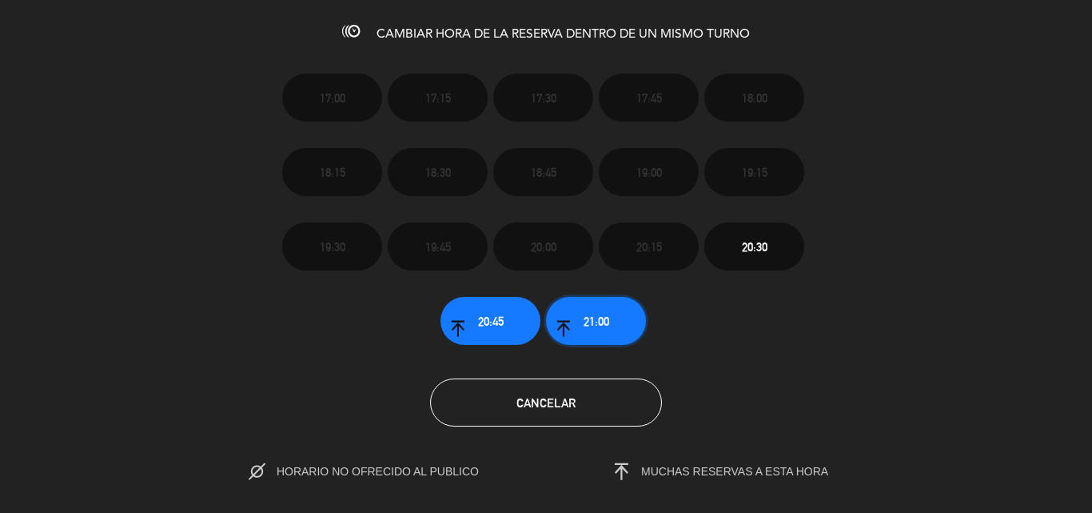
click at [616, 325] on button "21:00" at bounding box center [596, 321] width 100 height 48
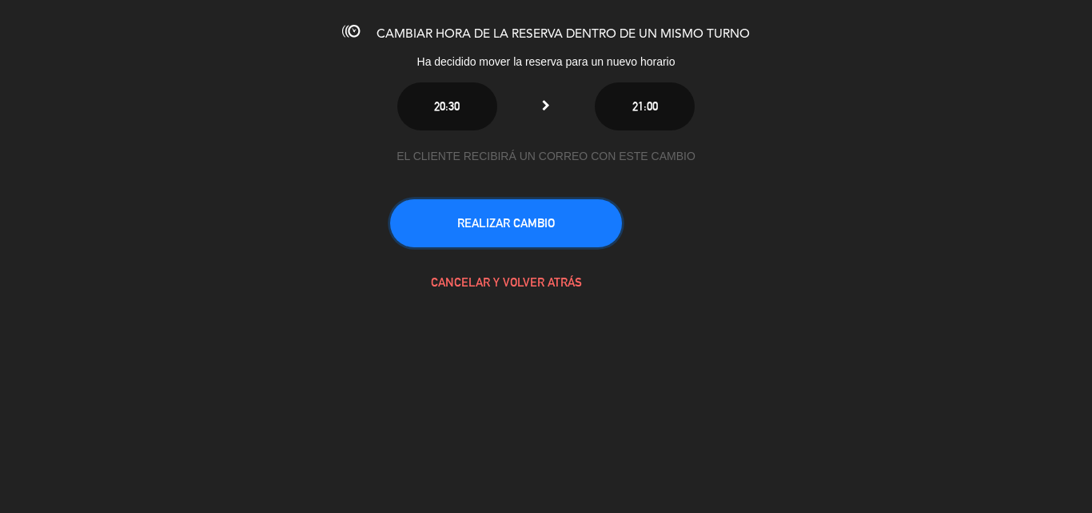
click at [519, 229] on button "REALIZAR CAMBIO" at bounding box center [506, 223] width 232 height 48
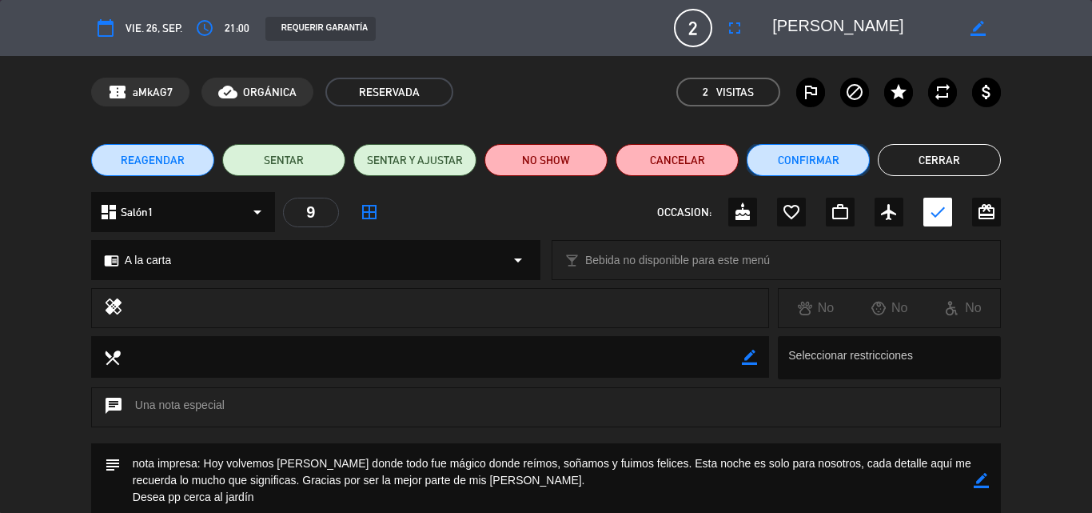
click at [775, 157] on button "Confirmar" at bounding box center [808, 160] width 123 height 32
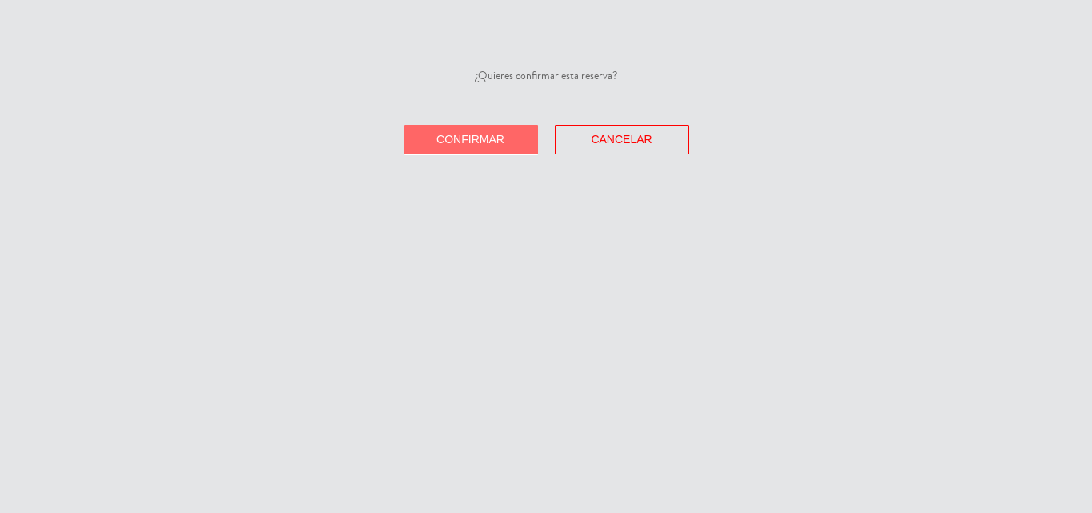
click at [497, 137] on span "Confirmar" at bounding box center [471, 139] width 68 height 13
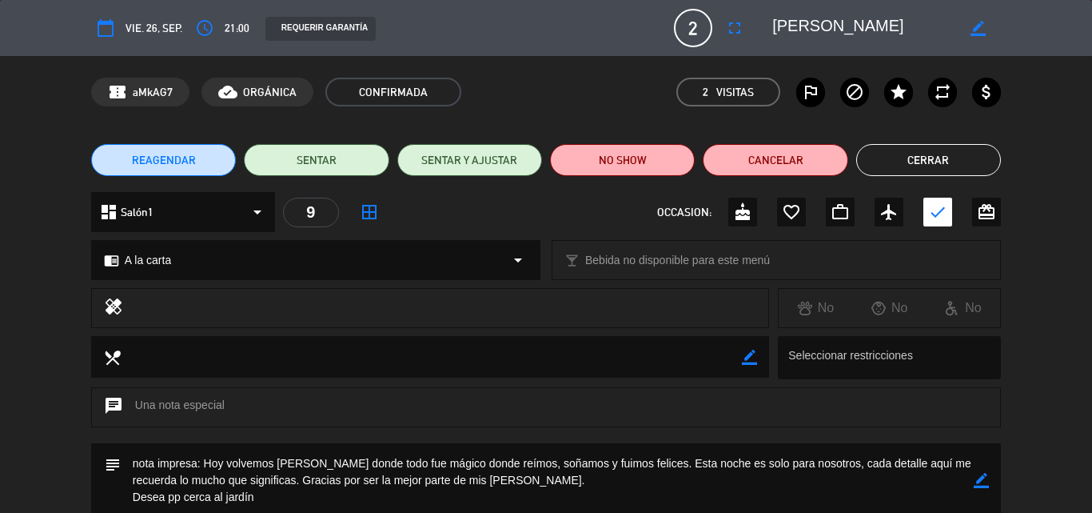
click at [936, 166] on button "Cerrar" at bounding box center [929, 160] width 145 height 32
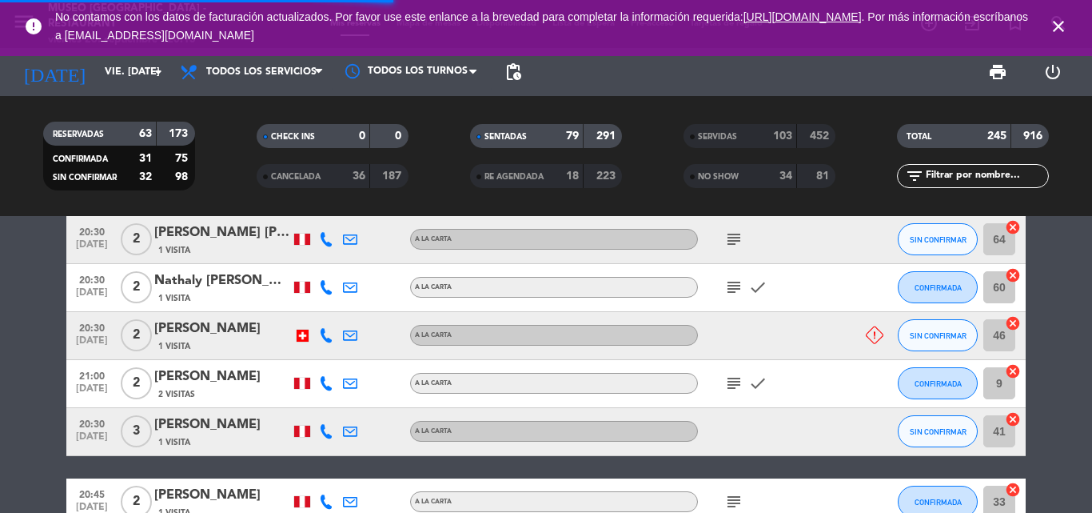
click at [966, 182] on input "text" at bounding box center [986, 176] width 124 height 18
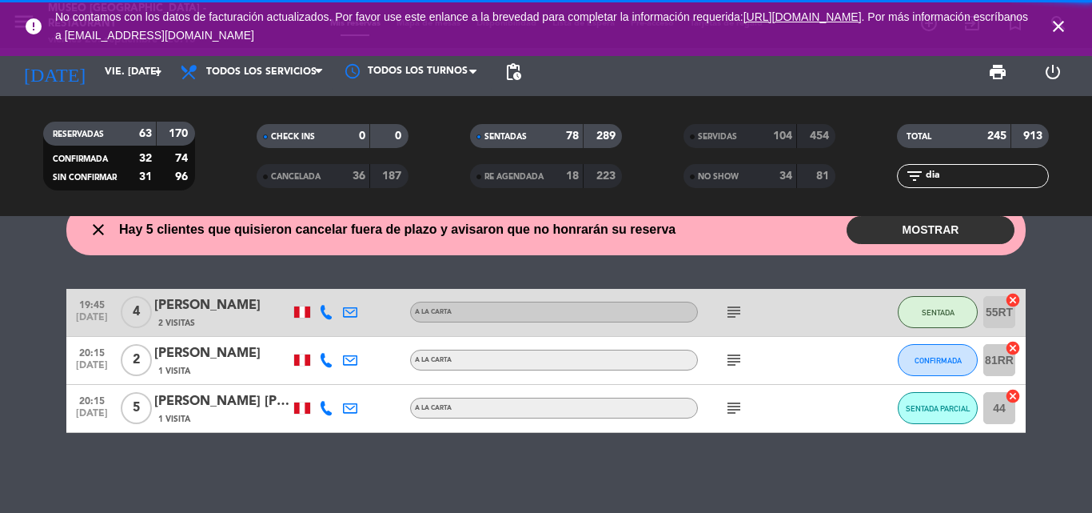
scroll to position [23, 0]
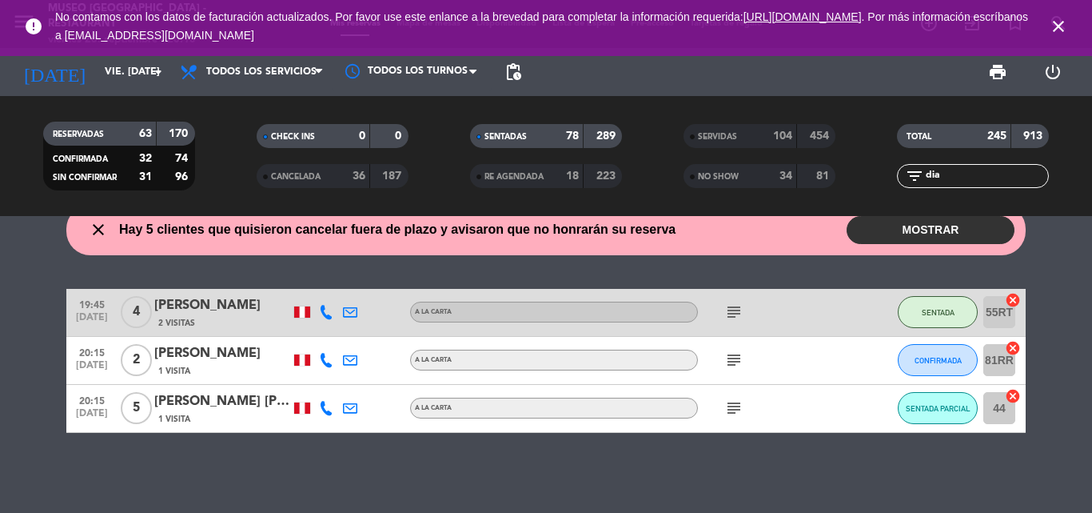
type input "dia"
click at [206, 354] on div "[PERSON_NAME]" at bounding box center [222, 353] width 136 height 21
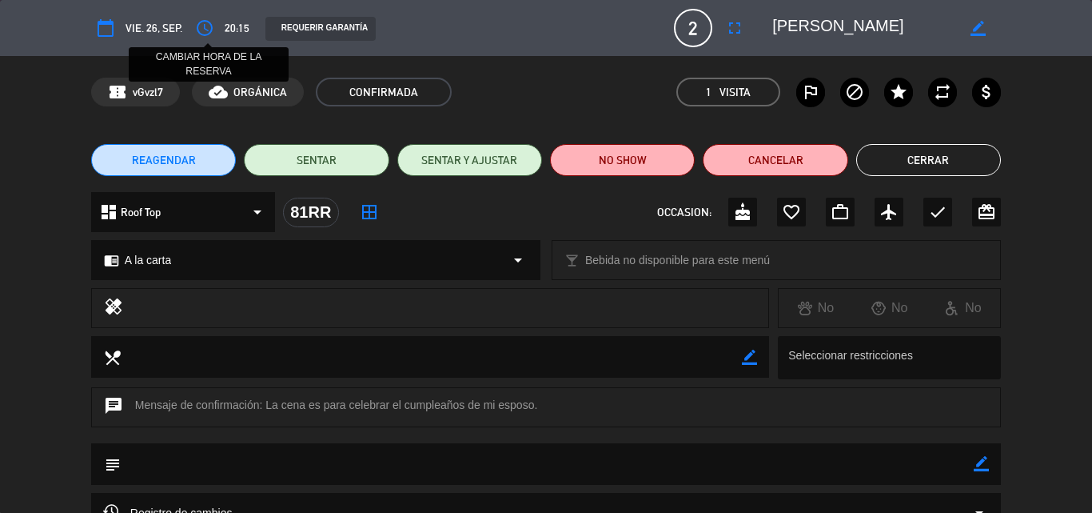
drag, startPoint x: 207, startPoint y: 26, endPoint x: 343, endPoint y: 74, distance: 144.4
click at [208, 25] on icon "access_time" at bounding box center [204, 27] width 19 height 19
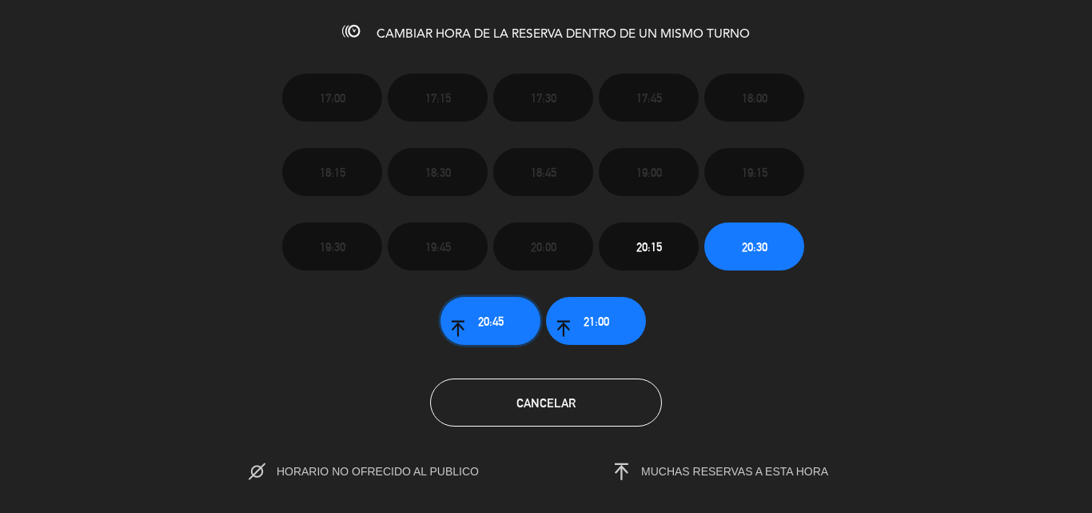
click at [503, 317] on span "20:45" at bounding box center [491, 321] width 26 height 18
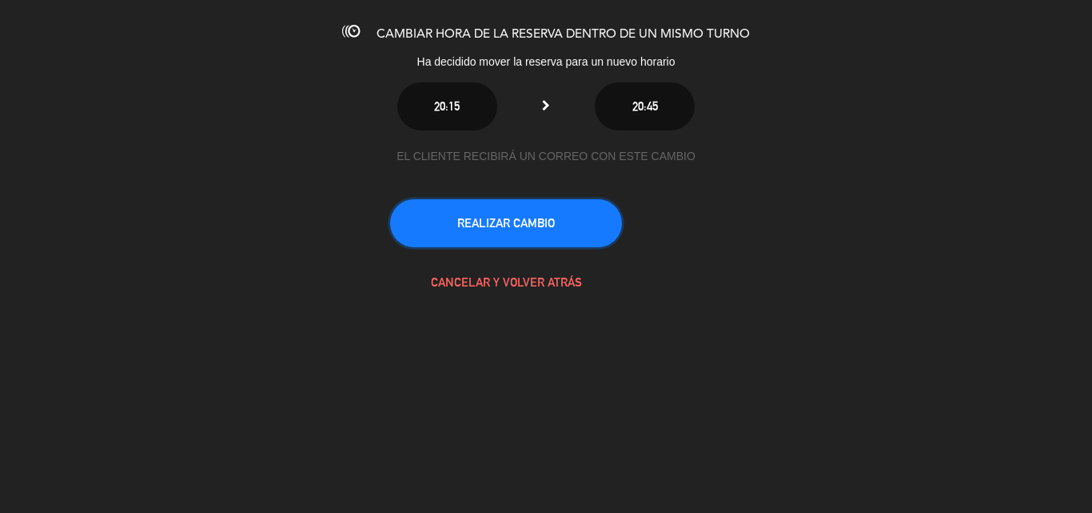
click at [540, 221] on button "REALIZAR CAMBIO" at bounding box center [506, 223] width 232 height 48
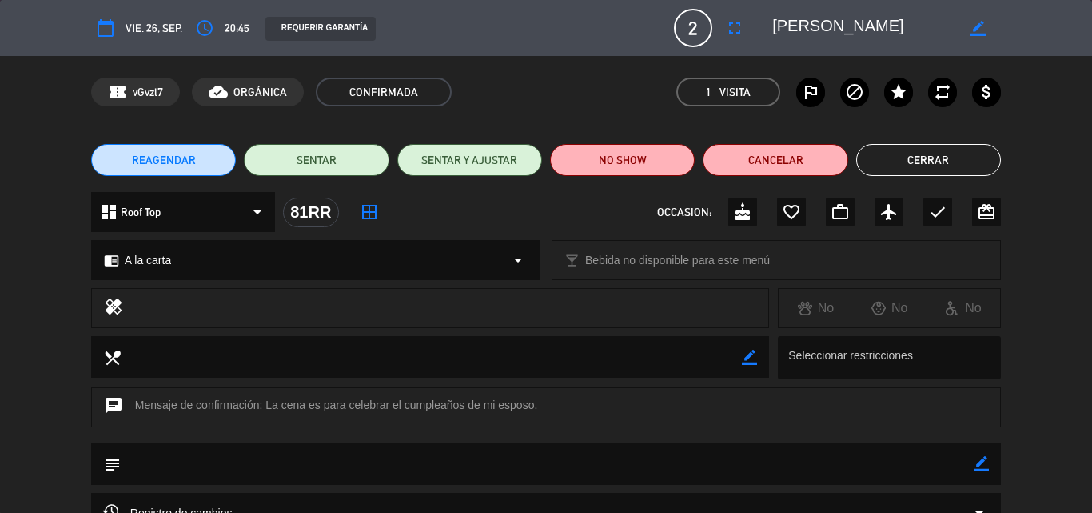
scroll to position [501, 0]
click at [913, 161] on button "Cerrar" at bounding box center [929, 160] width 145 height 32
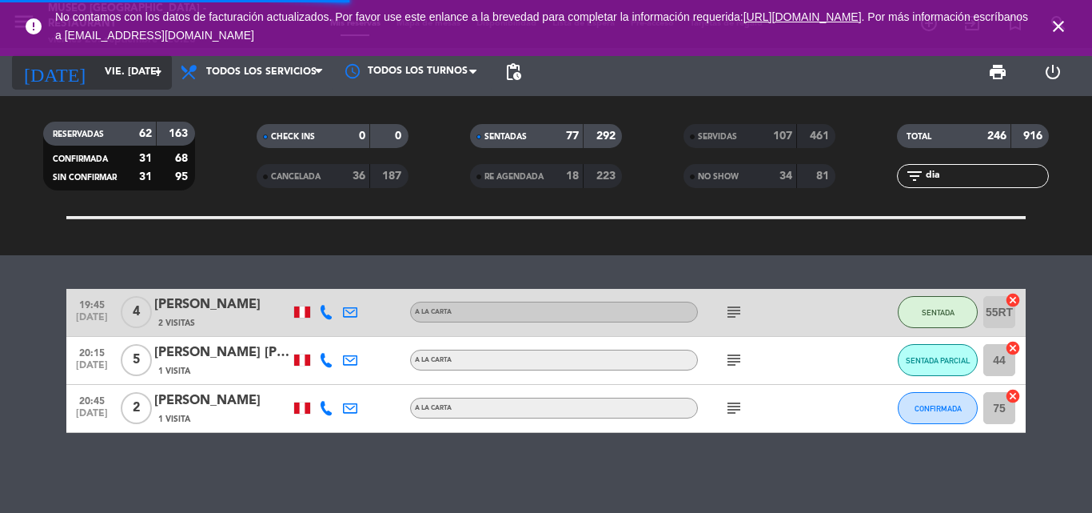
click at [97, 81] on input "[DATE]" at bounding box center [164, 71] width 135 height 27
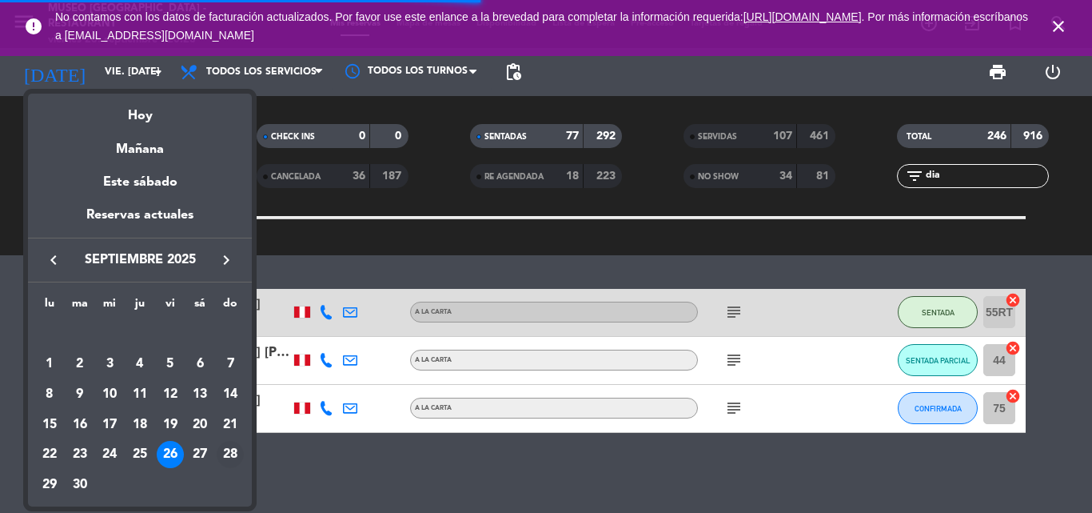
click at [235, 449] on div "28" at bounding box center [230, 454] width 27 height 27
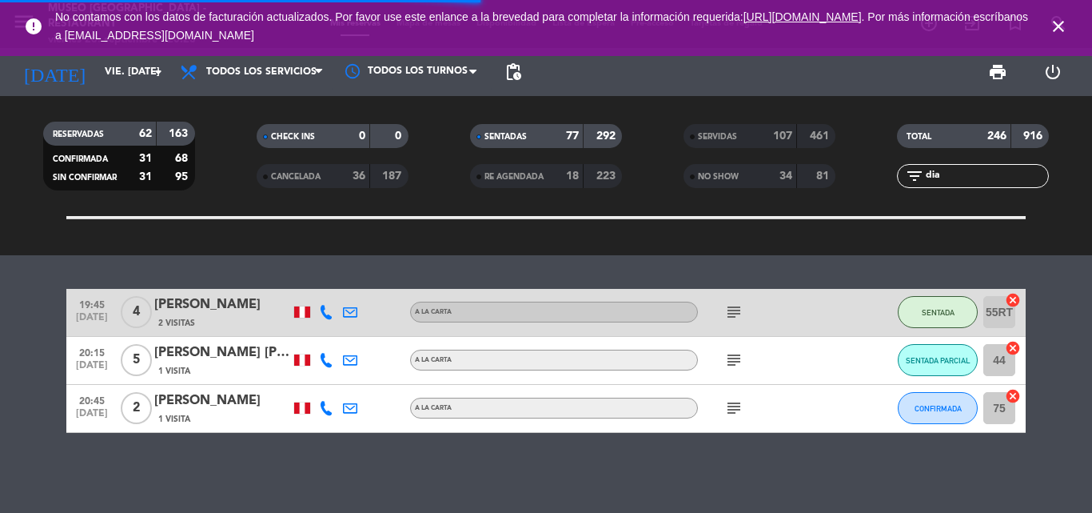
type input "dom. 28 sep."
drag, startPoint x: 951, startPoint y: 172, endPoint x: 729, endPoint y: 138, distance: 225.0
click at [732, 139] on div "RESERVADAS 62 163 CONFIRMADA 31 68 SIN CONFIRMAR 31 95 CHECK INS 0 0 CANCELADA …" at bounding box center [546, 156] width 1092 height 88
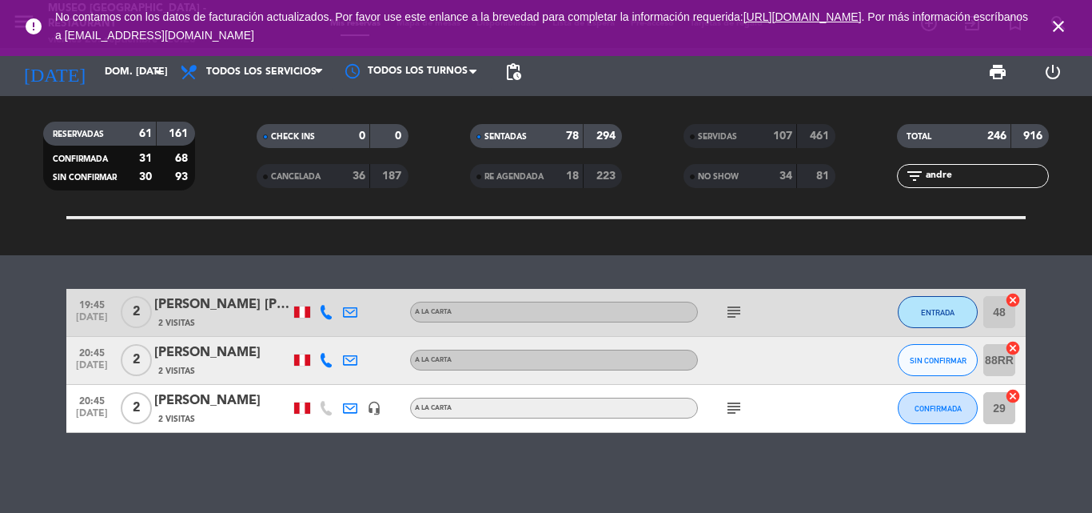
type input "andres"
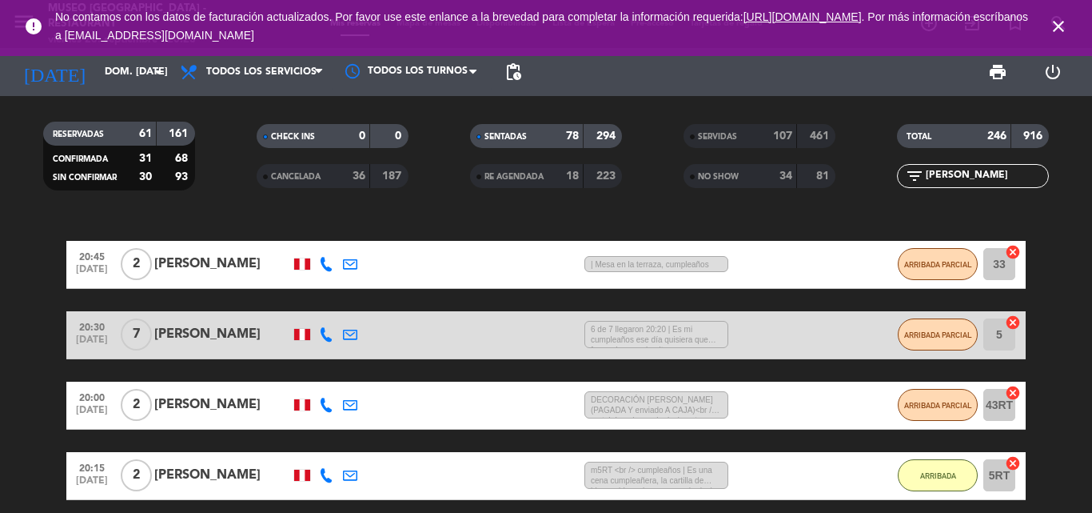
scroll to position [160, 0]
